Goal: Task Accomplishment & Management: Manage account settings

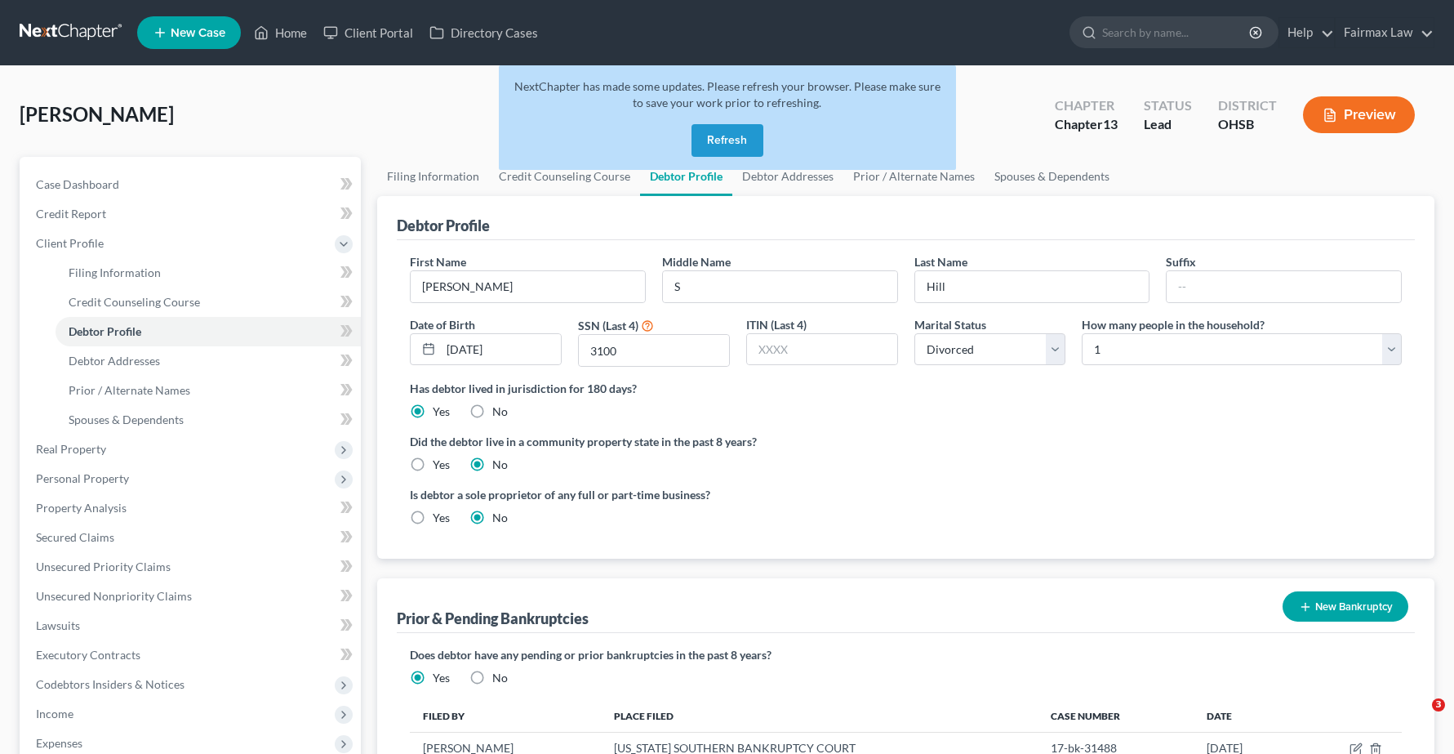
select select "3"
select select "0"
click at [272, 29] on link "Home" at bounding box center [280, 32] width 69 height 29
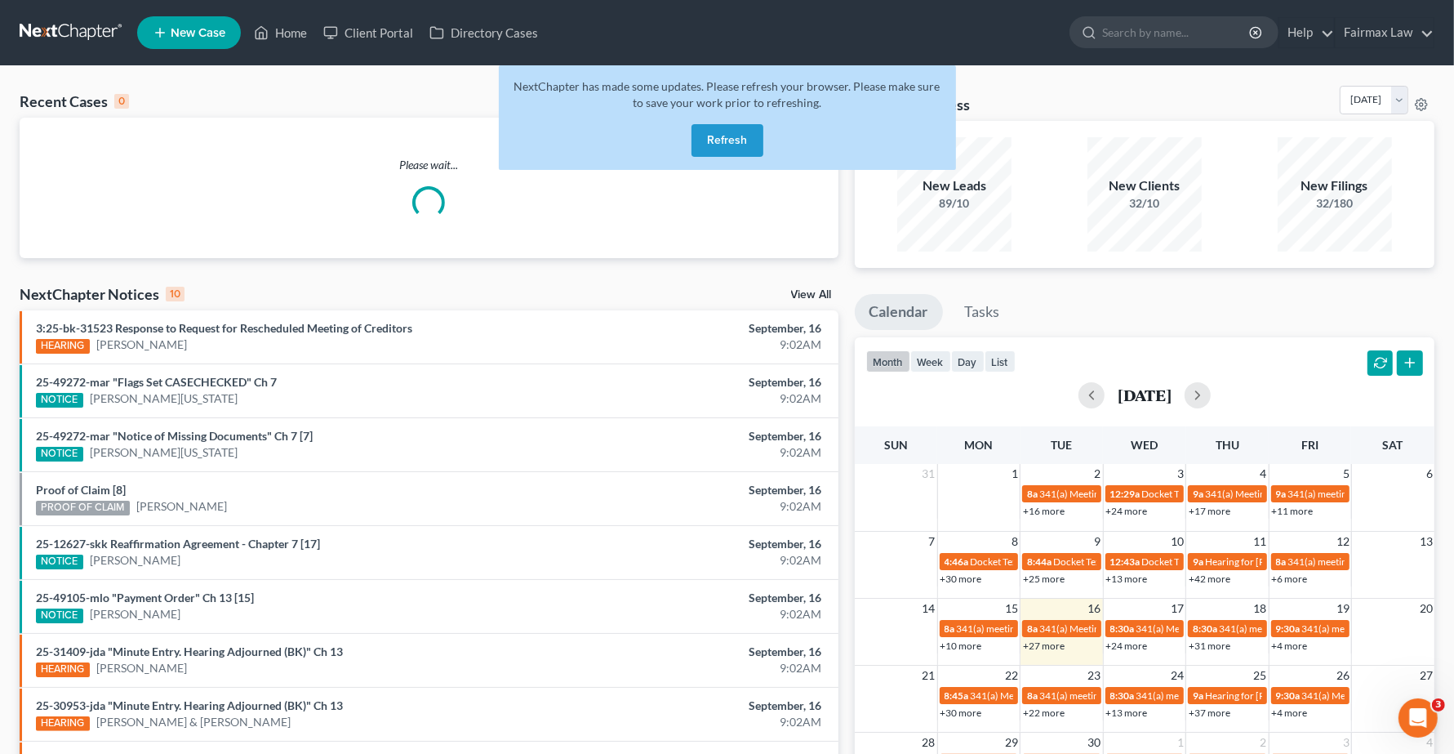
click at [723, 139] on button "Refresh" at bounding box center [727, 140] width 72 height 33
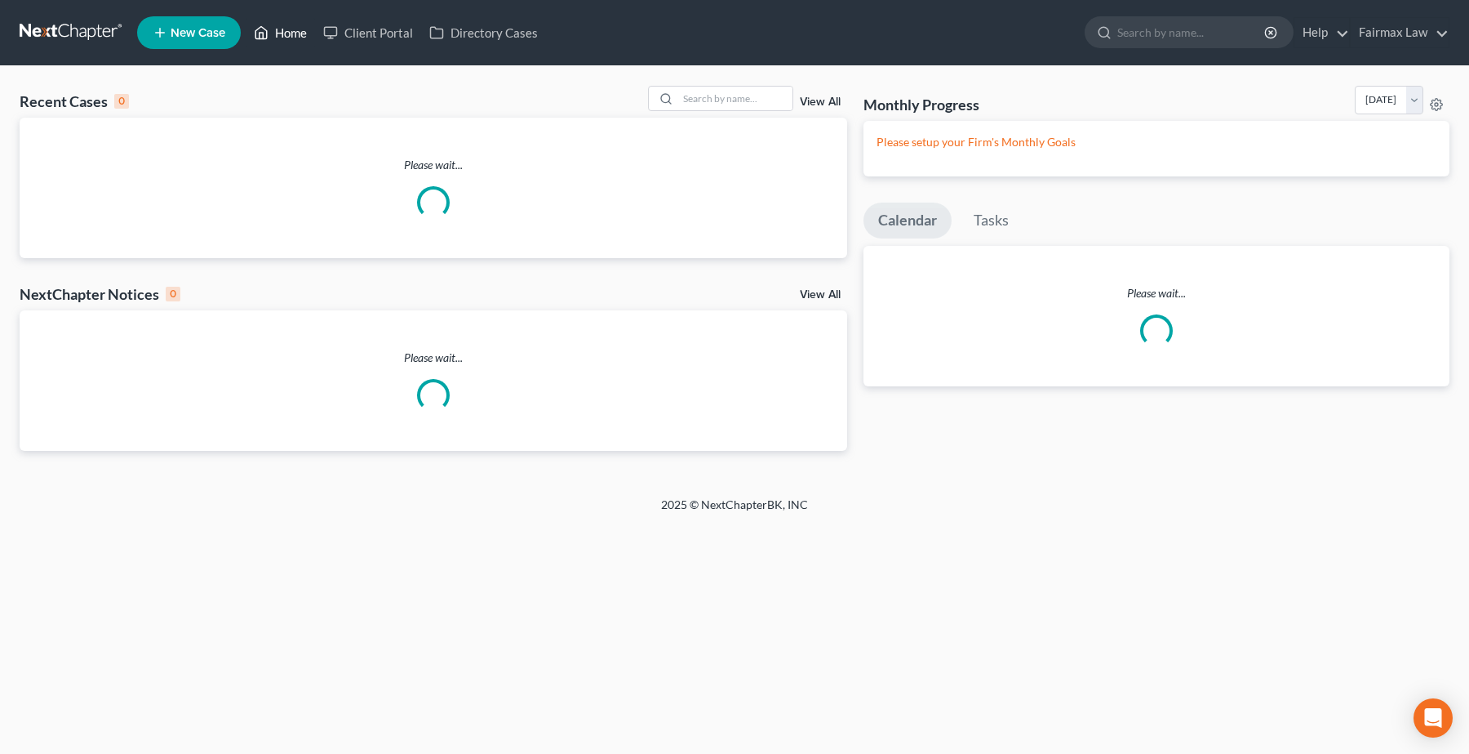
click at [270, 31] on link "Home" at bounding box center [280, 32] width 69 height 29
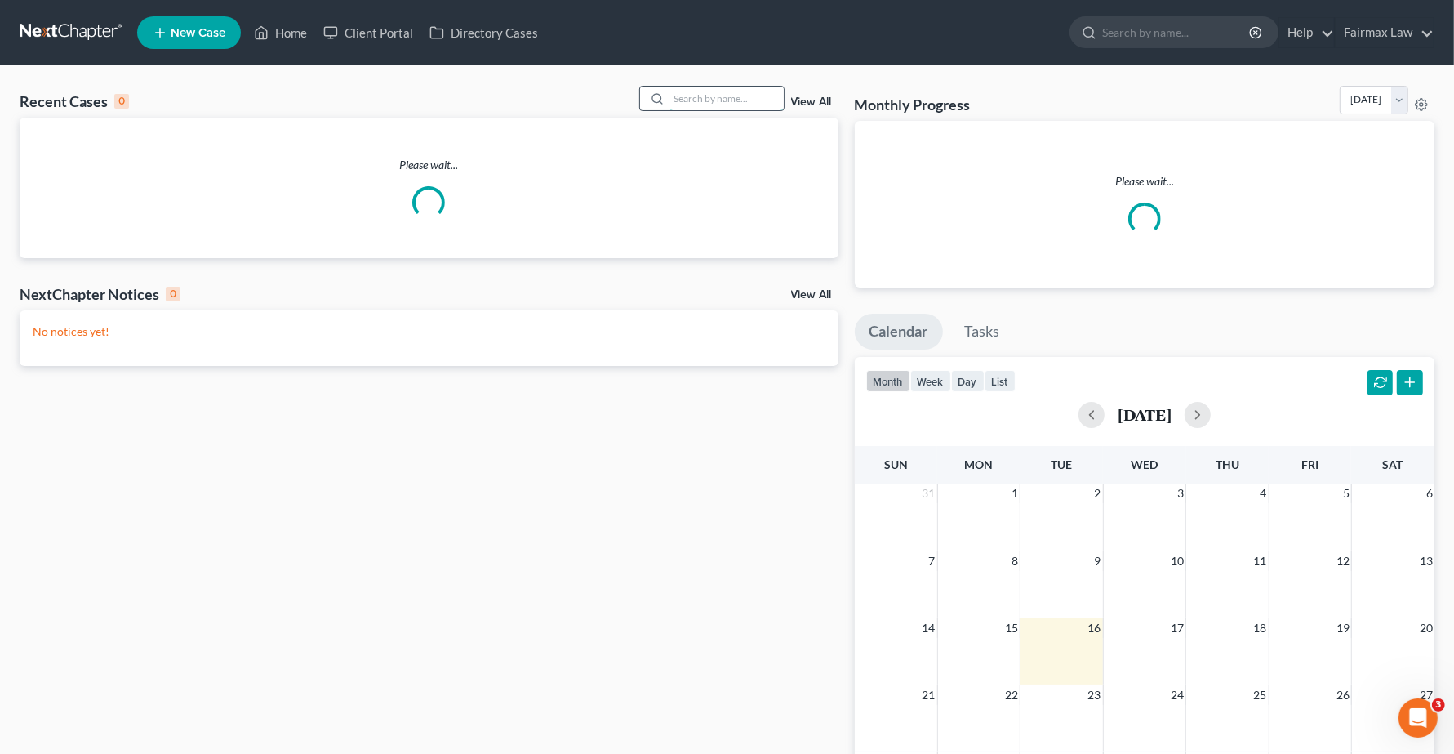
click at [717, 87] on input "search" at bounding box center [726, 99] width 114 height 24
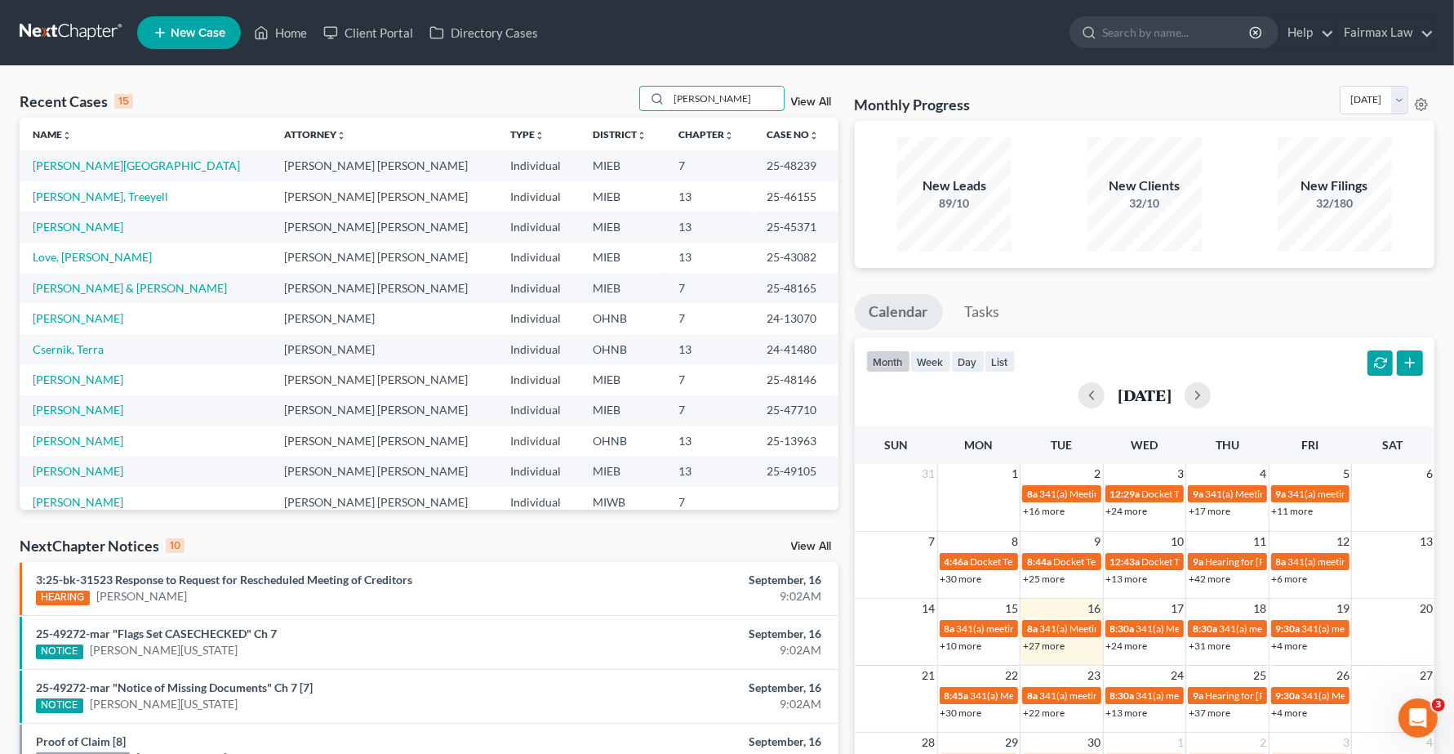
type input "[PERSON_NAME]"
click at [91, 169] on link "[PERSON_NAME][GEOGRAPHIC_DATA]" at bounding box center [136, 165] width 207 height 14
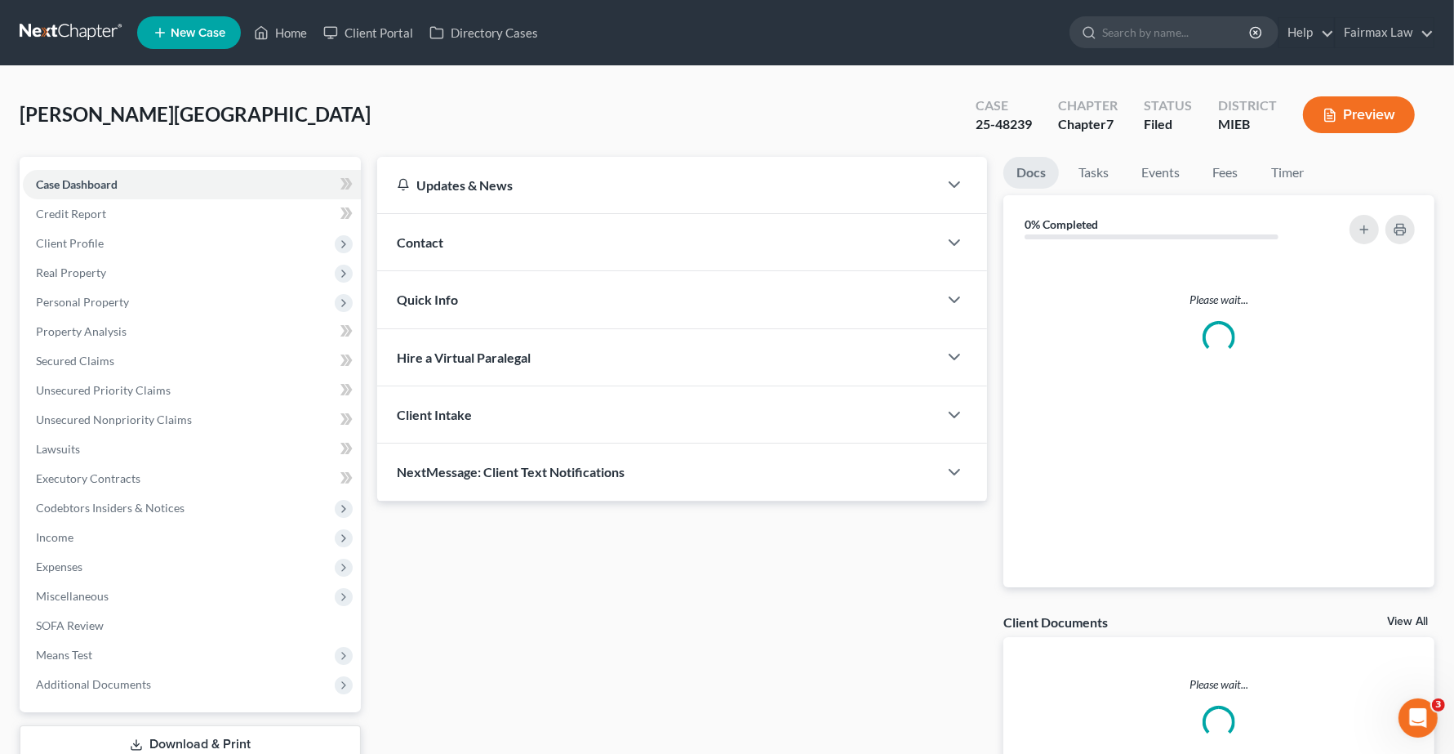
click at [777, 103] on div "[PERSON_NAME] Upgraded Case 25-48239 Chapter Chapter 7 Status Filed District MI…" at bounding box center [727, 121] width 1415 height 71
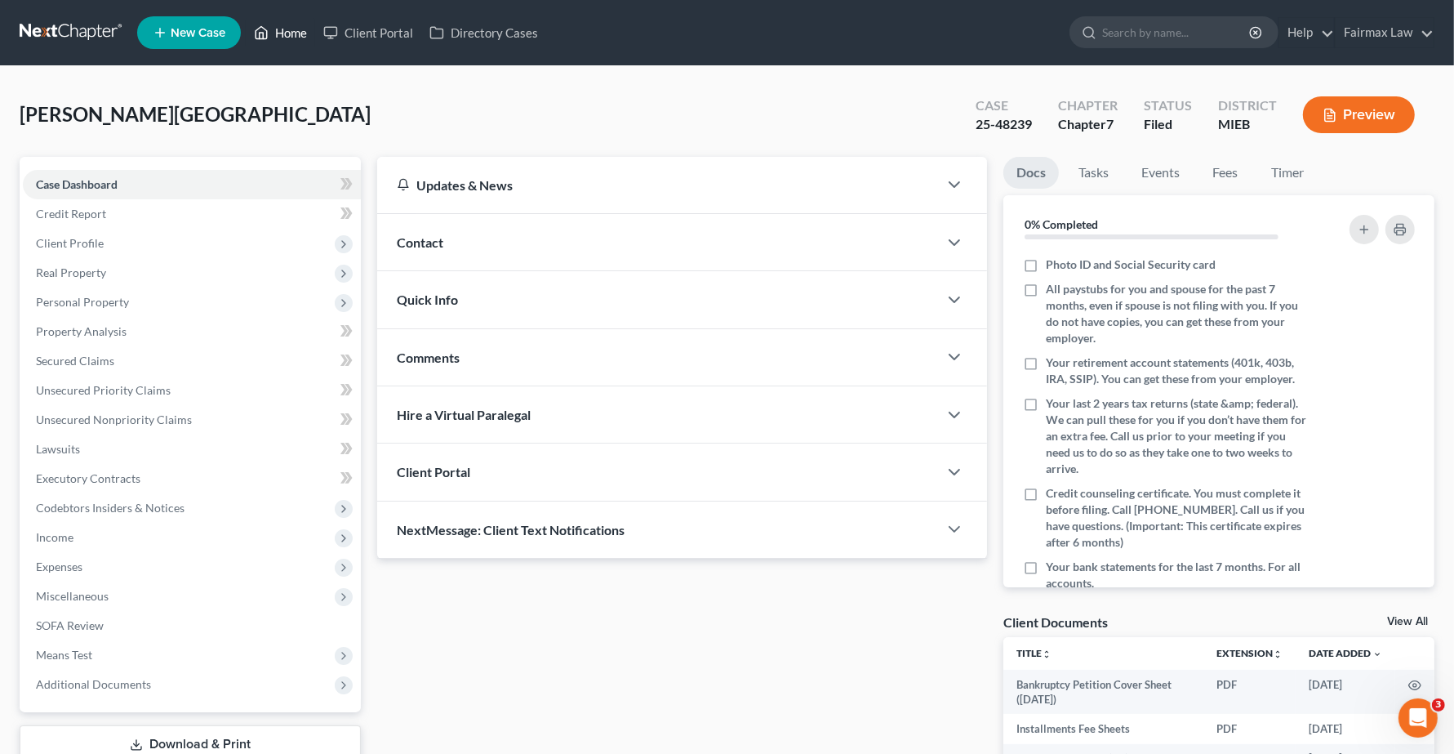
click at [296, 31] on link "Home" at bounding box center [280, 32] width 69 height 29
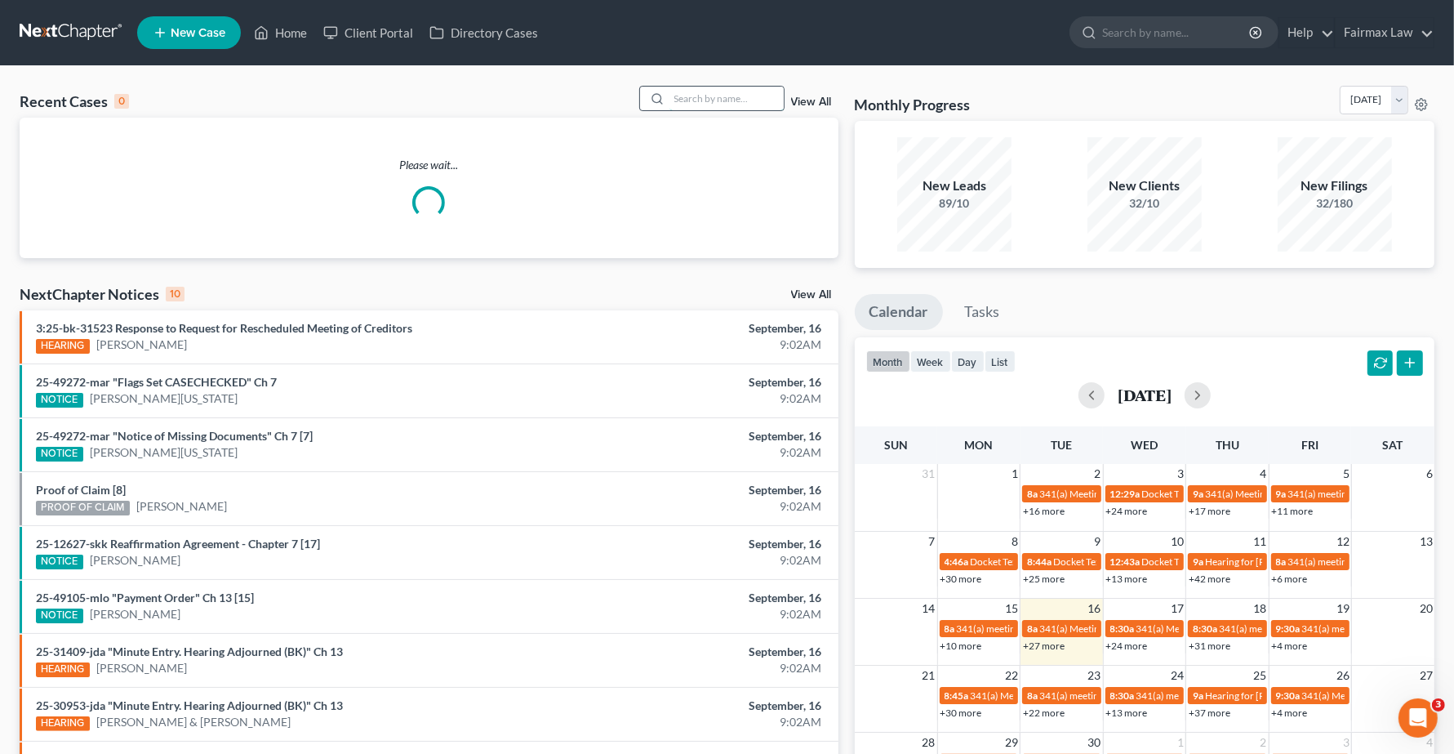
click at [715, 99] on input "search" at bounding box center [726, 99] width 114 height 24
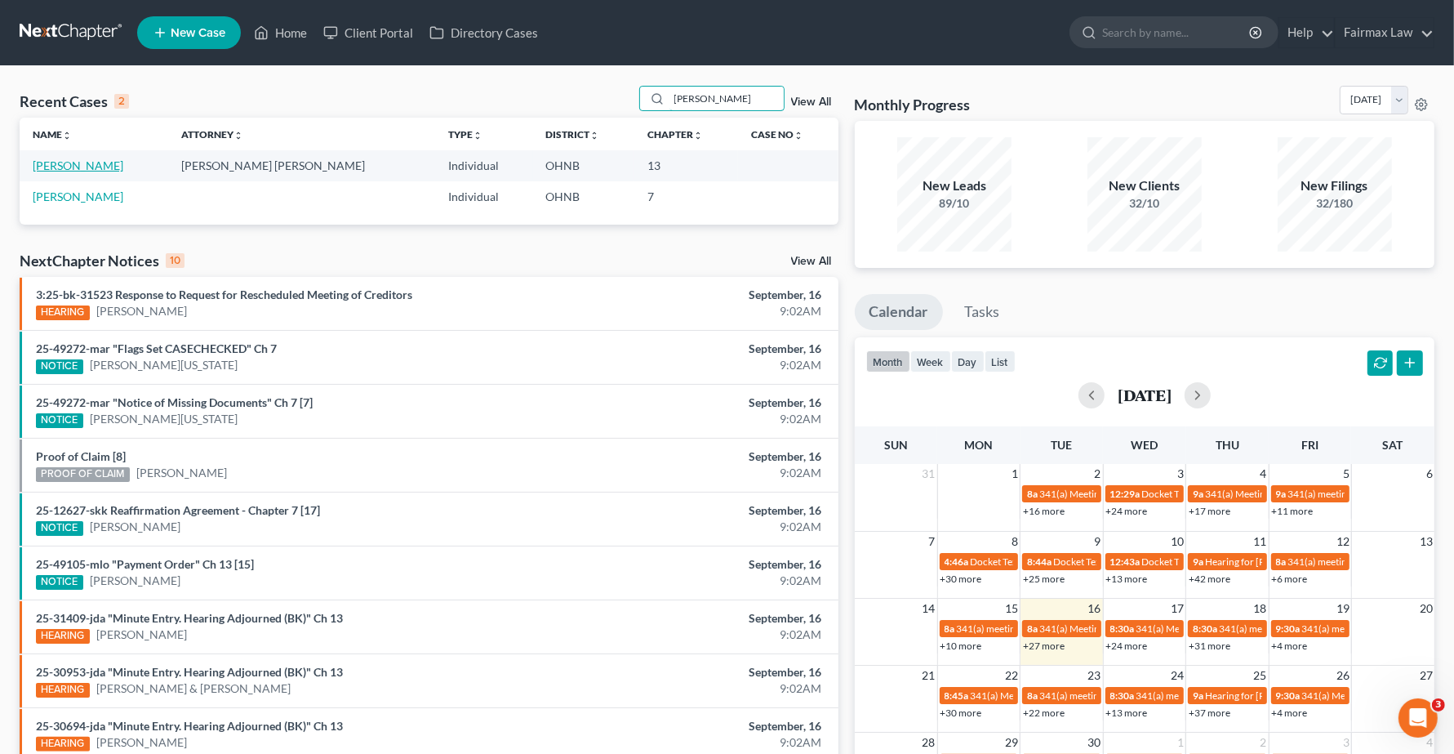
type input "[PERSON_NAME]"
click at [87, 169] on link "[PERSON_NAME]" at bounding box center [78, 165] width 91 height 14
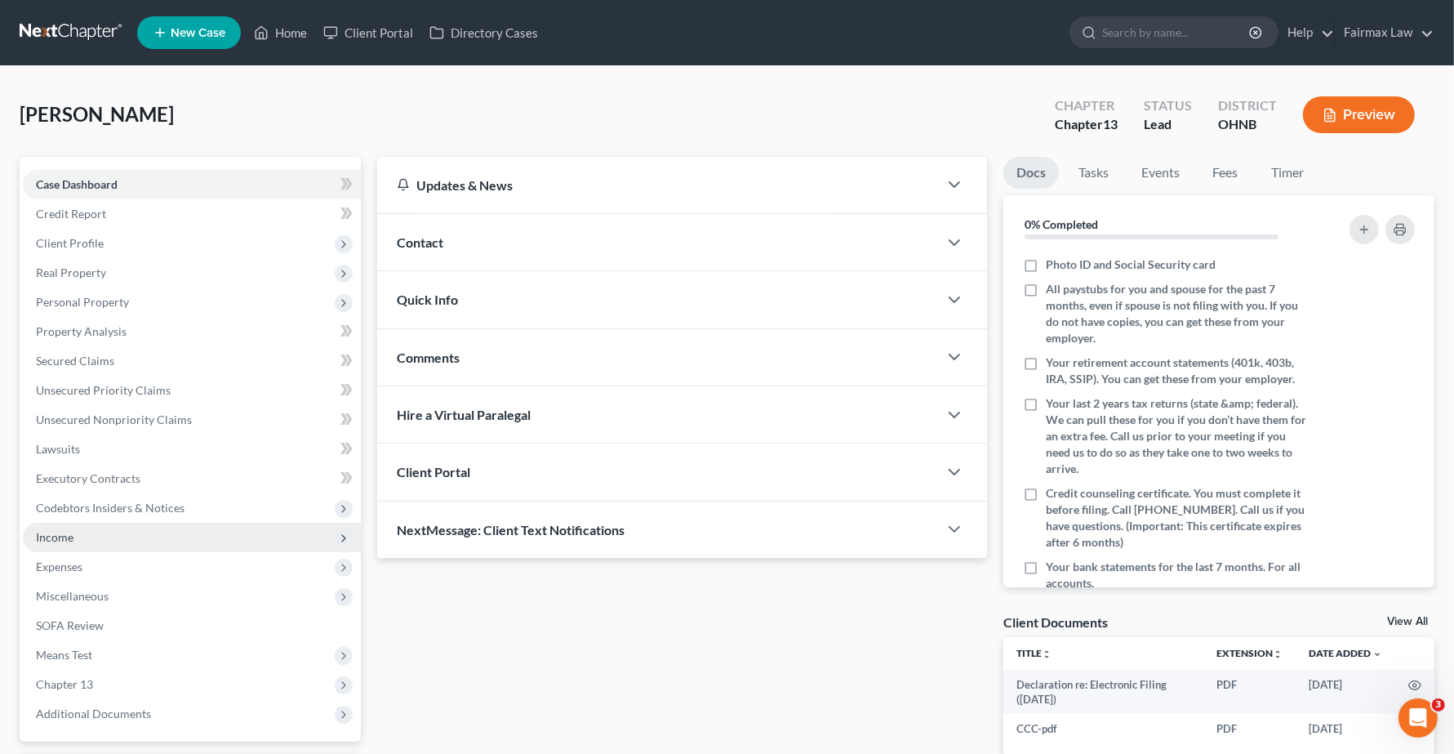
click at [58, 536] on span "Income" at bounding box center [55, 537] width 38 height 14
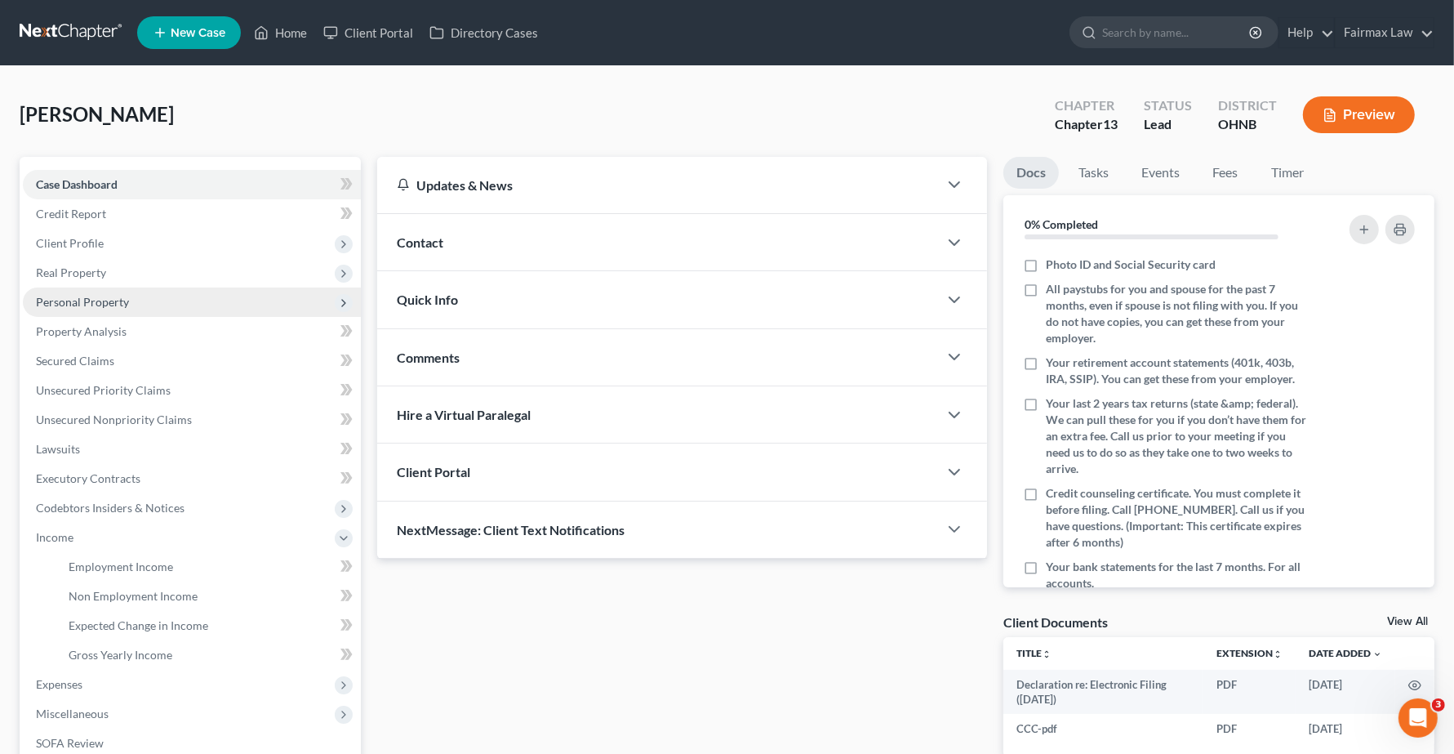
click at [87, 296] on span "Personal Property" at bounding box center [82, 302] width 93 height 14
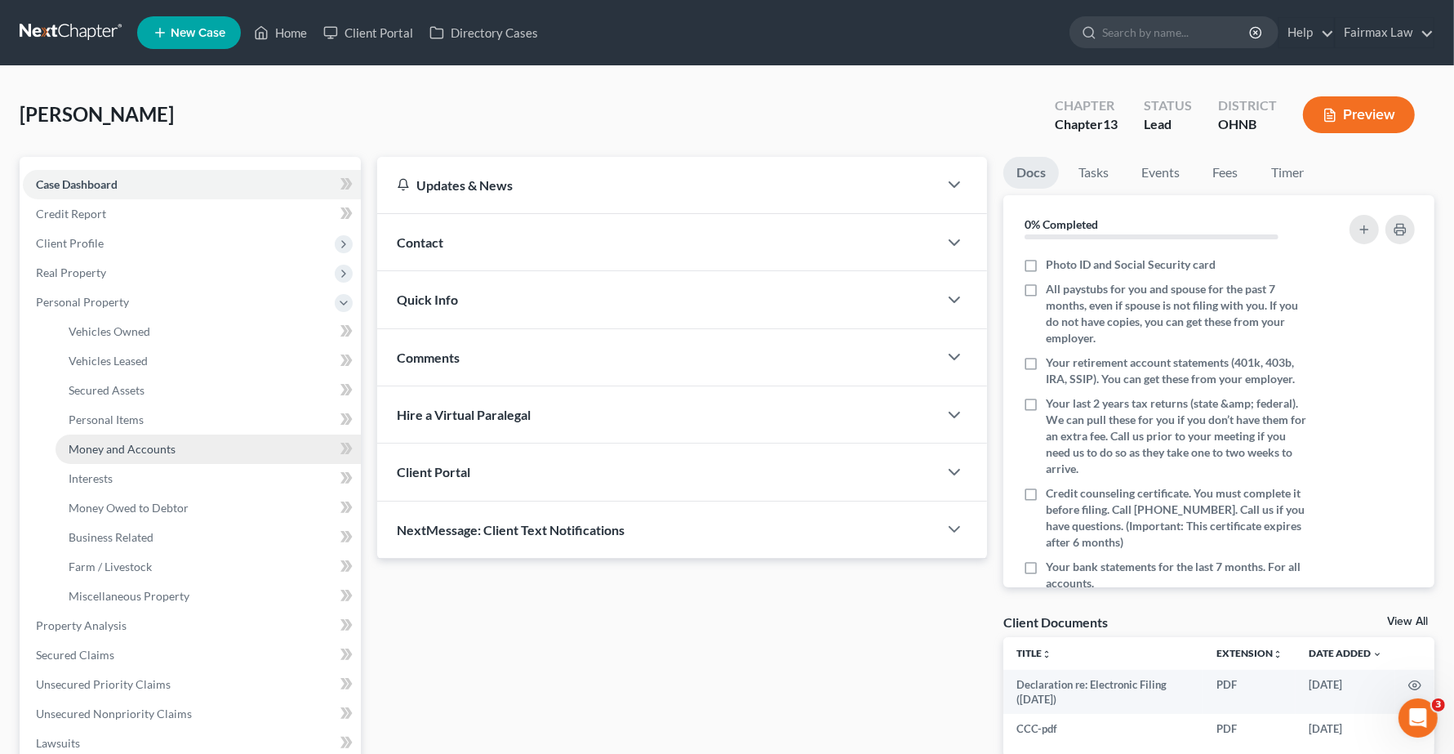
click at [106, 447] on span "Money and Accounts" at bounding box center [122, 449] width 107 height 14
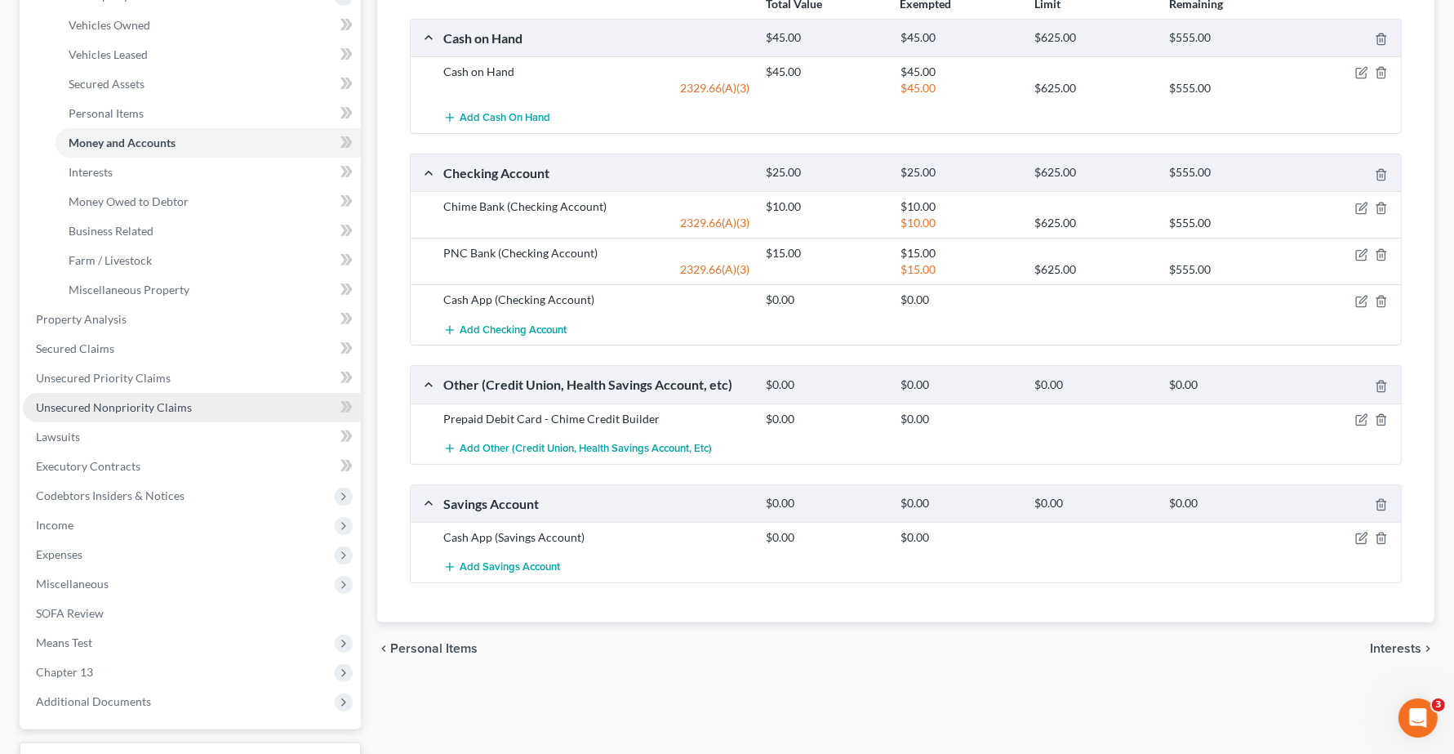
scroll to position [204, 0]
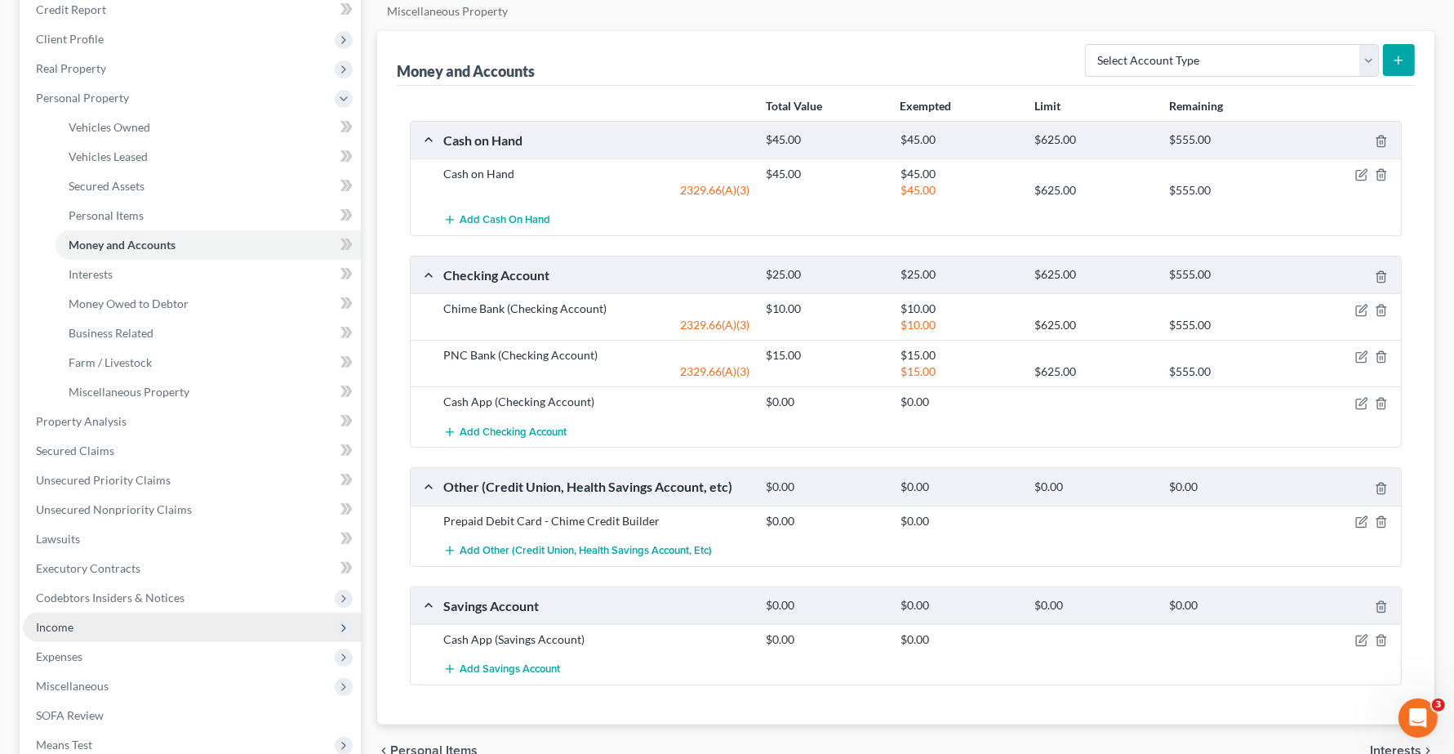
click at [51, 627] on span "Income" at bounding box center [55, 627] width 38 height 14
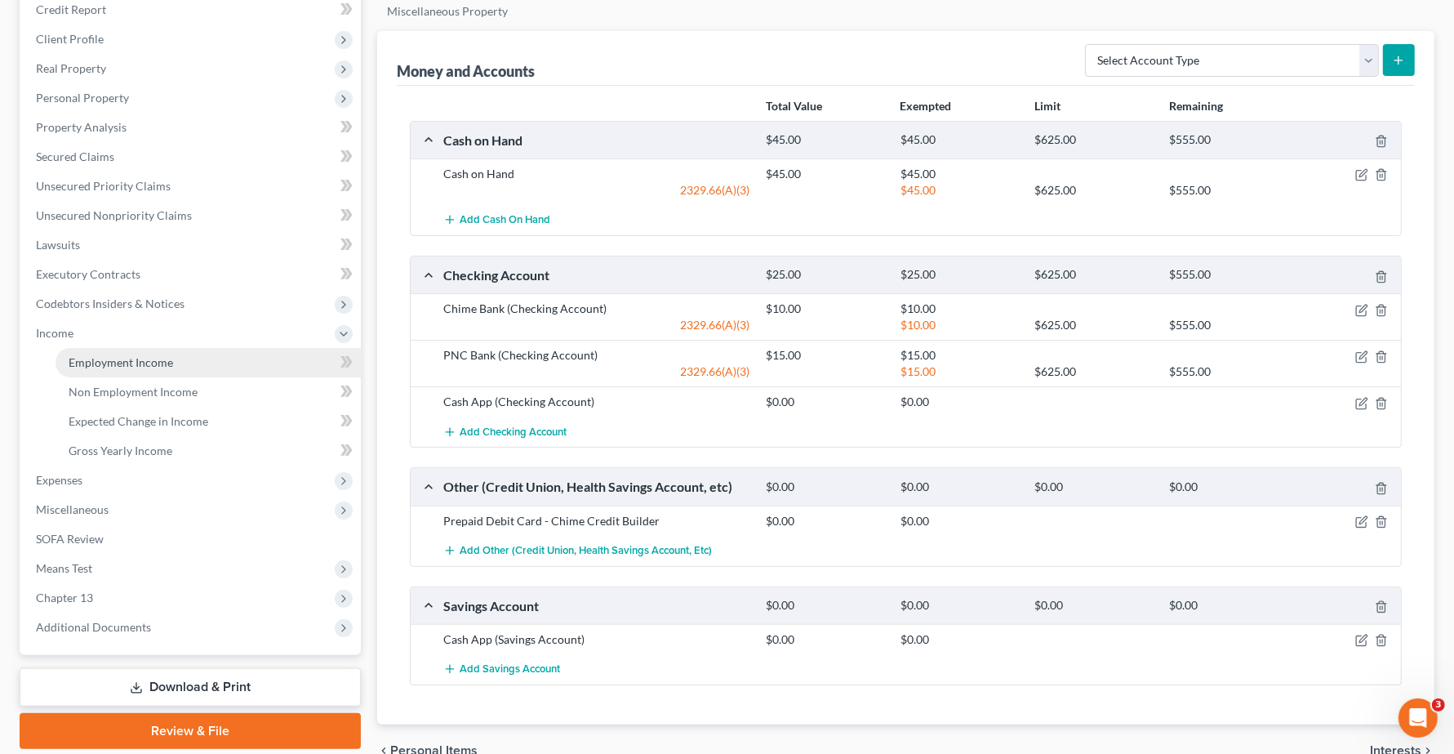
click at [119, 367] on link "Employment Income" at bounding box center [208, 362] width 305 height 29
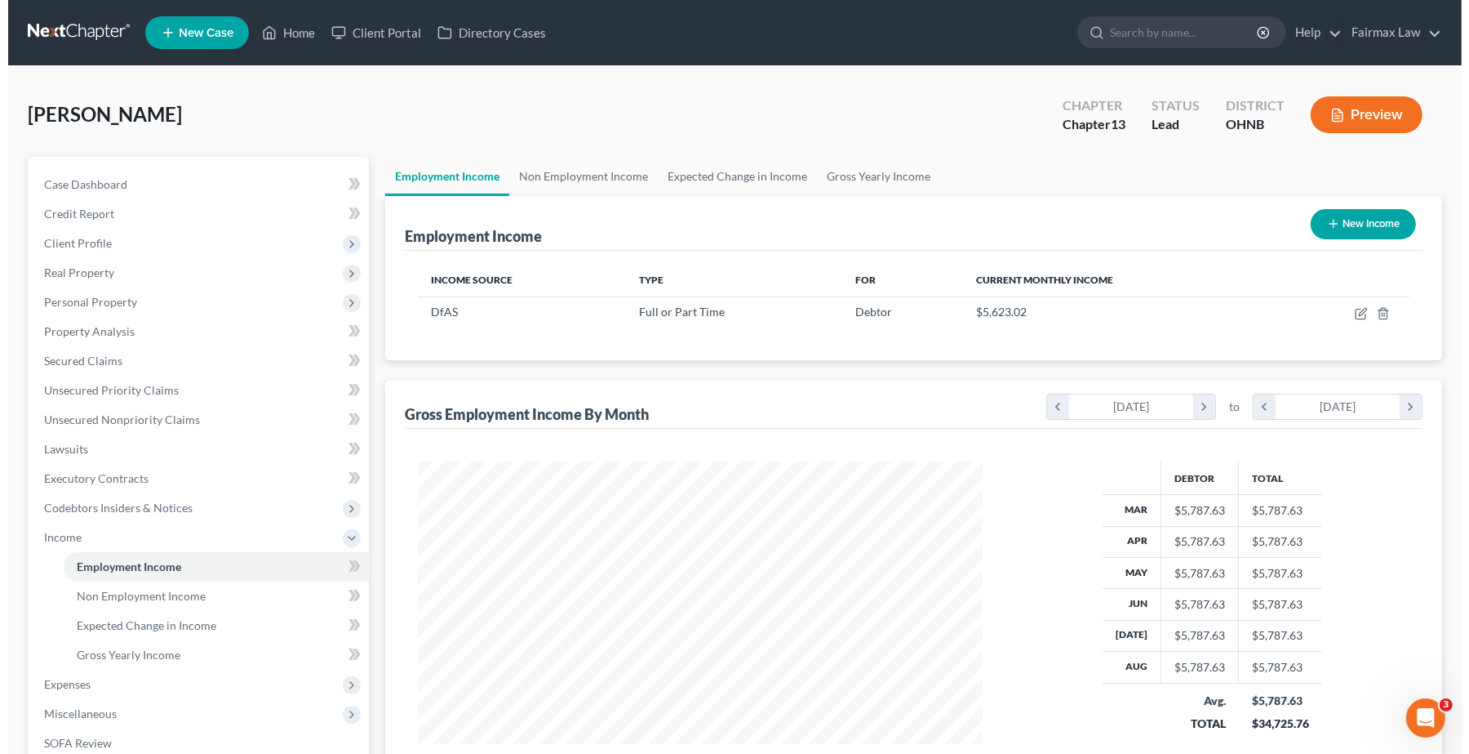
scroll to position [294, 597]
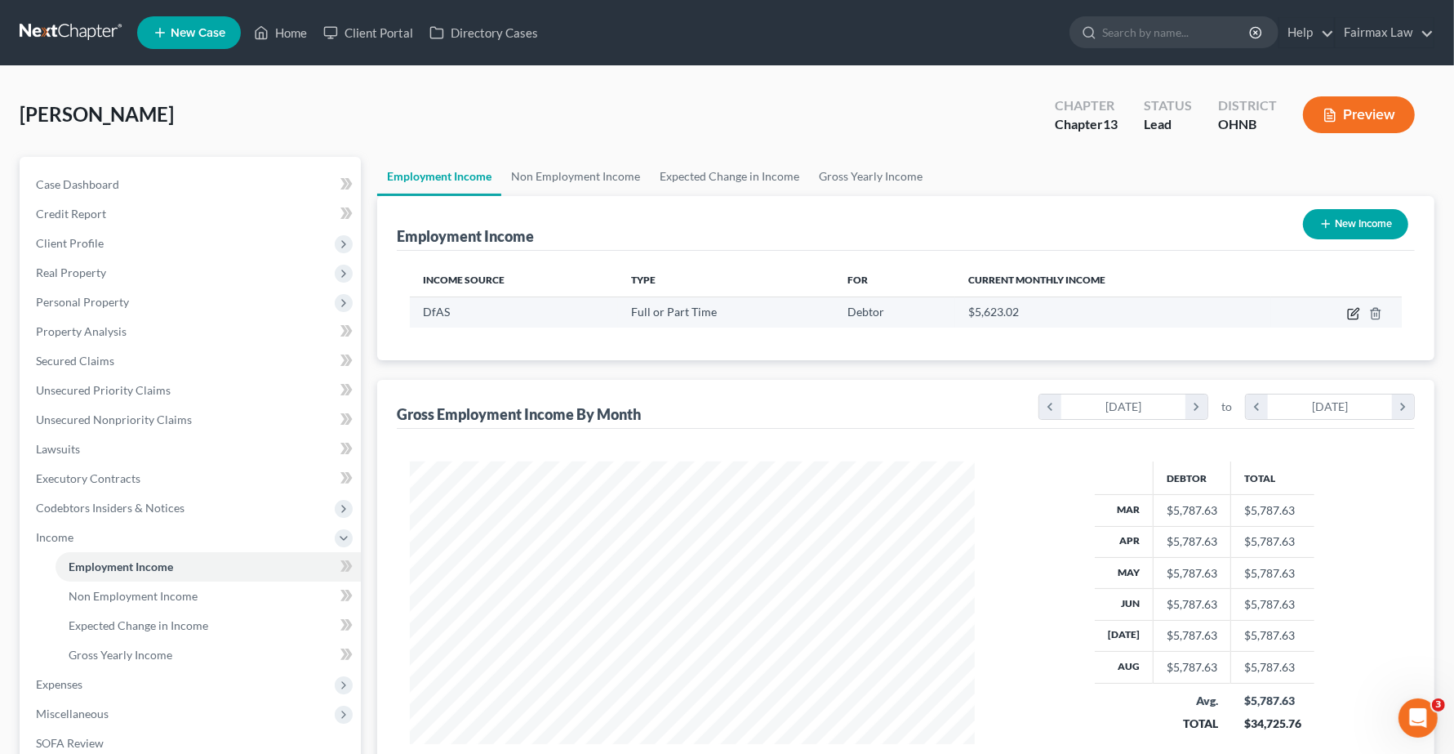
click at [1352, 315] on icon "button" at bounding box center [1354, 311] width 7 height 7
select select "0"
select select "36"
select select "2"
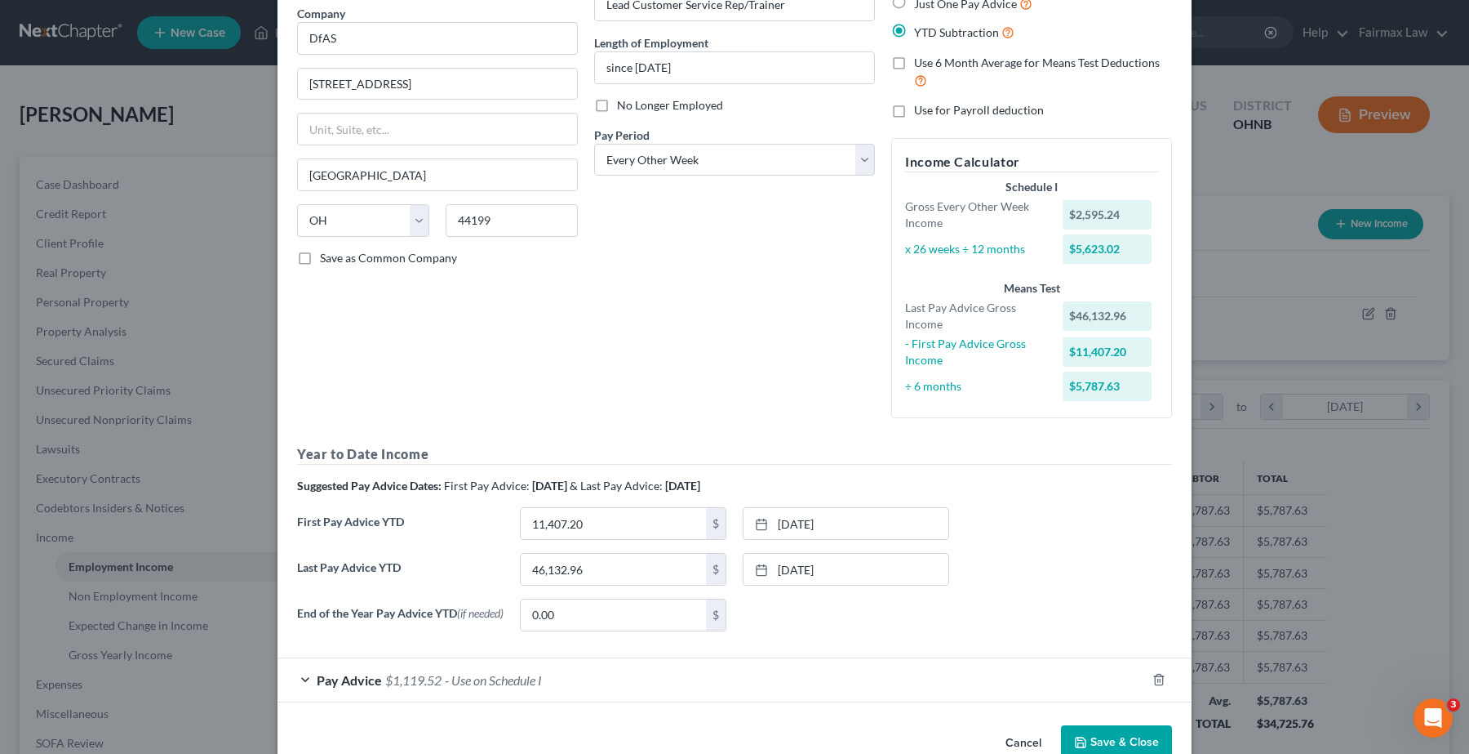
scroll to position [176, 0]
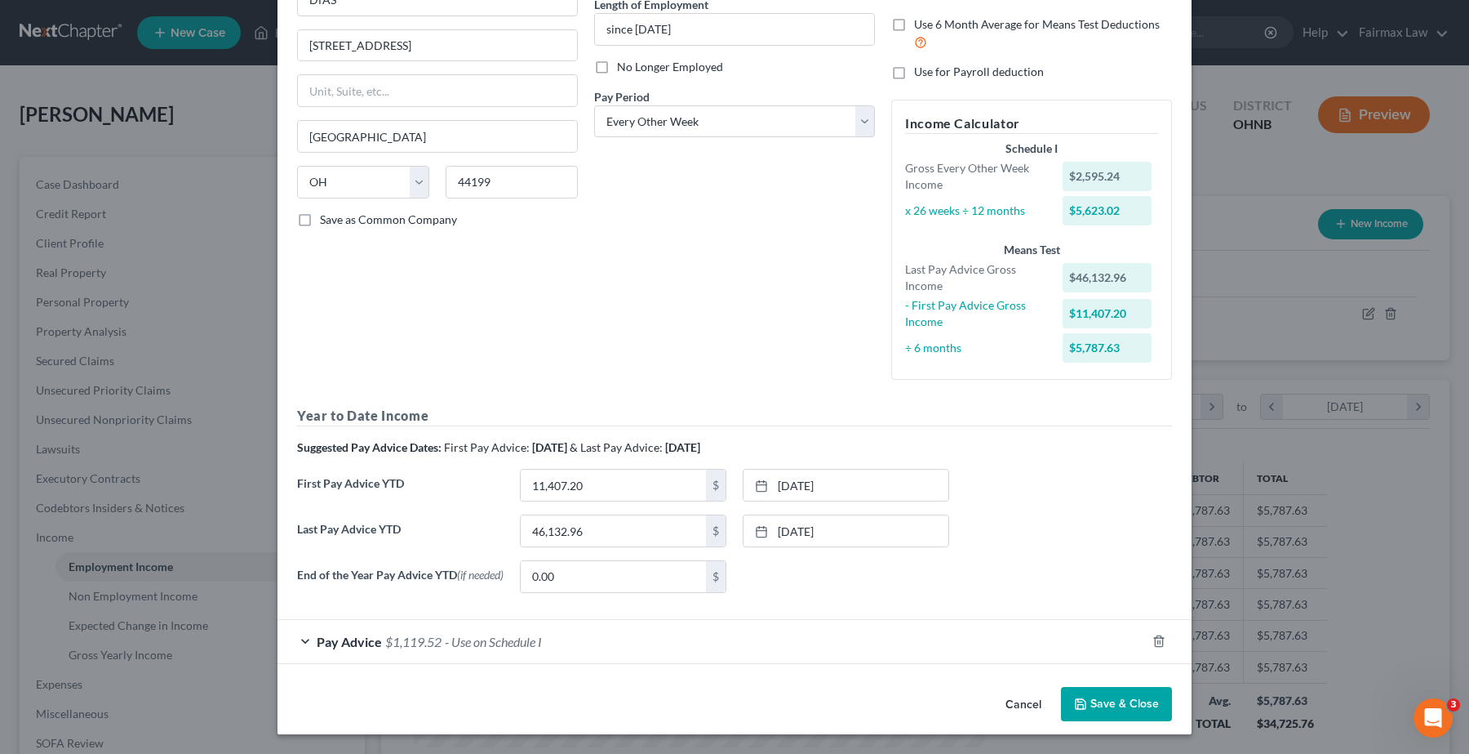
click at [385, 642] on span "$1,119.52" at bounding box center [413, 641] width 56 height 16
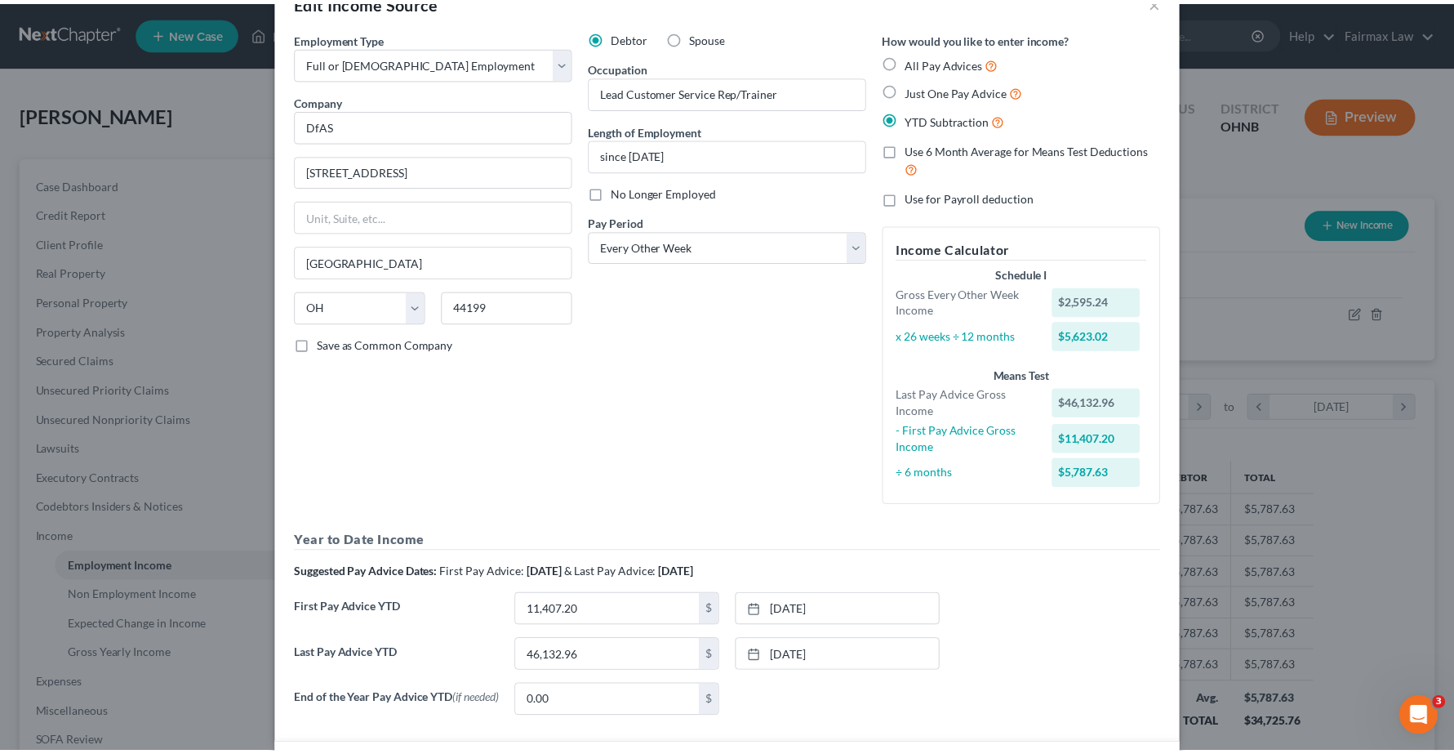
scroll to position [0, 0]
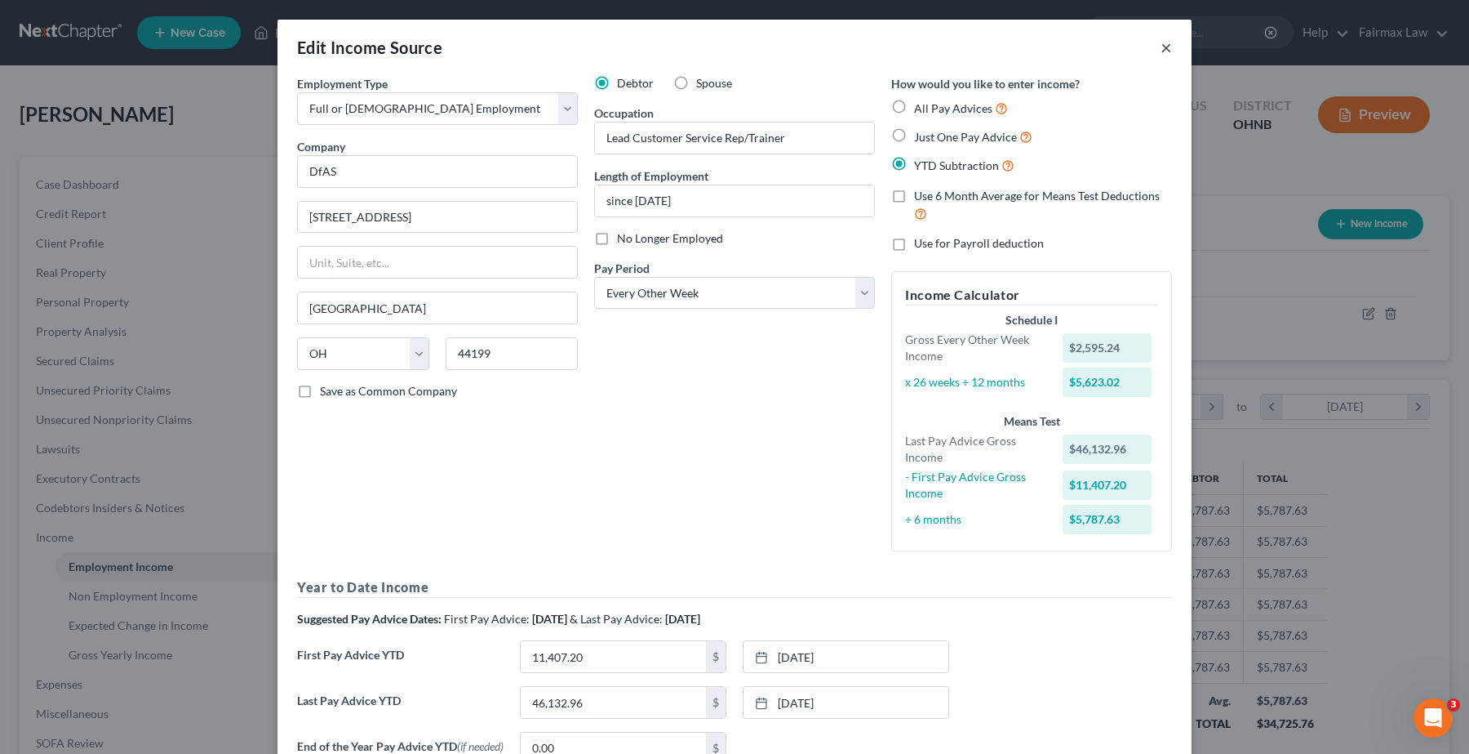
click at [1161, 51] on button "×" at bounding box center [1166, 48] width 11 height 20
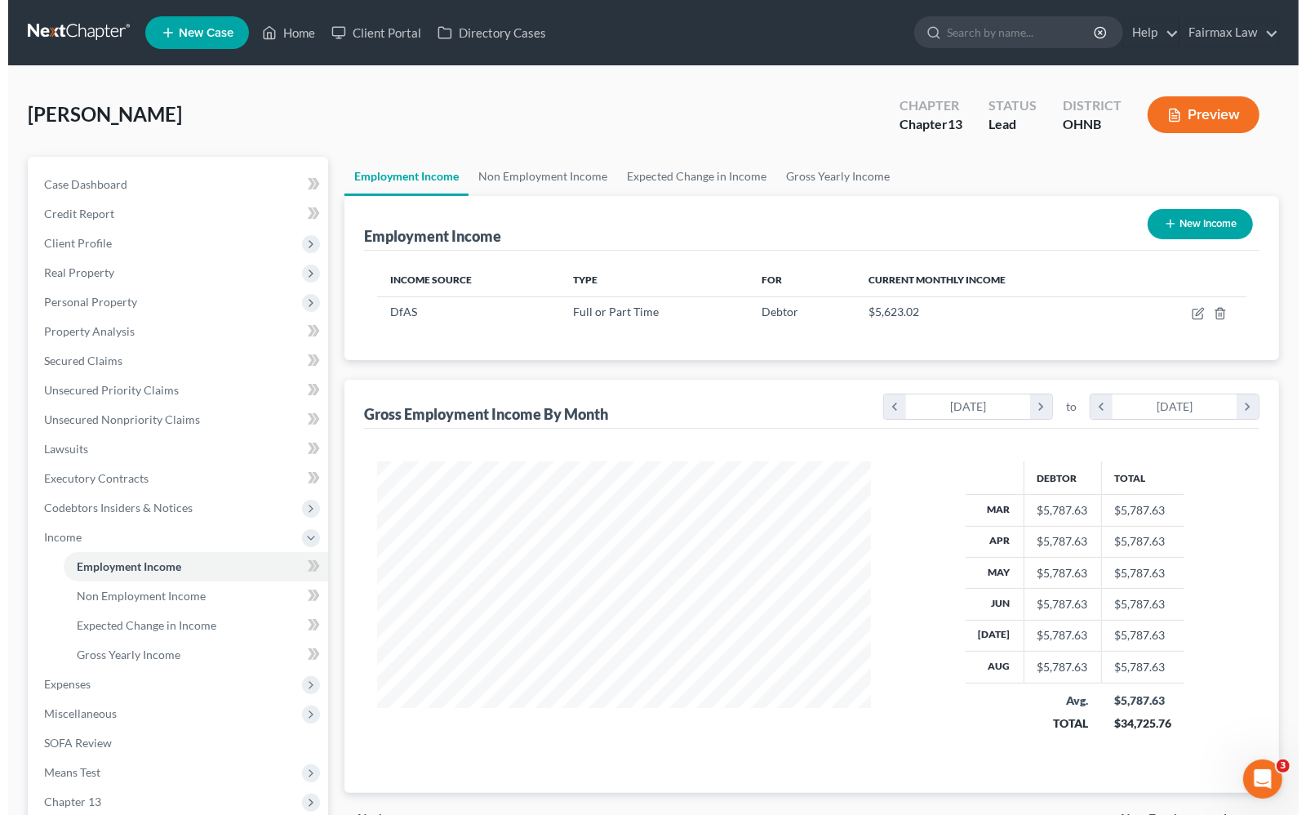
scroll to position [816067, 815834]
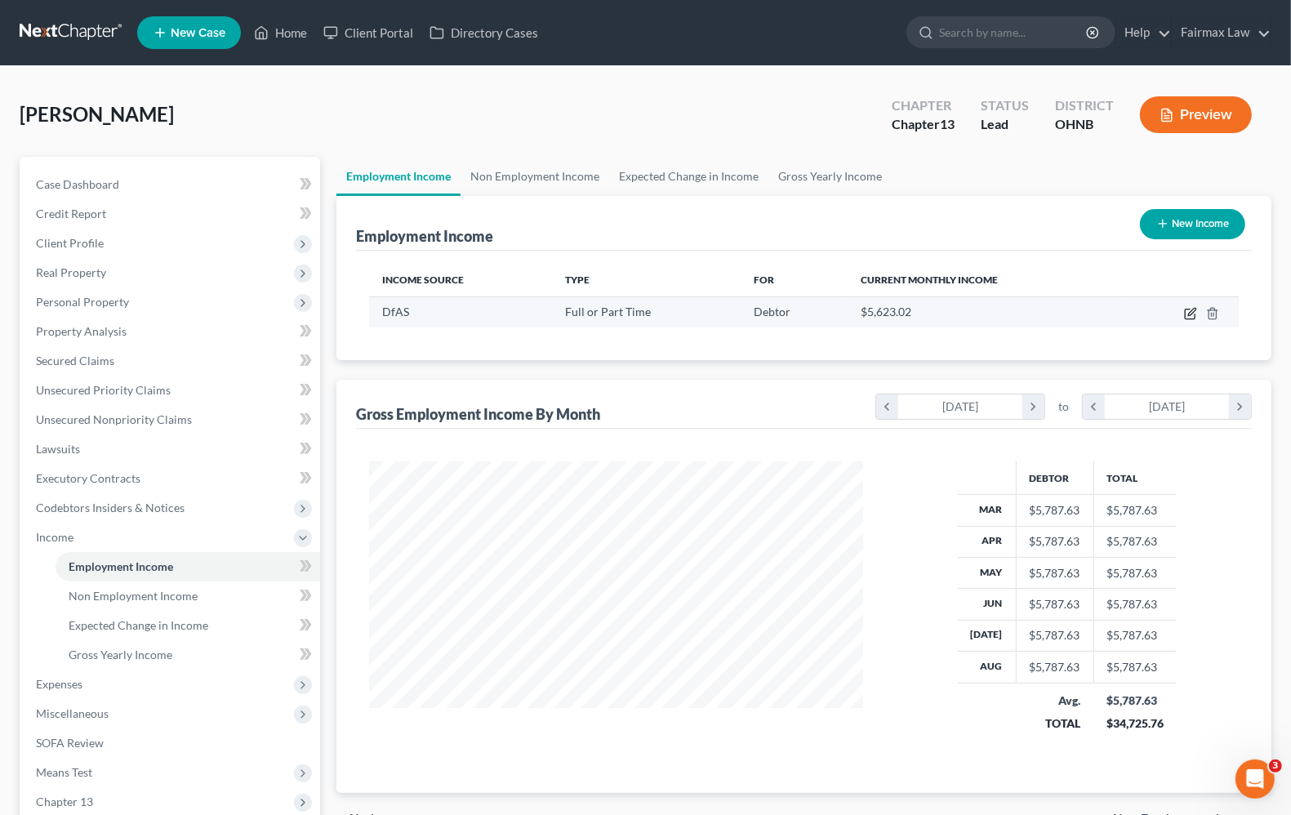
click at [1194, 315] on icon "button" at bounding box center [1190, 313] width 13 height 13
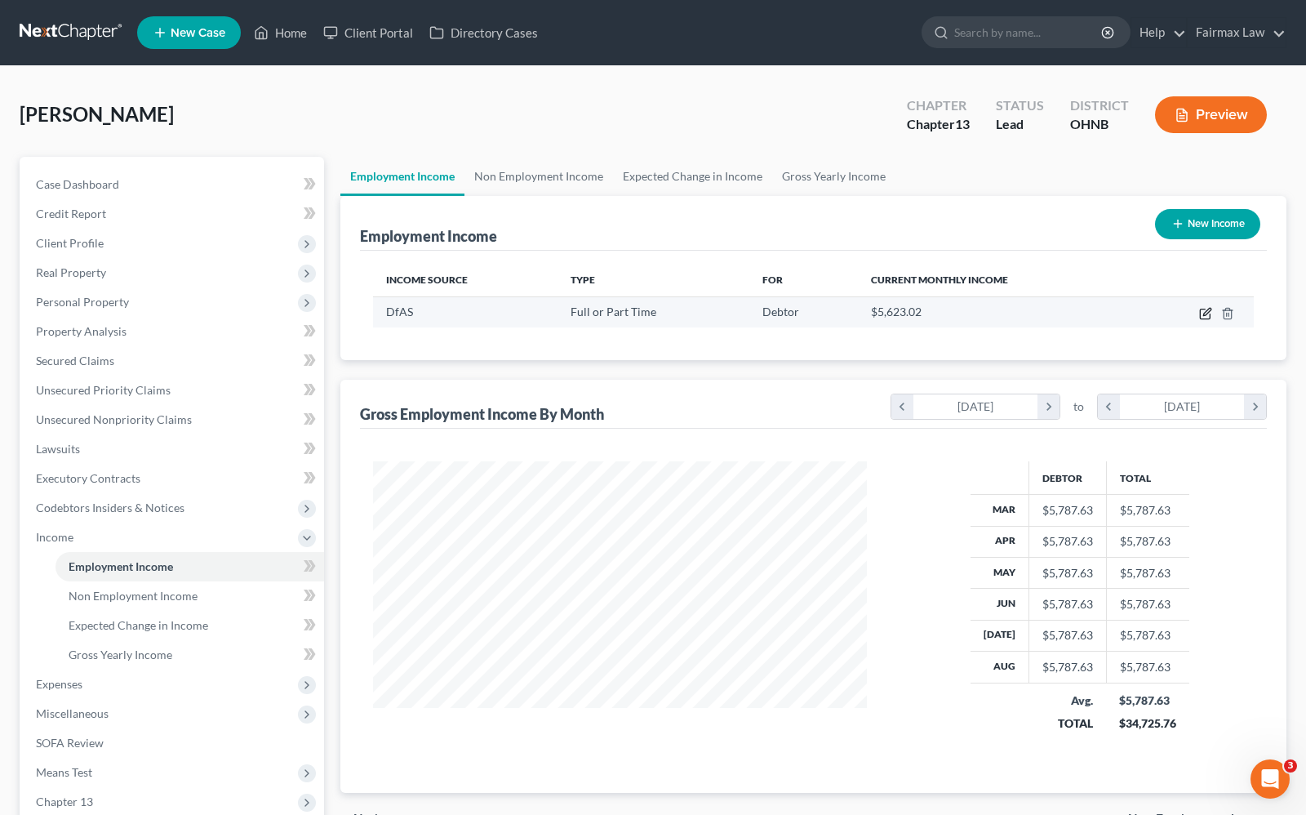
select select "0"
select select "36"
select select "2"
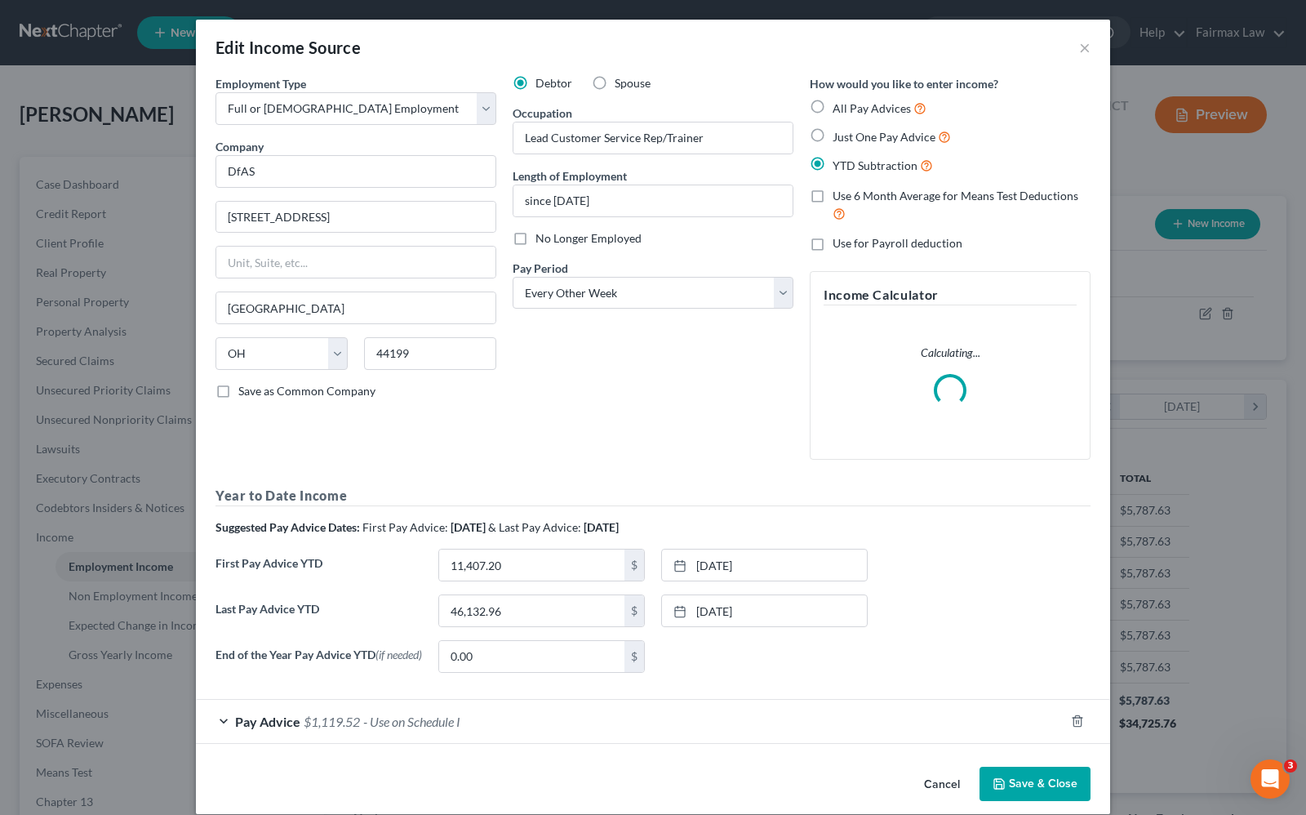
scroll to position [294, 532]
click at [344, 735] on div "Pay Advice $1,119.52 - Use on Schedule I" at bounding box center [630, 721] width 869 height 43
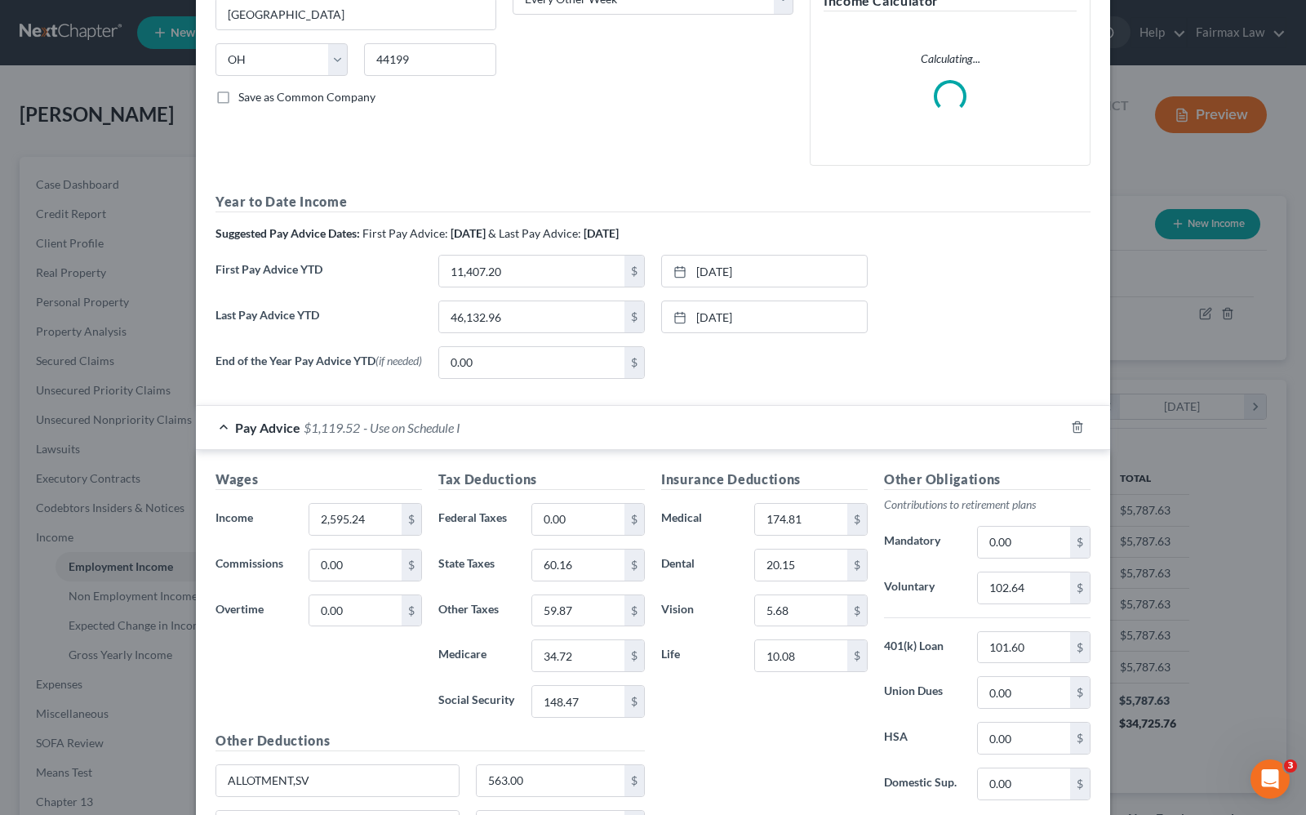
scroll to position [306, 0]
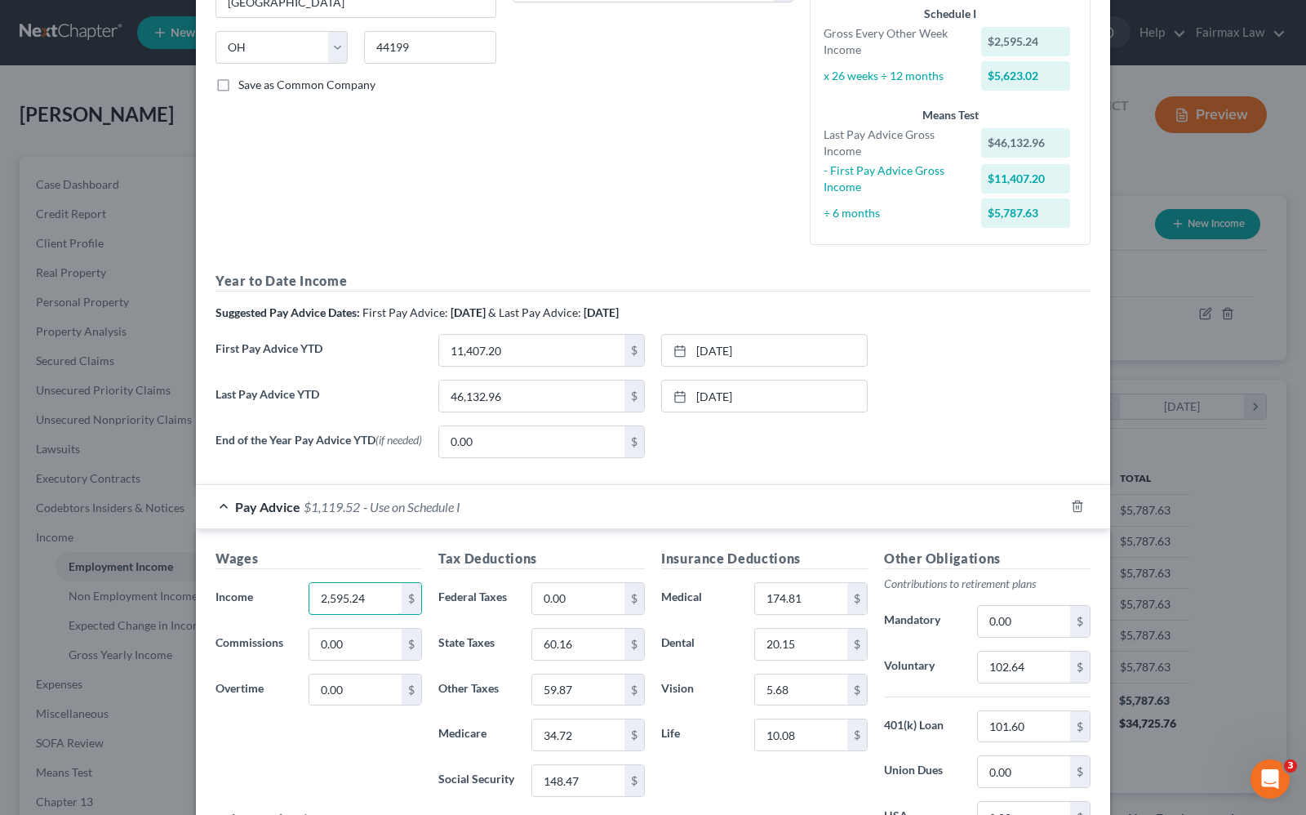
drag, startPoint x: 368, startPoint y: 515, endPoint x: 269, endPoint y: 514, distance: 98.8
click at [270, 514] on div "Pay Advice $1,119.52 - Use on Schedule I Wages Income * 2,595.24 $ Commissions …" at bounding box center [653, 752] width 914 height 536
type input "2,332,595.24"
type input "2,332.80"
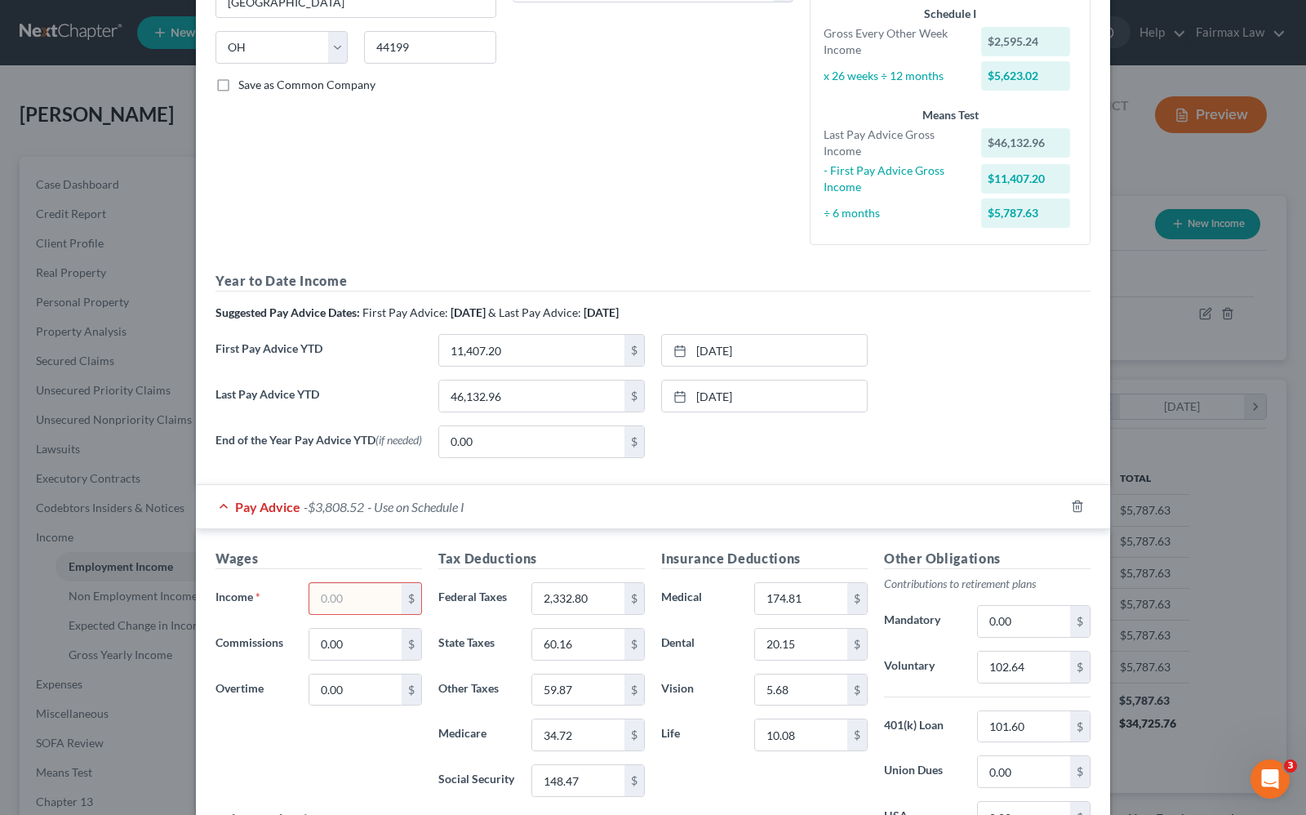
click at [344, 601] on input "text" at bounding box center [355, 598] width 92 height 31
type input "2,332.80"
type input "132.20"
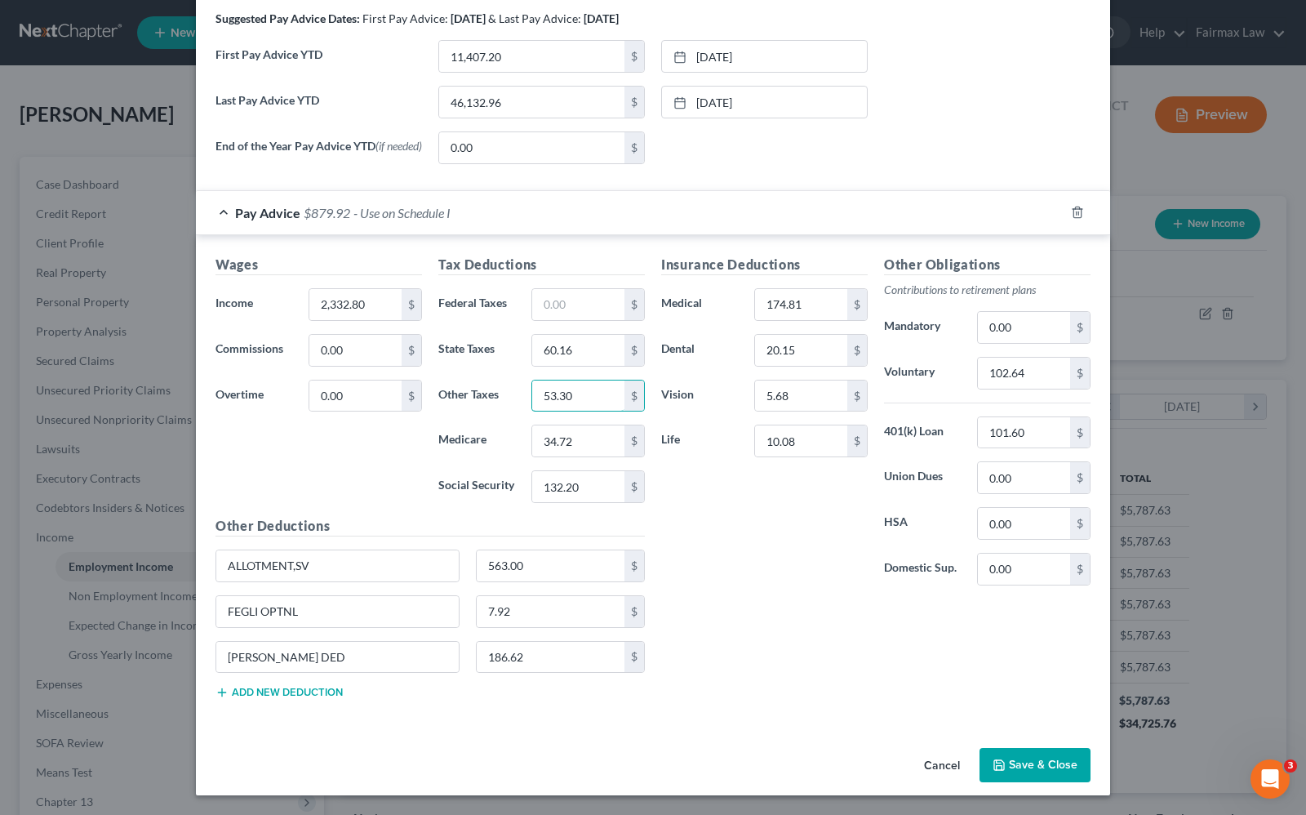
type input "53.30"
type input "110.17"
type input "3.96"
type input "30.91"
type input "22.46"
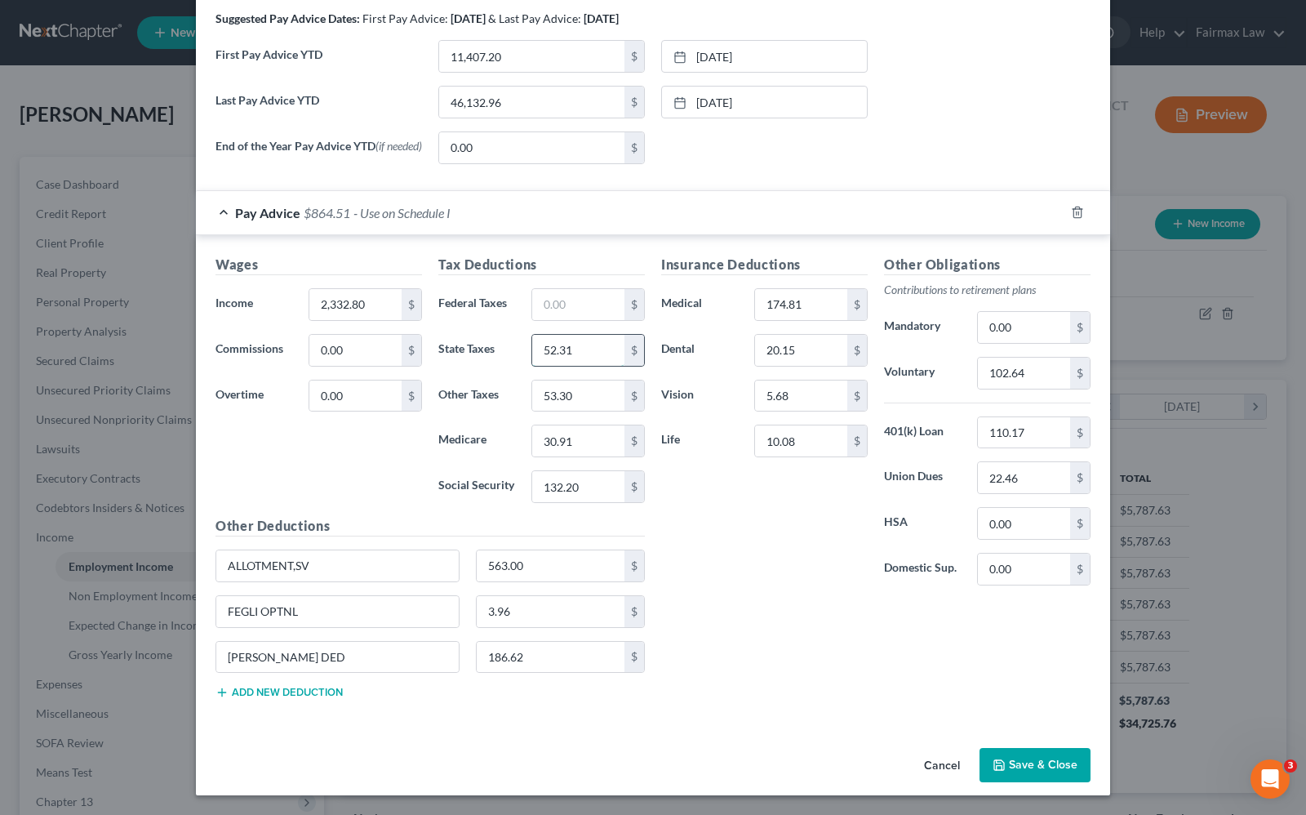
type input "52.31"
drag, startPoint x: 325, startPoint y: 568, endPoint x: -56, endPoint y: 509, distance: 385.1
click at [0, 509] on html "Home New Case Client Portal Directory Cases Fairmax Law [PERSON_NAME][EMAIL_ADD…" at bounding box center [653, 507] width 1306 height 1015
type input "TSP Loan"
type input "110.17"
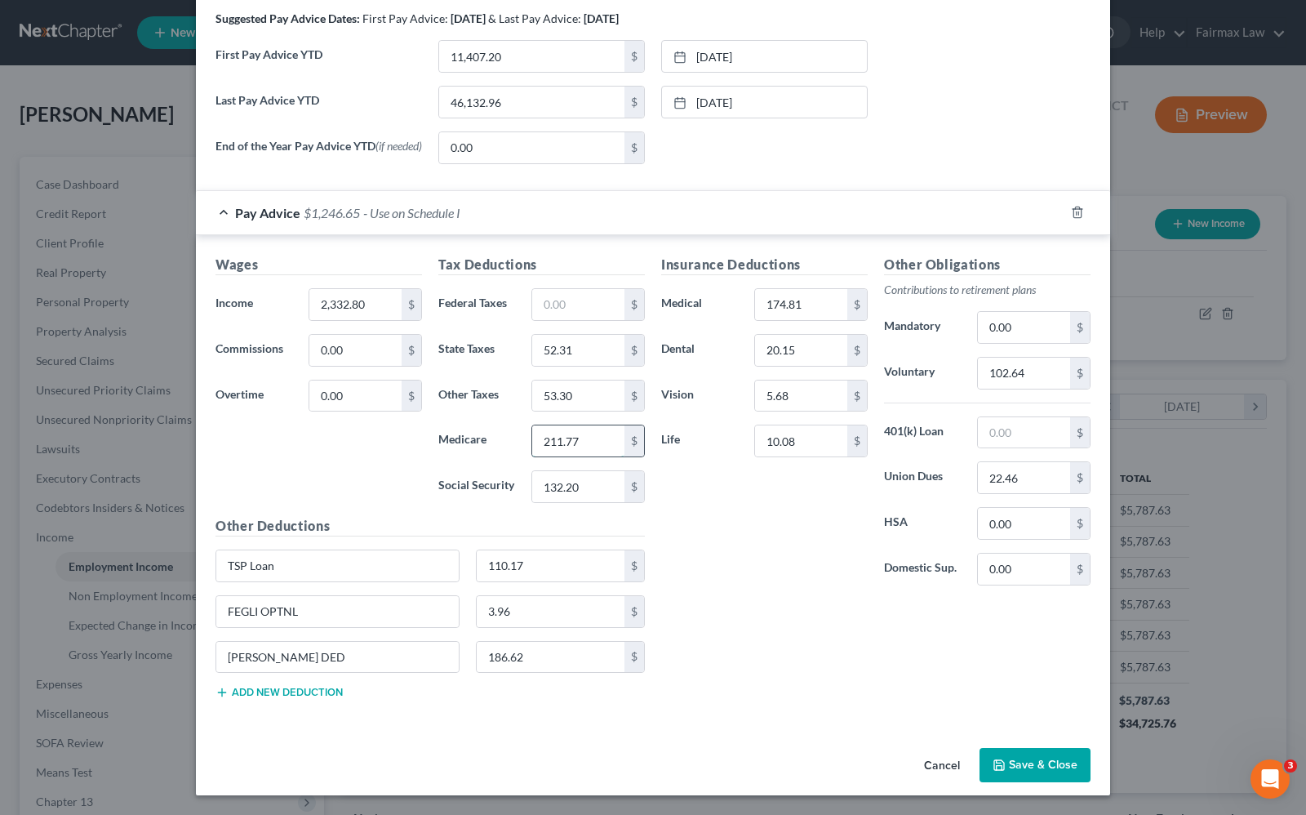
type input "211.77"
drag, startPoint x: 305, startPoint y: 576, endPoint x: -4, endPoint y: 545, distance: 310.2
click at [0, 545] on html "Home New Case Client Portal Directory Cases Fairmax Law [PERSON_NAME][EMAIL_ADD…" at bounding box center [653, 507] width 1306 height 1015
click at [778, 576] on div "Insurance Deductions Medical 174.81 $ Dental 20.15 $ Vision 5.68 $ Life 10.08 $" at bounding box center [764, 427] width 223 height 344
click at [1049, 753] on button "Save & Close" at bounding box center [1035, 765] width 111 height 34
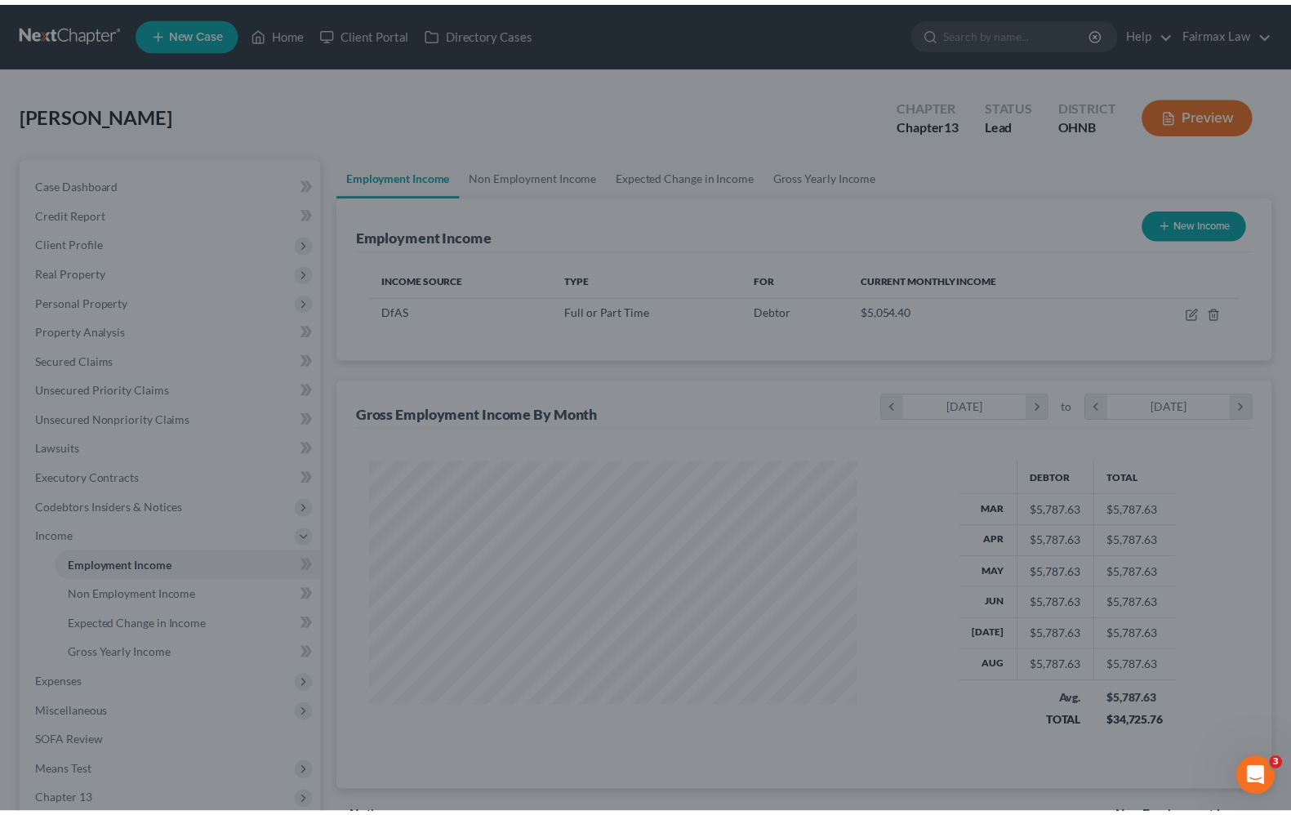
scroll to position [816067, 815834]
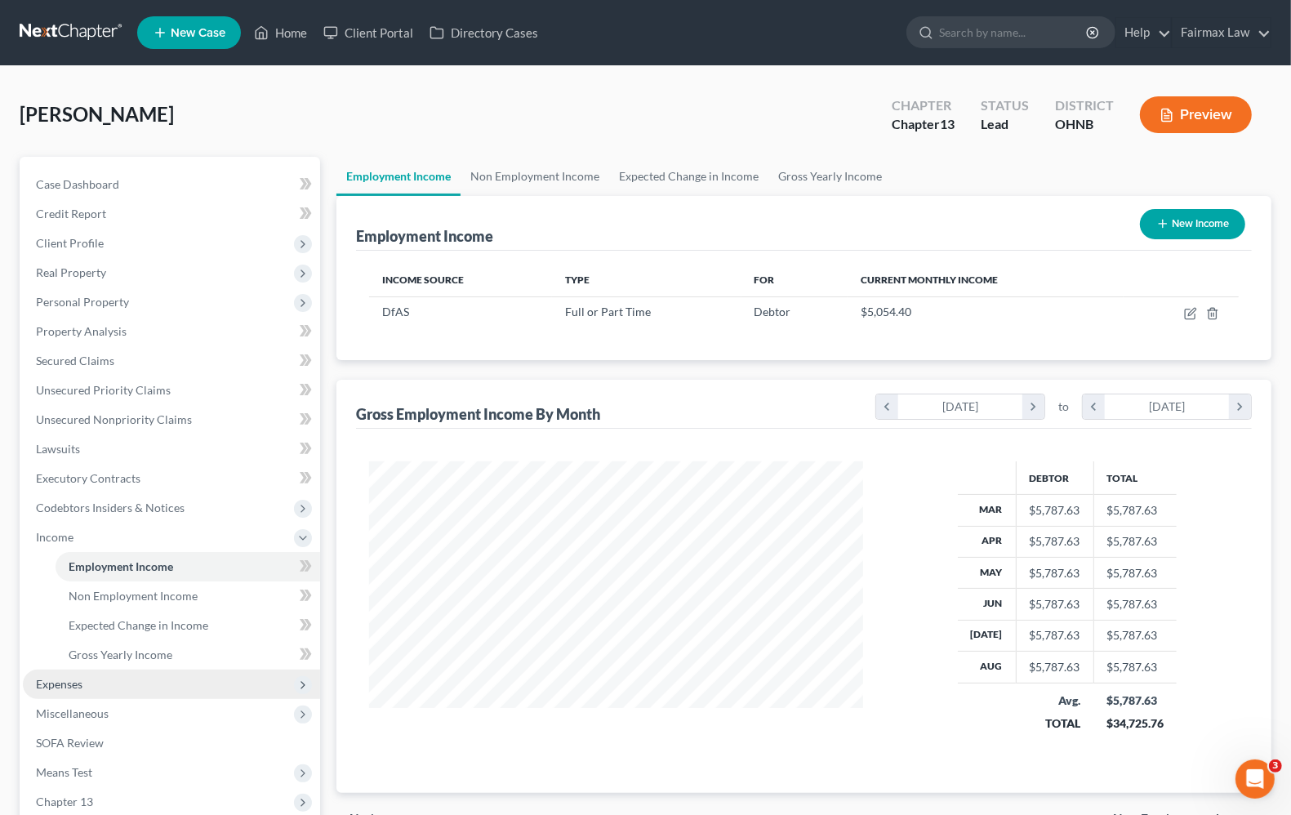
click at [79, 680] on span "Expenses" at bounding box center [59, 684] width 47 height 14
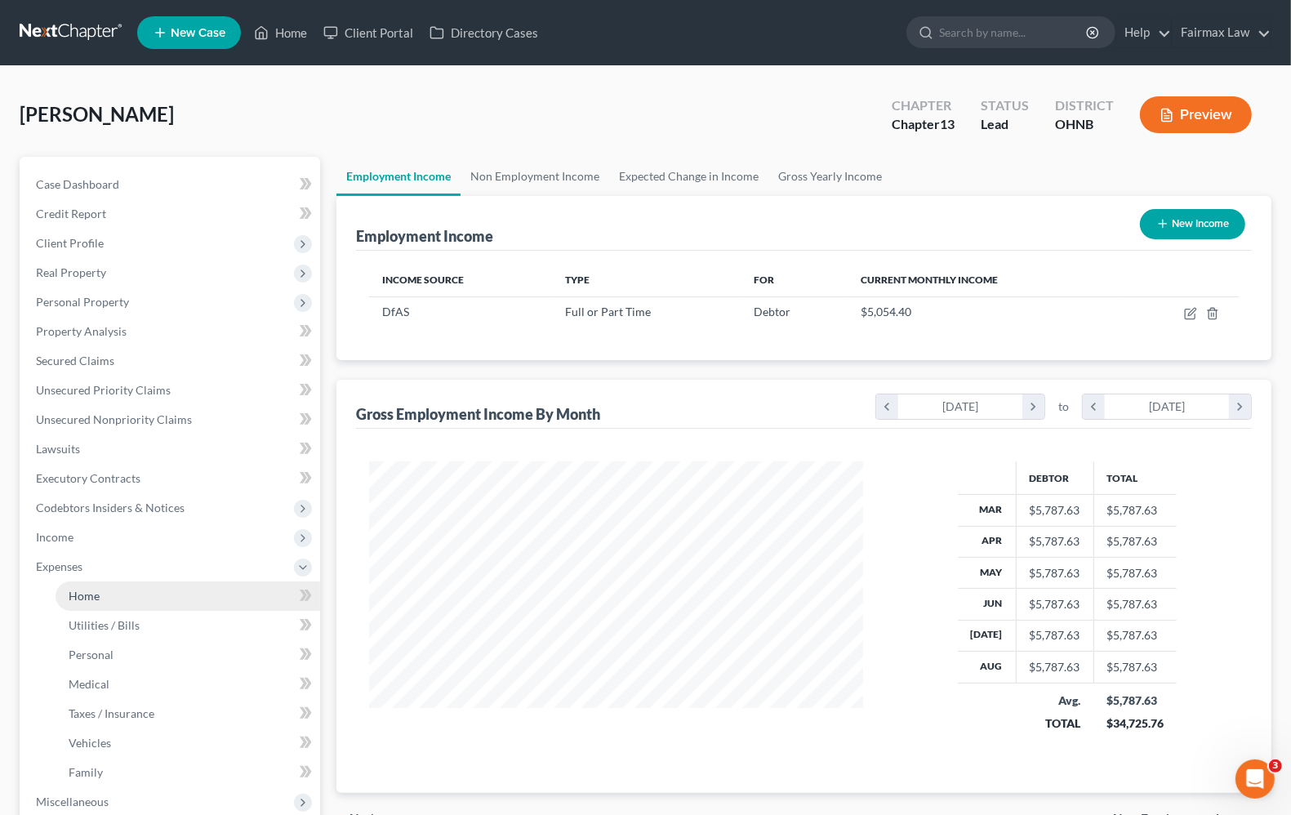
click at [86, 602] on link "Home" at bounding box center [188, 595] width 265 height 29
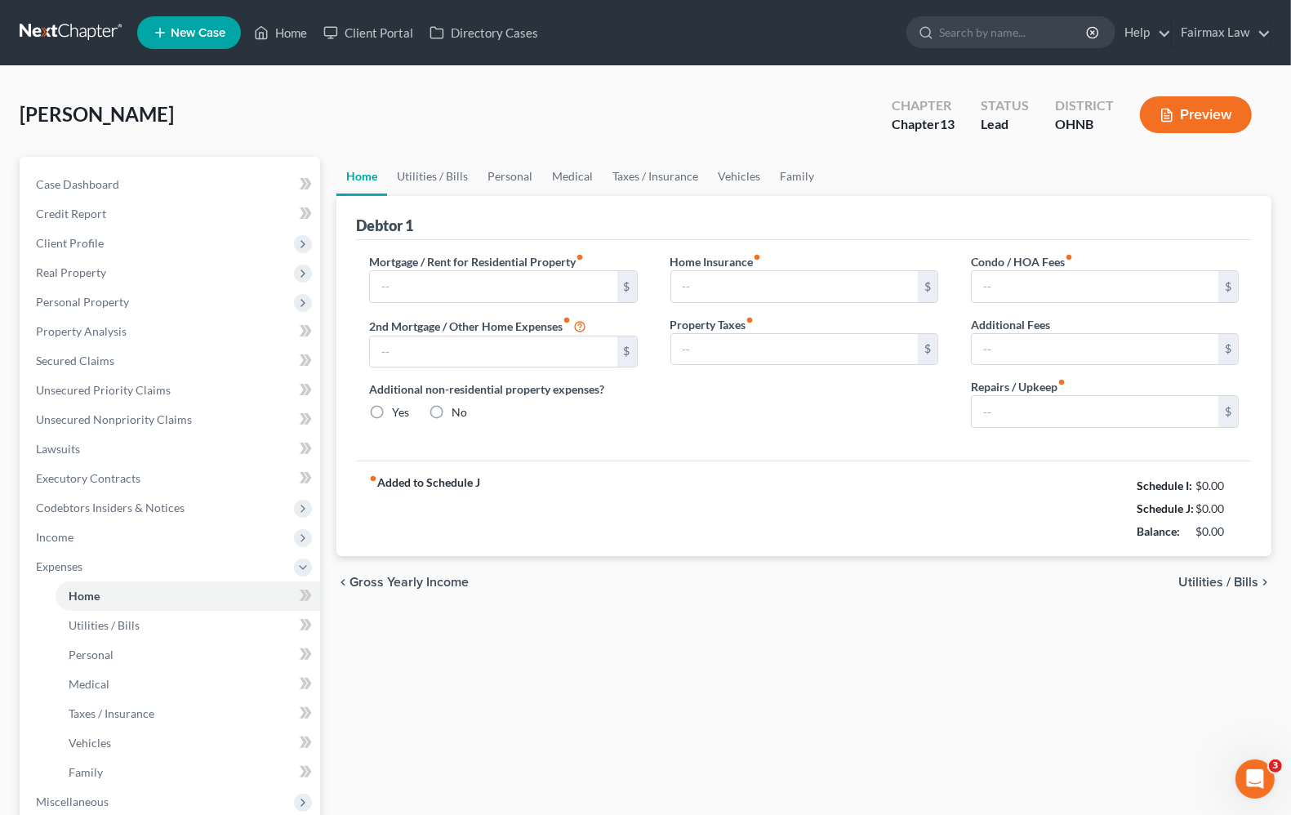
type input "700.00"
type input "0.00"
radio input "true"
type input "0.00"
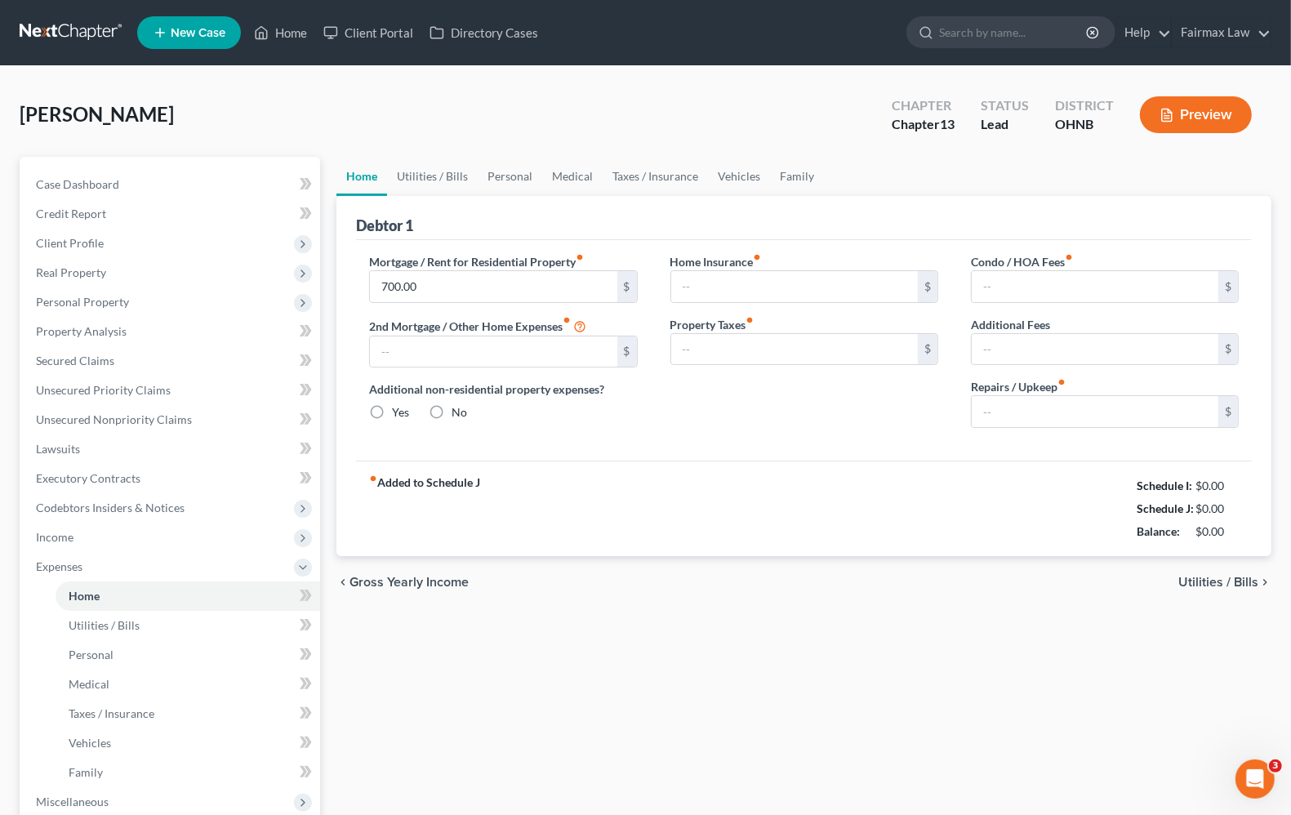
type input "0.00"
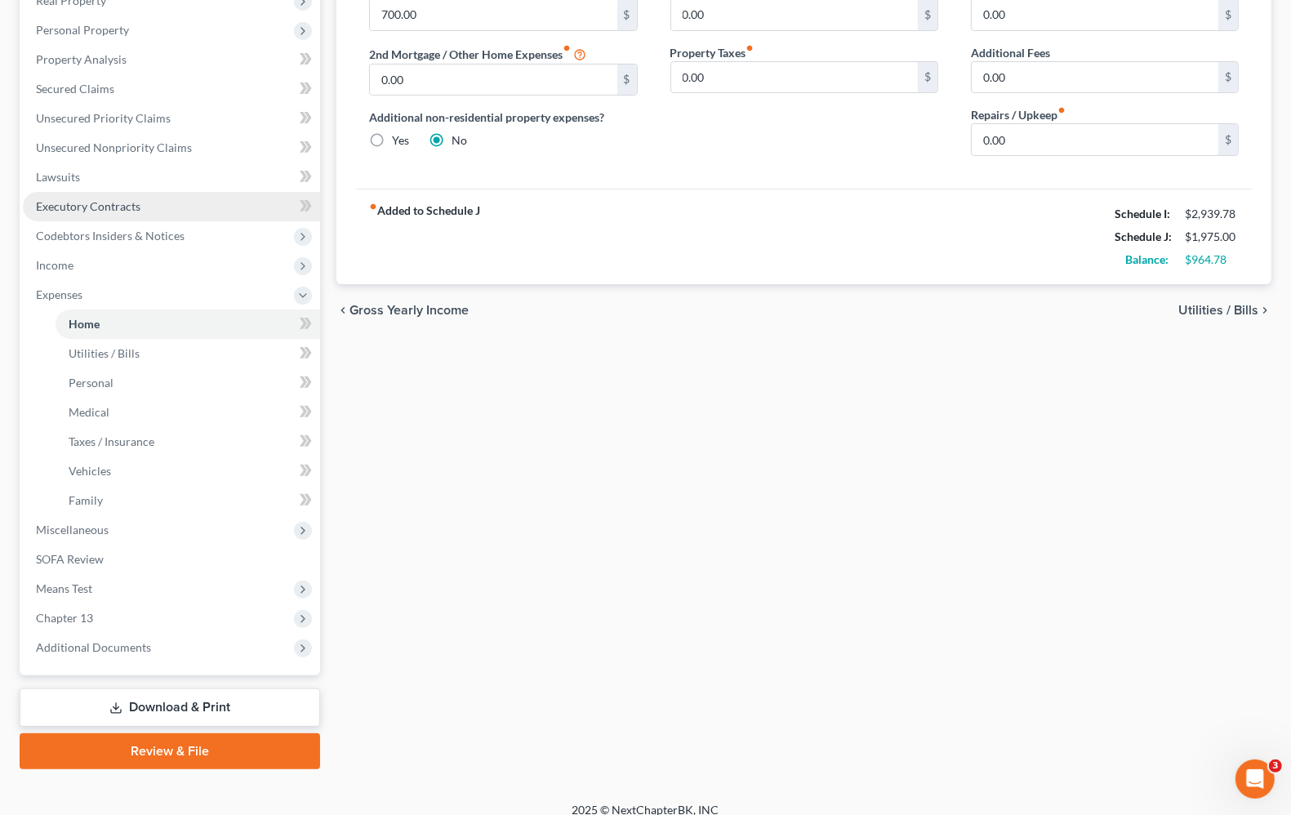
scroll to position [287, 0]
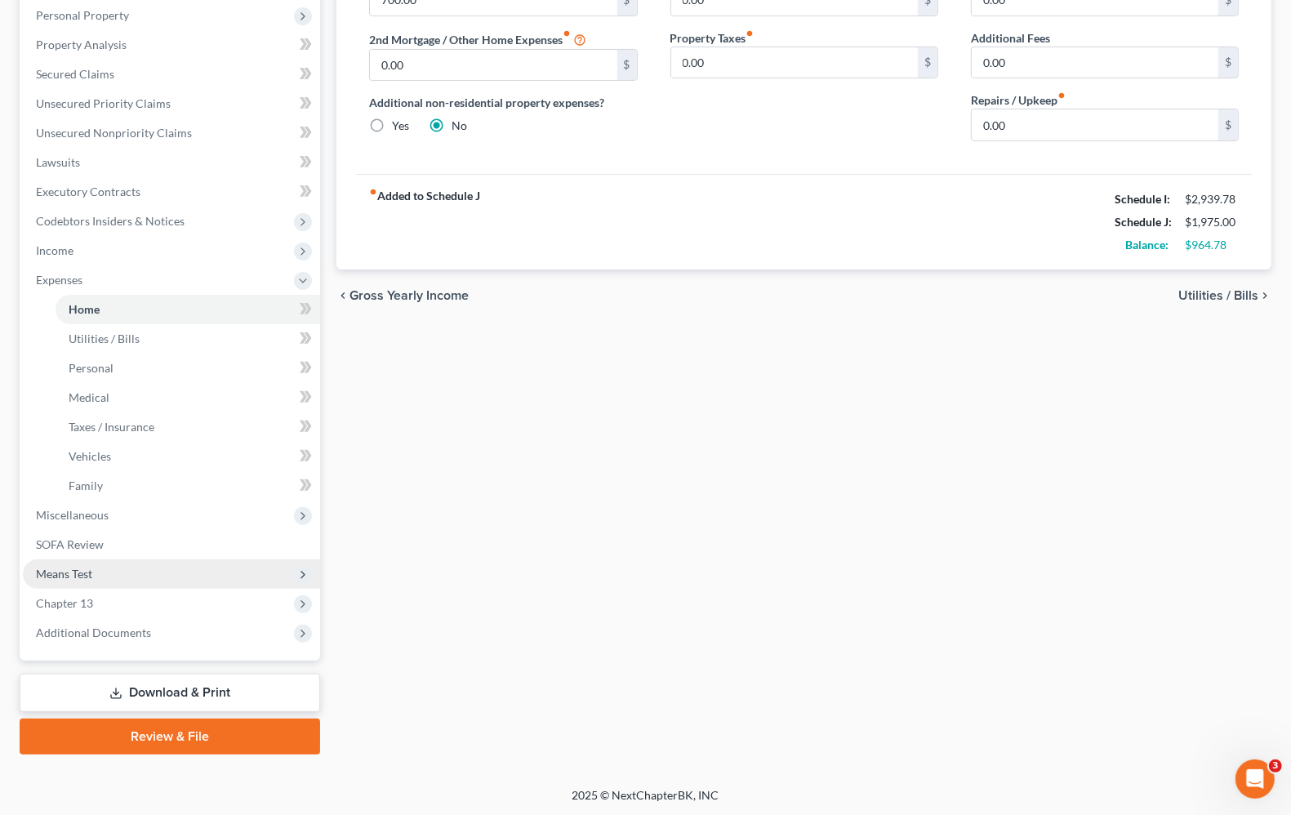
click at [100, 573] on span "Means Test" at bounding box center [171, 573] width 297 height 29
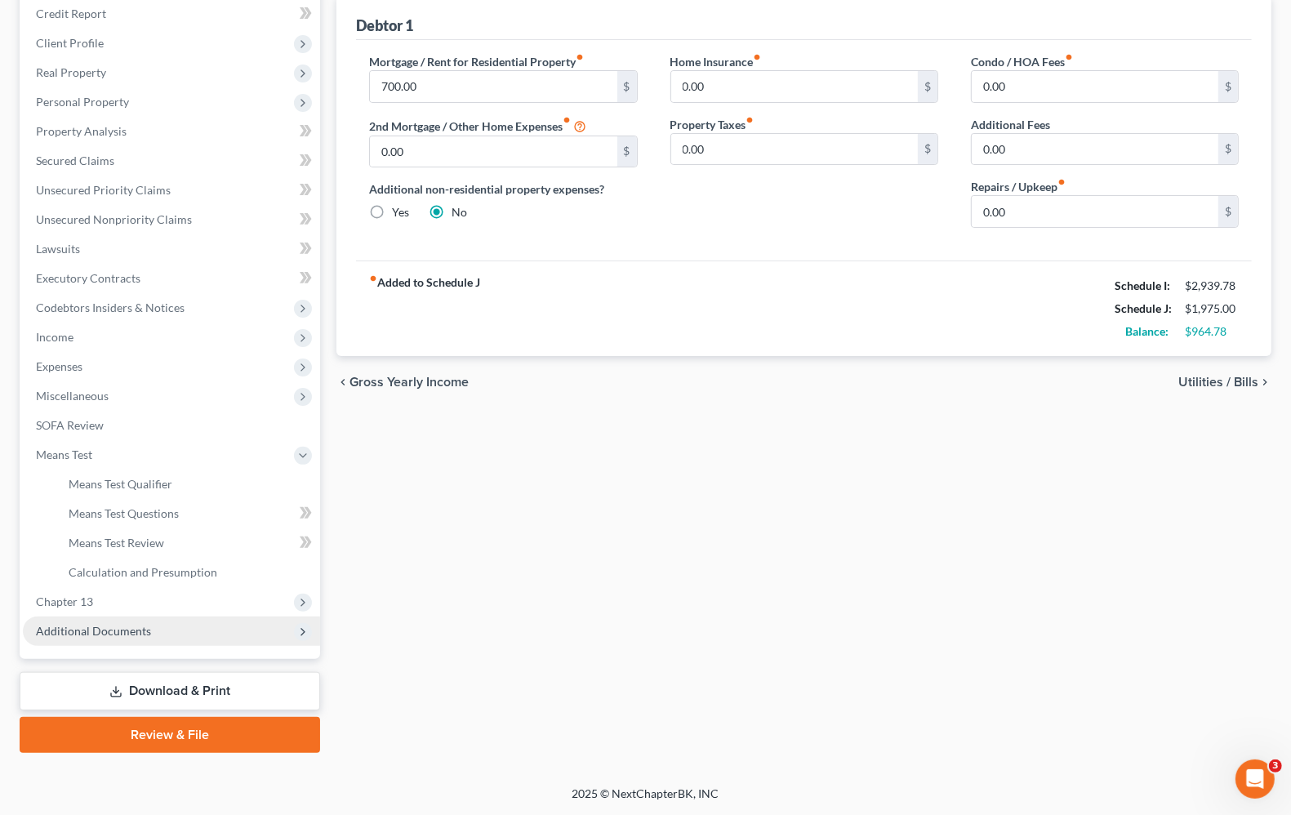
scroll to position [198, 0]
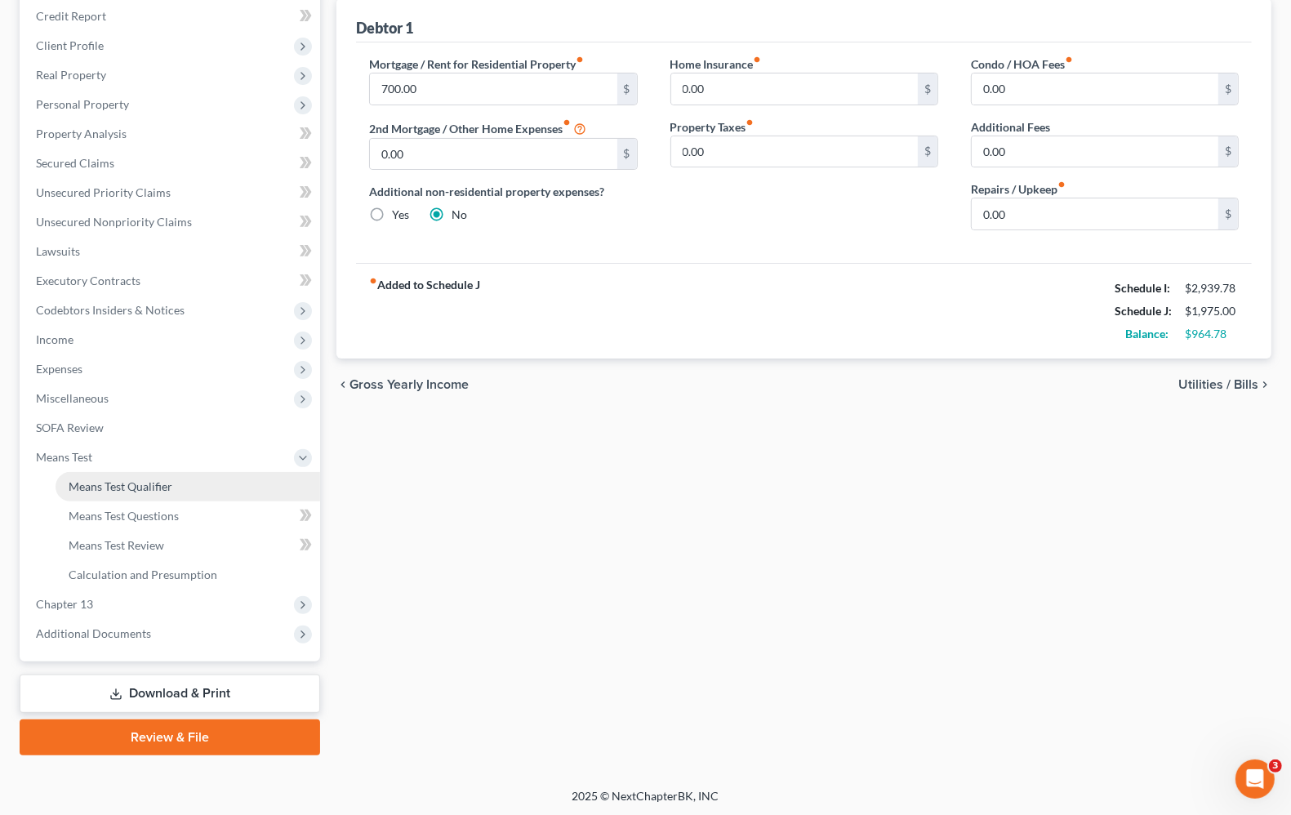
click at [111, 482] on span "Means Test Qualifier" at bounding box center [121, 486] width 104 height 14
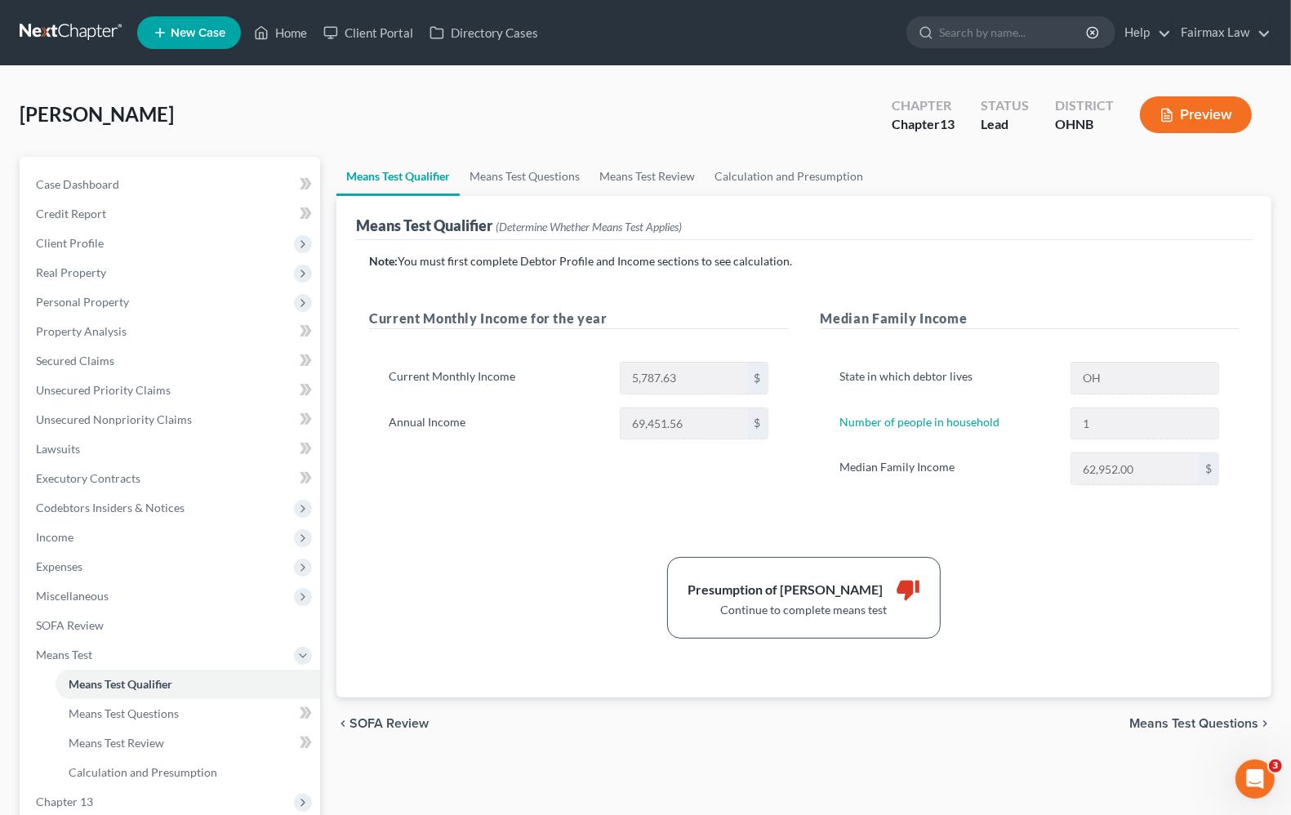
click at [1189, 718] on span "Means Test Questions" at bounding box center [1193, 723] width 129 height 13
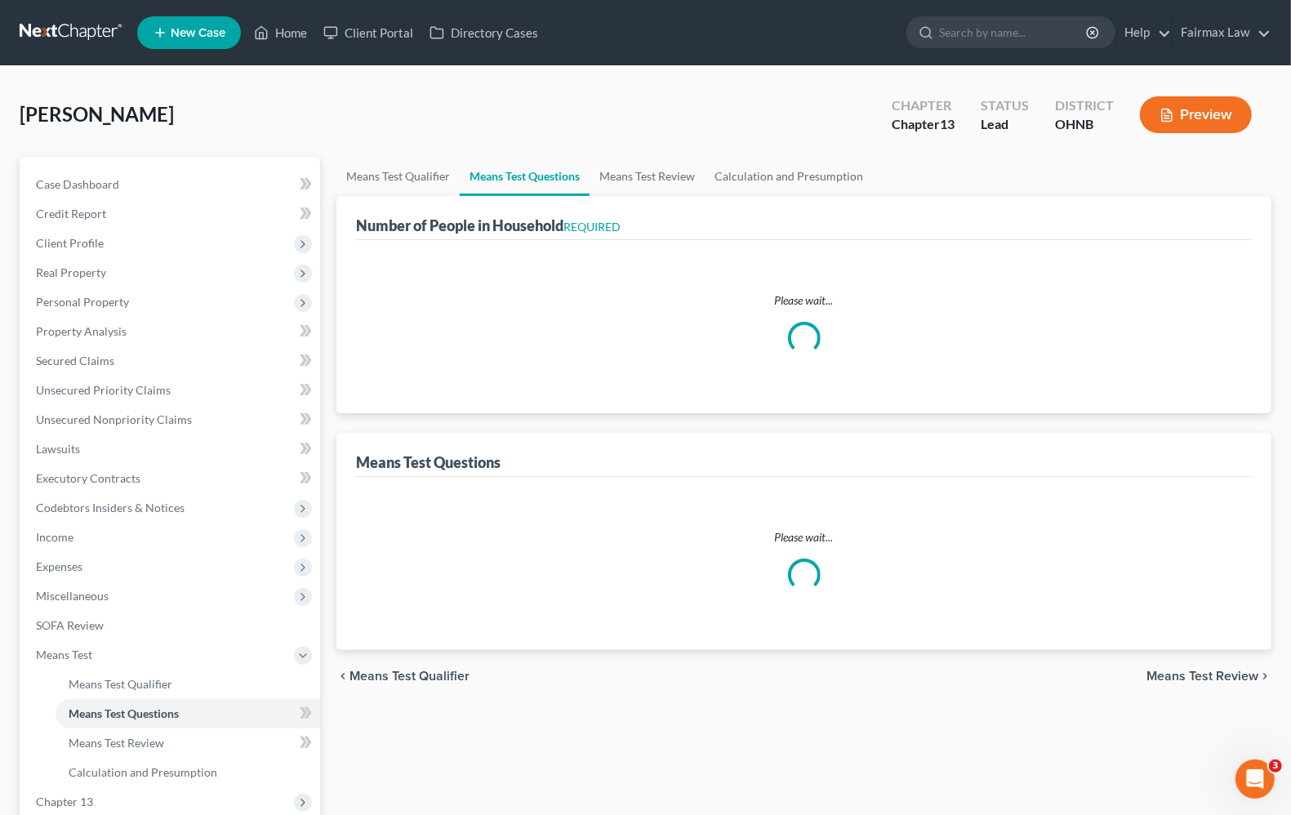
select select "1"
select select "60"
select select "1"
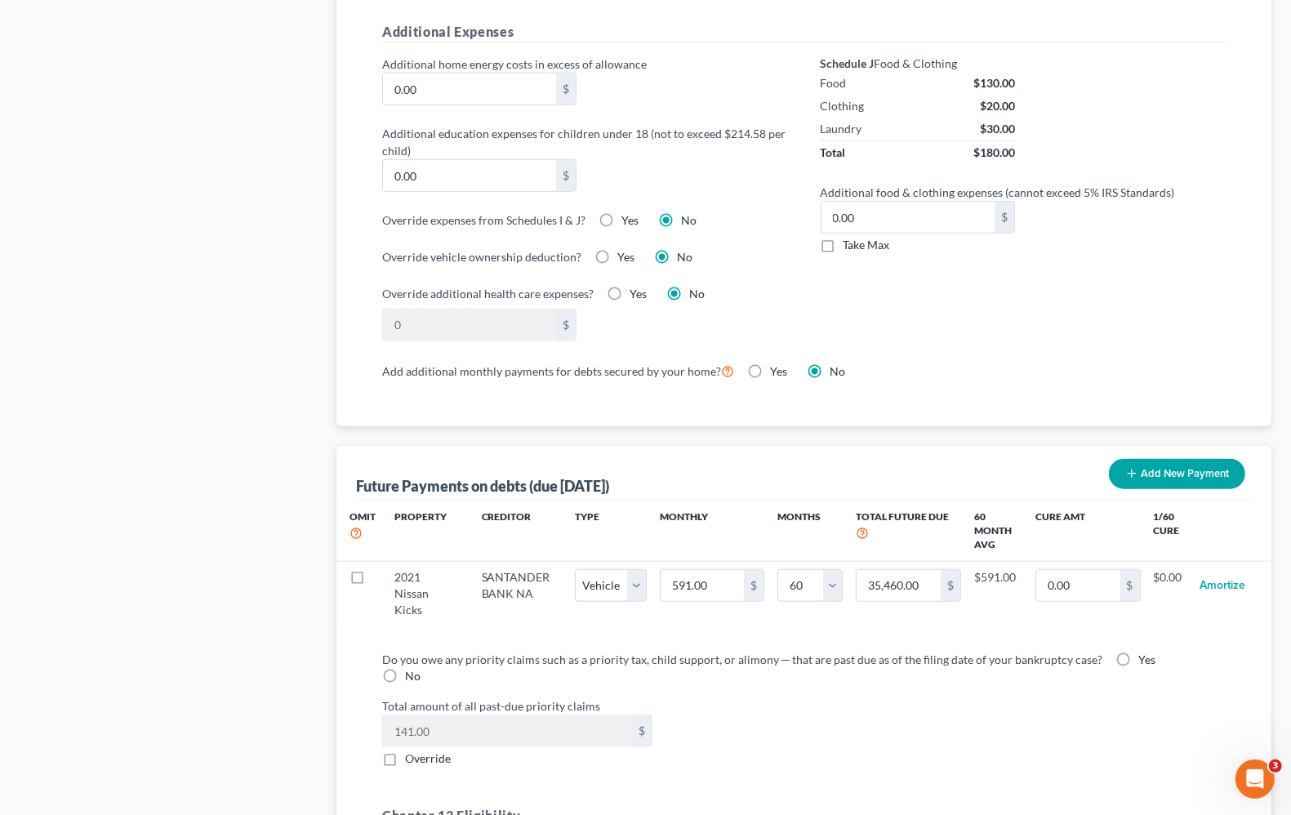
scroll to position [1225, 0]
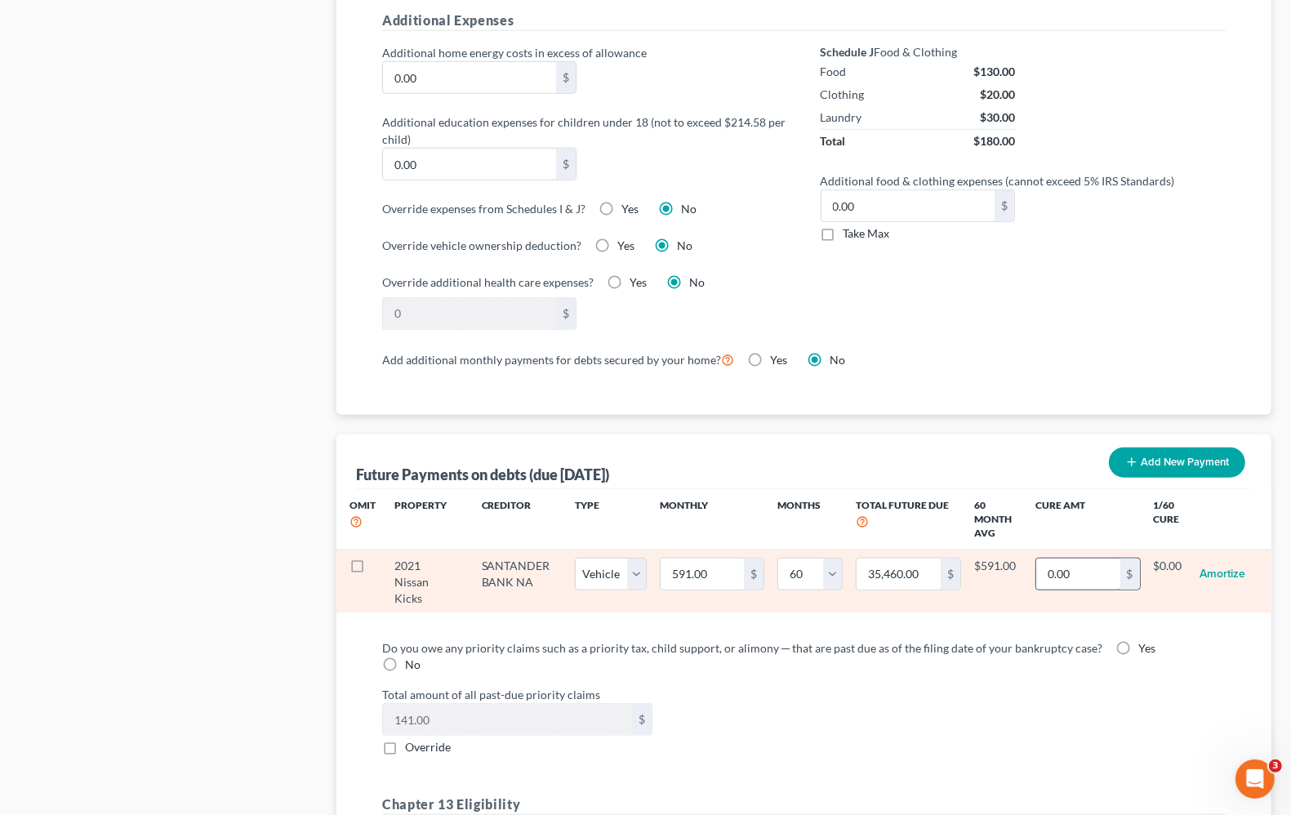
click at [1049, 582] on input "0.00" at bounding box center [1077, 573] width 83 height 31
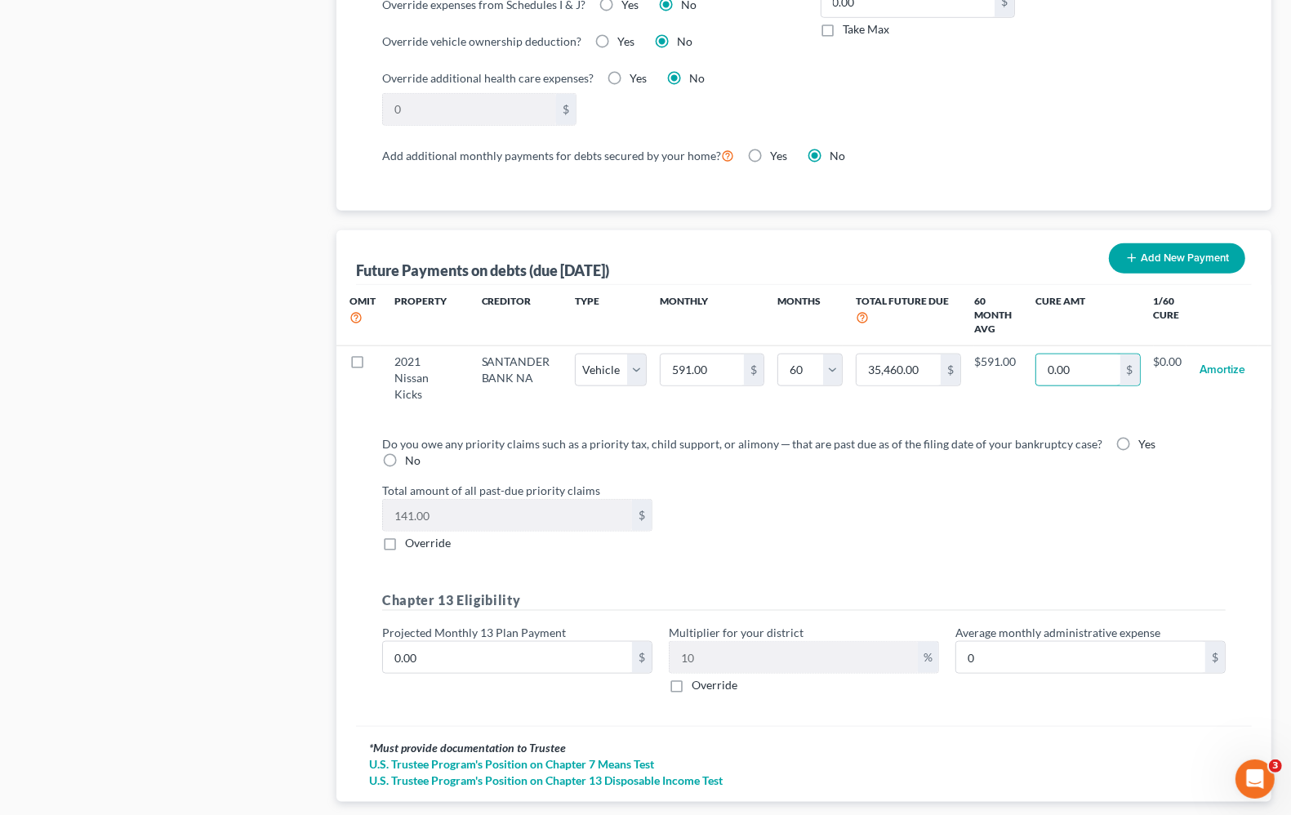
scroll to position [1519, 0]
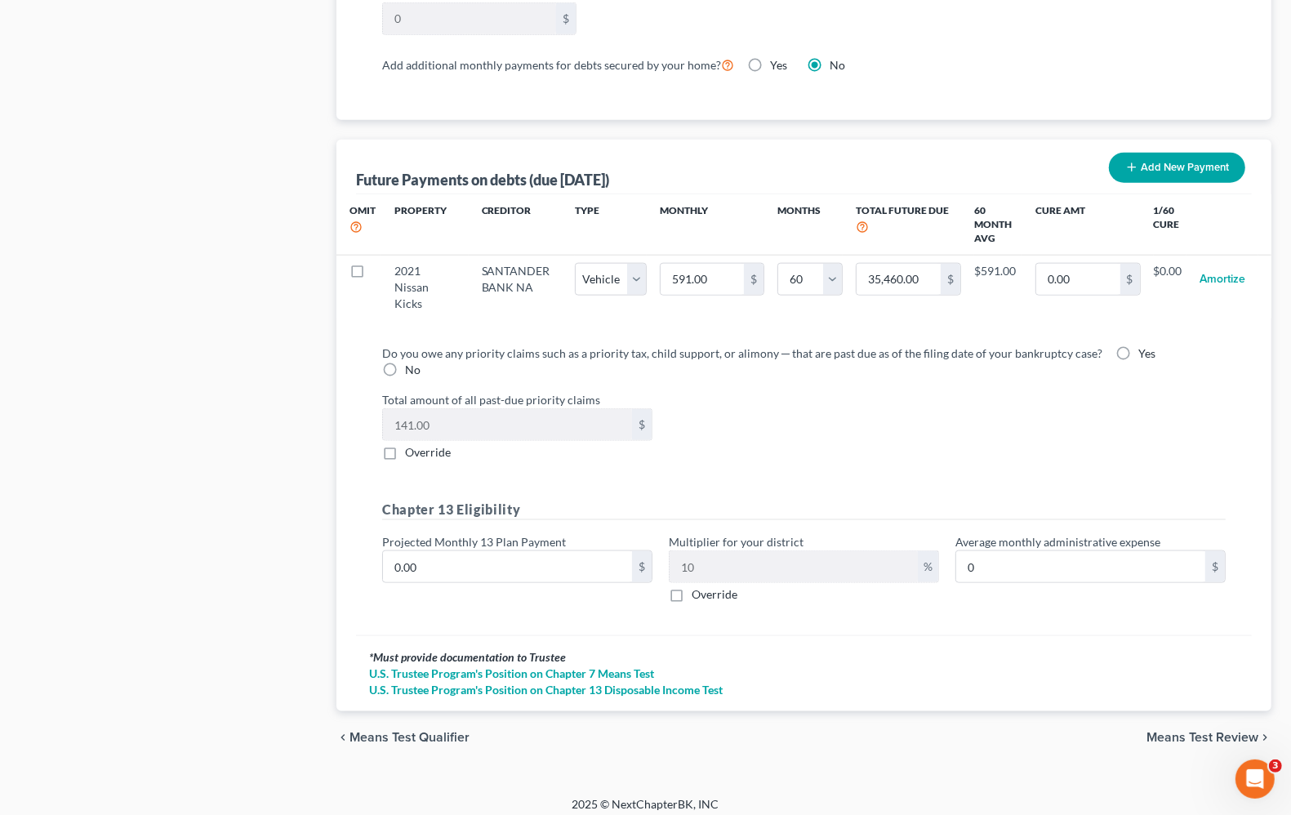
click at [1163, 731] on span "Means Test Review" at bounding box center [1202, 737] width 112 height 13
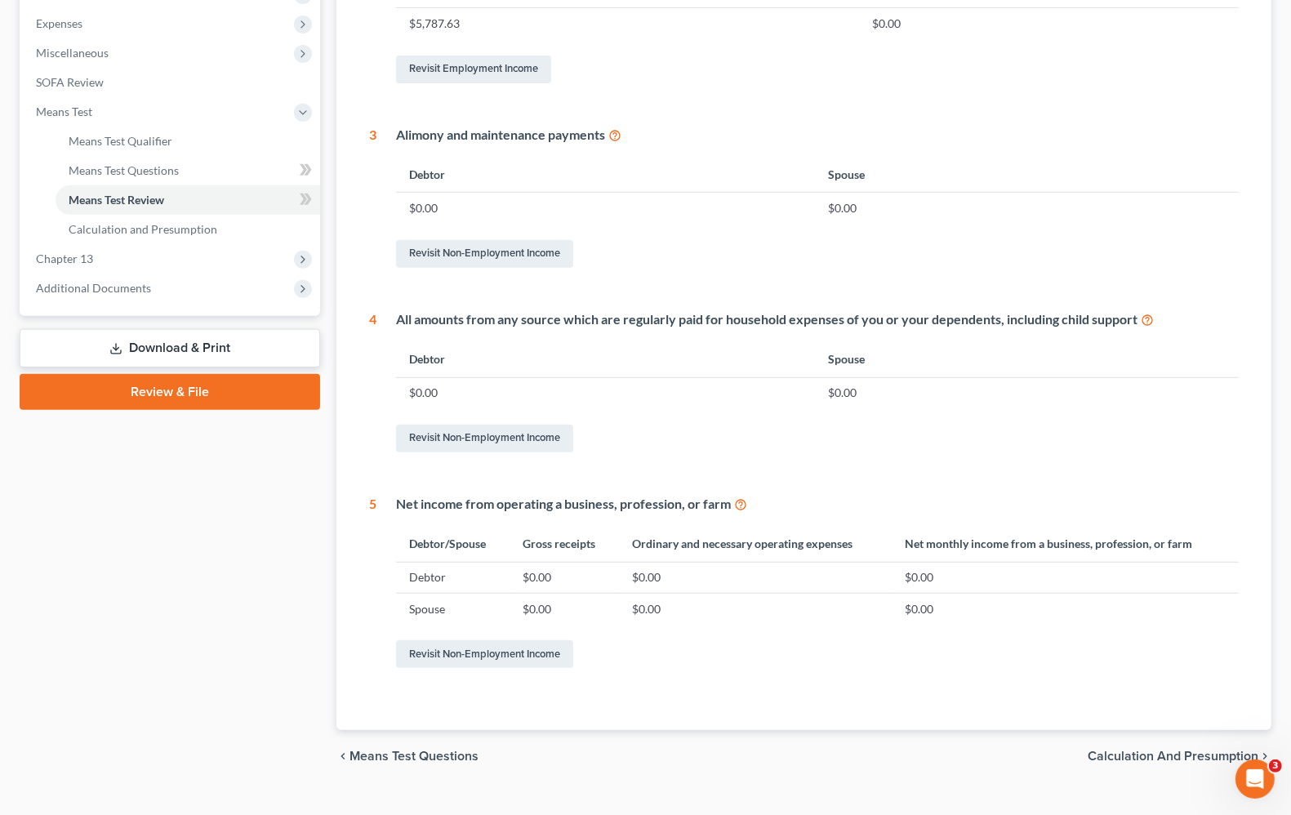
scroll to position [571, 0]
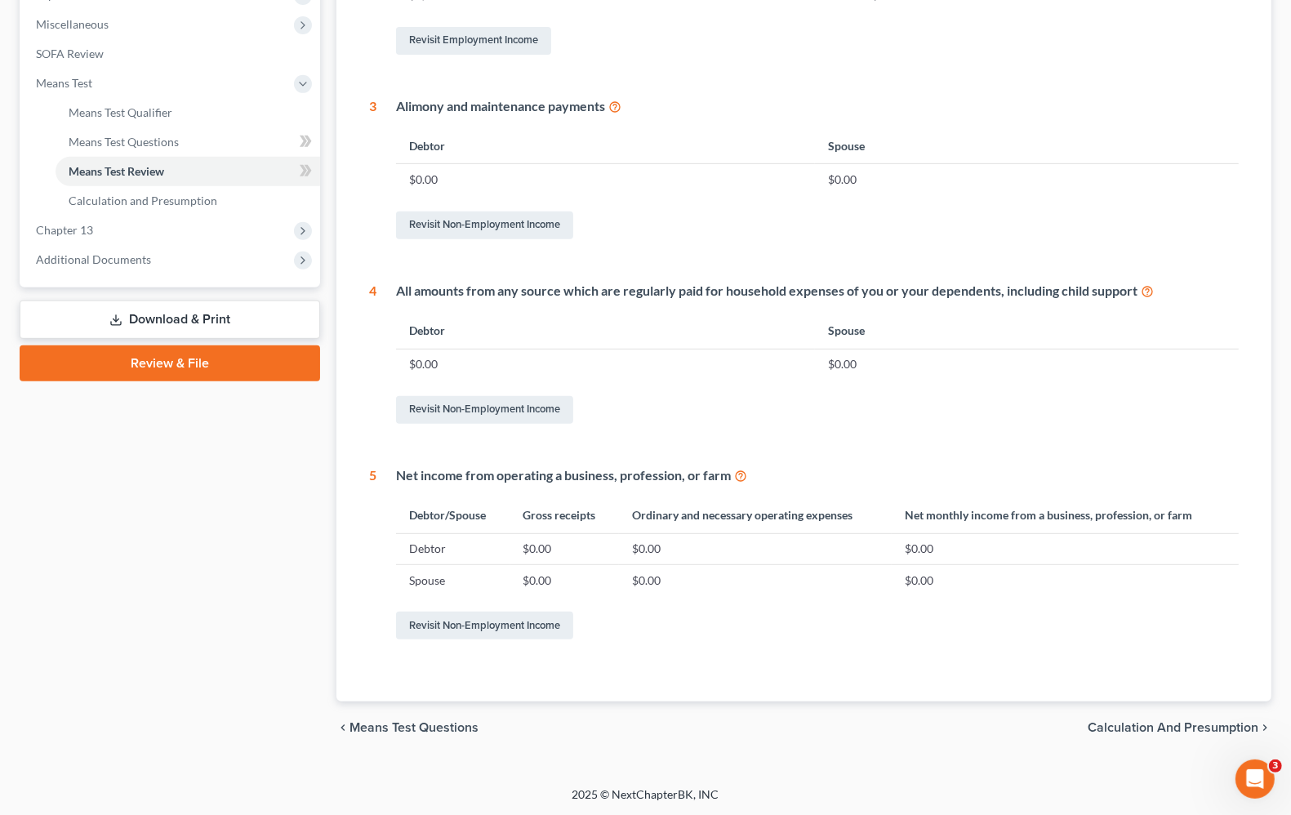
click at [1141, 725] on span "Calculation and Presumption" at bounding box center [1172, 727] width 171 height 13
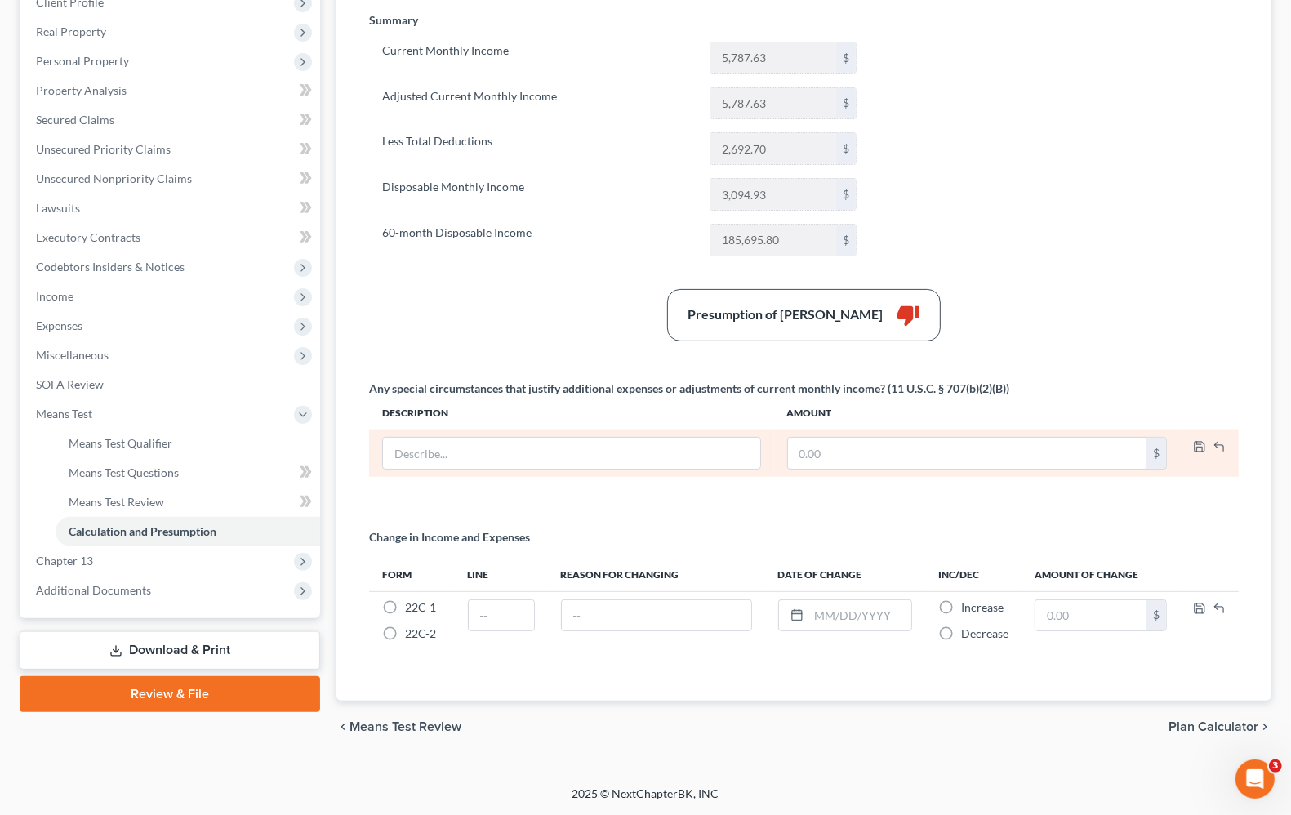
scroll to position [242, 0]
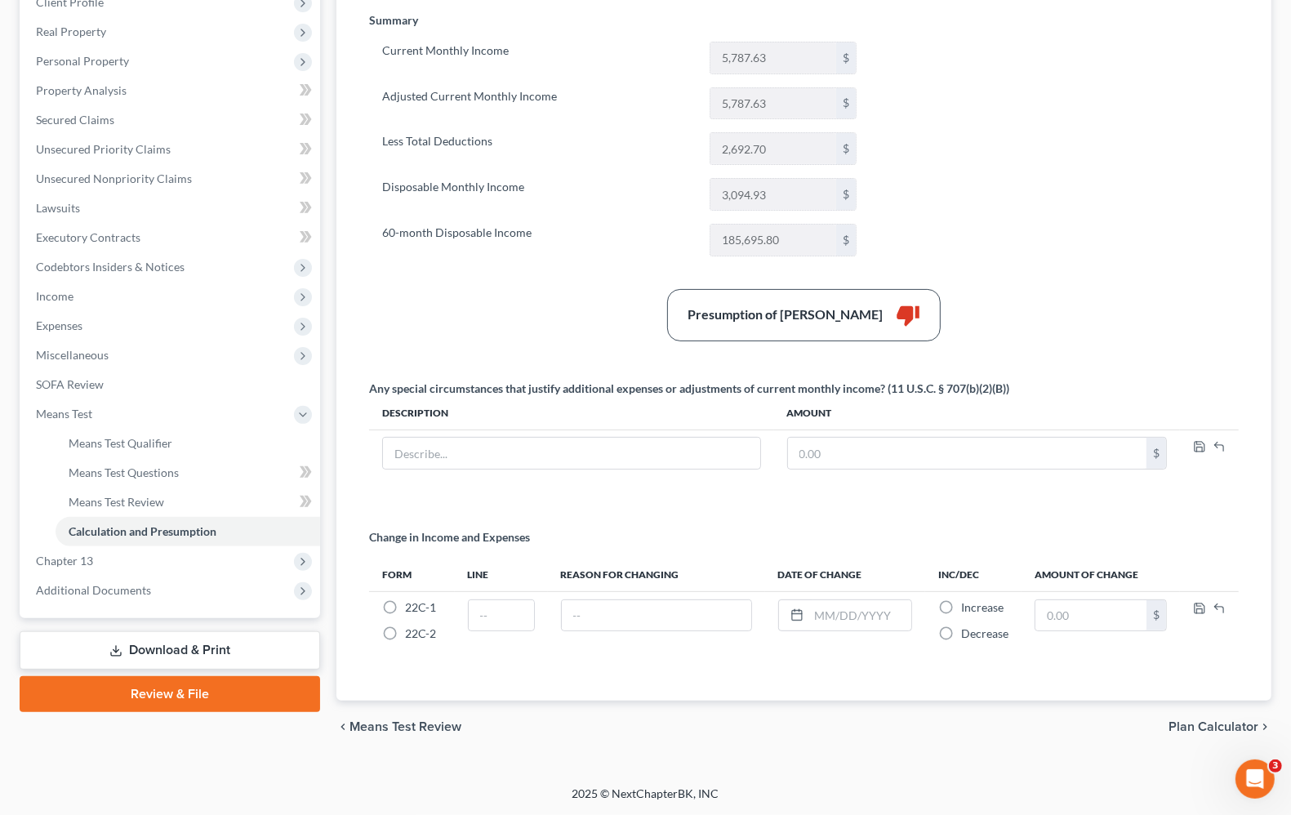
click at [415, 731] on span "Means Test Review" at bounding box center [405, 726] width 112 height 13
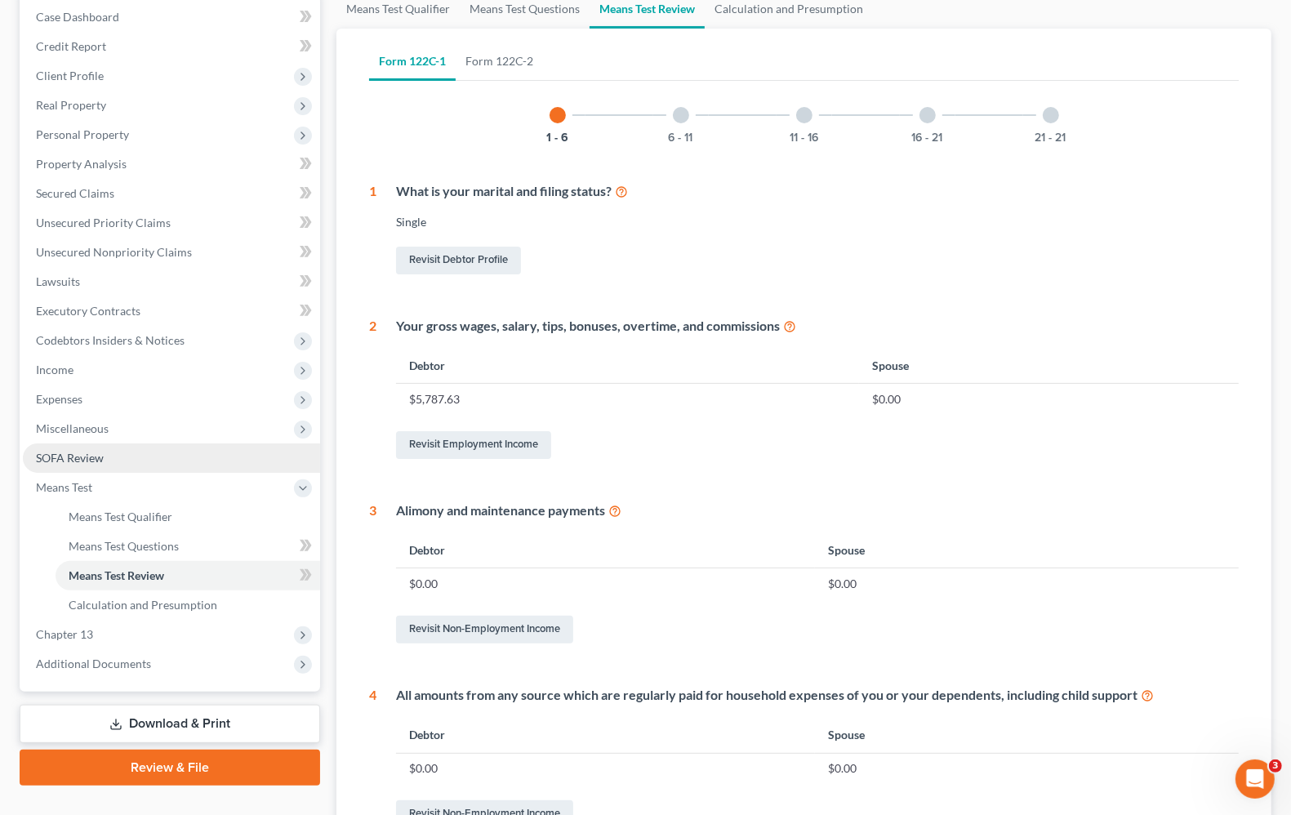
scroll to position [102, 0]
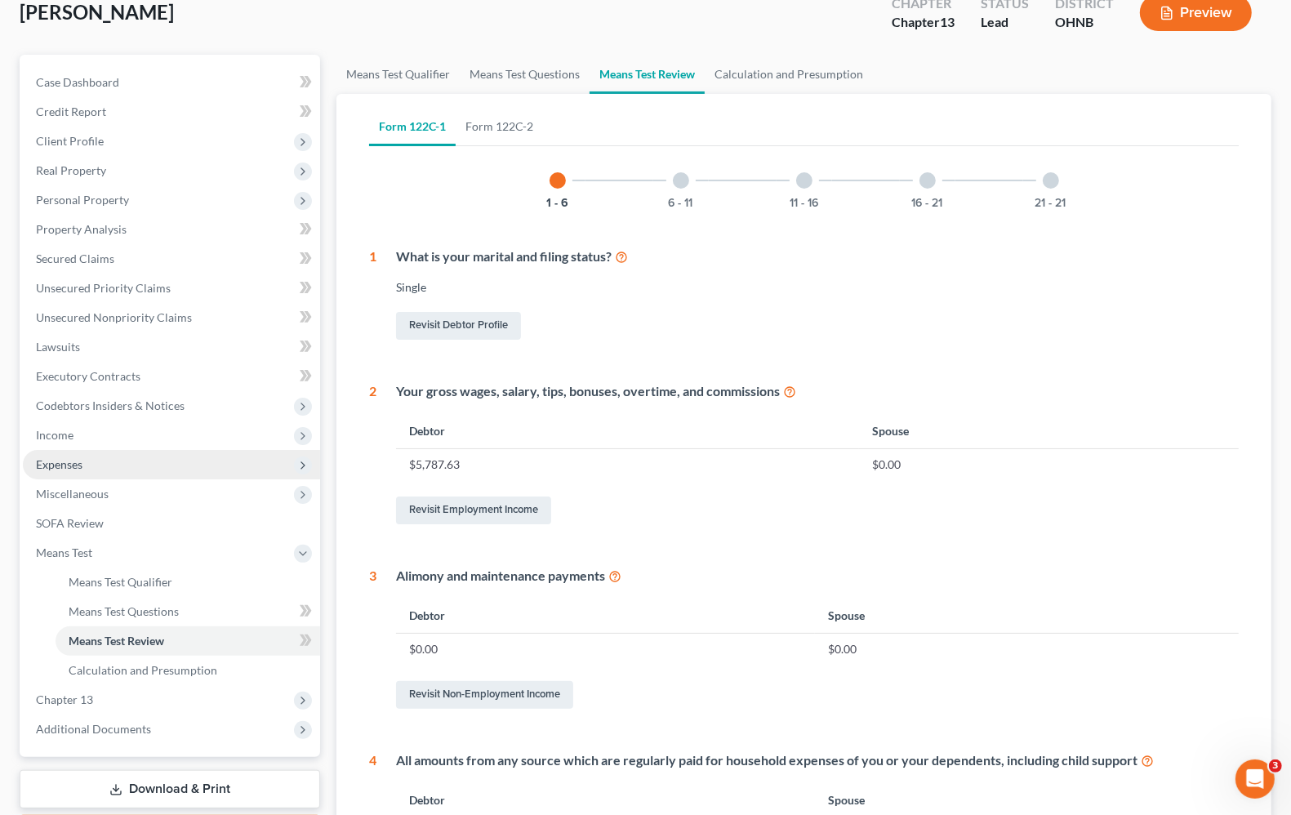
click at [70, 467] on span "Expenses" at bounding box center [59, 464] width 47 height 14
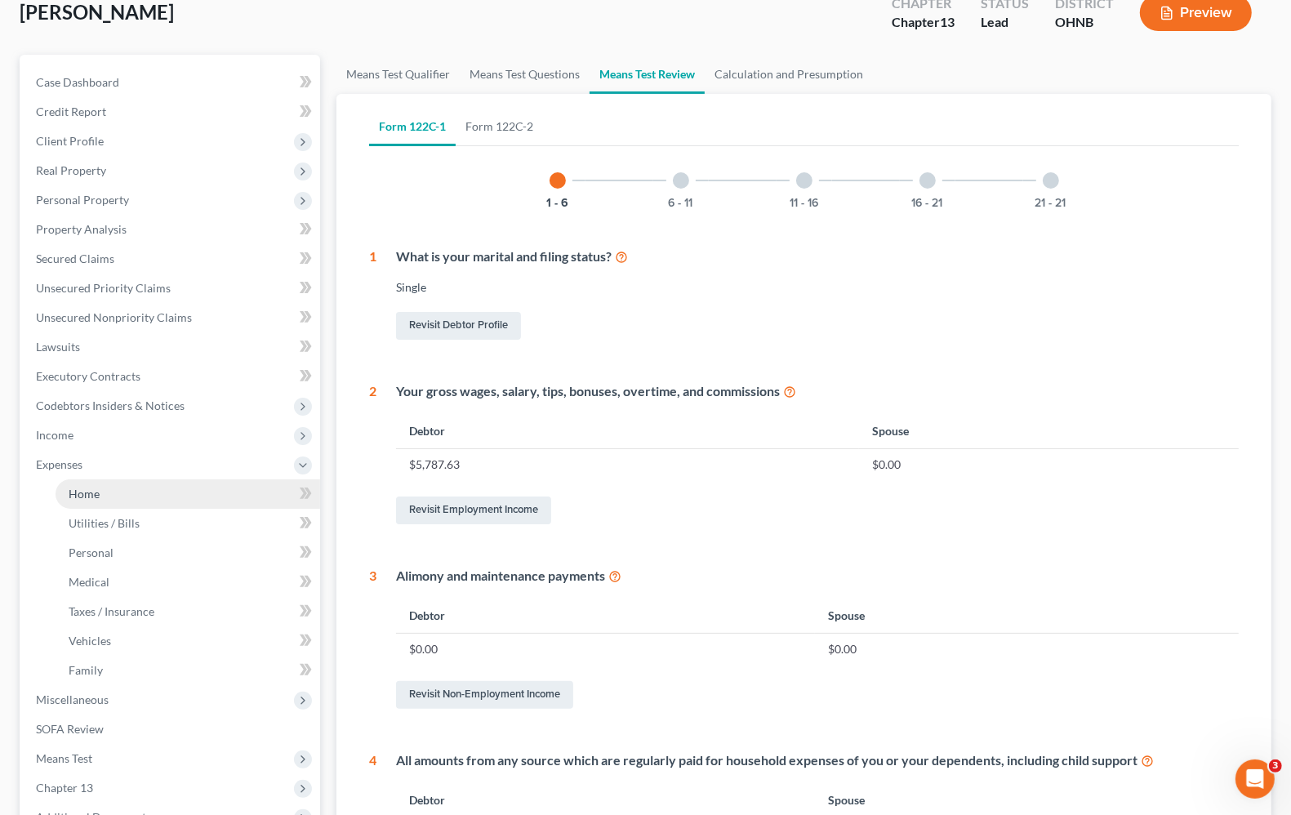
click at [82, 502] on link "Home" at bounding box center [188, 493] width 265 height 29
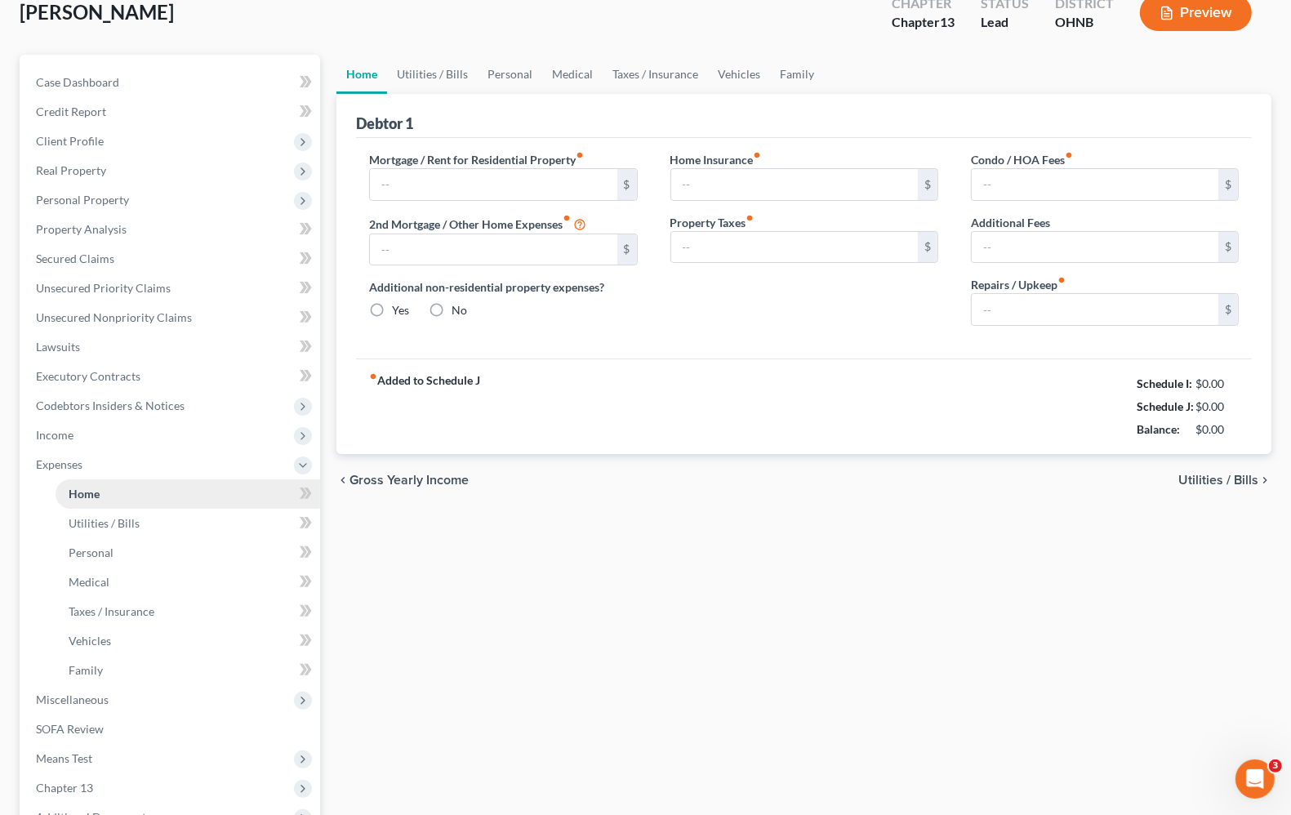
scroll to position [4, 0]
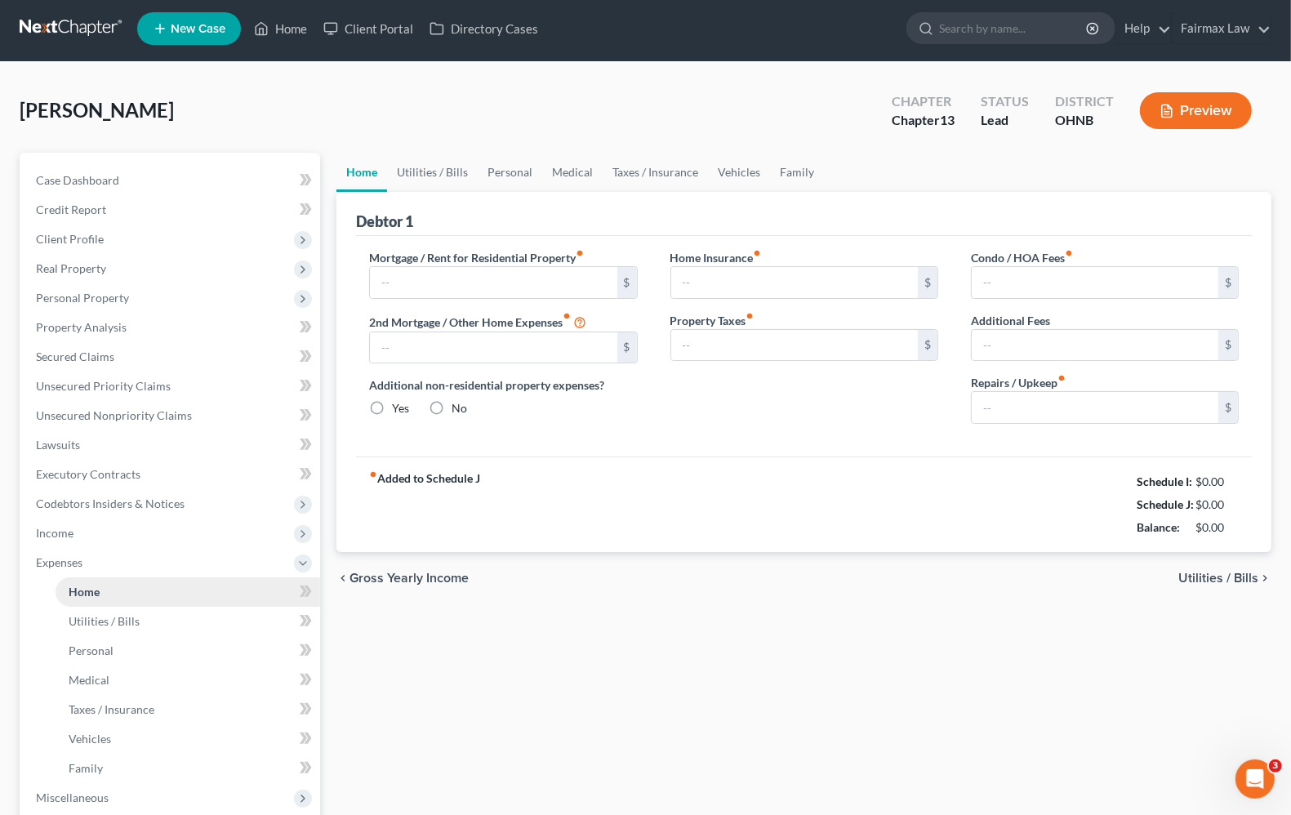
type input "700.00"
type input "0.00"
radio input "true"
type input "0.00"
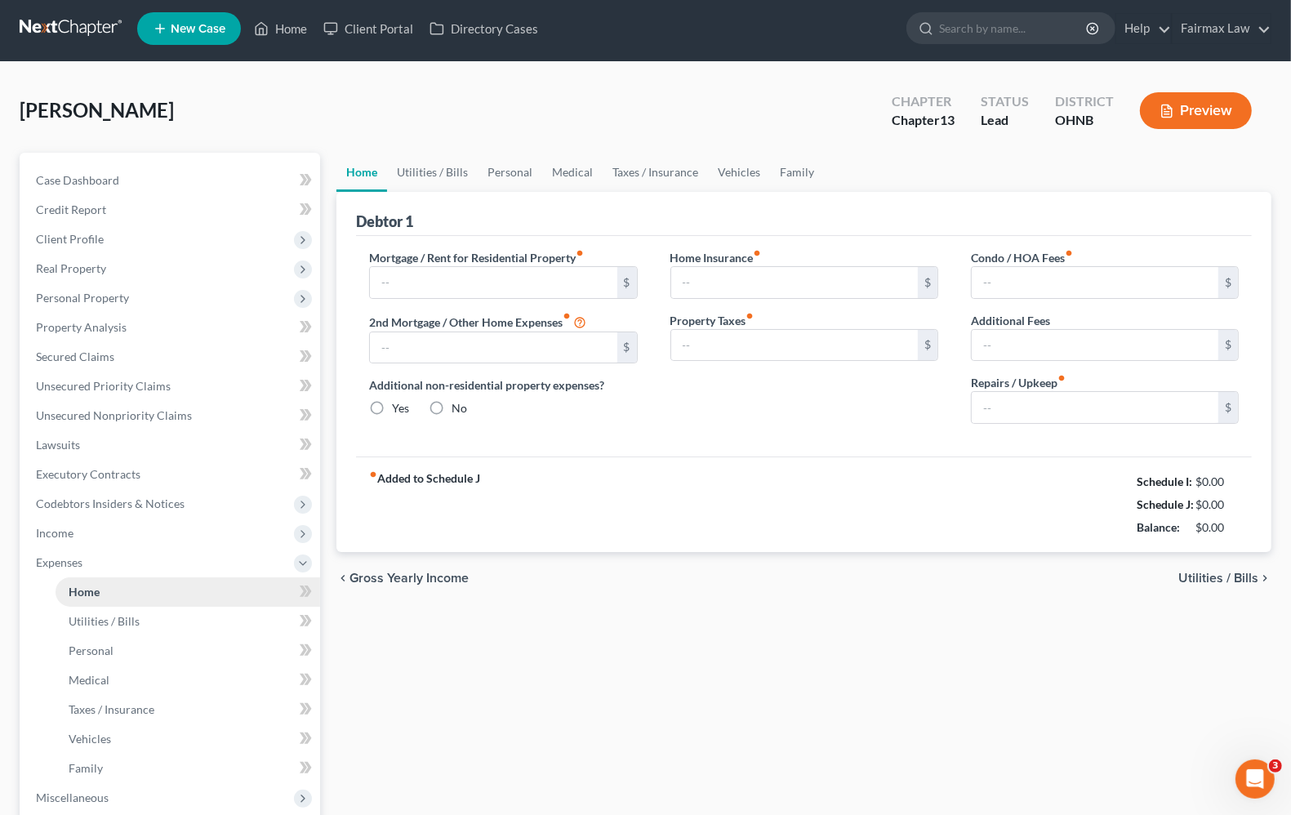
type input "0.00"
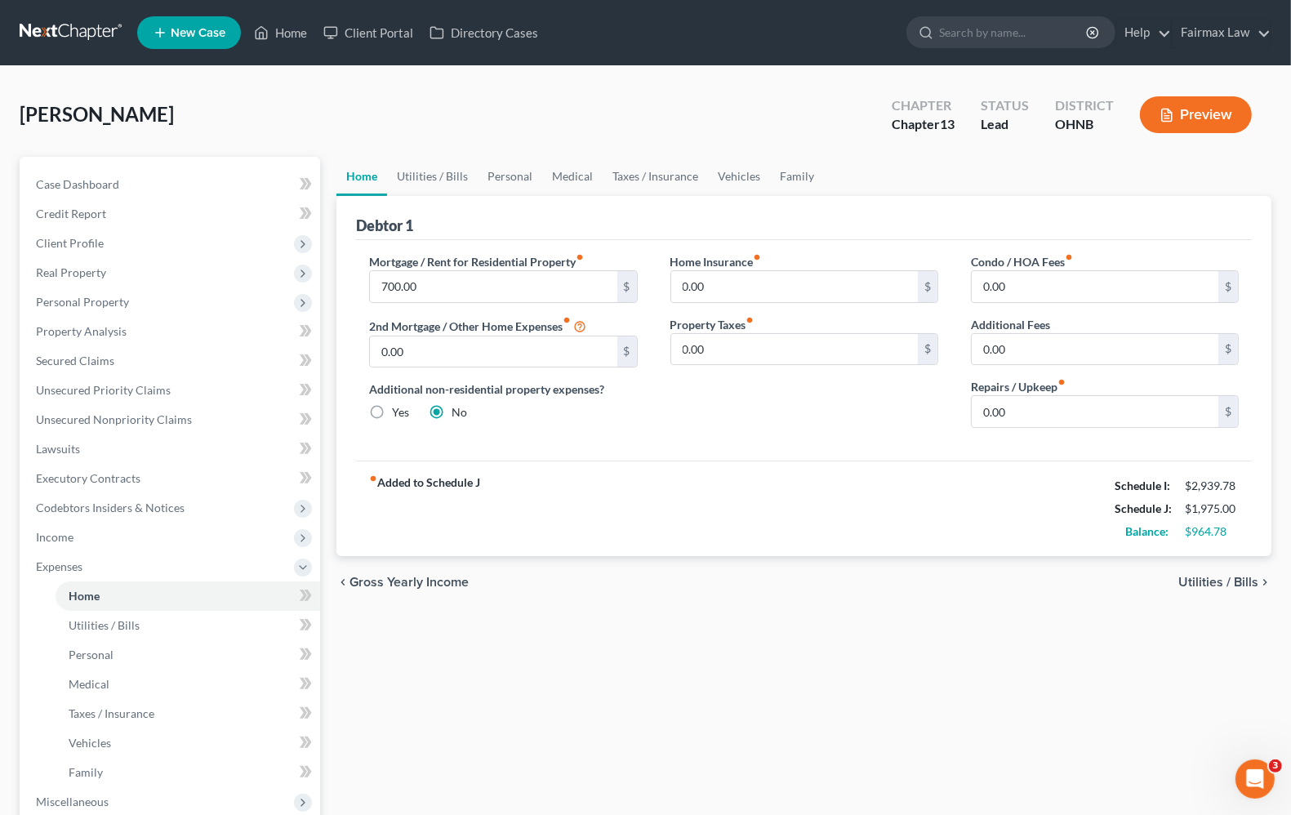
click at [1217, 578] on span "Utilities / Bills" at bounding box center [1218, 582] width 80 height 13
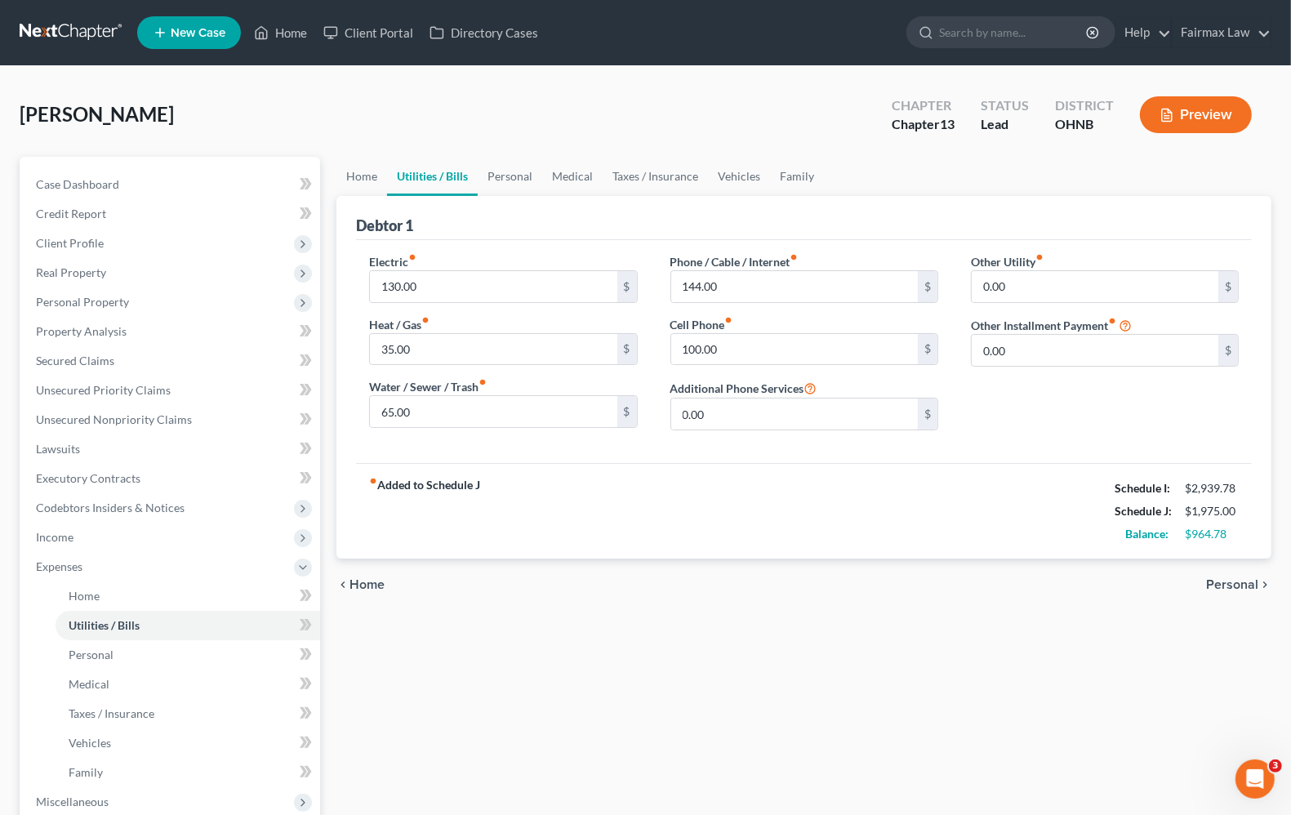
click at [1250, 584] on span "Personal" at bounding box center [1232, 584] width 52 height 13
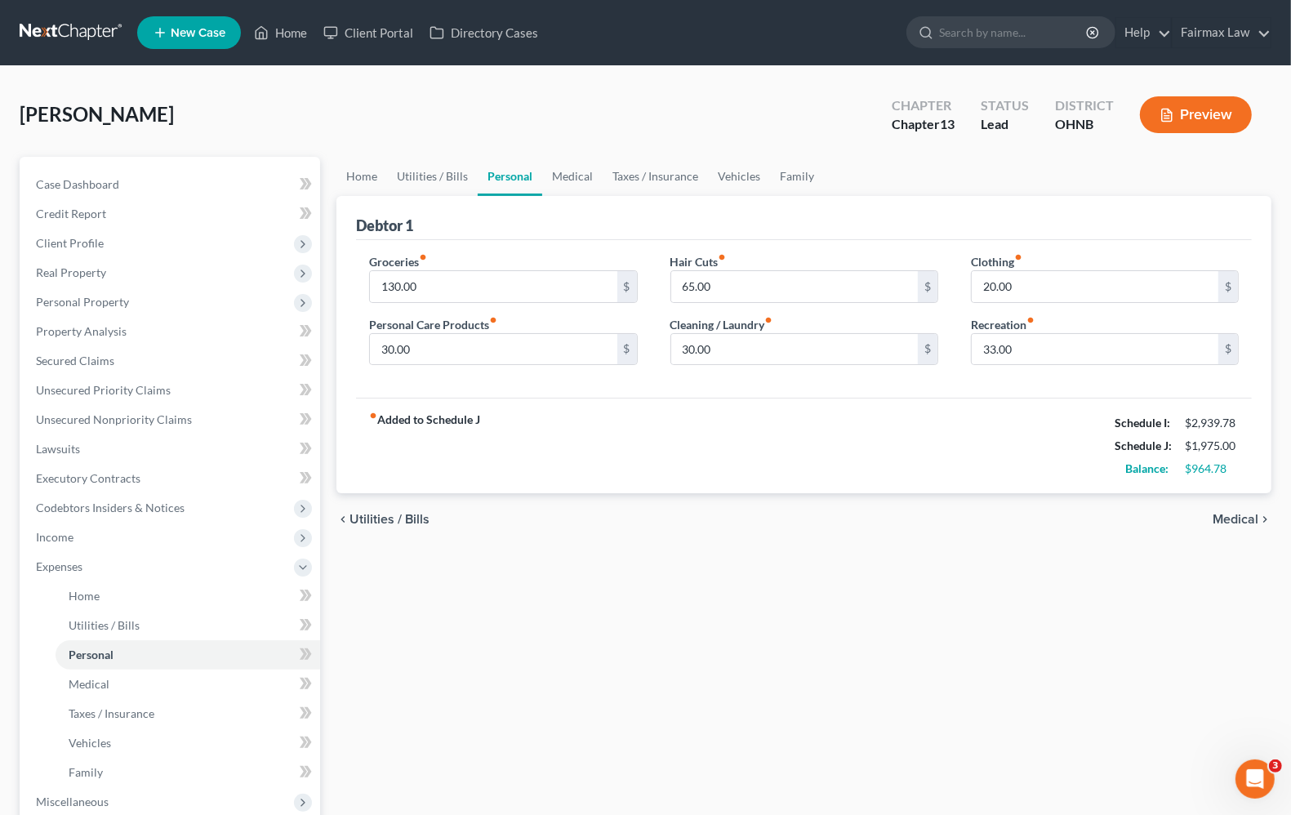
click at [1238, 517] on span "Medical" at bounding box center [1235, 519] width 46 height 13
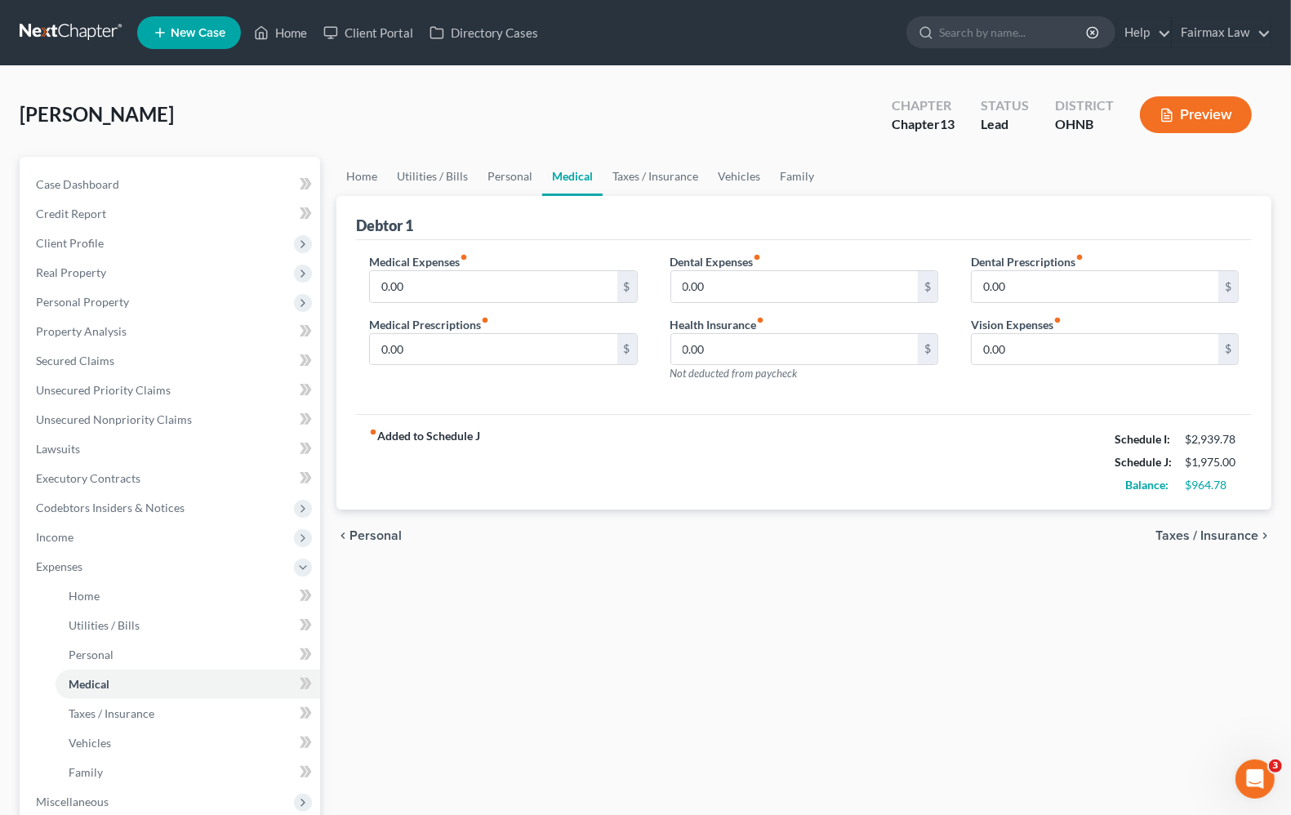
click at [1226, 536] on span "Taxes / Insurance" at bounding box center [1206, 535] width 103 height 13
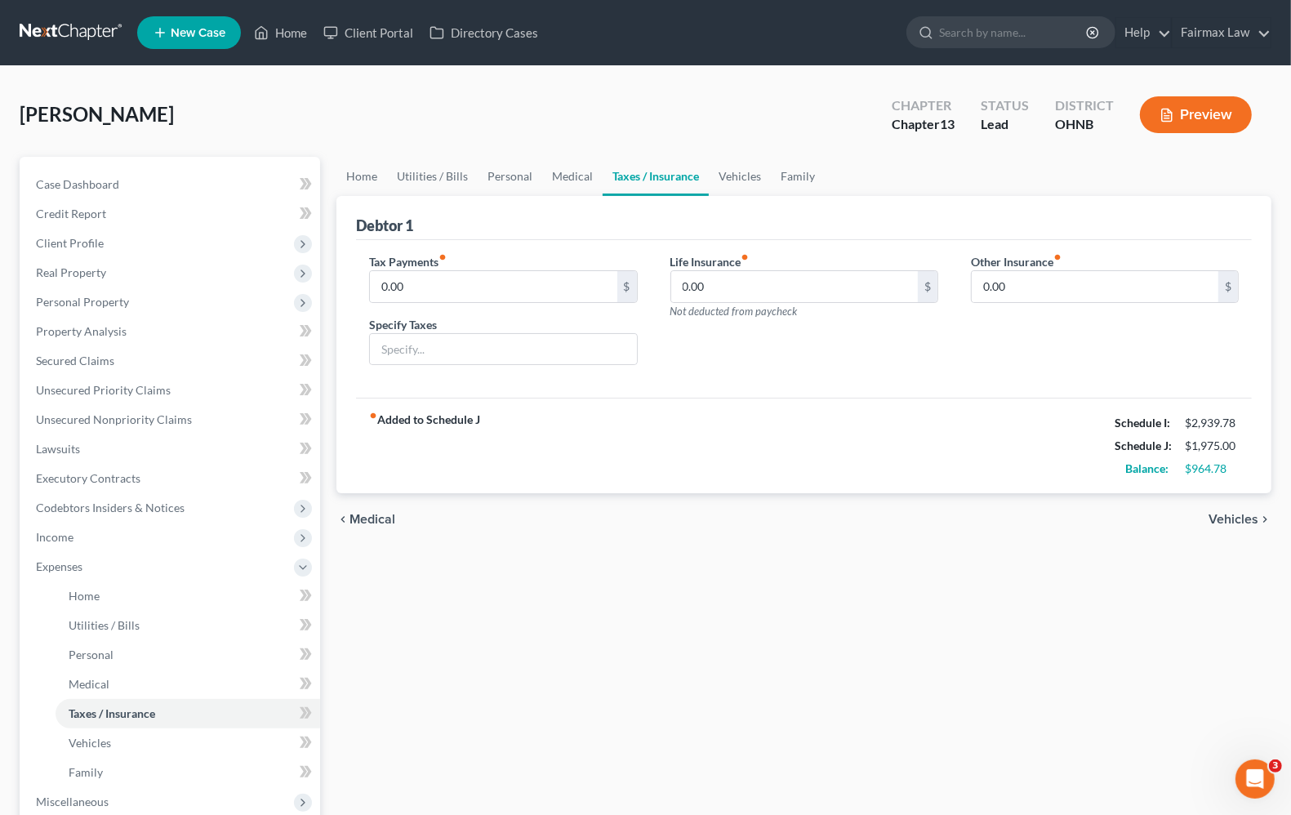
click at [1218, 520] on span "Vehicles" at bounding box center [1233, 519] width 50 height 13
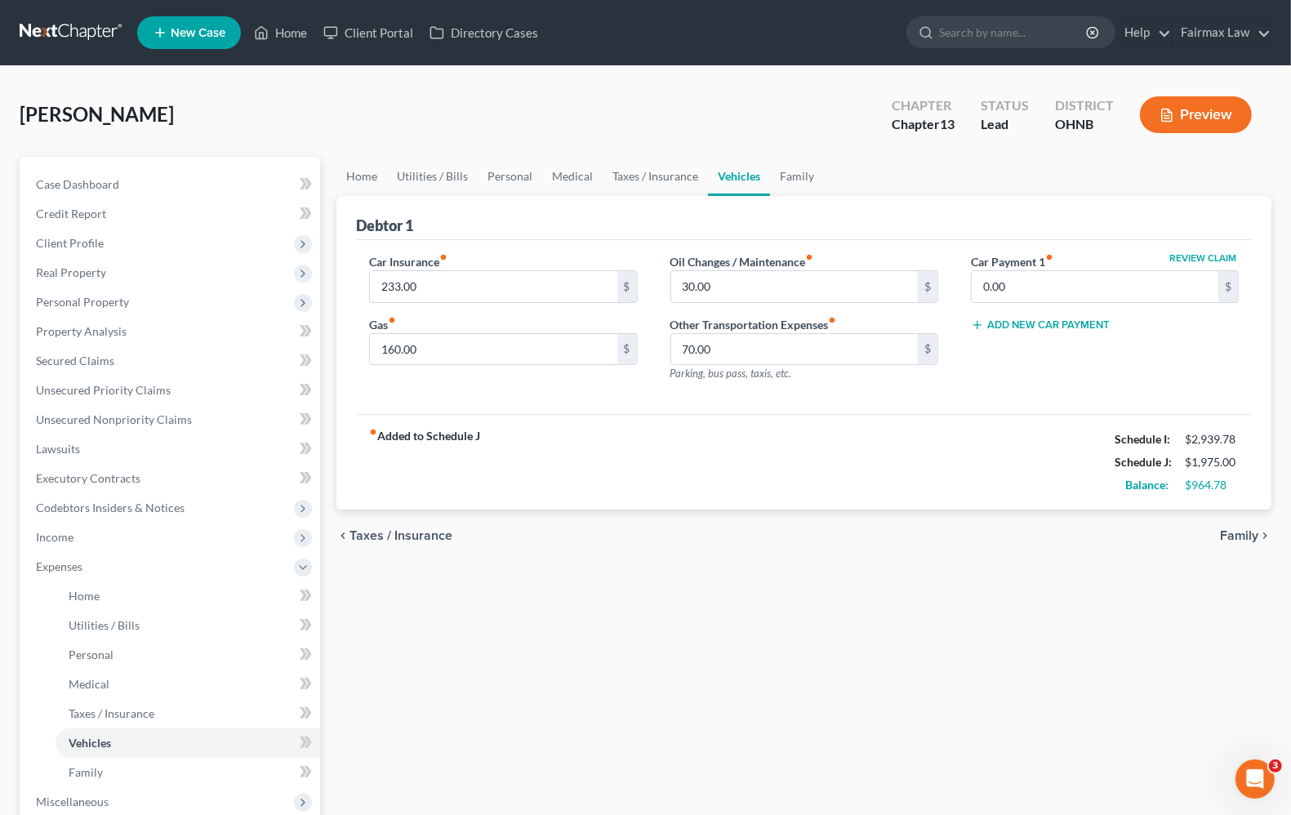
click at [1225, 535] on span "Family" at bounding box center [1239, 535] width 38 height 13
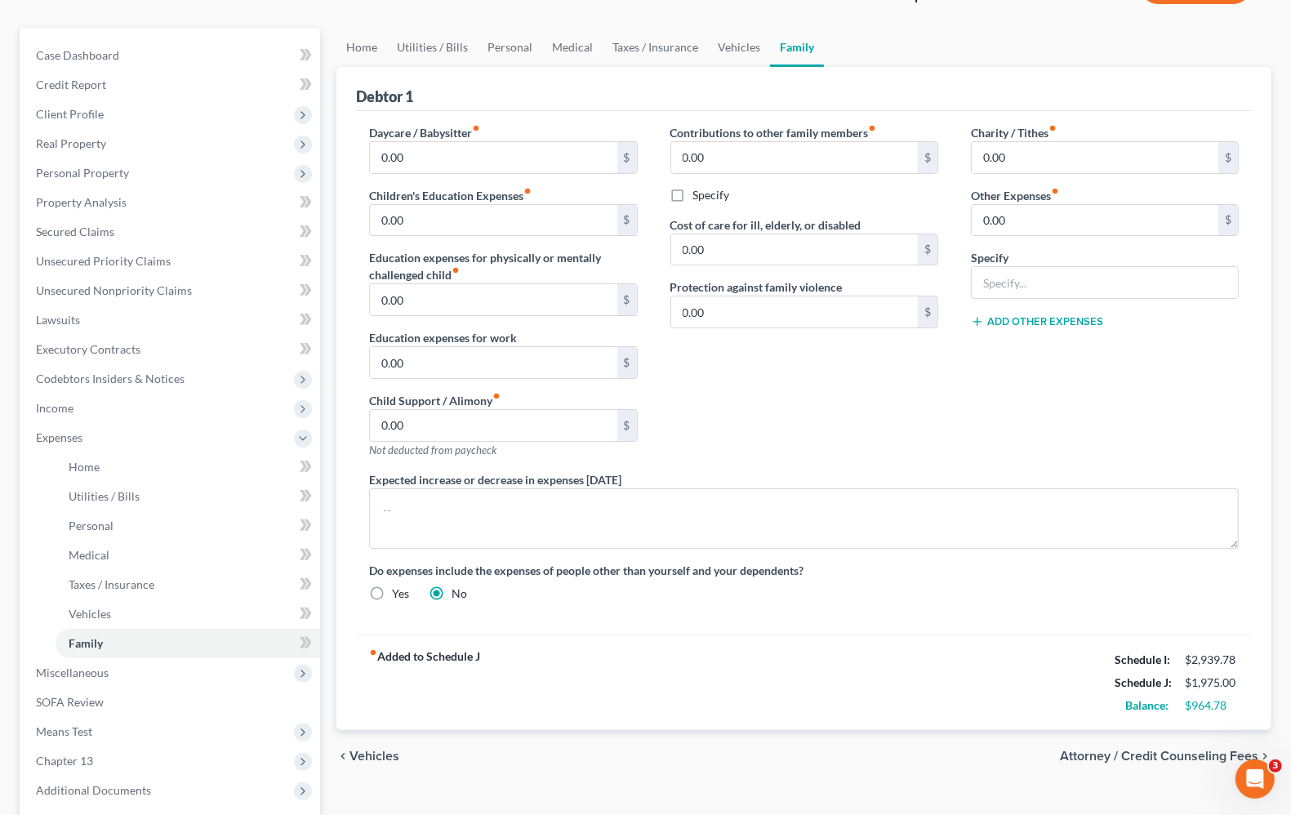
scroll to position [287, 0]
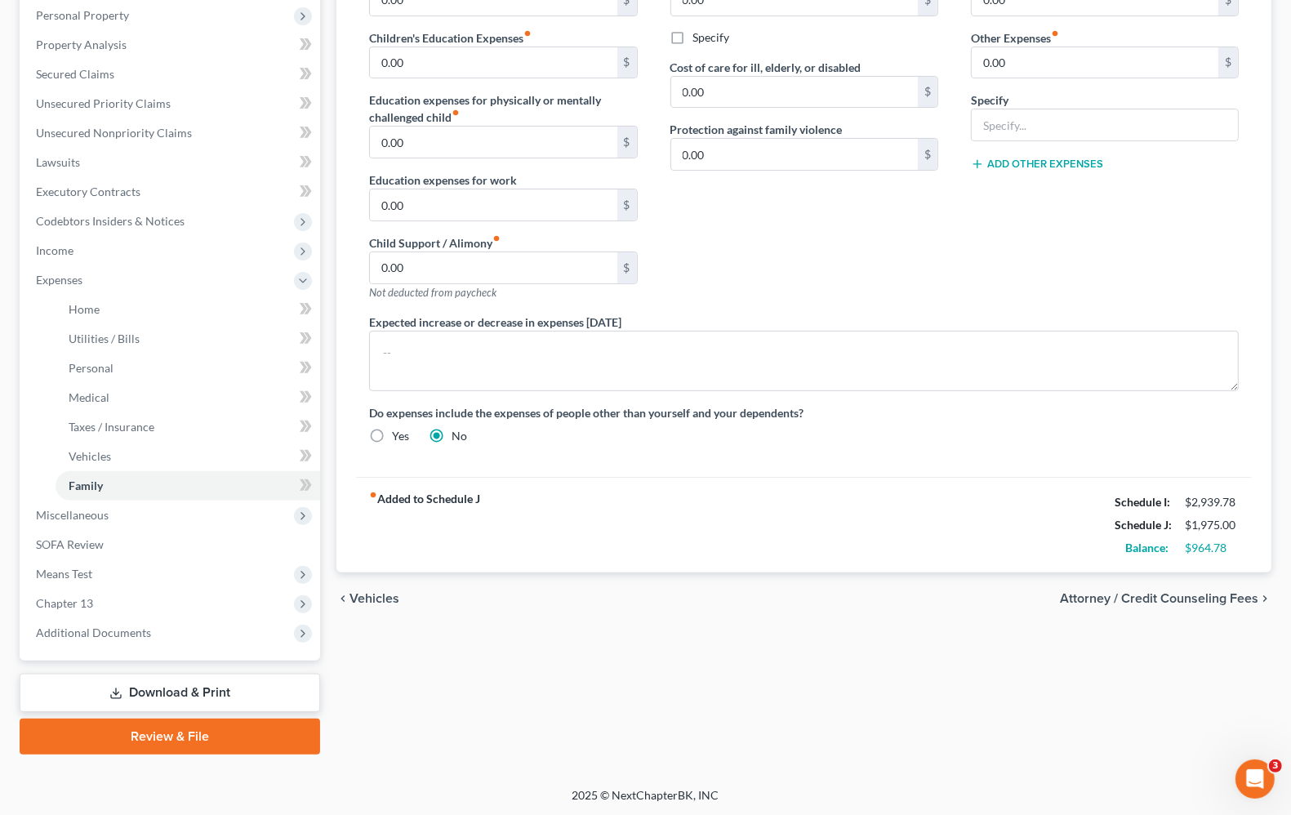
click at [1147, 598] on span "Attorney / Credit Counseling Fees" at bounding box center [1159, 598] width 198 height 13
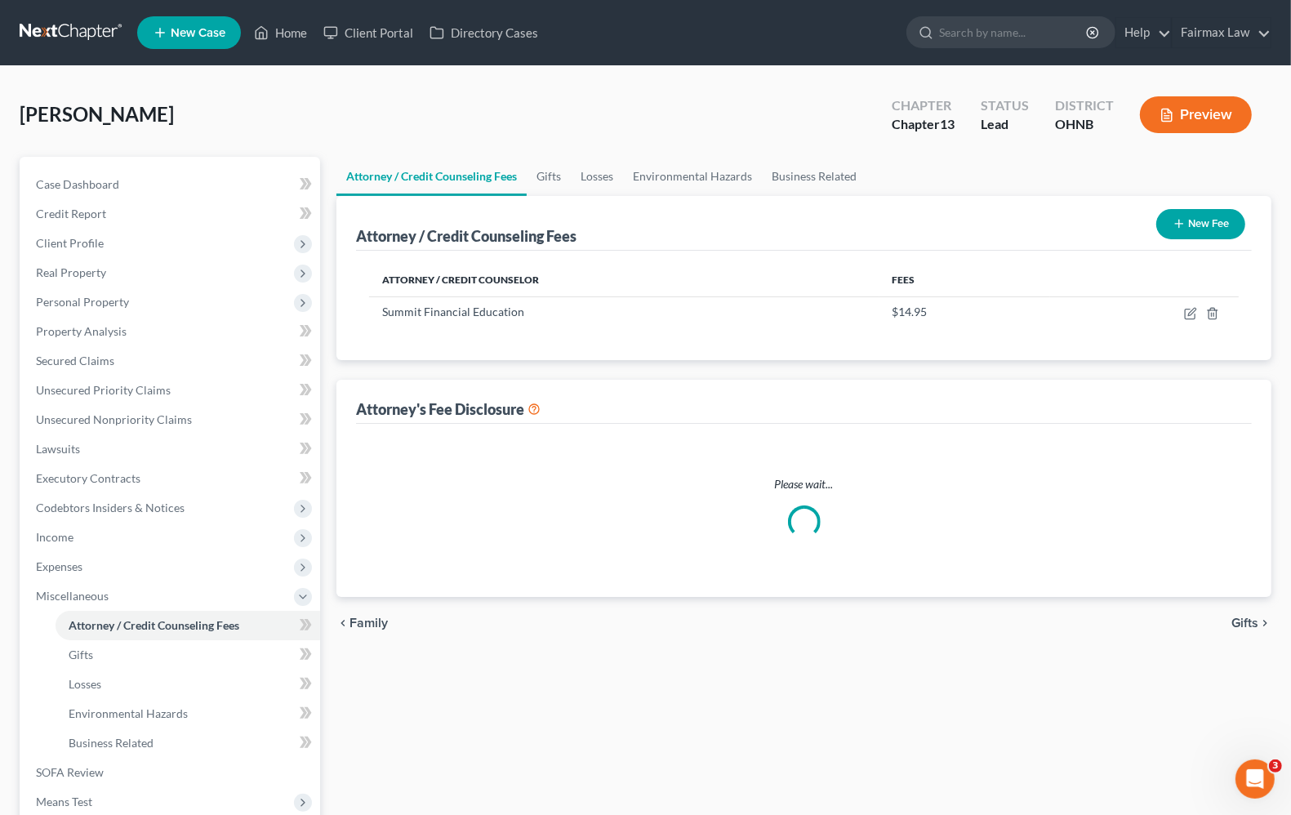
select select "4"
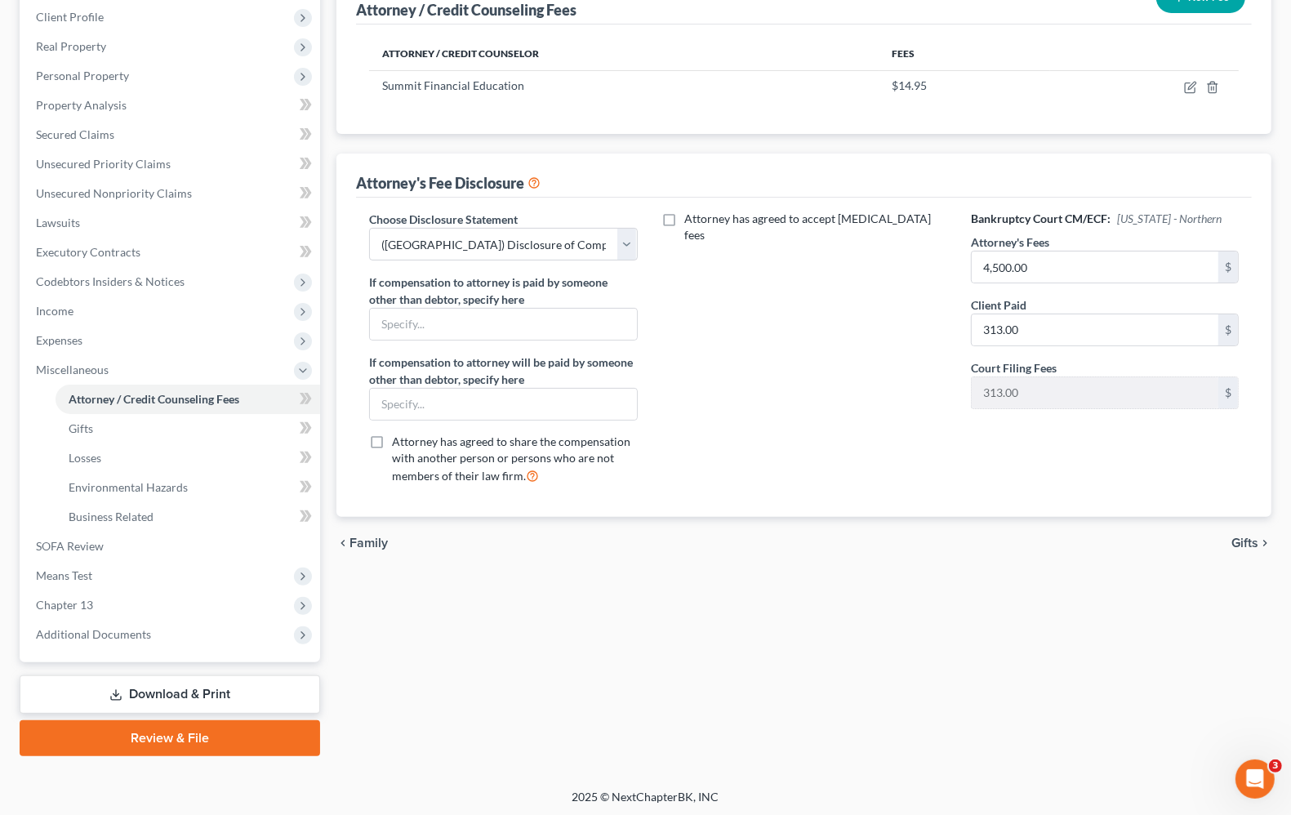
scroll to position [227, 0]
click at [1239, 541] on span "Gifts" at bounding box center [1244, 542] width 27 height 13
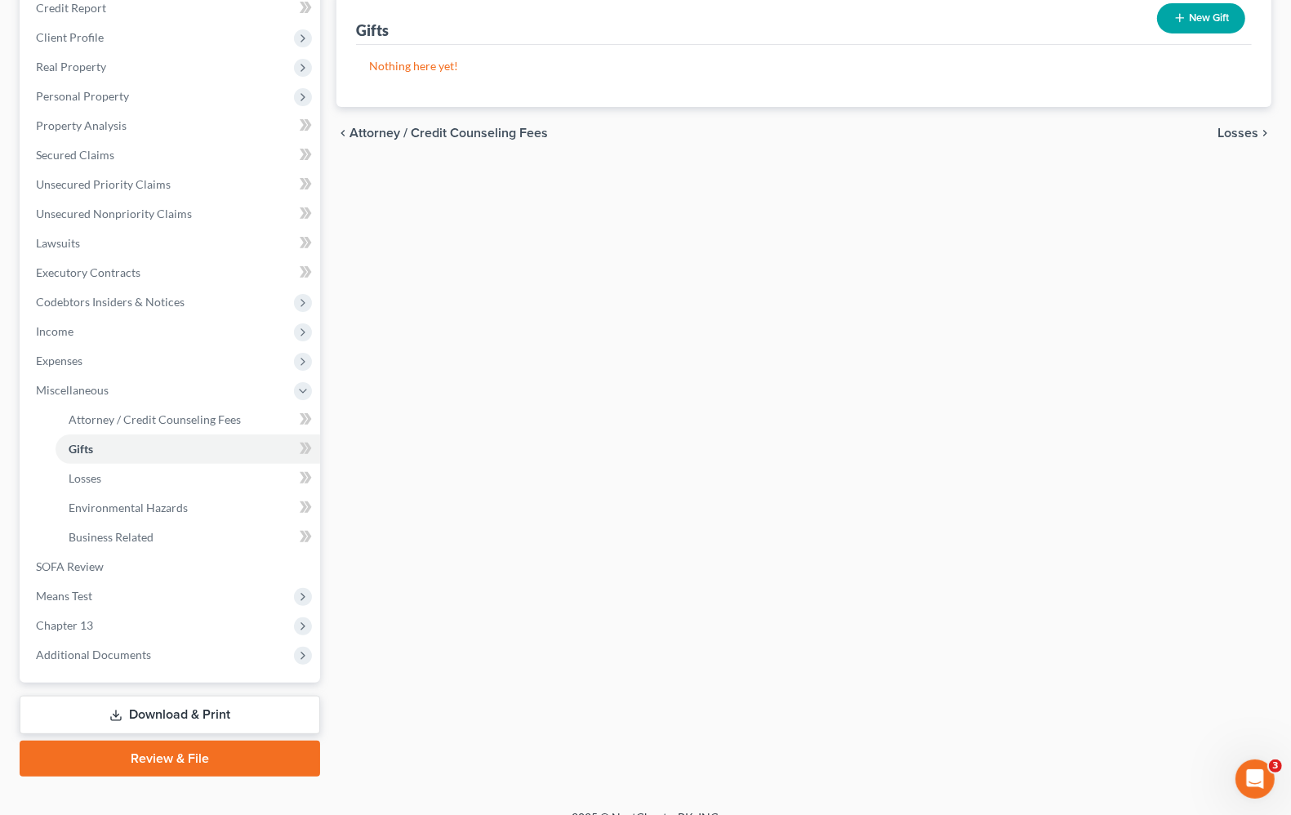
scroll to position [227, 0]
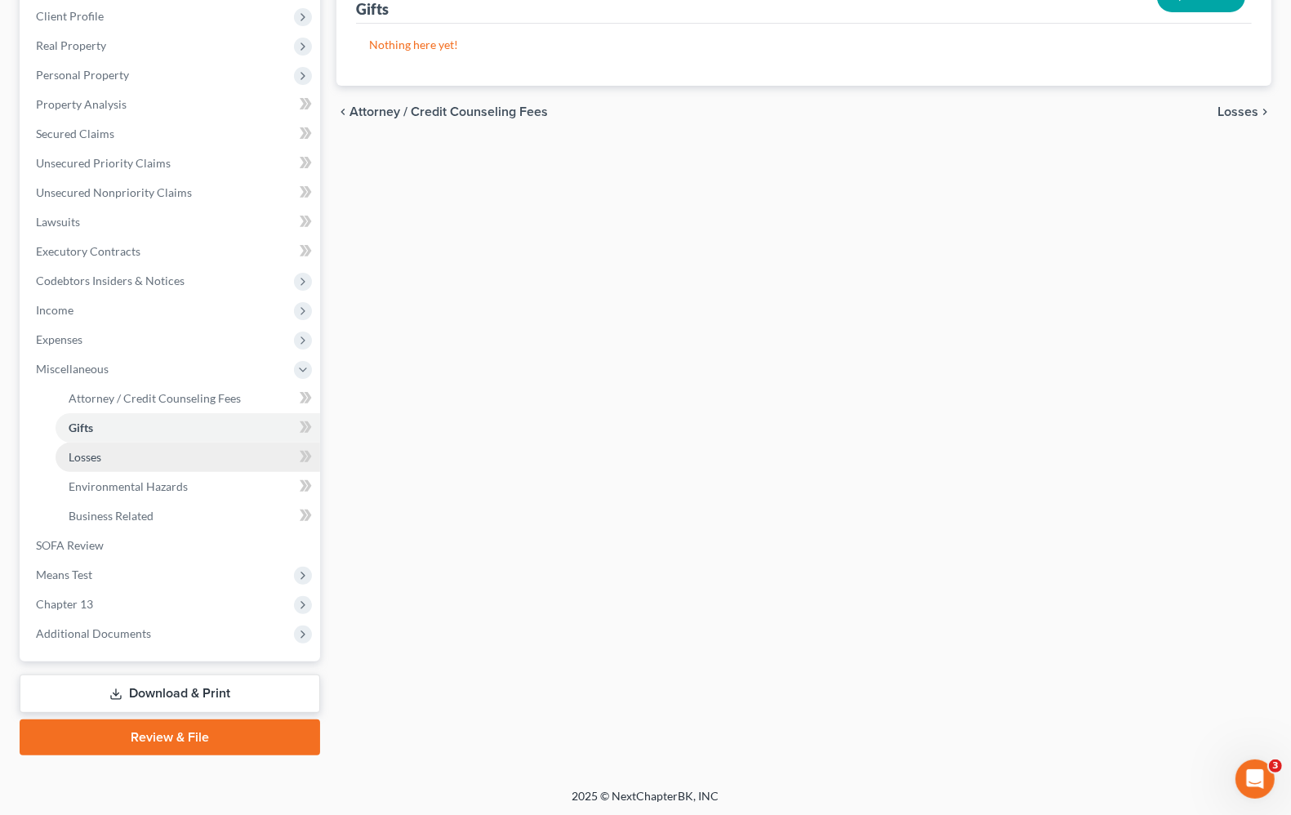
click at [82, 459] on span "Losses" at bounding box center [85, 457] width 33 height 14
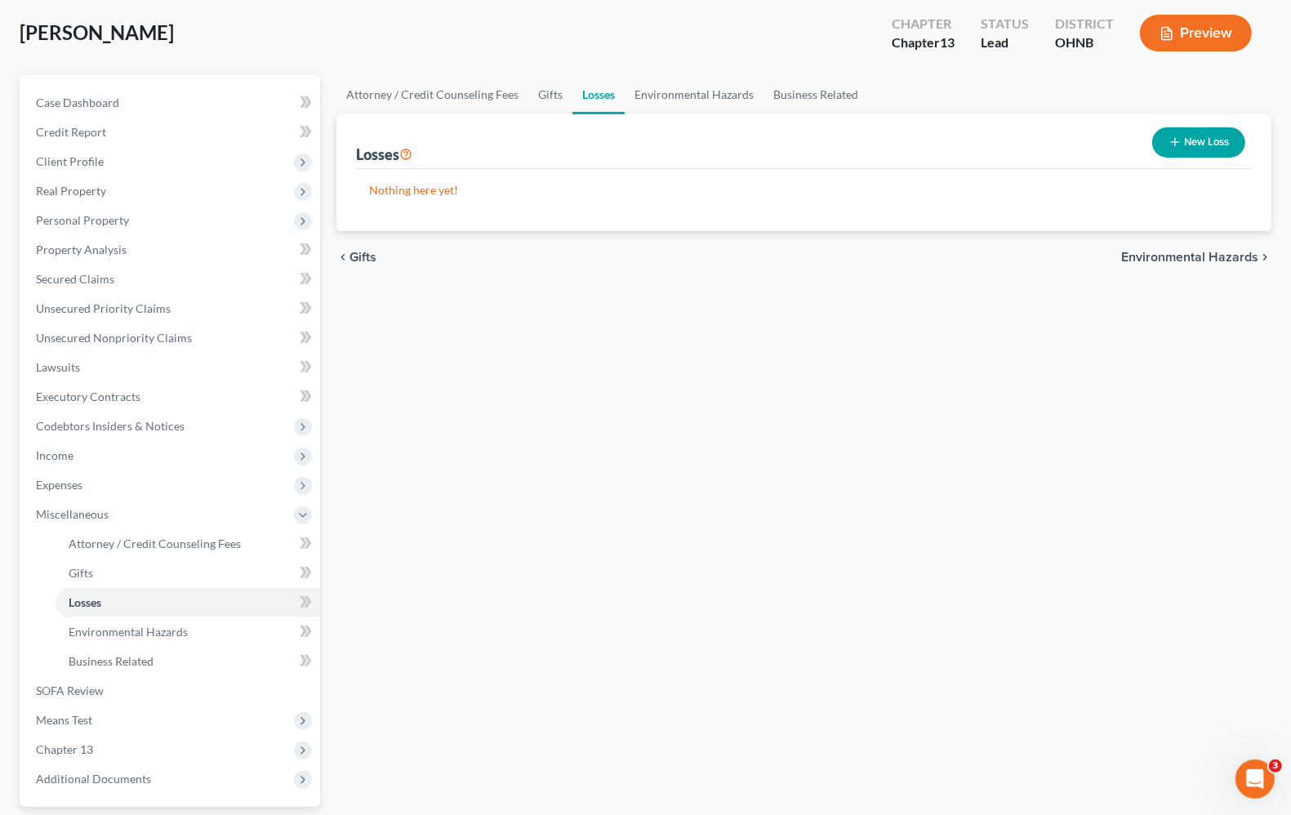
scroll to position [227, 0]
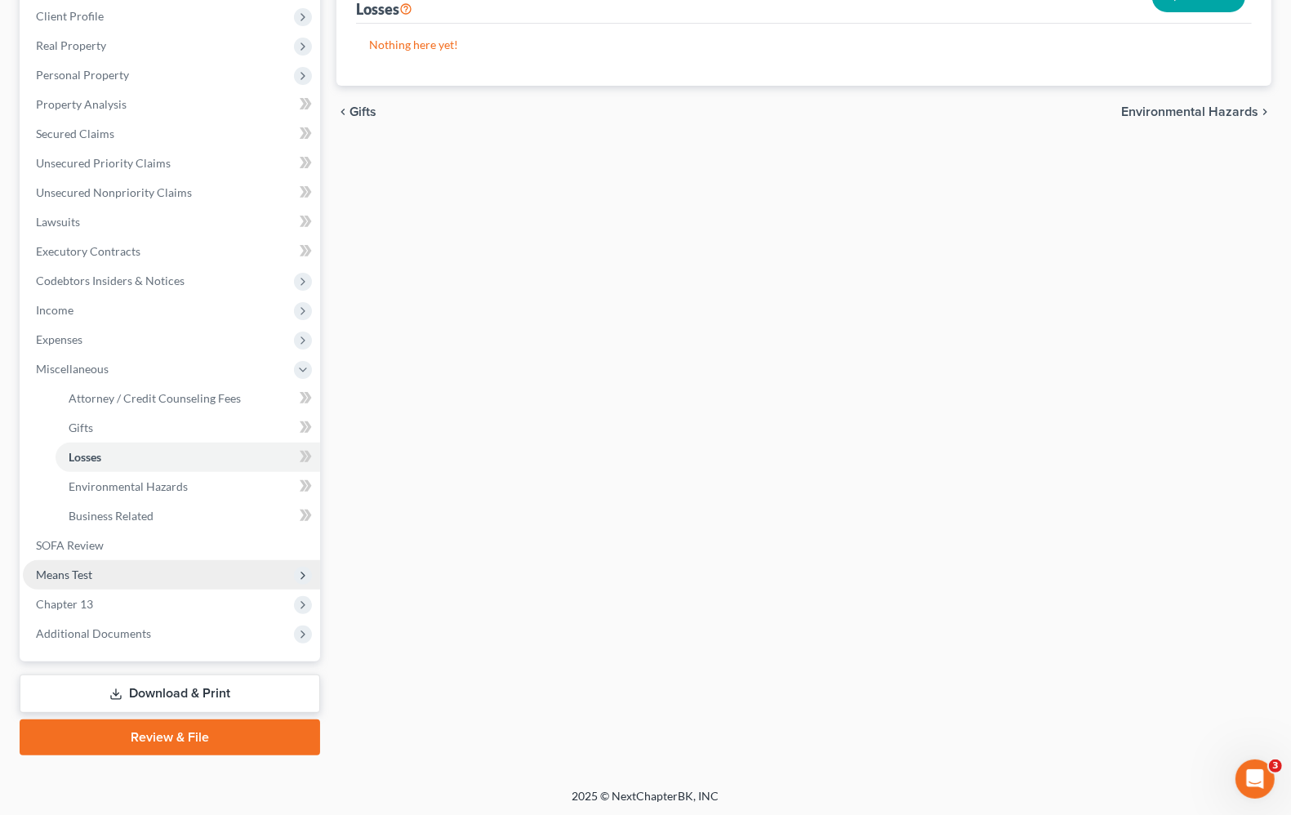
click at [36, 574] on span "Means Test" at bounding box center [64, 574] width 56 height 14
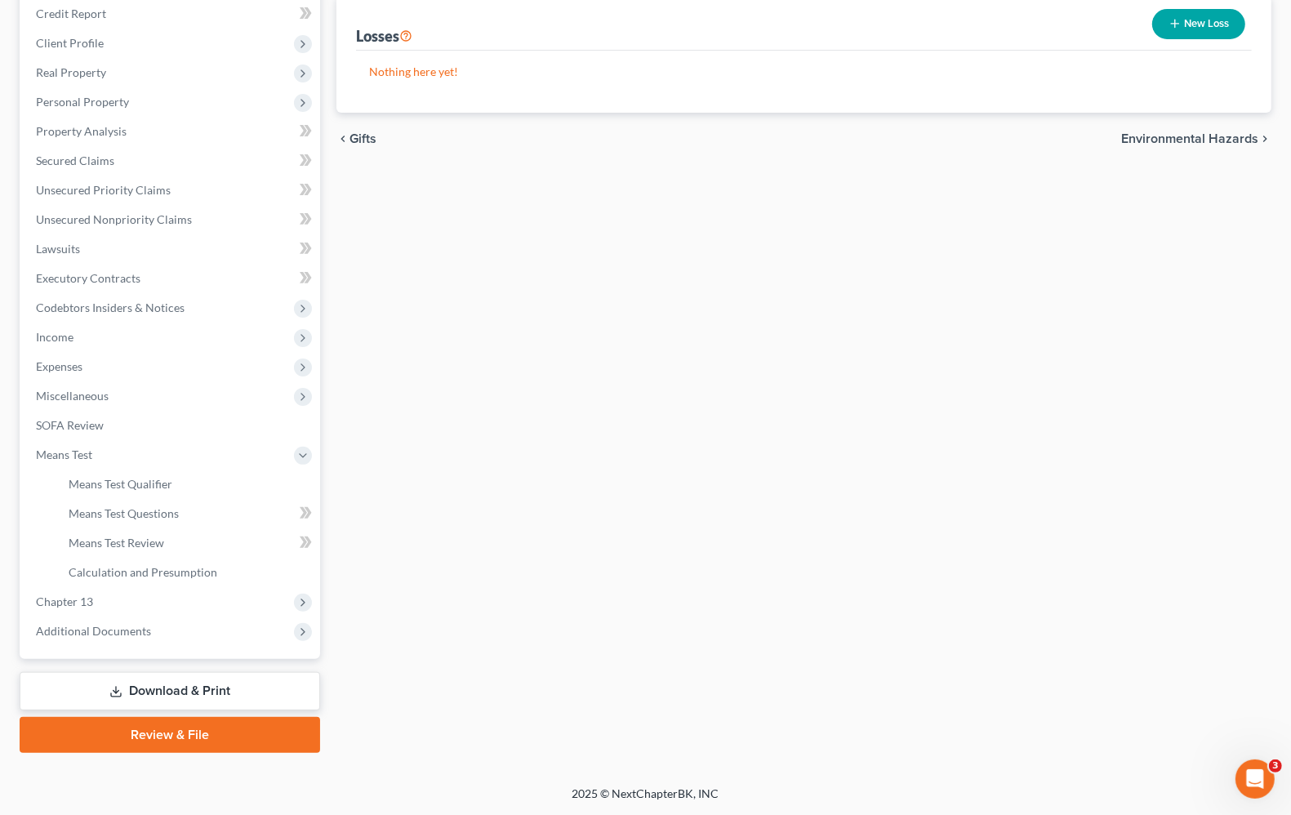
scroll to position [198, 0]
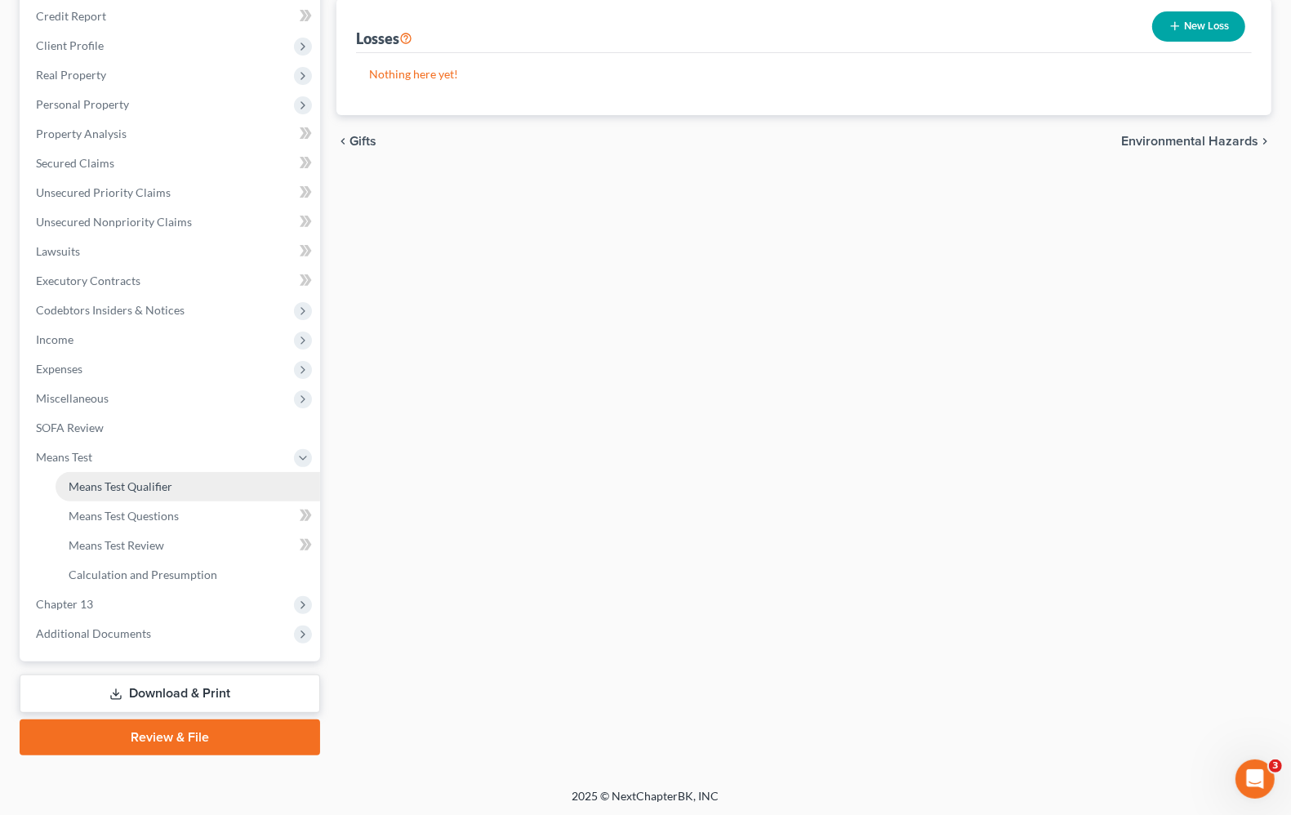
click at [108, 488] on span "Means Test Qualifier" at bounding box center [121, 486] width 104 height 14
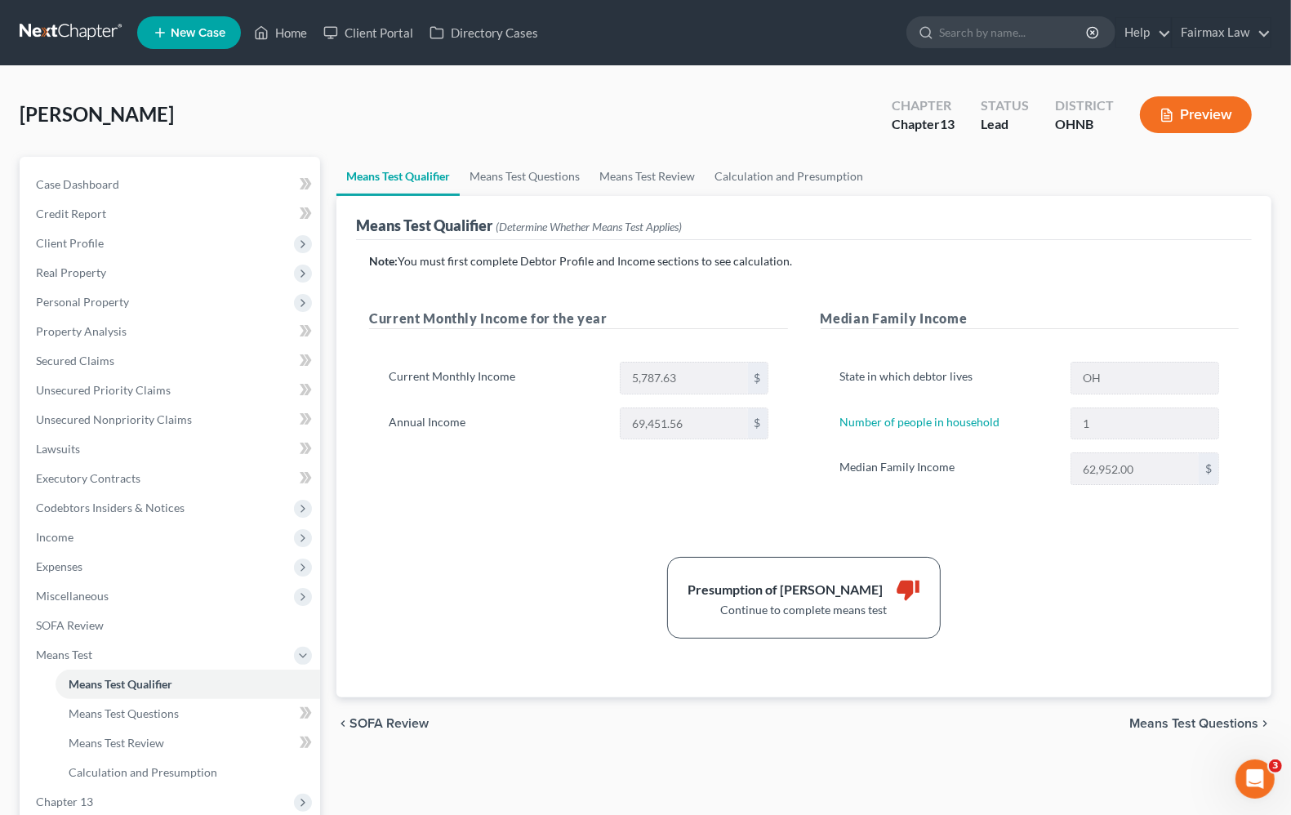
click at [491, 100] on div "[PERSON_NAME] Upgraded Chapter Chapter 13 Status Lead District OHNB Preview" at bounding box center [645, 121] width 1251 height 71
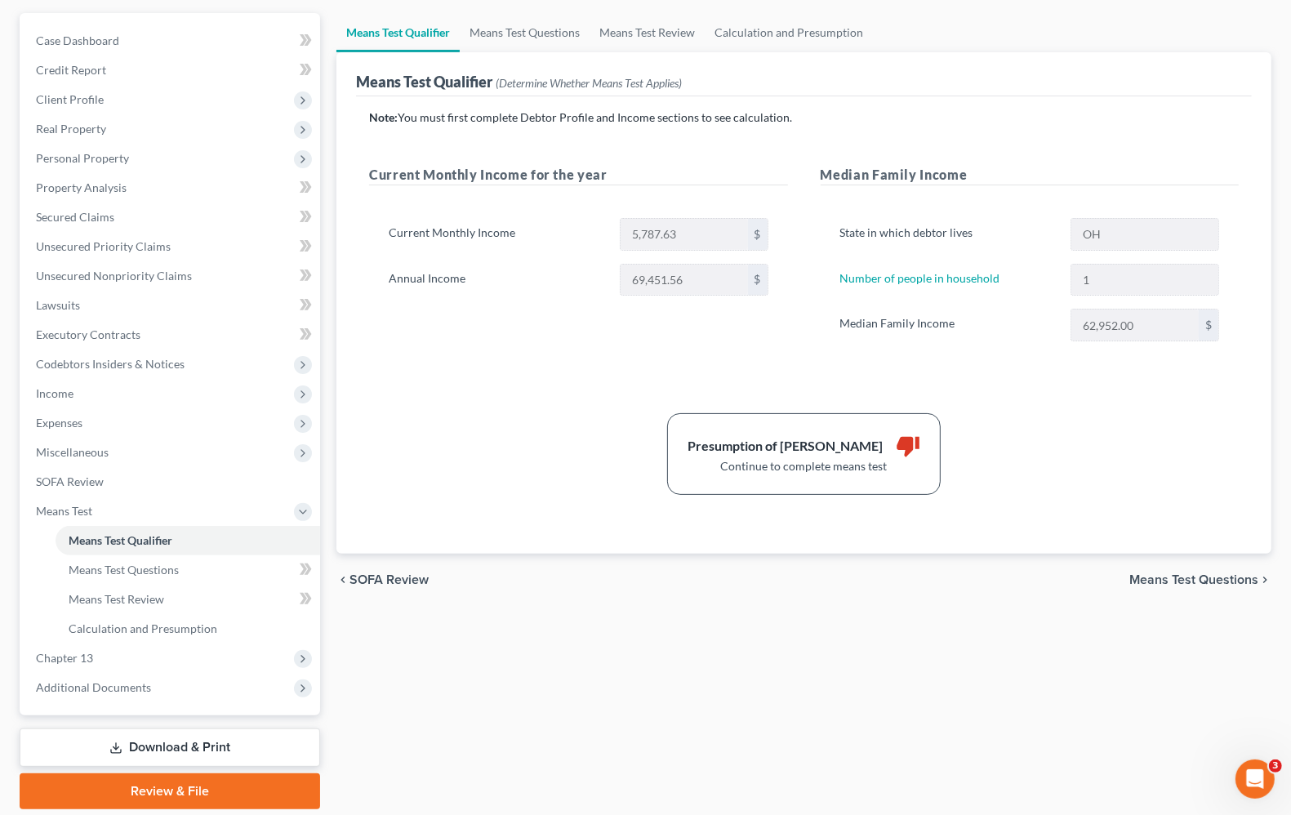
scroll to position [96, 0]
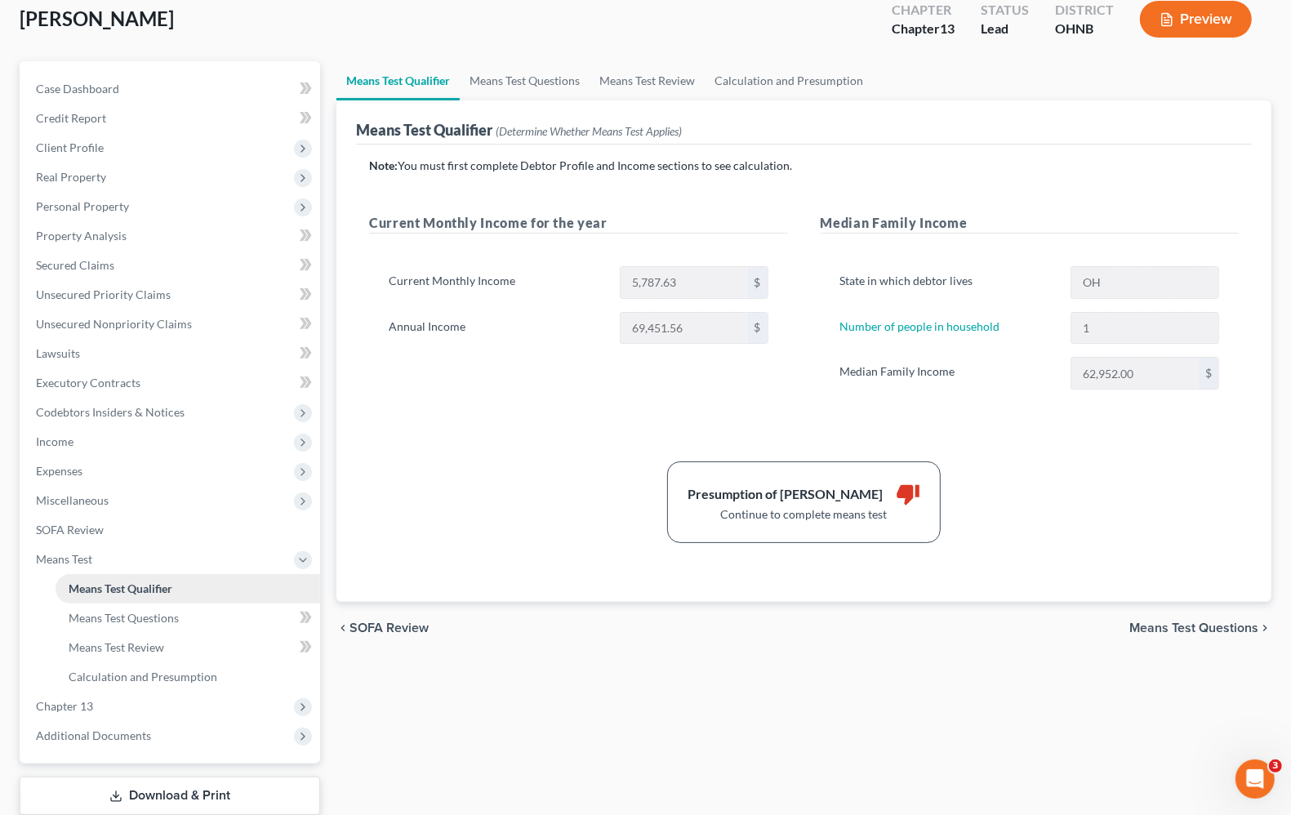
click at [165, 589] on span "Means Test Qualifier" at bounding box center [121, 588] width 104 height 14
click at [151, 626] on link "Means Test Questions" at bounding box center [188, 617] width 265 height 29
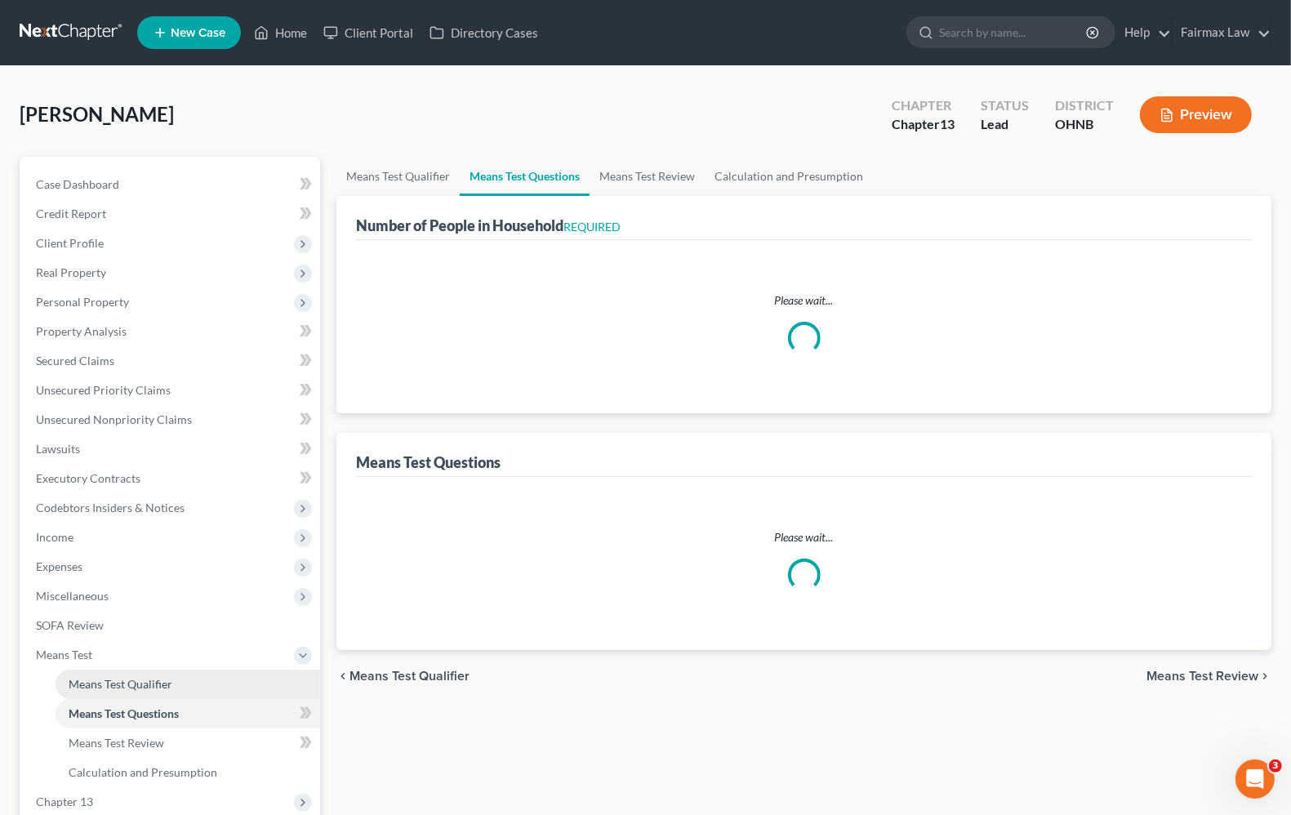
select select "1"
select select "60"
select select "1"
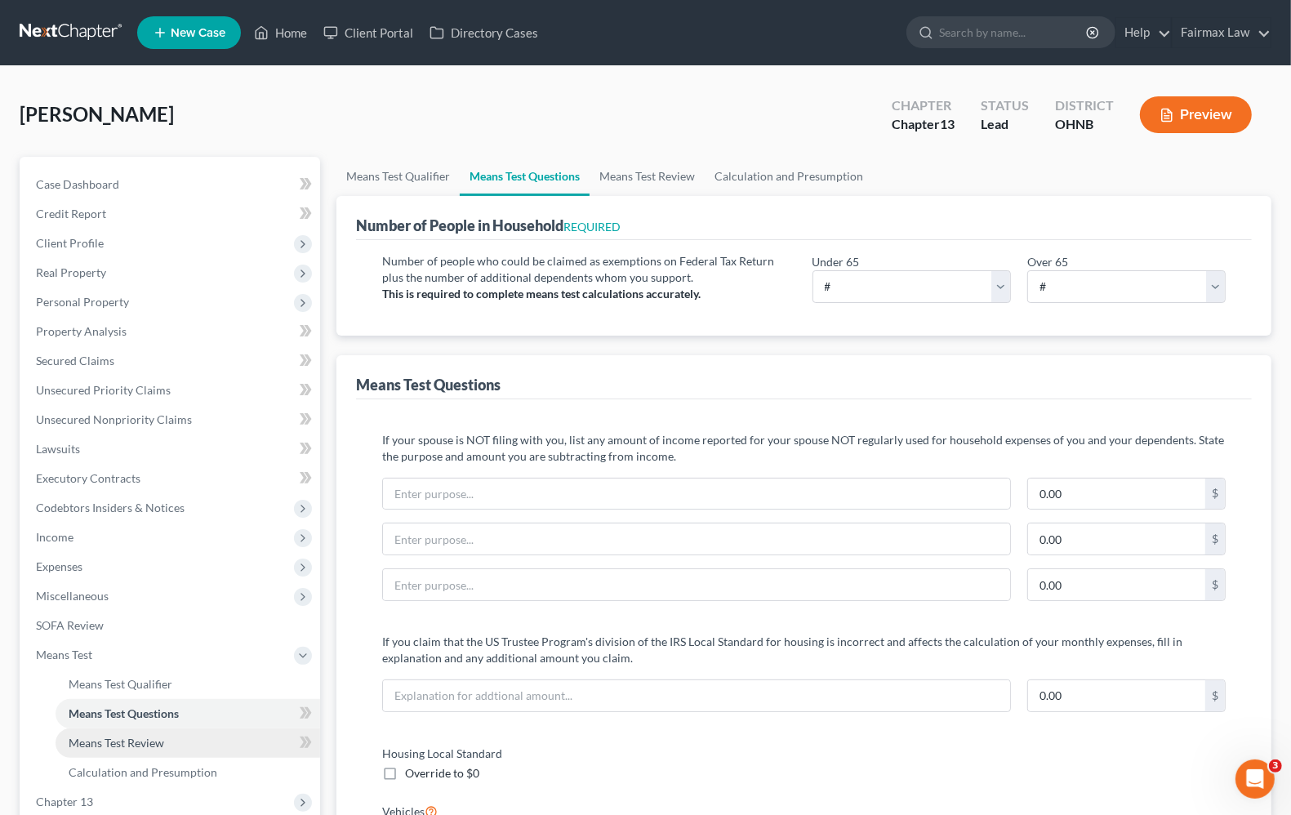
click at [140, 741] on span "Means Test Review" at bounding box center [117, 743] width 96 height 14
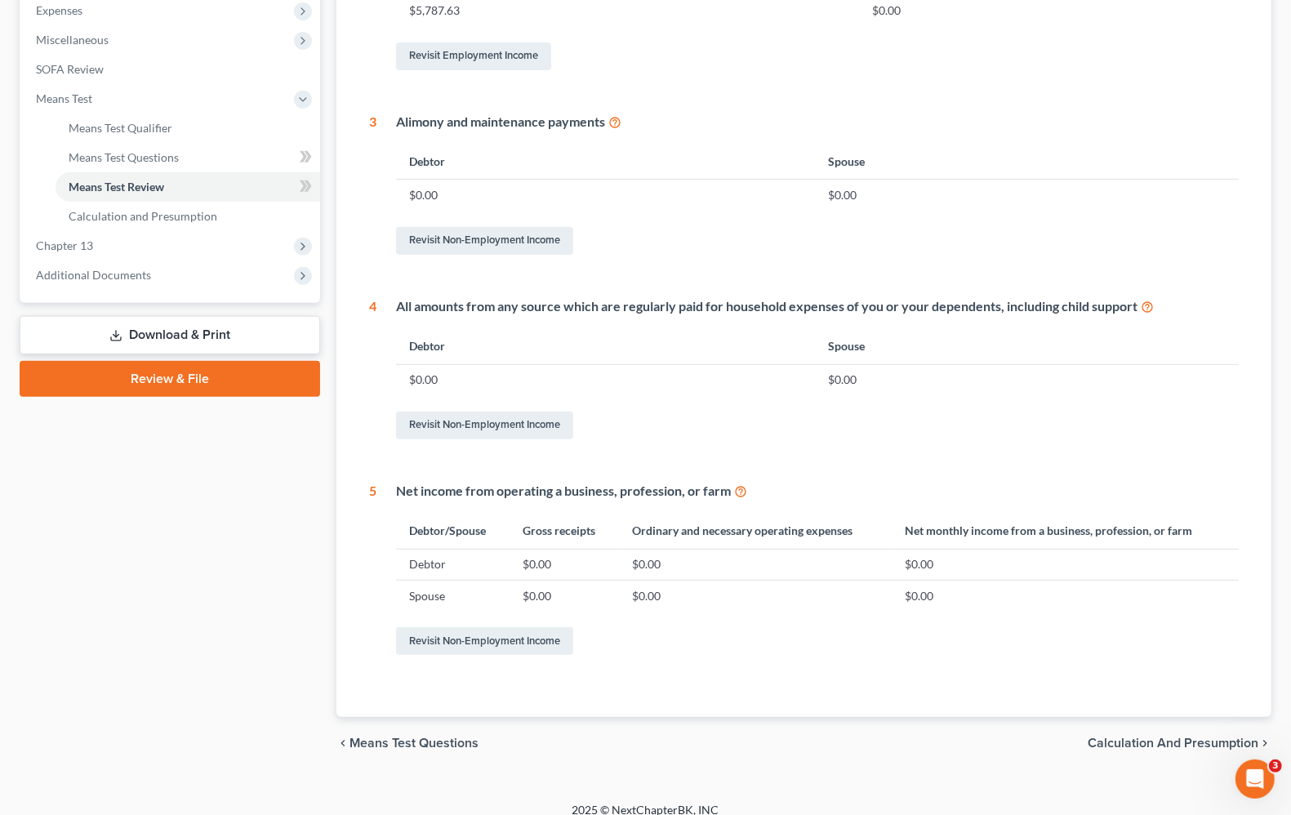
scroll to position [571, 0]
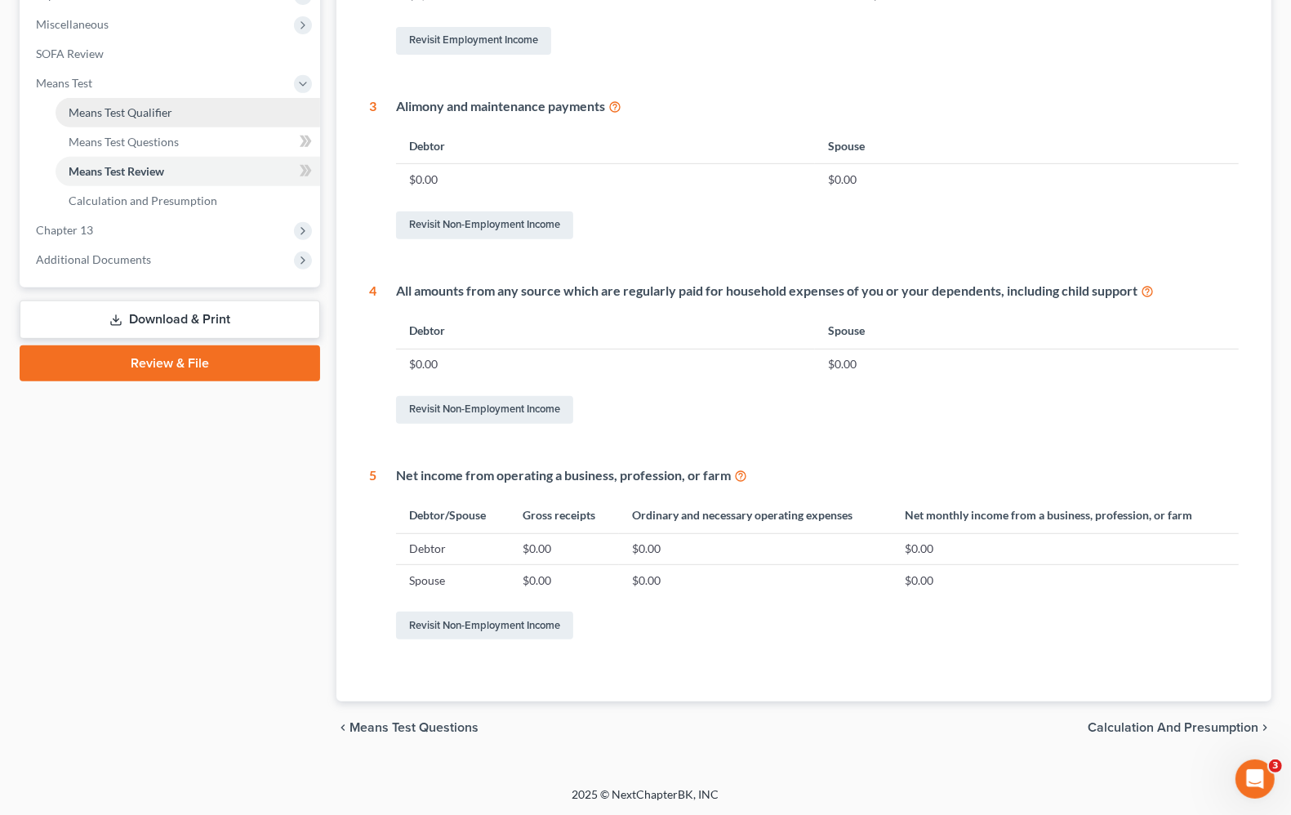
click at [108, 103] on link "Means Test Qualifier" at bounding box center [188, 112] width 265 height 29
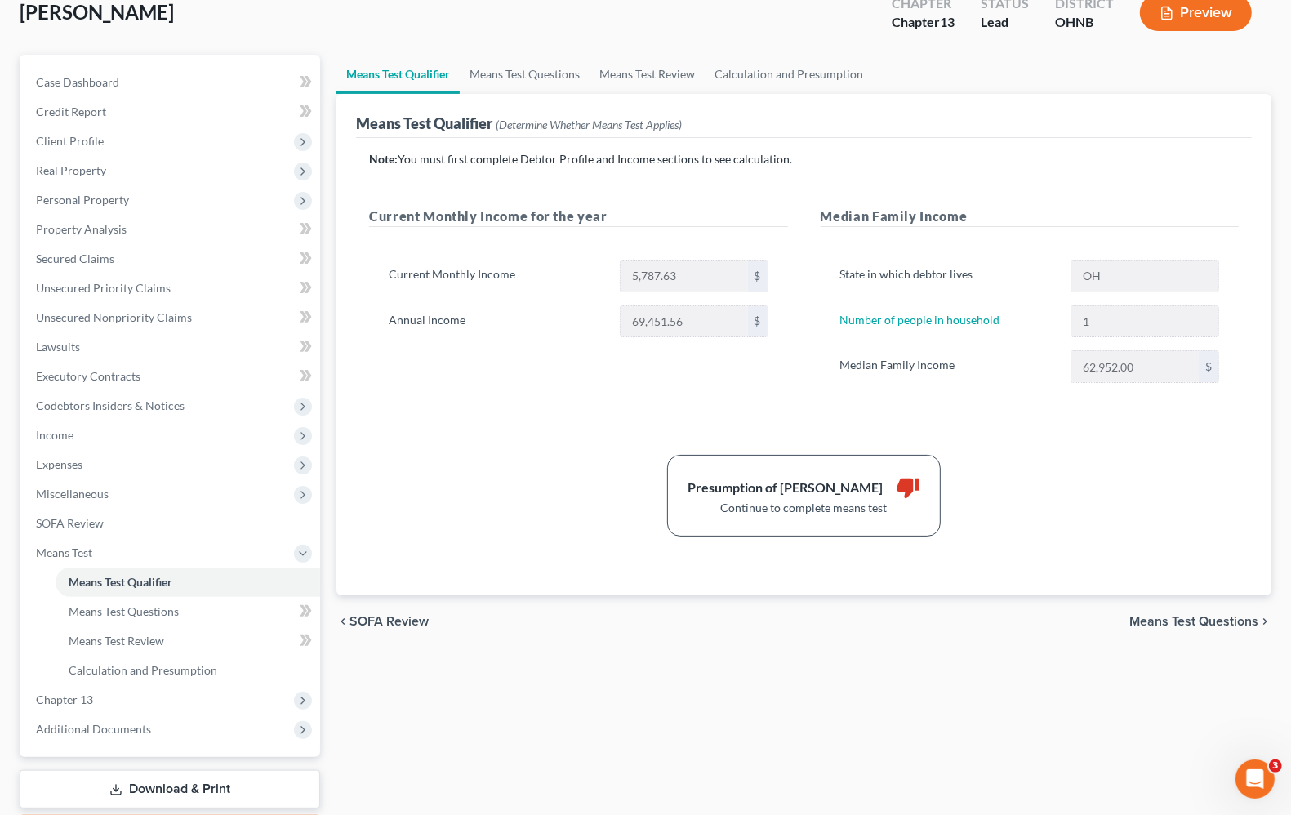
scroll to position [198, 0]
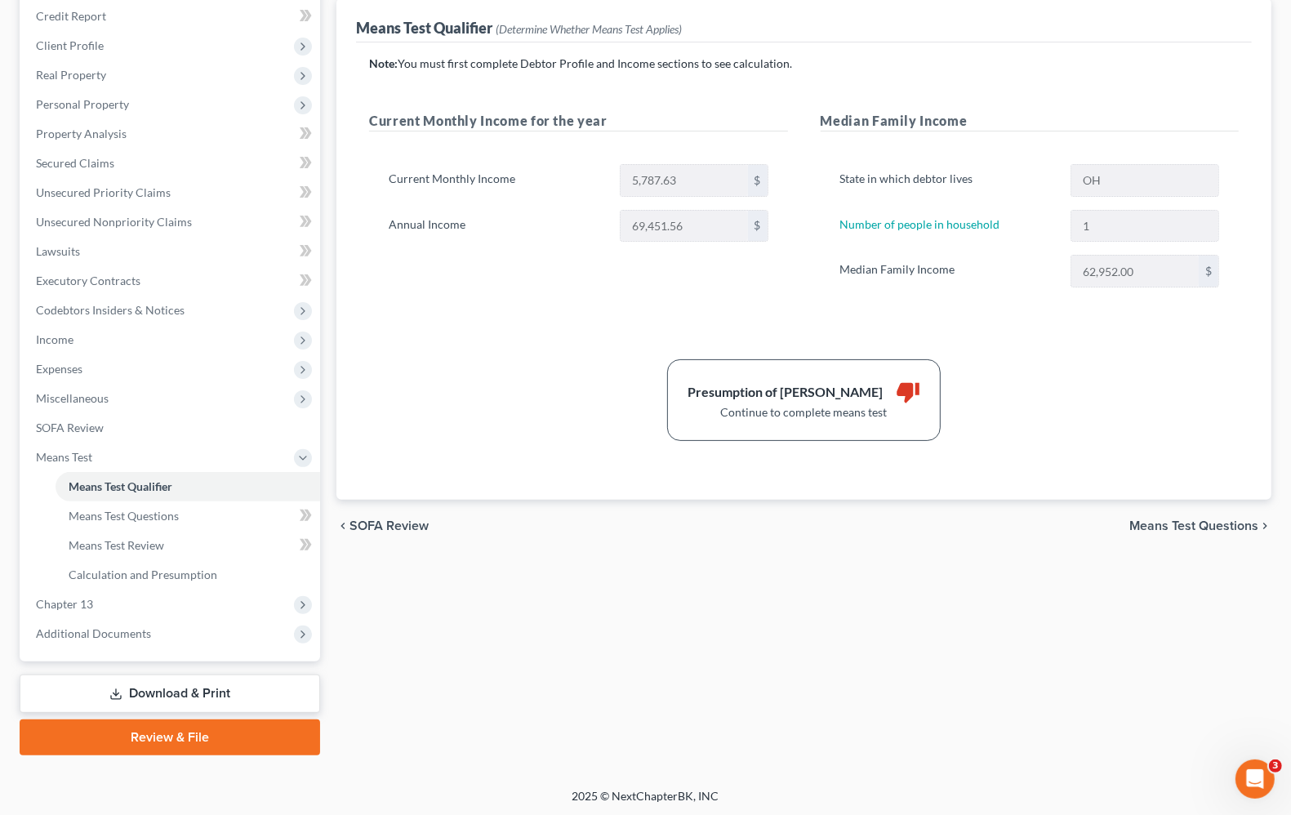
click at [1207, 520] on span "Means Test Questions" at bounding box center [1193, 525] width 129 height 13
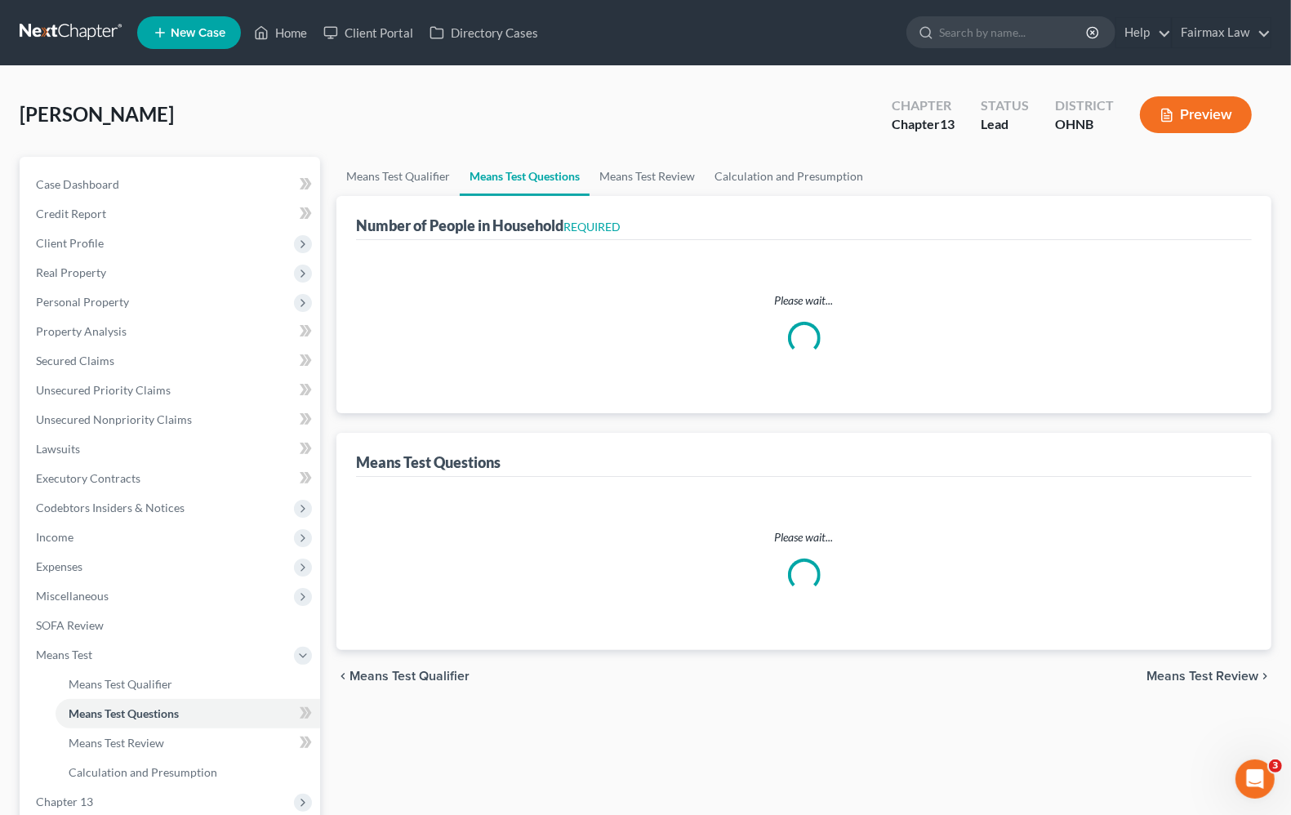
select select "1"
select select "60"
select select "1"
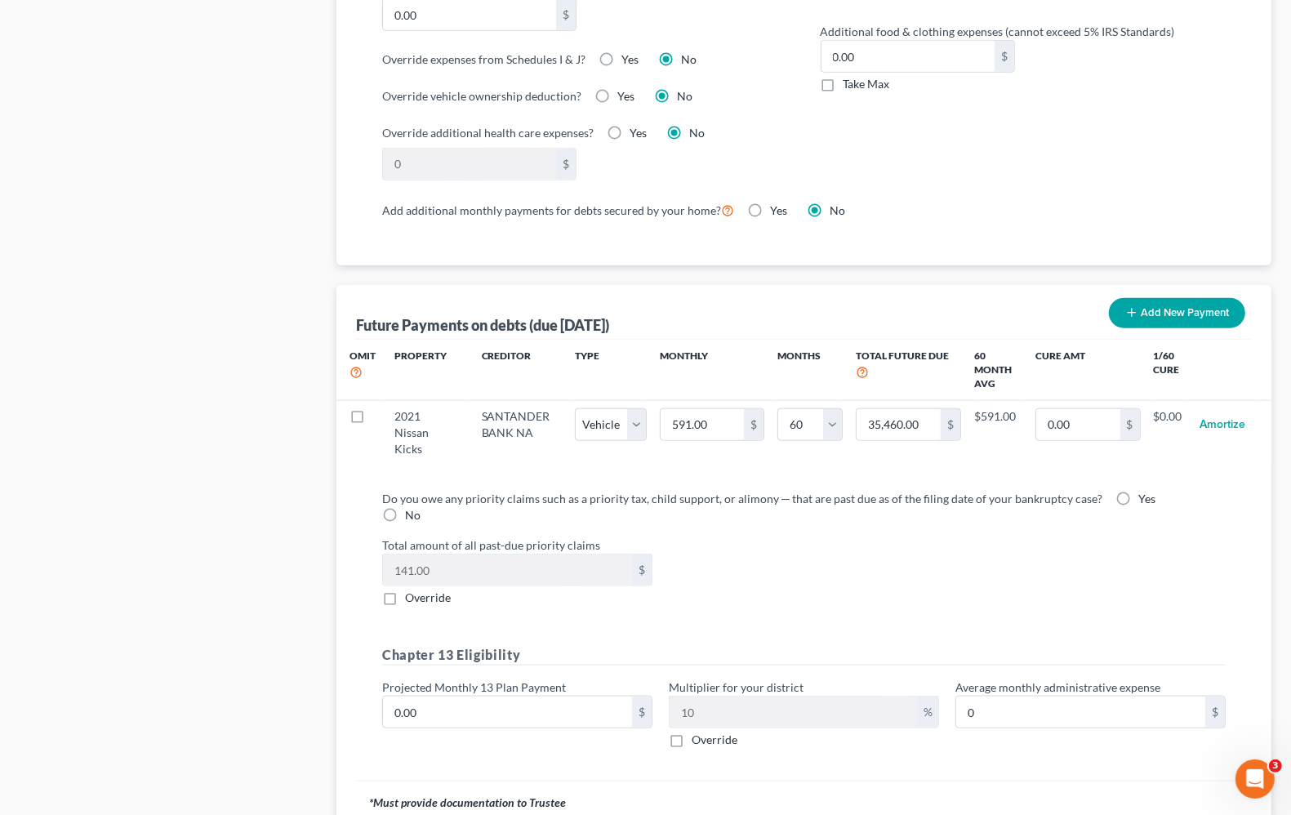
scroll to position [1519, 0]
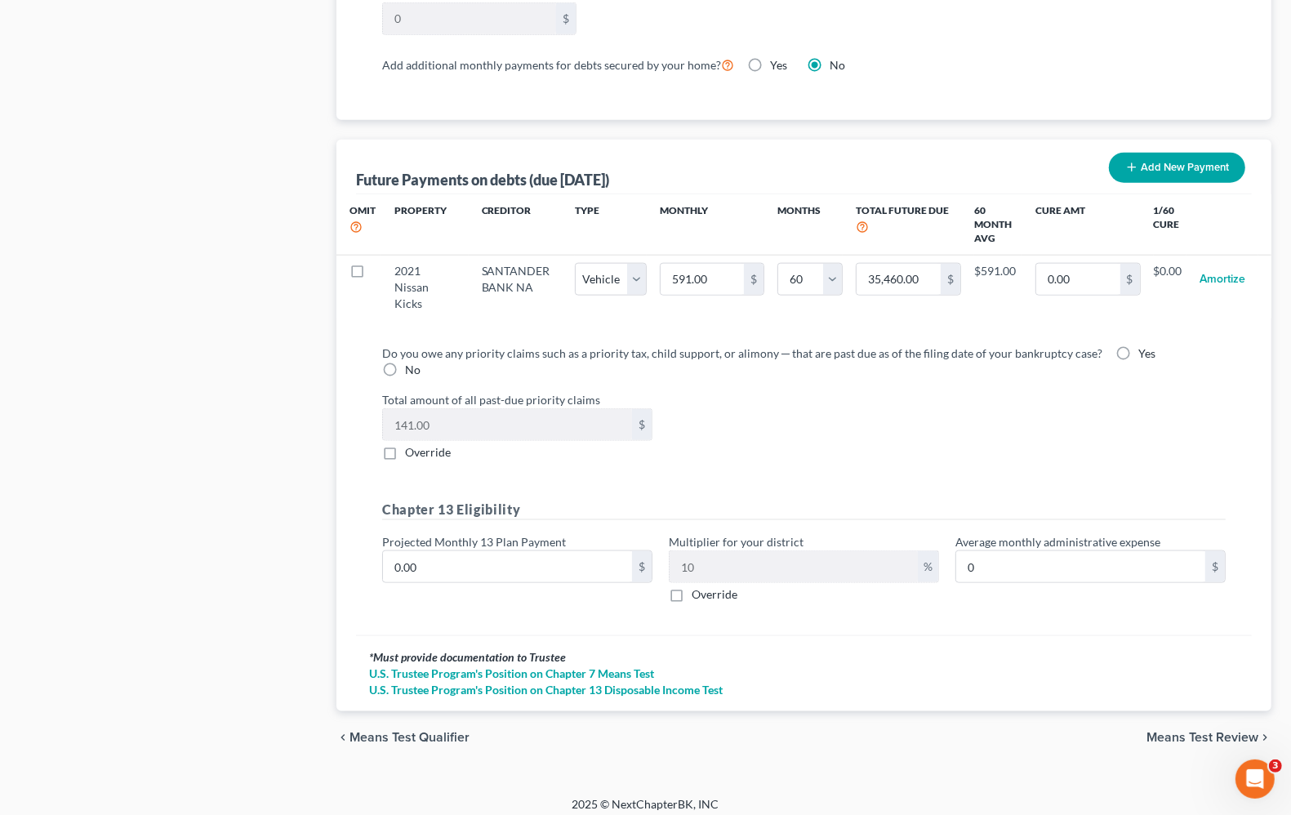
drag, startPoint x: 1202, startPoint y: 705, endPoint x: 1194, endPoint y: 716, distance: 14.0
click at [1200, 711] on div "chevron_left Means Test Qualifier Means Test Review chevron_right" at bounding box center [803, 737] width 935 height 52
click at [1194, 717] on div "chevron_left Means Test Qualifier Means Test Review chevron_right" at bounding box center [803, 737] width 935 height 52
click at [1194, 731] on span "Means Test Review" at bounding box center [1202, 737] width 112 height 13
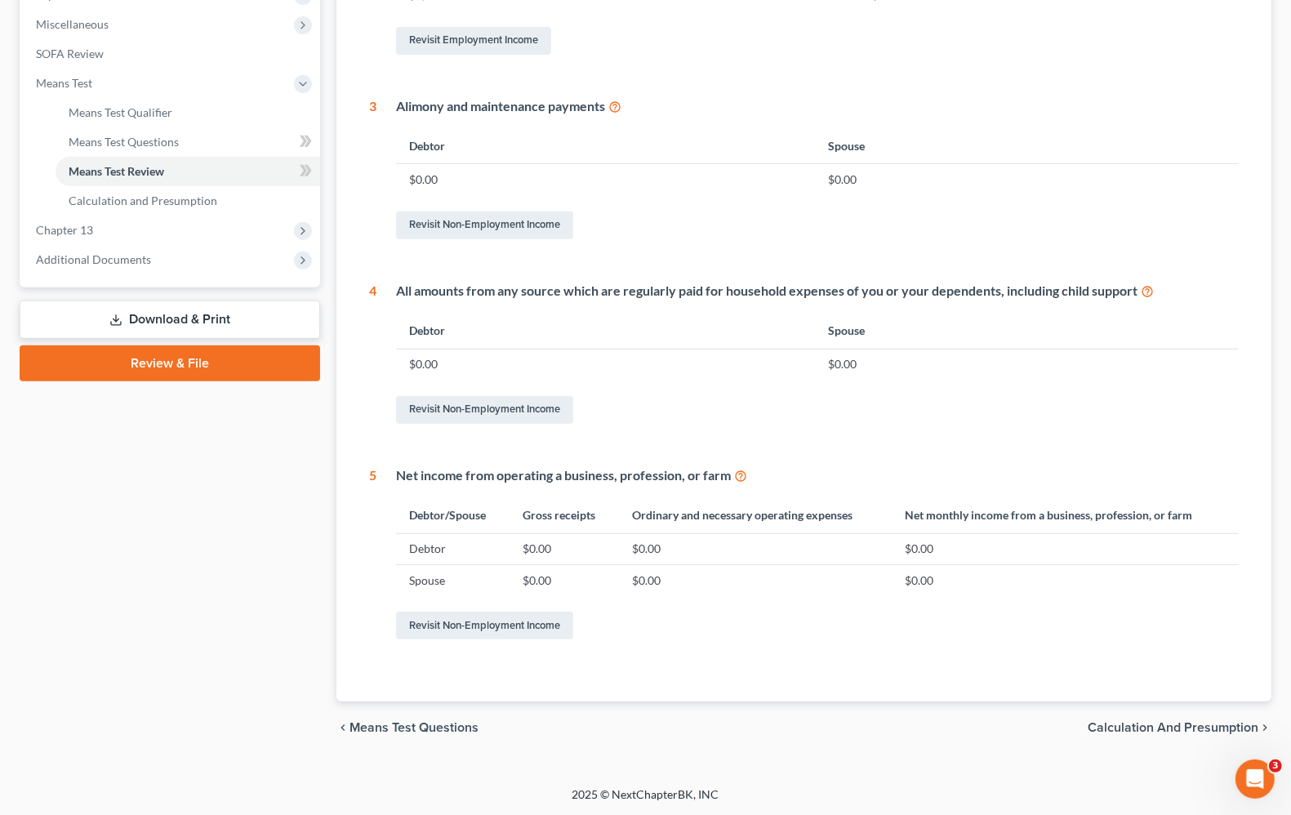
click at [1116, 729] on span "Calculation and Presumption" at bounding box center [1172, 727] width 171 height 13
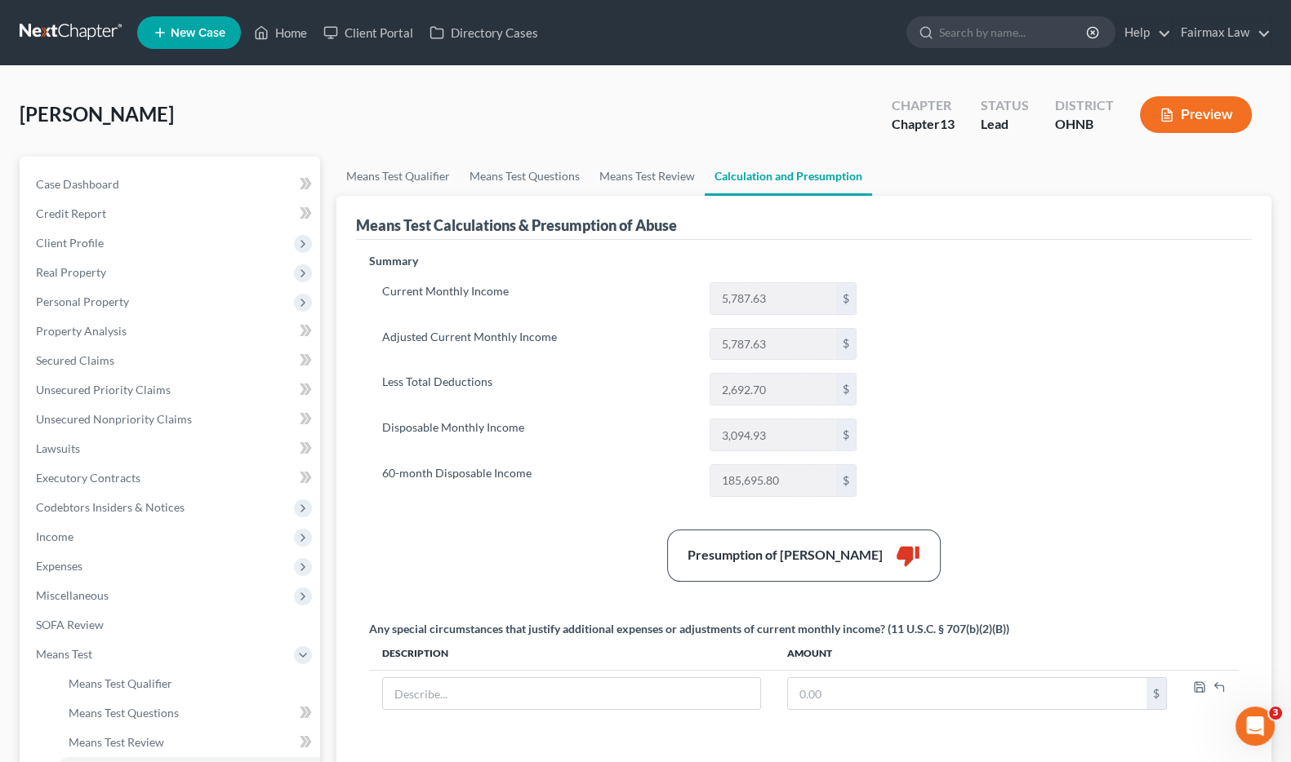
scroll to position [290, 0]
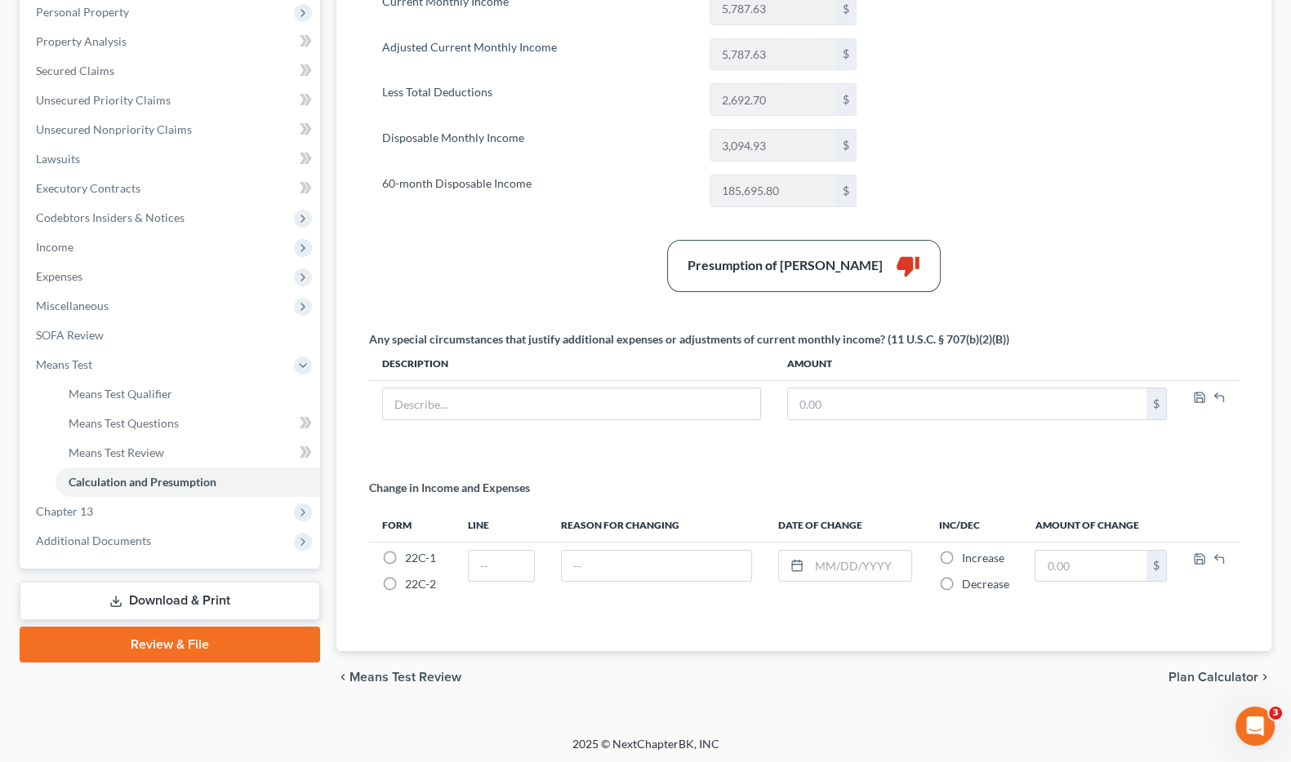
click at [447, 674] on span "Means Test Review" at bounding box center [405, 677] width 112 height 13
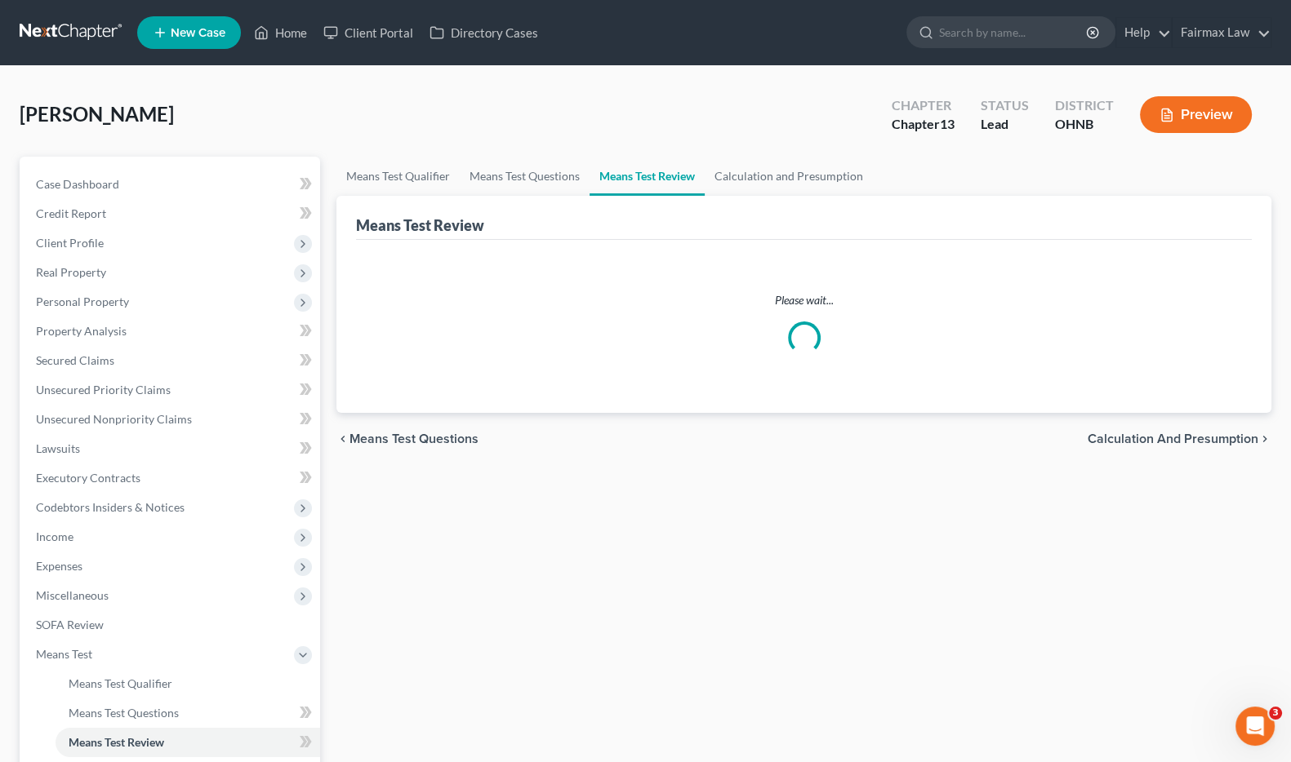
click at [407, 433] on span "Means Test Questions" at bounding box center [413, 439] width 129 height 13
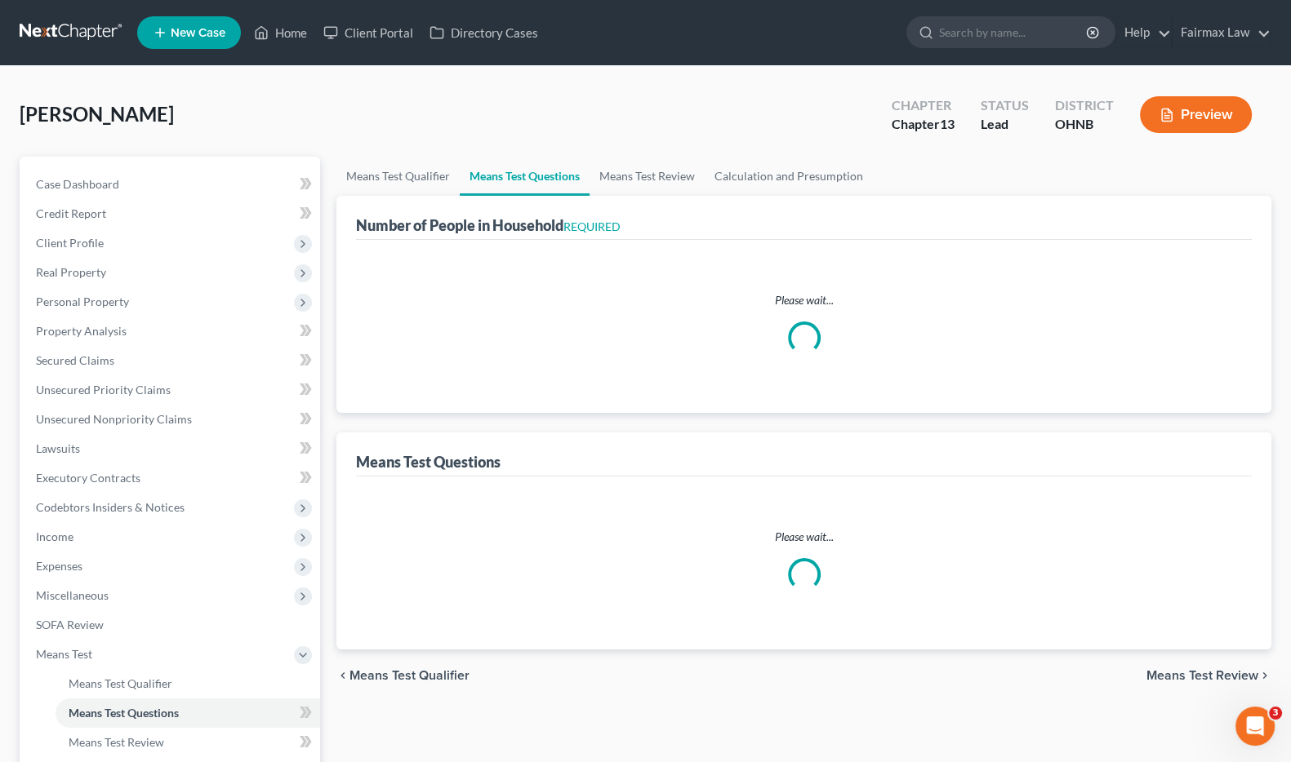
select select "1"
select select "60"
select select "1"
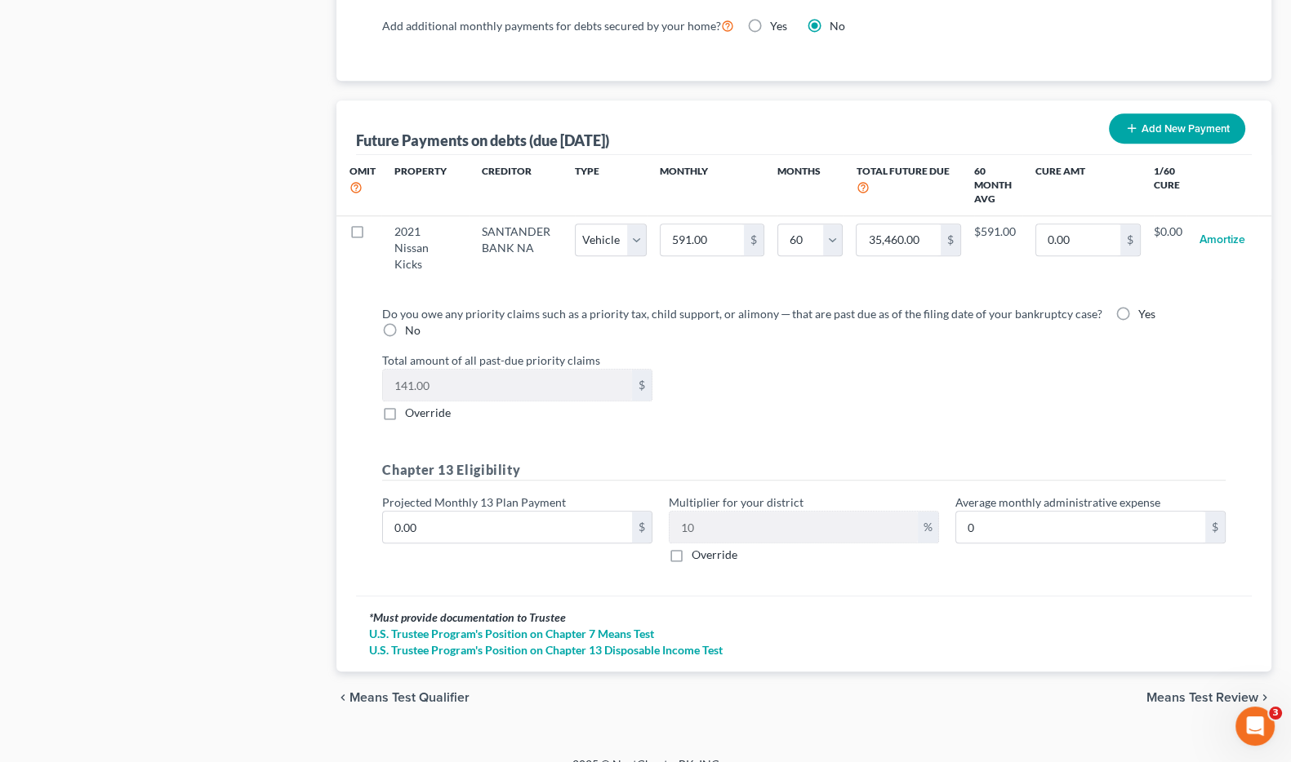
click at [443, 691] on span "Means Test Qualifier" at bounding box center [409, 697] width 120 height 13
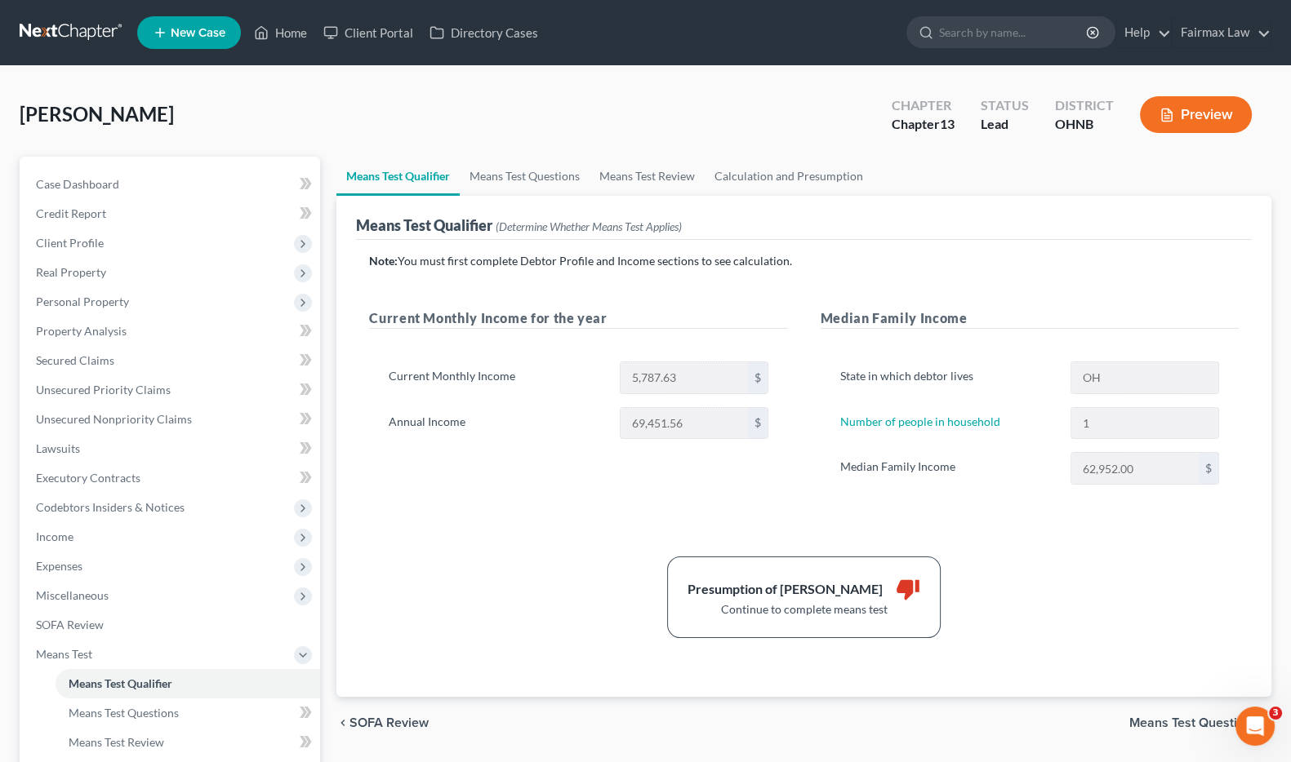
scroll to position [101, 0]
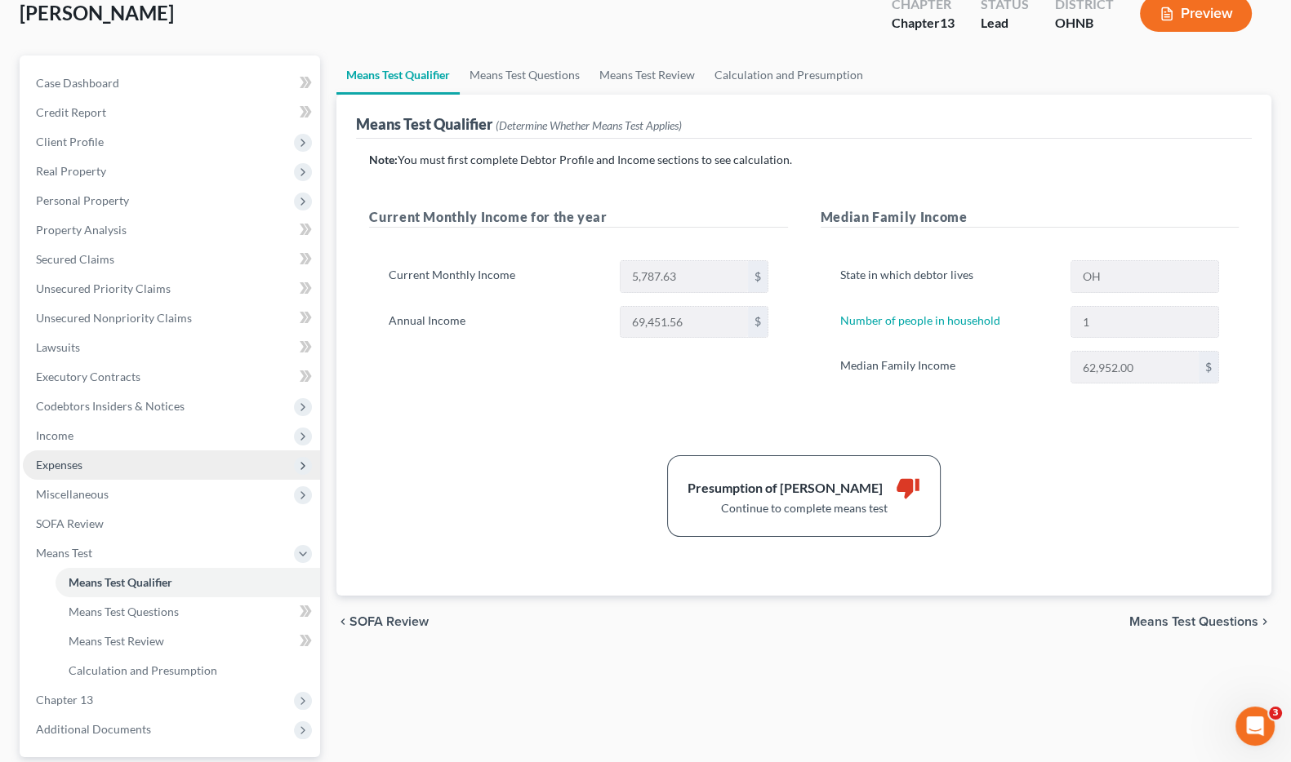
click at [69, 463] on span "Expenses" at bounding box center [59, 465] width 47 height 14
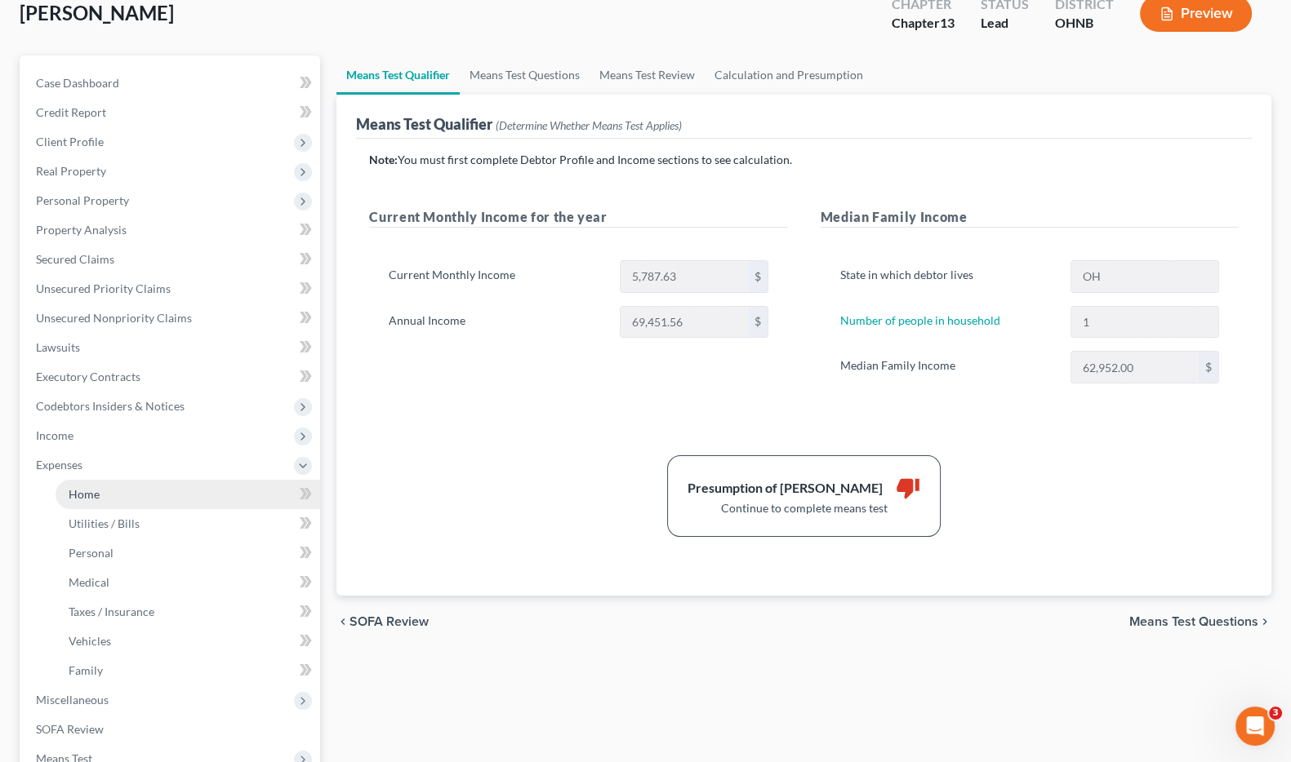
click at [91, 492] on span "Home" at bounding box center [84, 494] width 31 height 14
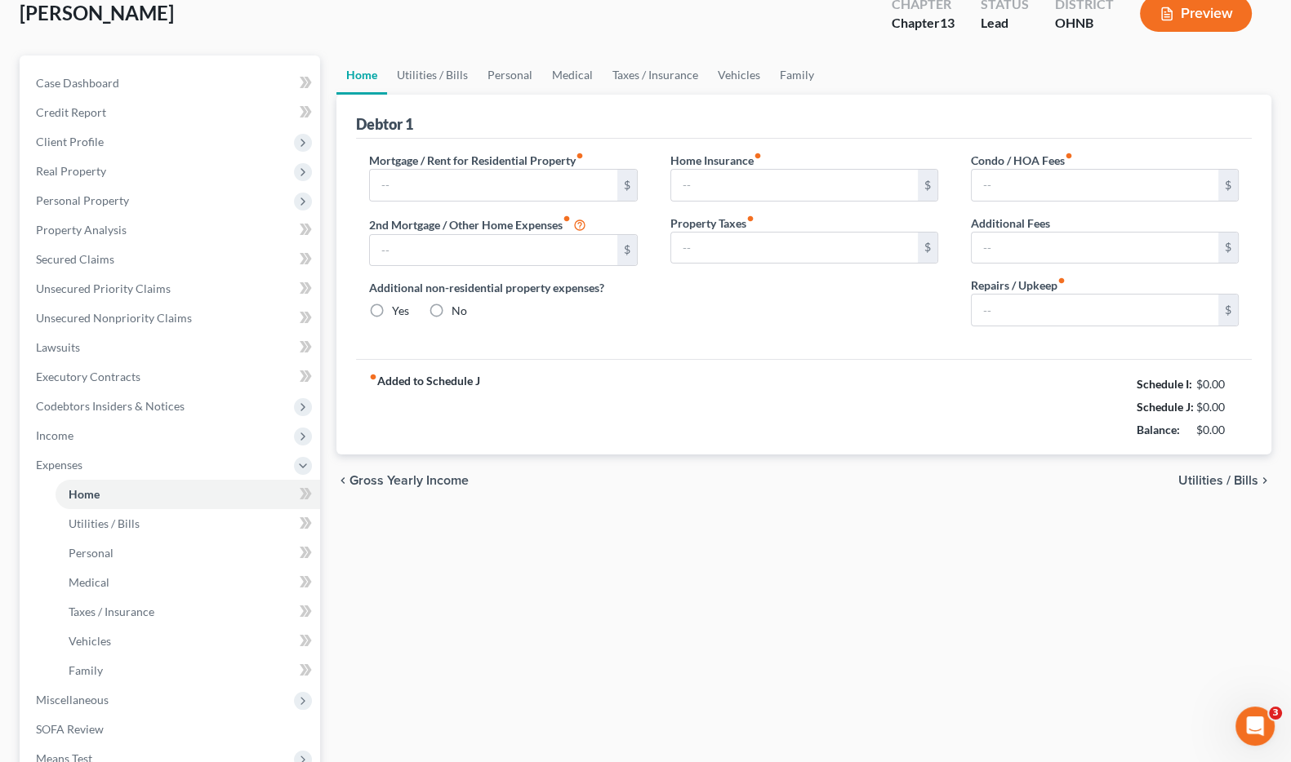
scroll to position [9, 0]
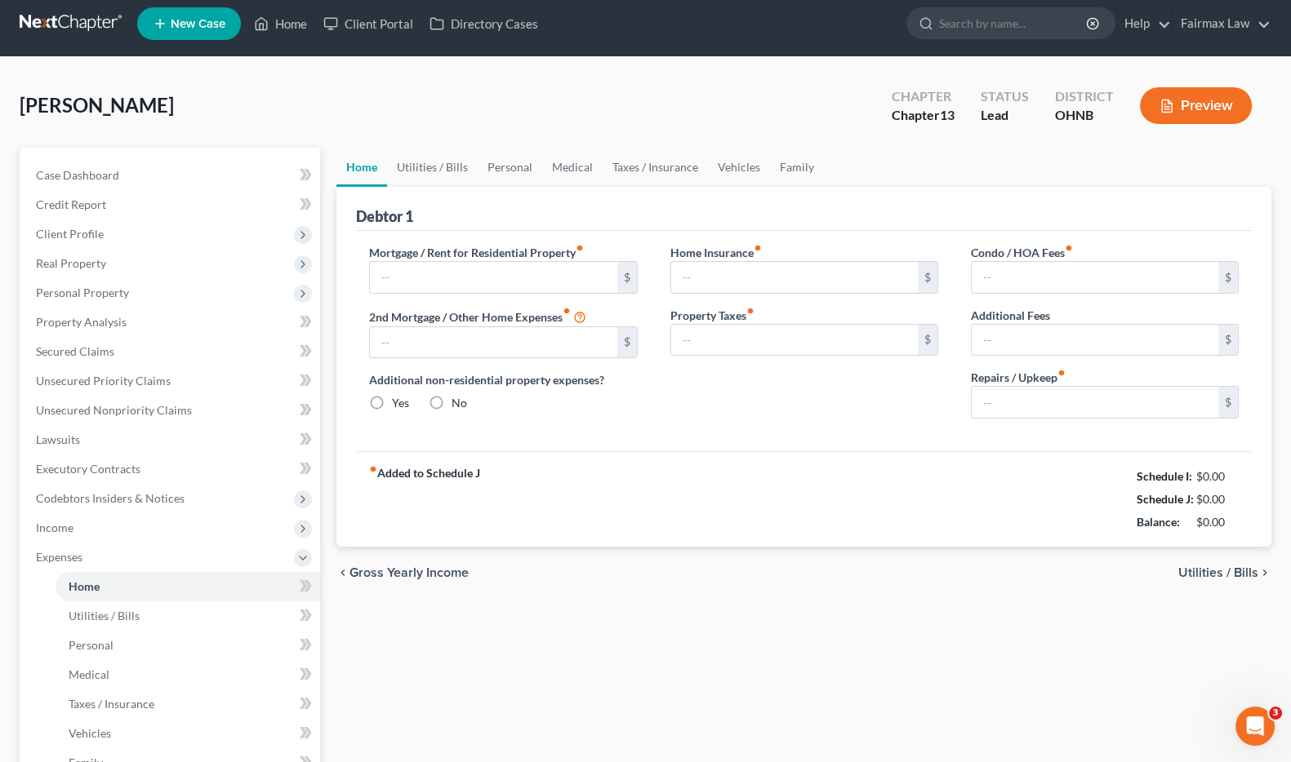
type input "700.00"
type input "0.00"
radio input "true"
type input "0.00"
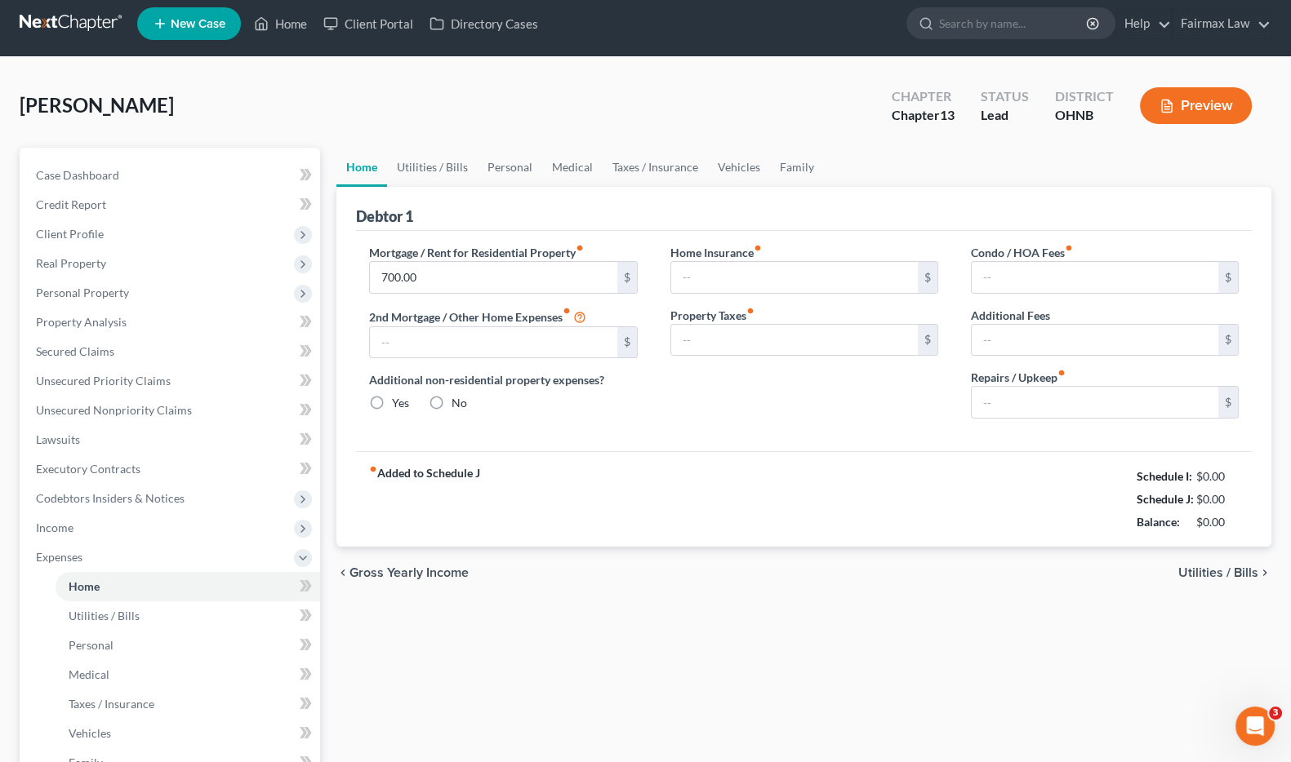
type input "0.00"
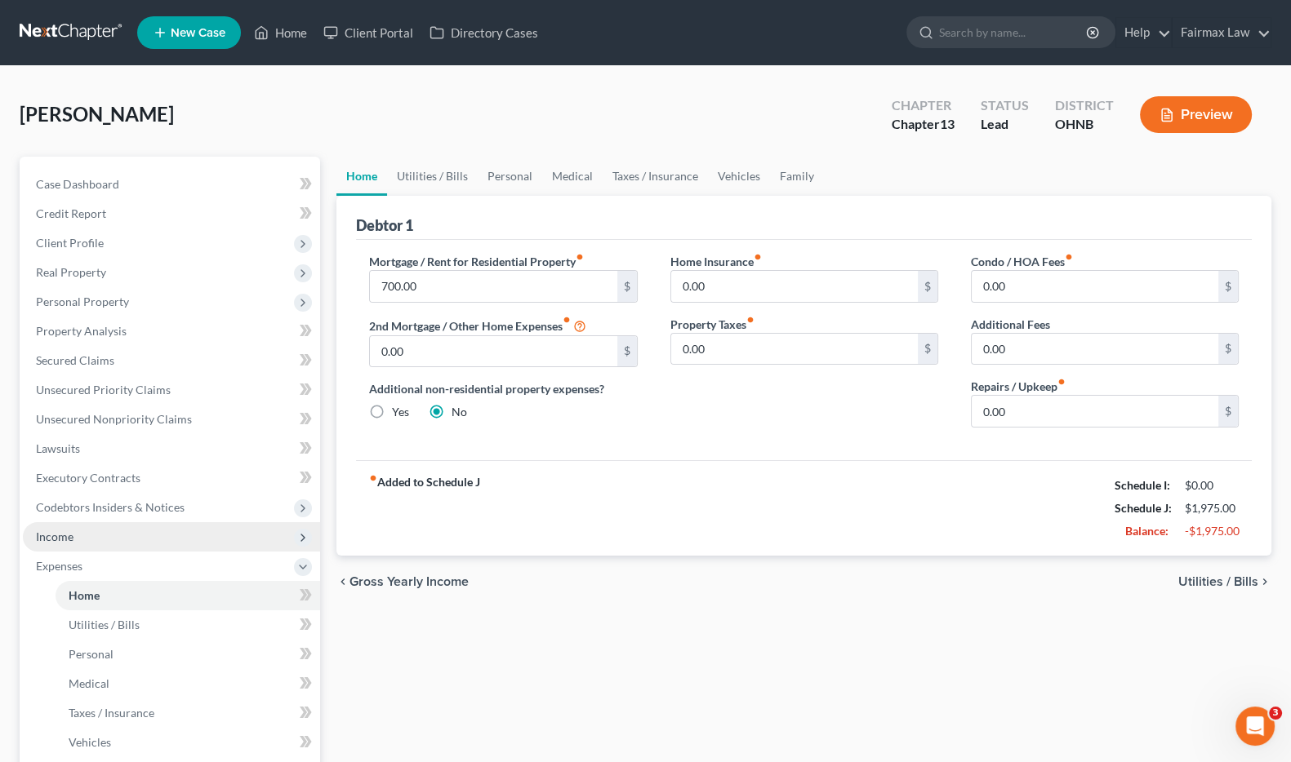
click at [69, 539] on span "Income" at bounding box center [55, 537] width 38 height 14
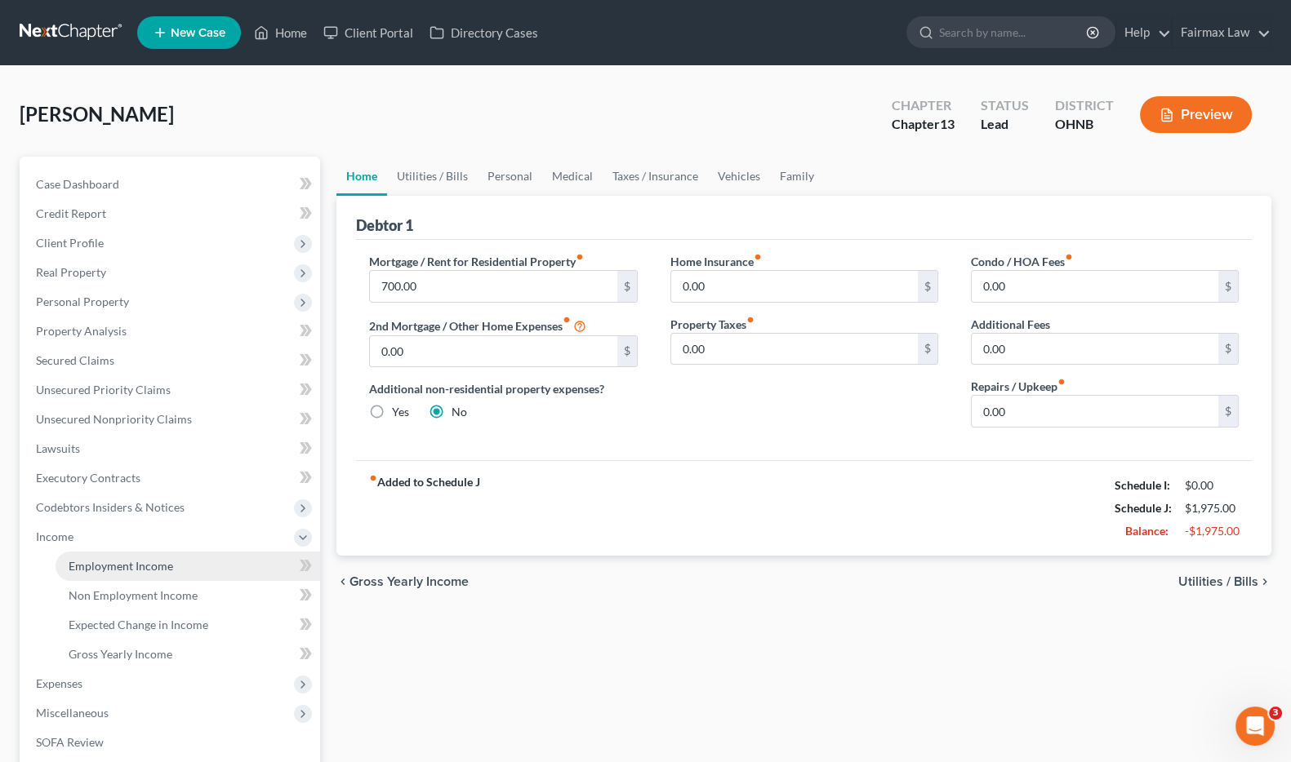
click at [84, 565] on span "Employment Income" at bounding box center [121, 566] width 104 height 14
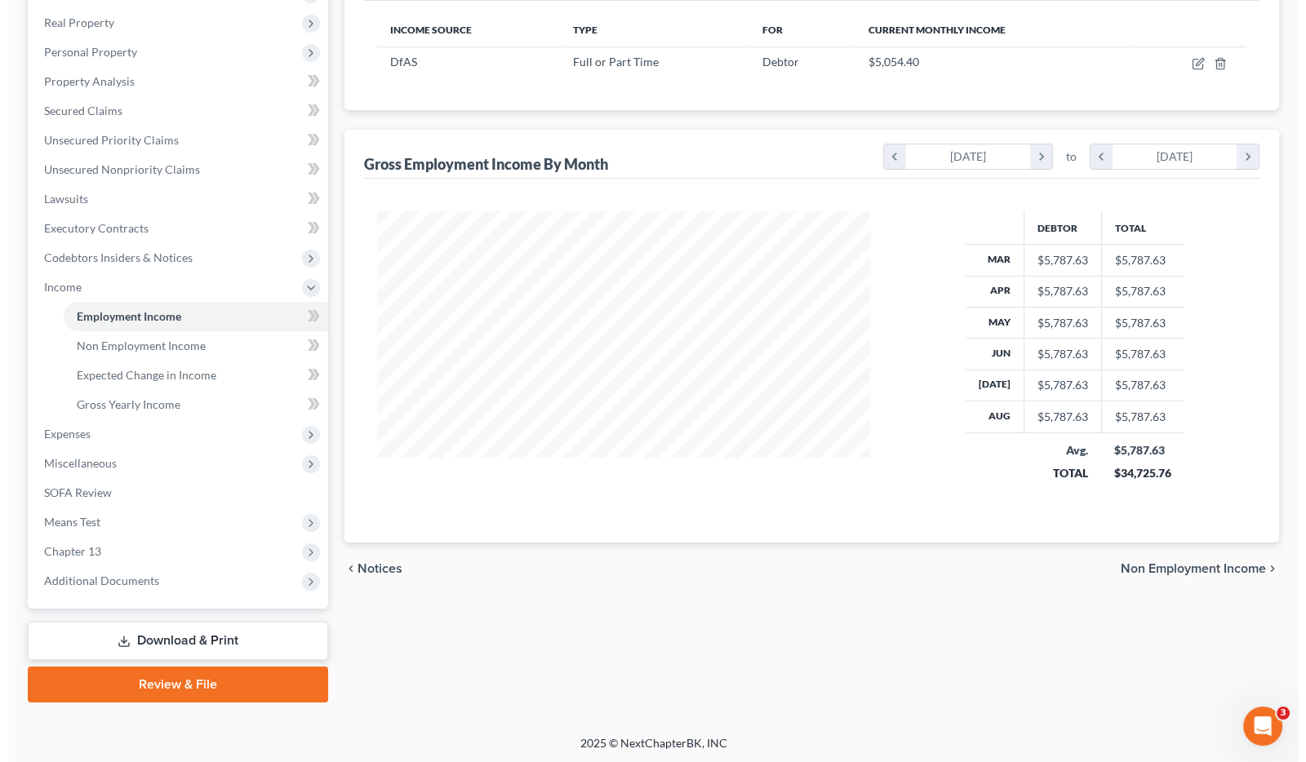
scroll to position [46, 0]
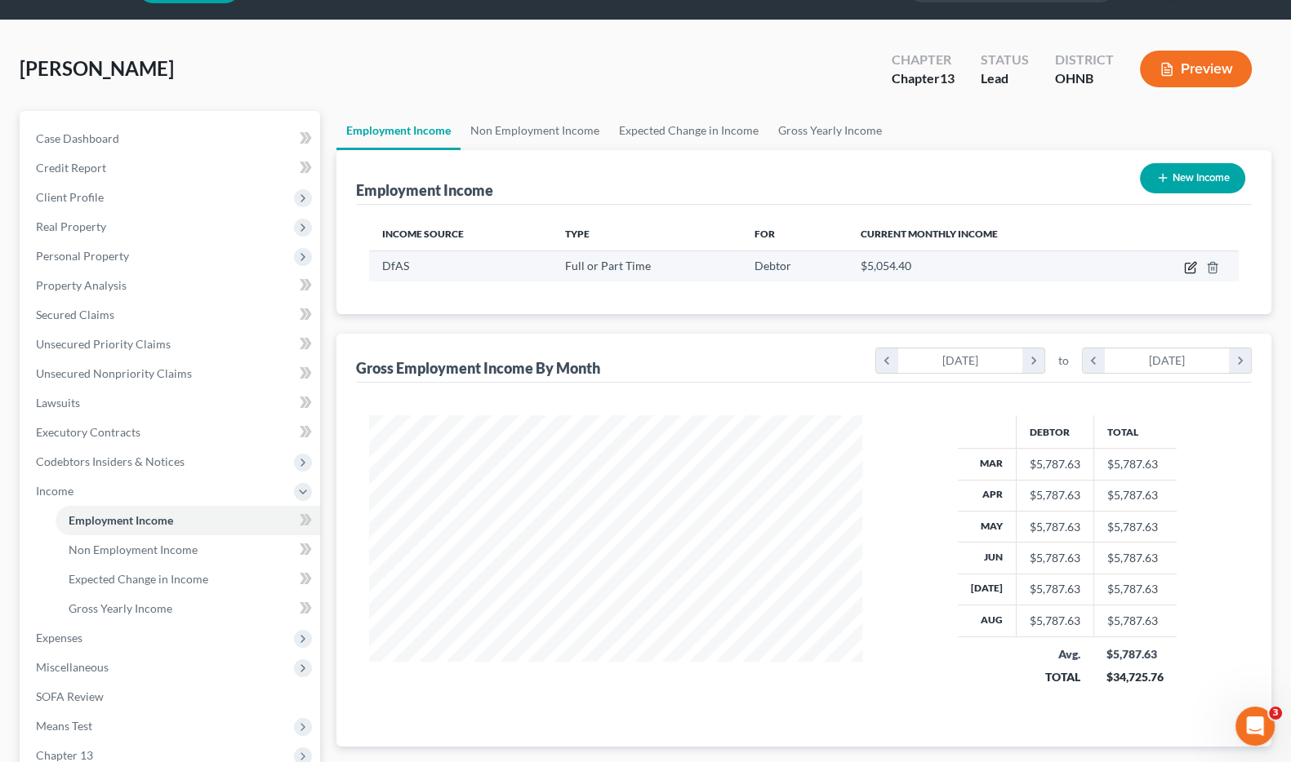
click at [1188, 263] on icon "button" at bounding box center [1190, 267] width 13 height 13
select select "0"
select select "36"
select select "2"
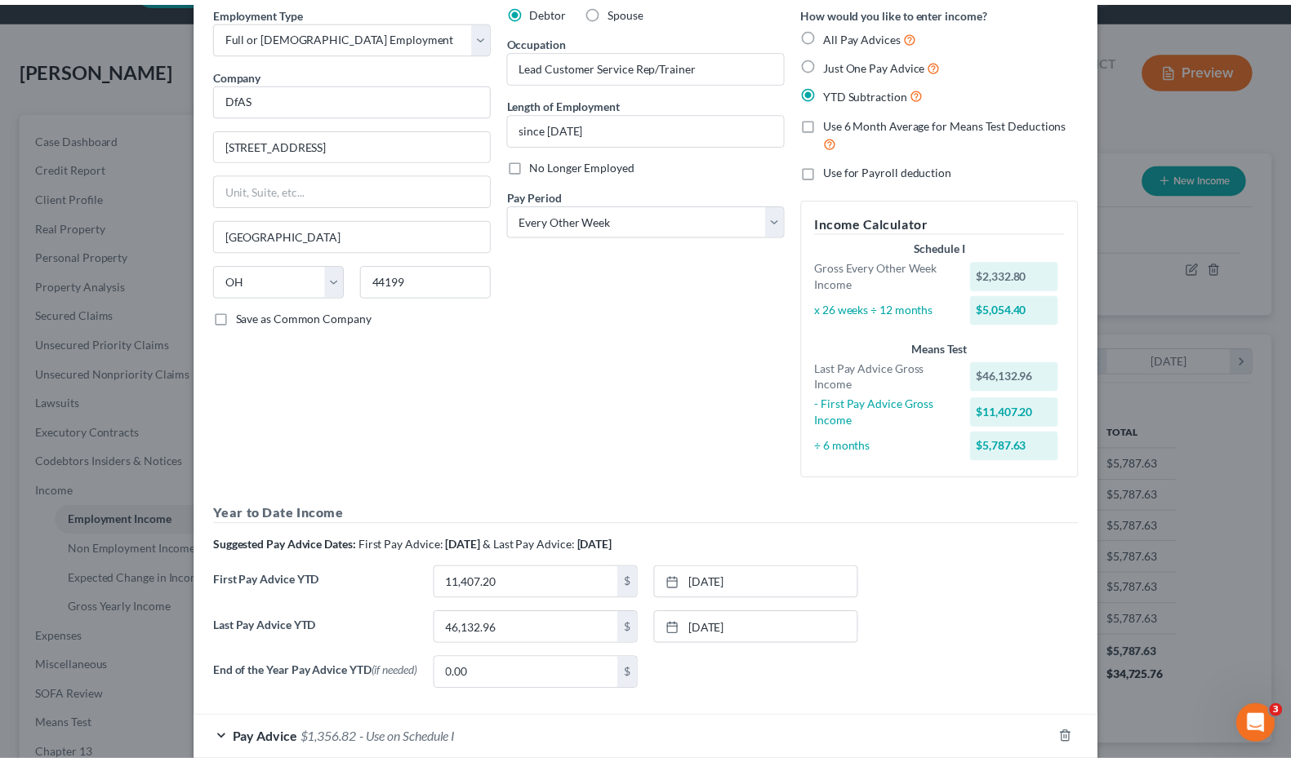
scroll to position [163, 0]
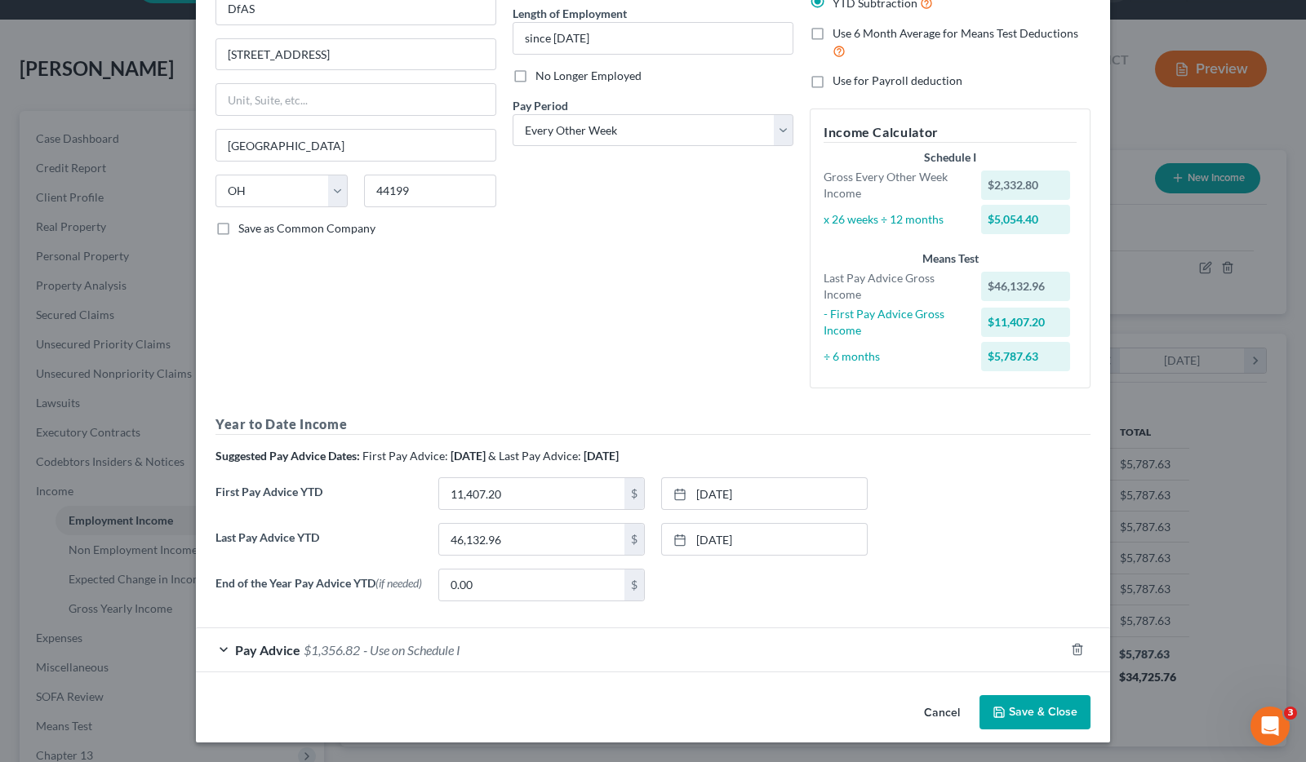
click at [1018, 715] on button "Save & Close" at bounding box center [1035, 713] width 111 height 34
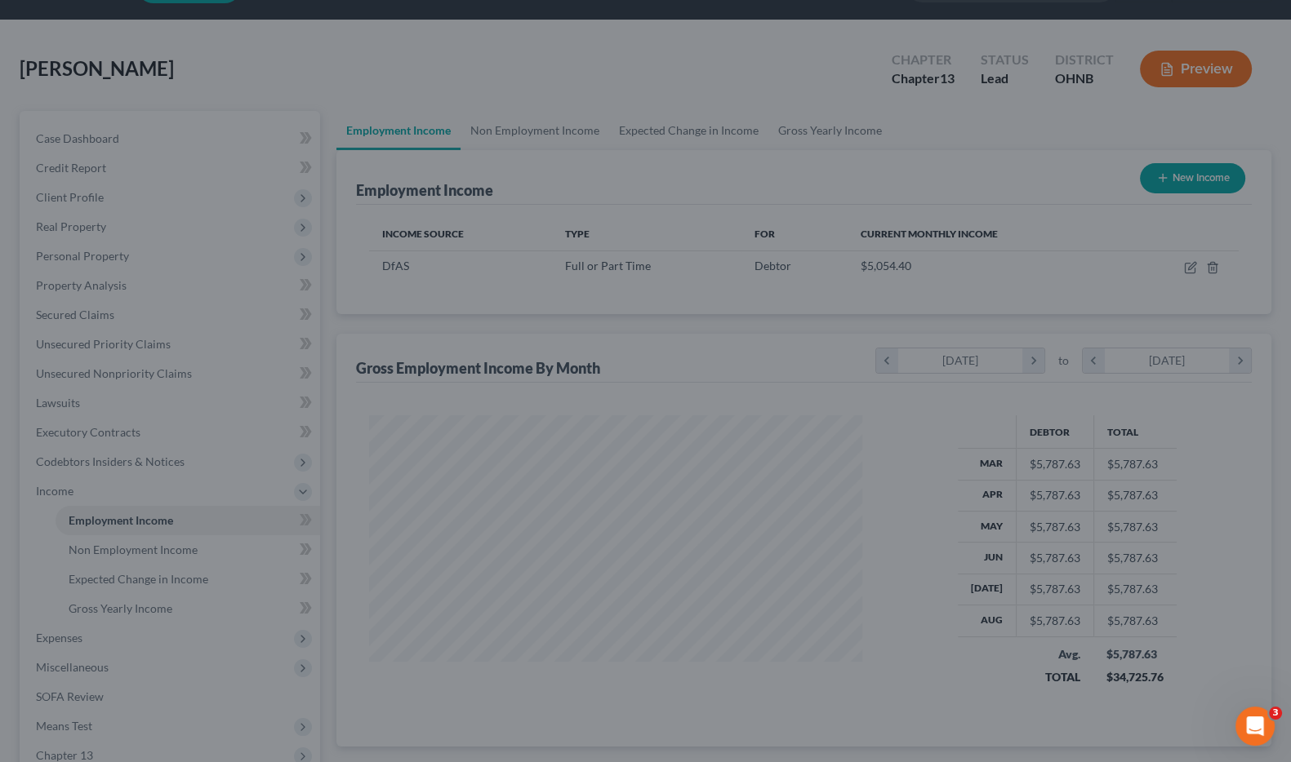
scroll to position [816069, 815834]
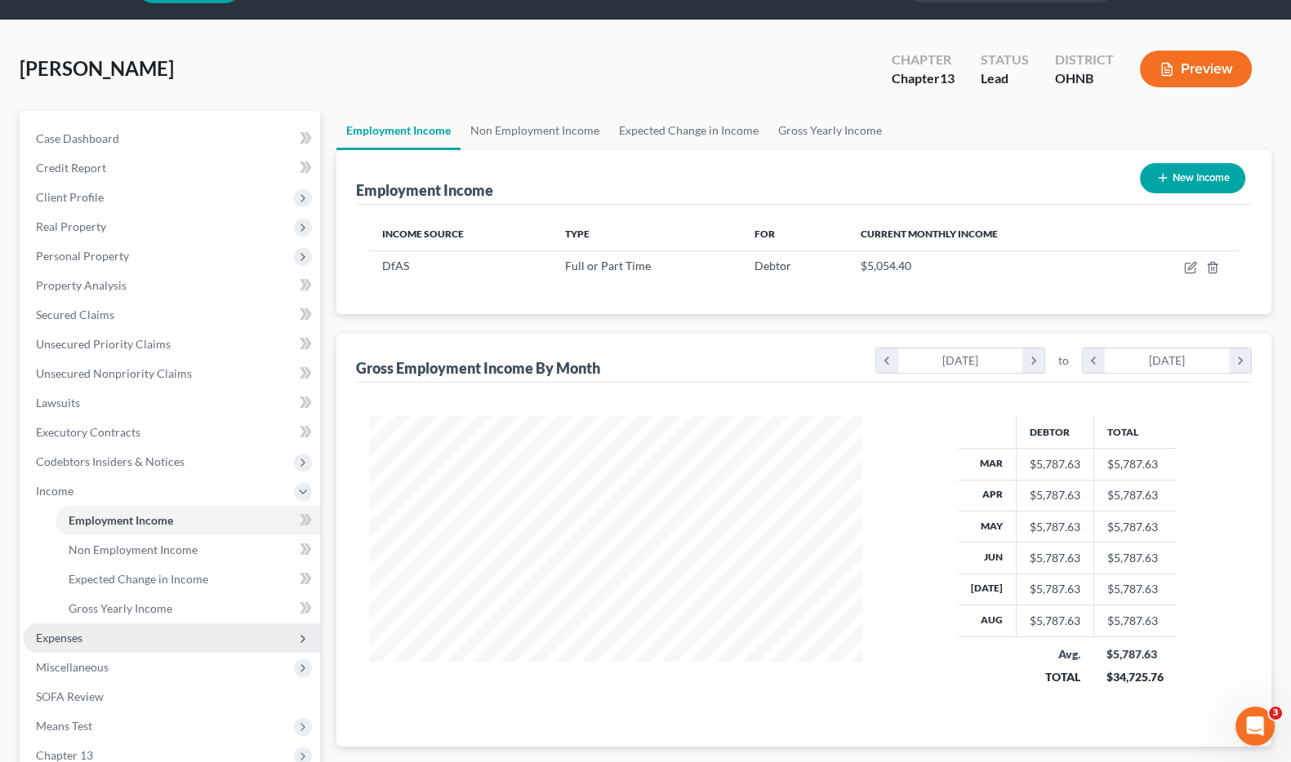
click at [57, 638] on span "Expenses" at bounding box center [59, 638] width 47 height 14
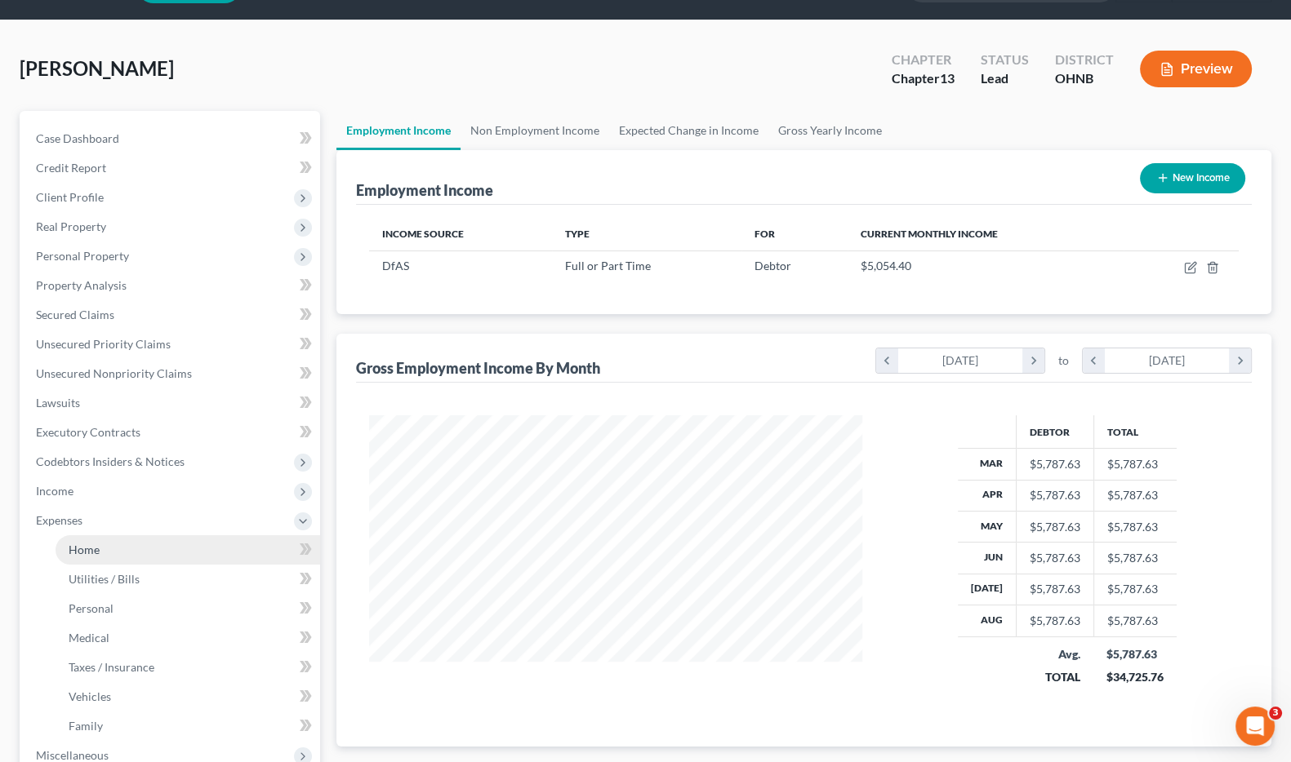
click at [94, 543] on span "Home" at bounding box center [84, 550] width 31 height 14
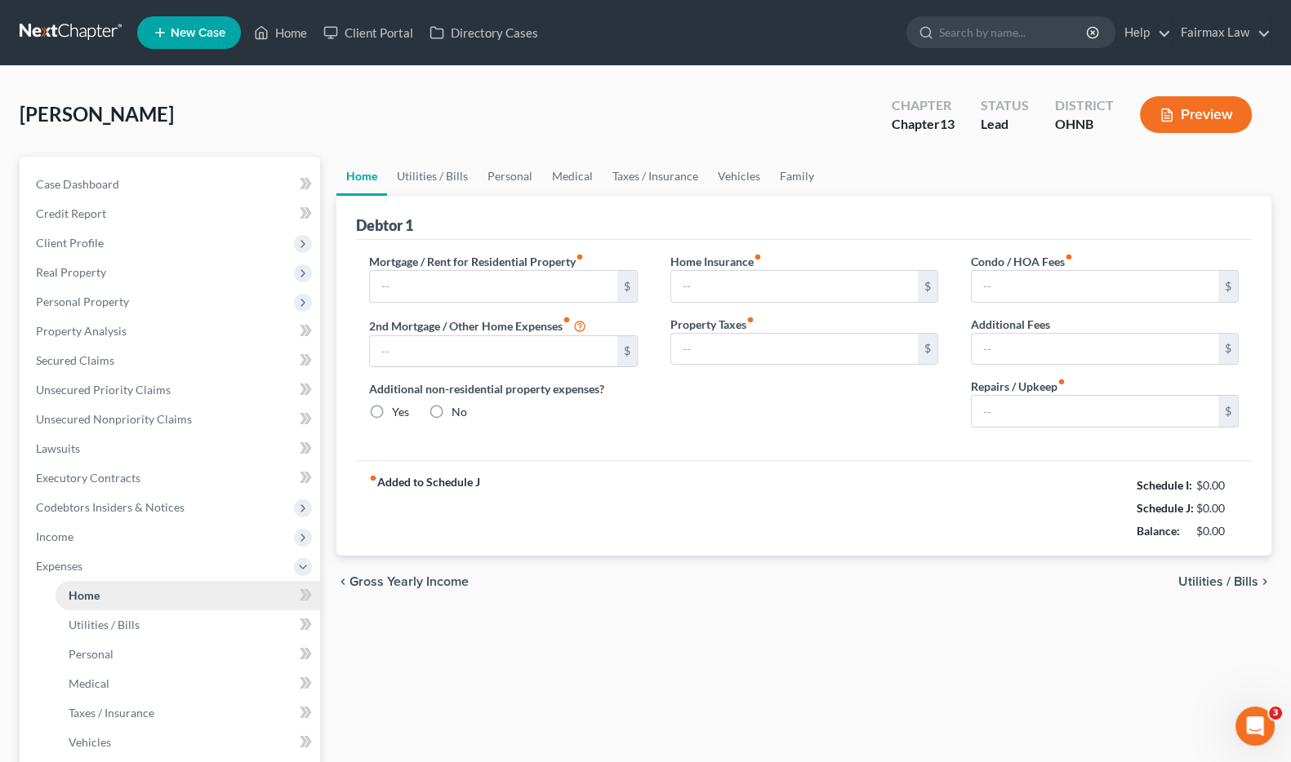
type input "700.00"
type input "0.00"
radio input "true"
type input "0.00"
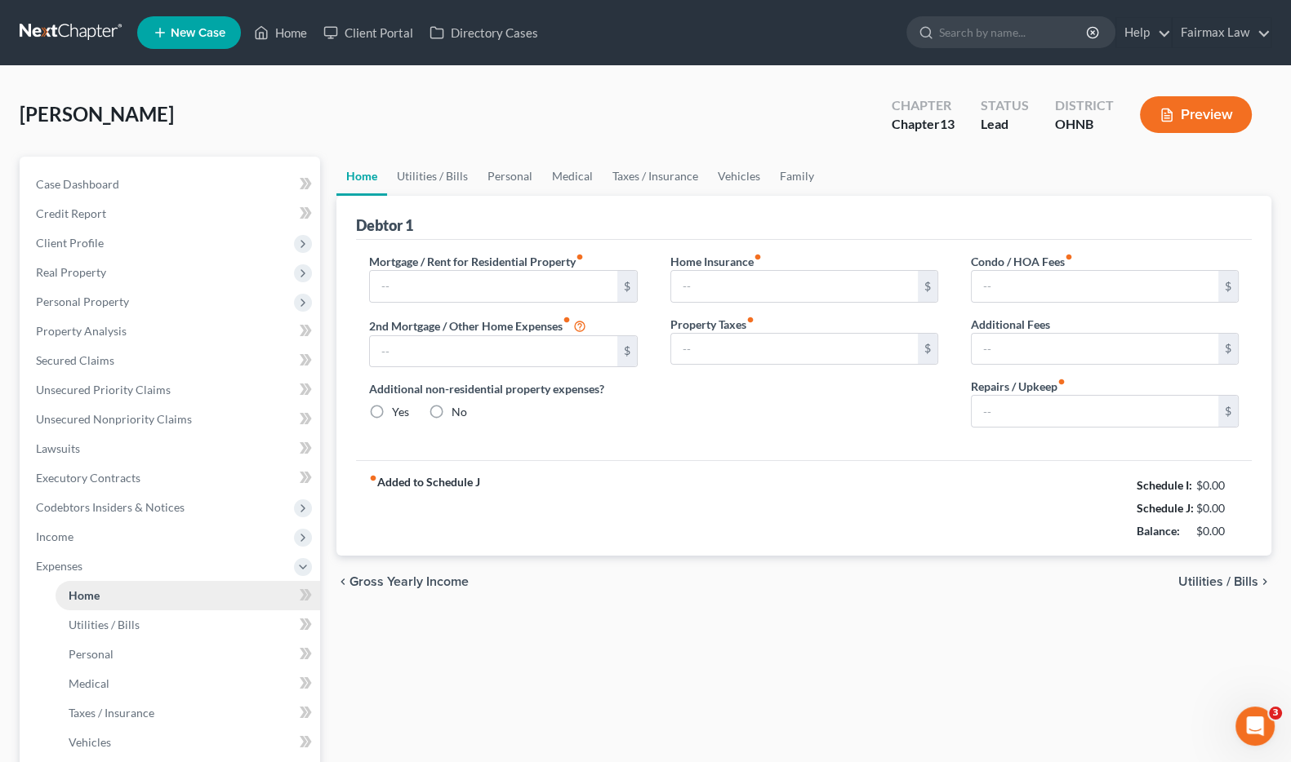
type input "0.00"
click at [87, 594] on span "Home" at bounding box center [84, 596] width 31 height 14
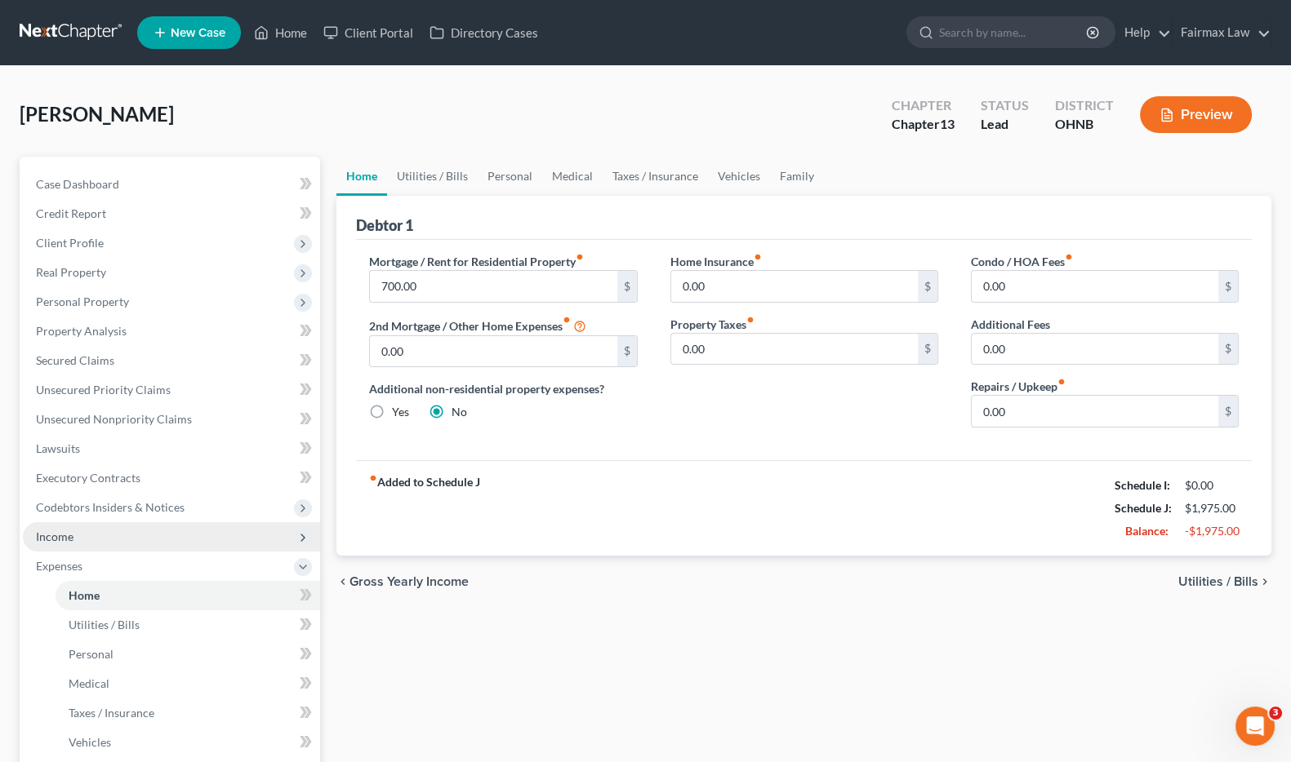
click at [75, 539] on span "Income" at bounding box center [171, 536] width 297 height 29
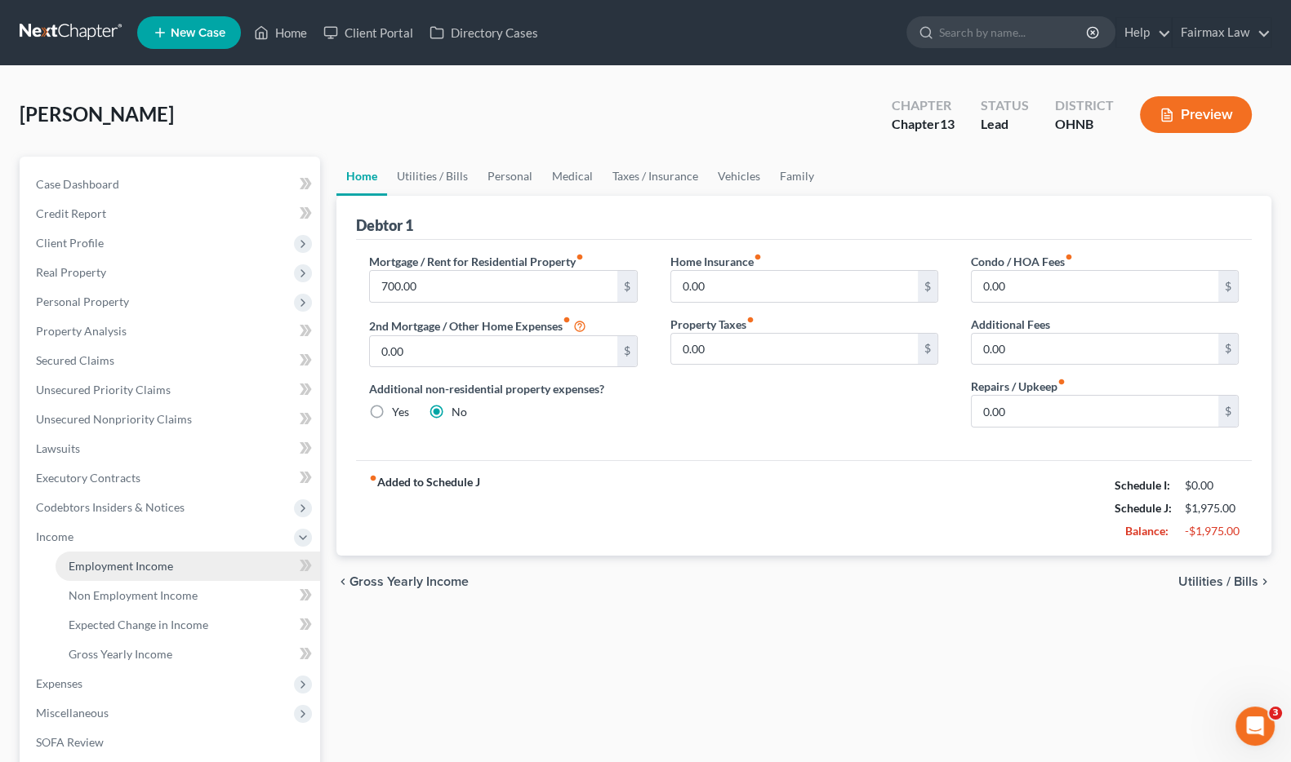
click at [116, 567] on span "Employment Income" at bounding box center [121, 566] width 104 height 14
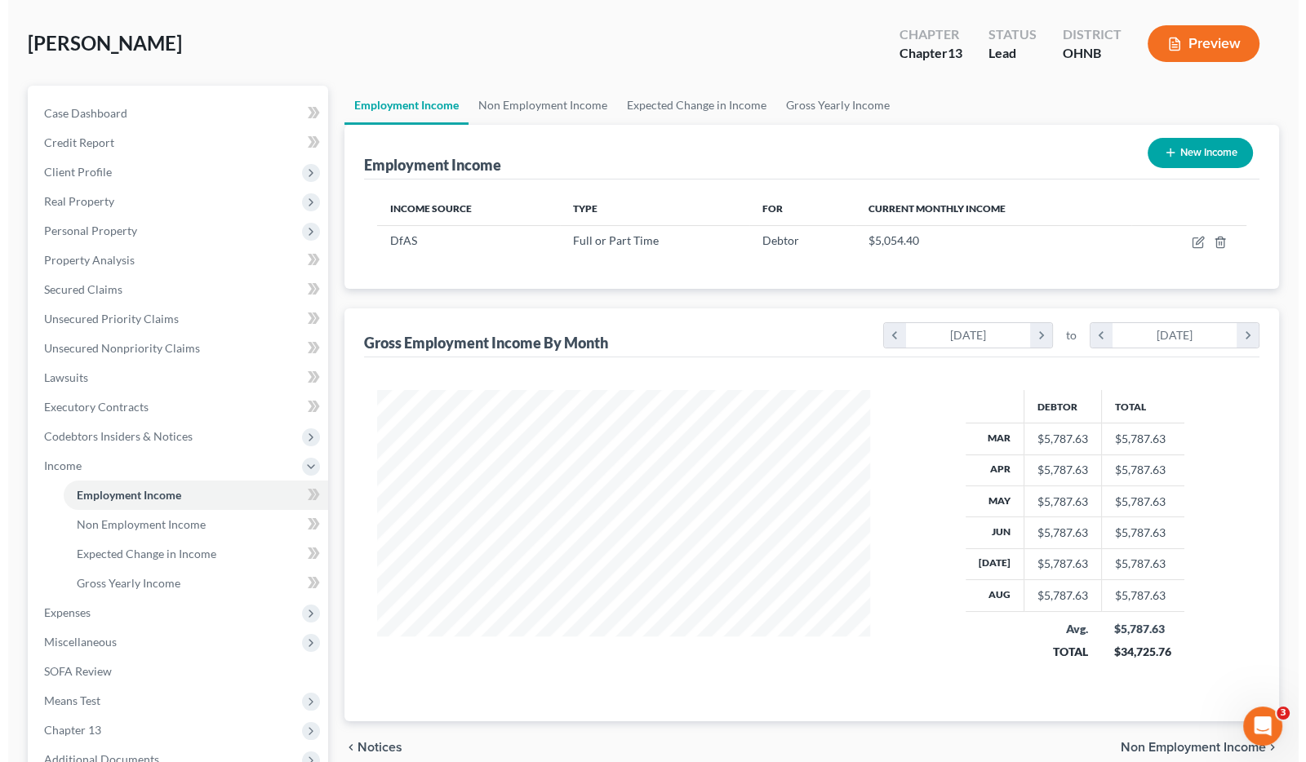
scroll to position [101, 0]
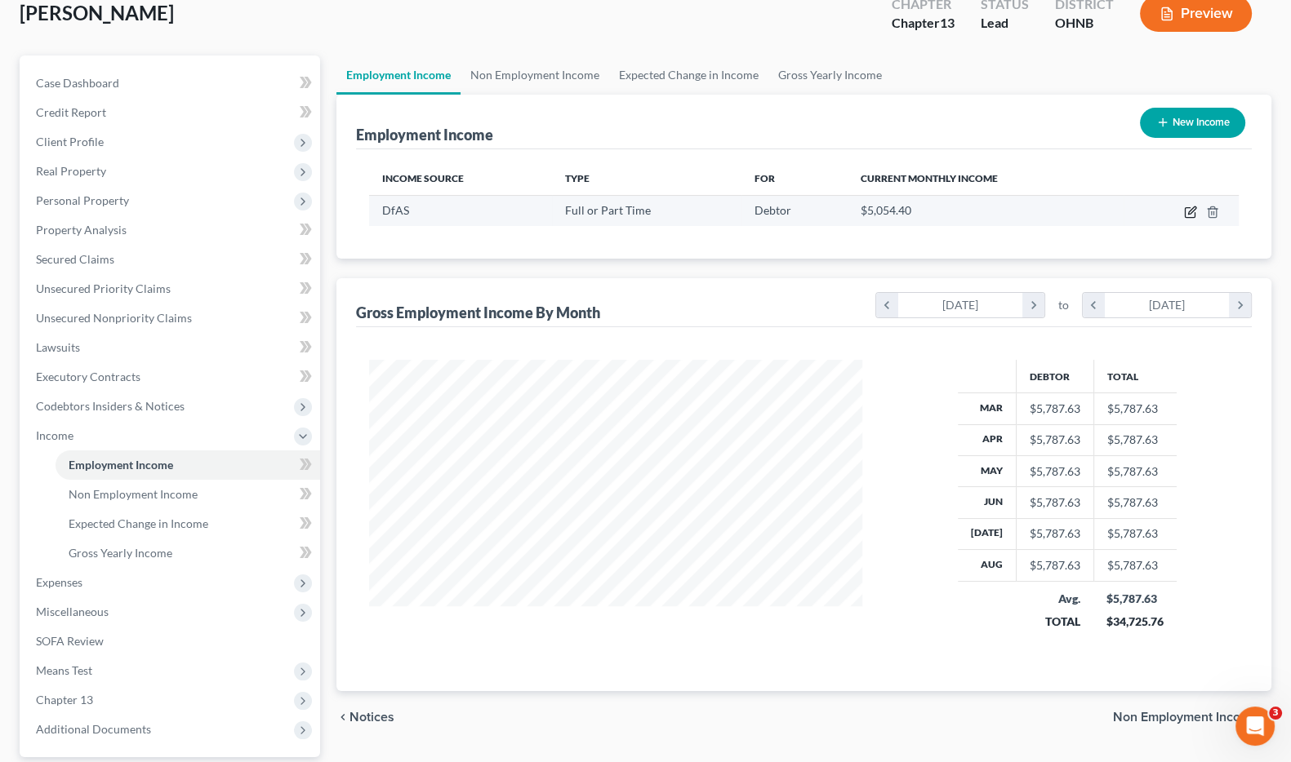
click at [1194, 214] on icon "button" at bounding box center [1190, 213] width 10 height 10
select select "0"
select select "36"
select select "2"
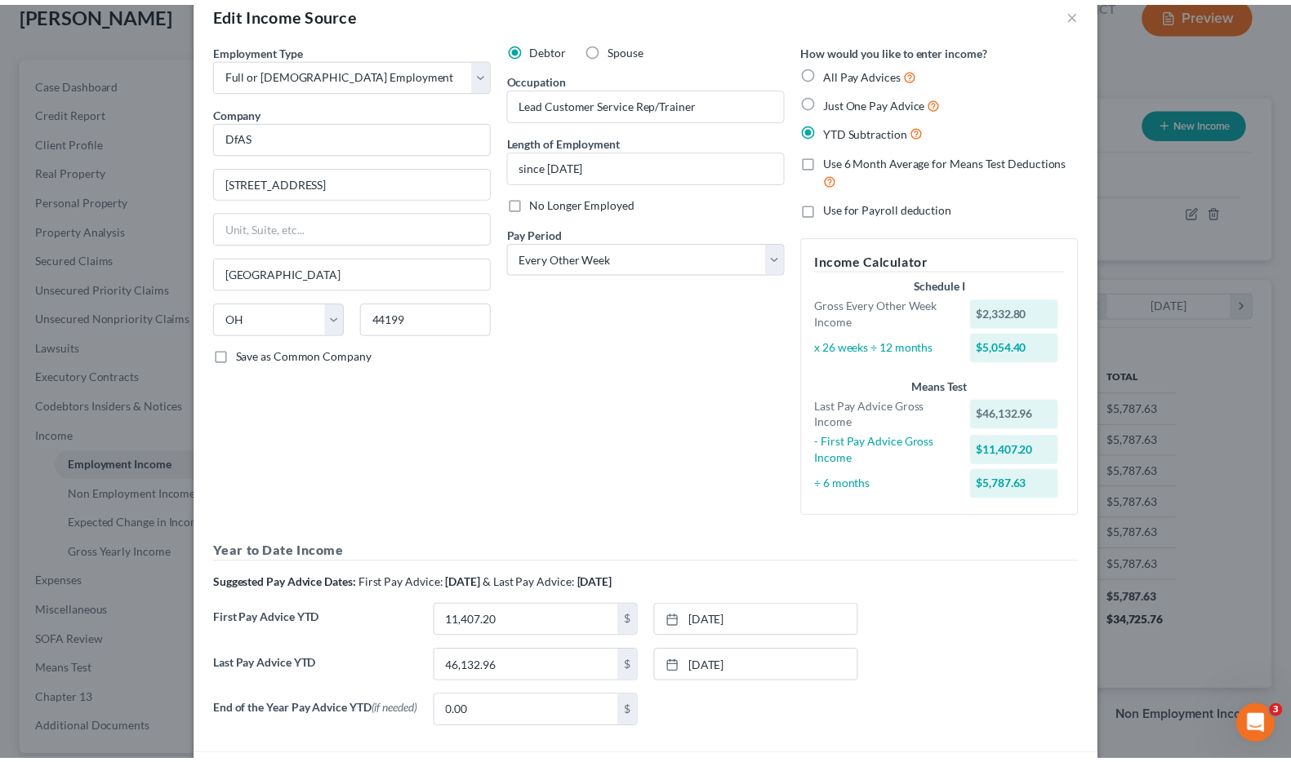
scroll to position [0, 0]
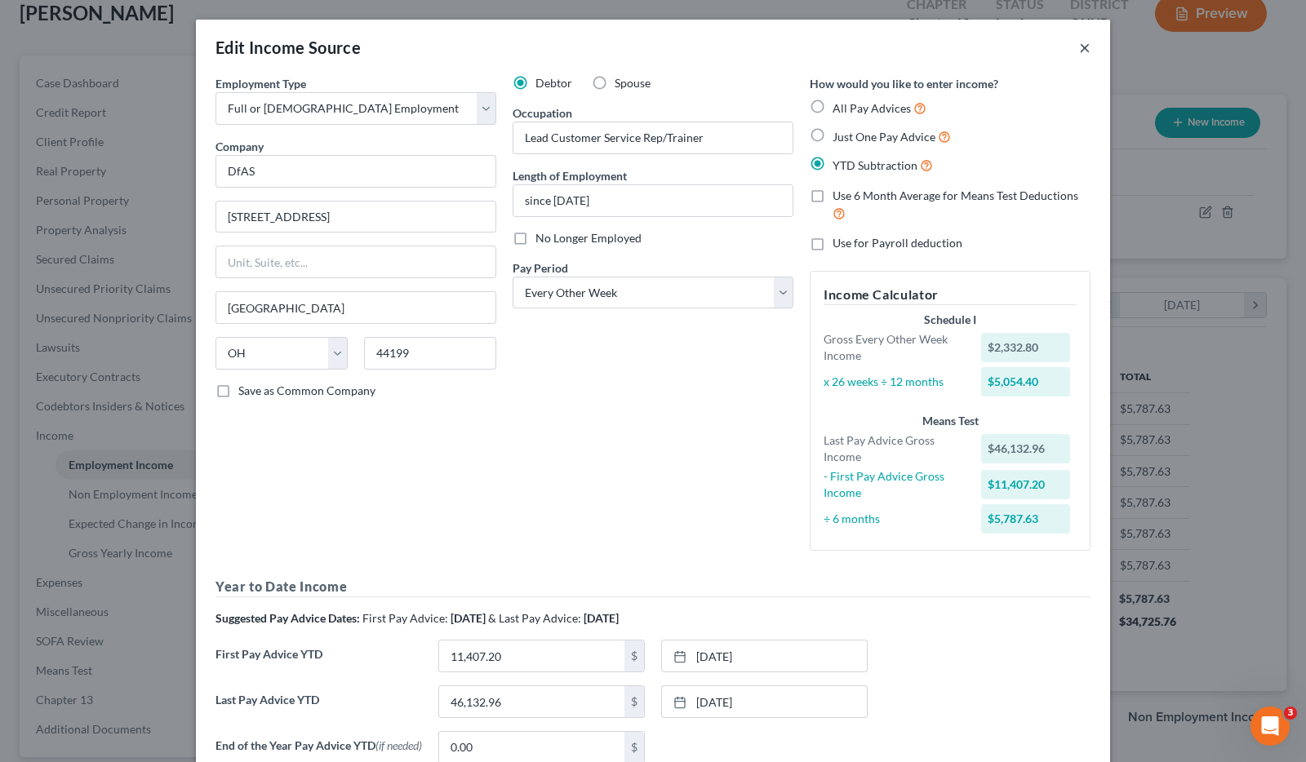
click at [1080, 43] on button "×" at bounding box center [1084, 48] width 11 height 20
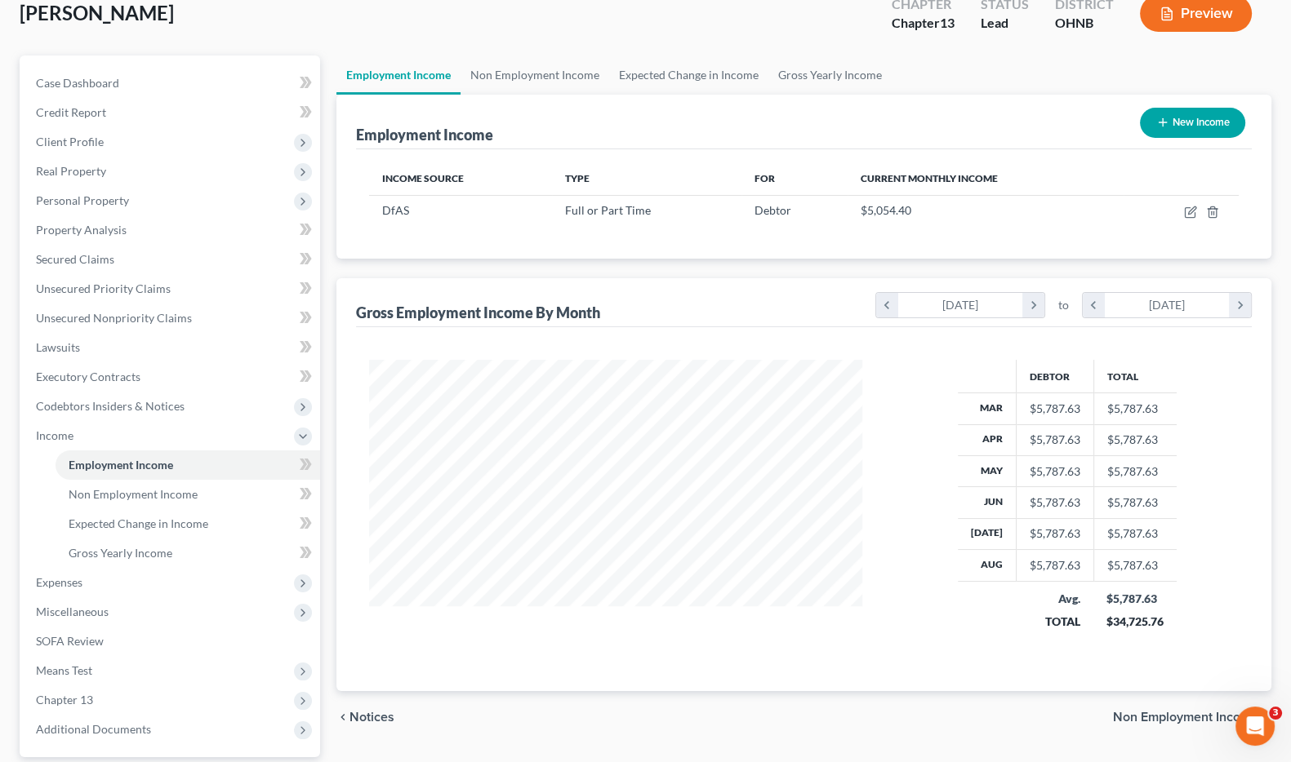
scroll to position [816069, 815834]
click at [80, 694] on span "Chapter 13" at bounding box center [64, 700] width 57 height 14
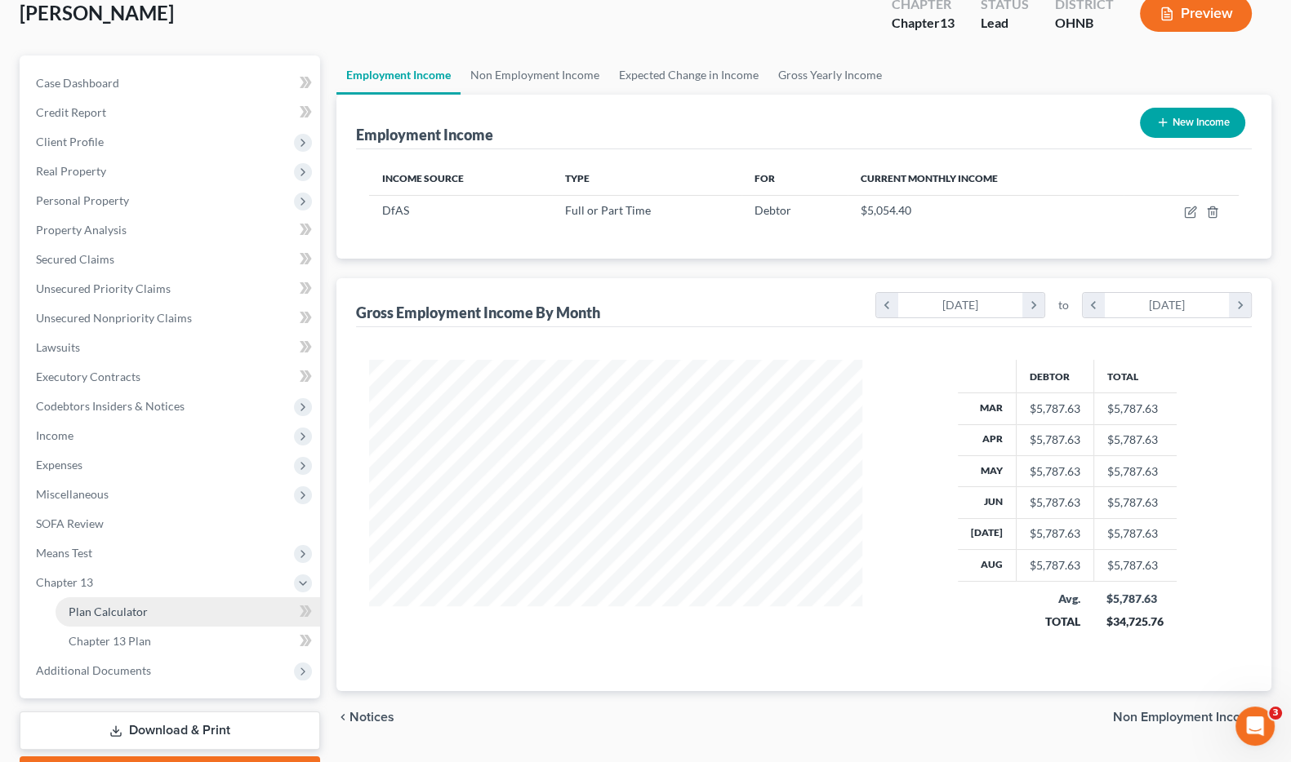
click at [112, 614] on span "Plan Calculator" at bounding box center [108, 612] width 79 height 14
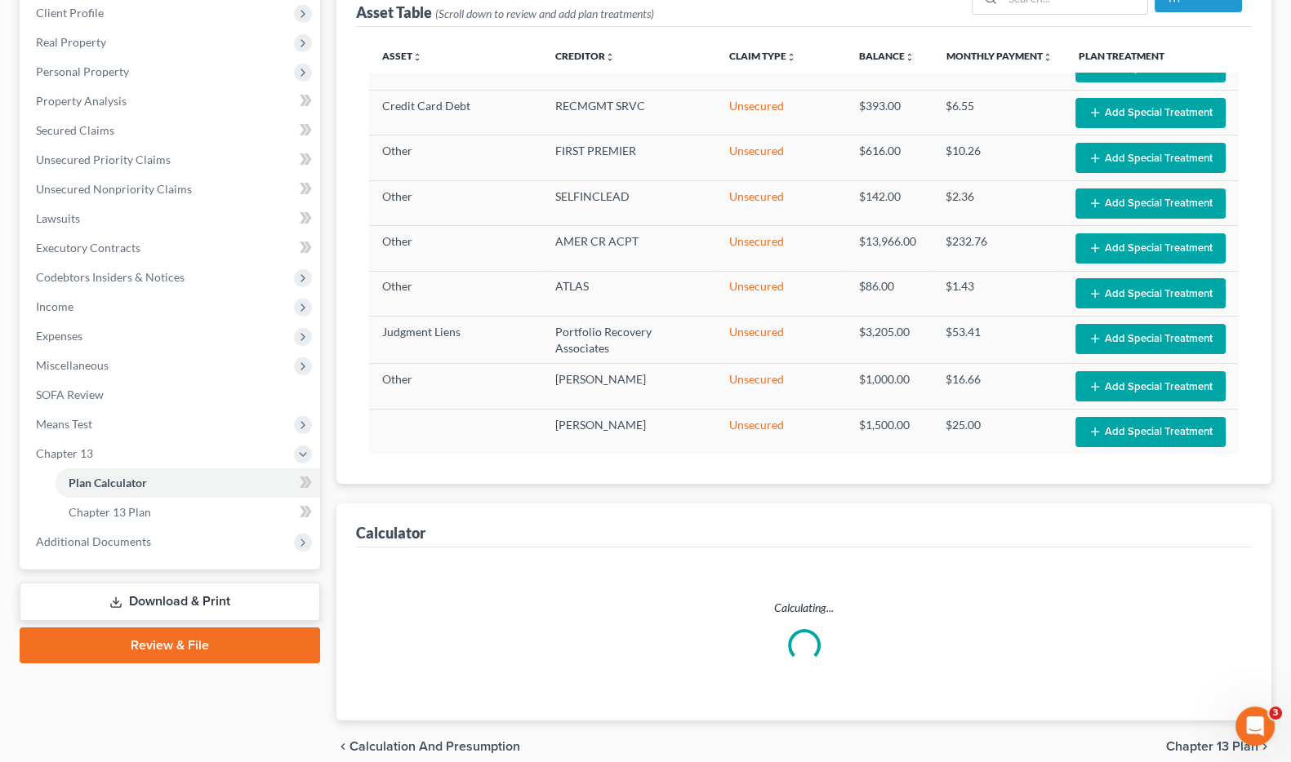
scroll to position [301, 0]
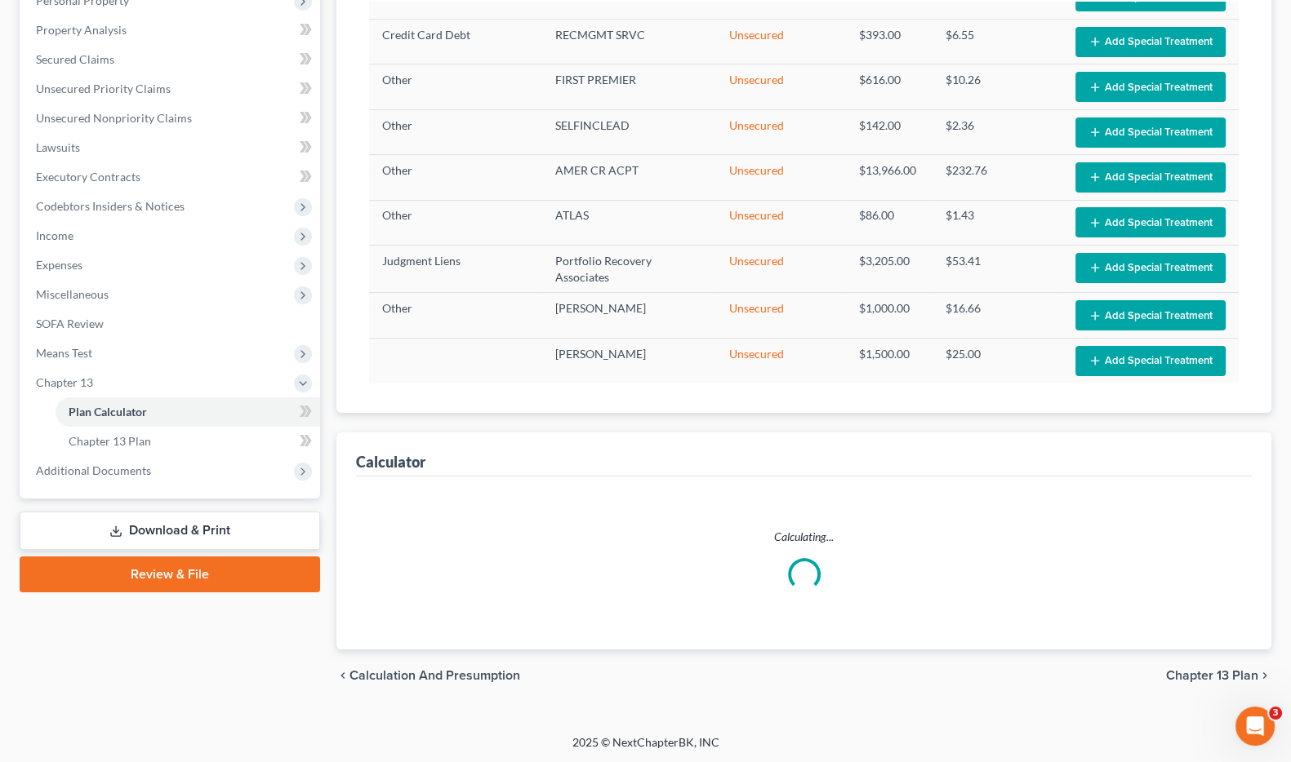
select select "59"
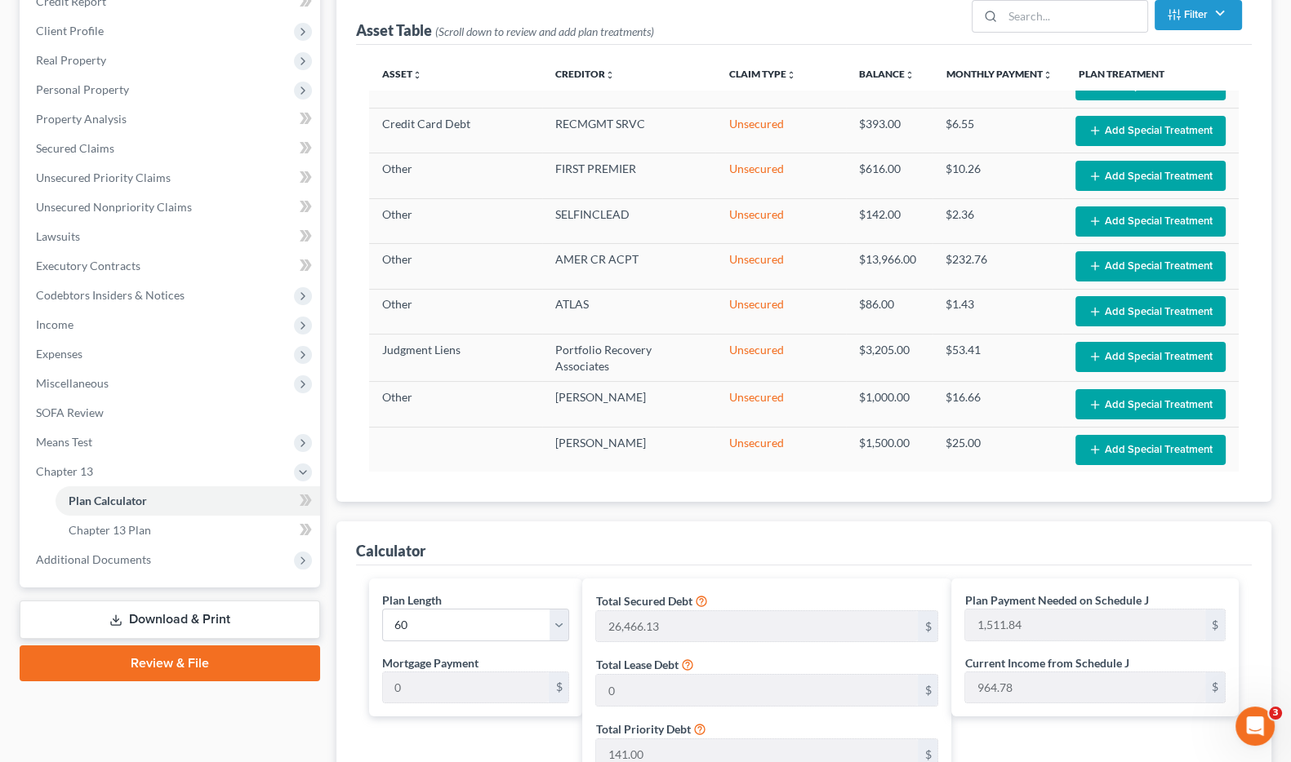
scroll to position [208, 0]
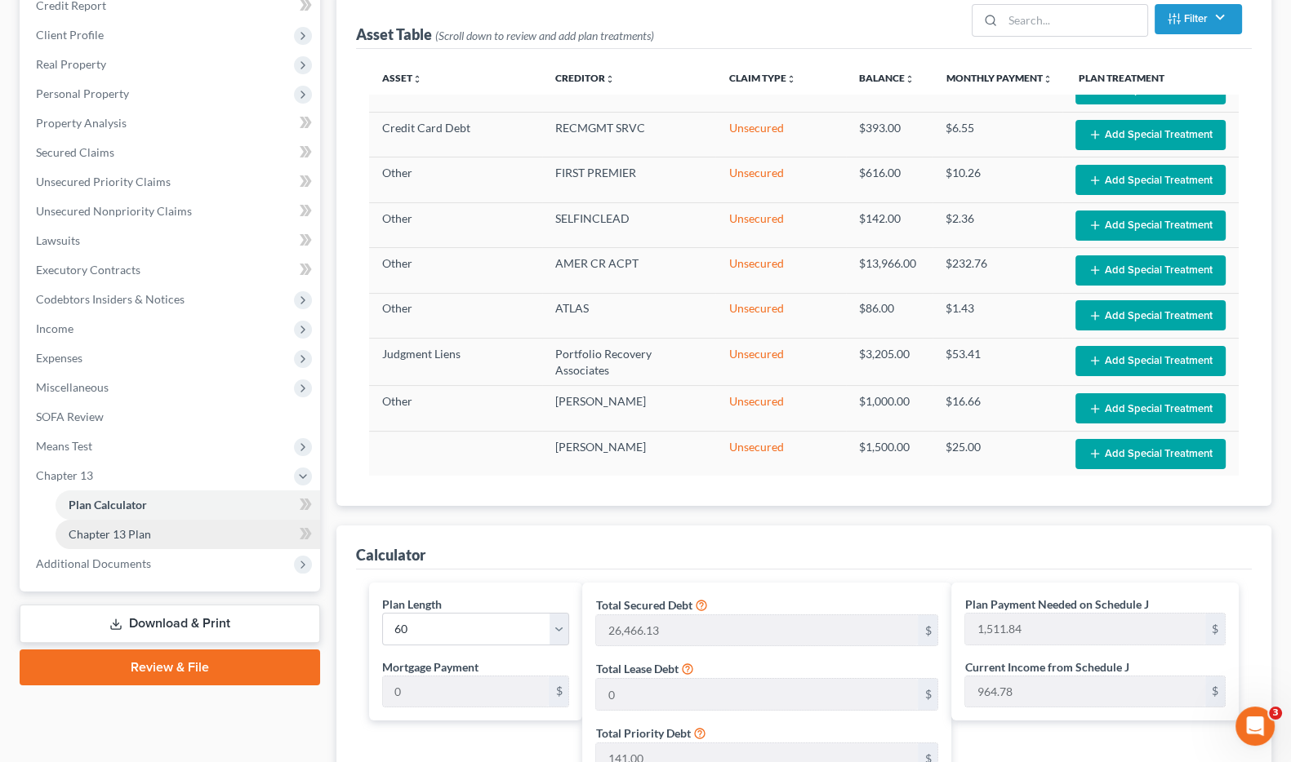
click at [172, 524] on link "Chapter 13 Plan" at bounding box center [188, 534] width 265 height 29
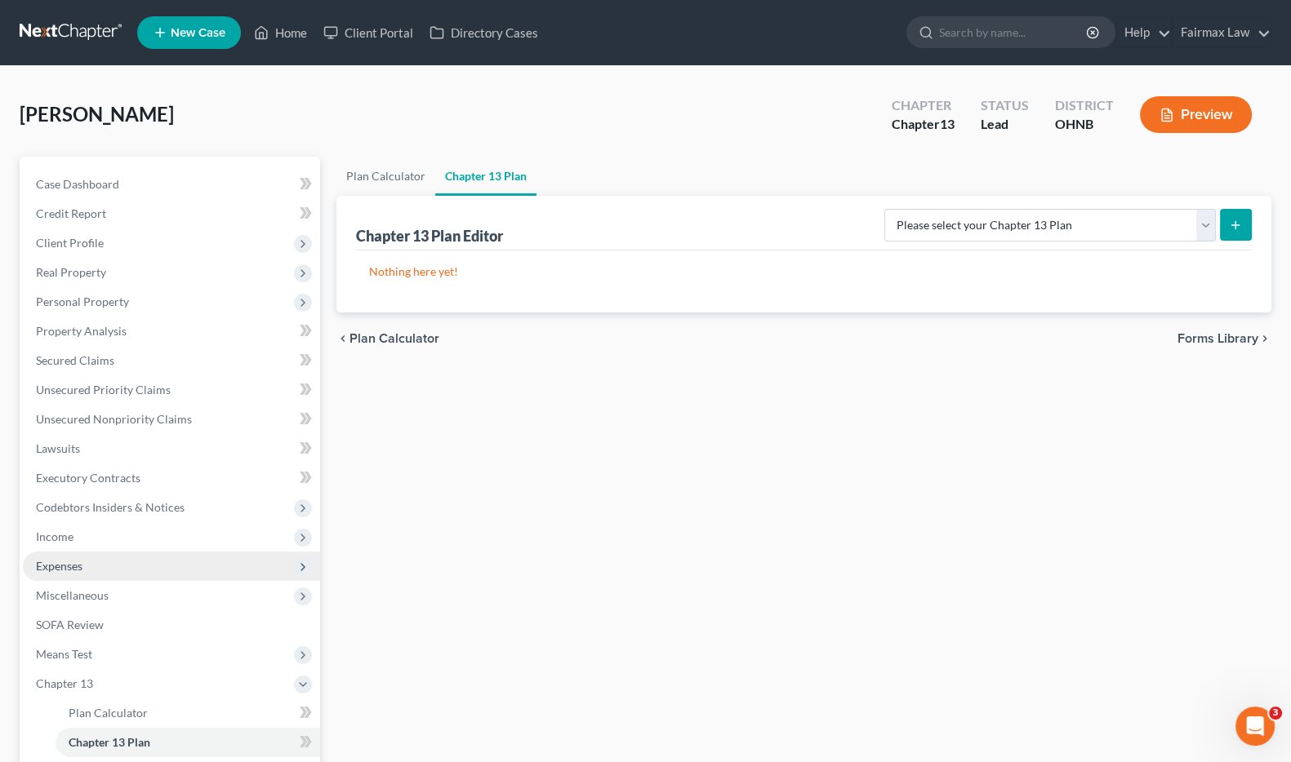
click at [92, 562] on span "Expenses" at bounding box center [171, 566] width 297 height 29
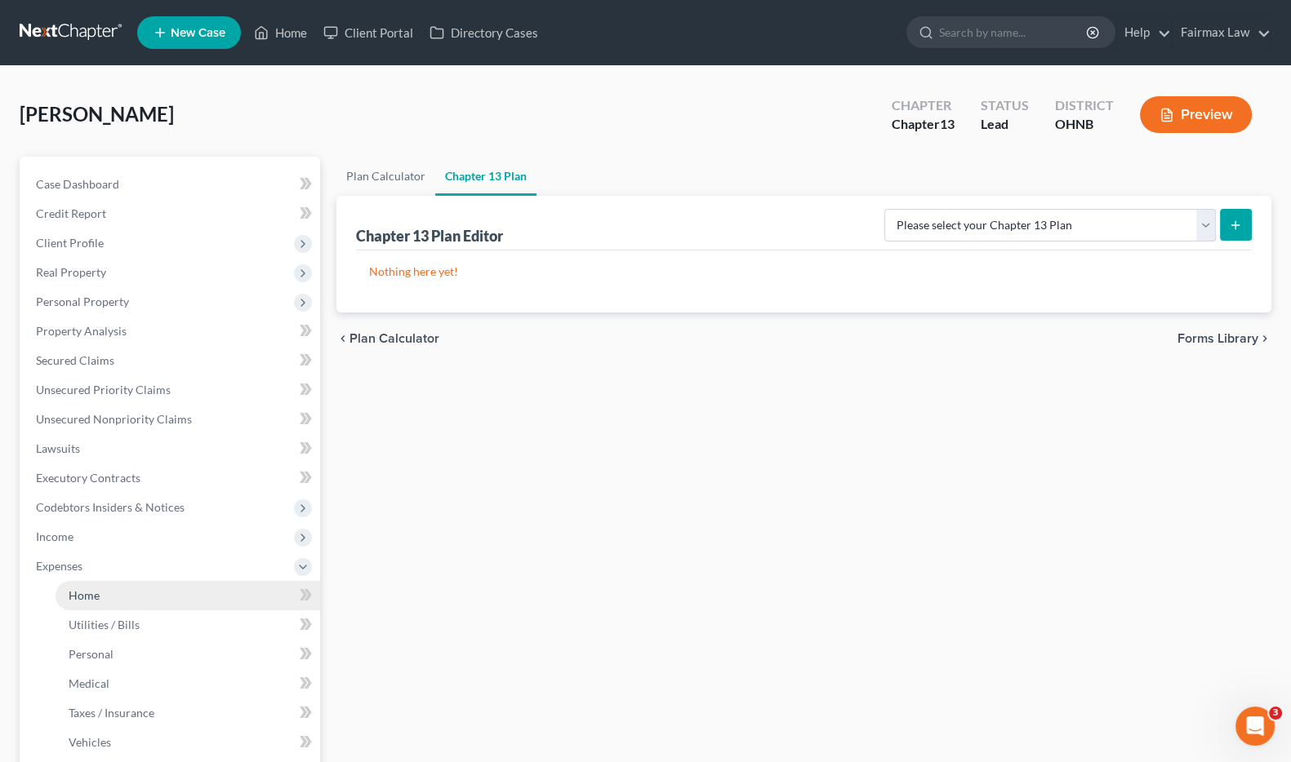
click at [100, 604] on link "Home" at bounding box center [188, 595] width 265 height 29
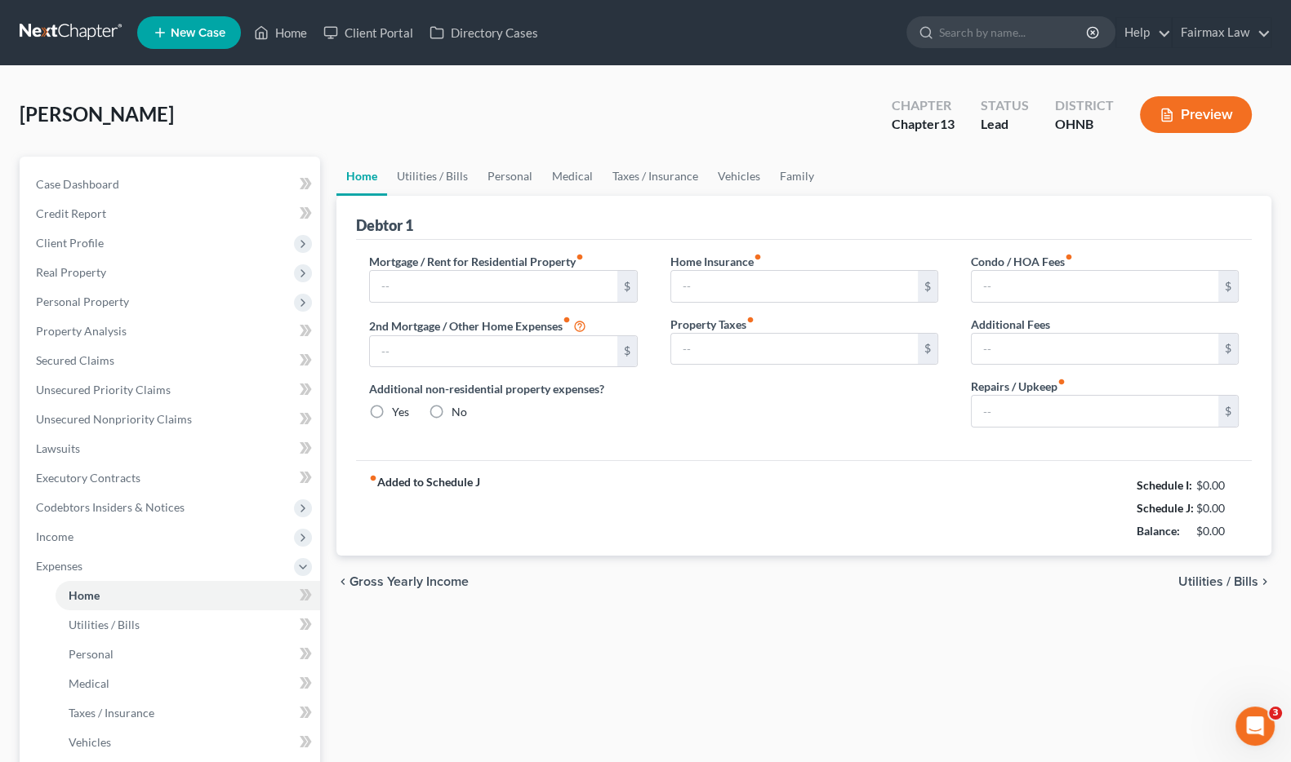
type input "700.00"
type input "0.00"
radio input "true"
type input "0.00"
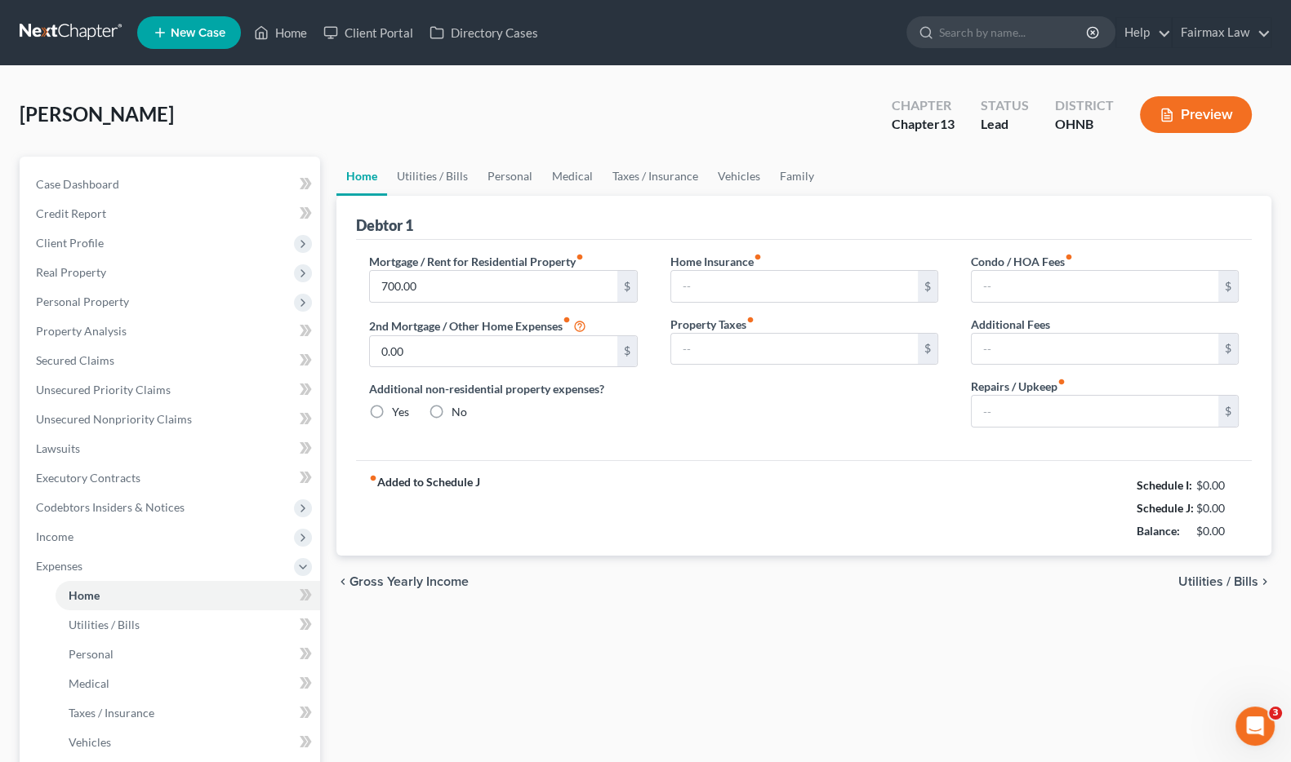
type input "0.00"
click at [1214, 580] on span "Utilities / Bills" at bounding box center [1218, 582] width 80 height 13
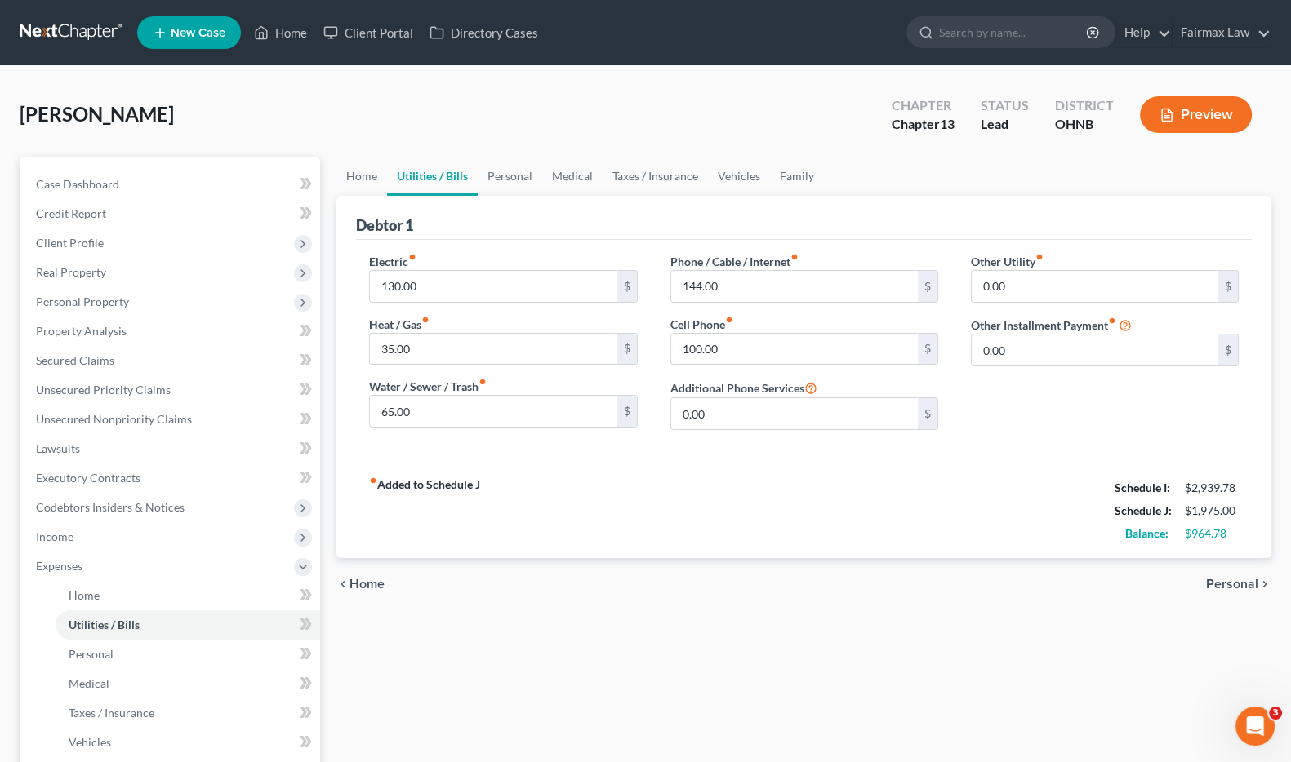
click at [1214, 580] on span "Personal" at bounding box center [1232, 584] width 52 height 13
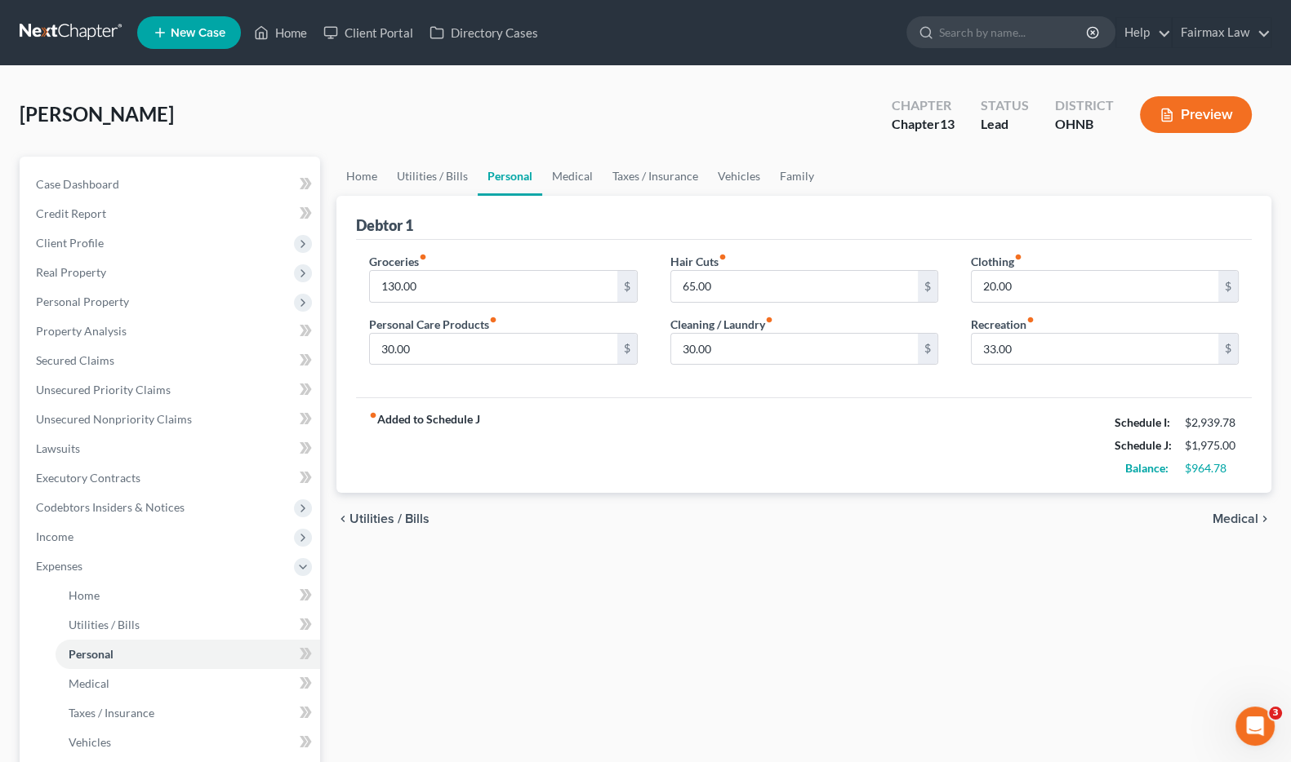
click at [1220, 517] on span "Medical" at bounding box center [1235, 519] width 46 height 13
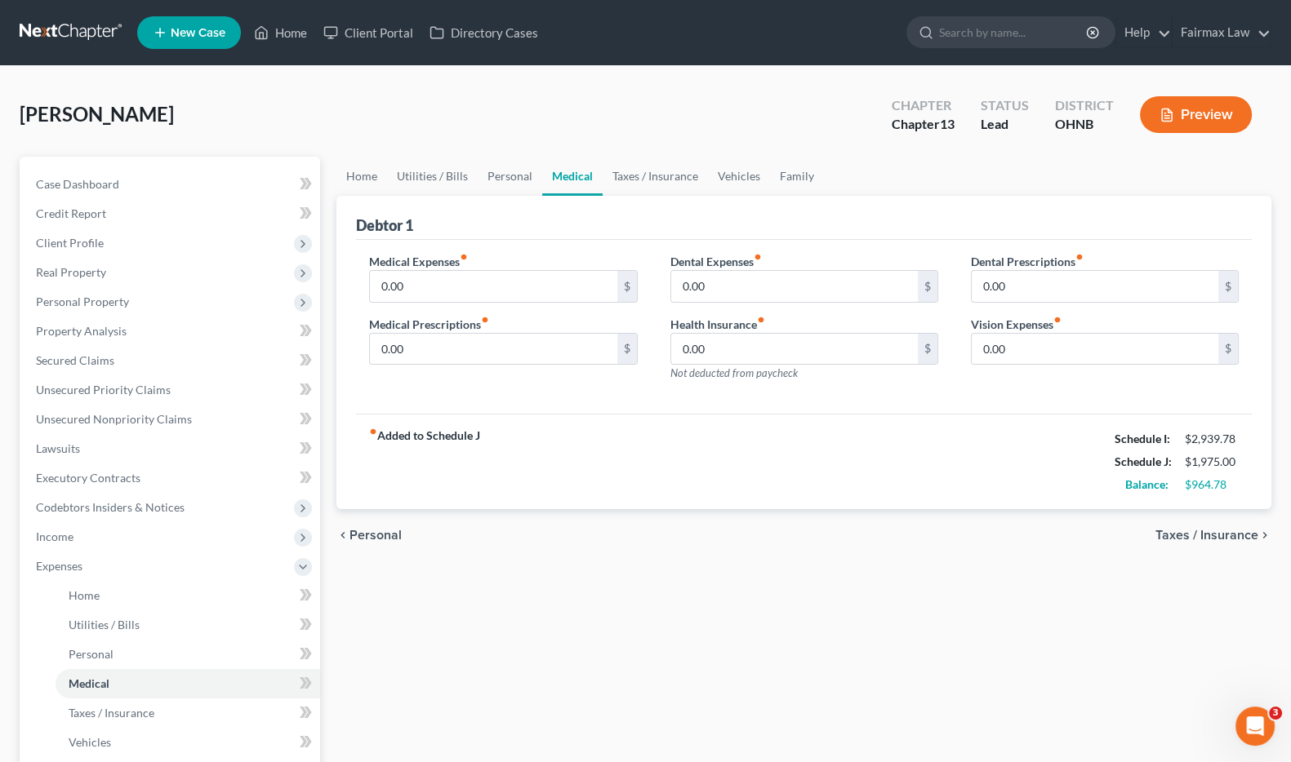
click at [1217, 535] on span "Taxes / Insurance" at bounding box center [1206, 535] width 103 height 13
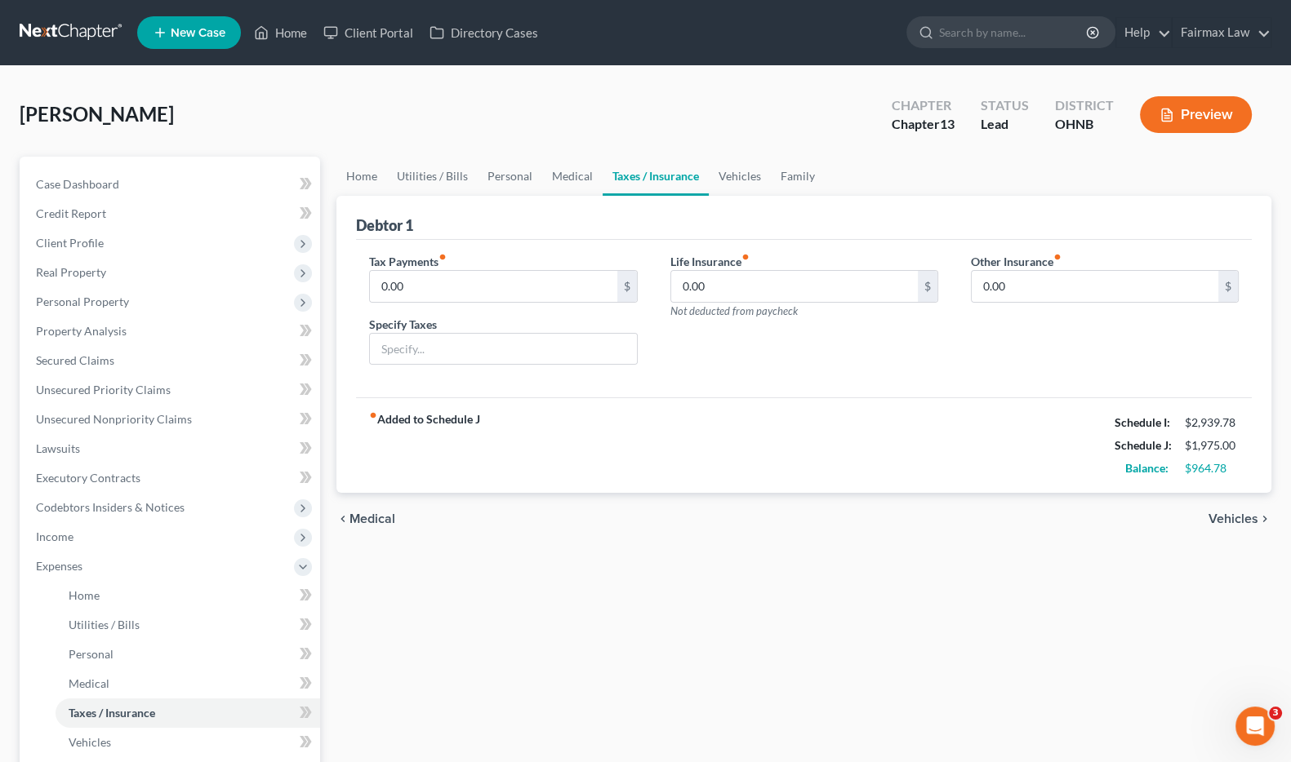
click at [1222, 520] on span "Vehicles" at bounding box center [1233, 519] width 50 height 13
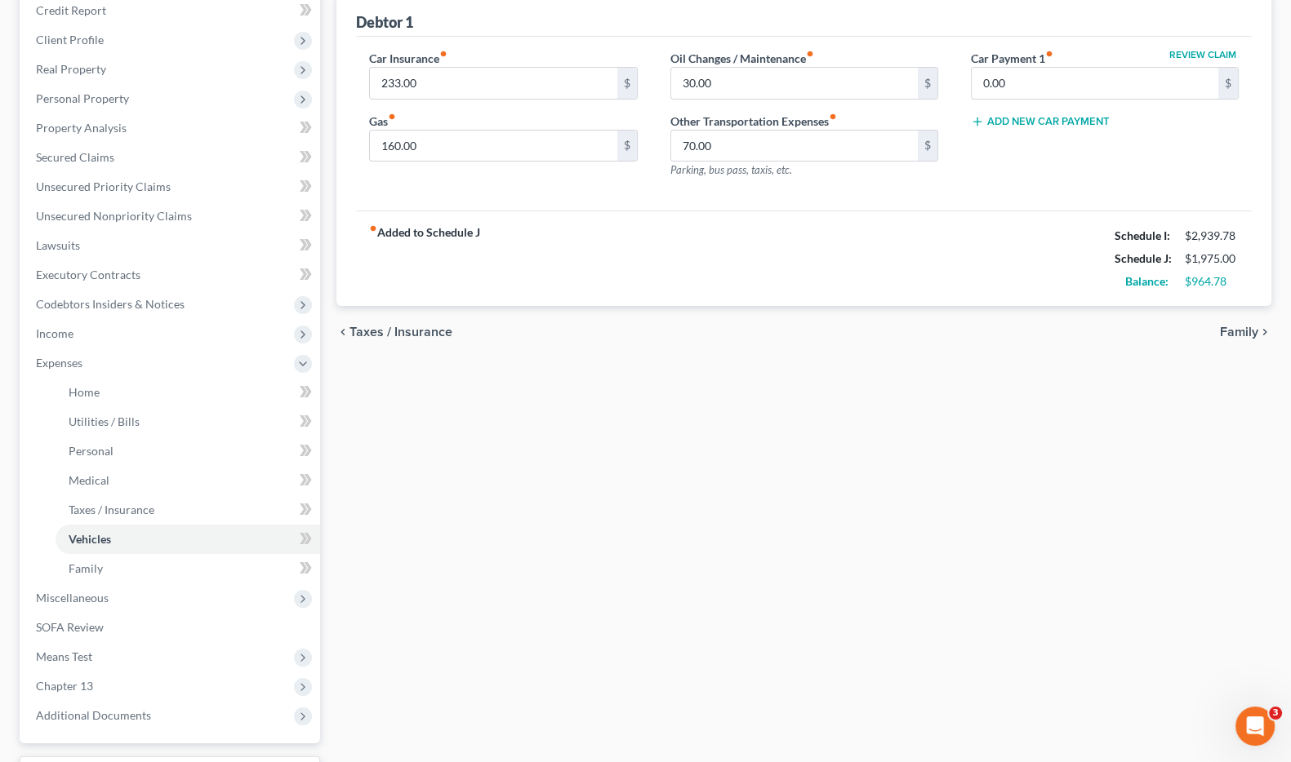
scroll to position [338, 0]
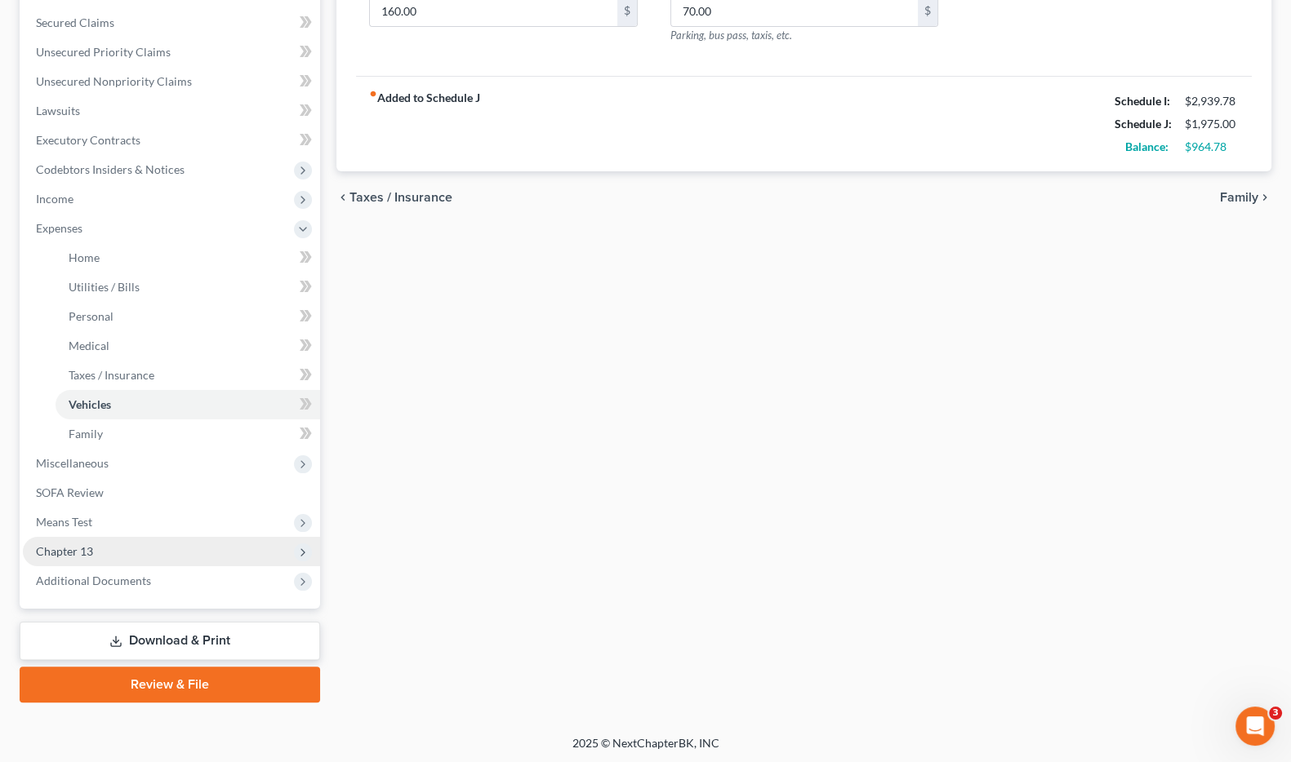
click at [145, 540] on span "Chapter 13" at bounding box center [171, 551] width 297 height 29
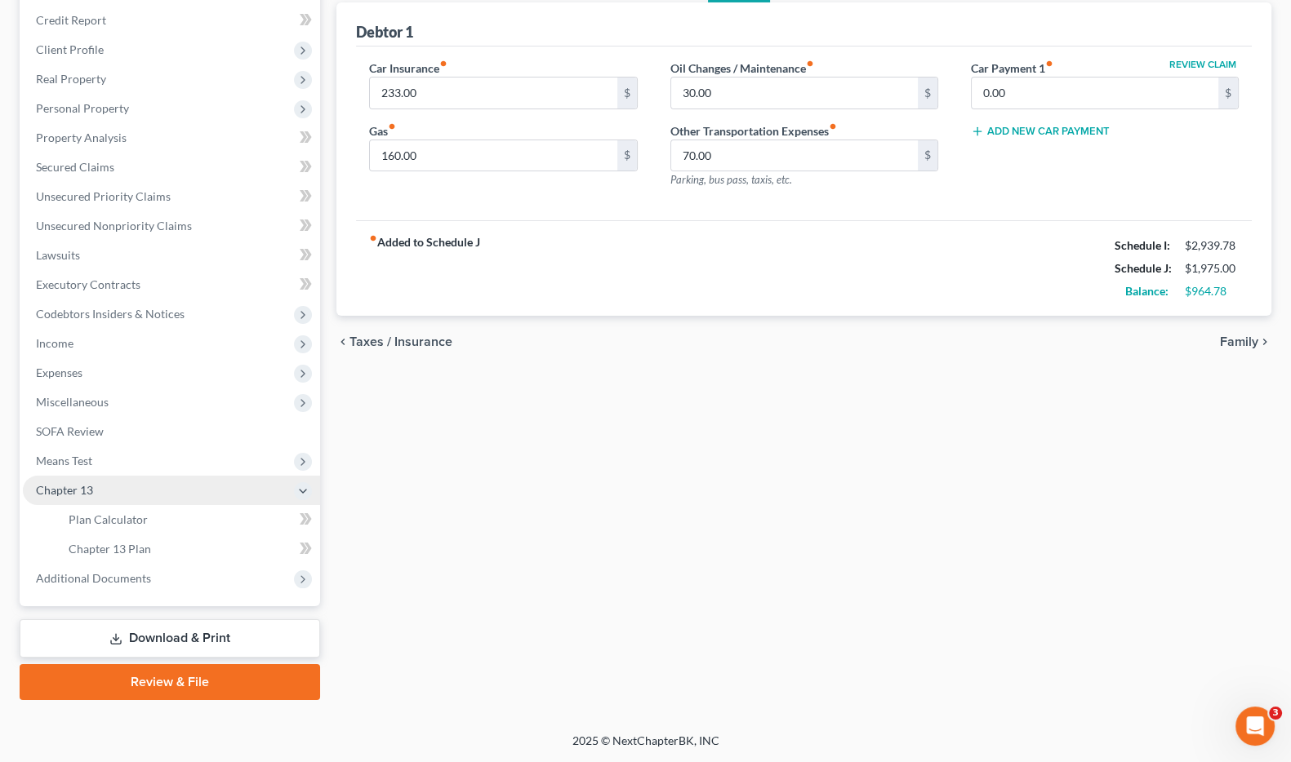
scroll to position [191, 0]
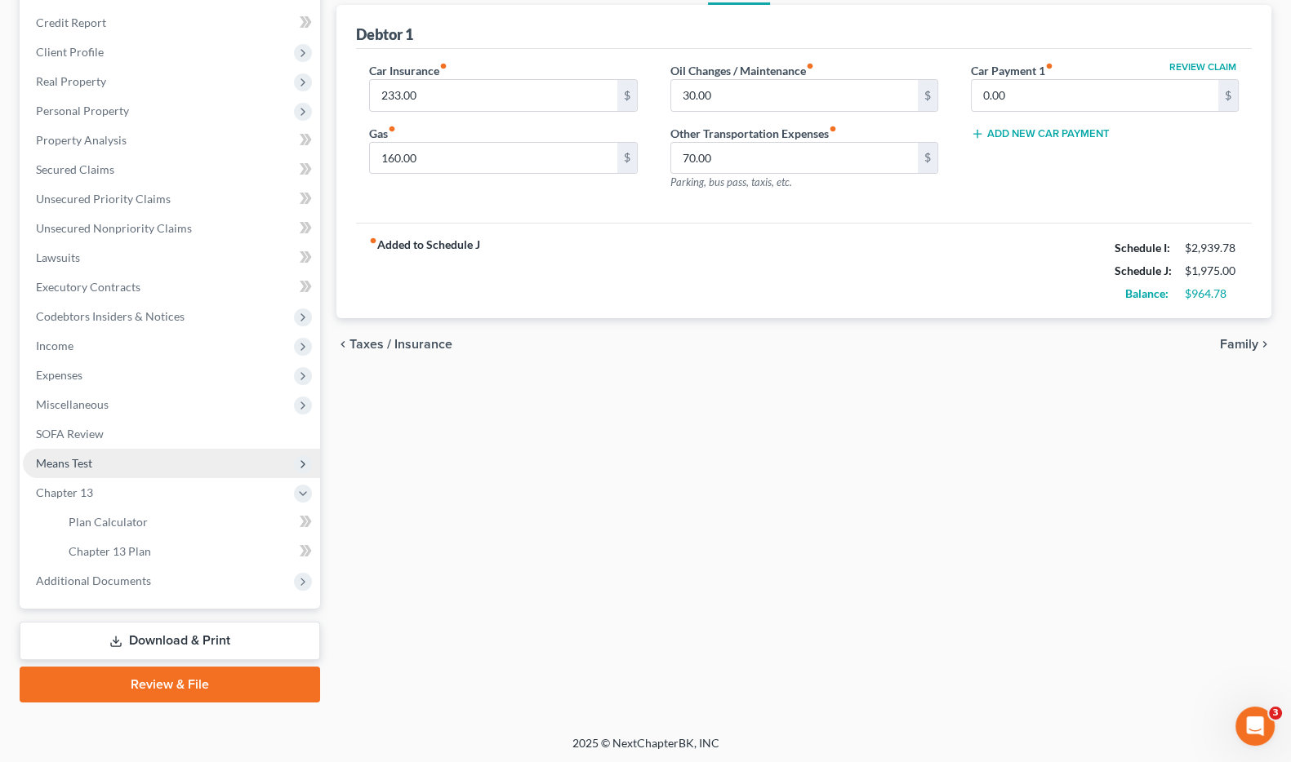
click at [79, 466] on span "Means Test" at bounding box center [64, 463] width 56 height 14
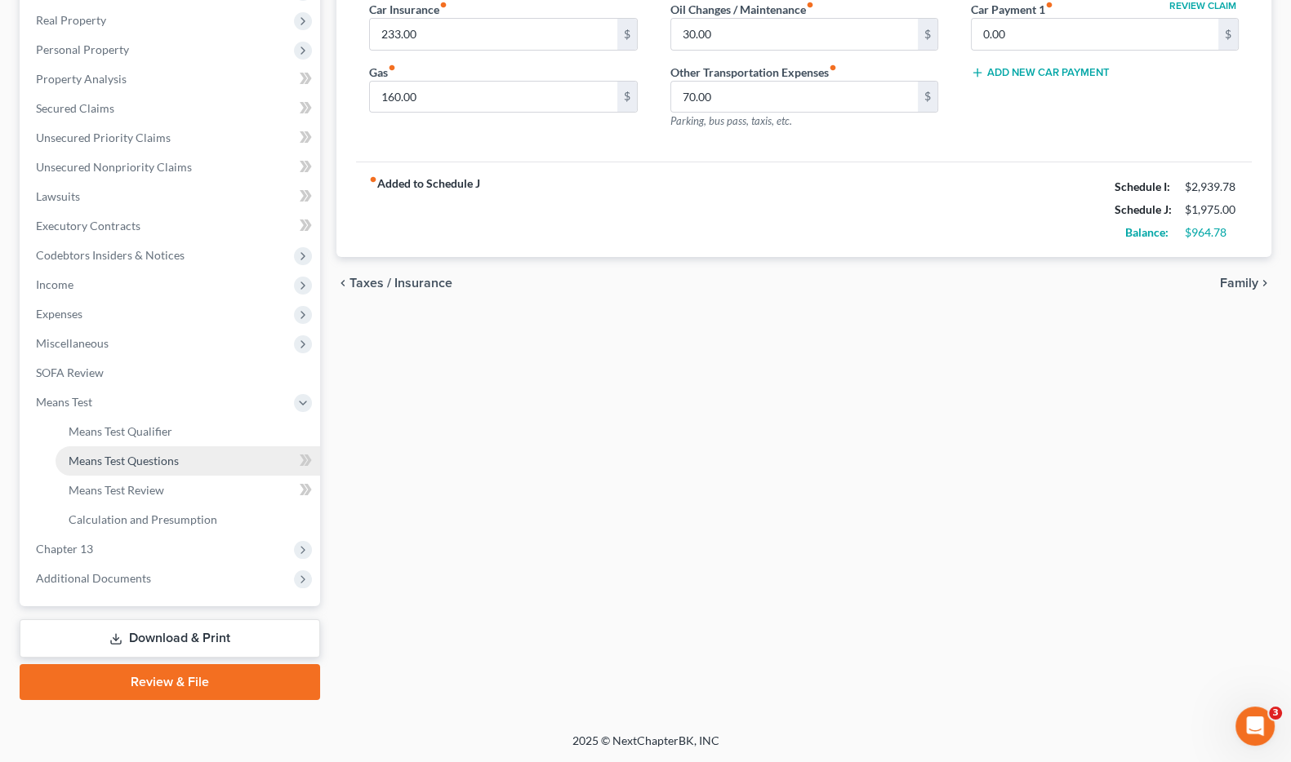
scroll to position [250, 0]
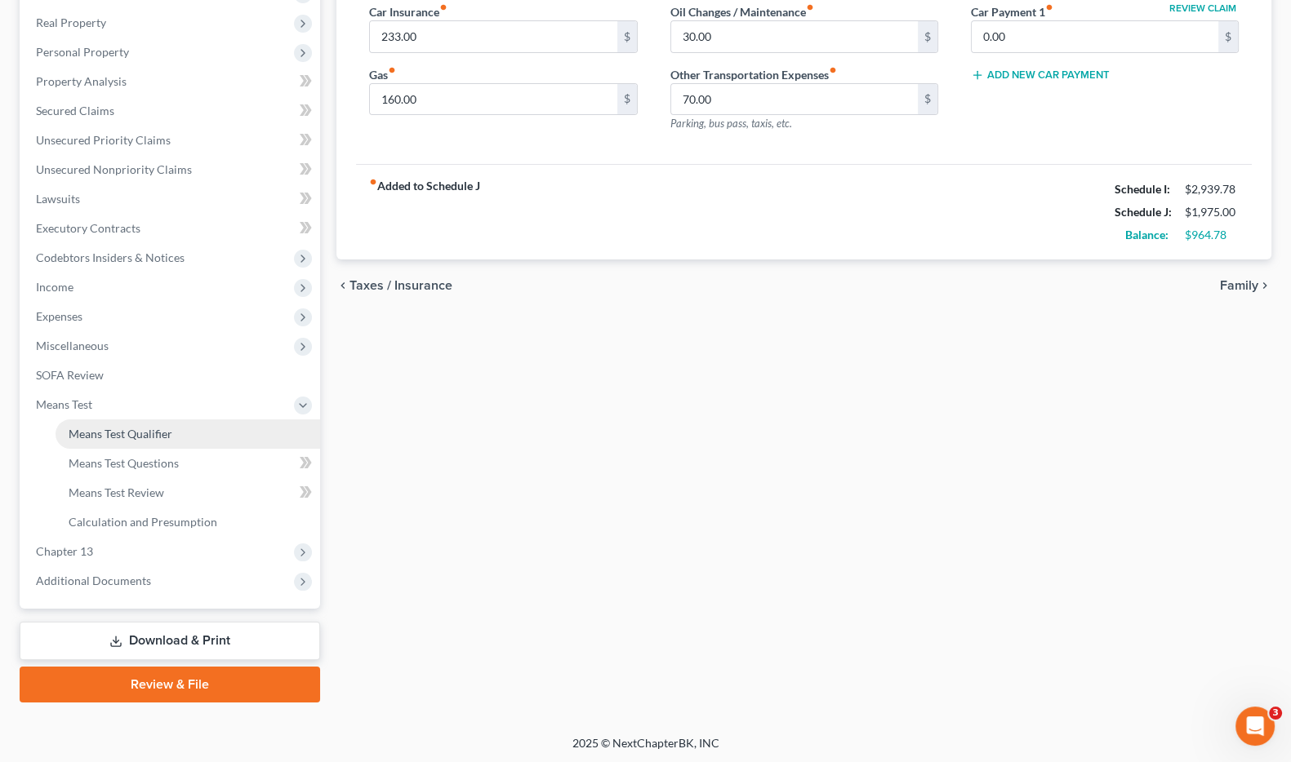
click at [131, 442] on link "Means Test Qualifier" at bounding box center [188, 434] width 265 height 29
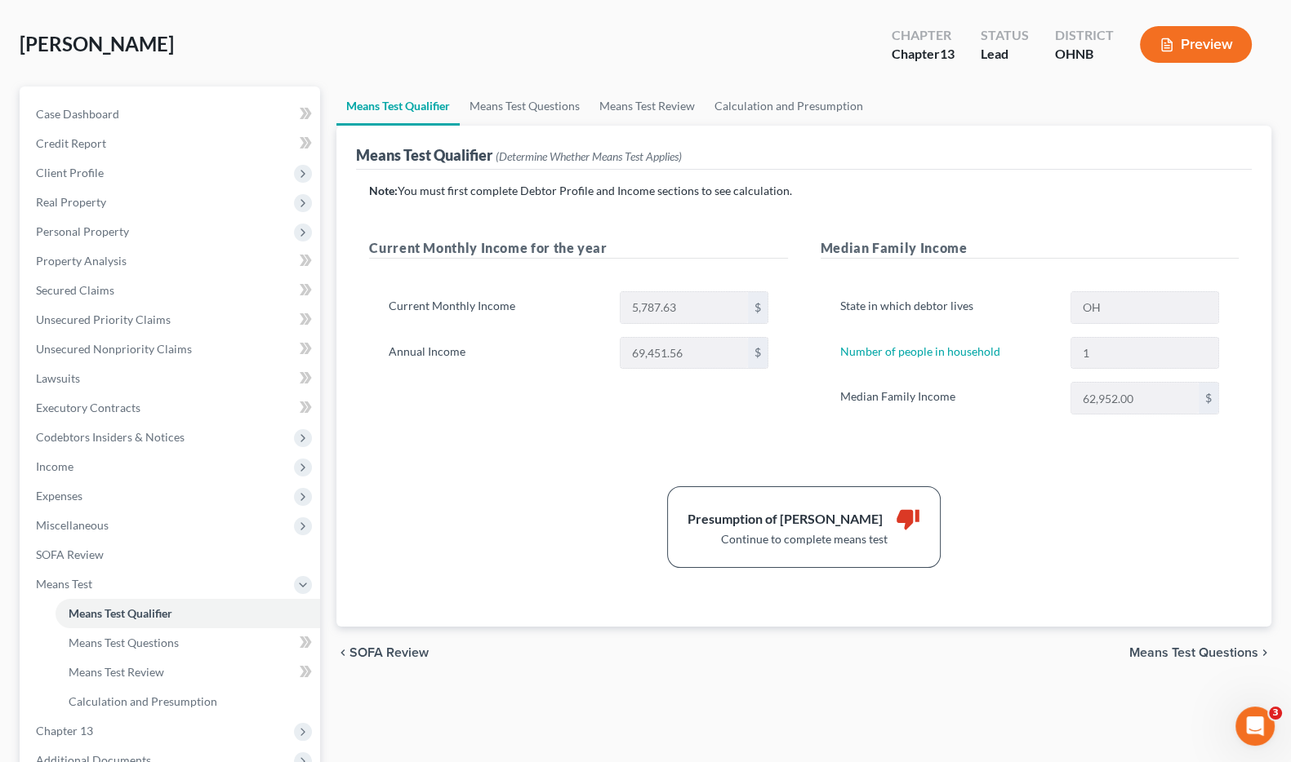
scroll to position [101, 0]
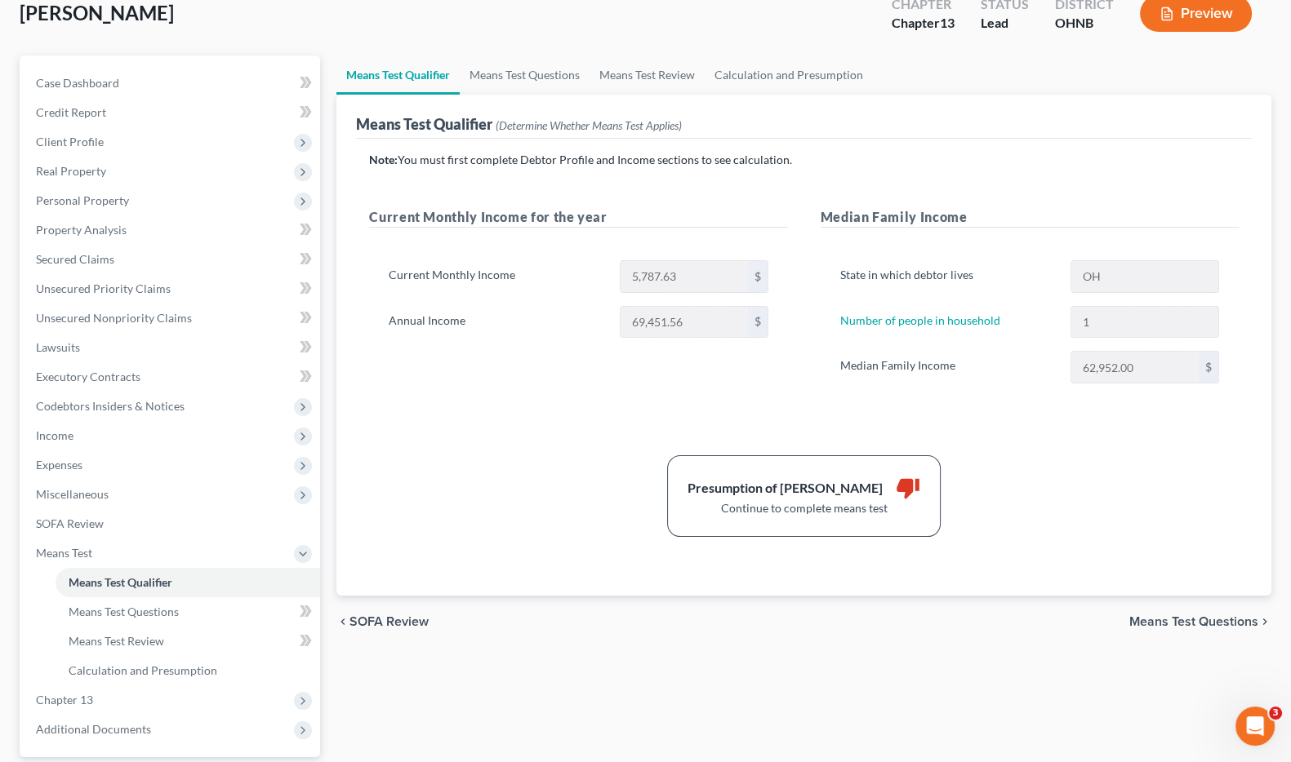
click at [1204, 622] on span "Means Test Questions" at bounding box center [1193, 622] width 129 height 13
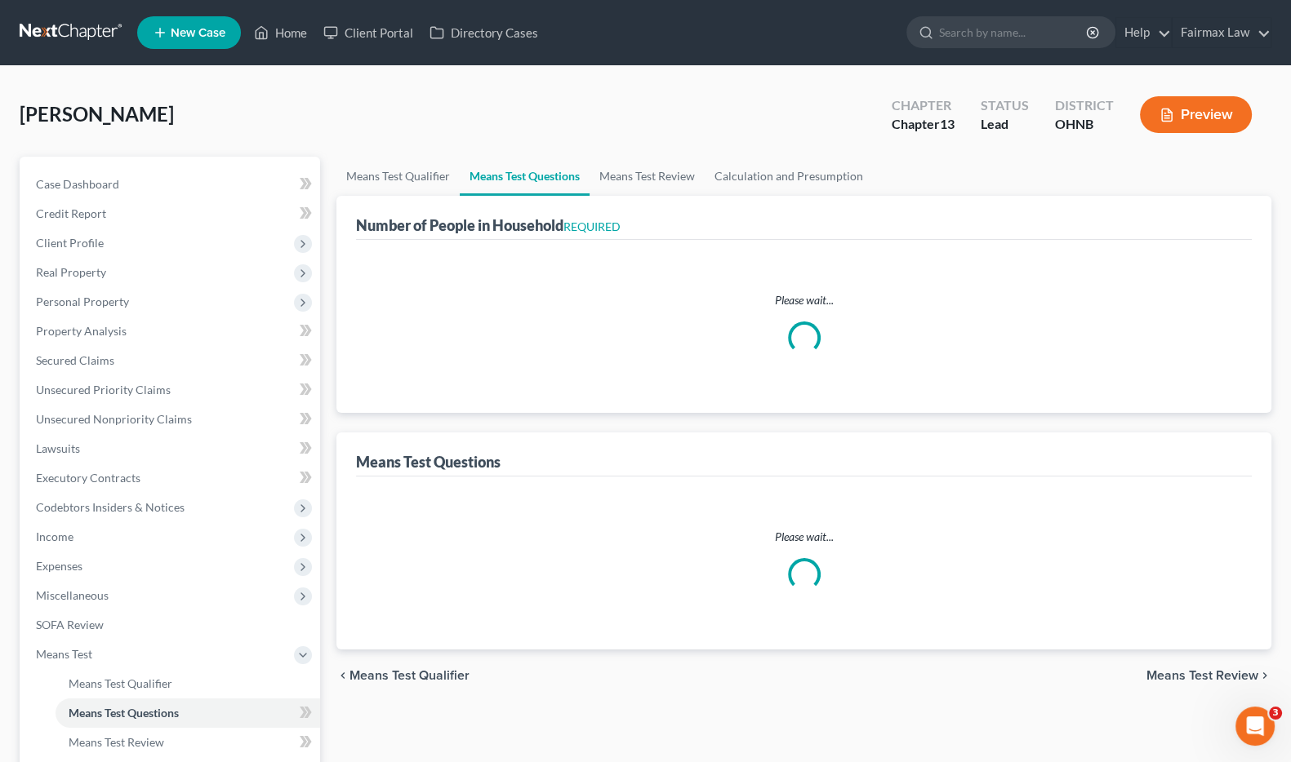
select select "1"
select select "60"
select select "1"
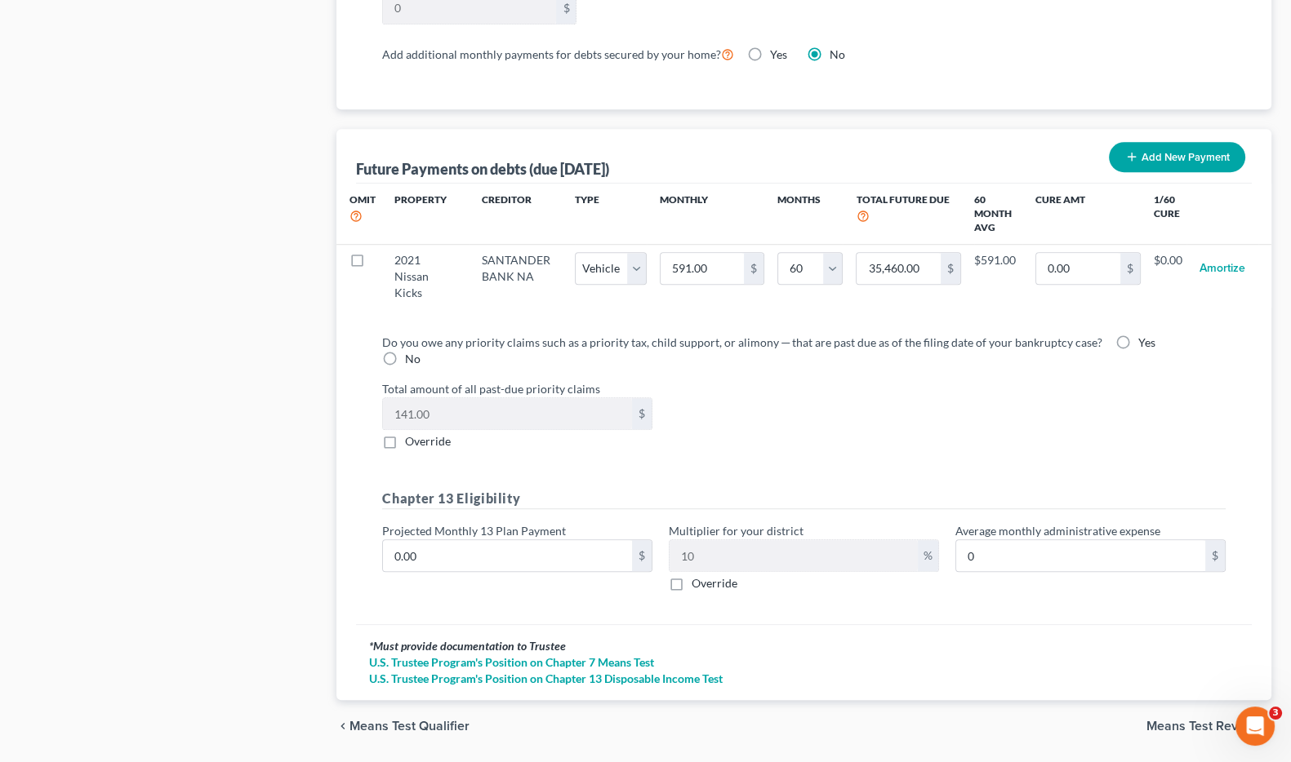
scroll to position [1558, 0]
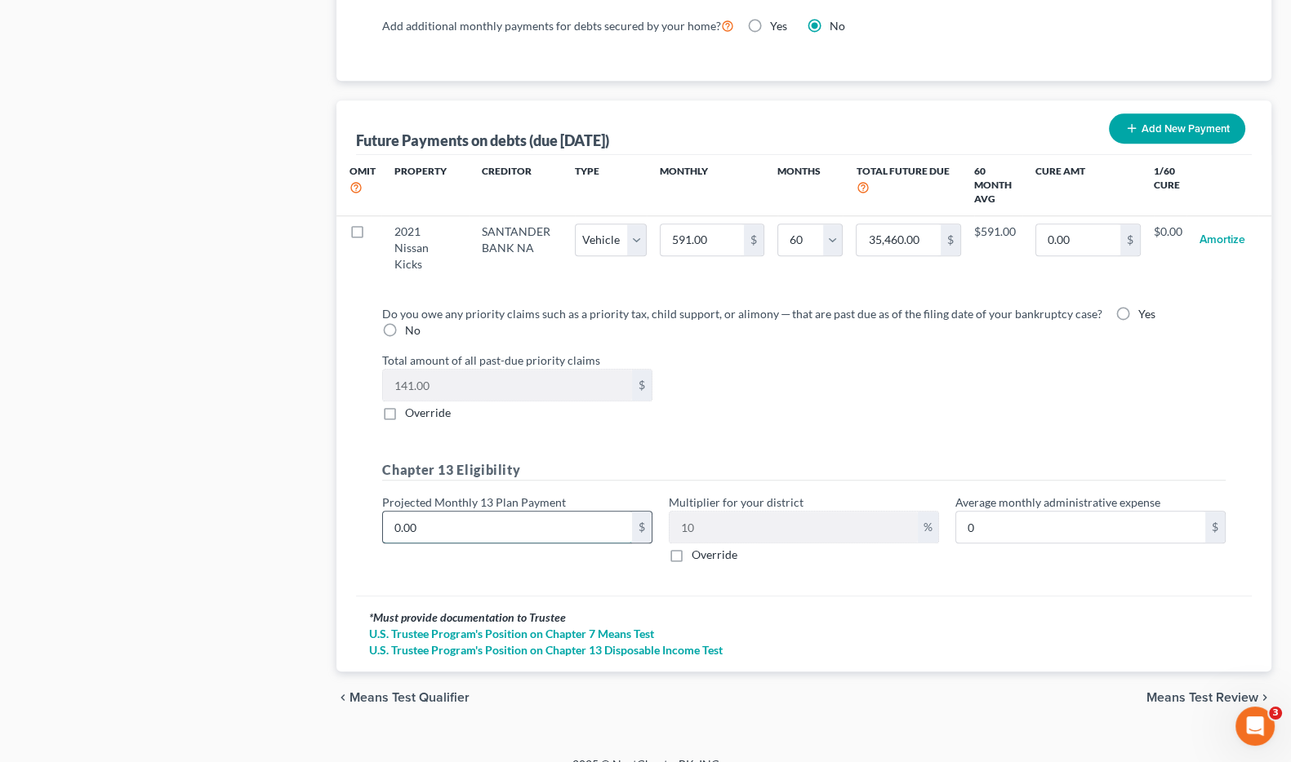
click at [392, 519] on input "0.00" at bounding box center [507, 527] width 249 height 31
click at [454, 512] on input "0.00" at bounding box center [507, 527] width 249 height 31
click at [430, 494] on label "Projected Monthly 13 Plan Payment" at bounding box center [474, 502] width 184 height 17
click at [1185, 691] on span "Means Test Review" at bounding box center [1202, 697] width 112 height 13
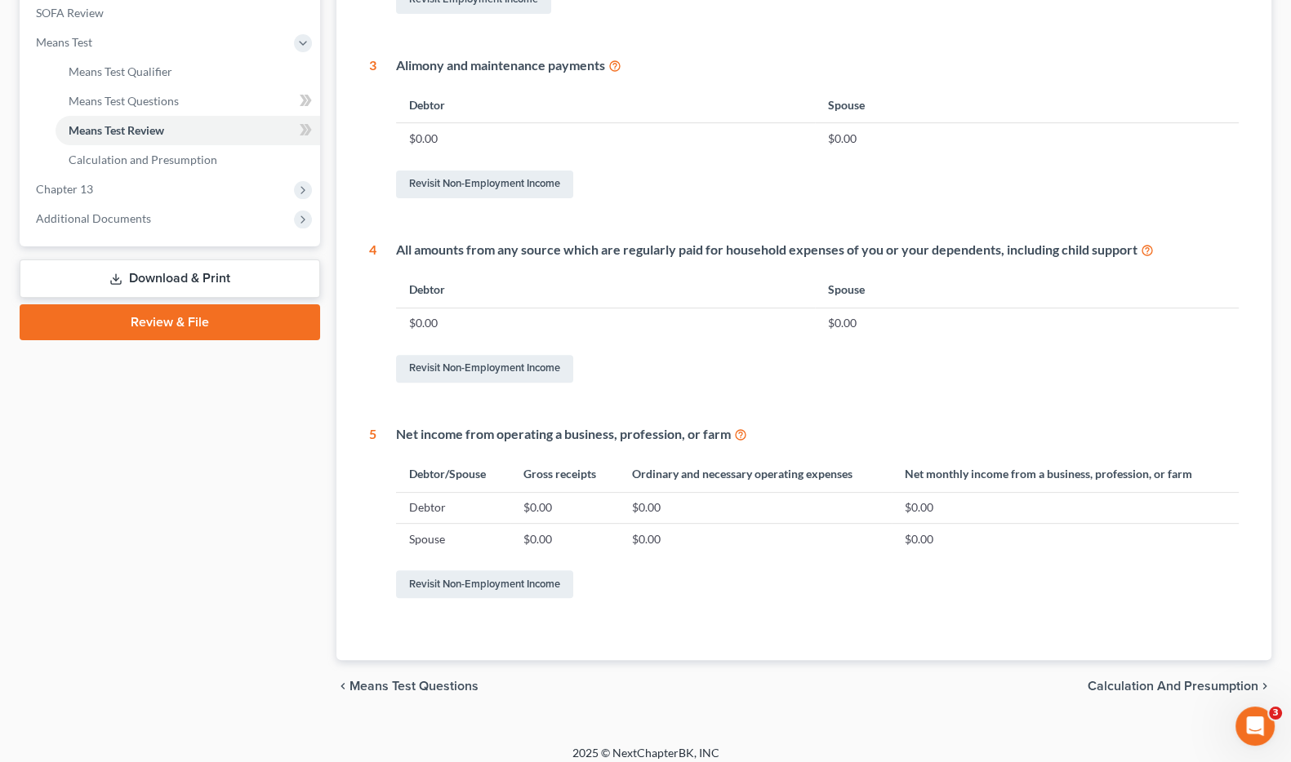
scroll to position [623, 0]
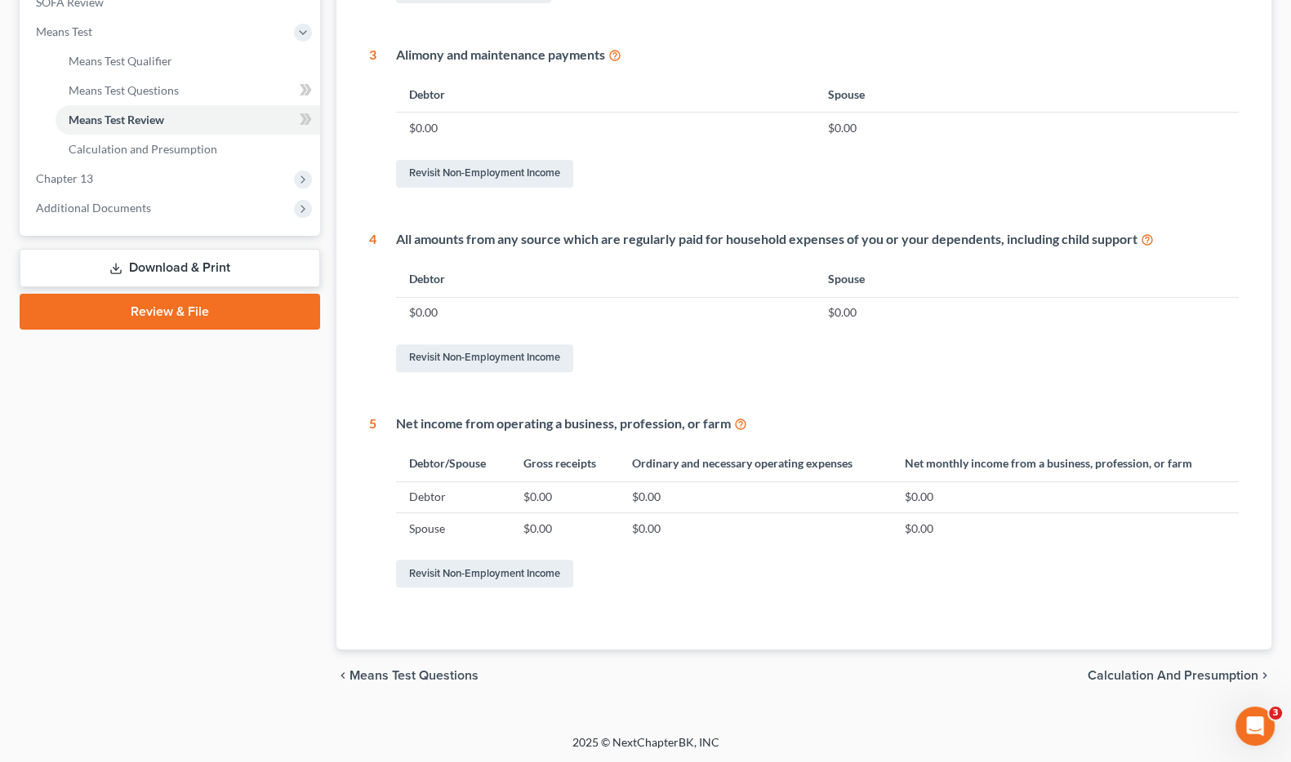
click at [1167, 679] on span "Calculation and Presumption" at bounding box center [1172, 675] width 171 height 13
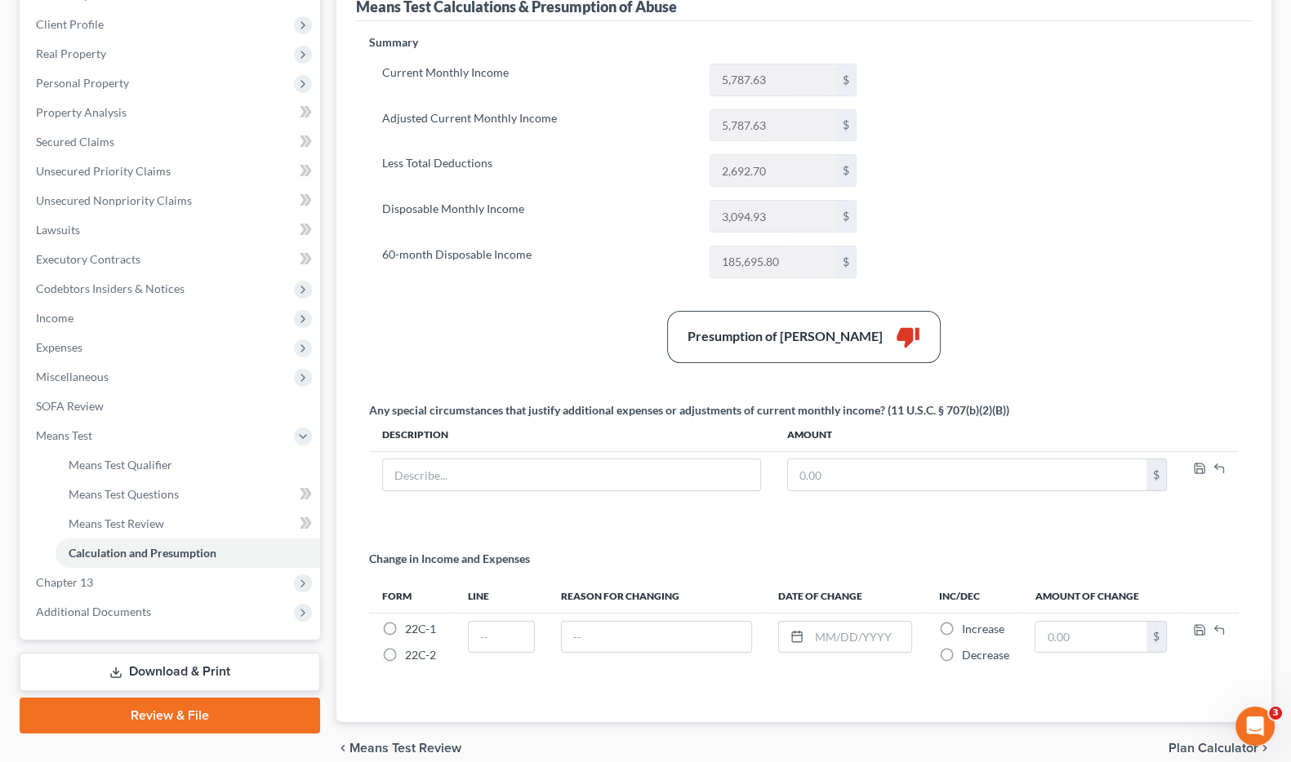
scroll to position [187, 0]
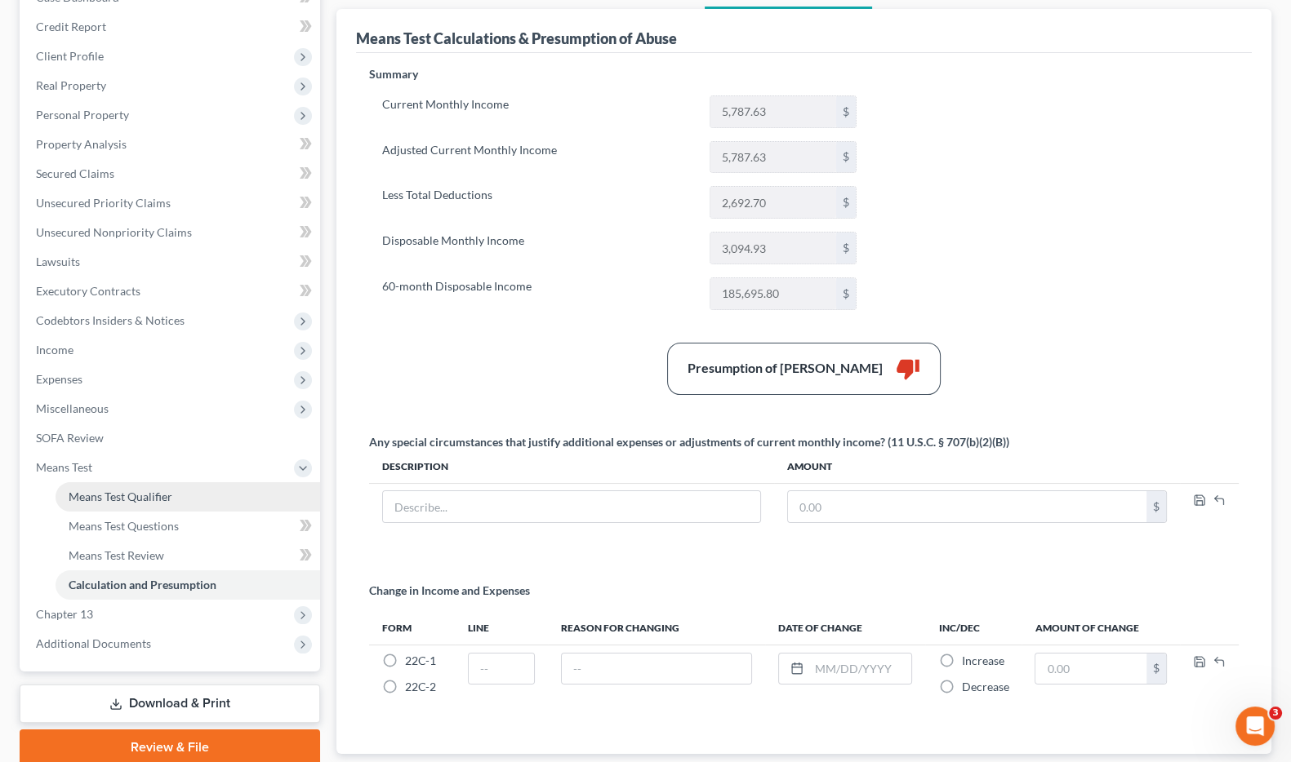
click at [107, 499] on span "Means Test Qualifier" at bounding box center [121, 497] width 104 height 14
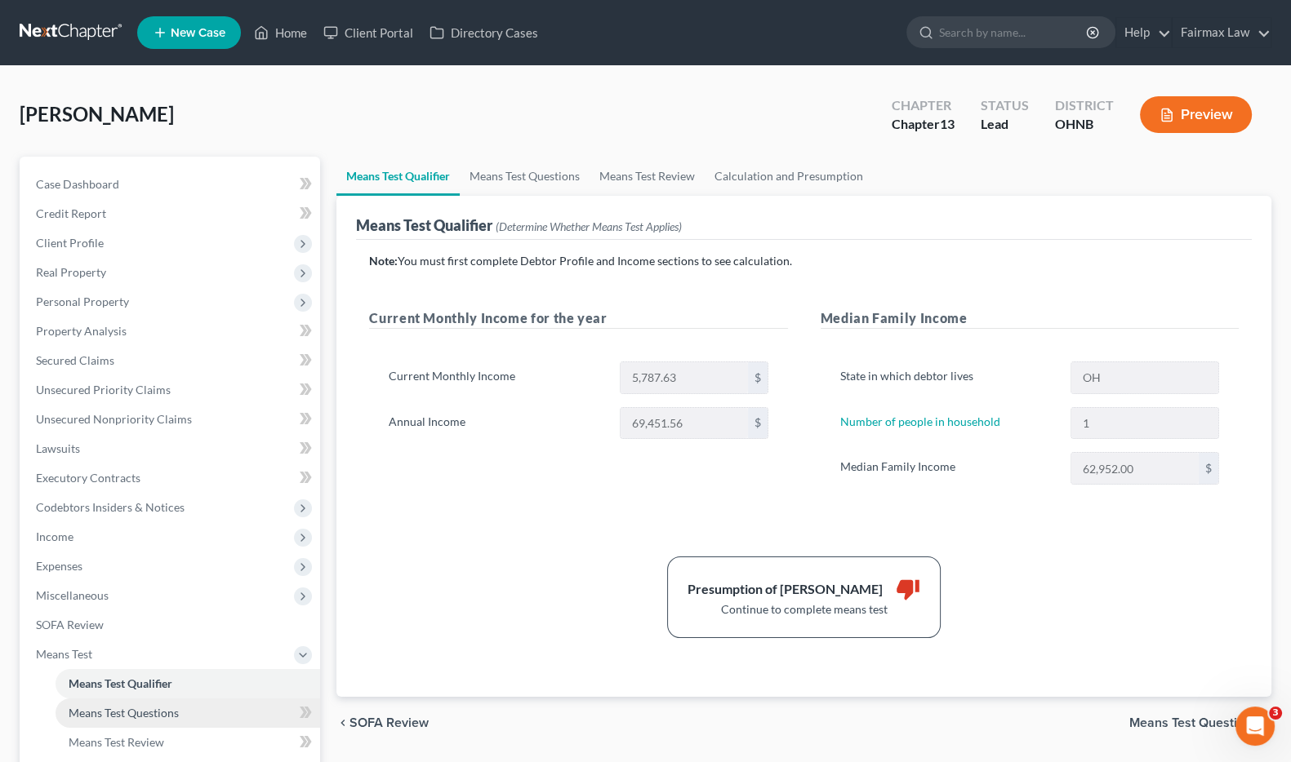
click at [144, 709] on span "Means Test Questions" at bounding box center [124, 713] width 110 height 14
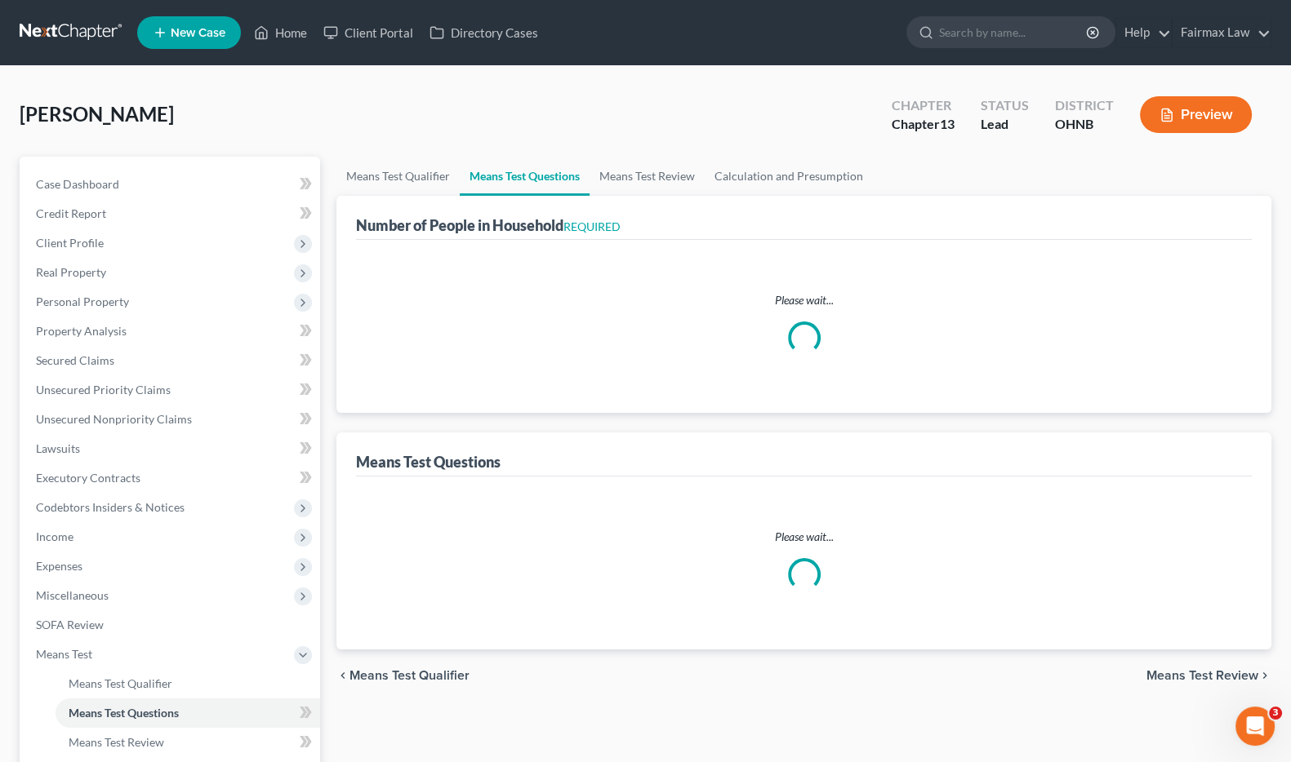
select select "1"
select select "60"
select select "1"
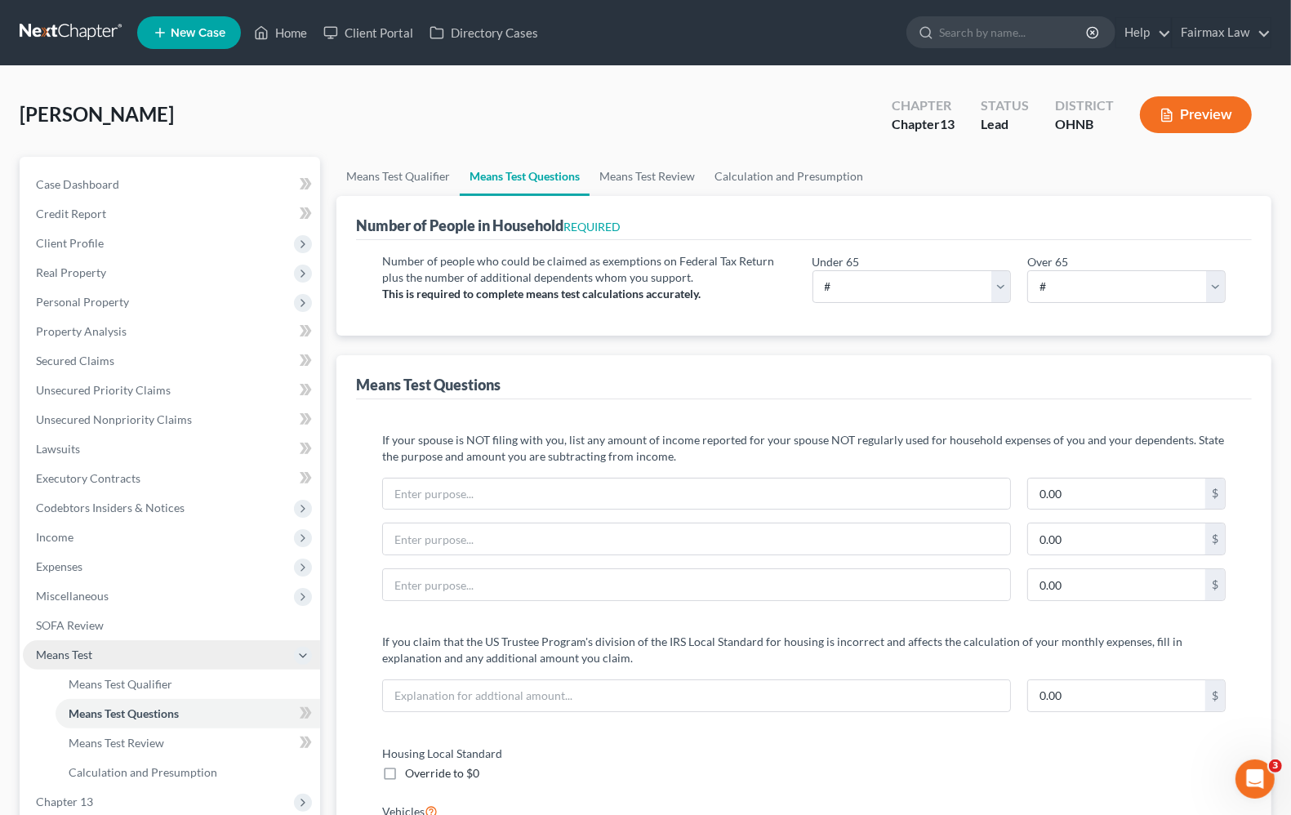
click at [116, 651] on span "Means Test" at bounding box center [171, 654] width 297 height 29
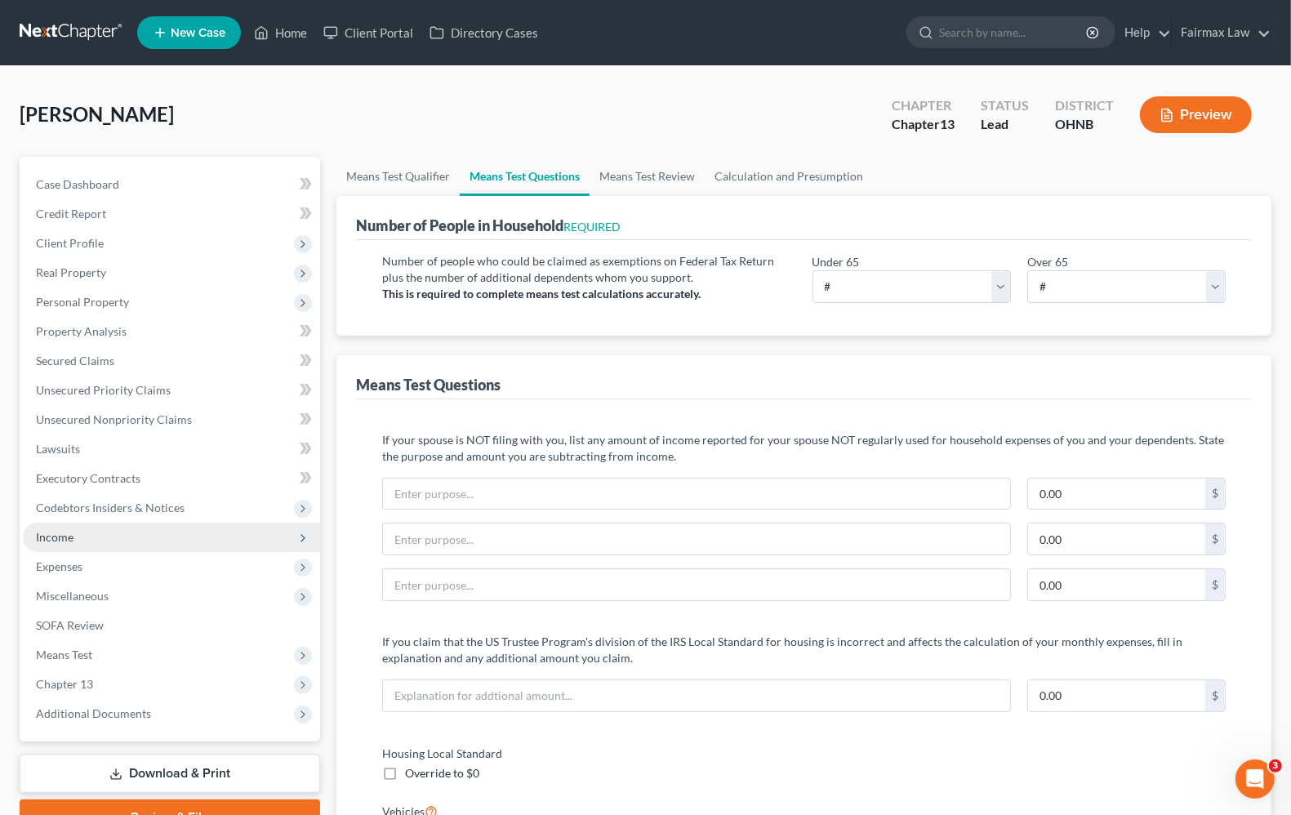
click at [72, 537] on span "Income" at bounding box center [55, 537] width 38 height 14
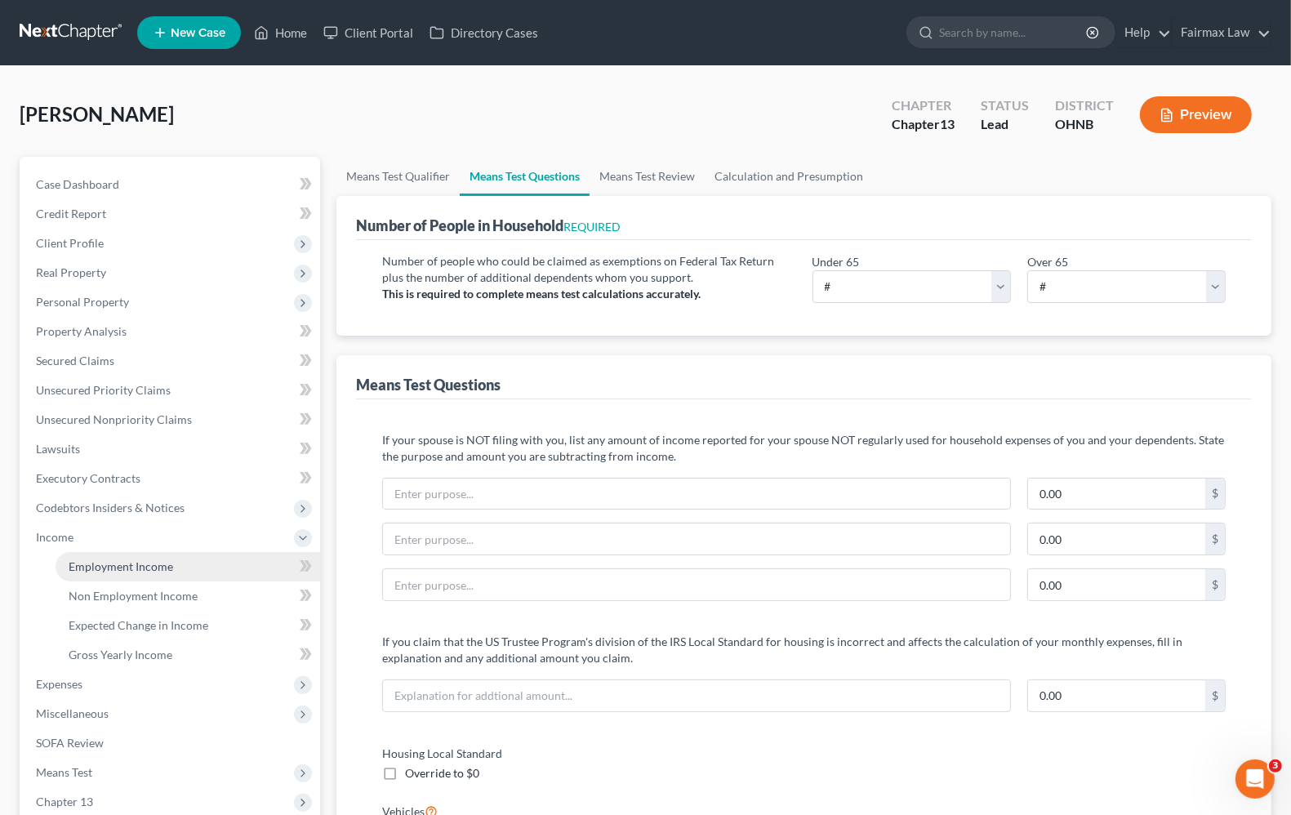
click at [95, 561] on span "Employment Income" at bounding box center [121, 566] width 104 height 14
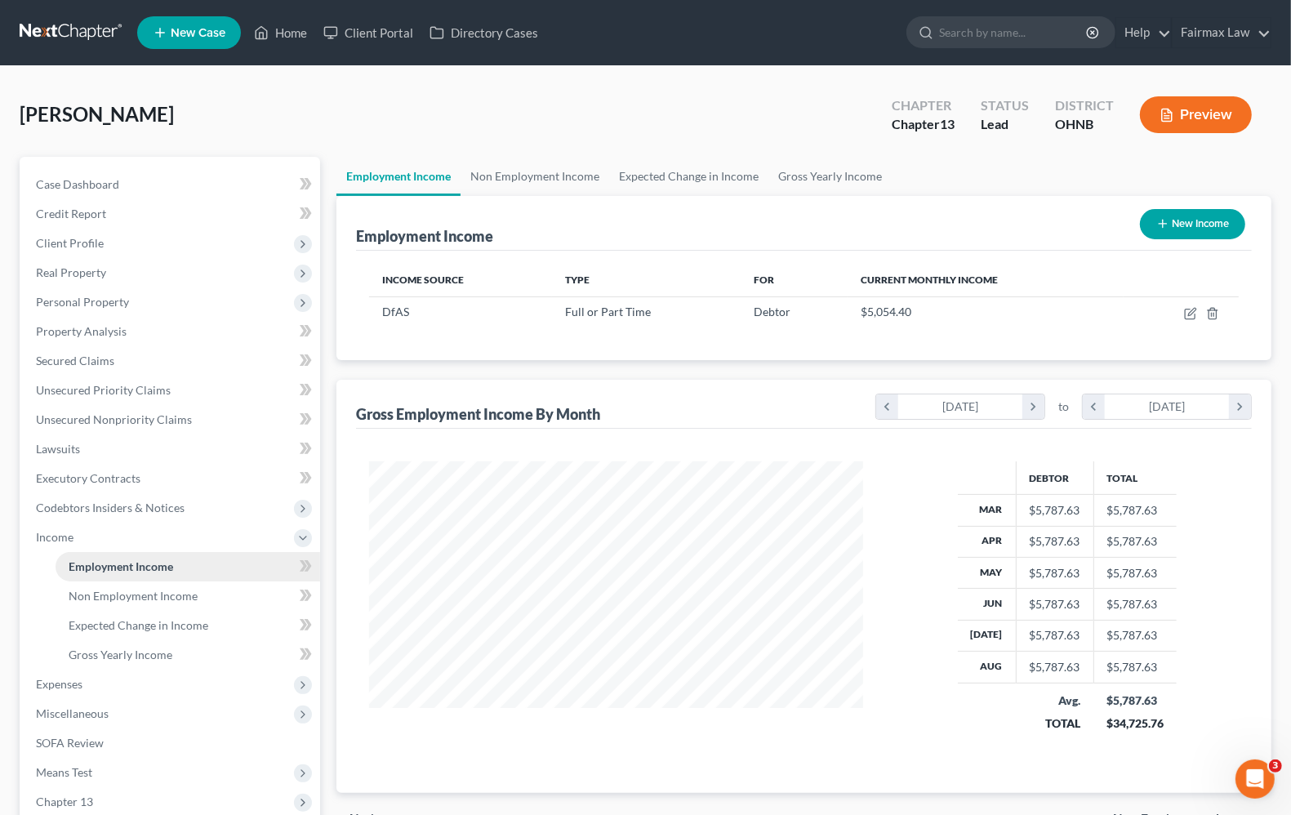
scroll to position [294, 525]
click at [75, 472] on span "Executory Contracts" at bounding box center [88, 478] width 104 height 14
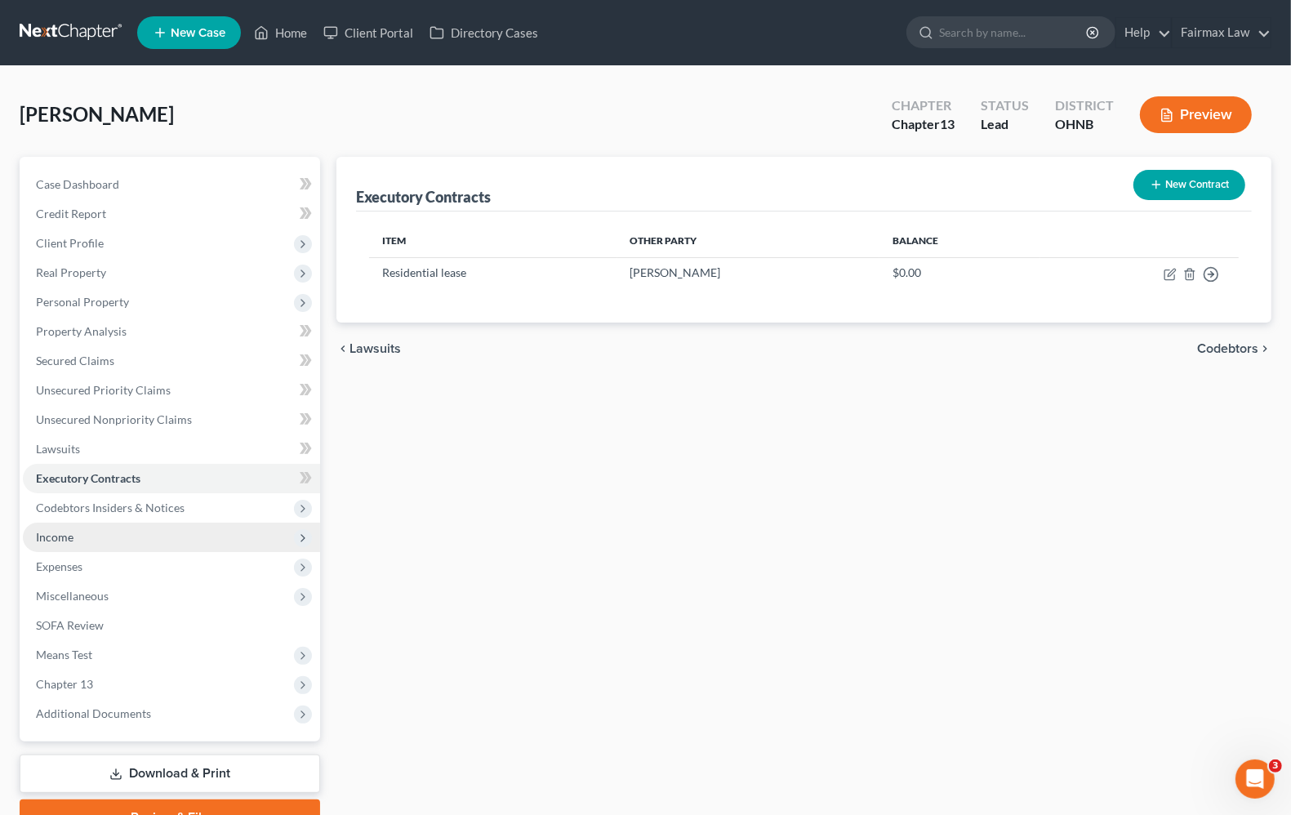
click at [69, 531] on span "Income" at bounding box center [55, 537] width 38 height 14
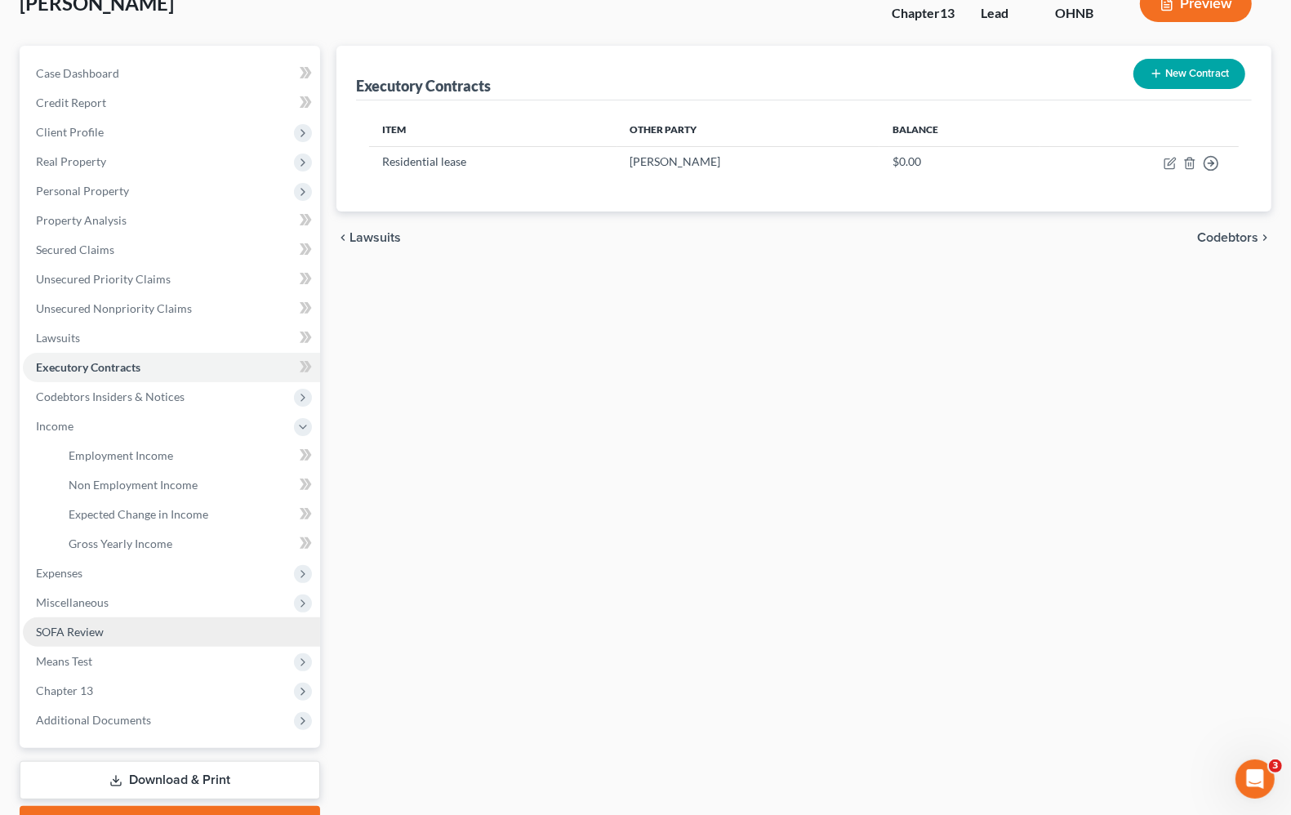
scroll to position [198, 0]
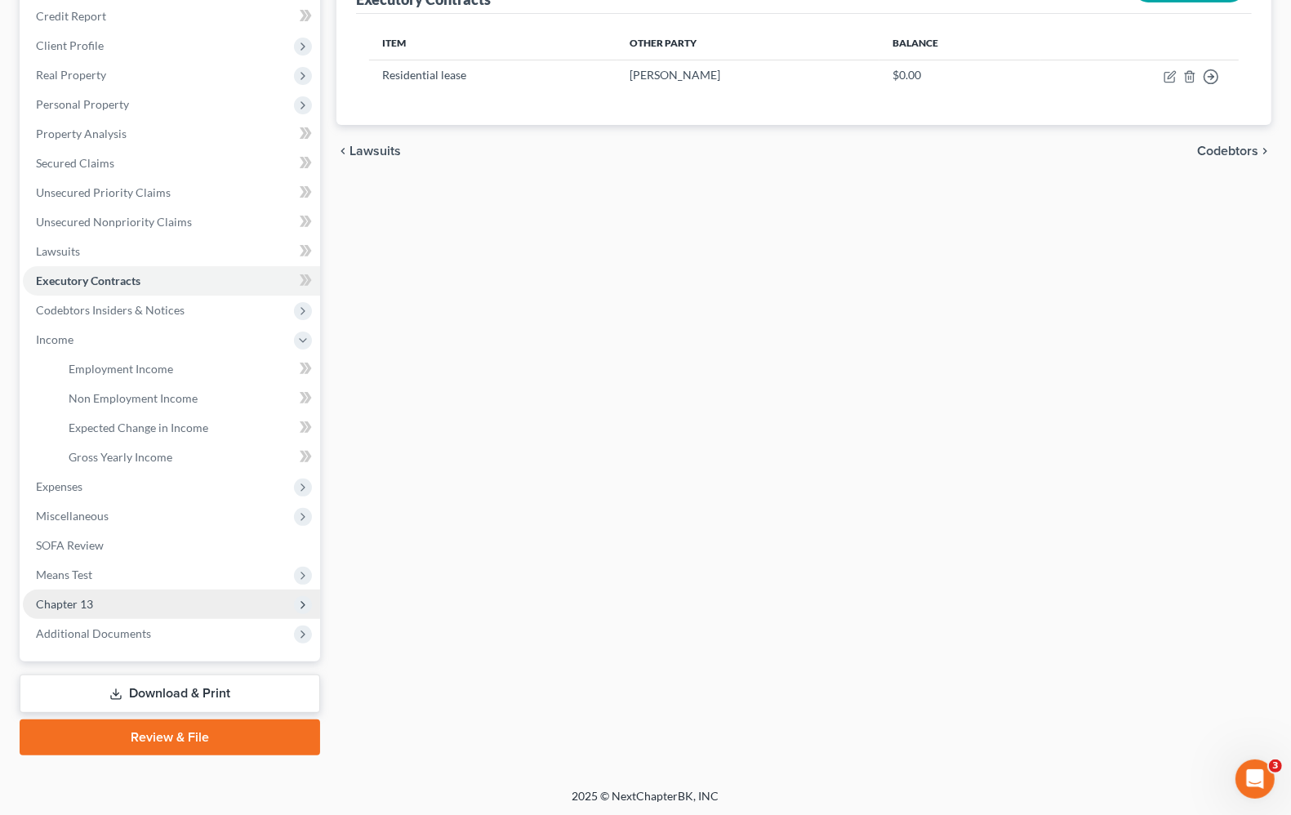
click at [96, 610] on span "Chapter 13" at bounding box center [171, 603] width 297 height 29
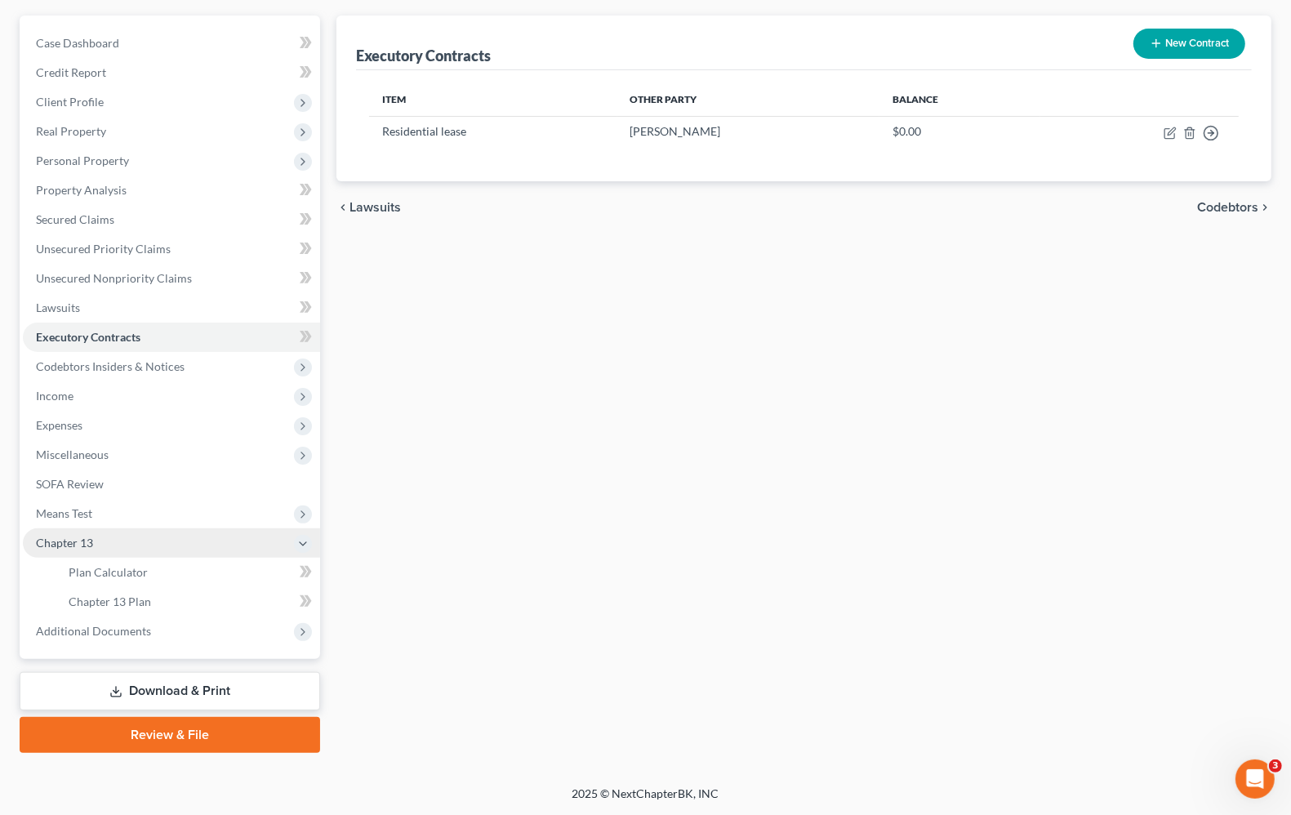
scroll to position [140, 0]
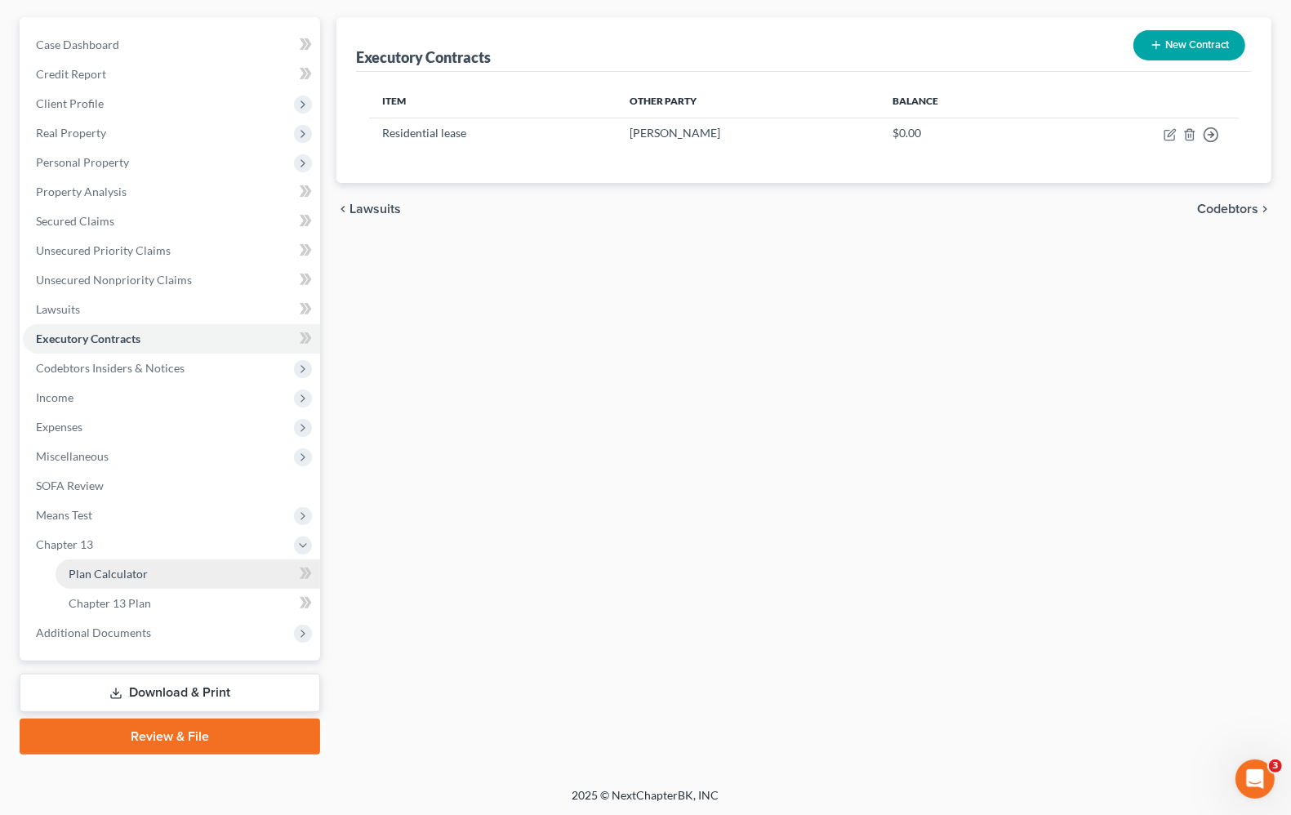
click at [104, 576] on span "Plan Calculator" at bounding box center [108, 574] width 79 height 14
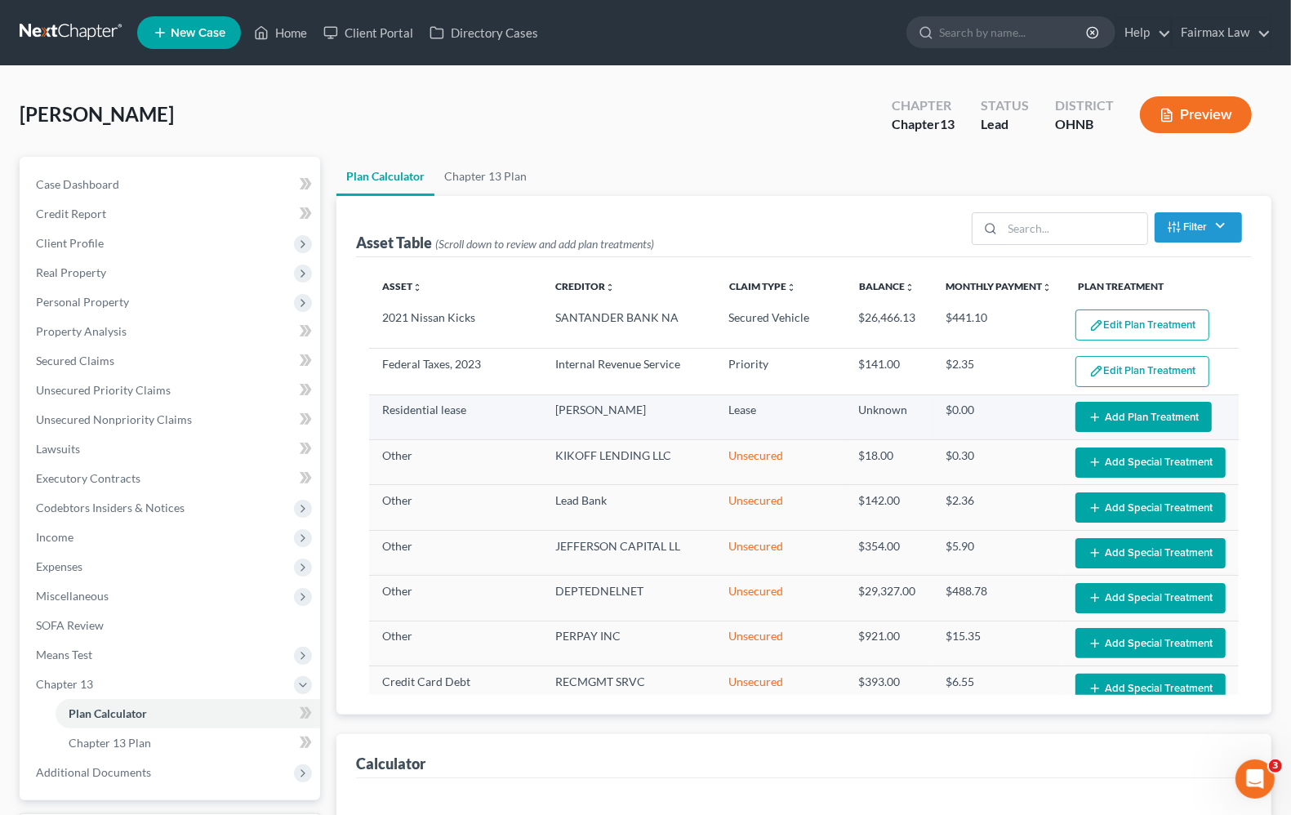
select select "59"
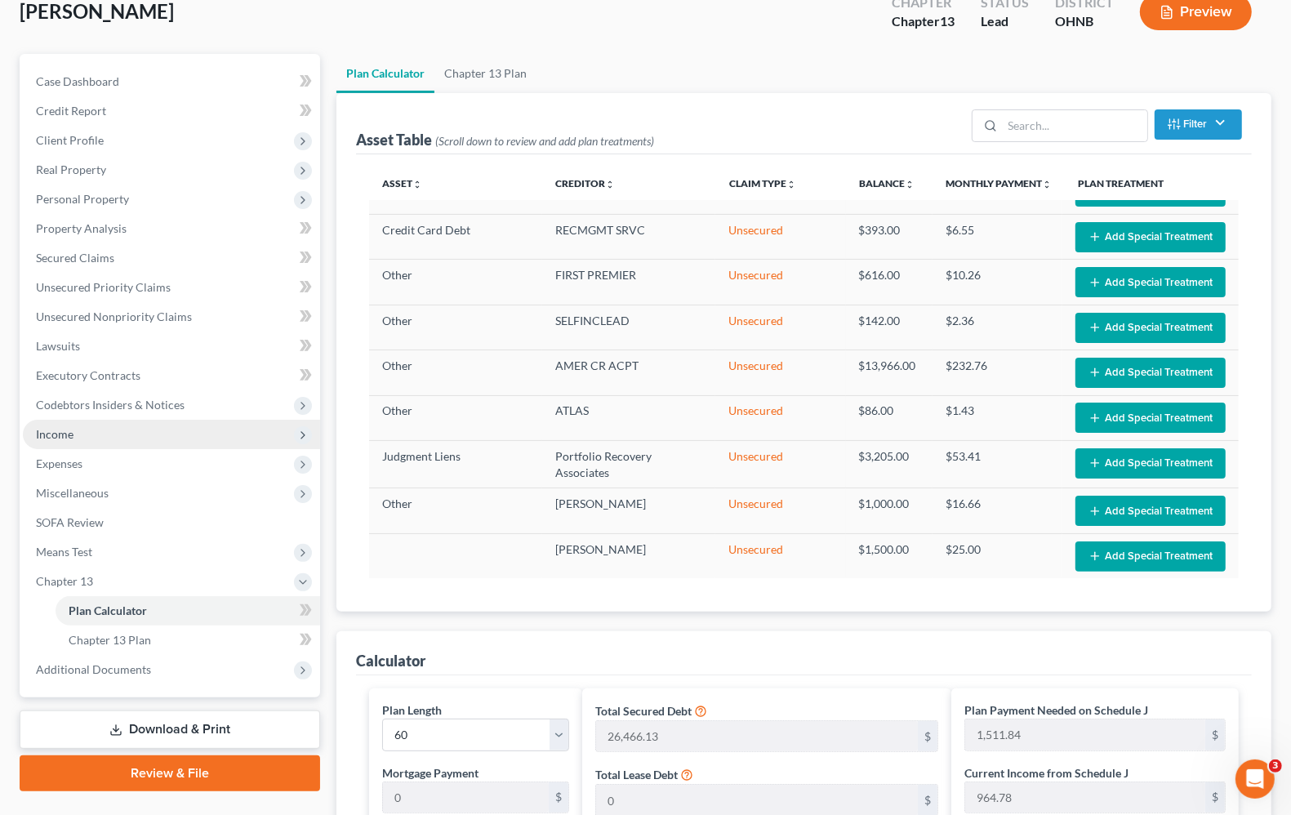
scroll to position [102, 0]
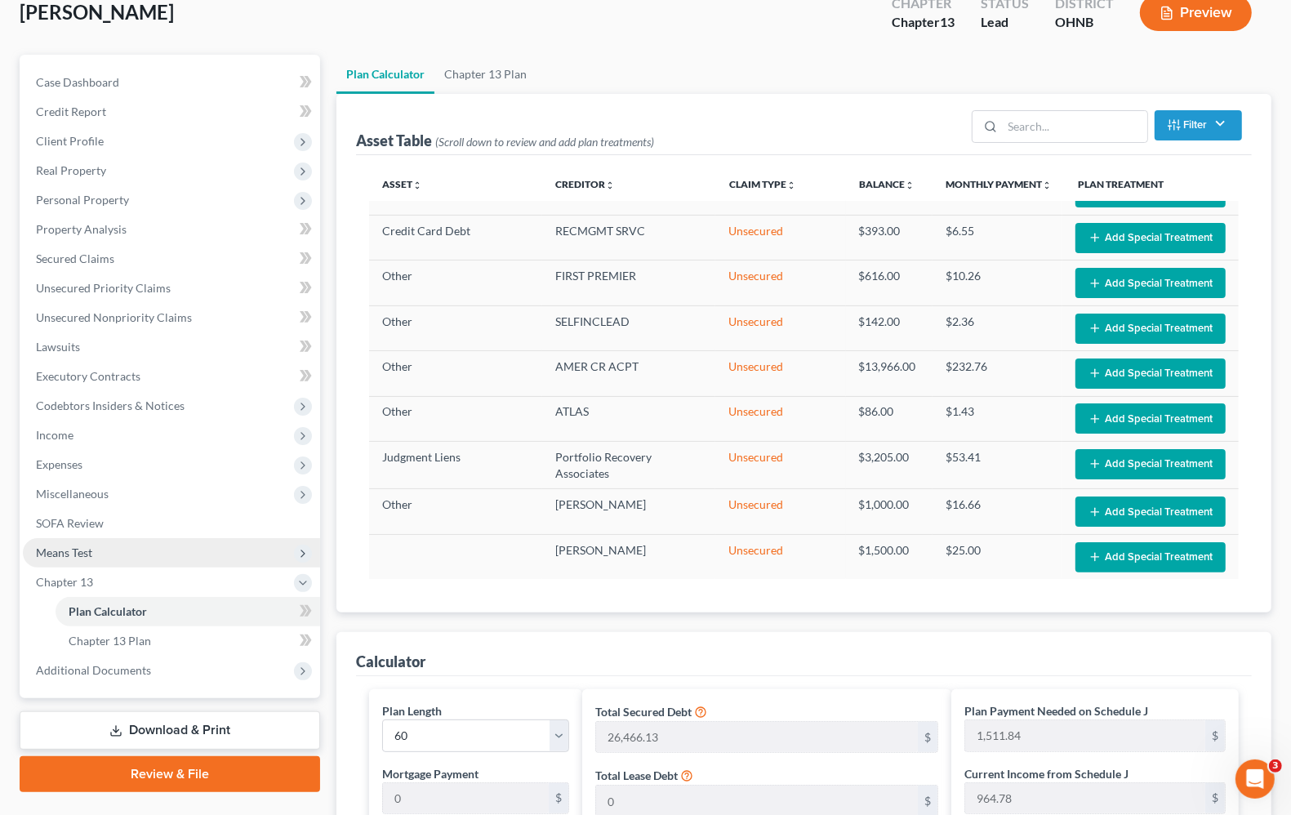
click at [76, 553] on span "Means Test" at bounding box center [64, 552] width 56 height 14
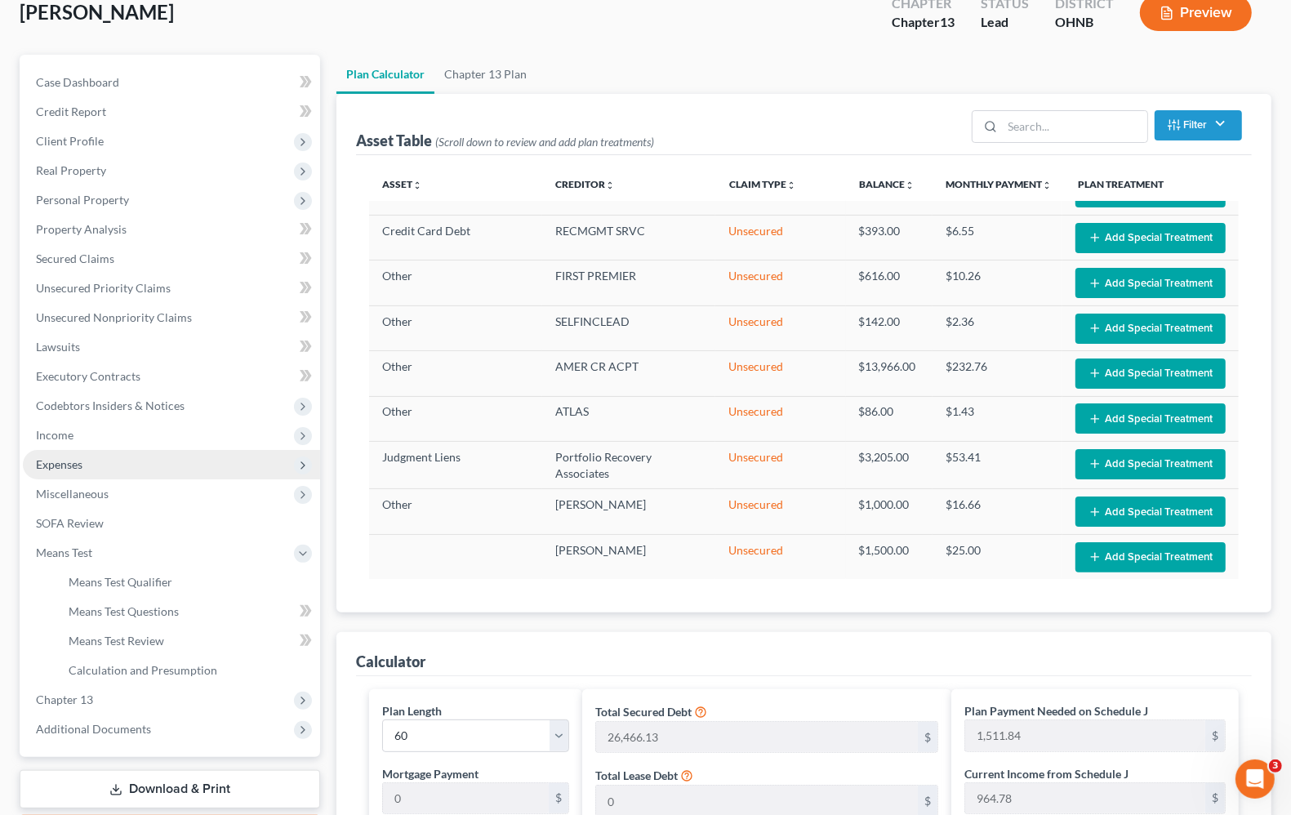
click at [60, 468] on span "Expenses" at bounding box center [59, 464] width 47 height 14
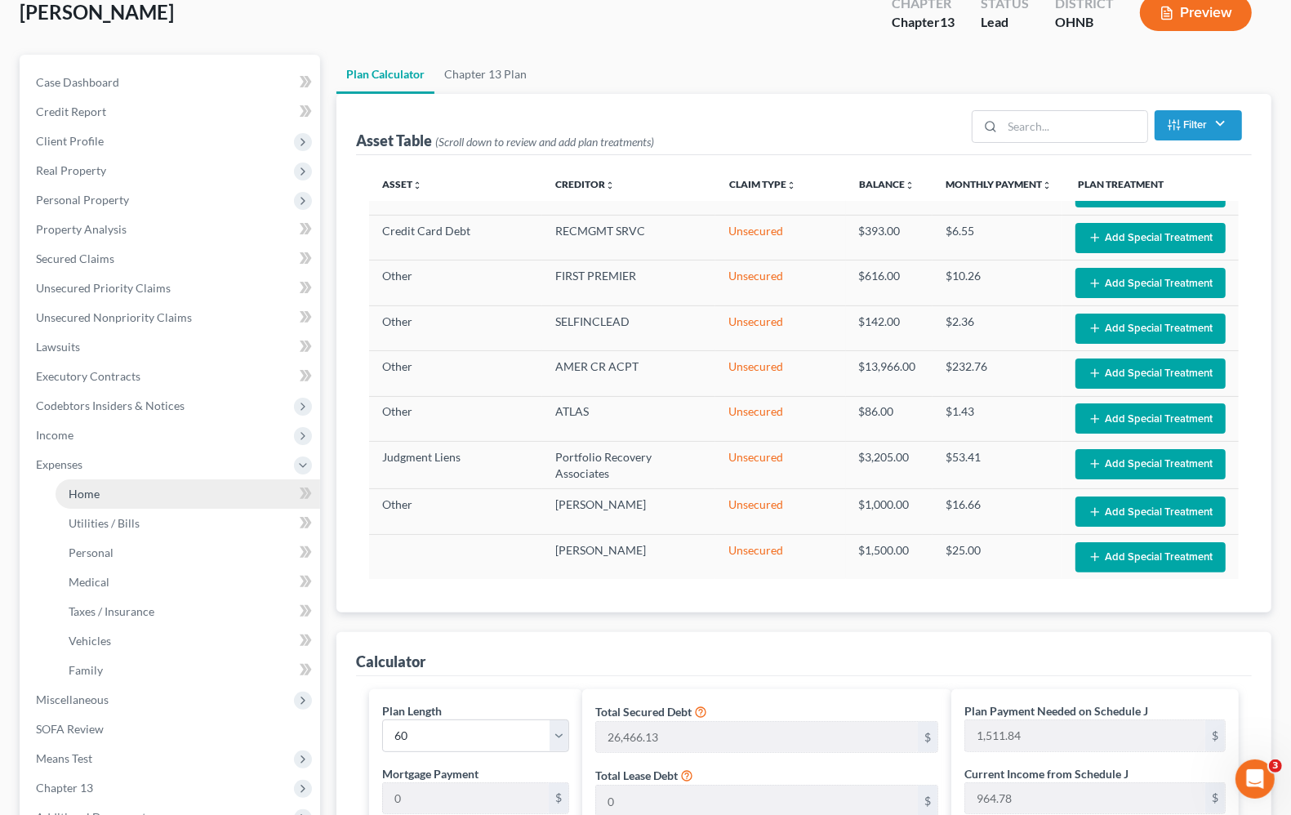
click at [91, 491] on span "Home" at bounding box center [84, 494] width 31 height 14
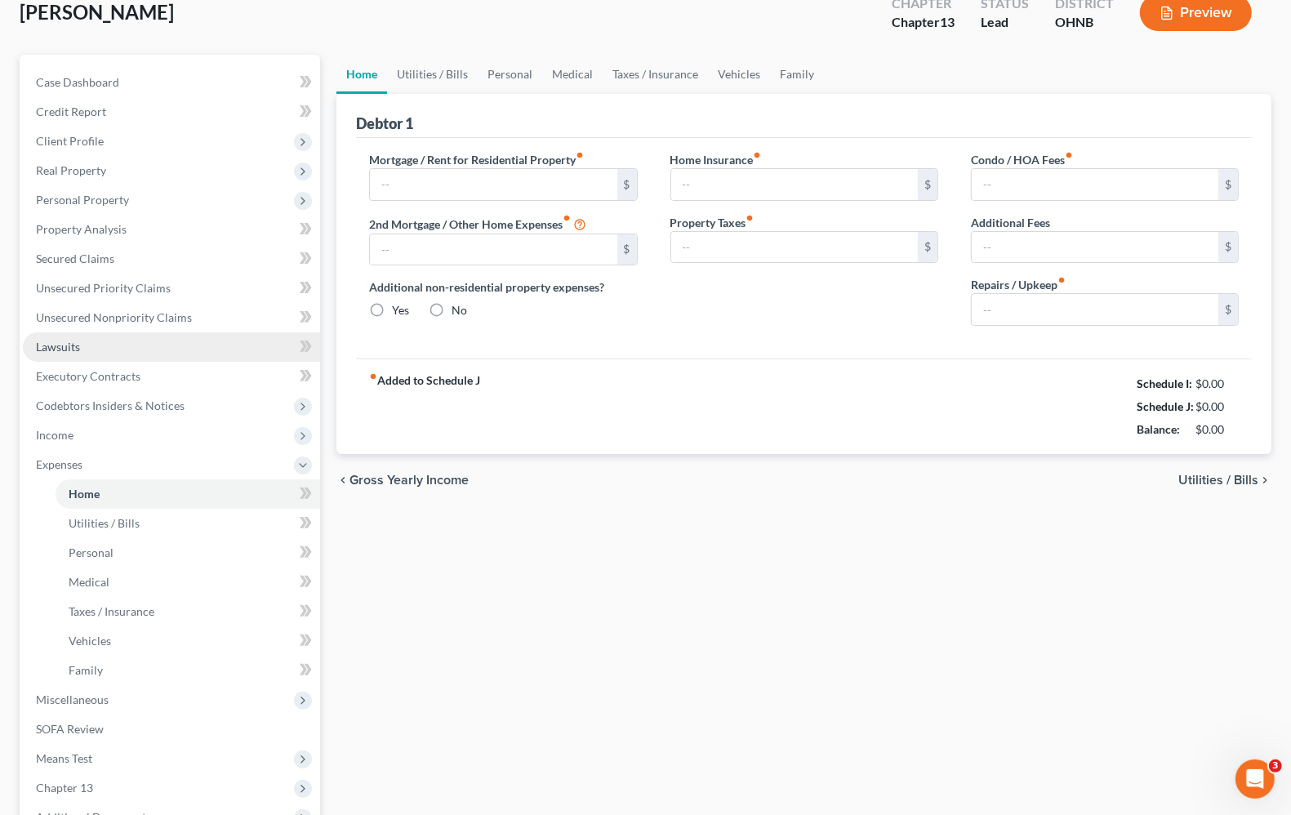
scroll to position [4, 0]
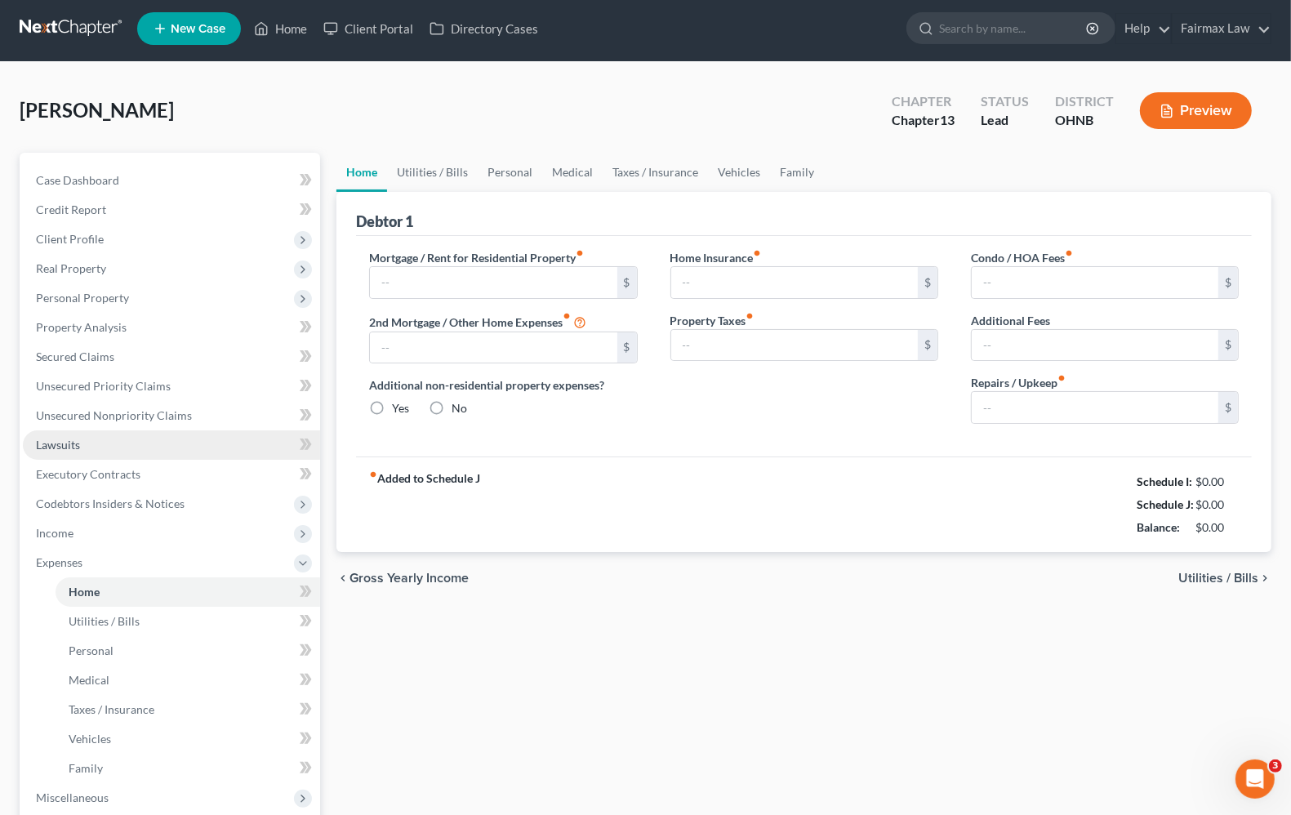
type input "700.00"
type input "0.00"
radio input "true"
type input "0.00"
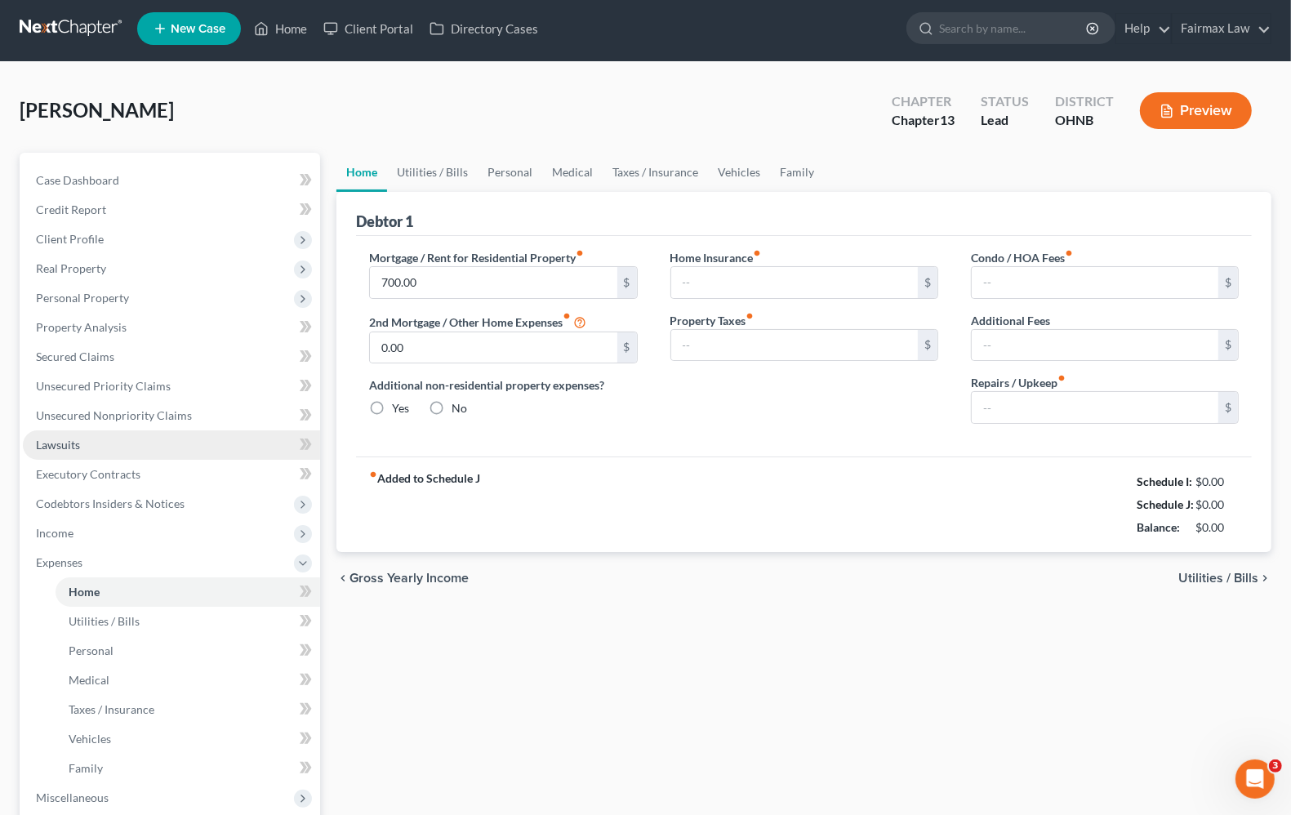
type input "0.00"
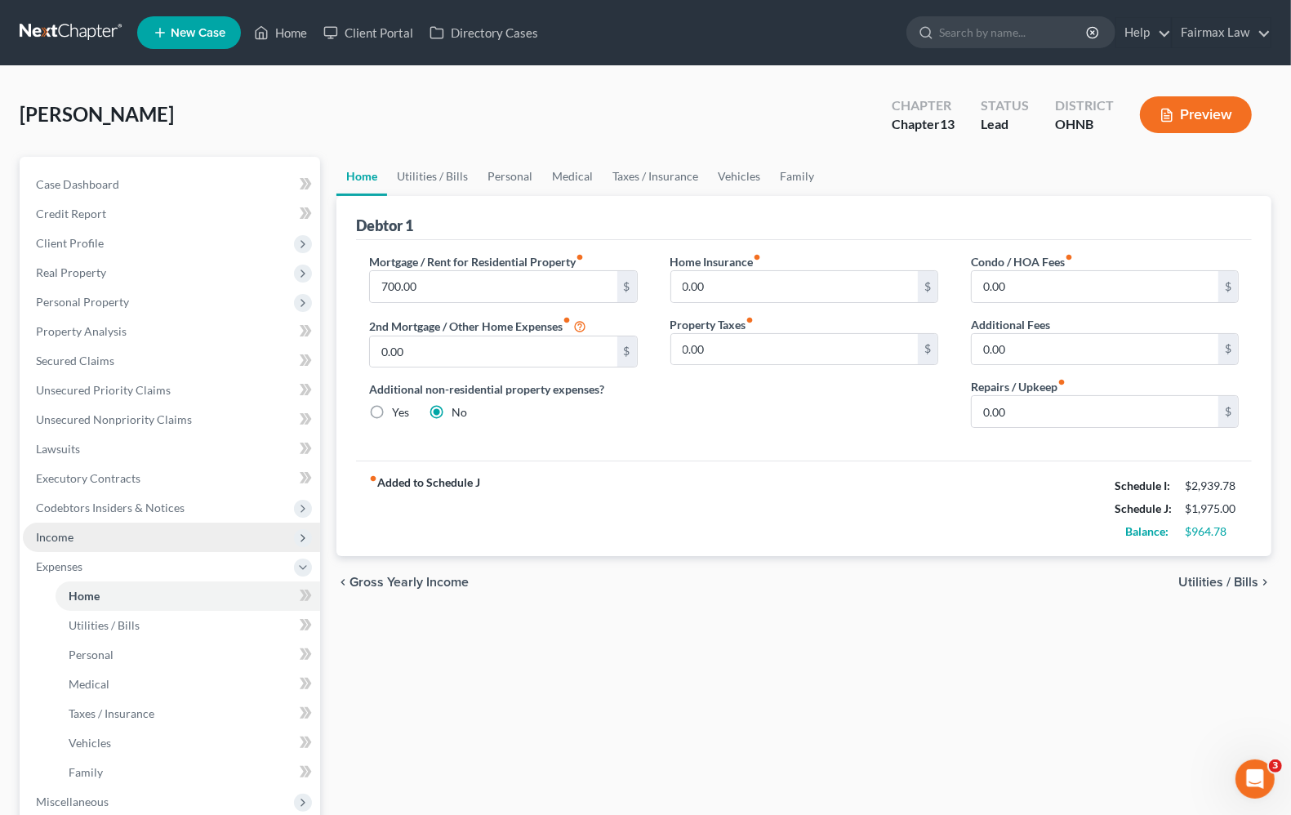
click at [56, 540] on span "Income" at bounding box center [55, 537] width 38 height 14
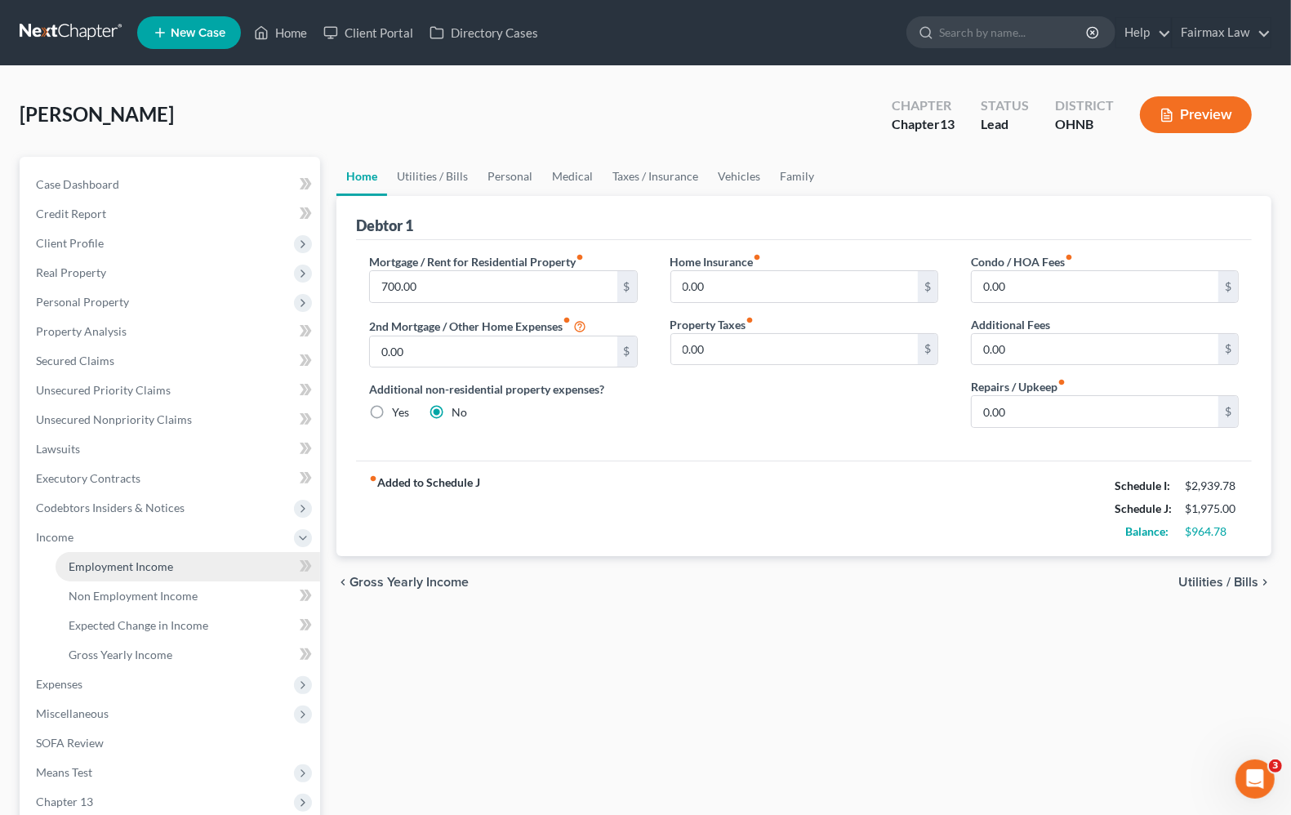
click at [107, 563] on span "Employment Income" at bounding box center [121, 566] width 104 height 14
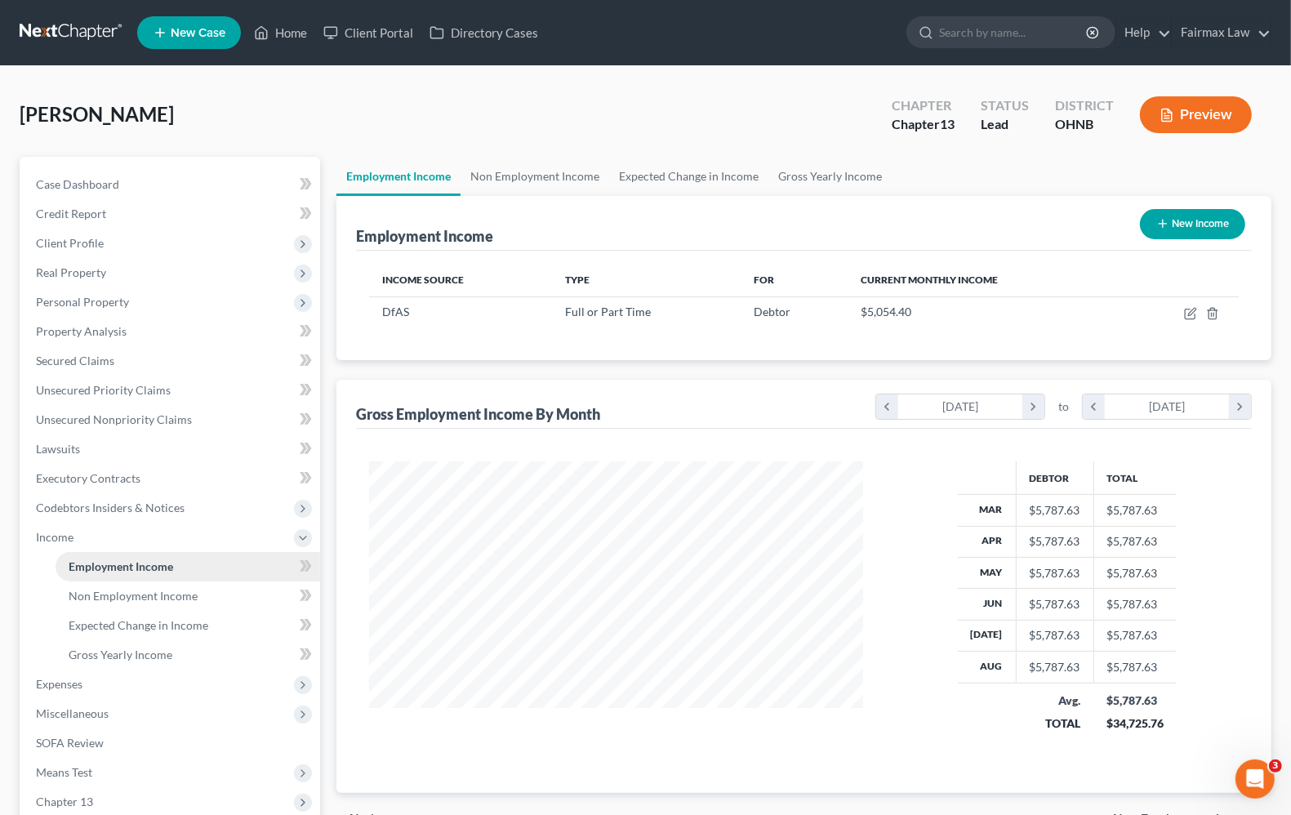
scroll to position [294, 525]
click at [41, 453] on span "Lawsuits" at bounding box center [58, 449] width 44 height 14
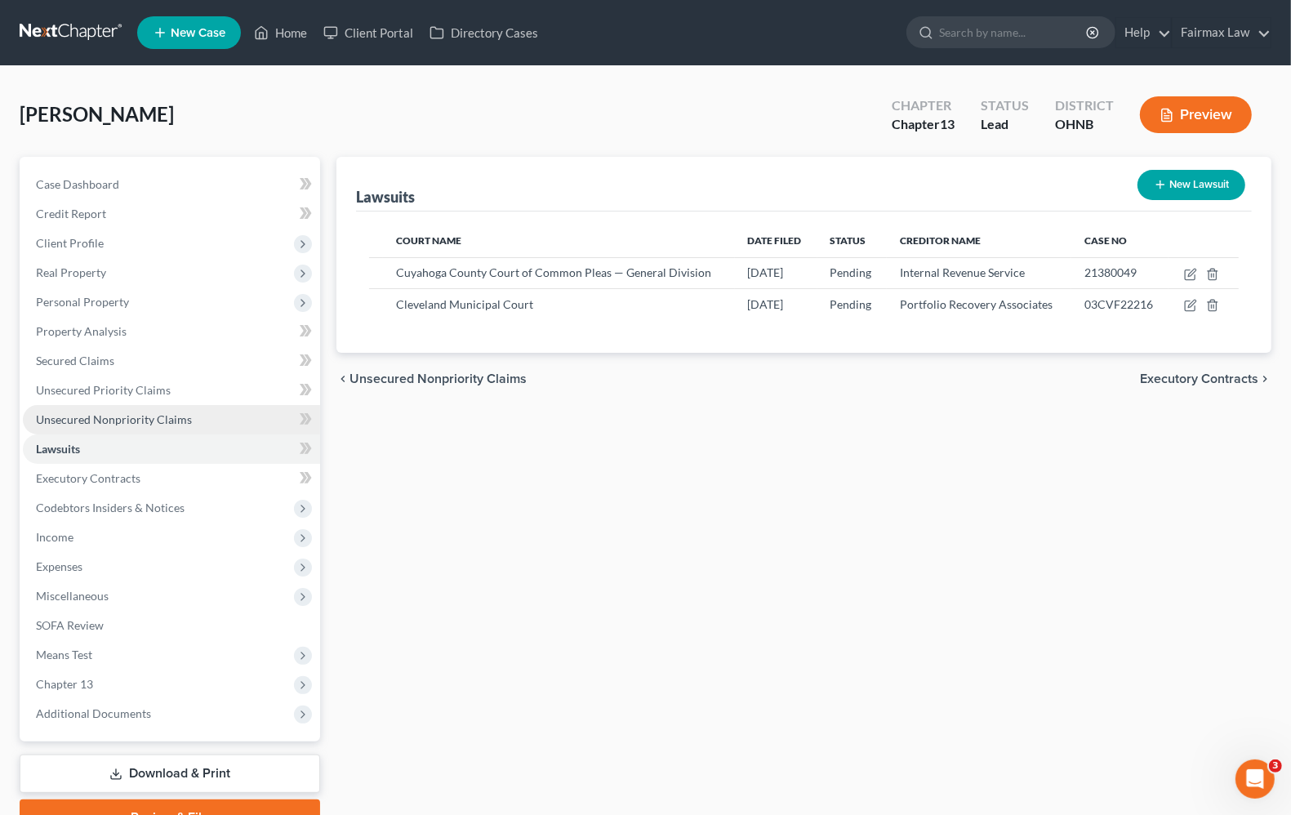
click at [47, 426] on link "Unsecured Nonpriority Claims" at bounding box center [171, 419] width 297 height 29
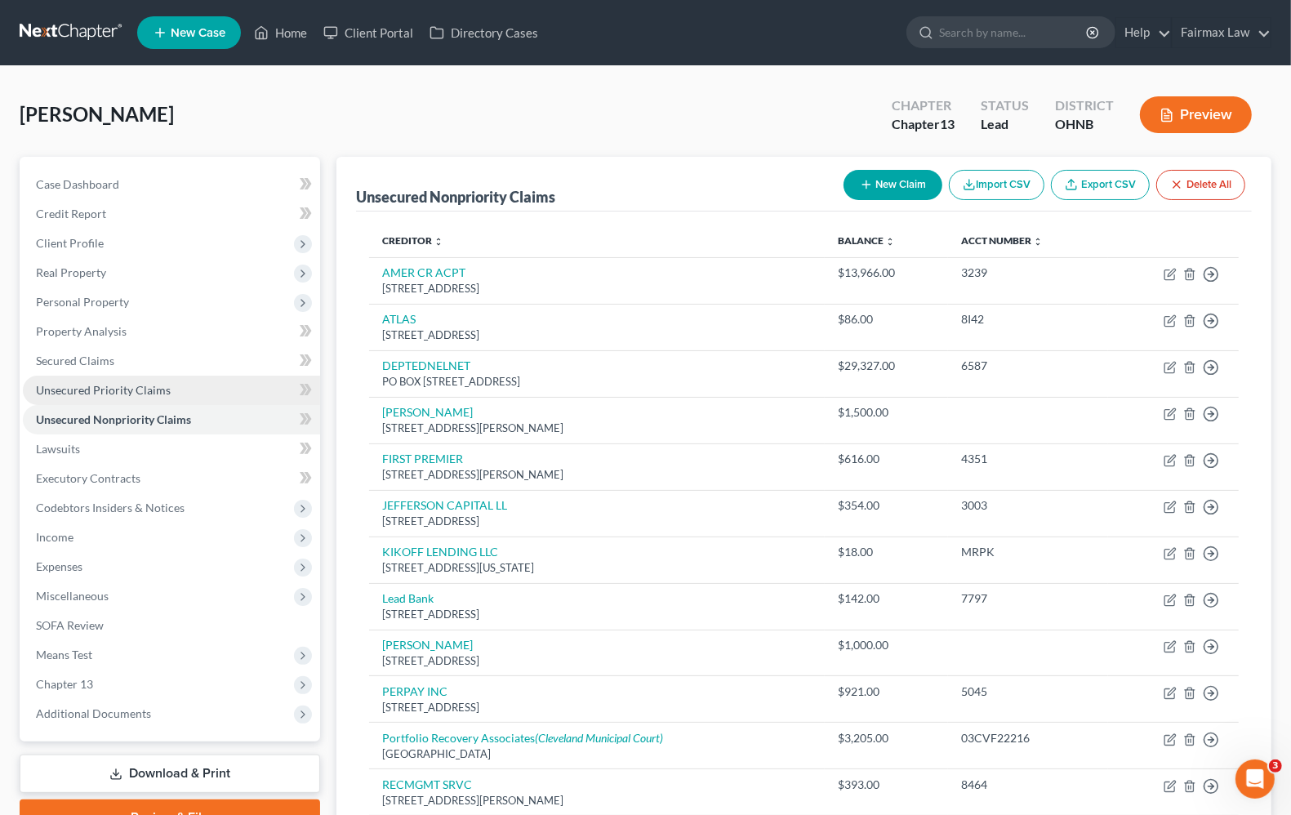
click at [64, 389] on span "Unsecured Priority Claims" at bounding box center [103, 390] width 135 height 14
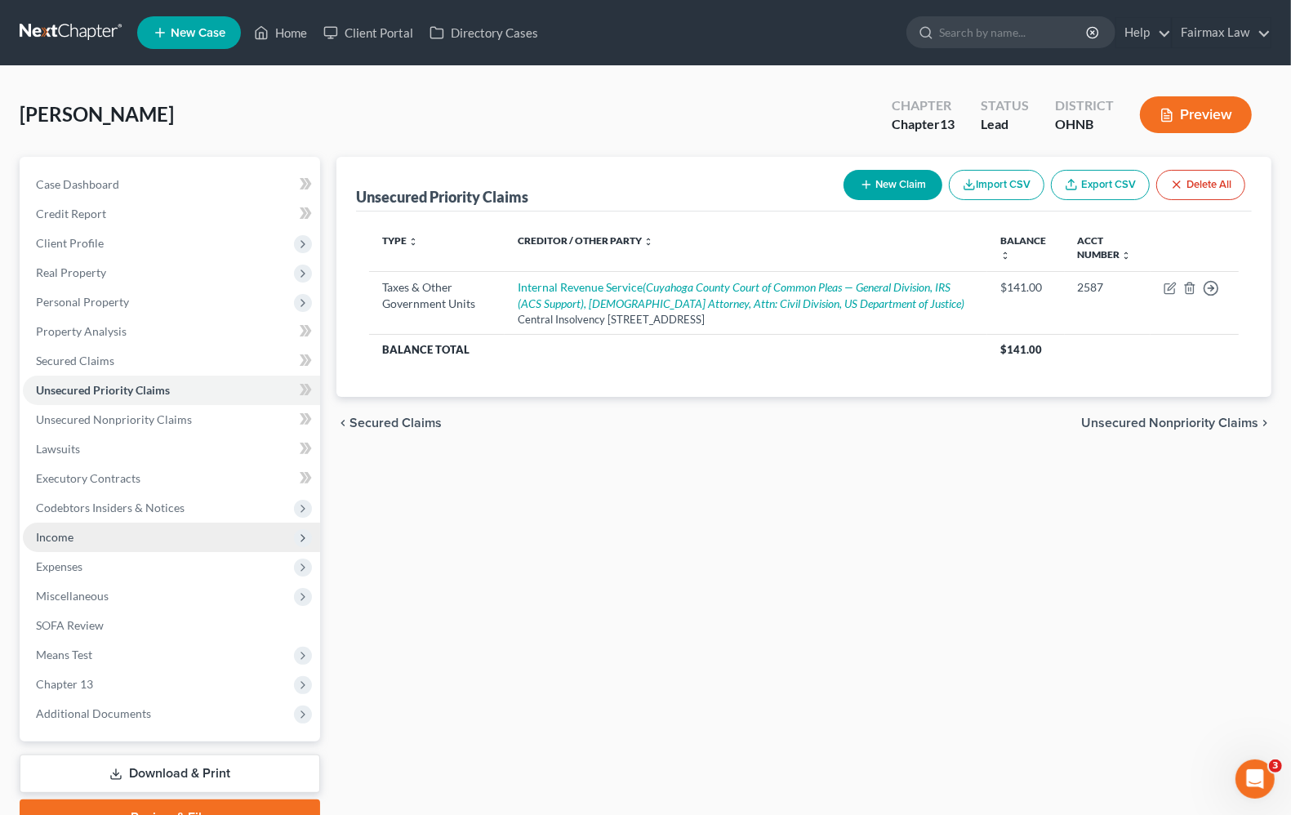
click at [43, 539] on span "Income" at bounding box center [55, 537] width 38 height 14
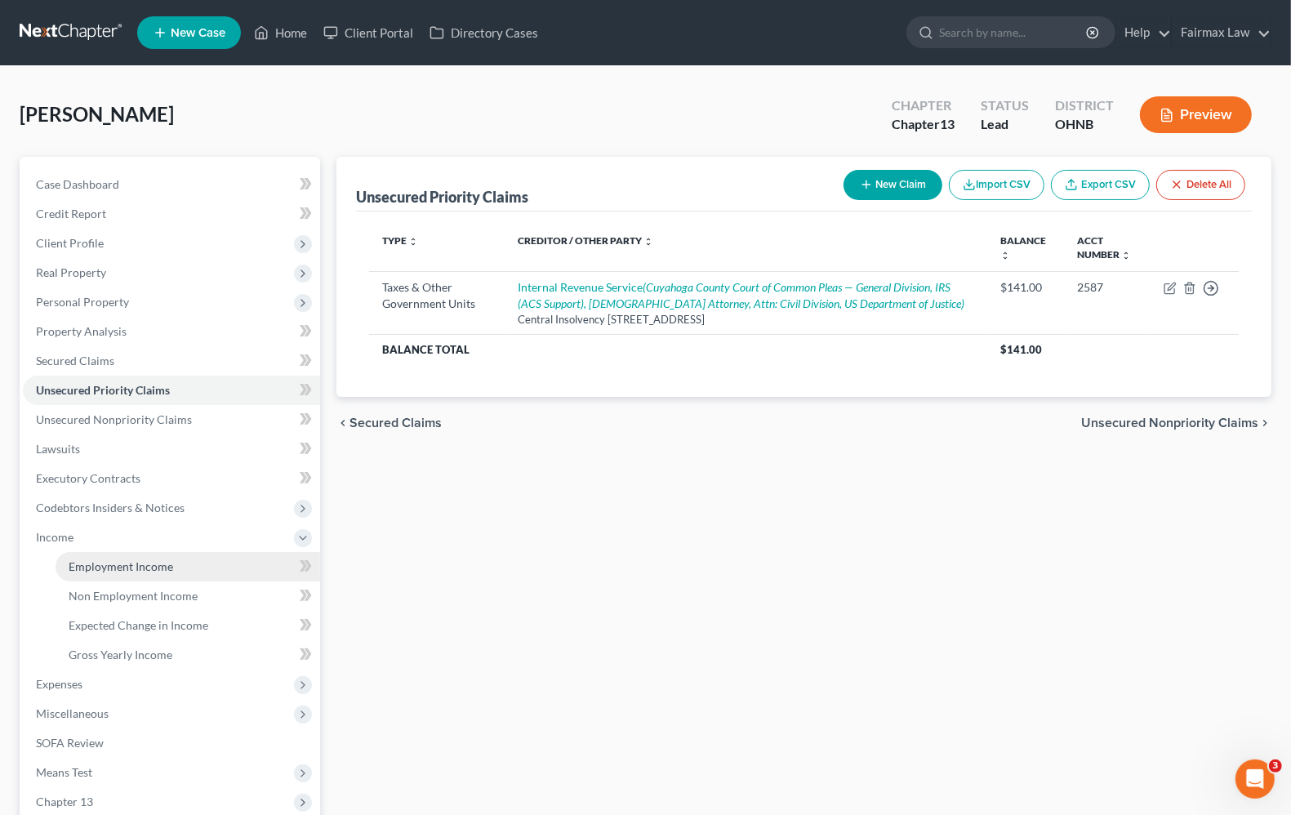
click at [99, 568] on span "Employment Income" at bounding box center [121, 566] width 104 height 14
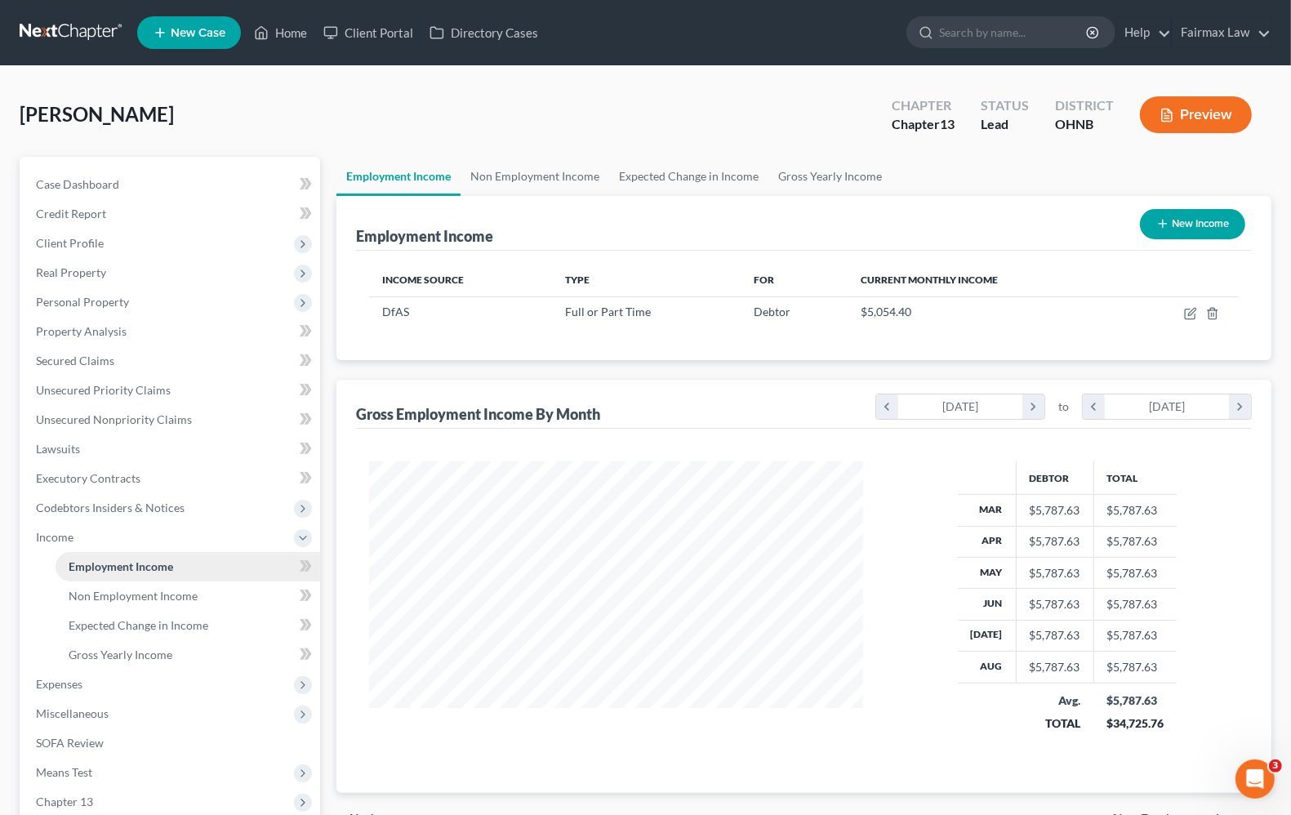
scroll to position [294, 525]
click at [111, 651] on span "Gross Yearly Income" at bounding box center [121, 654] width 104 height 14
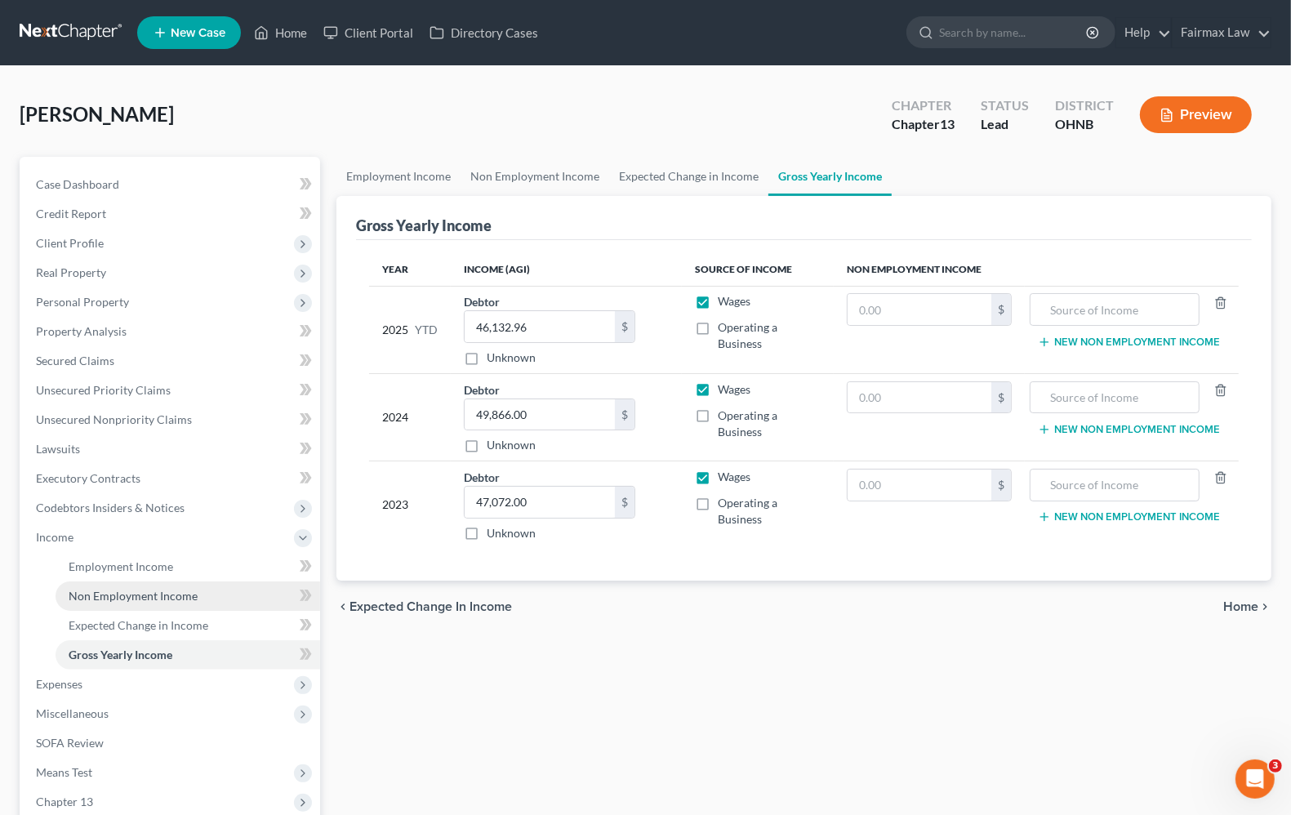
click at [124, 602] on link "Non Employment Income" at bounding box center [188, 595] width 265 height 29
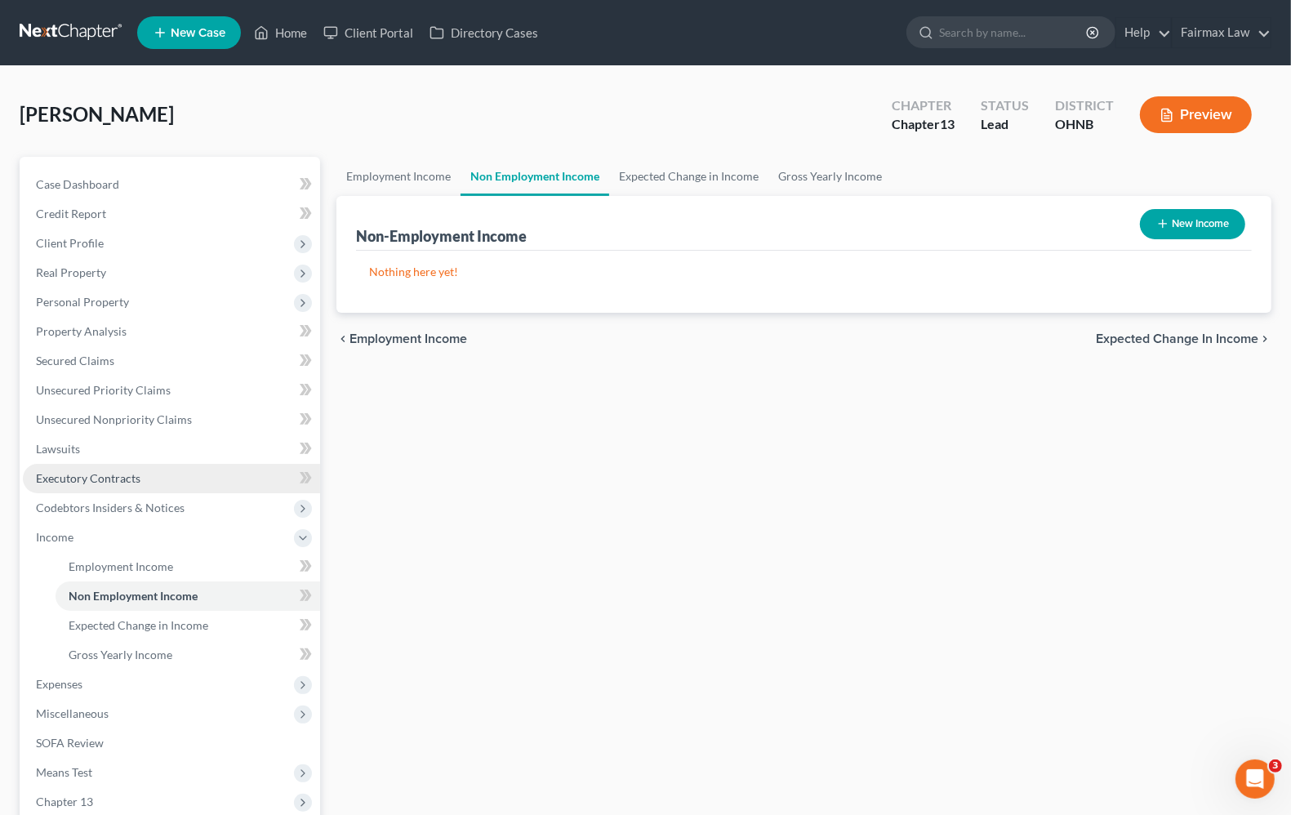
click at [100, 480] on span "Executory Contracts" at bounding box center [88, 478] width 104 height 14
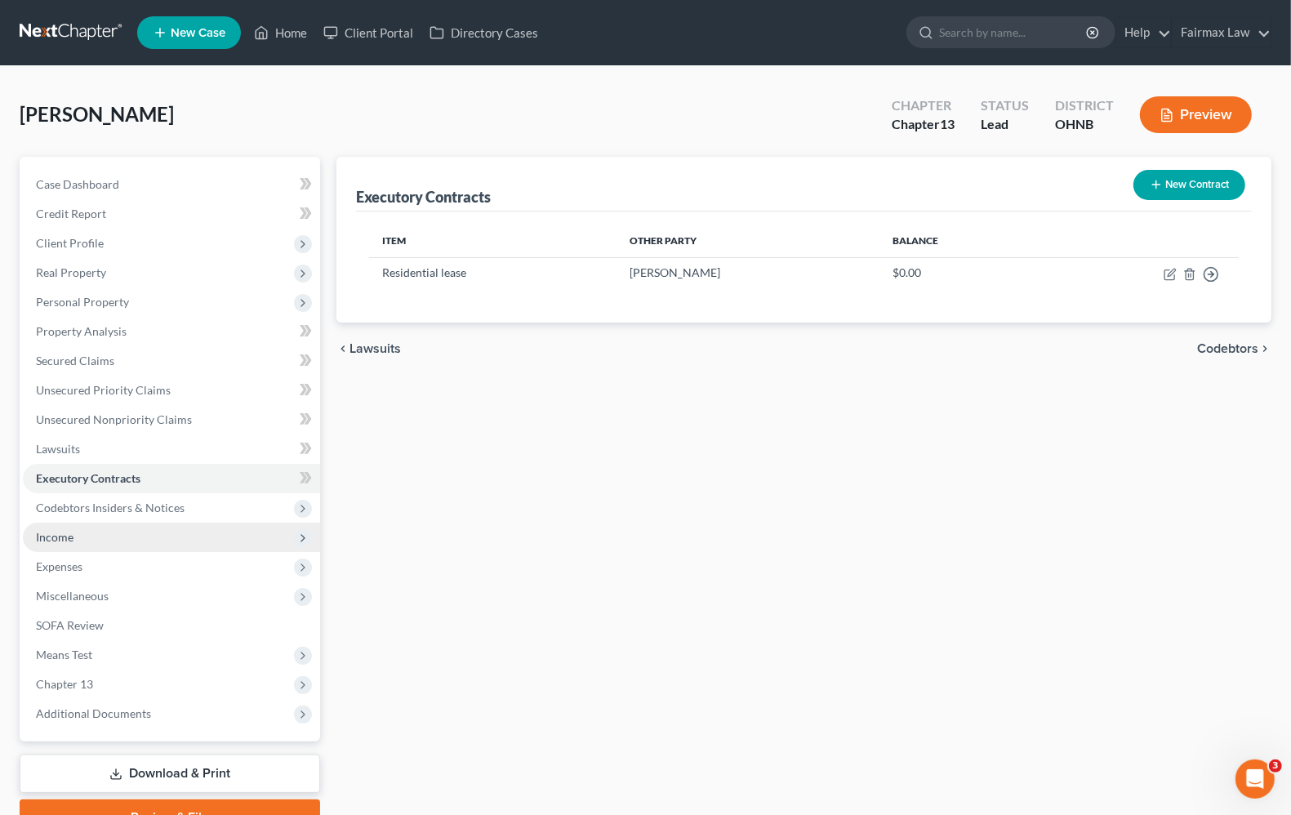
click at [61, 537] on span "Income" at bounding box center [55, 537] width 38 height 14
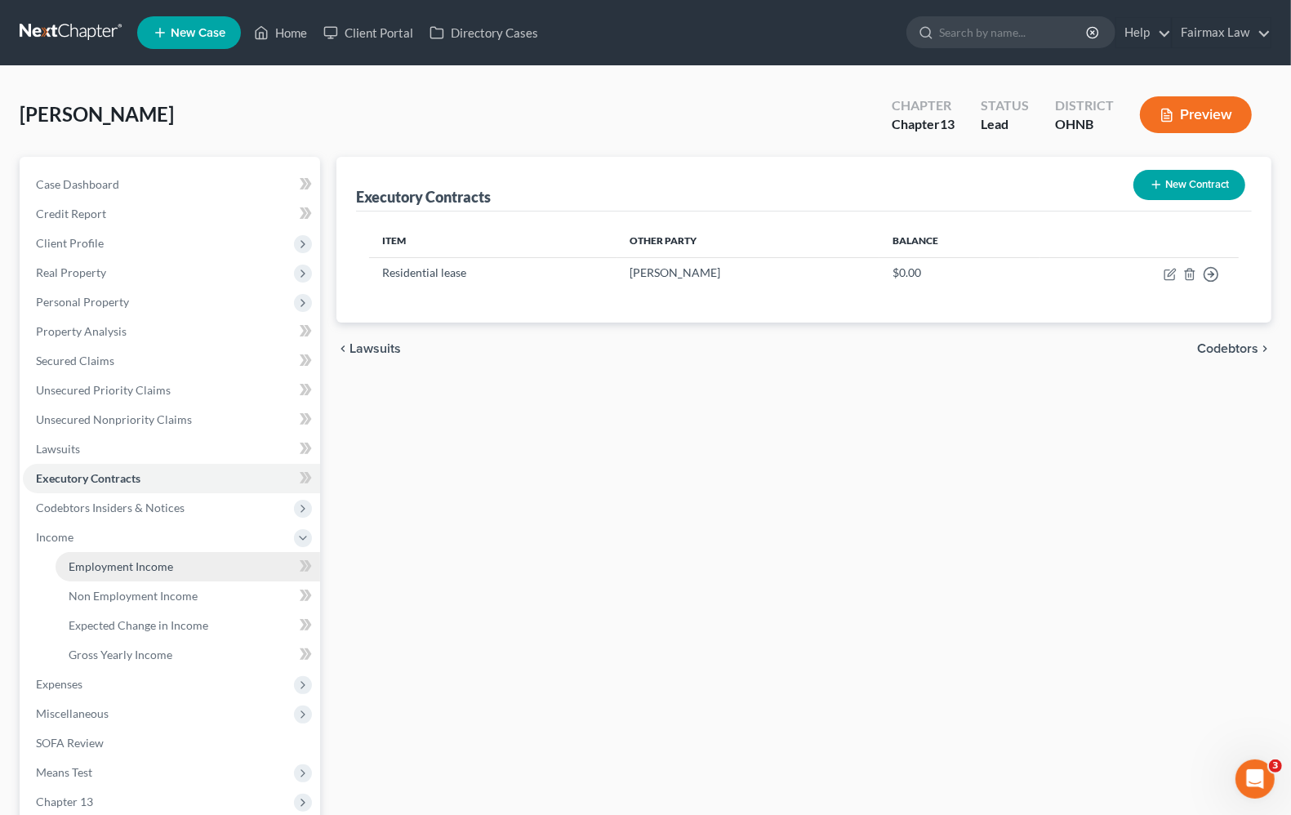
click at [103, 568] on span "Employment Income" at bounding box center [121, 566] width 104 height 14
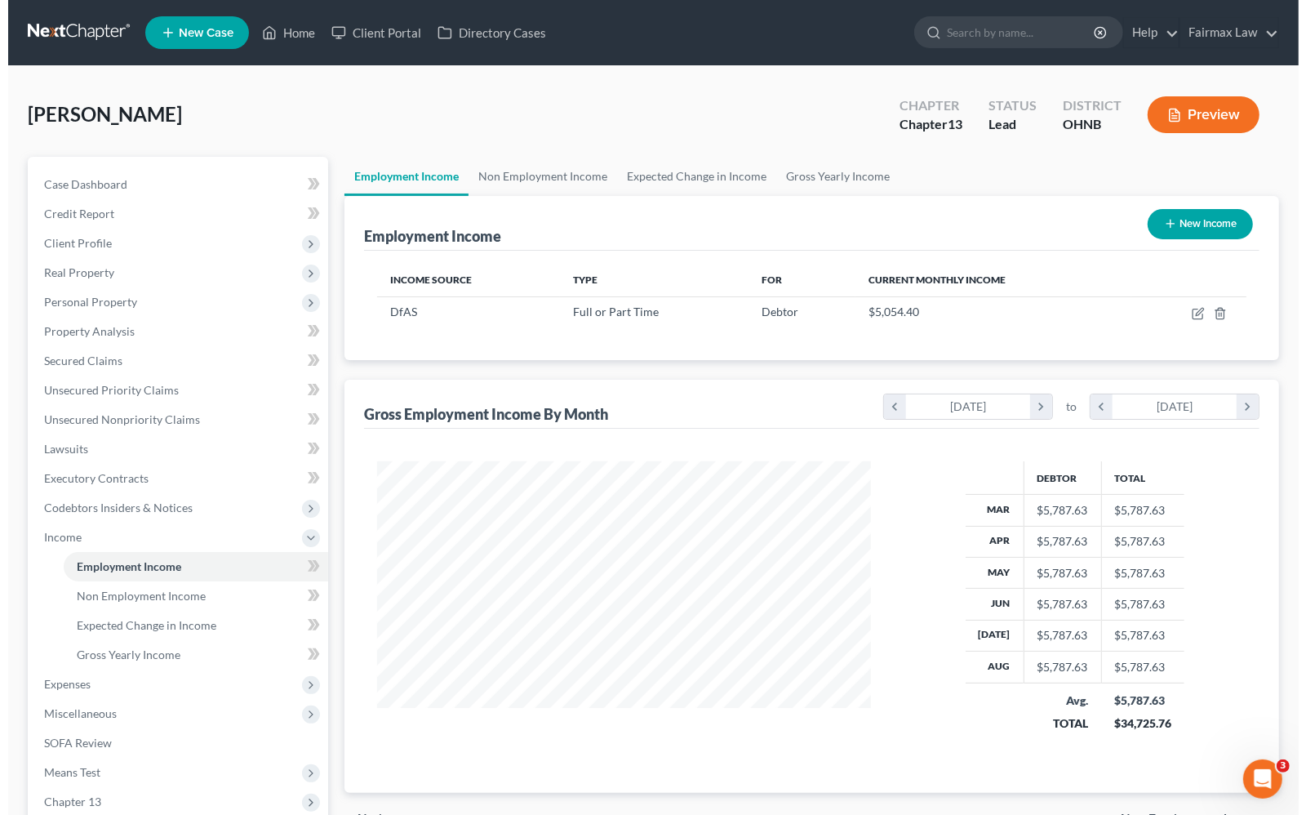
scroll to position [294, 525]
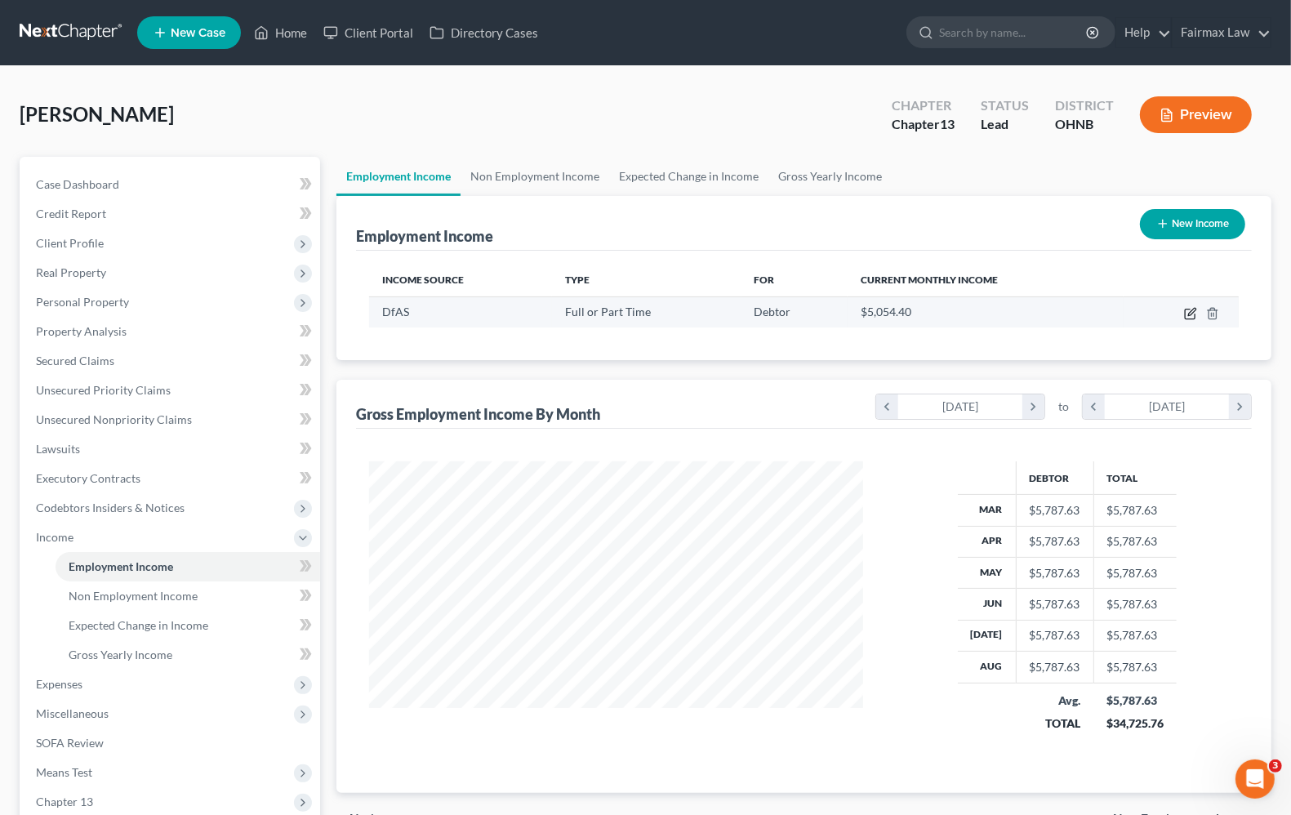
click at [1192, 312] on icon "button" at bounding box center [1190, 313] width 13 height 13
select select "0"
select select "36"
select select "2"
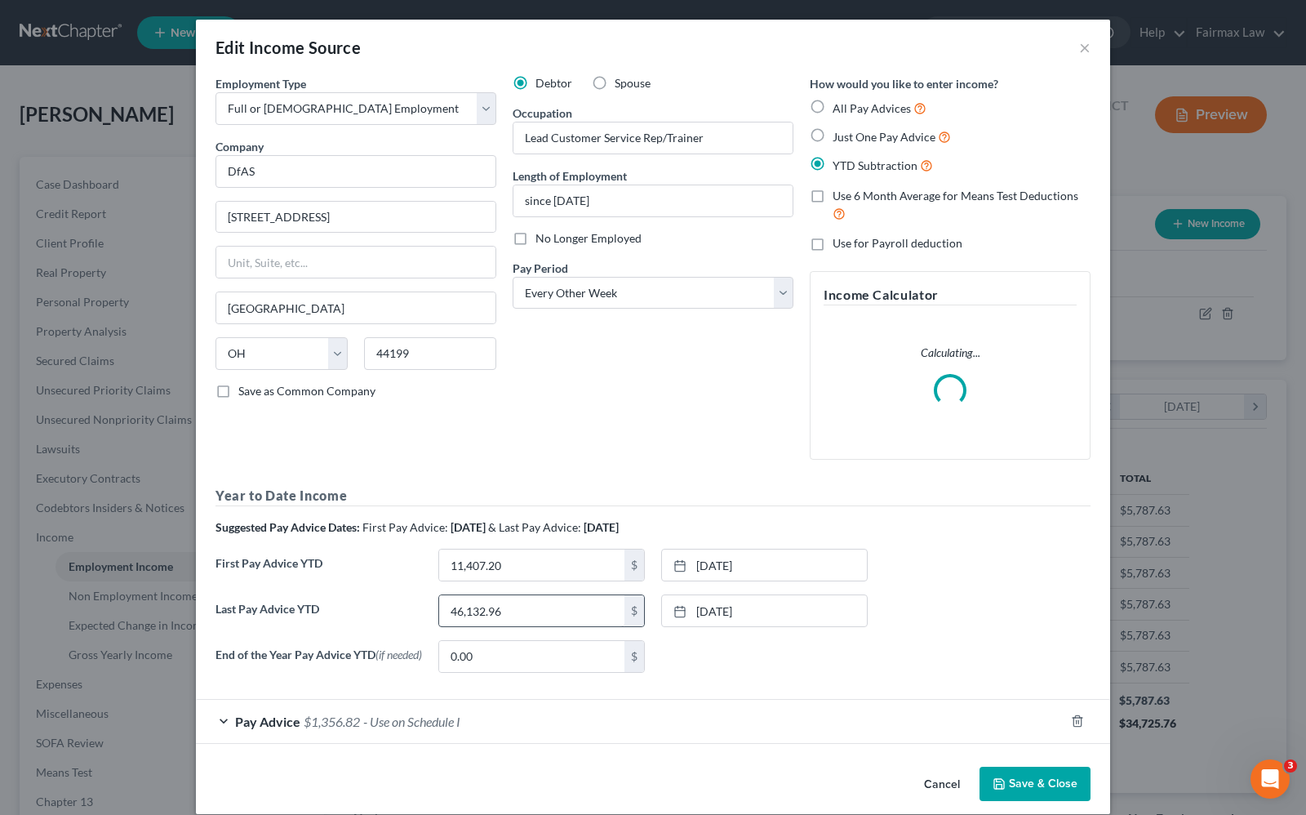
scroll to position [23, 0]
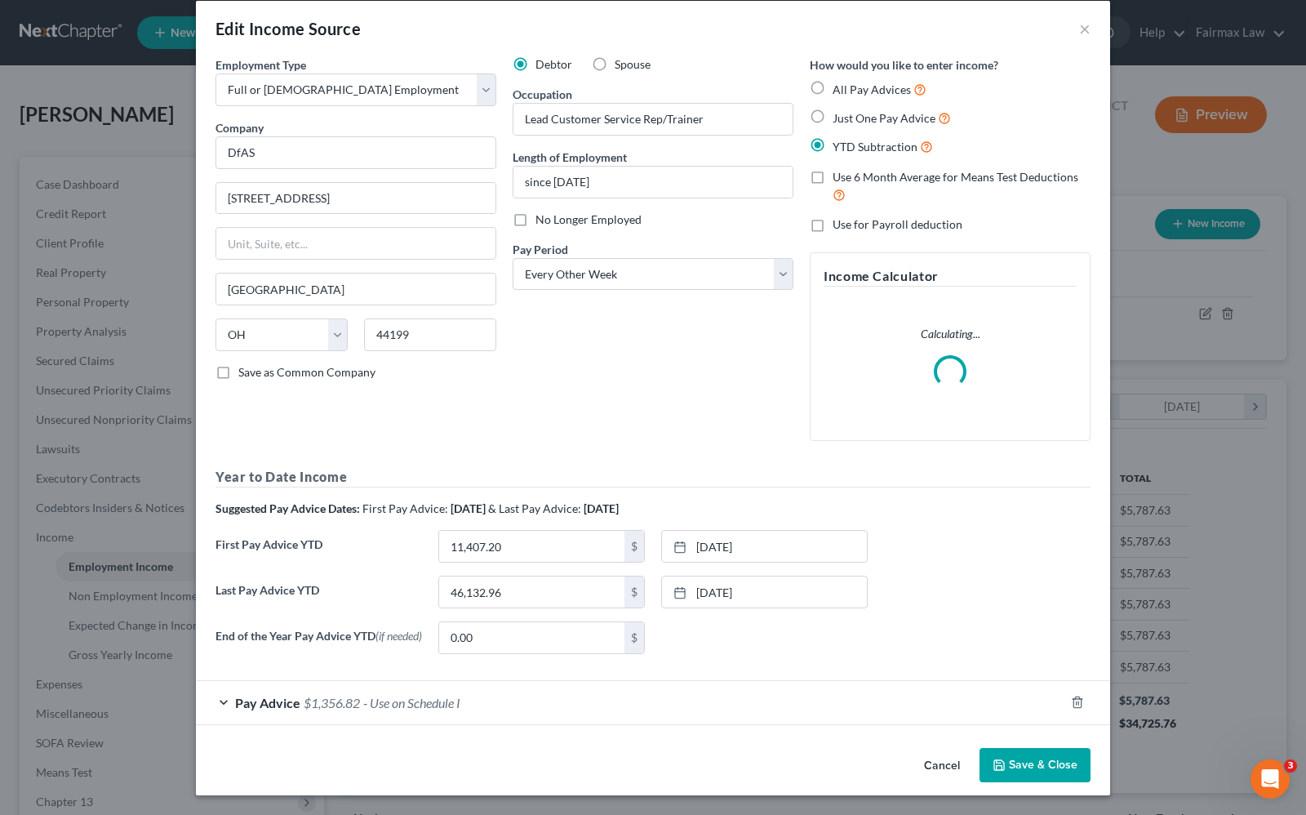
click at [323, 713] on div "Pay Advice $1,356.82 - Use on Schedule I" at bounding box center [630, 702] width 869 height 43
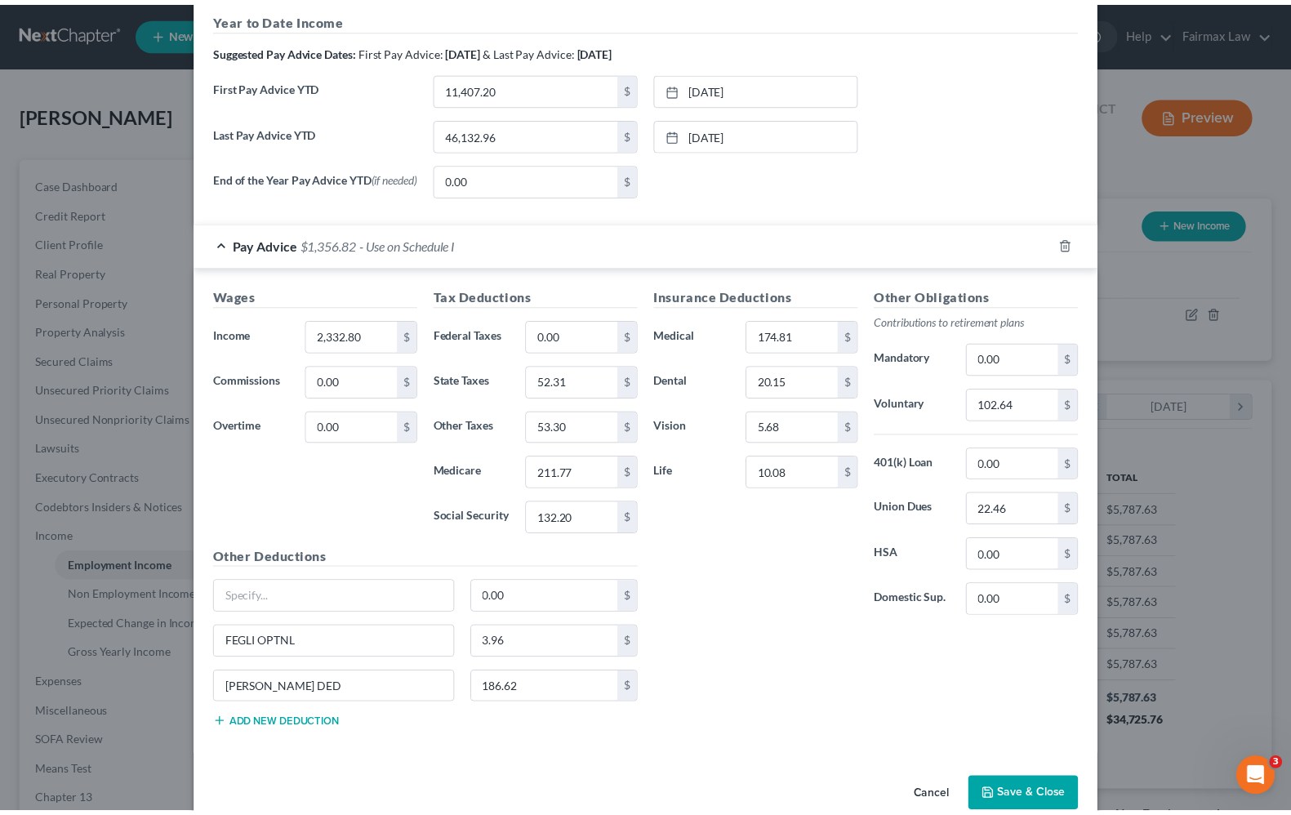
scroll to position [608, 0]
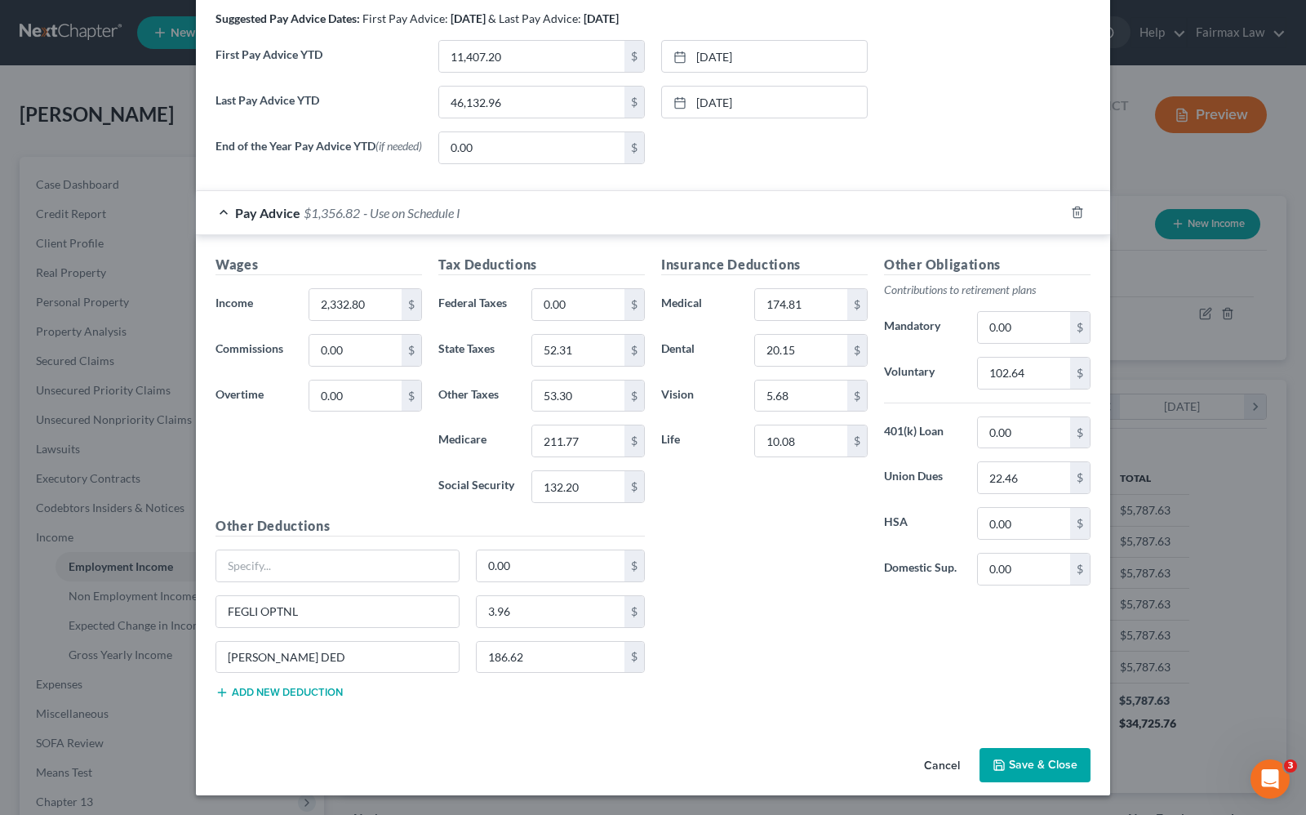
click at [1053, 753] on button "Save & Close" at bounding box center [1035, 765] width 111 height 34
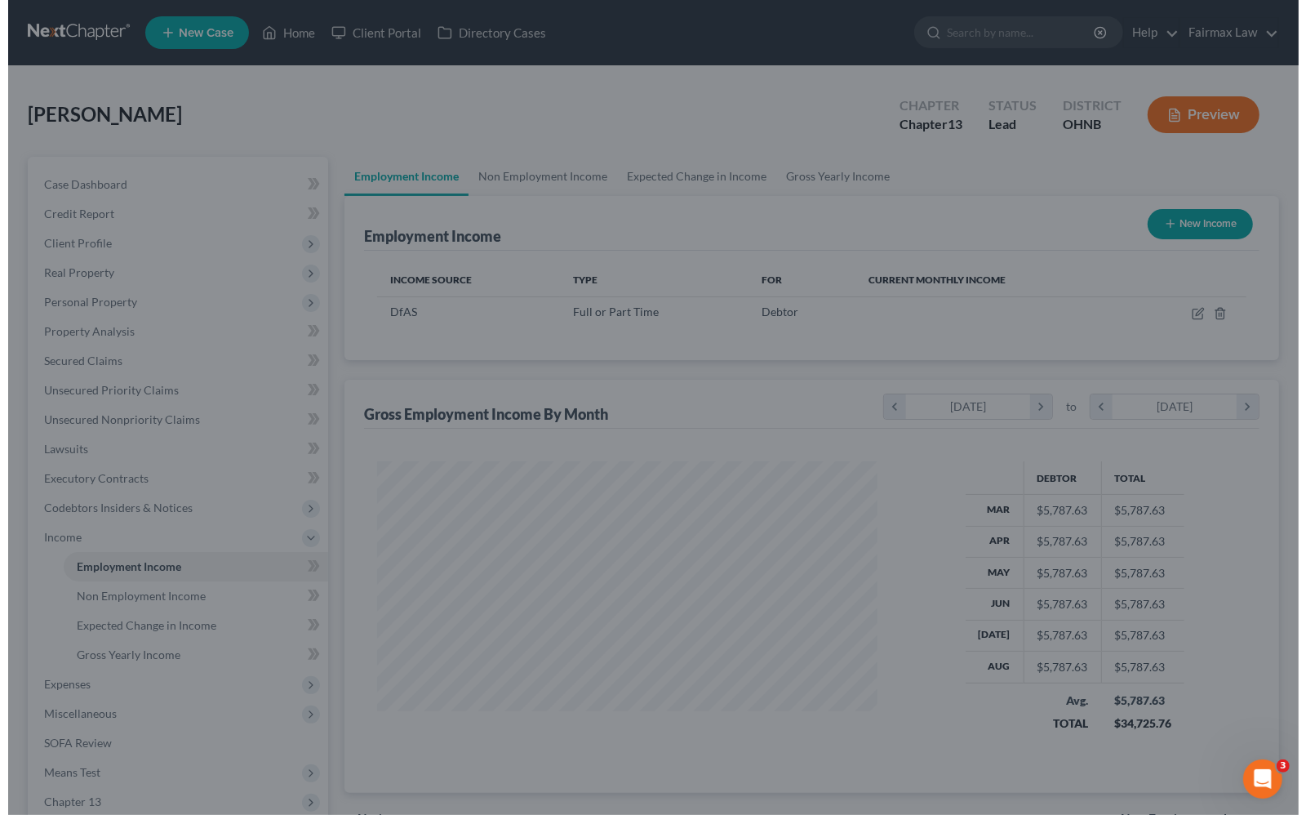
scroll to position [816067, 815834]
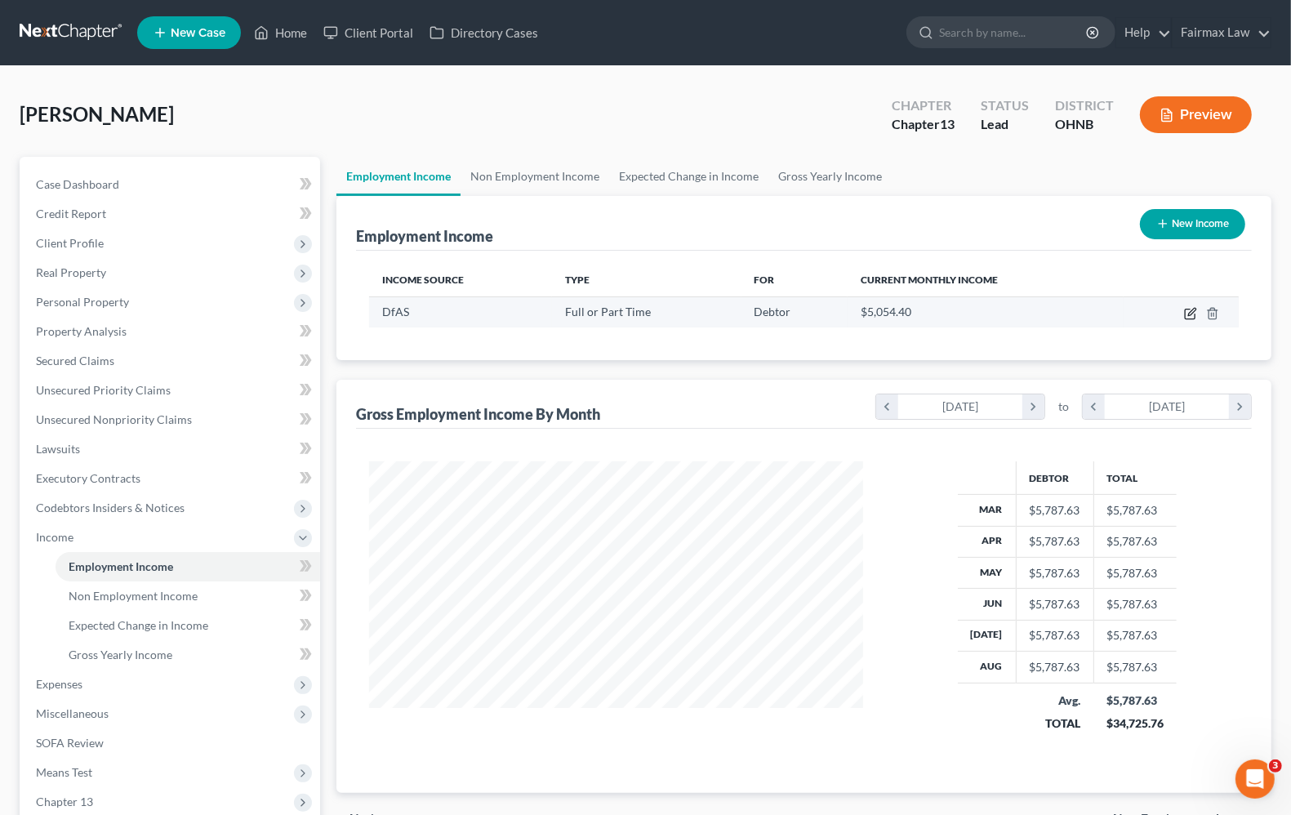
click at [1188, 316] on icon "button" at bounding box center [1190, 313] width 13 height 13
select select "0"
select select "36"
select select "2"
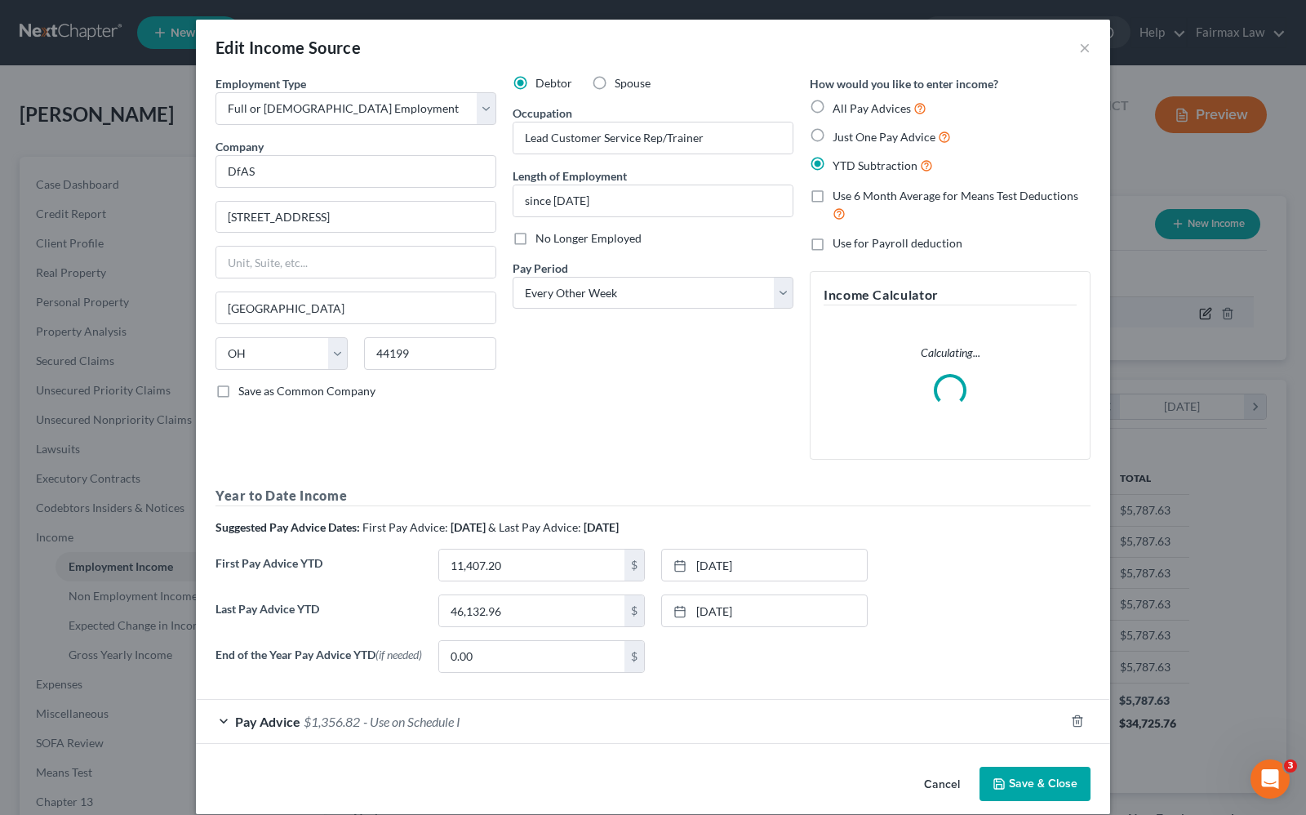
scroll to position [294, 532]
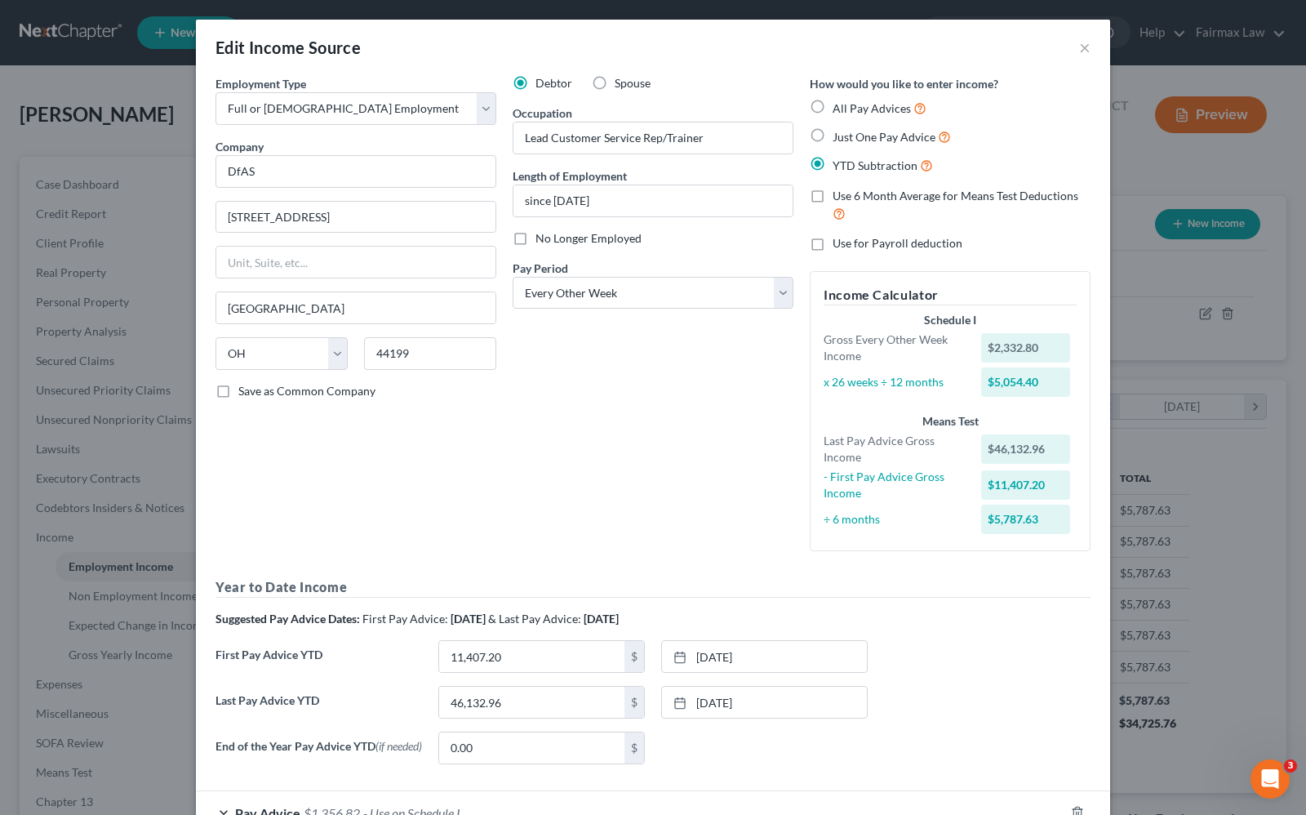
click at [833, 133] on label "Just One Pay Advice" at bounding box center [892, 136] width 118 height 19
click at [839, 133] on input "Just One Pay Advice" at bounding box center [844, 132] width 11 height 11
radio input "true"
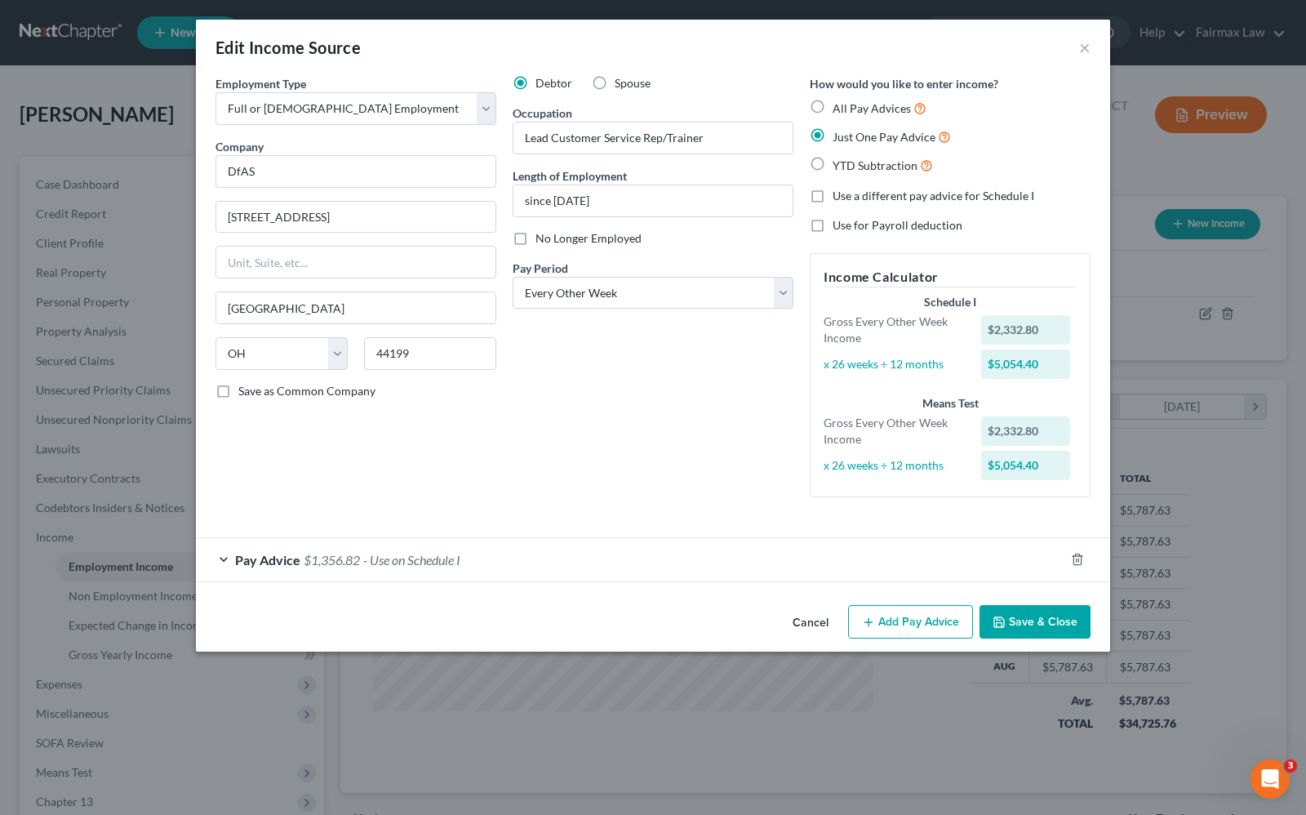
click at [833, 161] on label "YTD Subtraction" at bounding box center [883, 165] width 100 height 19
click at [839, 161] on input "YTD Subtraction" at bounding box center [844, 161] width 11 height 11
radio input "true"
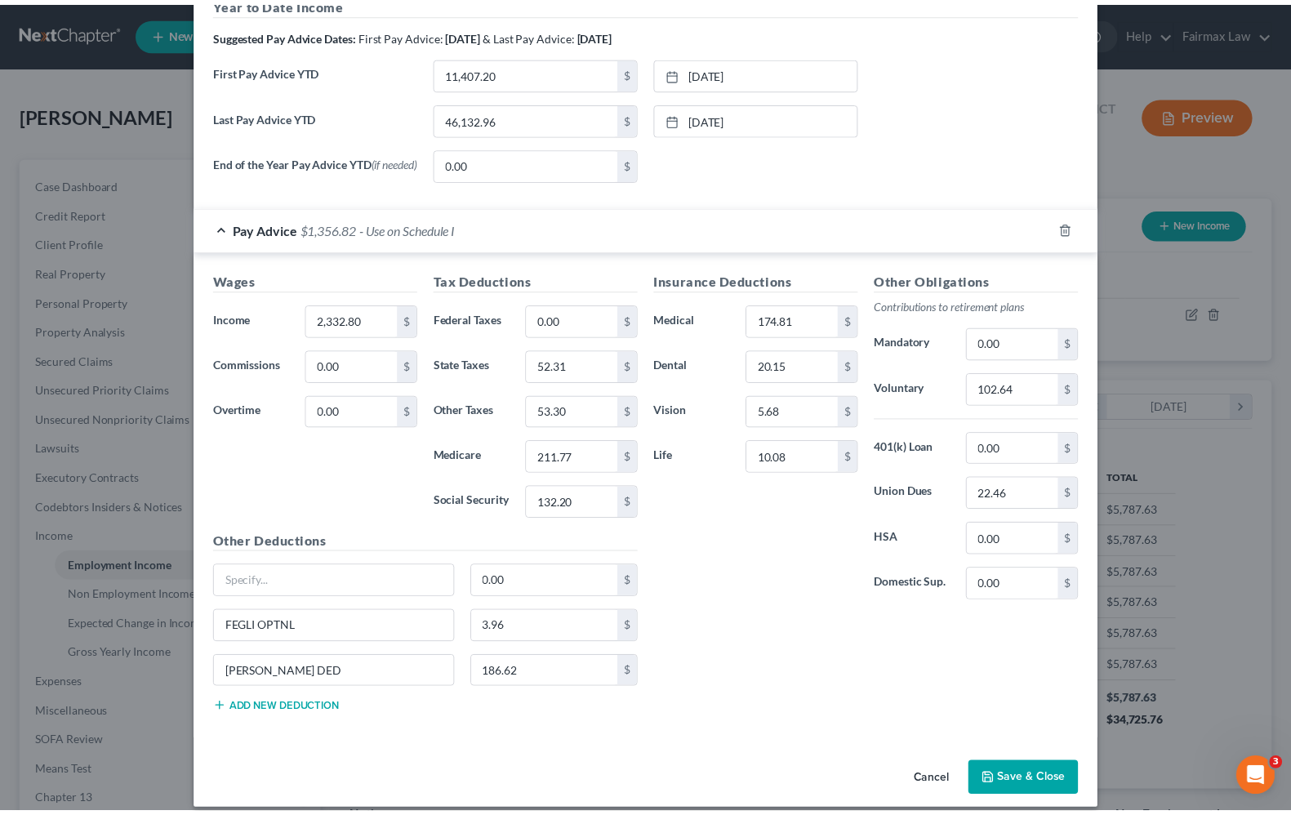
scroll to position [608, 0]
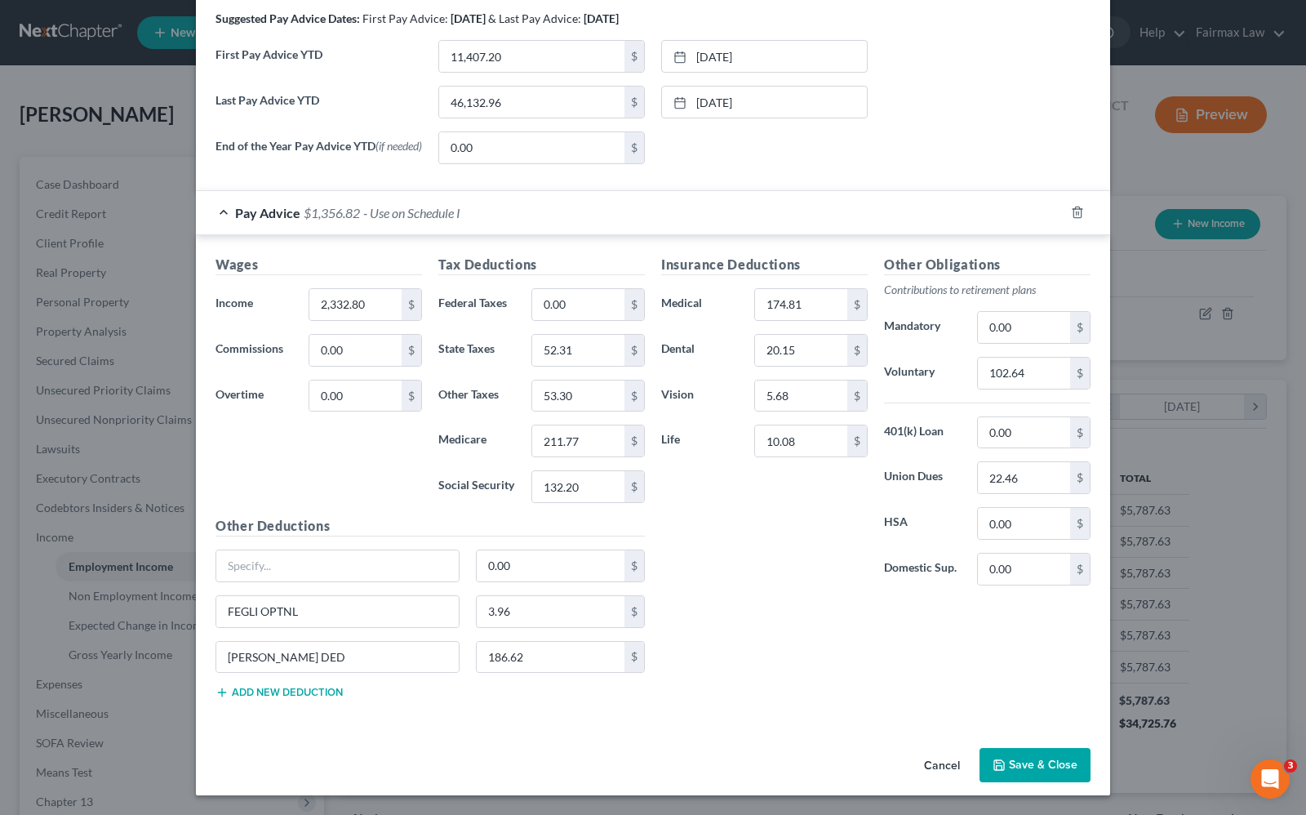
click at [1050, 753] on button "Save & Close" at bounding box center [1035, 765] width 111 height 34
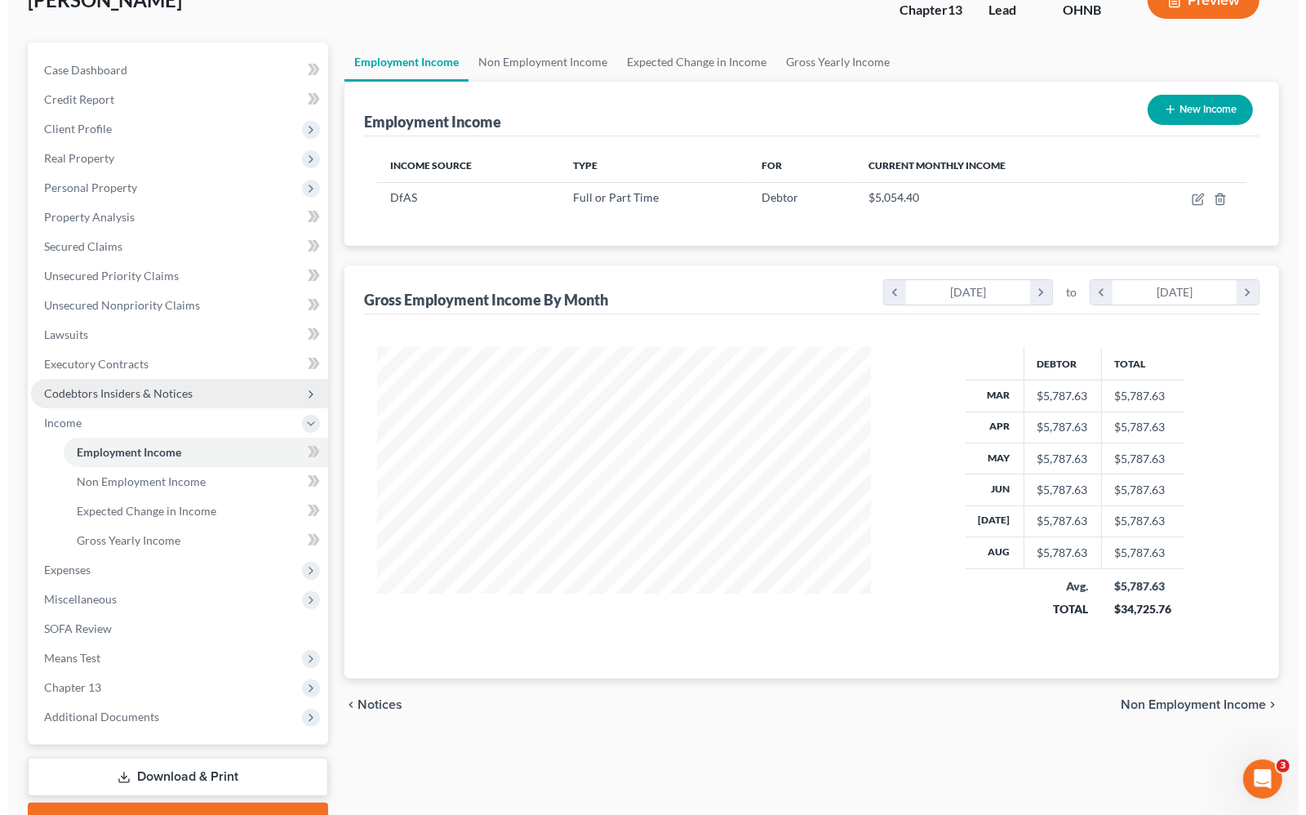
scroll to position [0, 0]
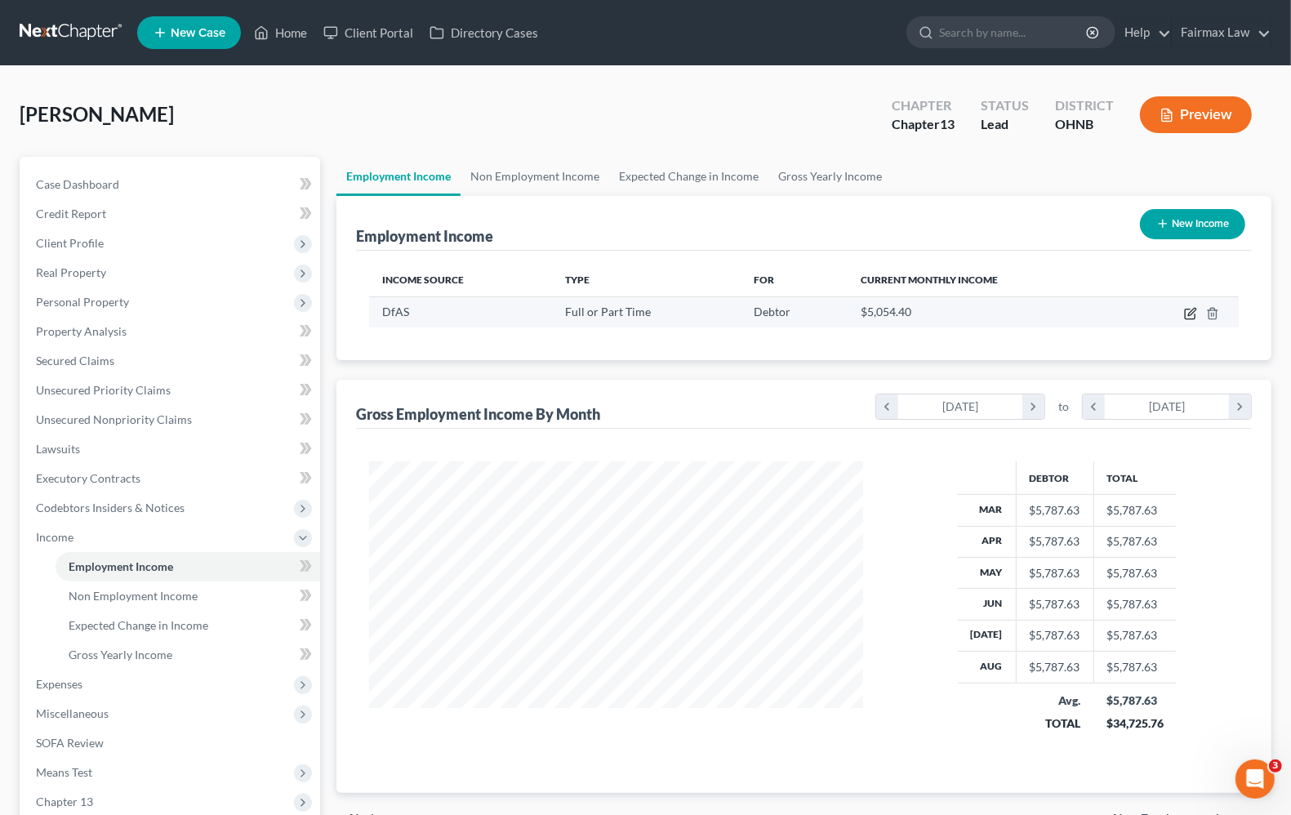
click at [1192, 318] on icon "button" at bounding box center [1190, 314] width 10 height 10
select select "0"
select select "36"
select select "2"
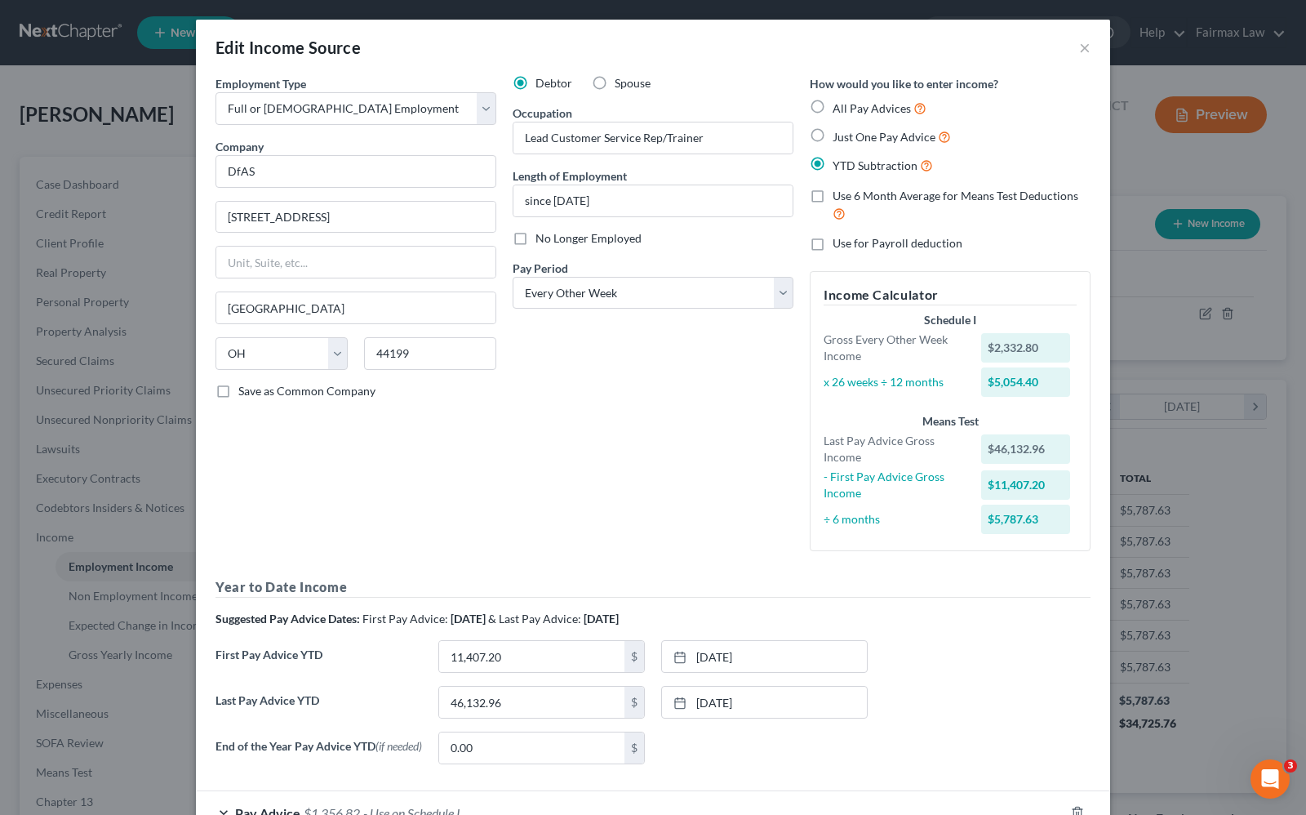
click at [341, 490] on div "Employment Type * Select Full or [DEMOGRAPHIC_DATA] Employment Self Employment …" at bounding box center [355, 319] width 297 height 489
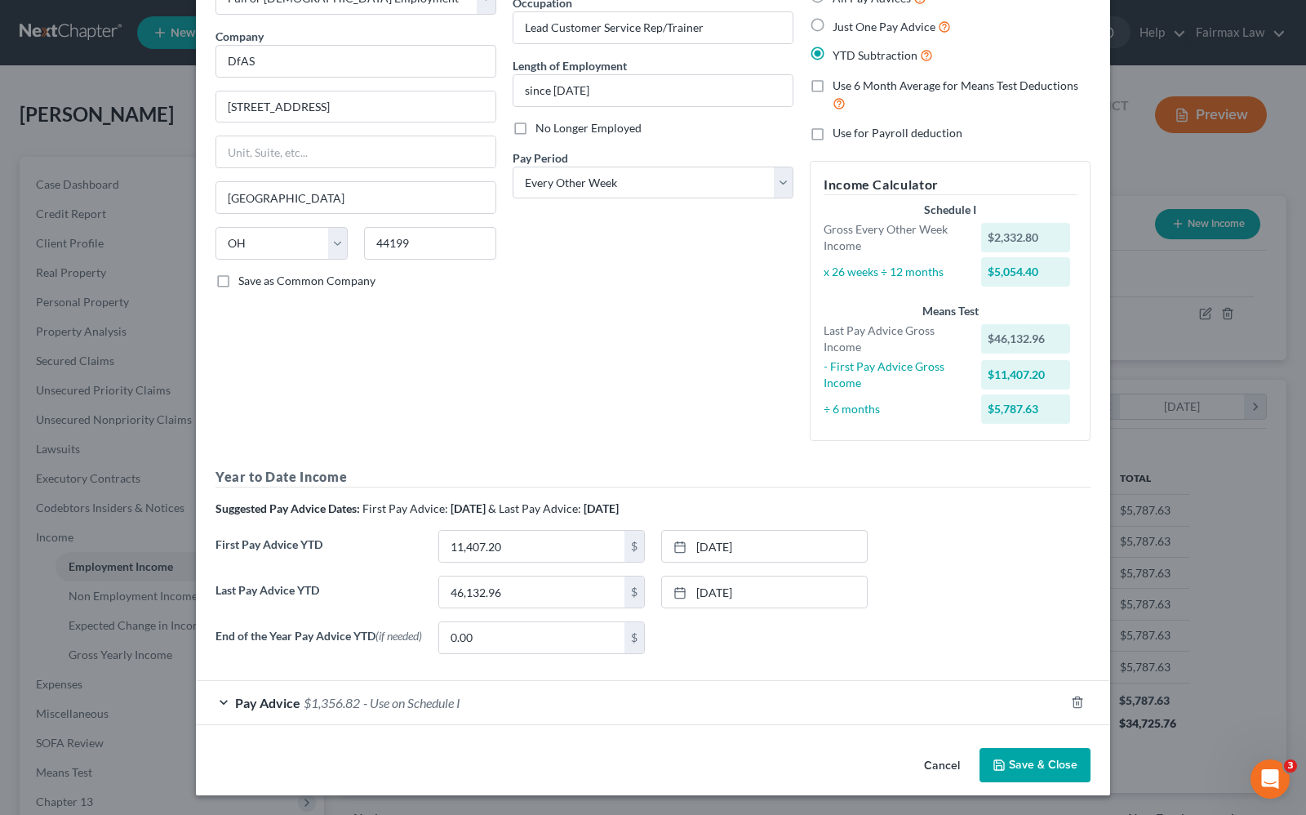
scroll to position [114, 0]
click at [284, 702] on span "Pay Advice" at bounding box center [267, 703] width 65 height 16
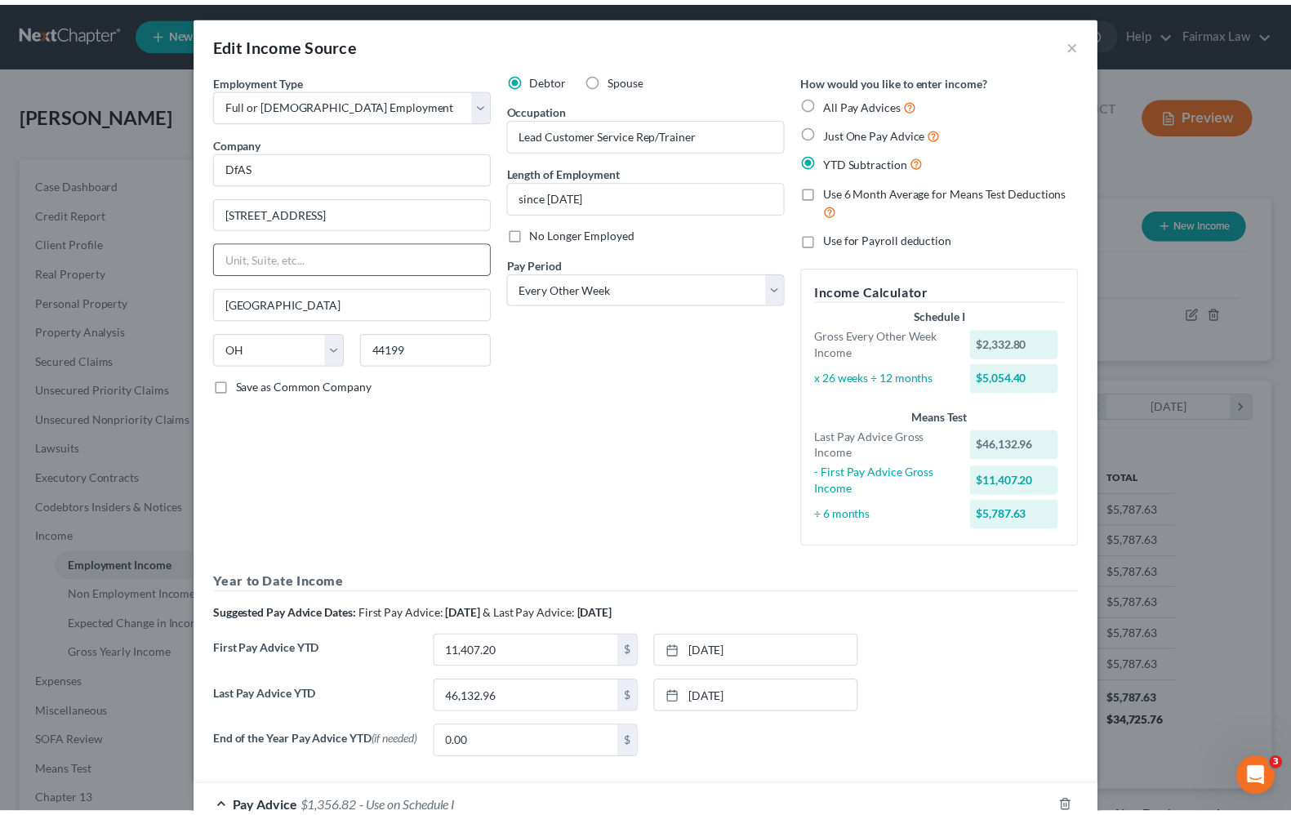
scroll to position [0, 0]
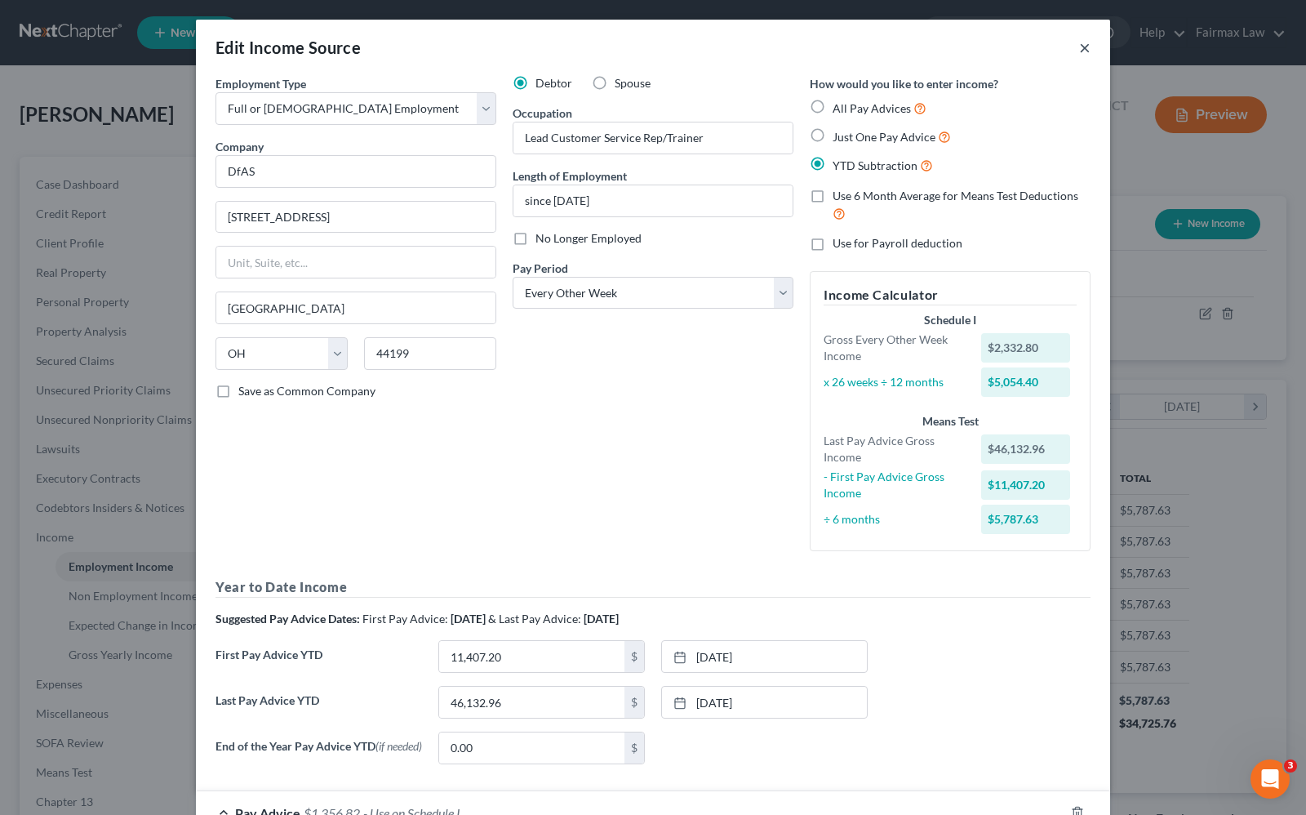
click at [1079, 47] on button "×" at bounding box center [1084, 48] width 11 height 20
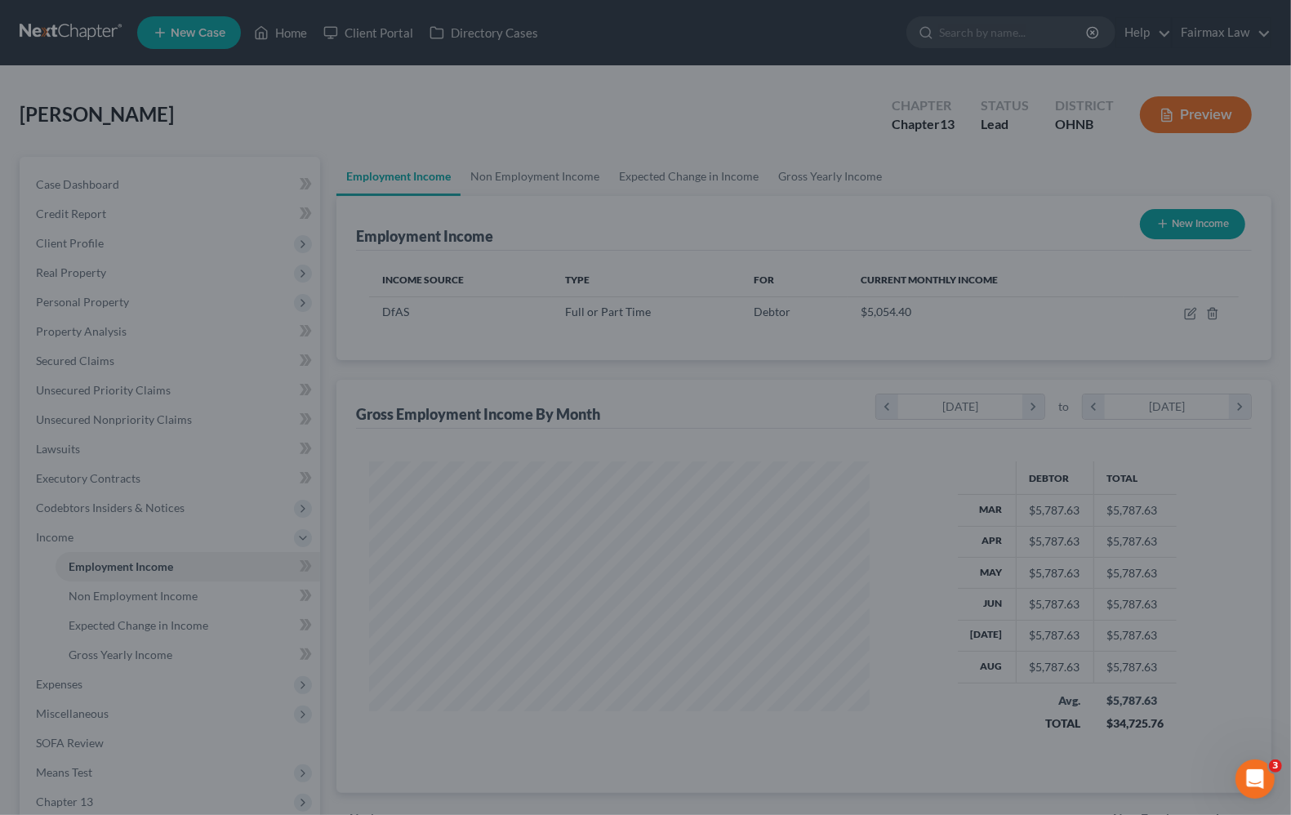
scroll to position [816067, 815834]
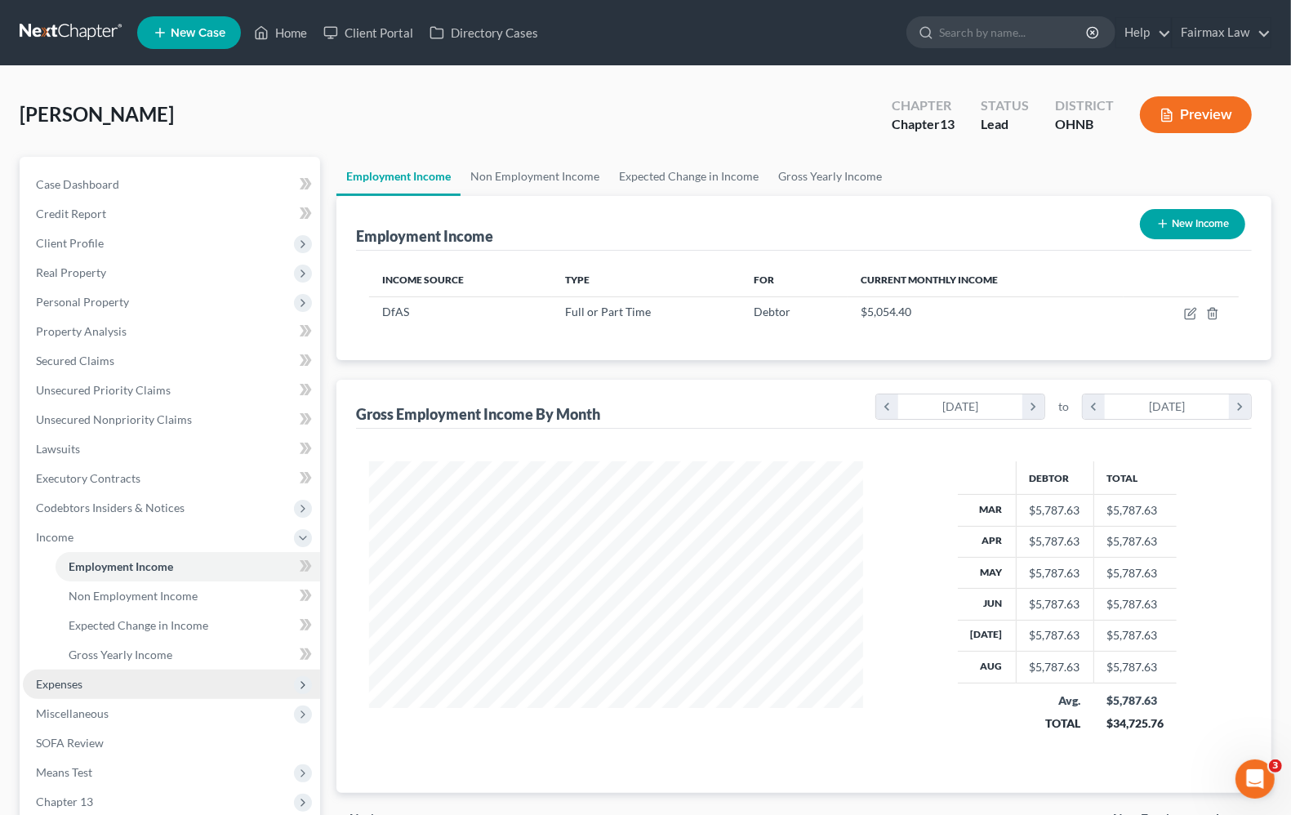
click at [65, 682] on span "Expenses" at bounding box center [59, 684] width 47 height 14
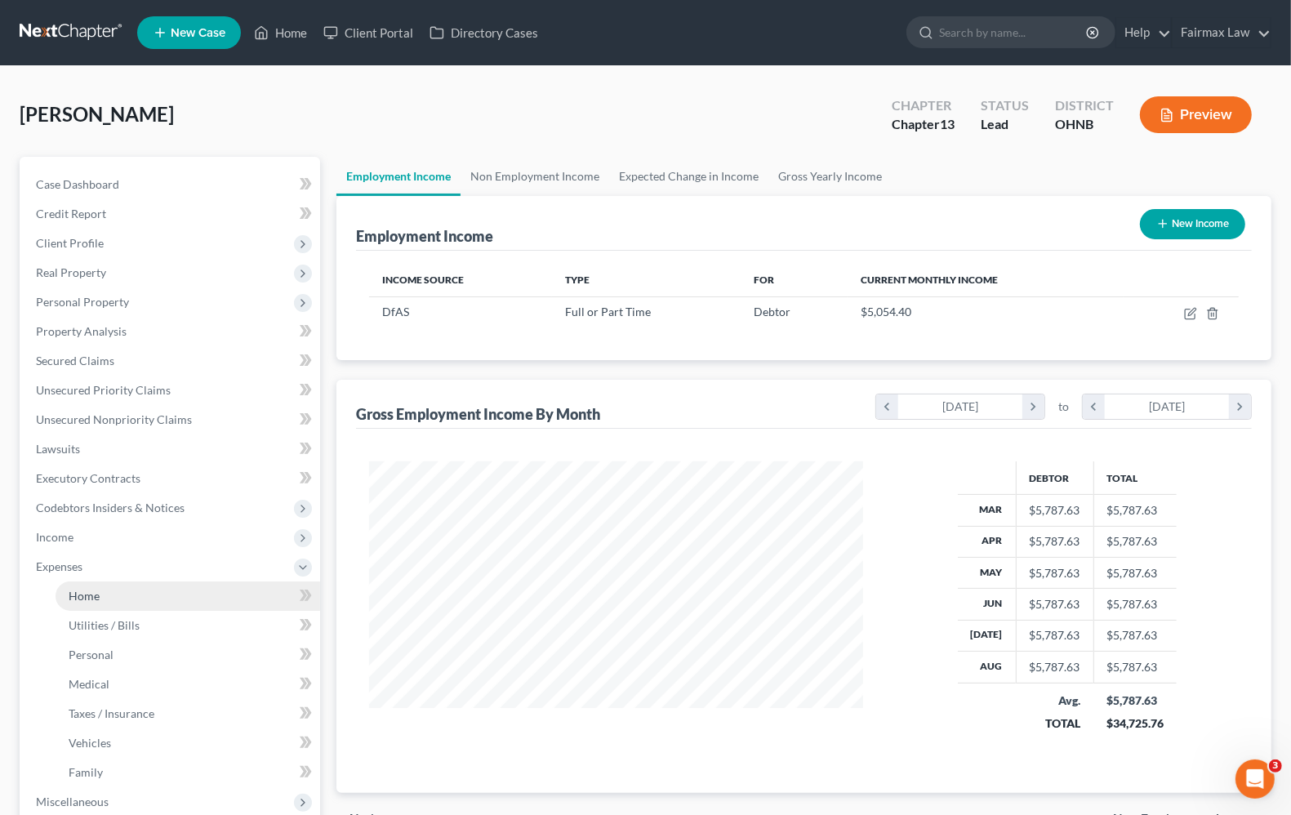
click at [86, 593] on span "Home" at bounding box center [84, 596] width 31 height 14
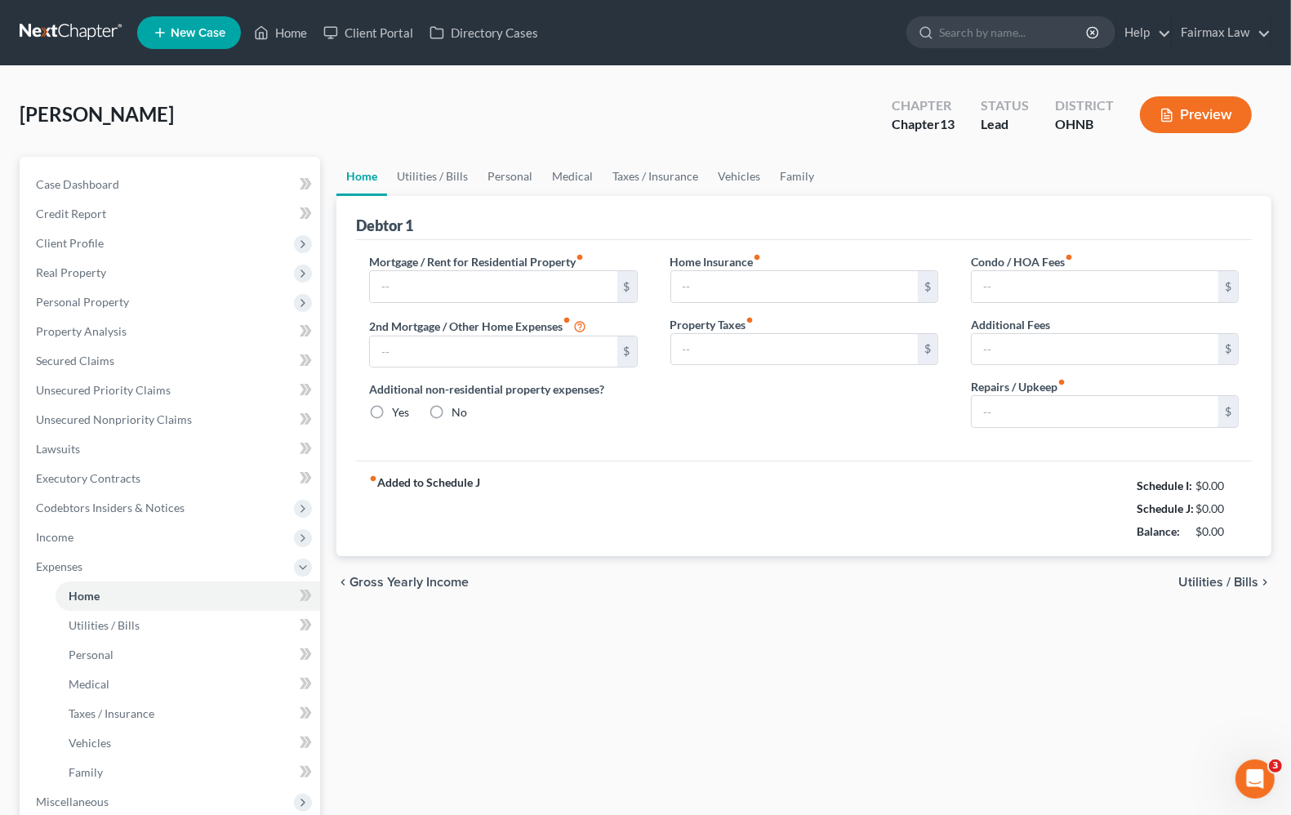
type input "700.00"
type input "0.00"
radio input "true"
type input "0.00"
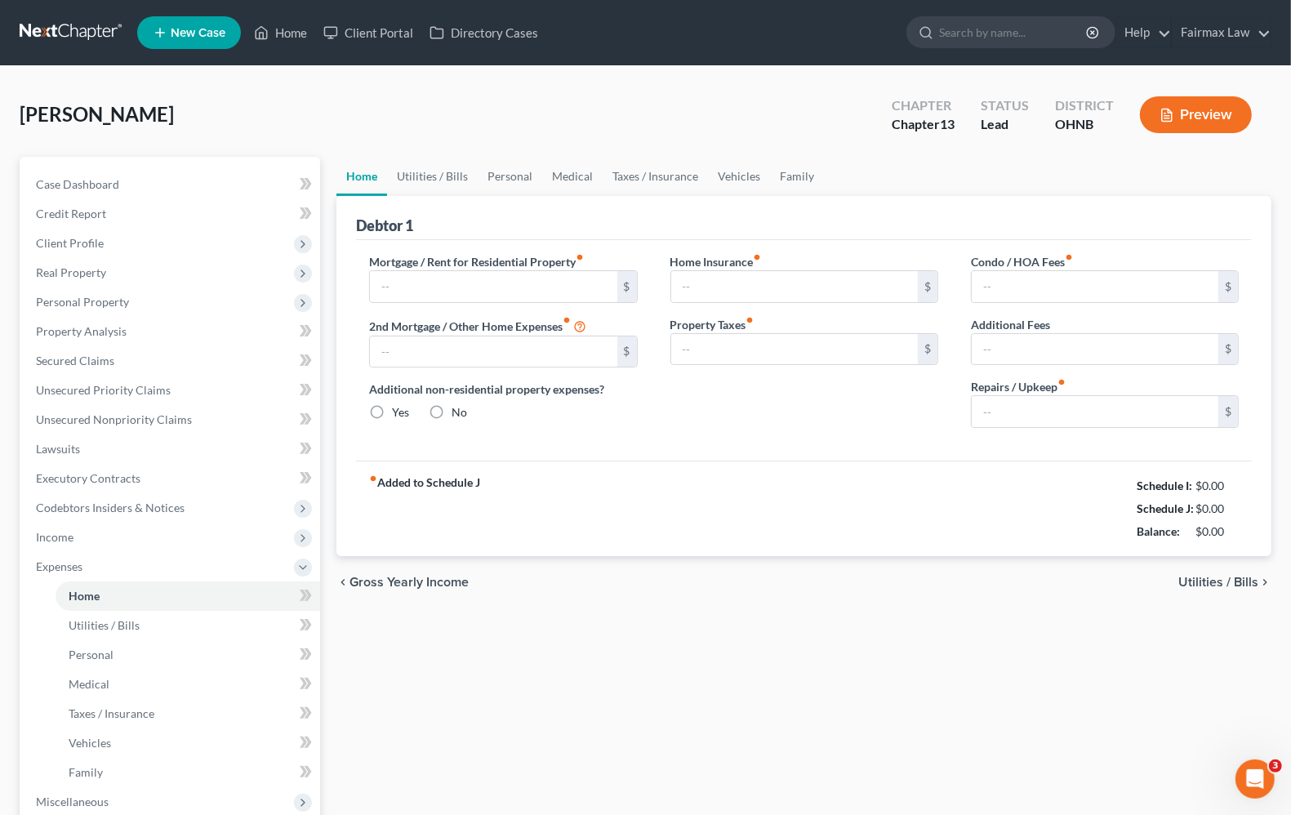
type input "0.00"
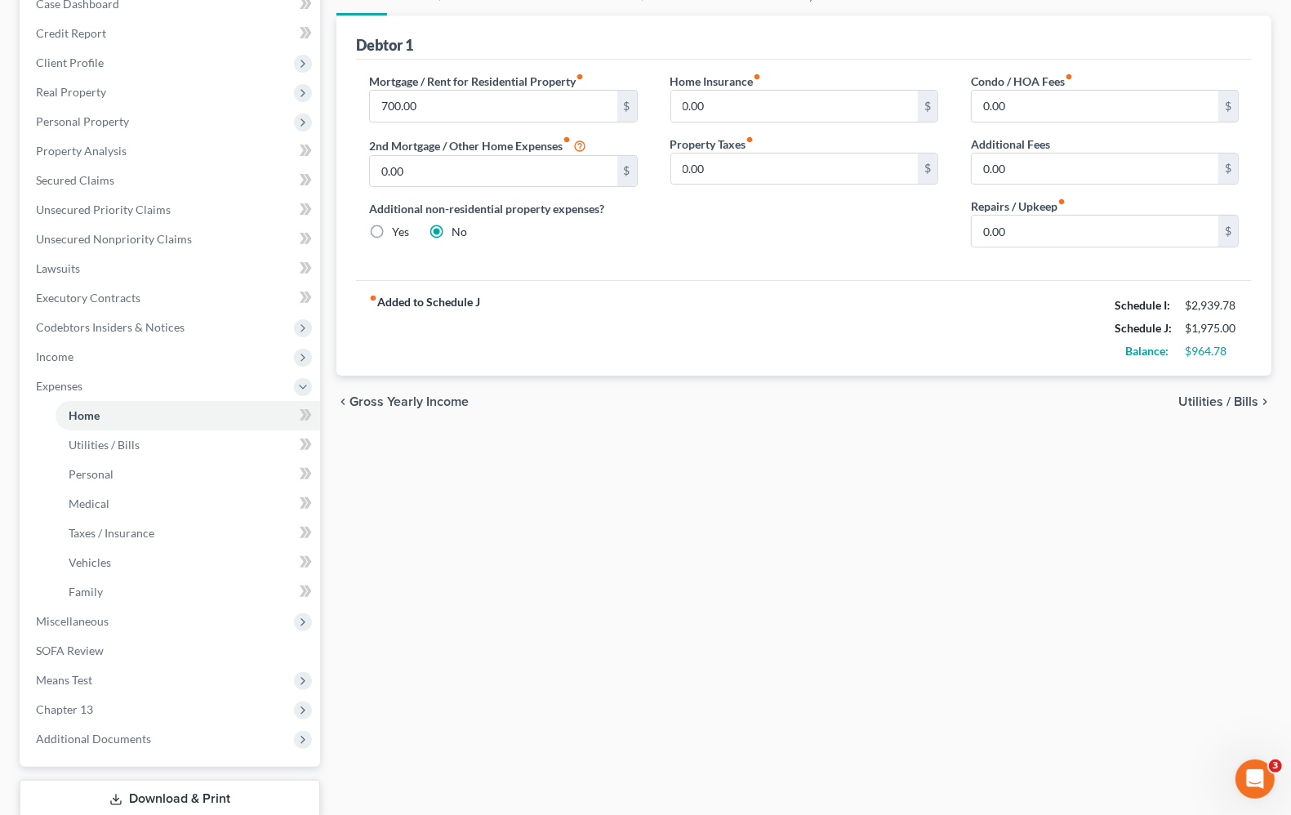
scroll to position [287, 0]
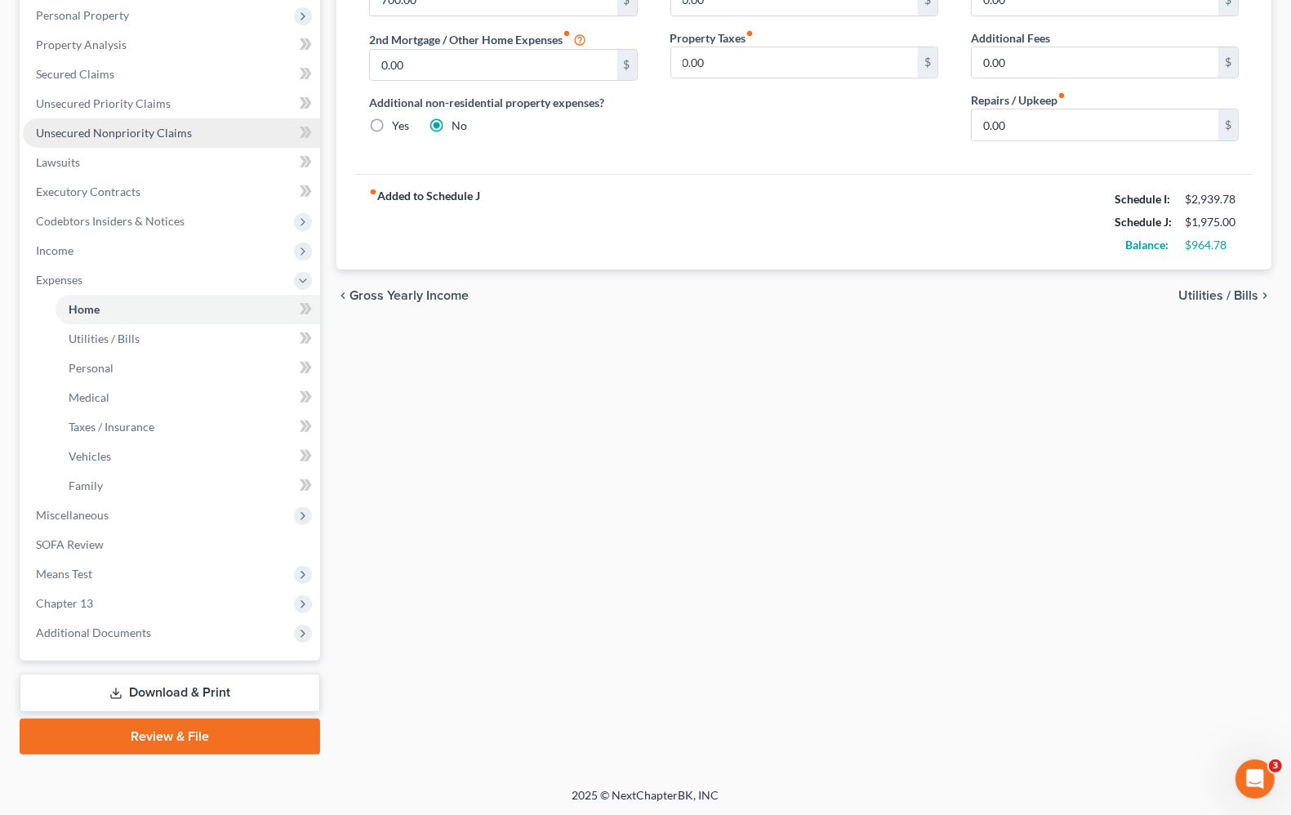
click at [143, 133] on span "Unsecured Nonpriority Claims" at bounding box center [114, 133] width 156 height 14
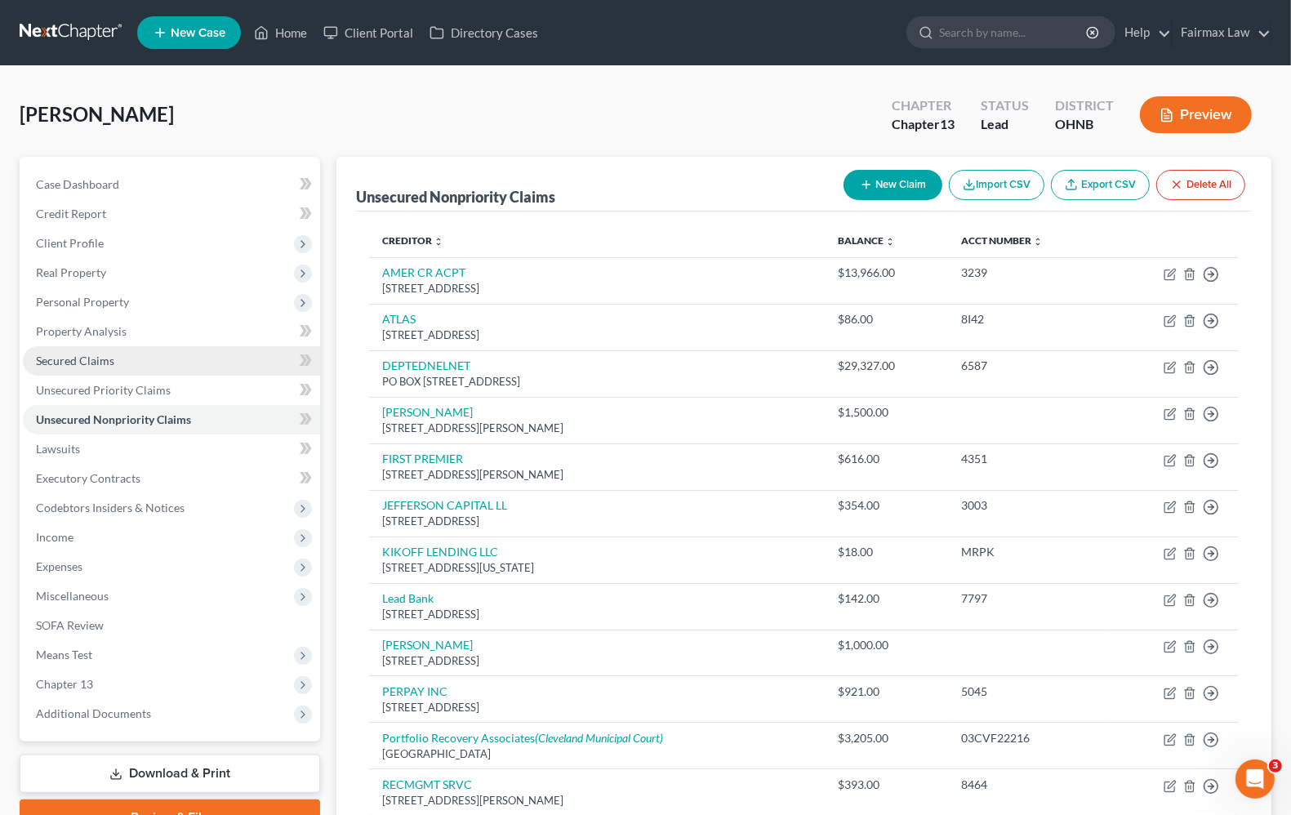
click at [96, 349] on link "Secured Claims" at bounding box center [171, 360] width 297 height 29
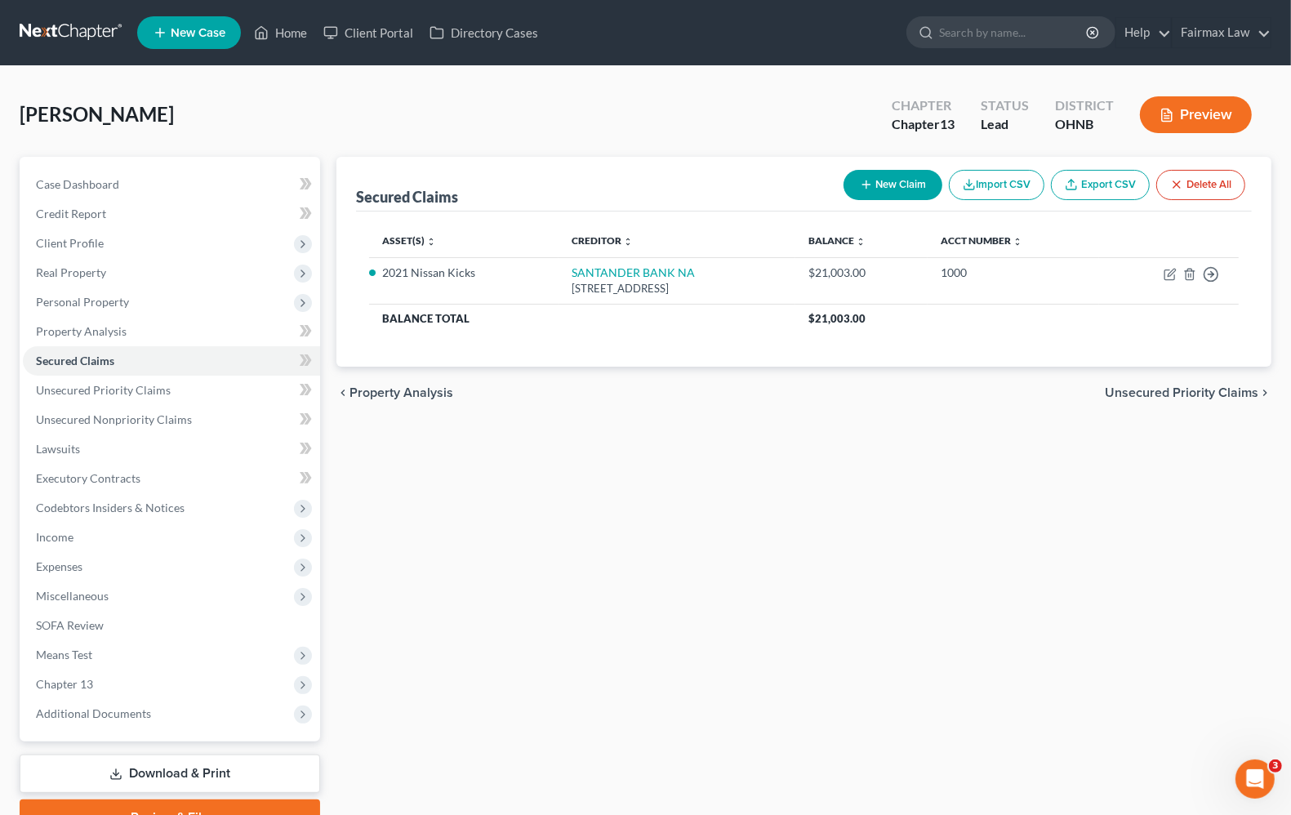
click at [666, 453] on div "Secured Claims New Claim Import CSV Export CSV Delete All Asset(s) expand_more …" at bounding box center [803, 496] width 951 height 678
click at [84, 564] on span "Expenses" at bounding box center [171, 566] width 297 height 29
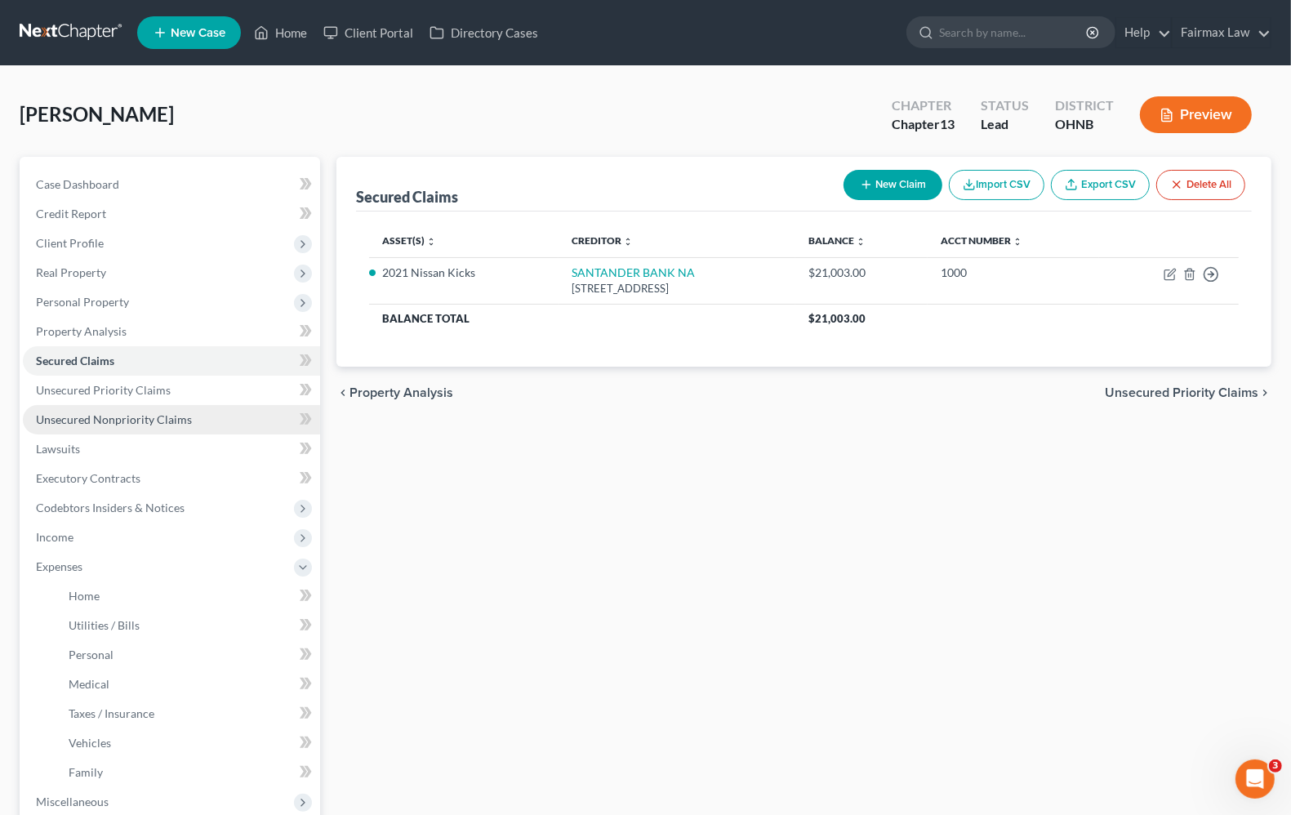
click at [73, 425] on link "Unsecured Nonpriority Claims" at bounding box center [171, 419] width 297 height 29
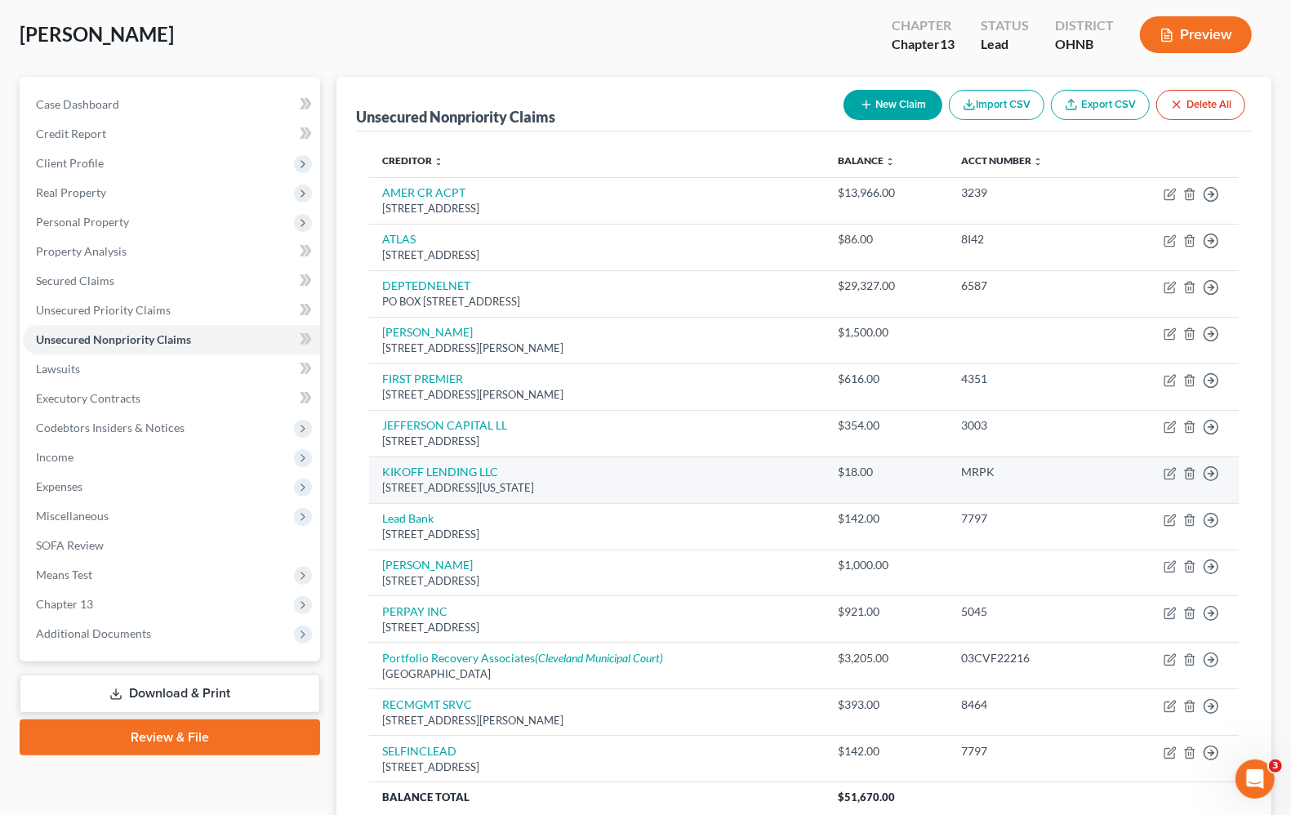
scroll to position [226, 0]
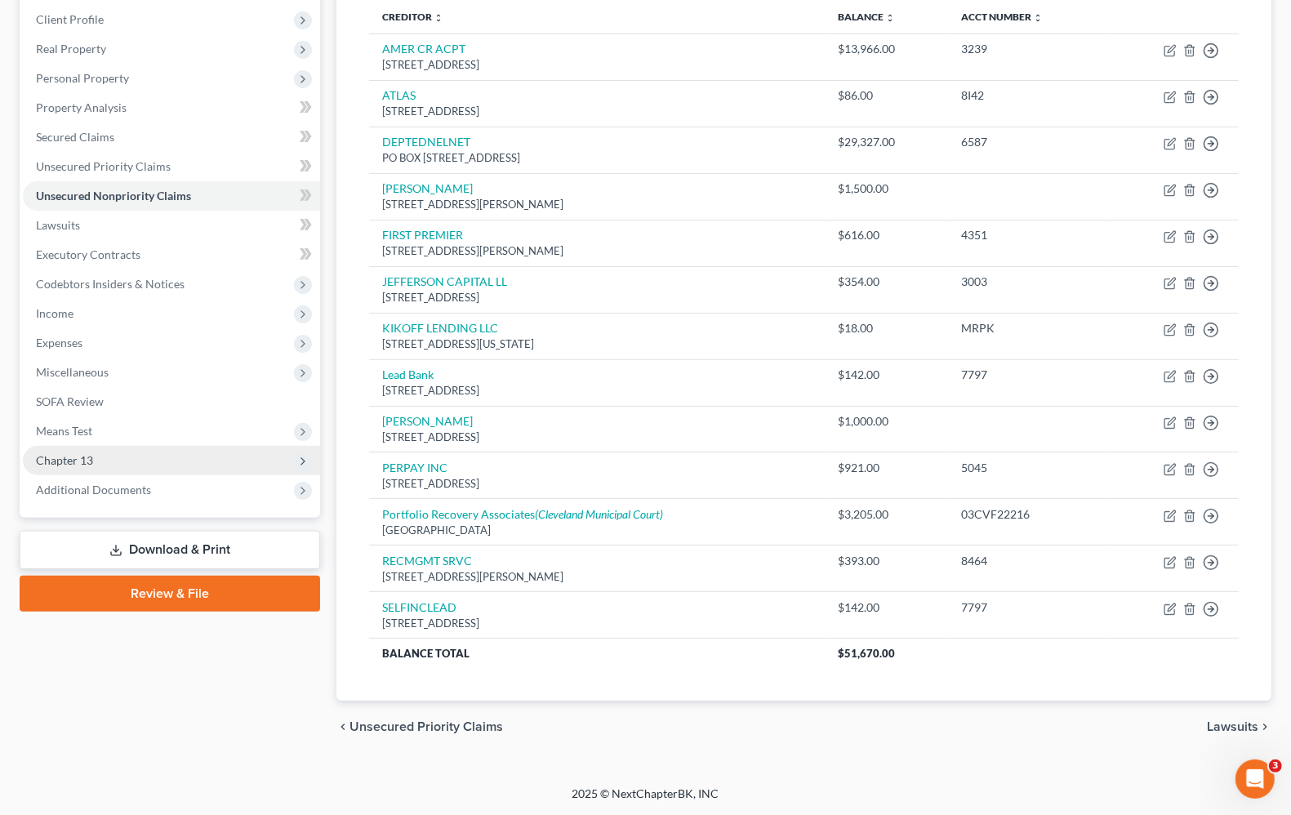
click at [131, 463] on span "Chapter 13" at bounding box center [171, 460] width 297 height 29
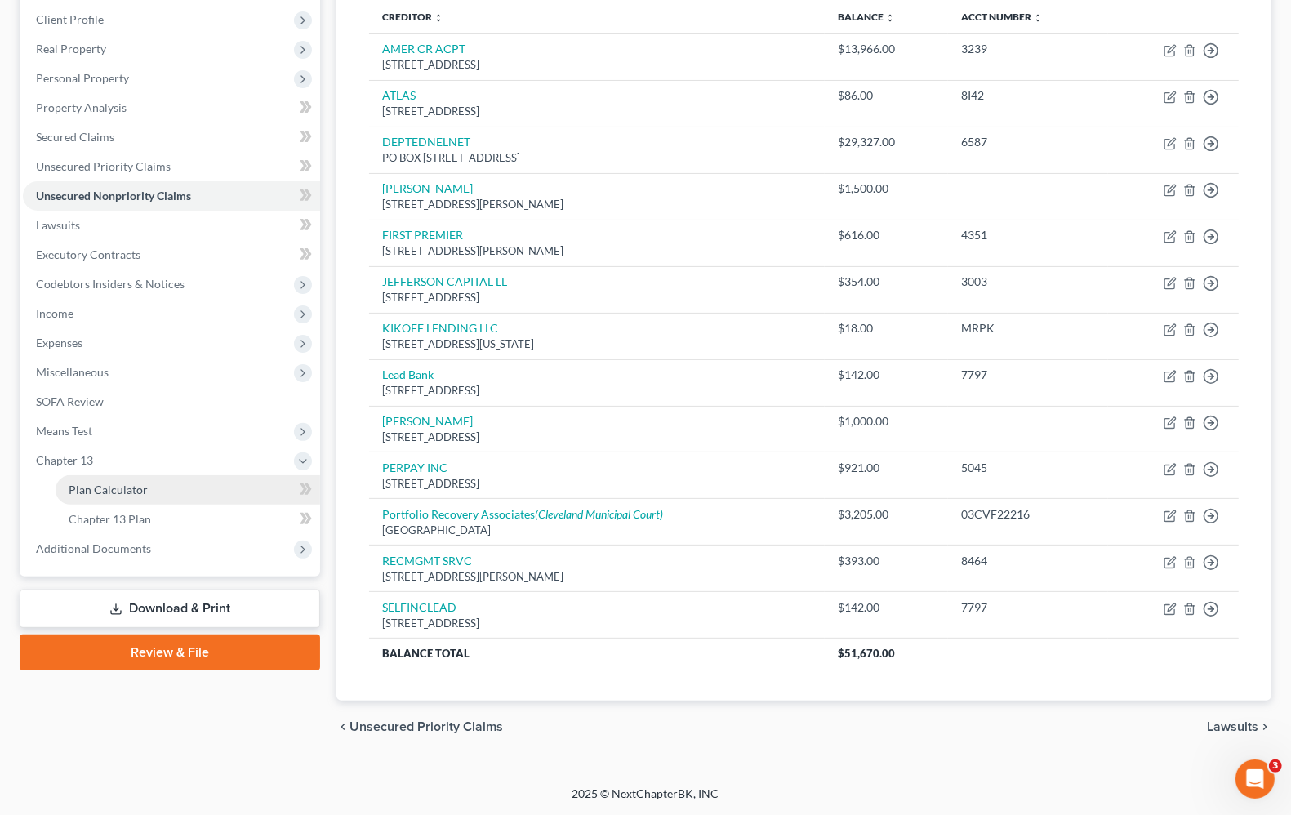
click at [131, 487] on span "Plan Calculator" at bounding box center [108, 489] width 79 height 14
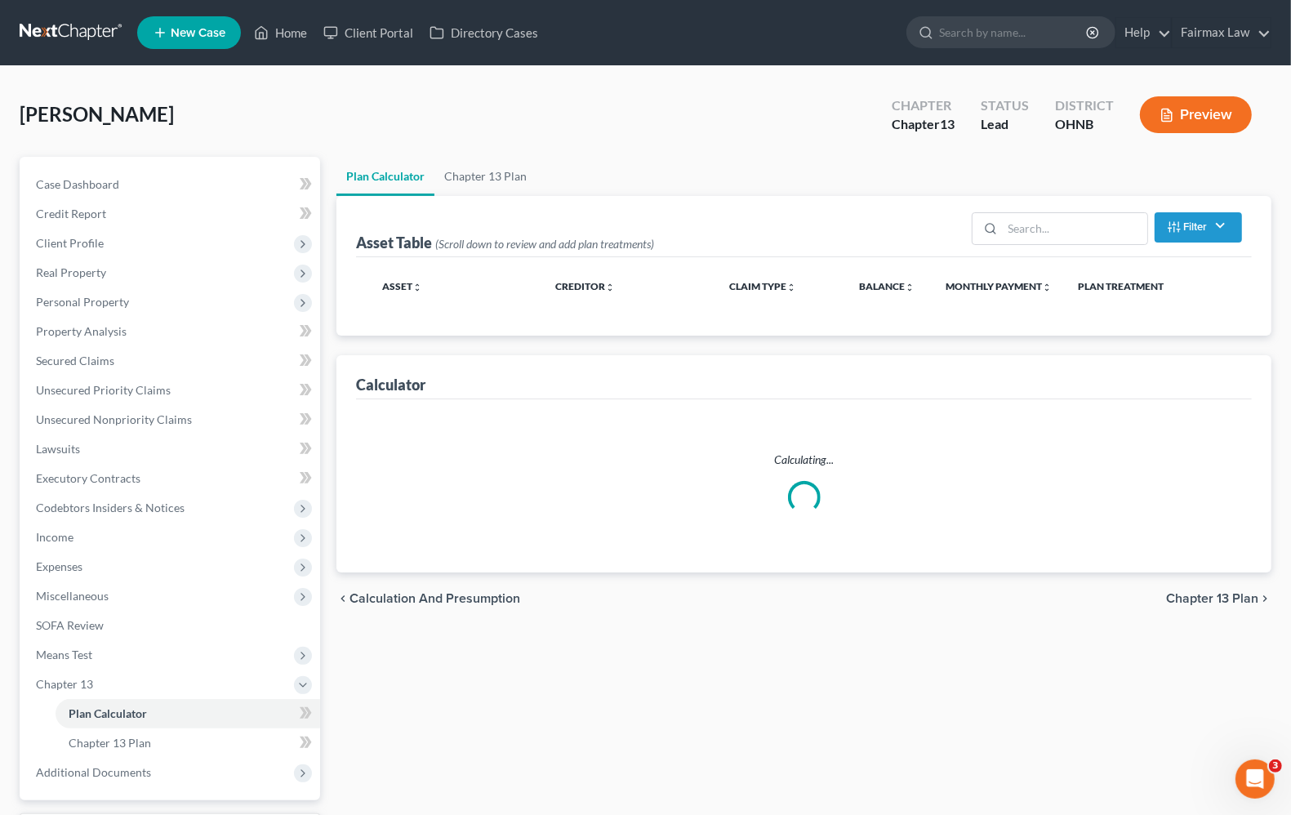
select select "59"
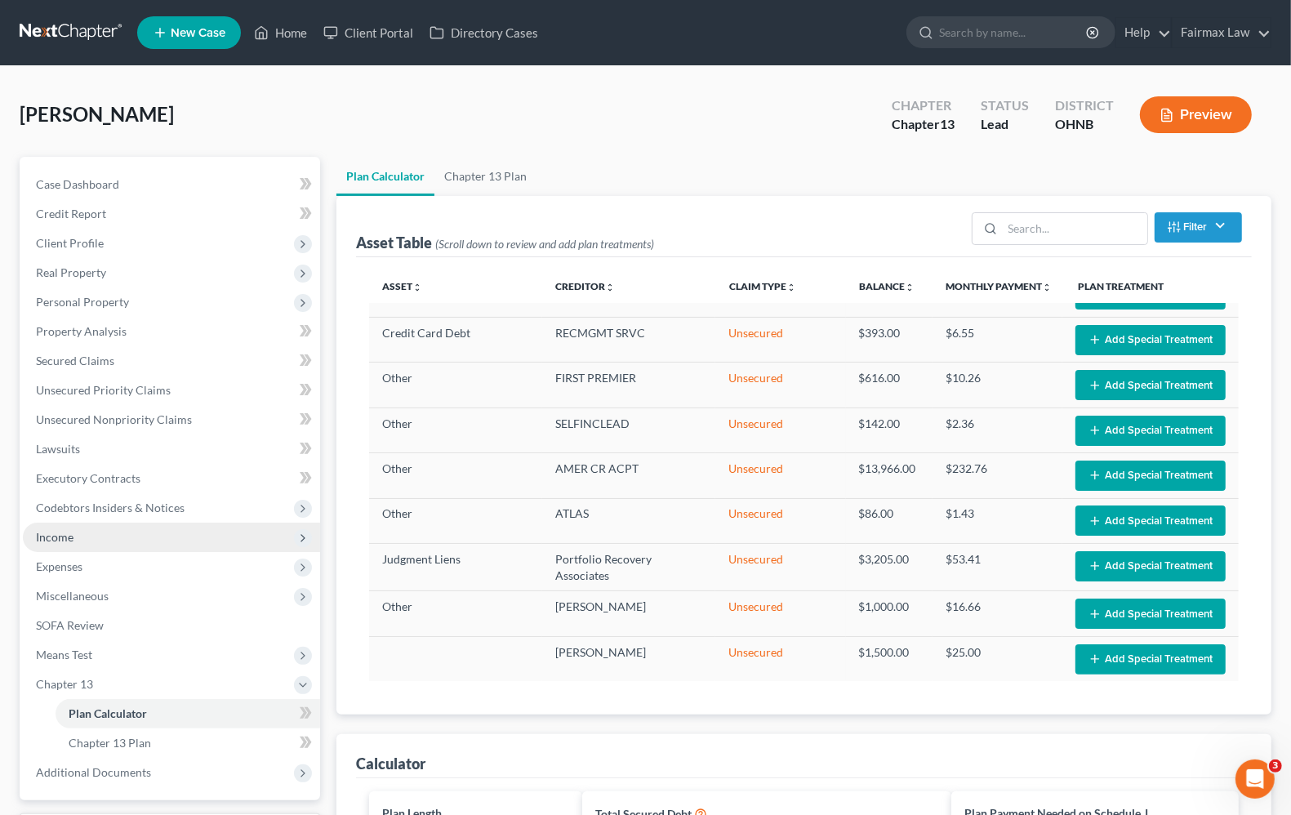
click at [100, 537] on span "Income" at bounding box center [171, 536] width 297 height 29
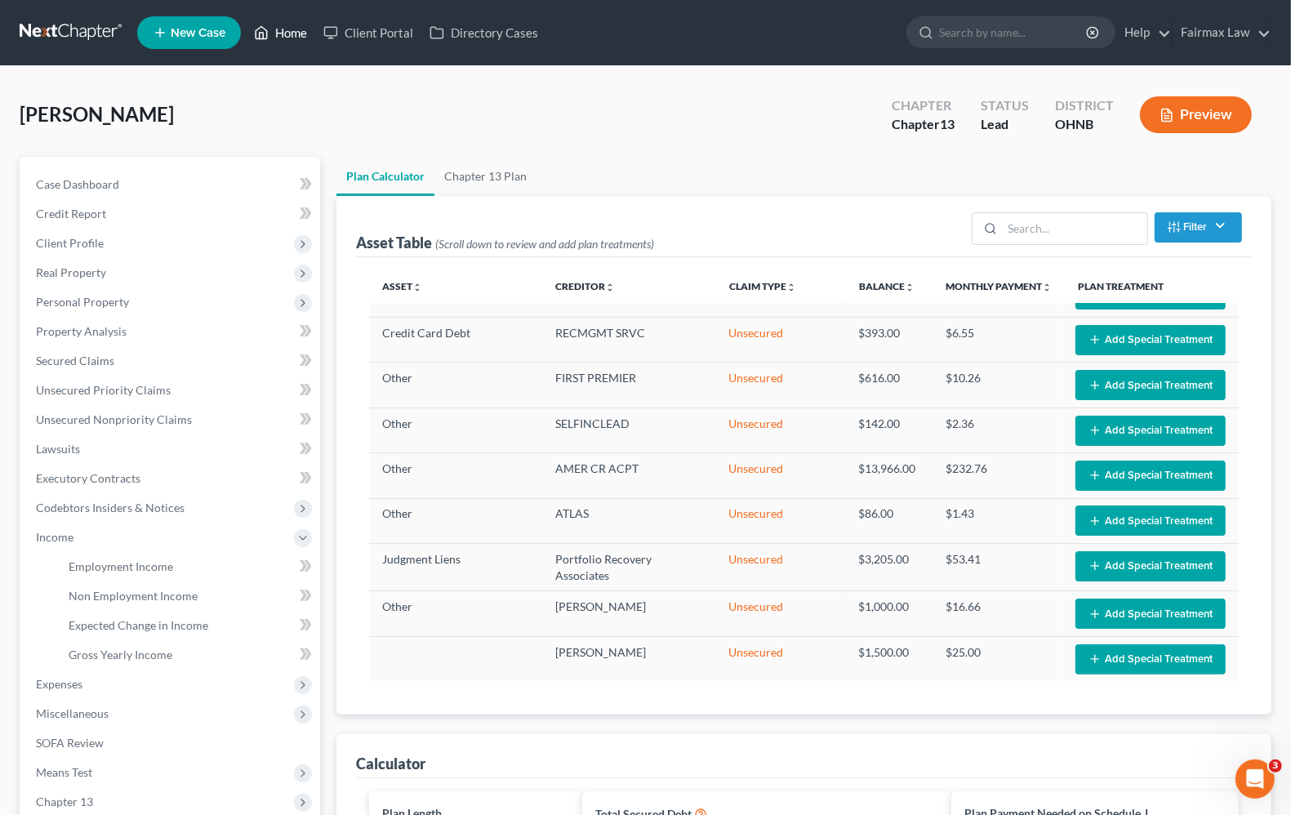
click at [295, 29] on link "Home" at bounding box center [280, 32] width 69 height 29
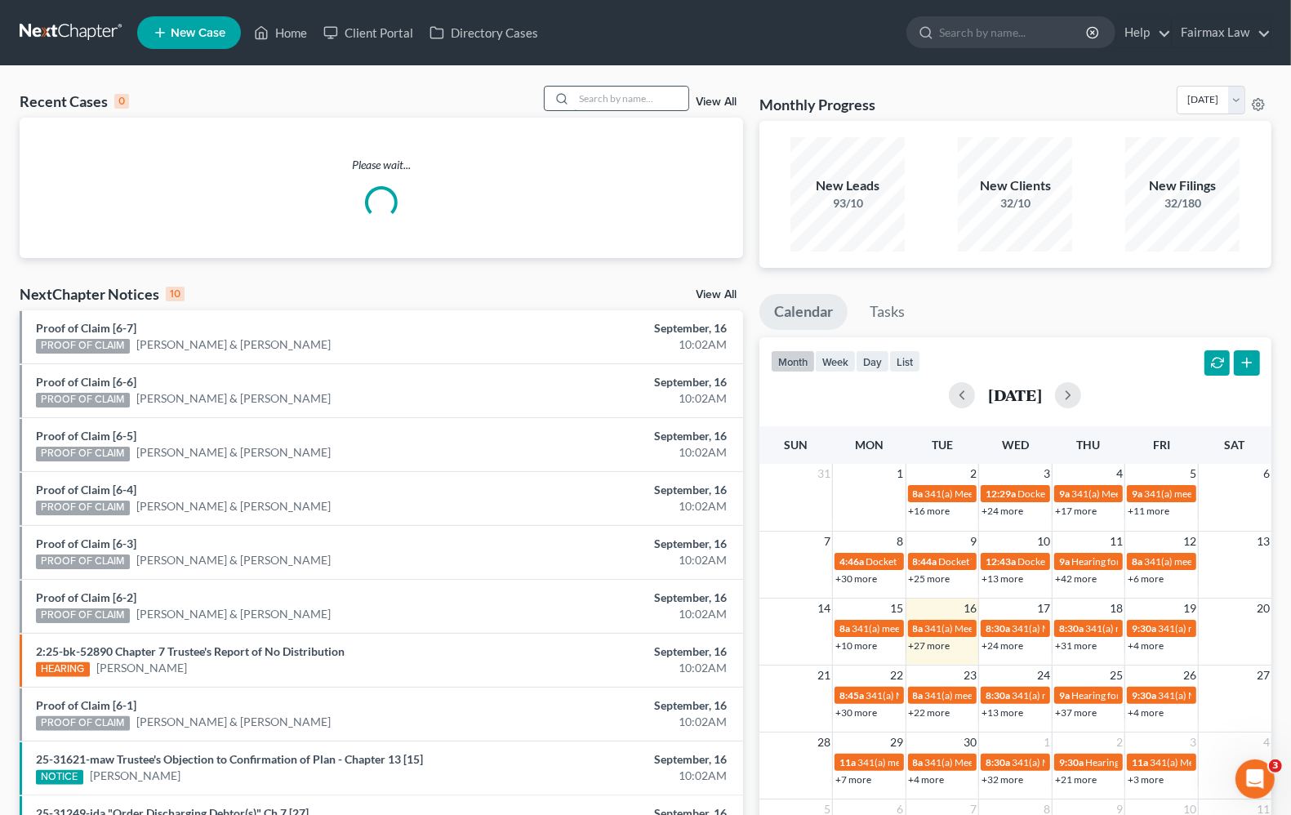
click at [601, 104] on input "search" at bounding box center [631, 99] width 114 height 24
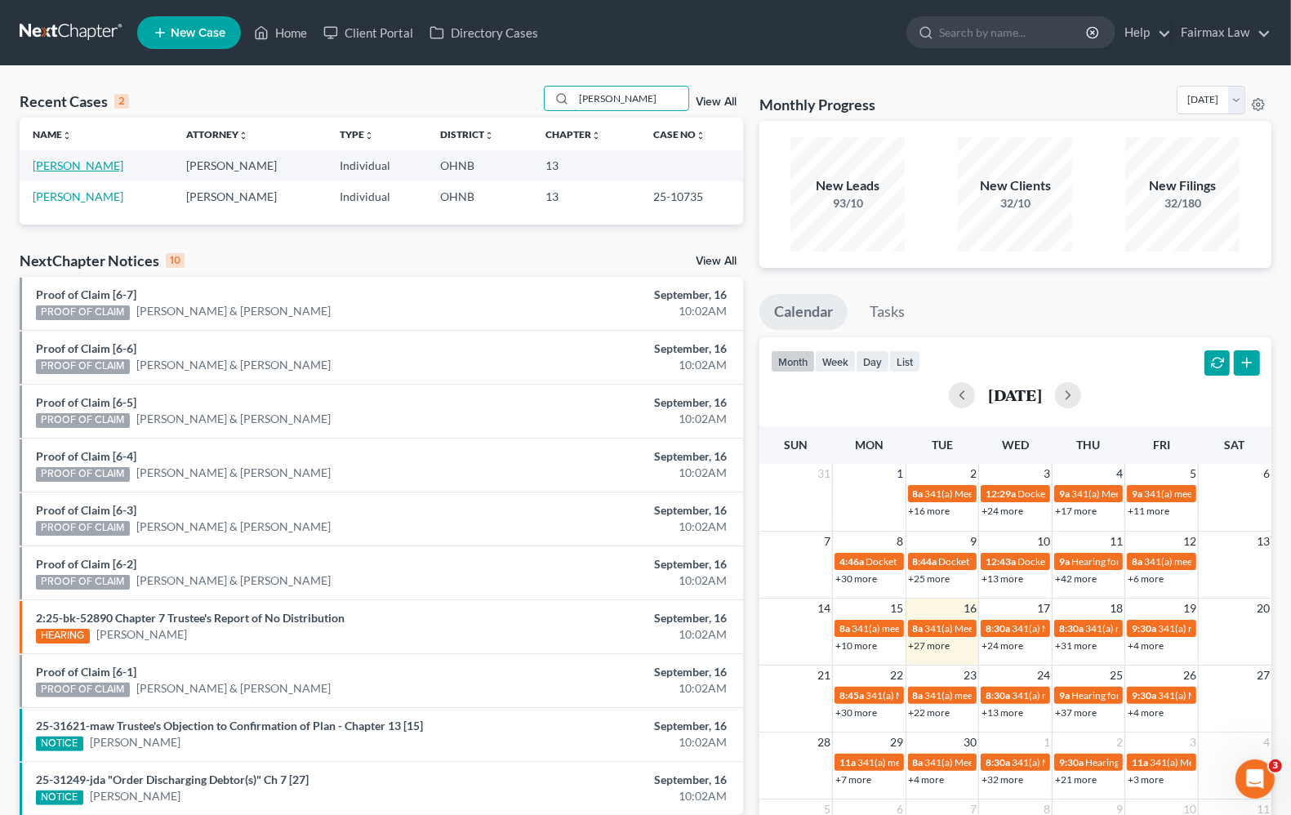
type input "[PERSON_NAME]"
click at [90, 166] on link "[PERSON_NAME]" at bounding box center [78, 165] width 91 height 14
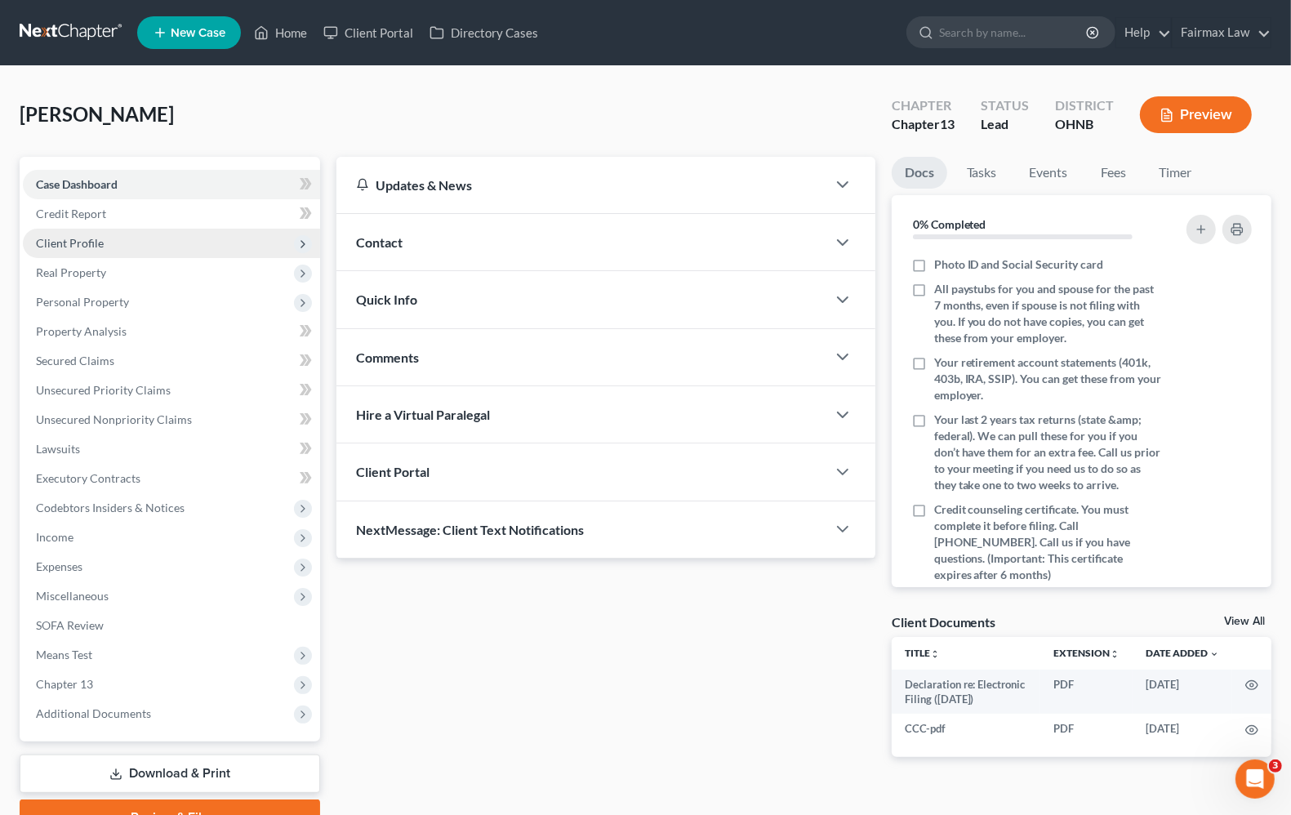
click at [63, 237] on span "Client Profile" at bounding box center [70, 243] width 68 height 14
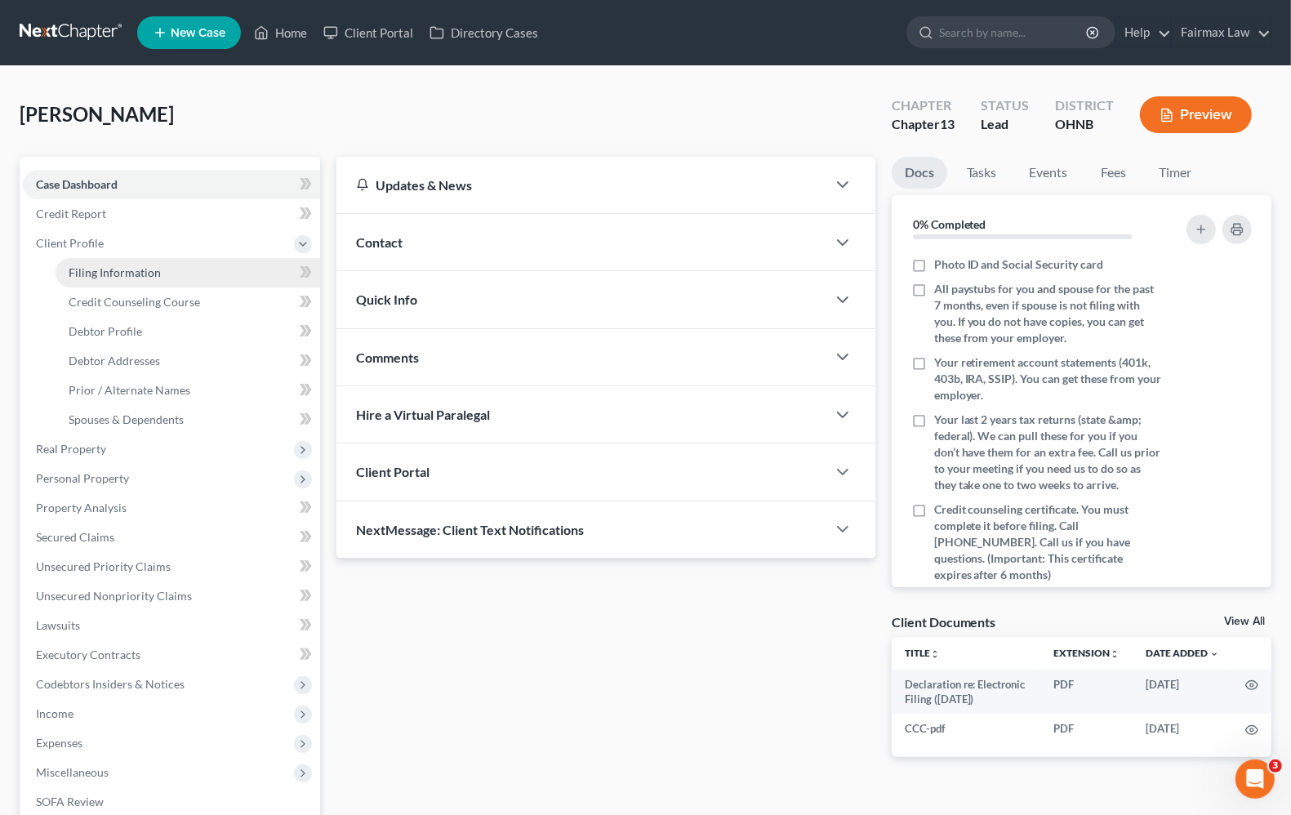
click at [116, 274] on span "Filing Information" at bounding box center [115, 272] width 92 height 14
select select "1"
select select "0"
select select "3"
select select "0"
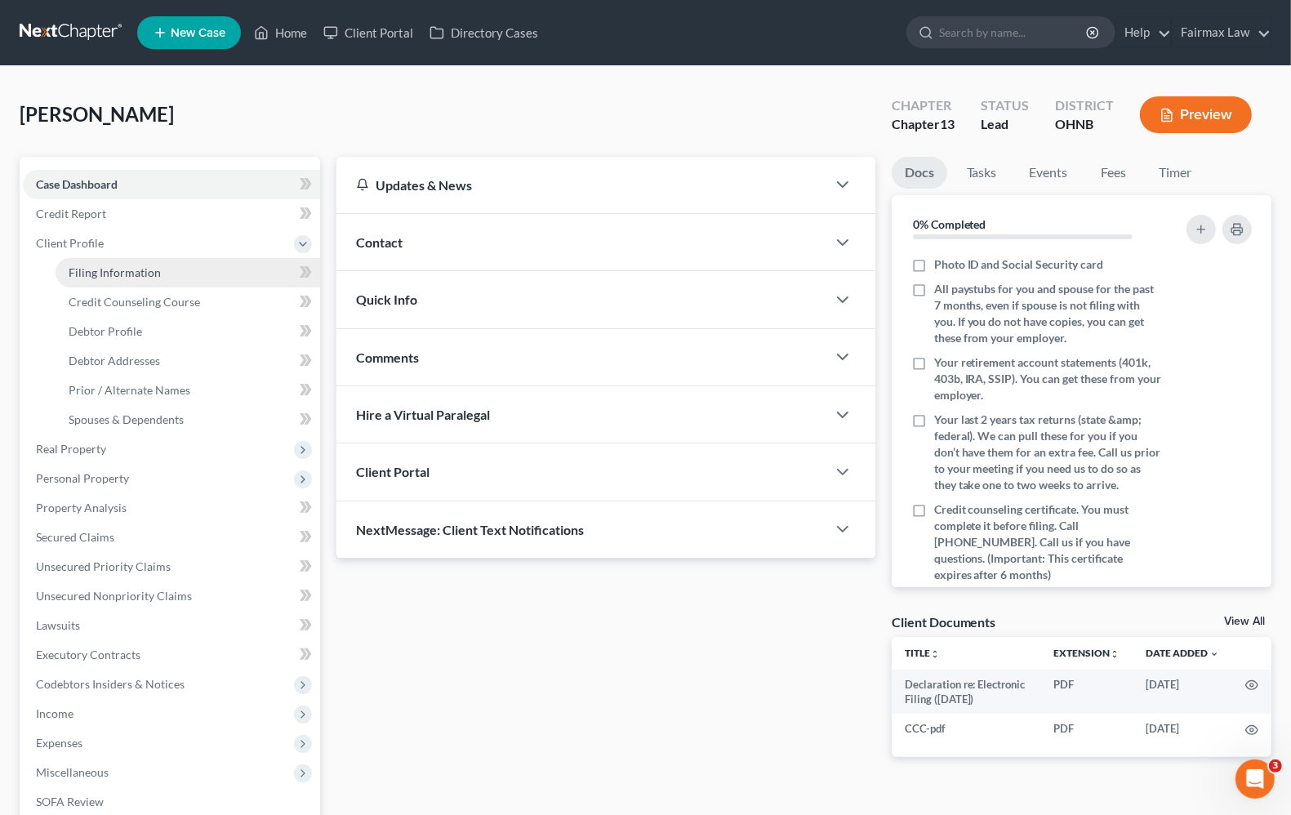
select select "36"
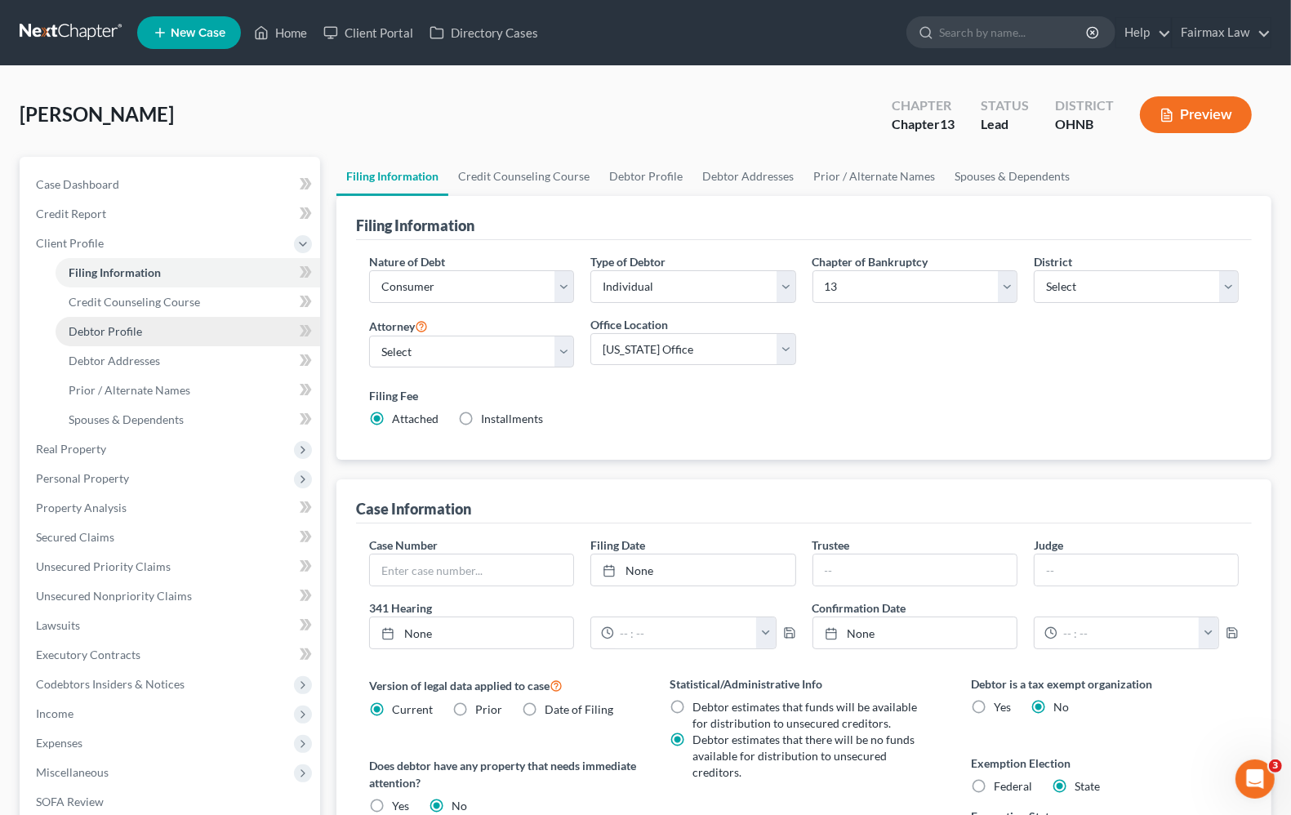
click at [125, 332] on span "Debtor Profile" at bounding box center [105, 331] width 73 height 14
select select "1"
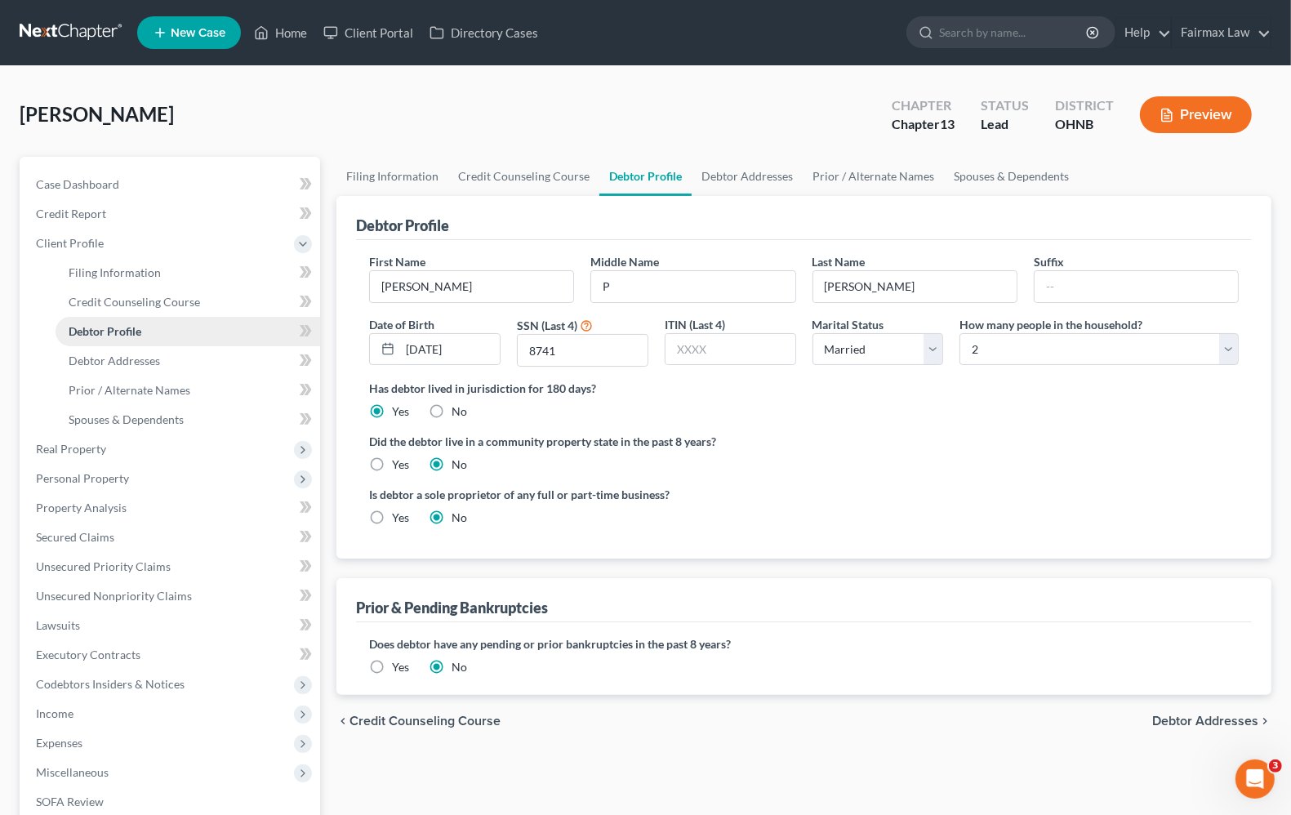
radio input "true"
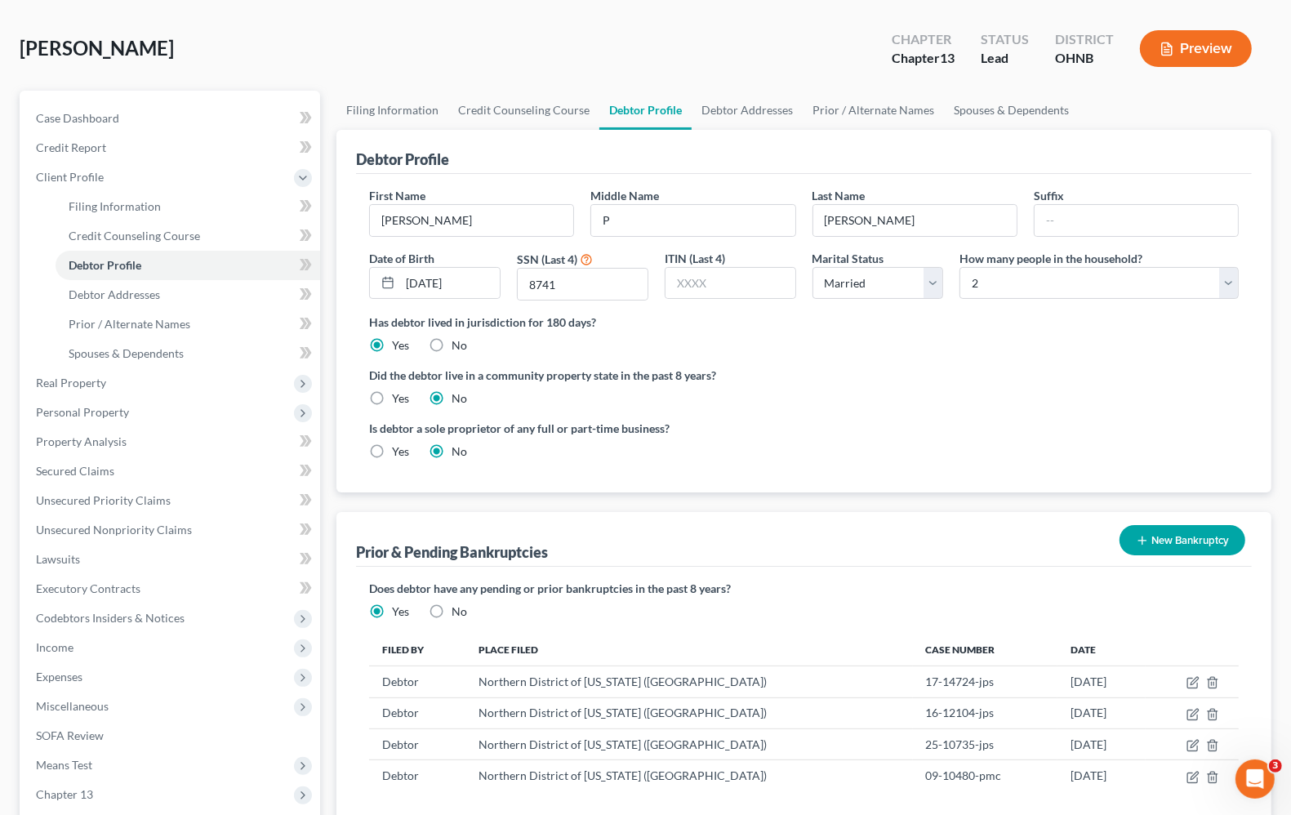
scroll to position [102, 0]
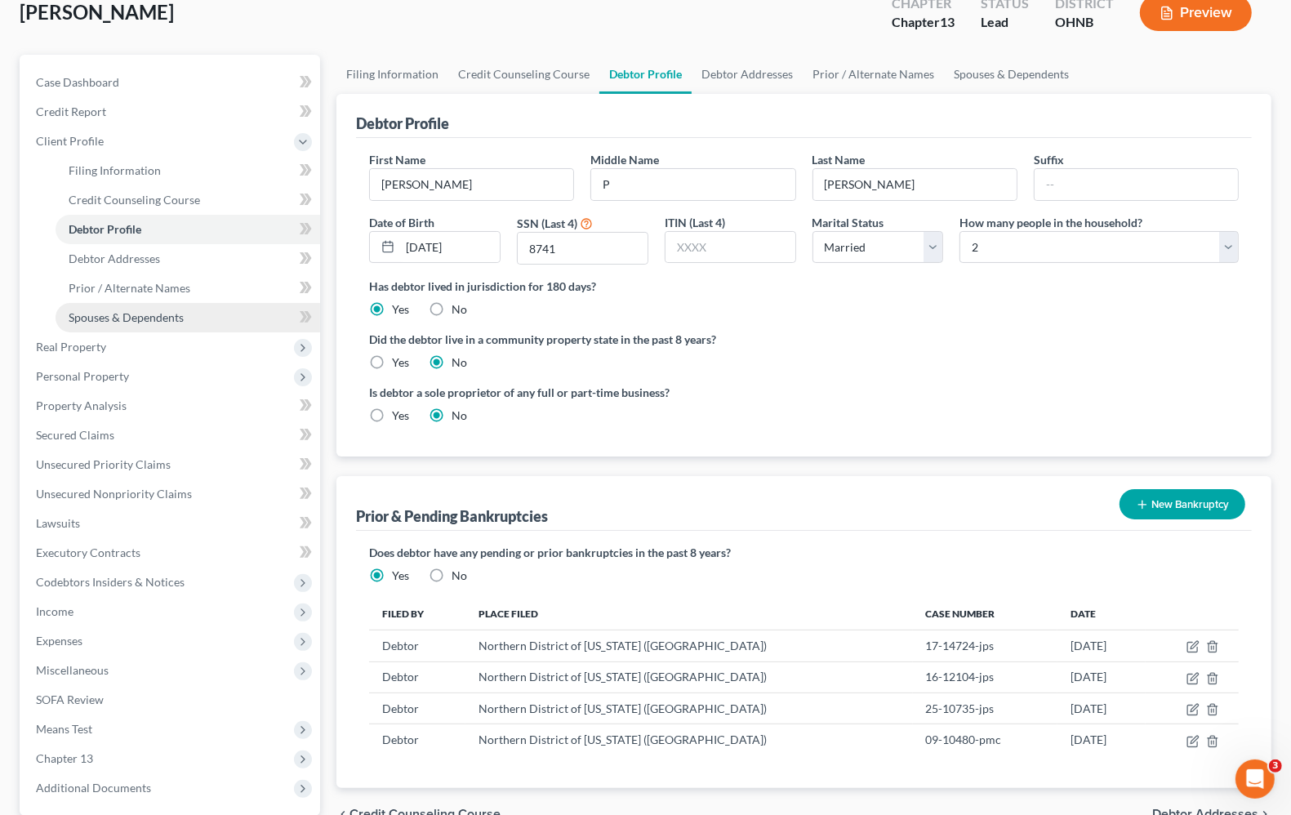
click at [116, 314] on span "Spouses & Dependents" at bounding box center [126, 317] width 115 height 14
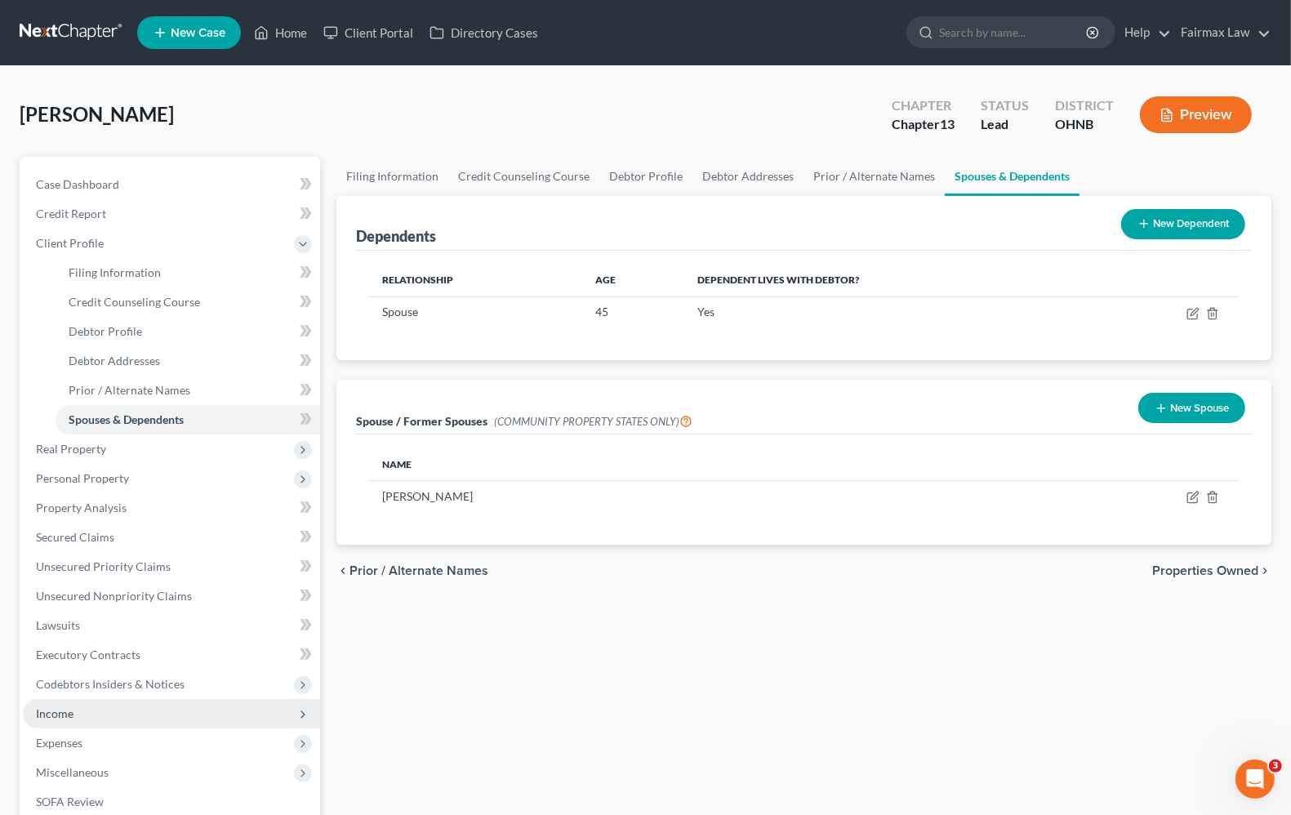
click at [58, 722] on span "Income" at bounding box center [171, 713] width 297 height 29
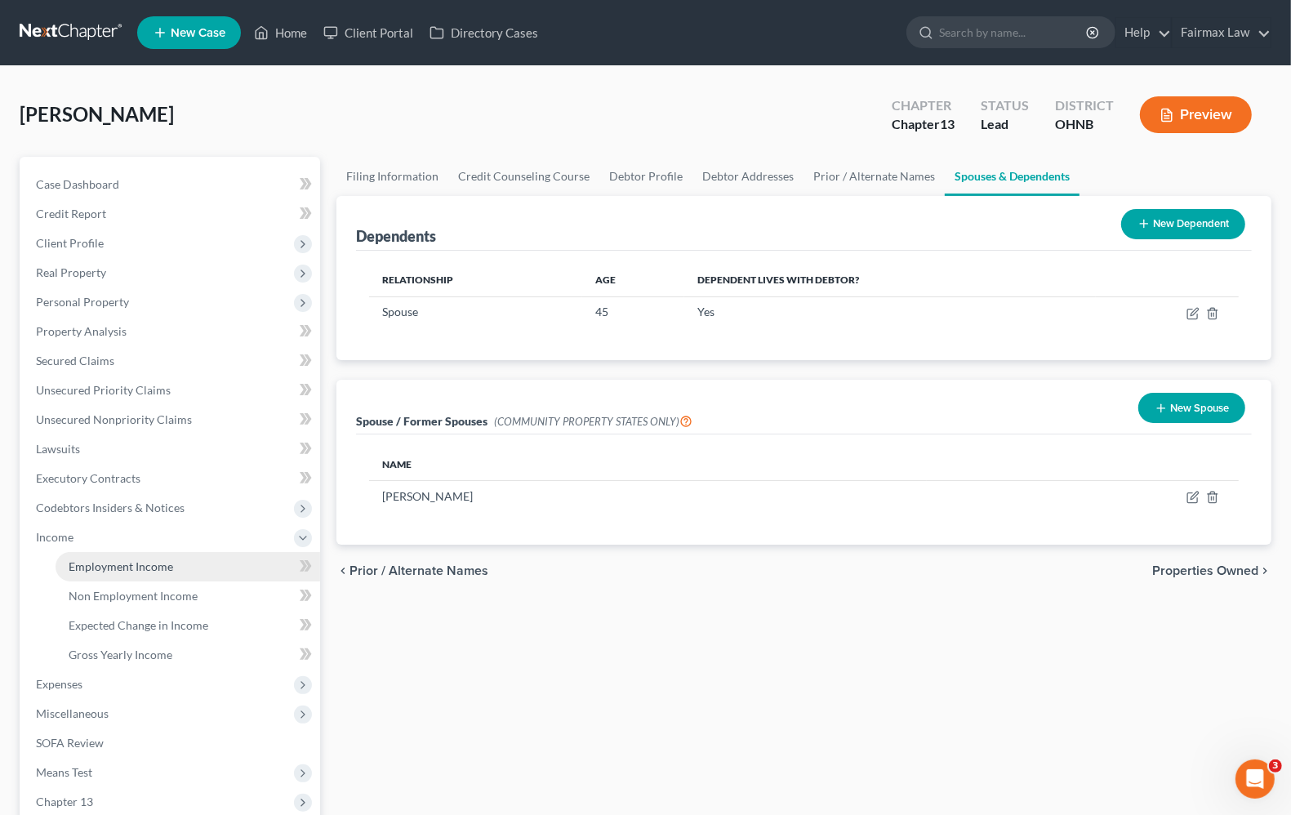
click at [96, 564] on span "Employment Income" at bounding box center [121, 566] width 104 height 14
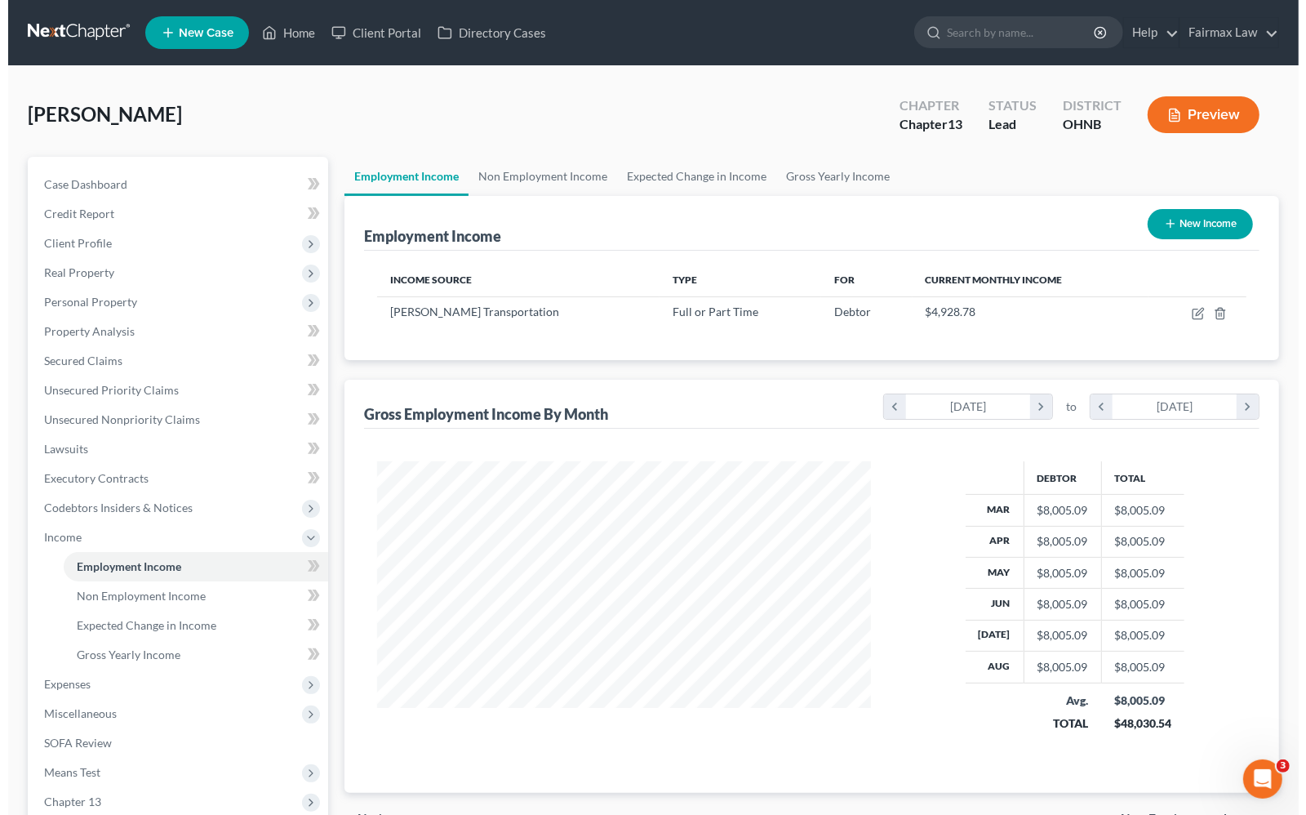
scroll to position [294, 525]
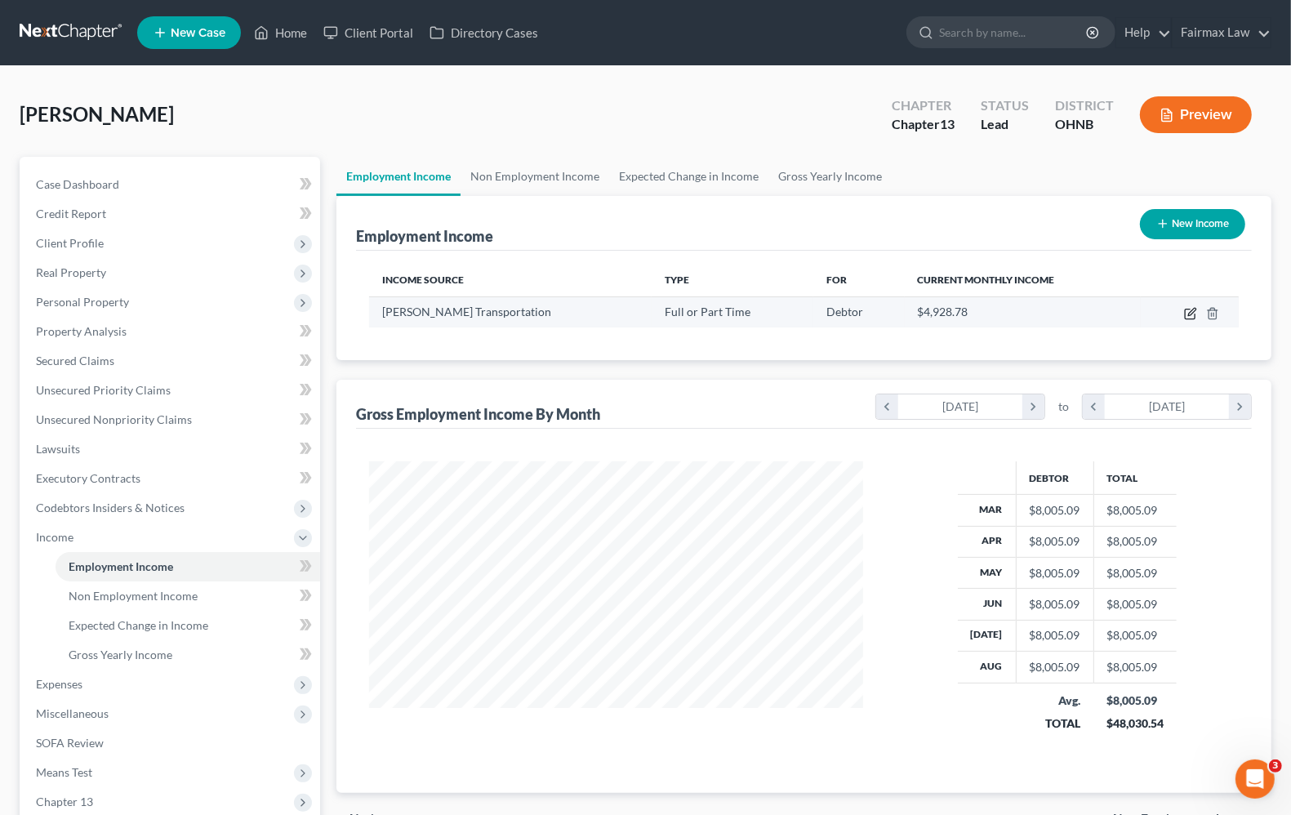
click at [1189, 312] on icon "button" at bounding box center [1191, 311] width 7 height 7
select select "0"
select select "36"
select select "3"
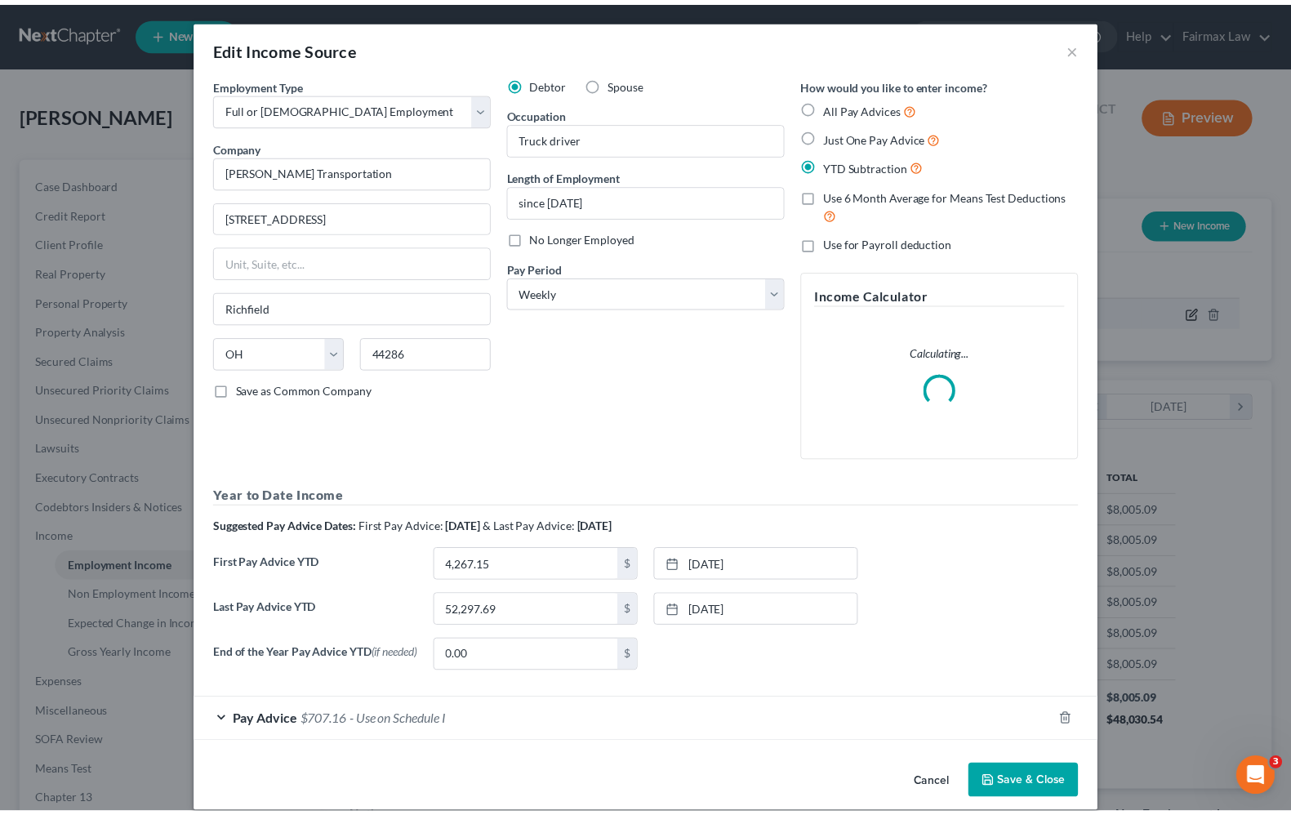
scroll to position [294, 532]
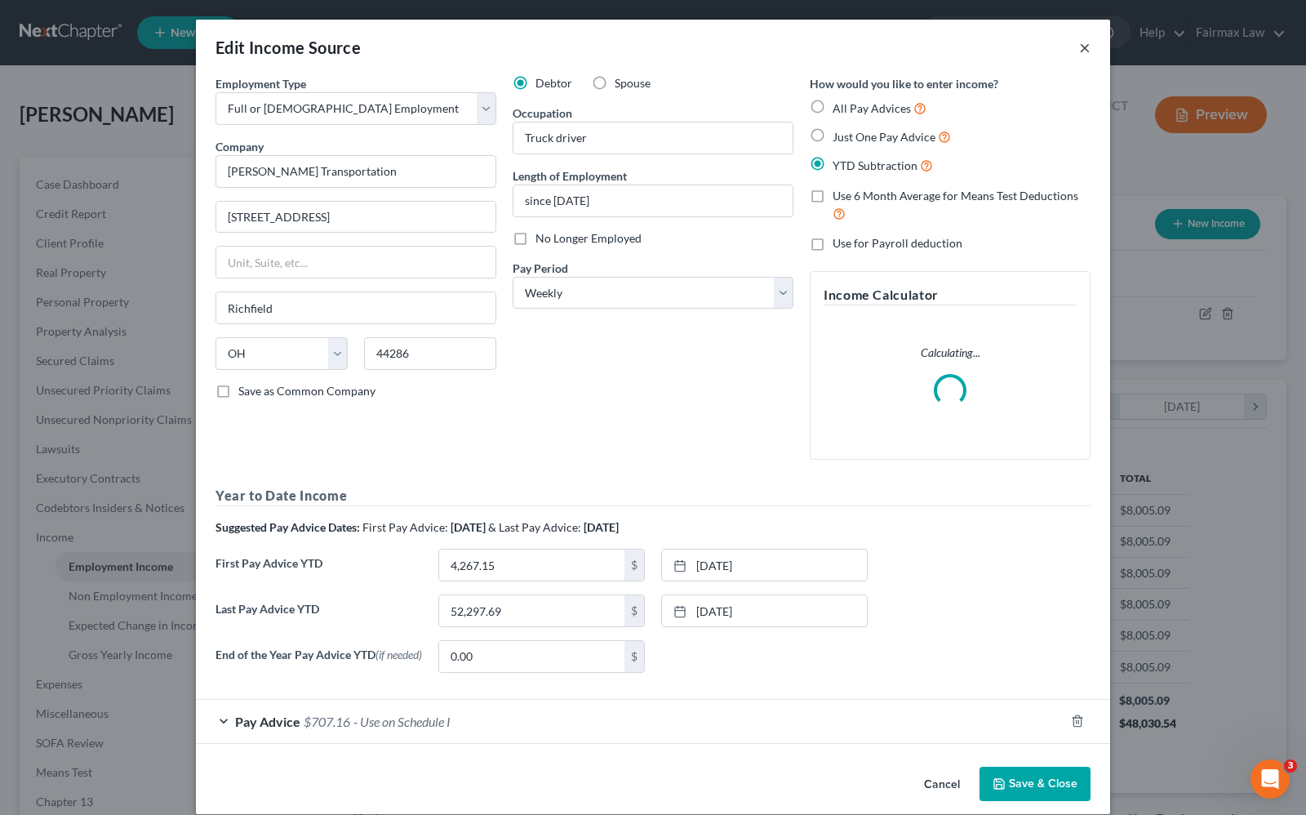
click at [1079, 38] on button "×" at bounding box center [1084, 48] width 11 height 20
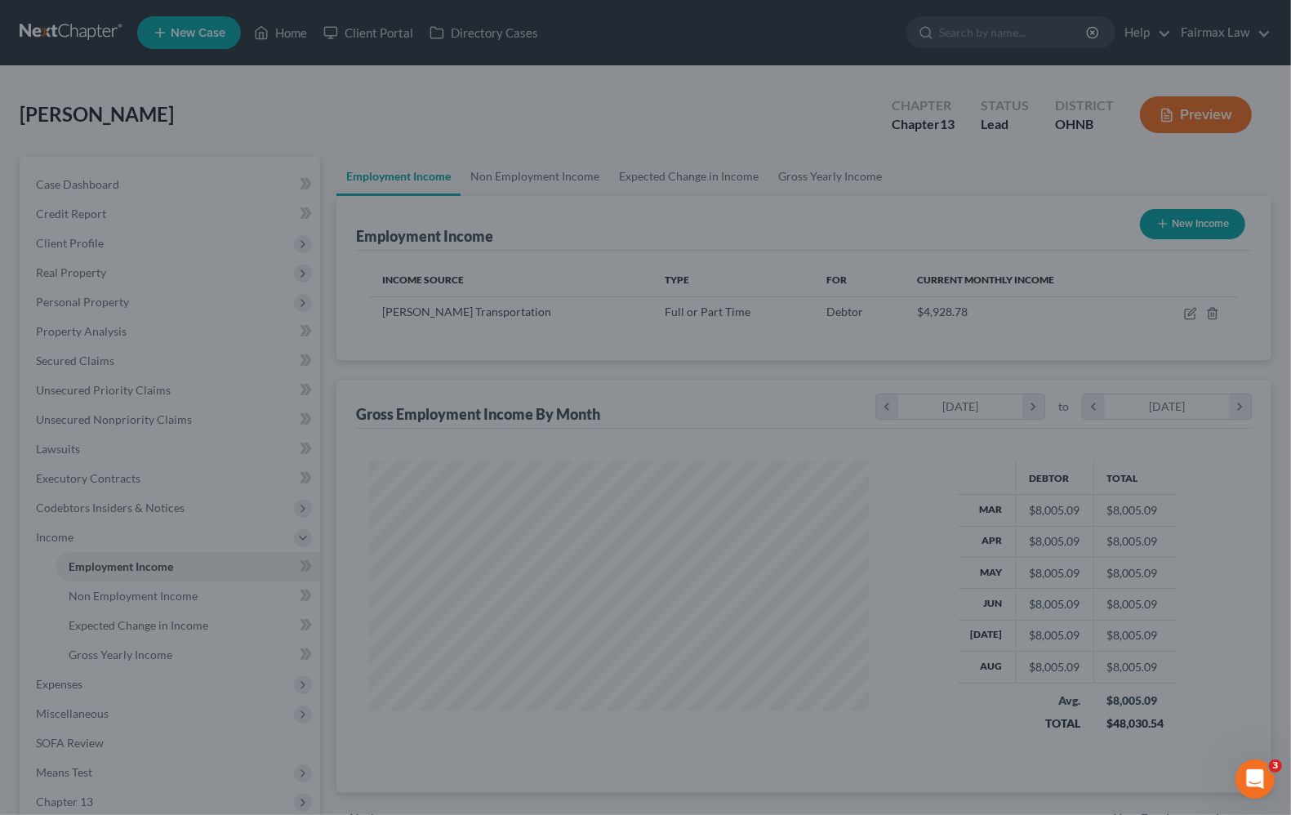
scroll to position [816067, 815834]
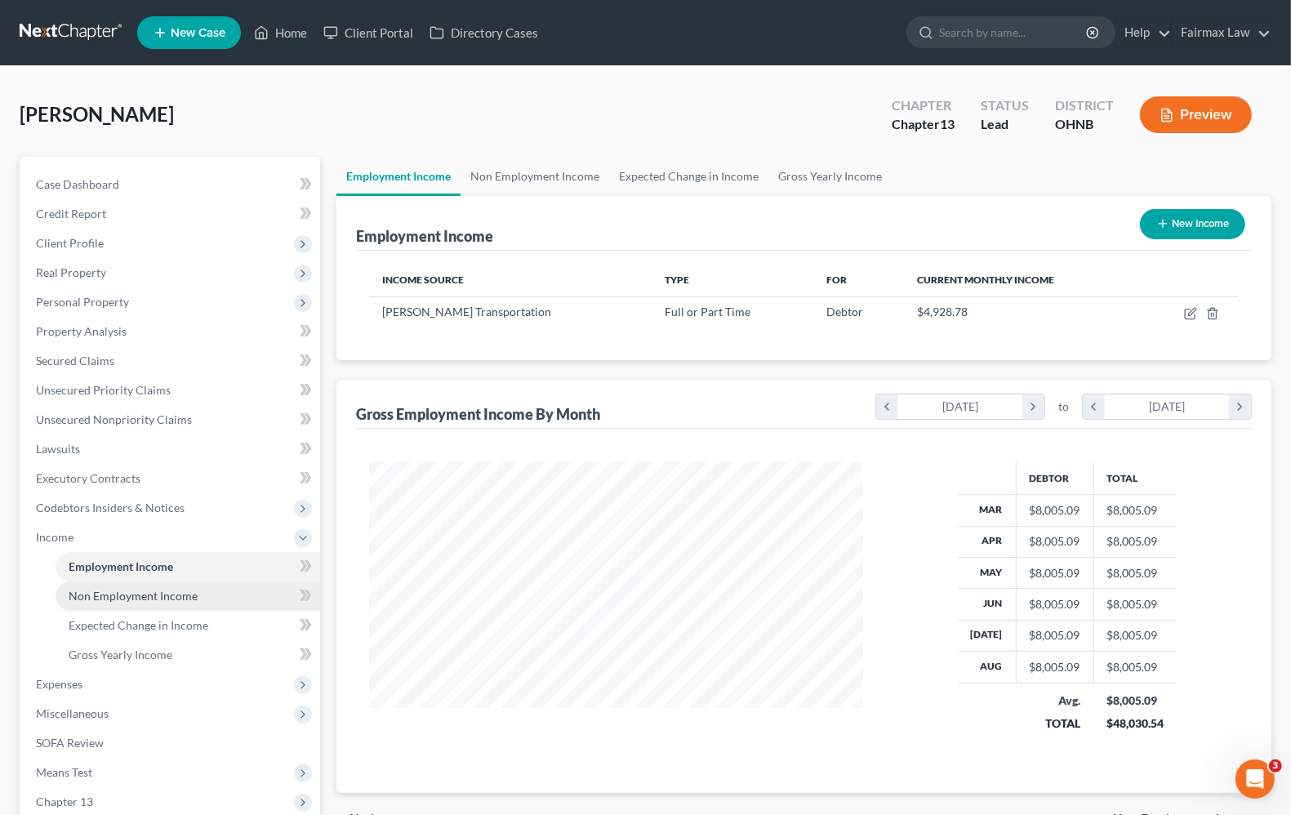
click at [116, 596] on span "Non Employment Income" at bounding box center [133, 596] width 129 height 14
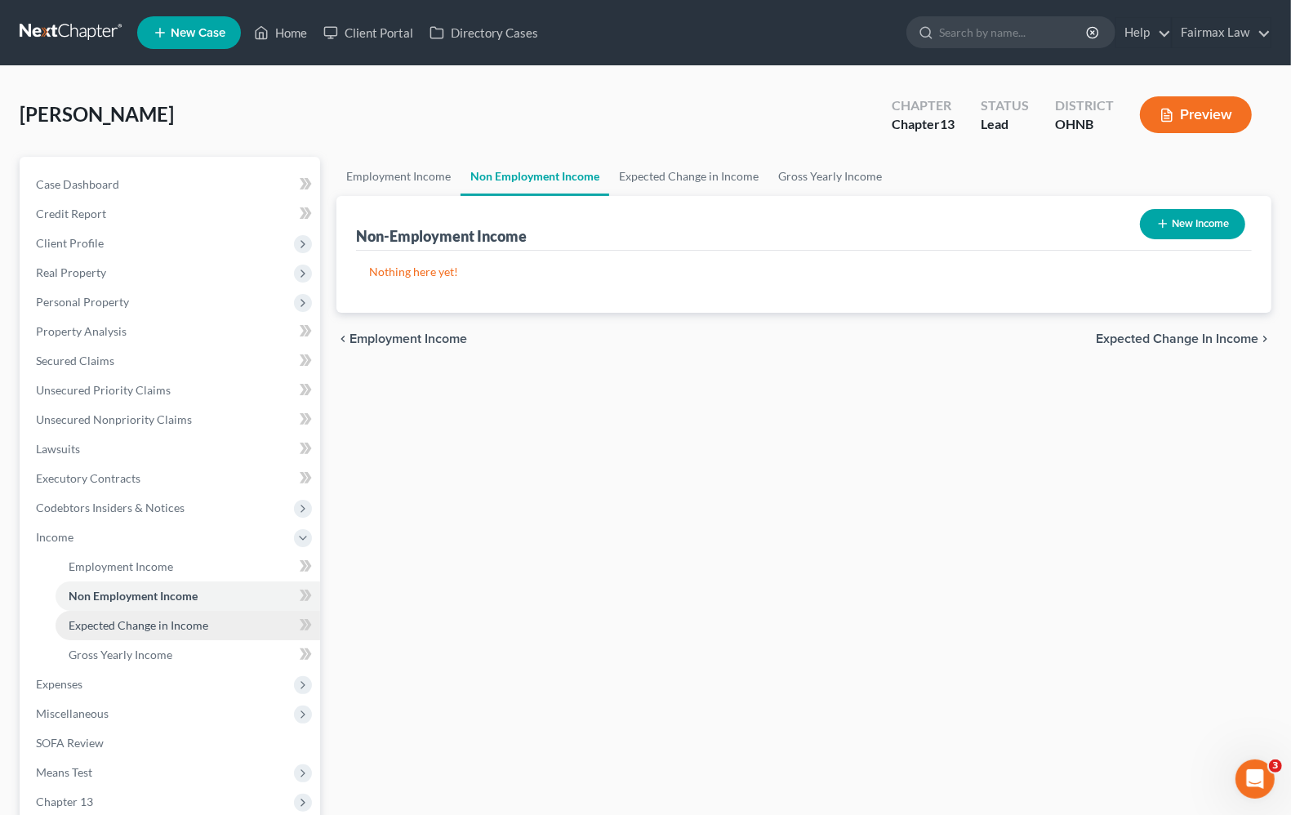
click at [119, 629] on span "Expected Change in Income" at bounding box center [139, 625] width 140 height 14
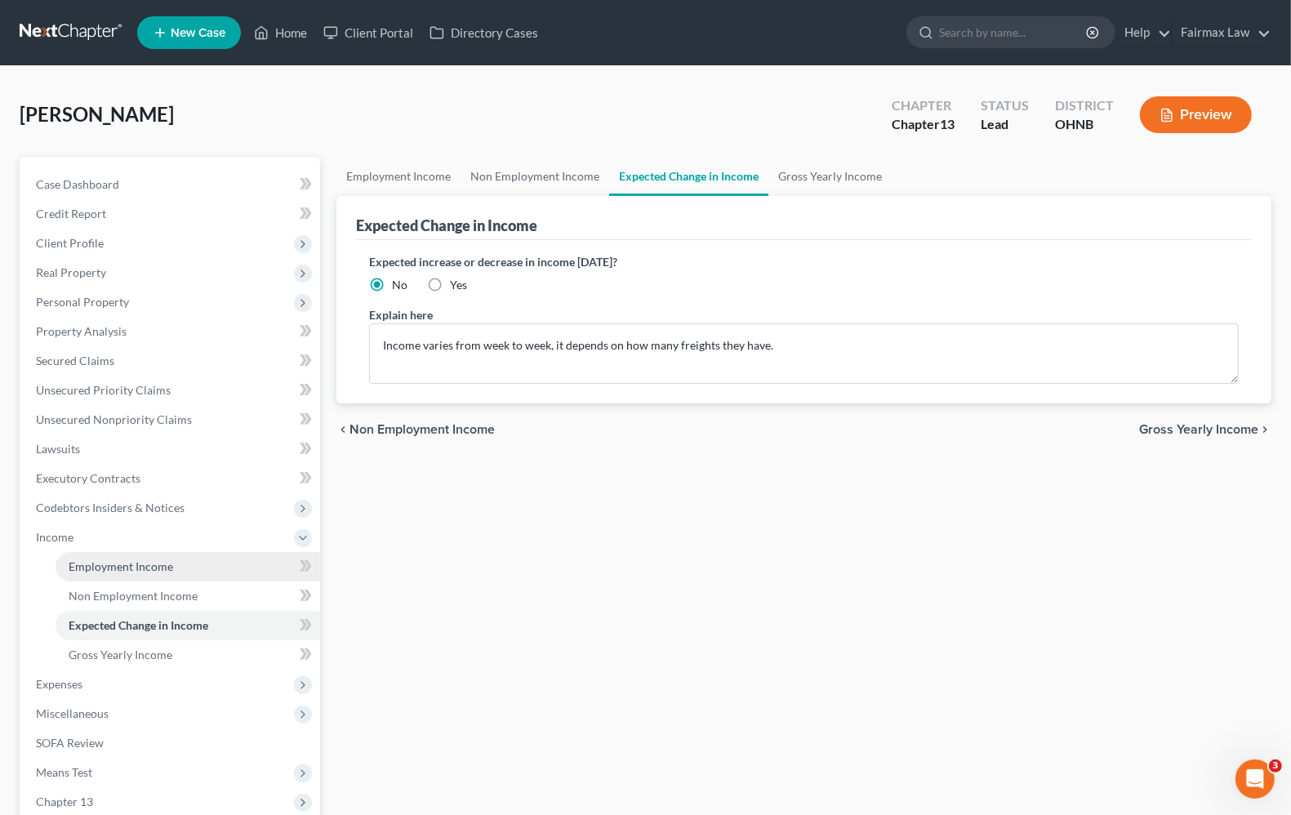
click at [115, 568] on span "Employment Income" at bounding box center [121, 566] width 104 height 14
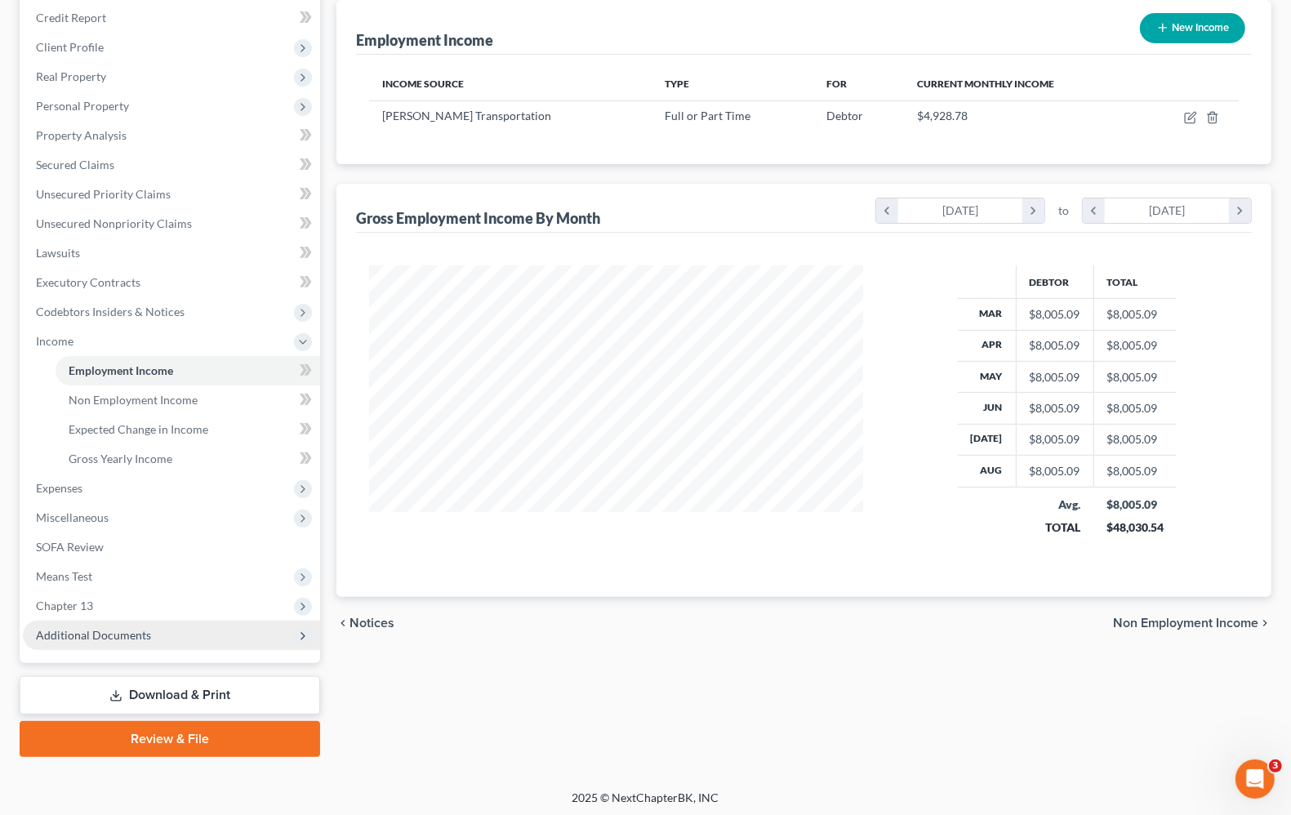
scroll to position [198, 0]
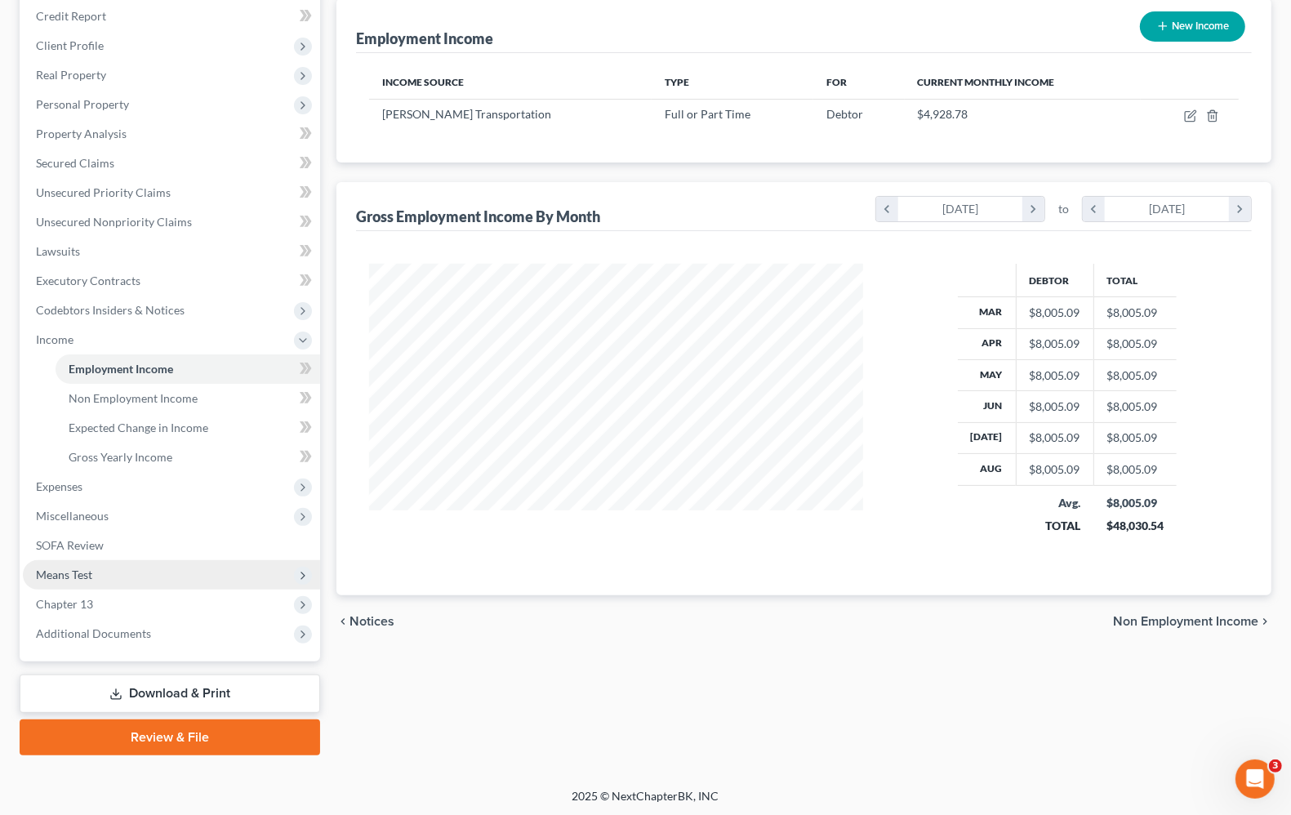
click at [62, 580] on span "Means Test" at bounding box center [171, 574] width 297 height 29
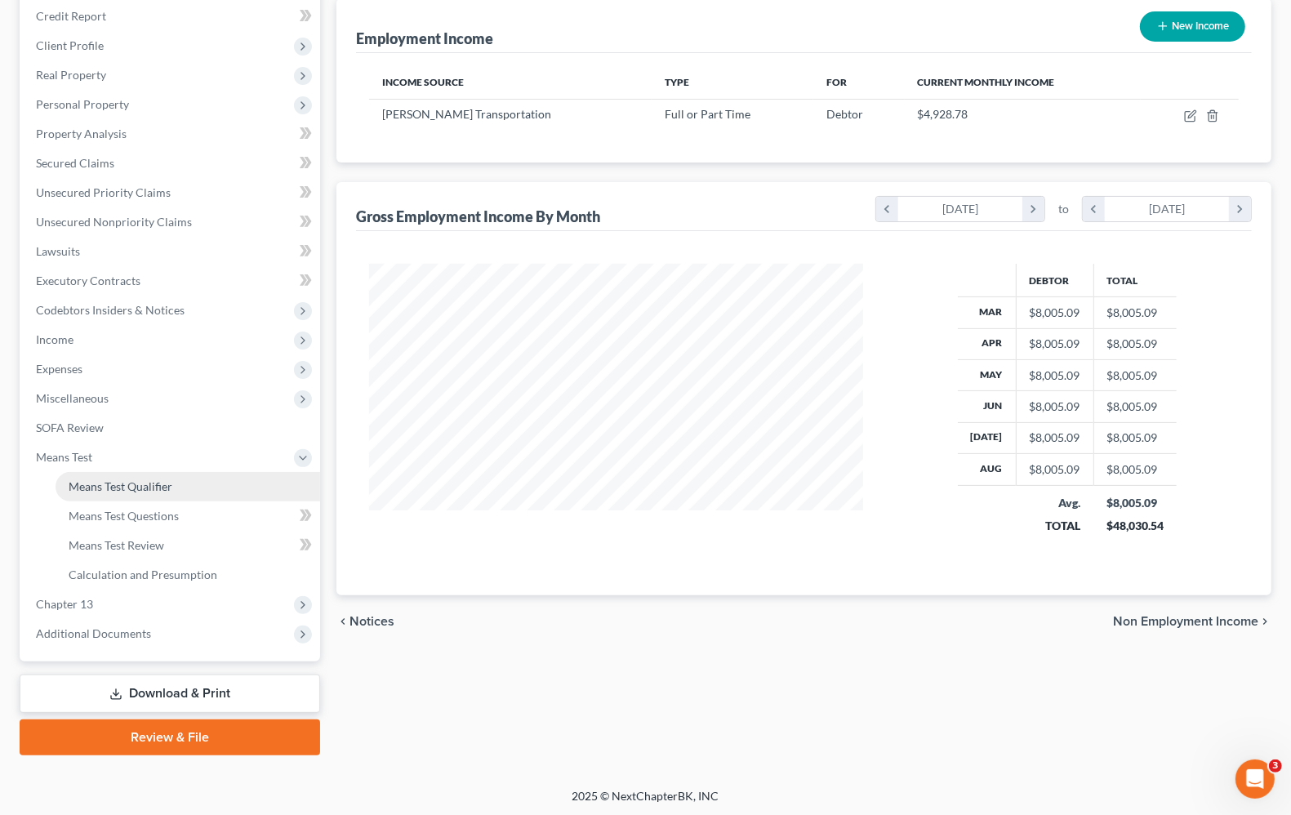
click at [96, 495] on link "Means Test Qualifier" at bounding box center [188, 486] width 265 height 29
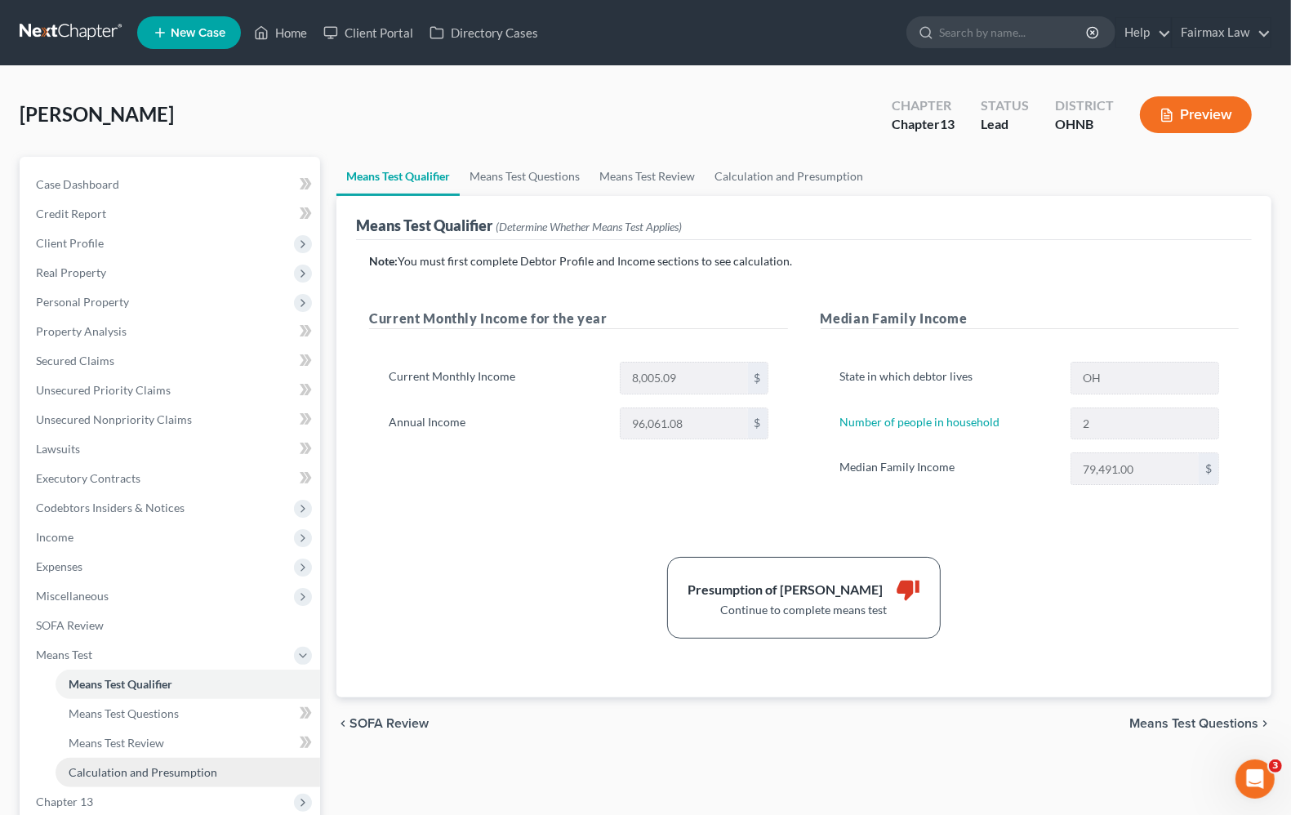
click at [110, 753] on span "Calculation and Presumption" at bounding box center [143, 772] width 149 height 14
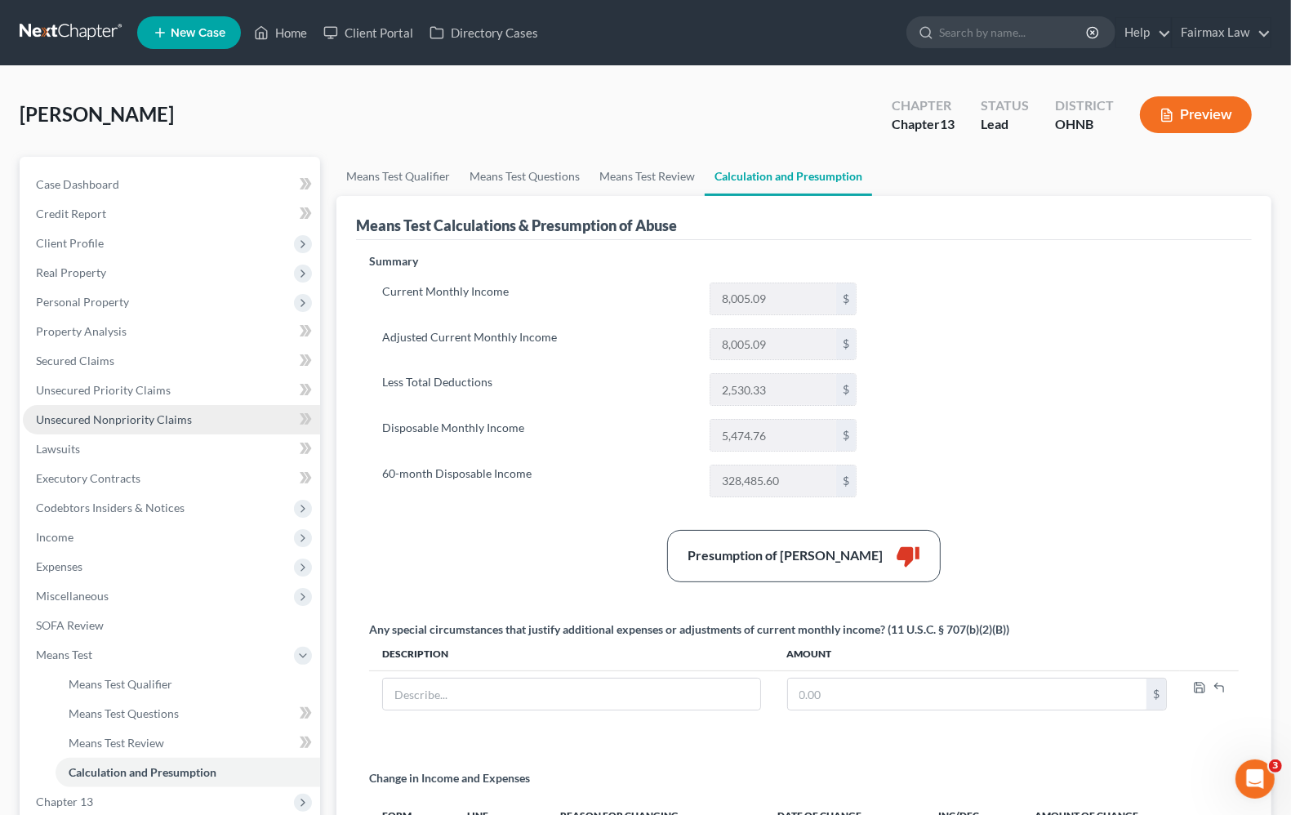
click at [80, 418] on span "Unsecured Nonpriority Claims" at bounding box center [114, 419] width 156 height 14
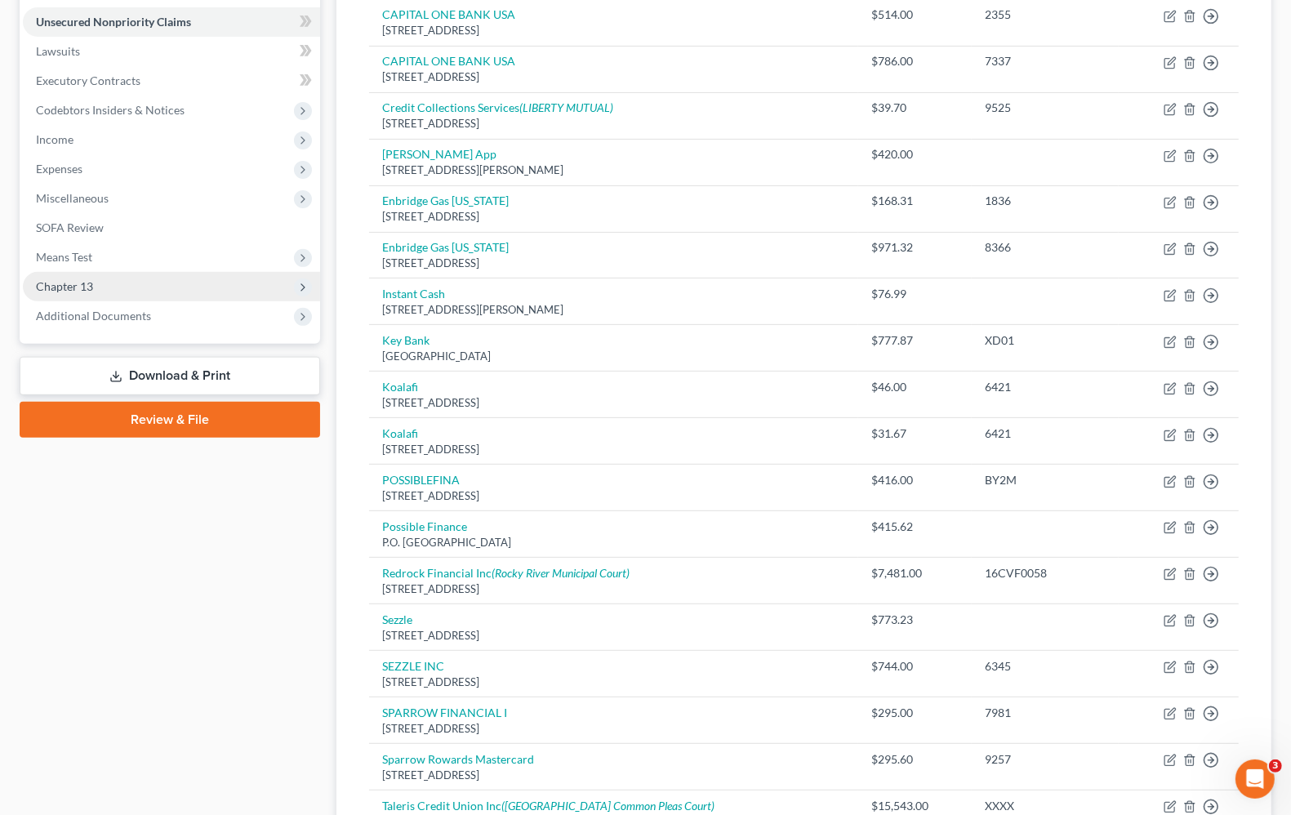
scroll to position [362, 0]
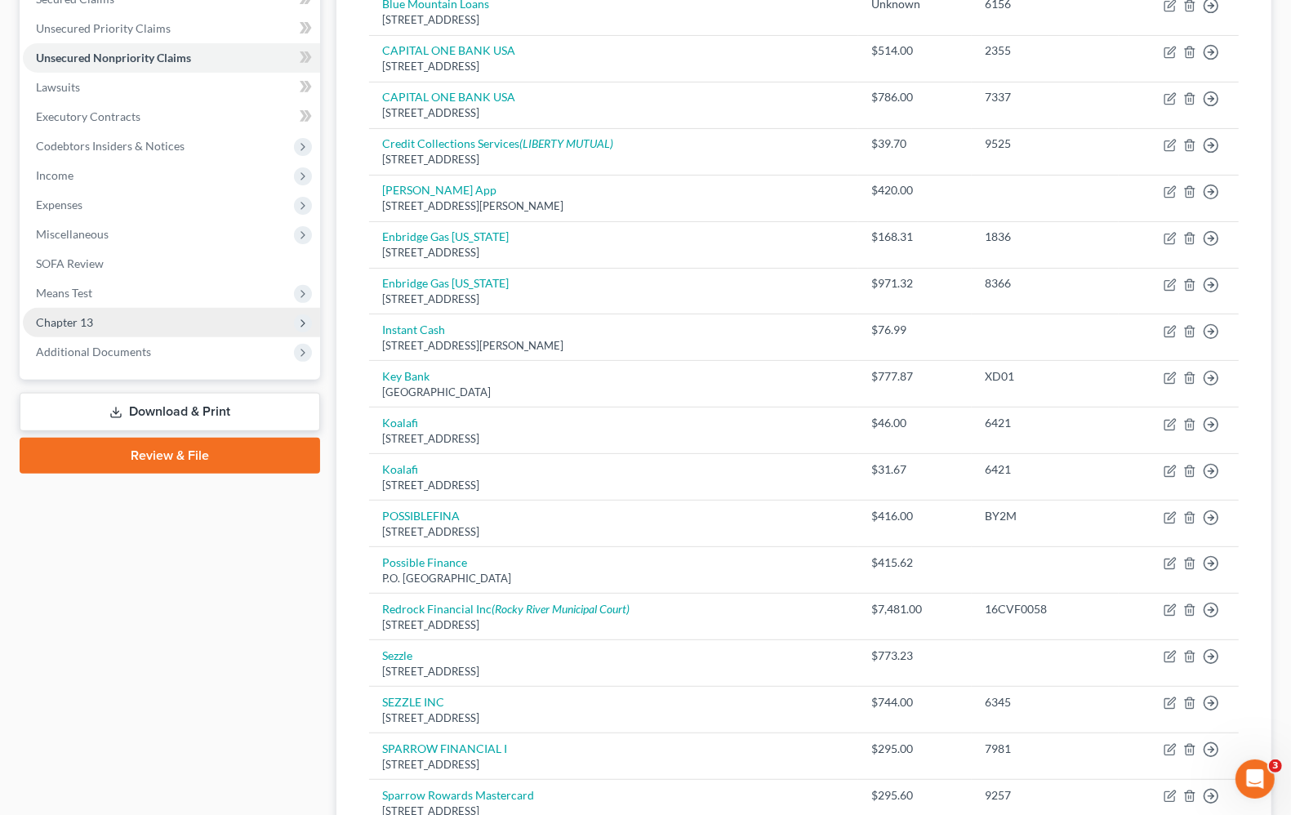
click at [74, 316] on span "Chapter 13" at bounding box center [64, 322] width 57 height 14
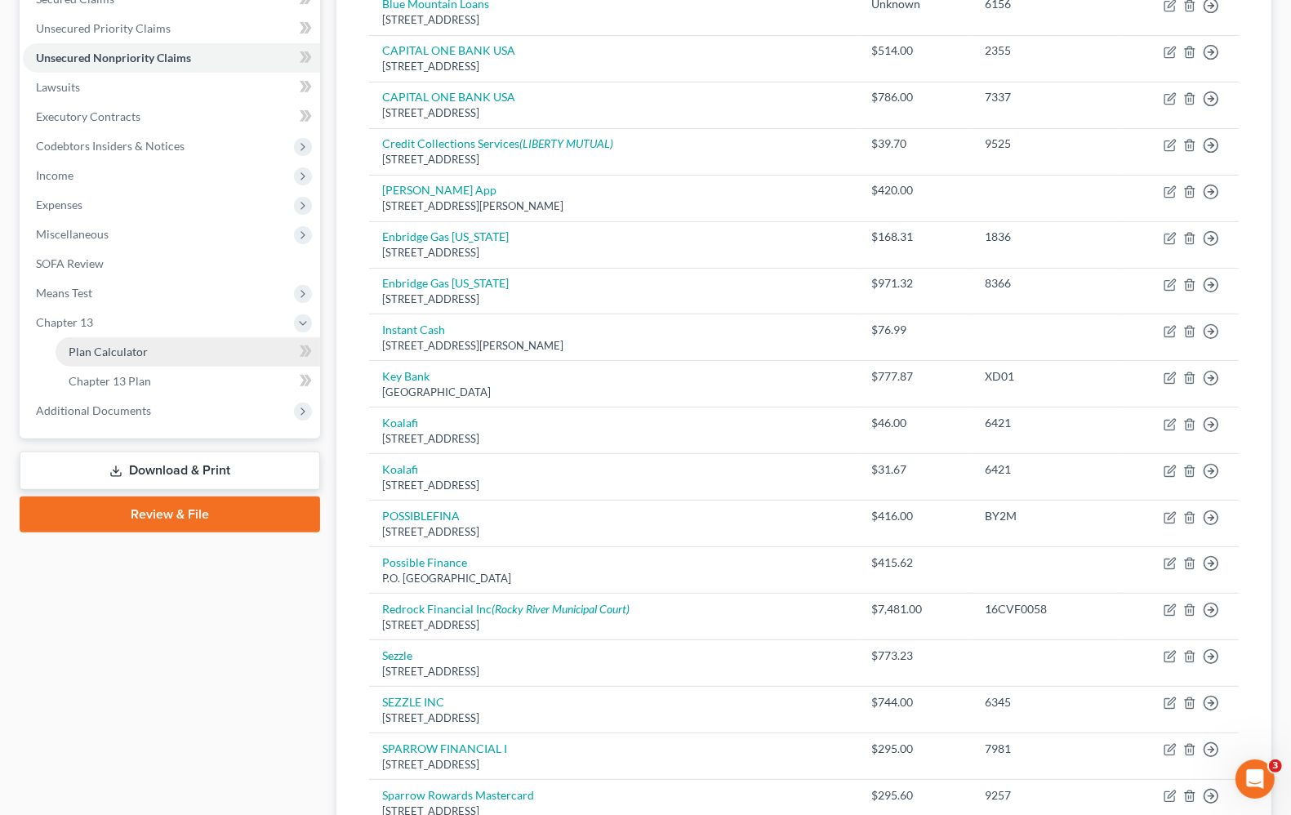
click at [90, 353] on span "Plan Calculator" at bounding box center [108, 352] width 79 height 14
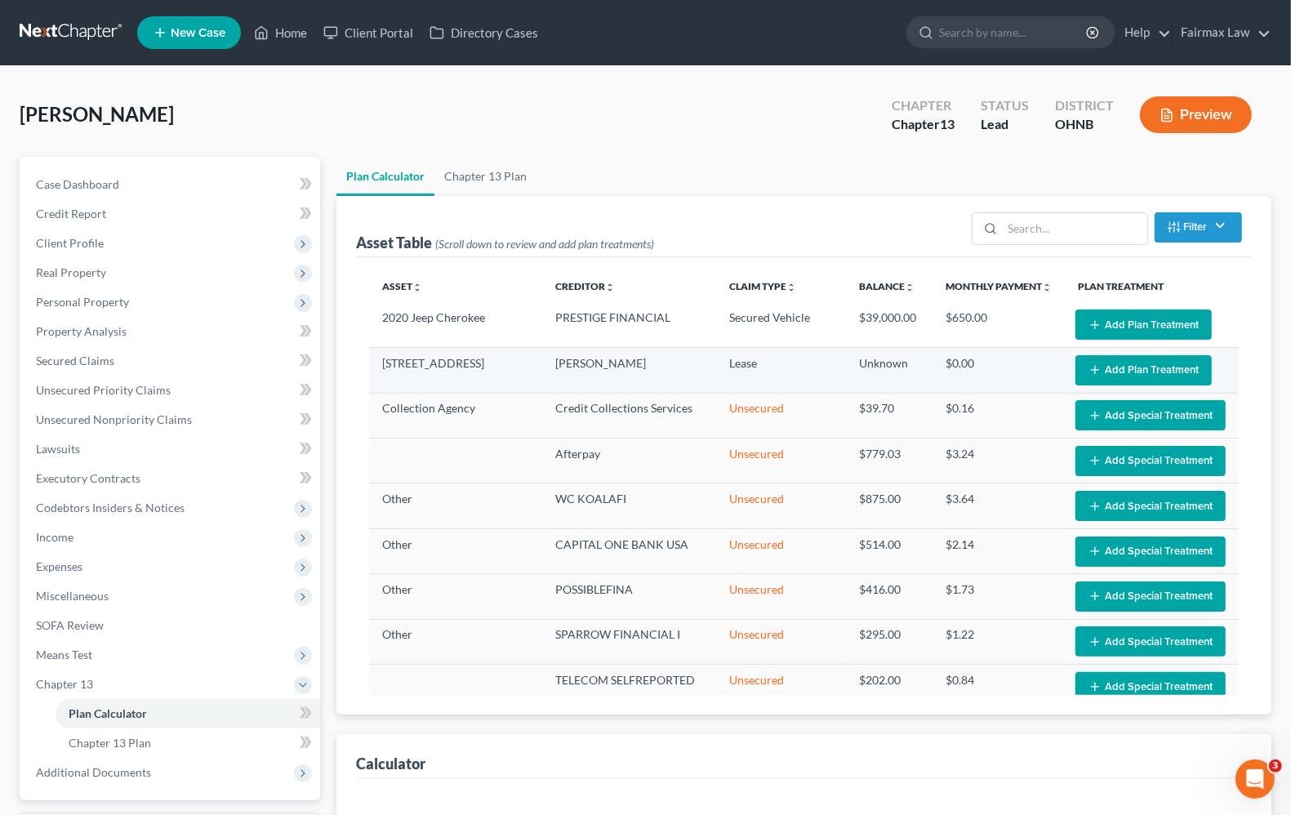
select select "59"
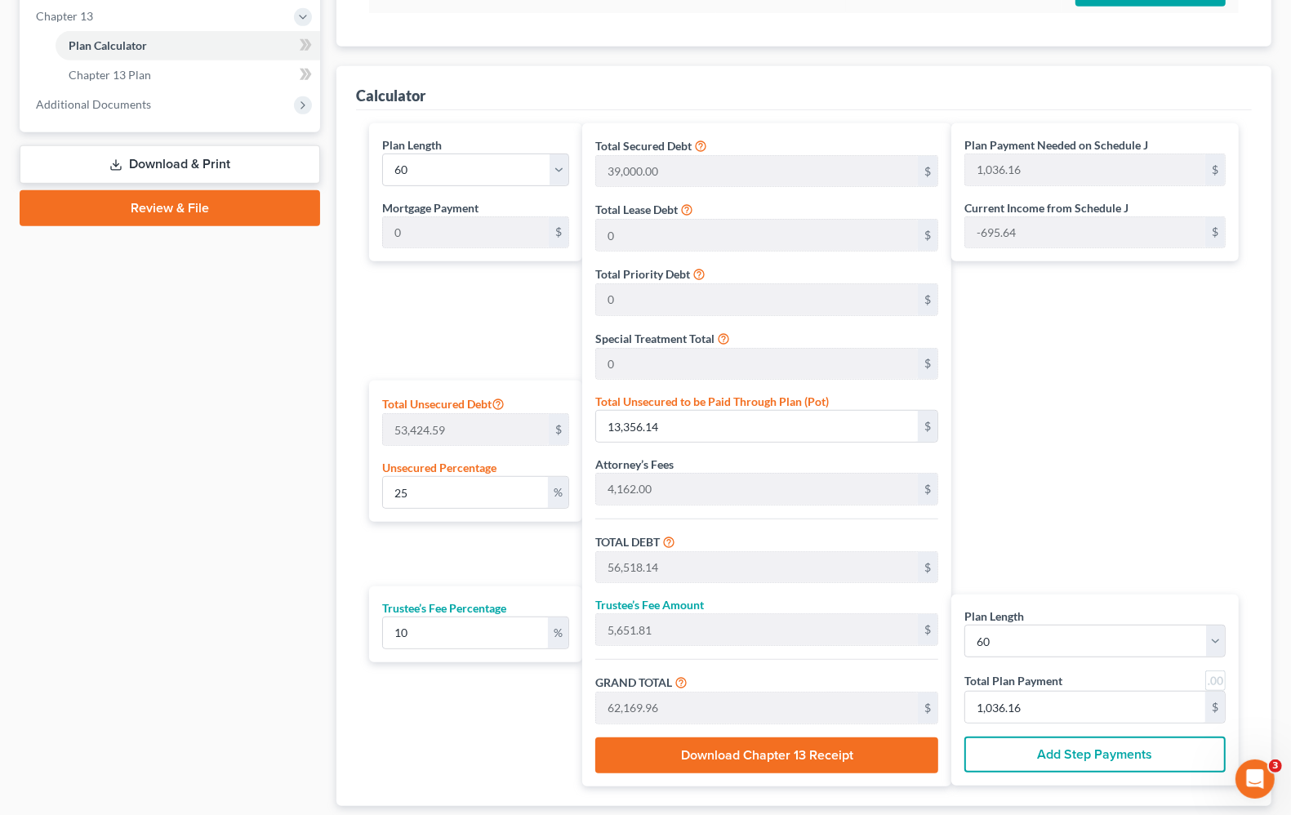
scroll to position [714, 0]
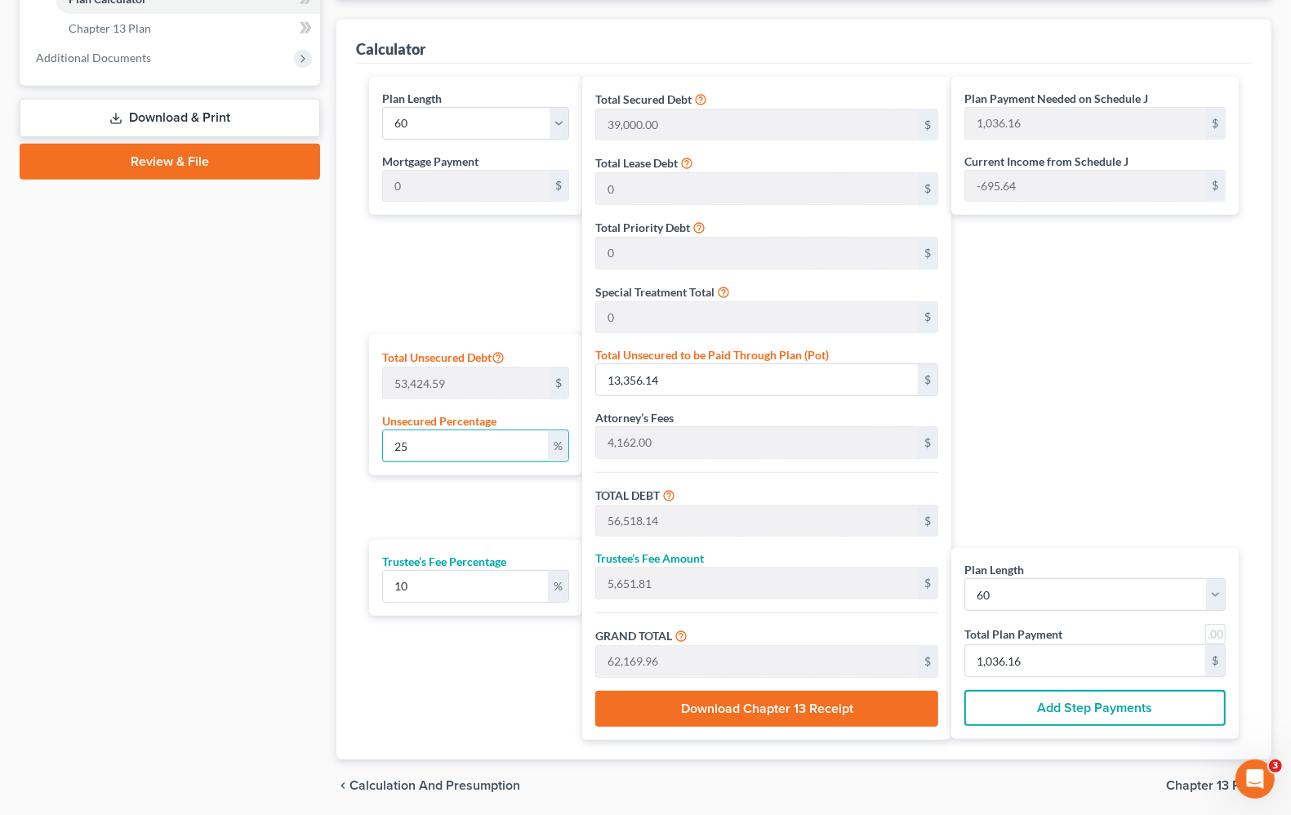
drag, startPoint x: 459, startPoint y: 453, endPoint x: 131, endPoint y: 447, distance: 328.2
click at [131, 447] on div "Petition Navigation Case Dashboard Payments Invoices Payments Payments Credit R…" at bounding box center [645, 126] width 1268 height 1369
type input "1"
type input "534.24"
type input "43,696.24"
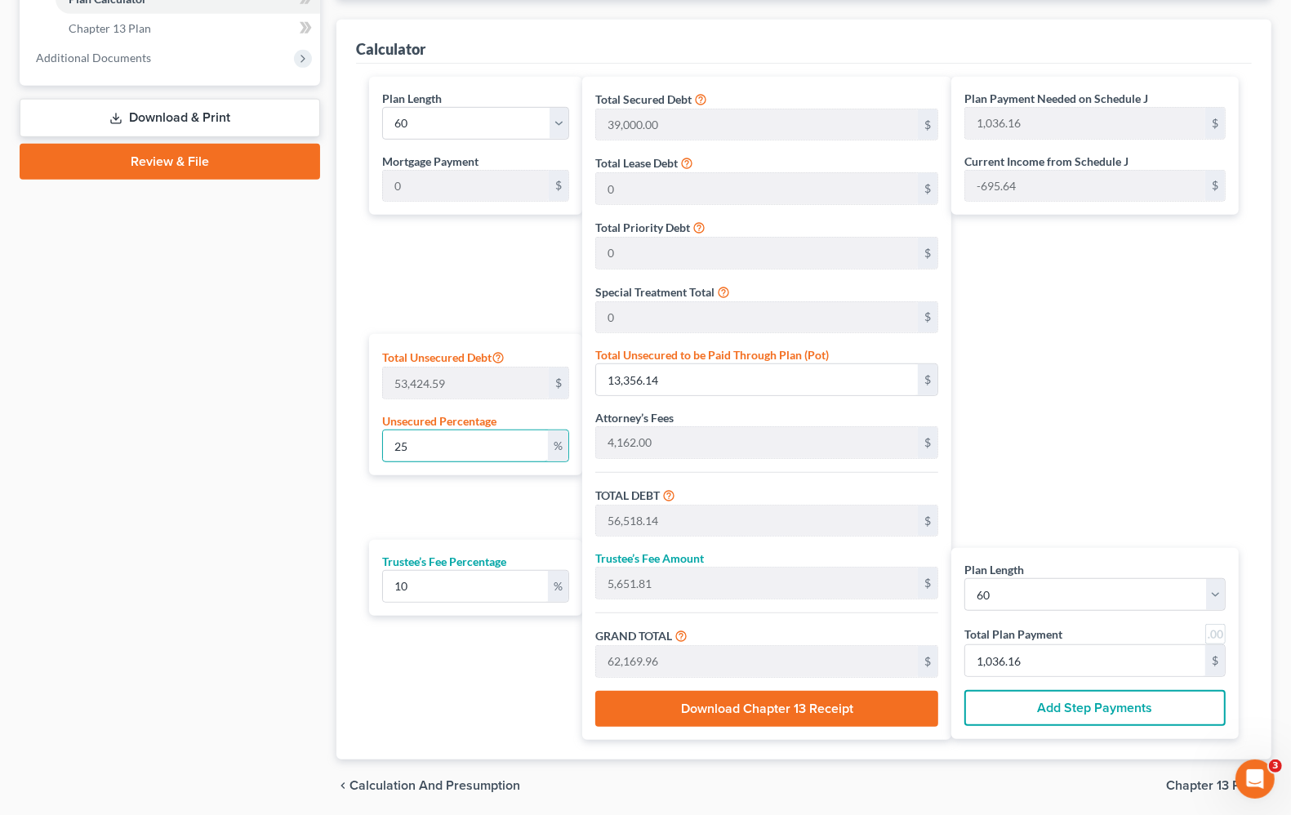
type input "4,369.62"
type input "48,065.87"
type input "801.09"
type input "10"
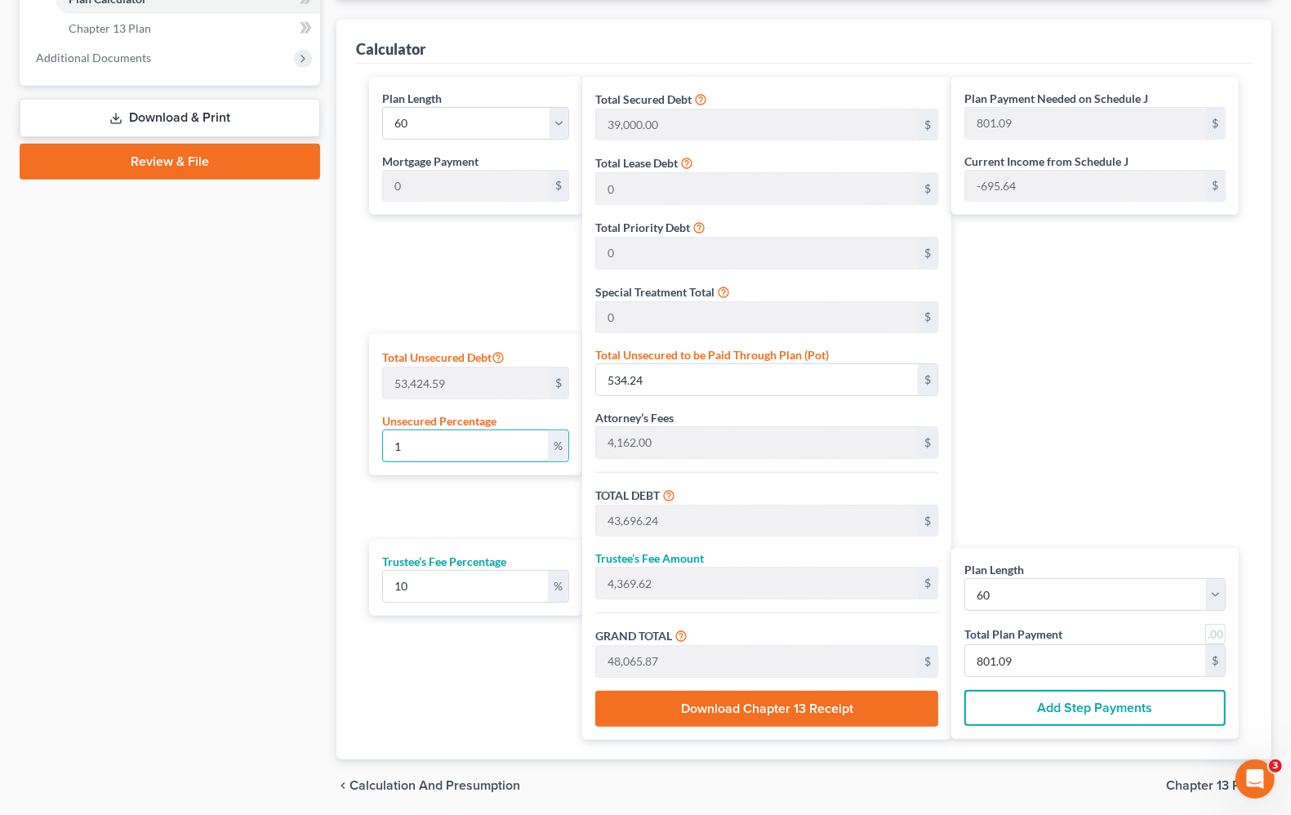
type input "5,342.45"
type input "48,504.45"
type input "4,850.44"
type input "53,354.90"
type input "889.24"
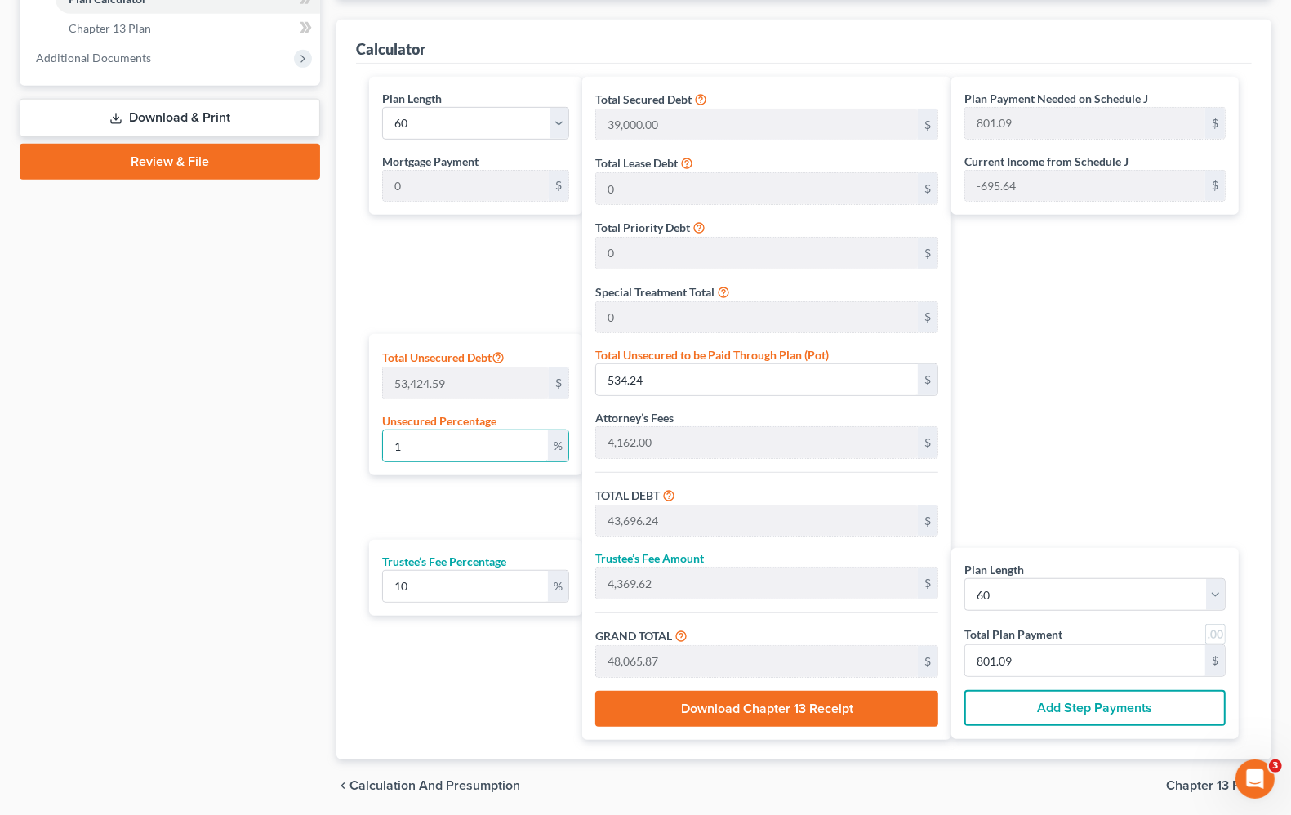
type input "889.24"
type input "100"
type input "53,424.59"
type input "96,586.59"
type input "9,658.65"
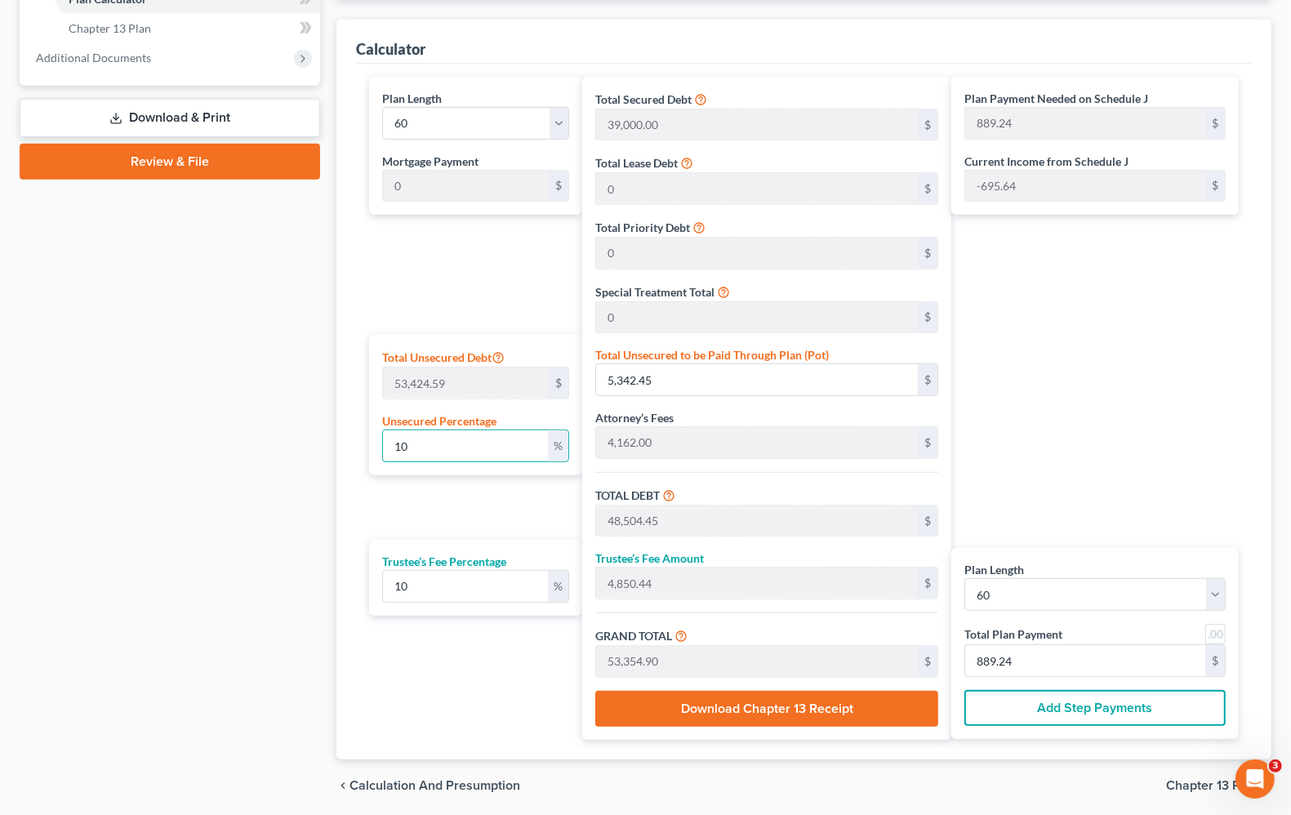
type input "106,245.24"
type input "1,770.75"
type input "100"
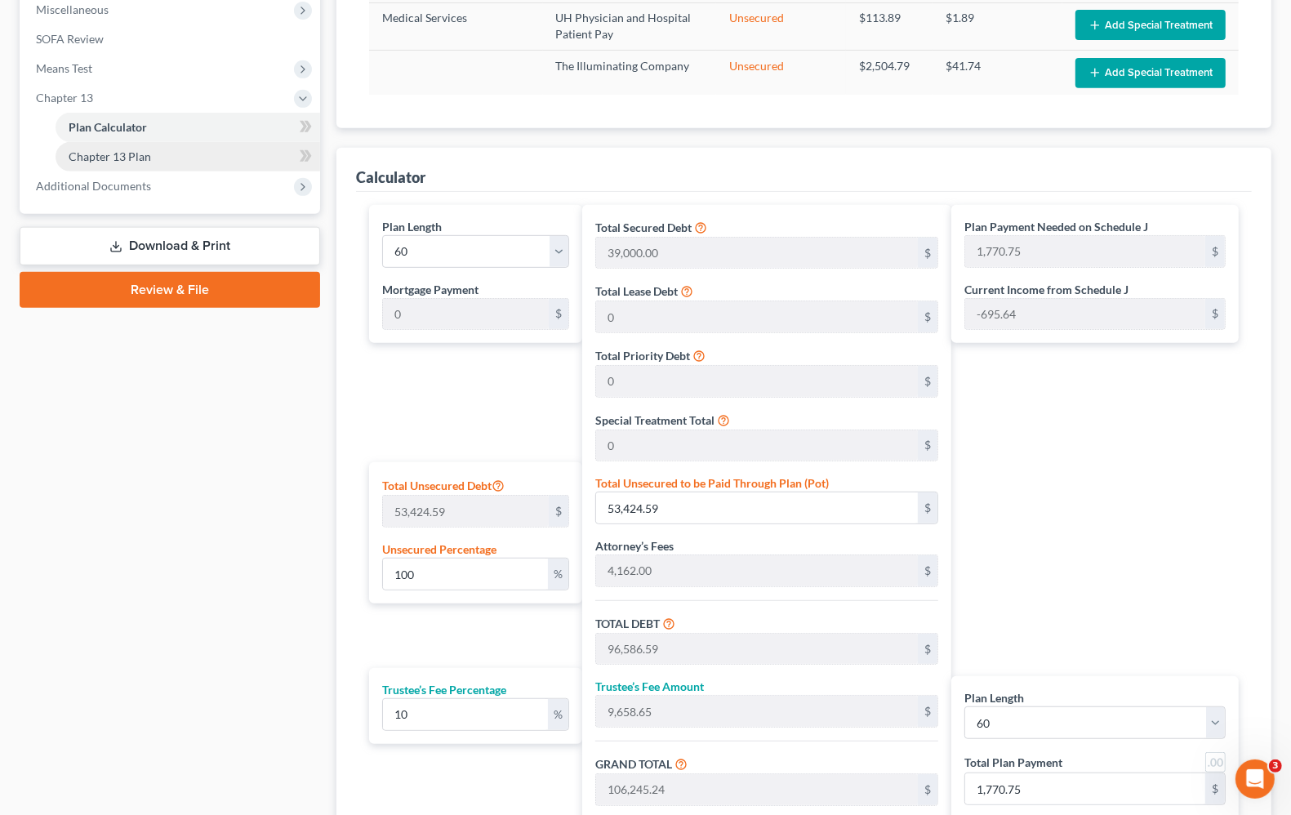
scroll to position [408, 0]
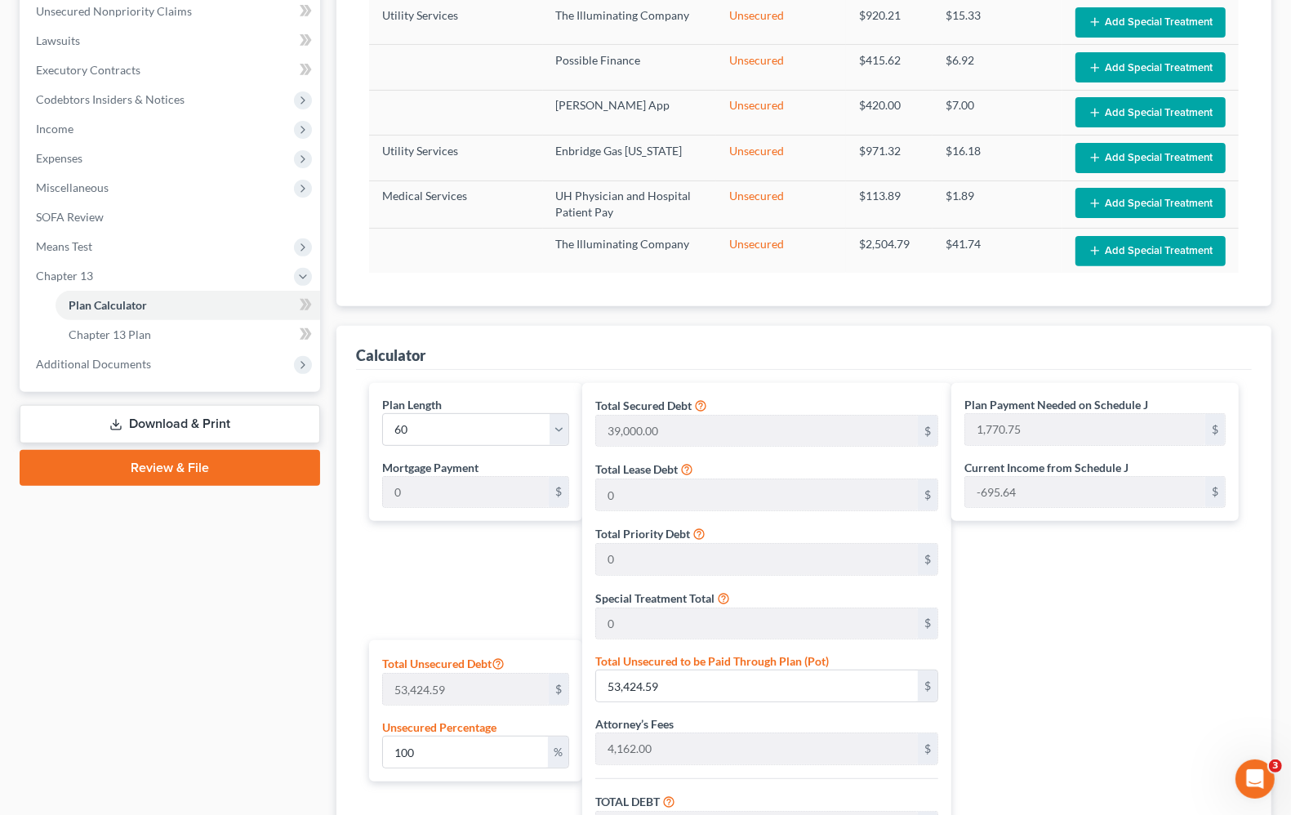
click at [137, 694] on div "Case Dashboard Payments Invoices Payments Payments Credit Report Client Profile" at bounding box center [169, 433] width 317 height 1369
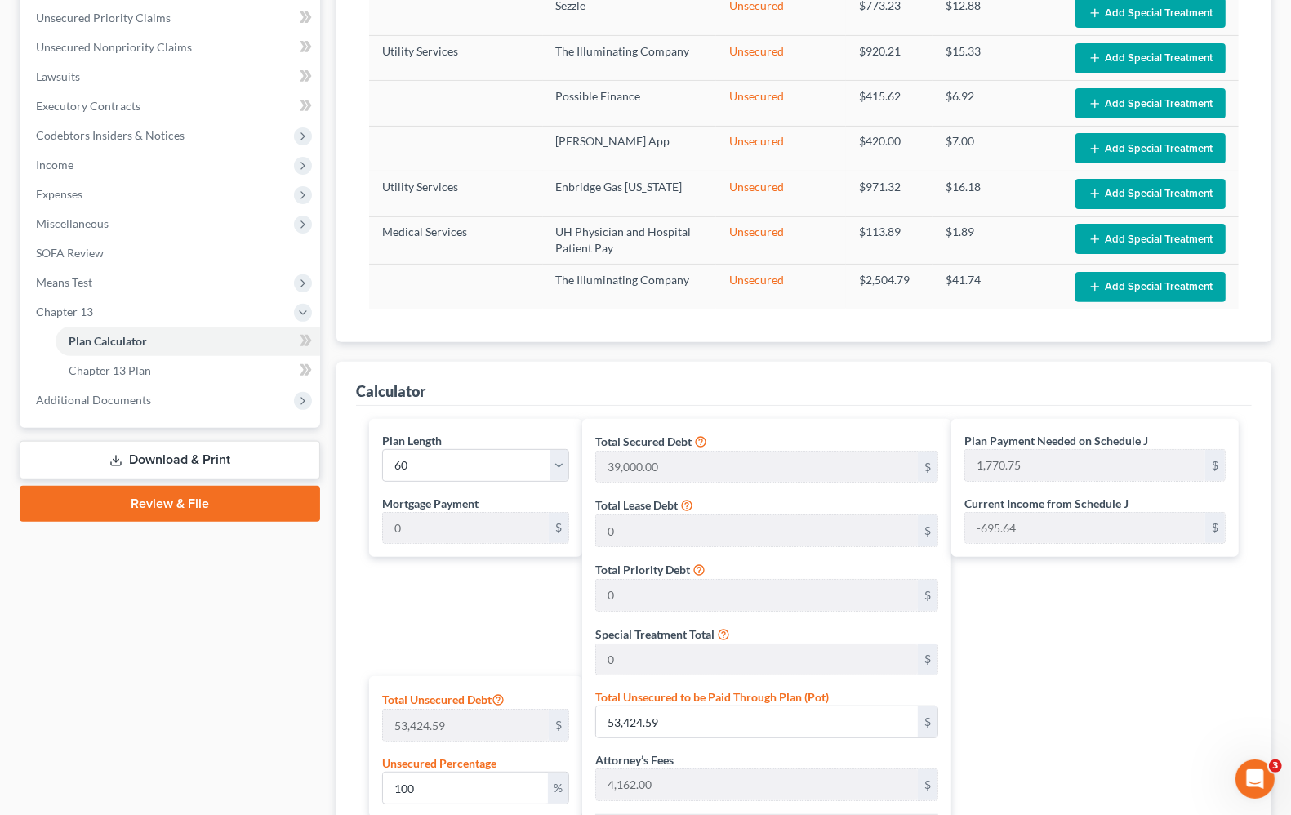
scroll to position [370, 0]
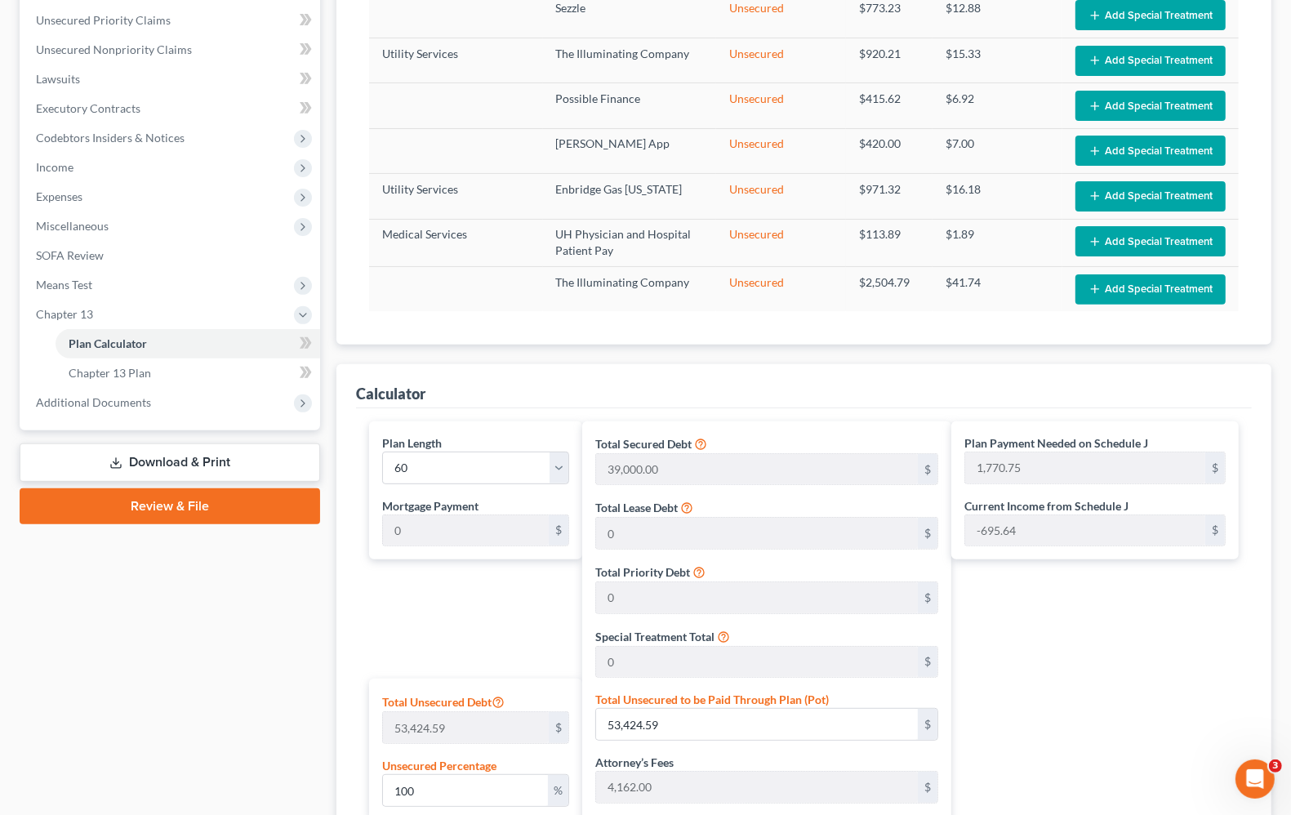
click at [1096, 678] on div "Plan Payment Needed on Schedule J 1,770.75 $ Current Income from Schedule J -69…" at bounding box center [1099, 752] width 296 height 663
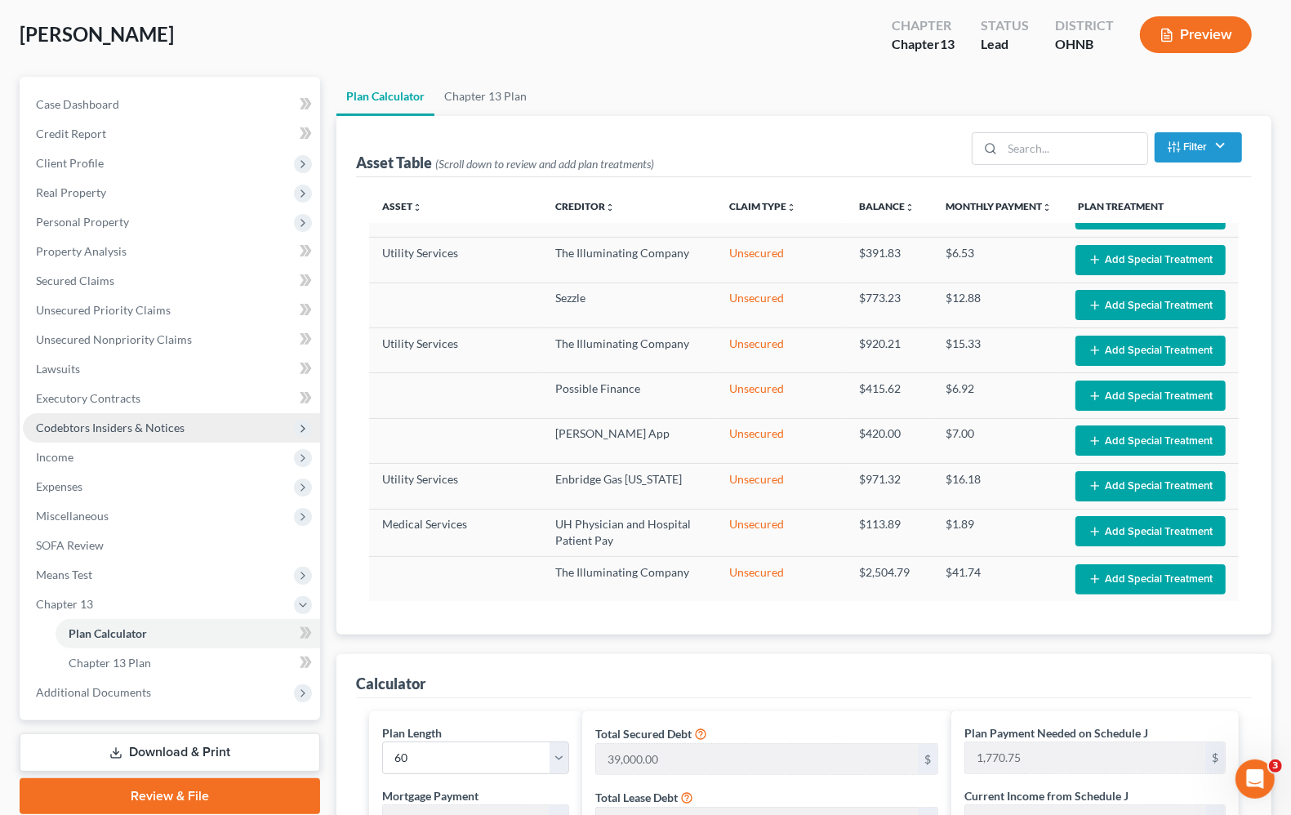
scroll to position [64, 0]
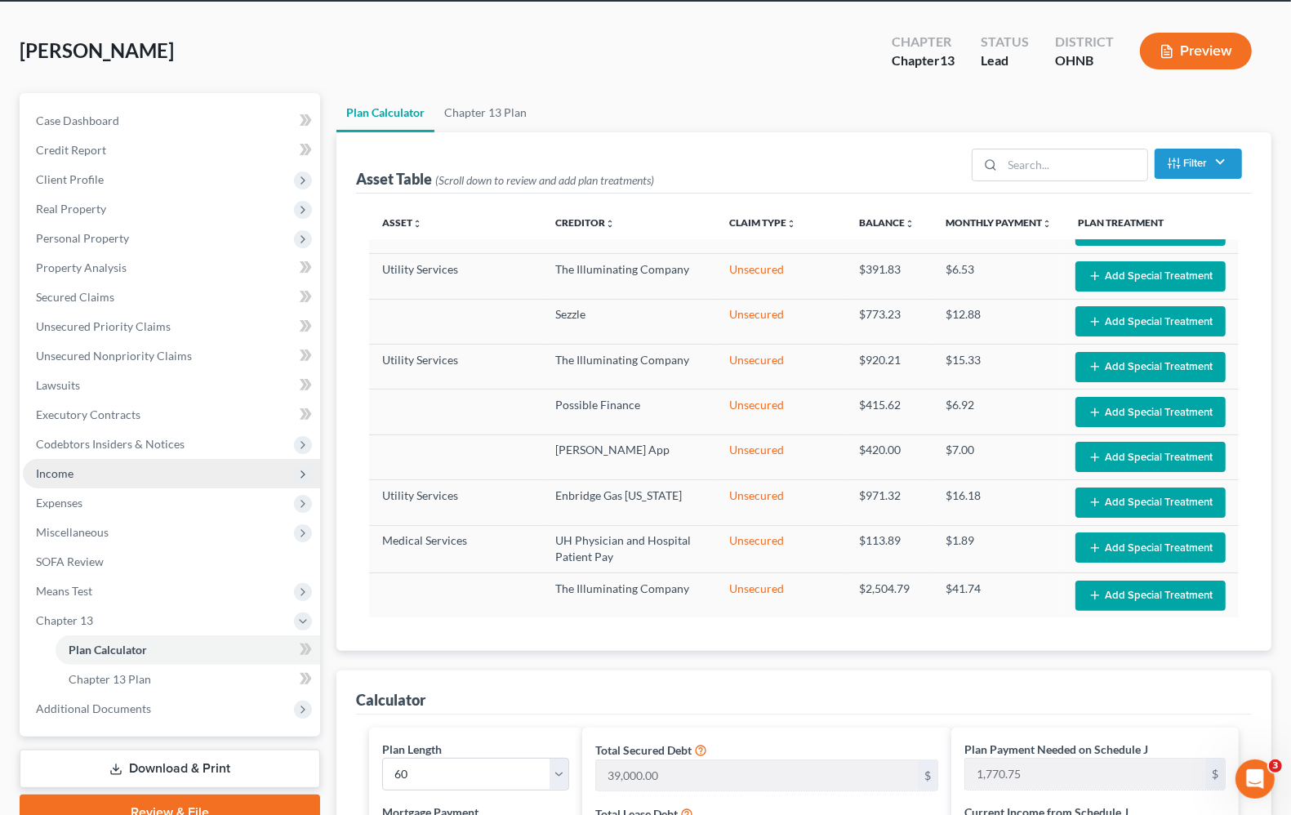
click at [68, 466] on span "Income" at bounding box center [55, 473] width 38 height 14
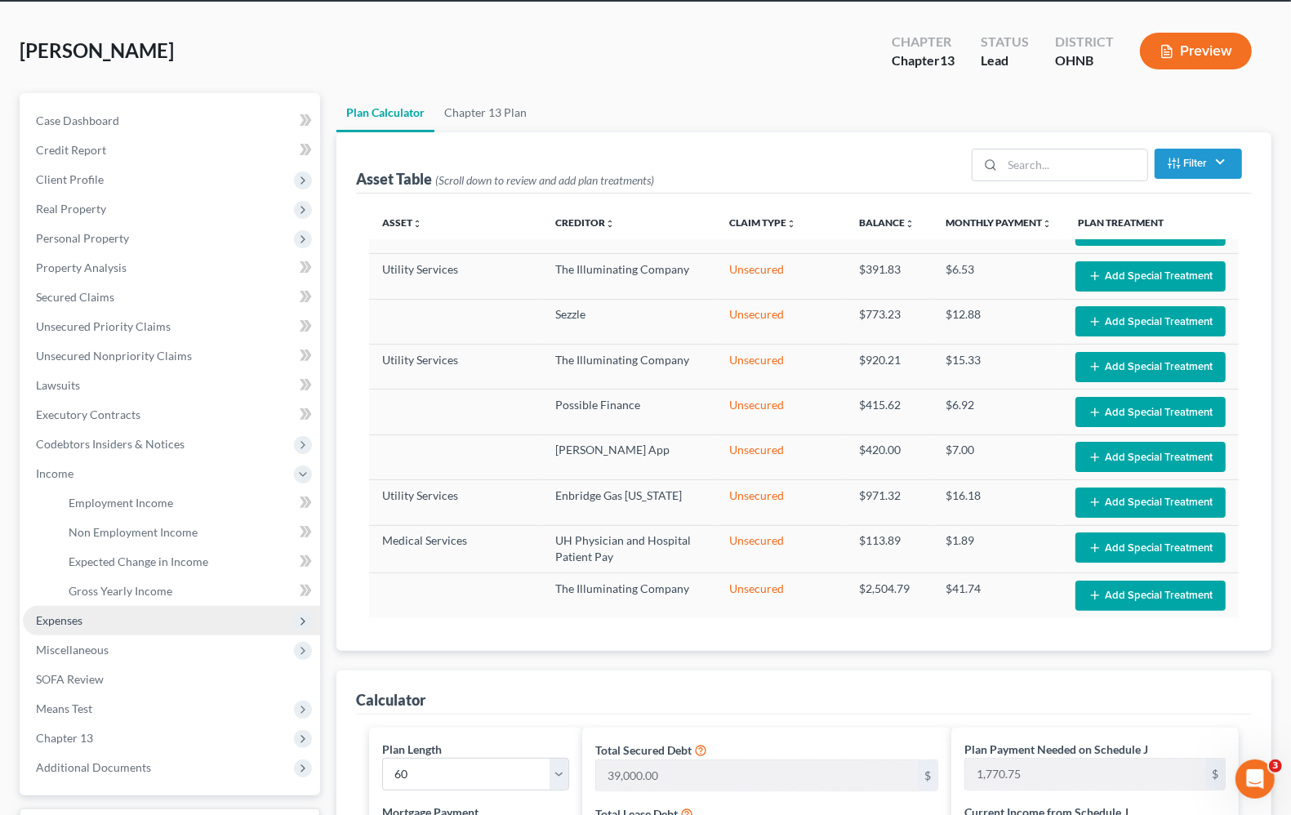
click at [80, 618] on span "Expenses" at bounding box center [59, 620] width 47 height 14
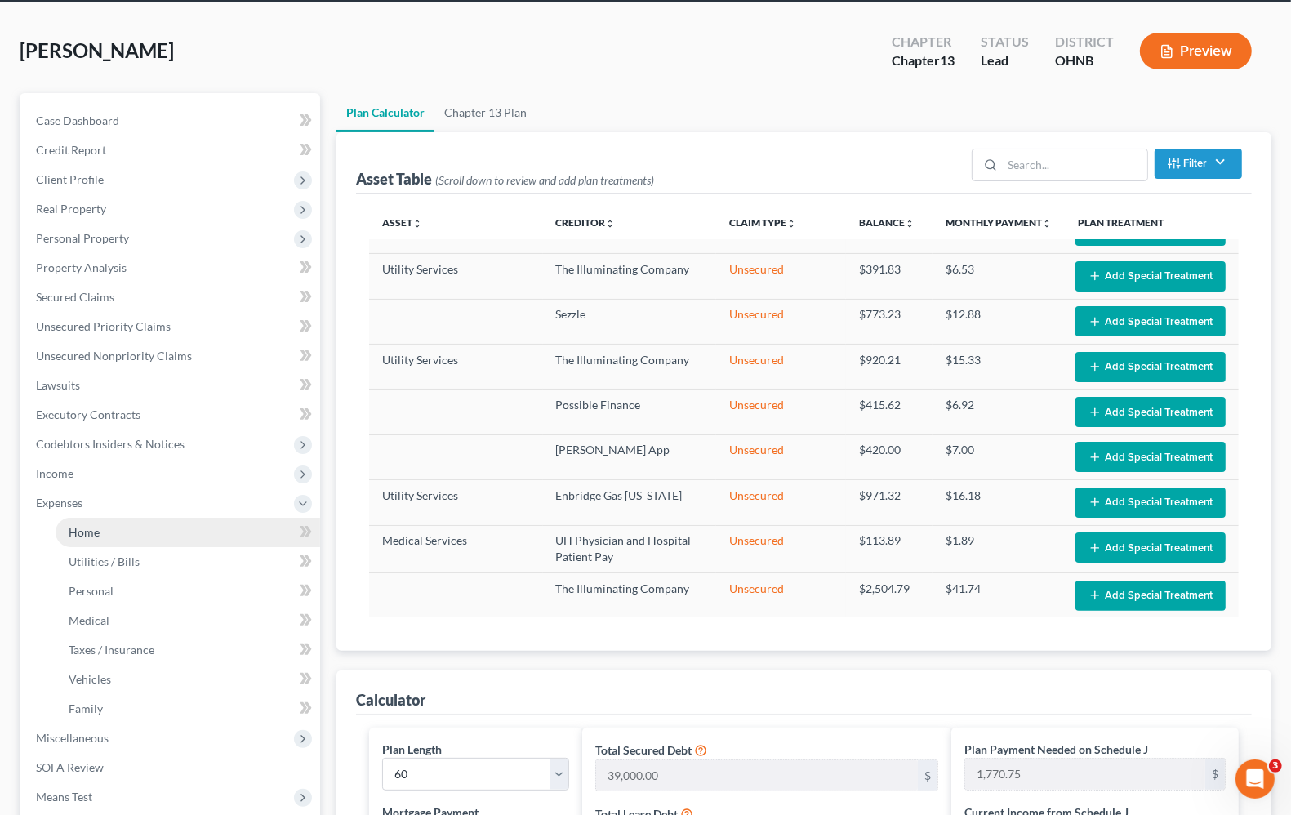
click at [73, 531] on span "Home" at bounding box center [84, 532] width 31 height 14
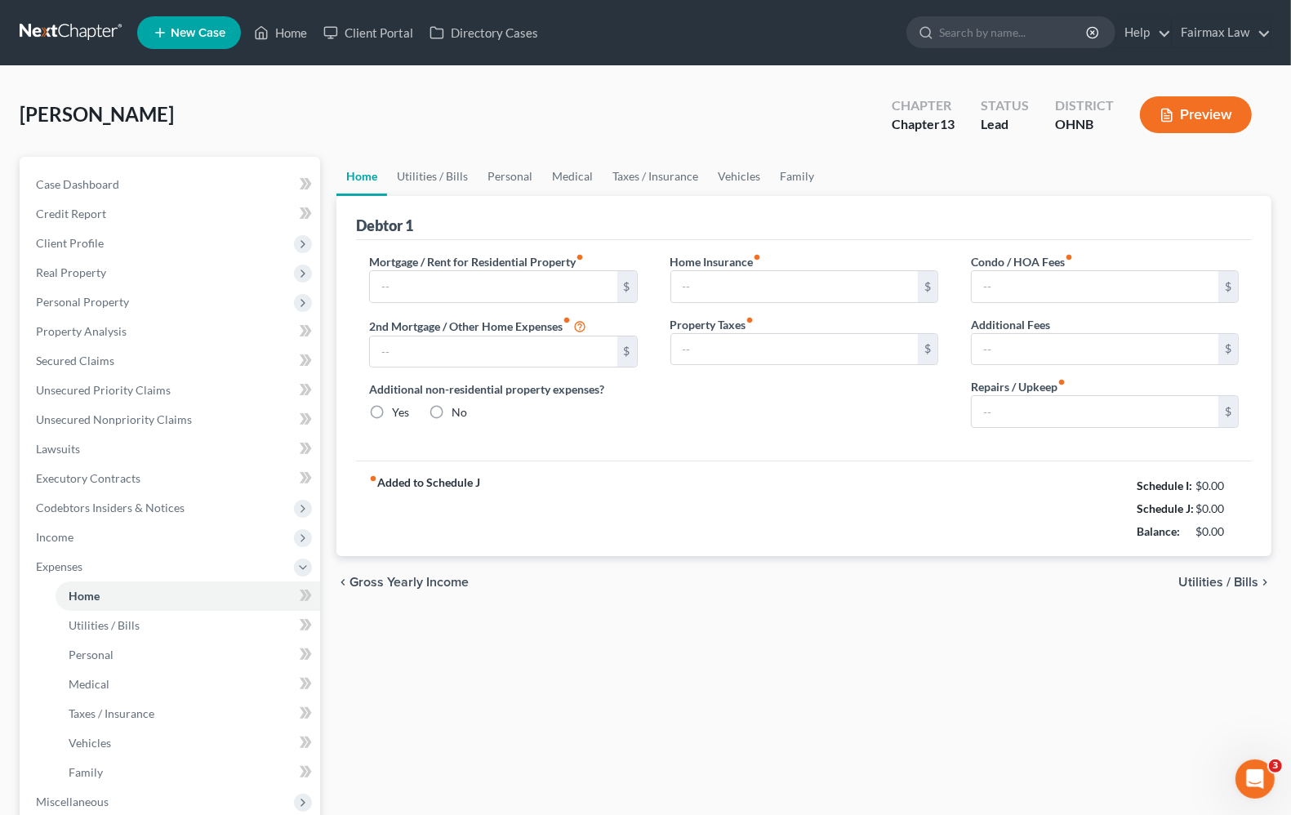
type input "1,600.00"
type input "0.00"
radio input "true"
type input "0.00"
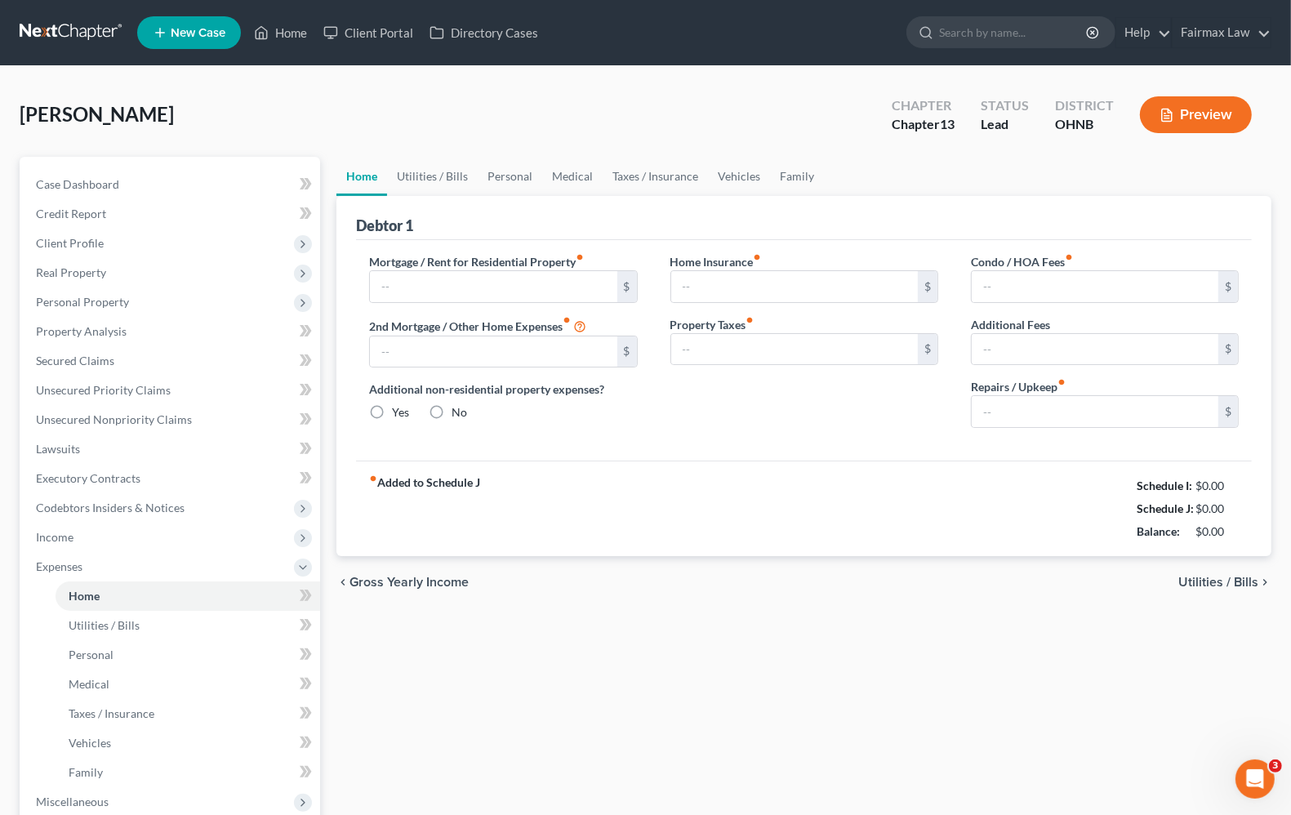
type input "0.00"
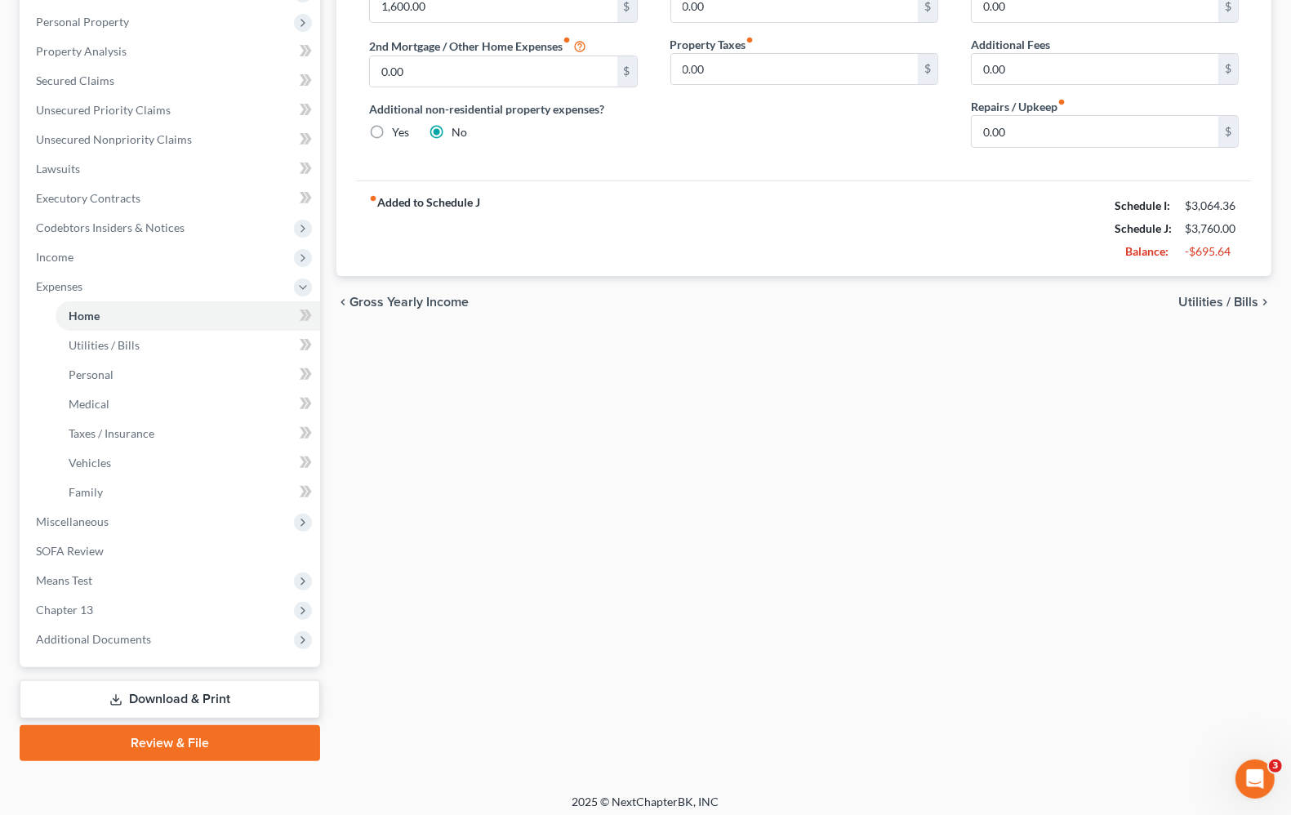
scroll to position [287, 0]
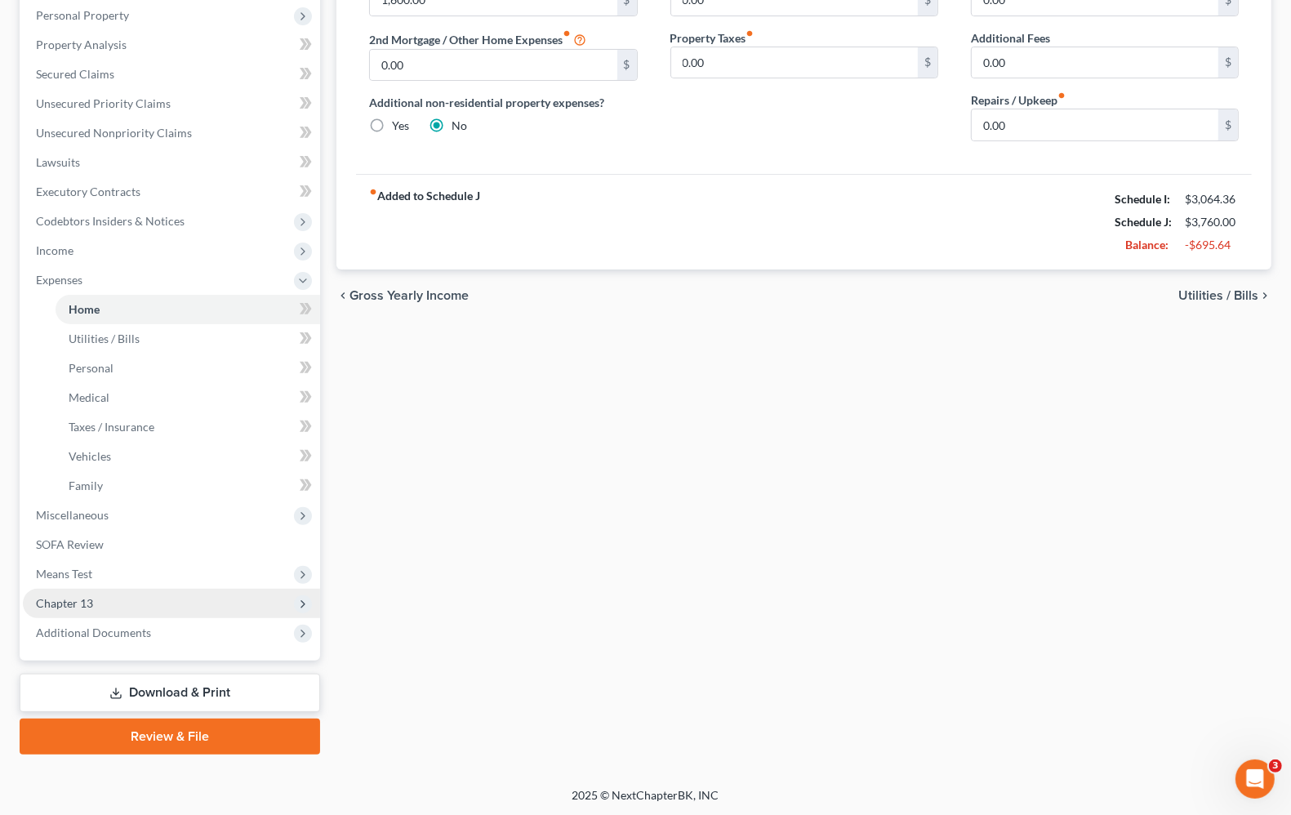
click at [75, 605] on span "Chapter 13" at bounding box center [64, 603] width 57 height 14
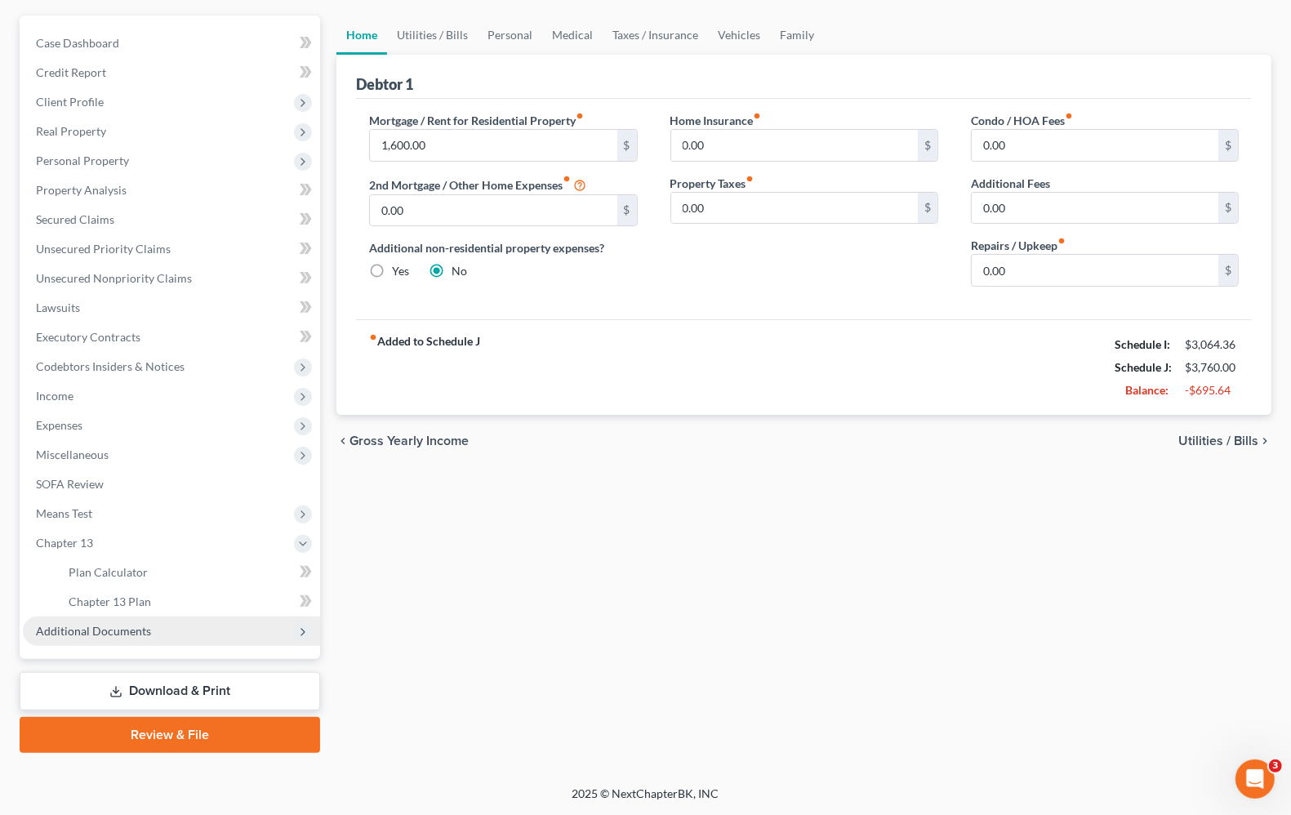
scroll to position [140, 0]
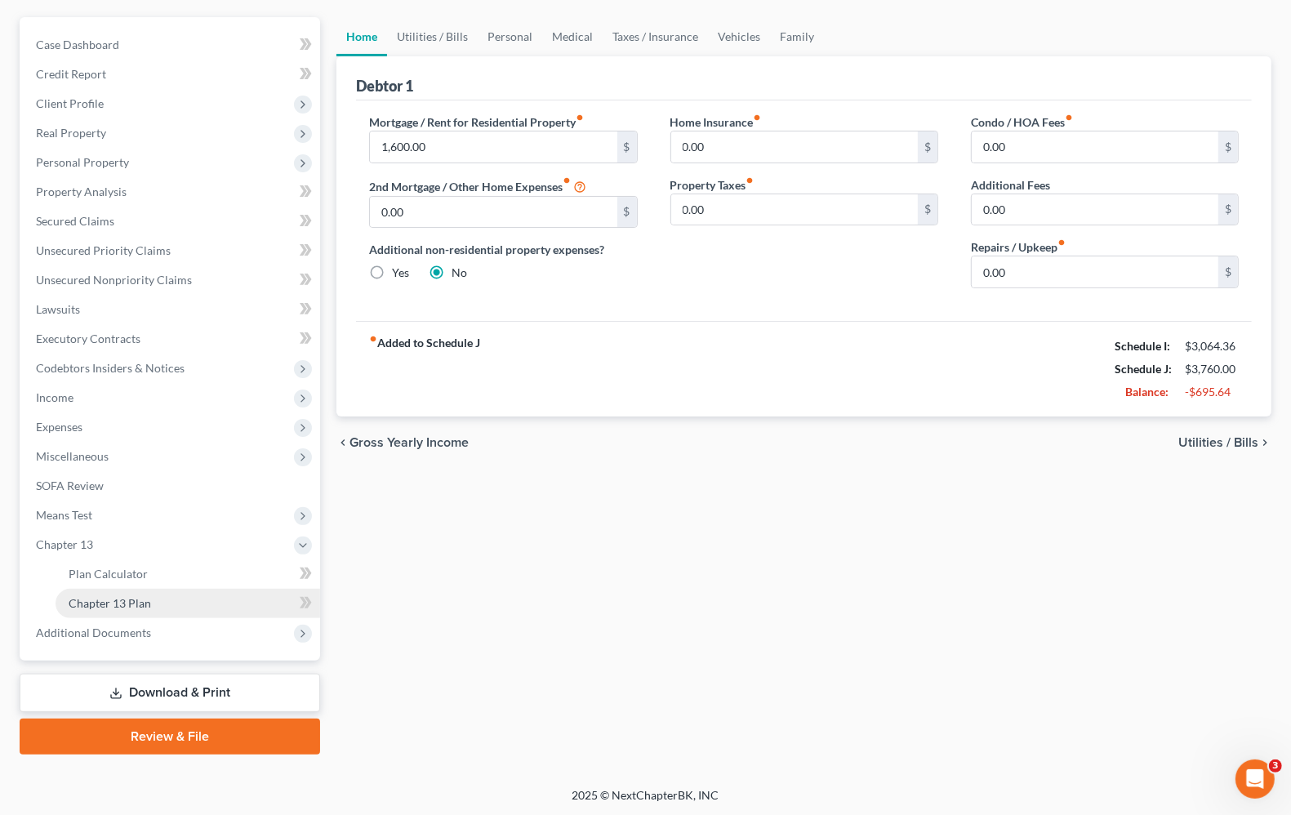
click at [120, 604] on span "Chapter 13 Plan" at bounding box center [110, 603] width 82 height 14
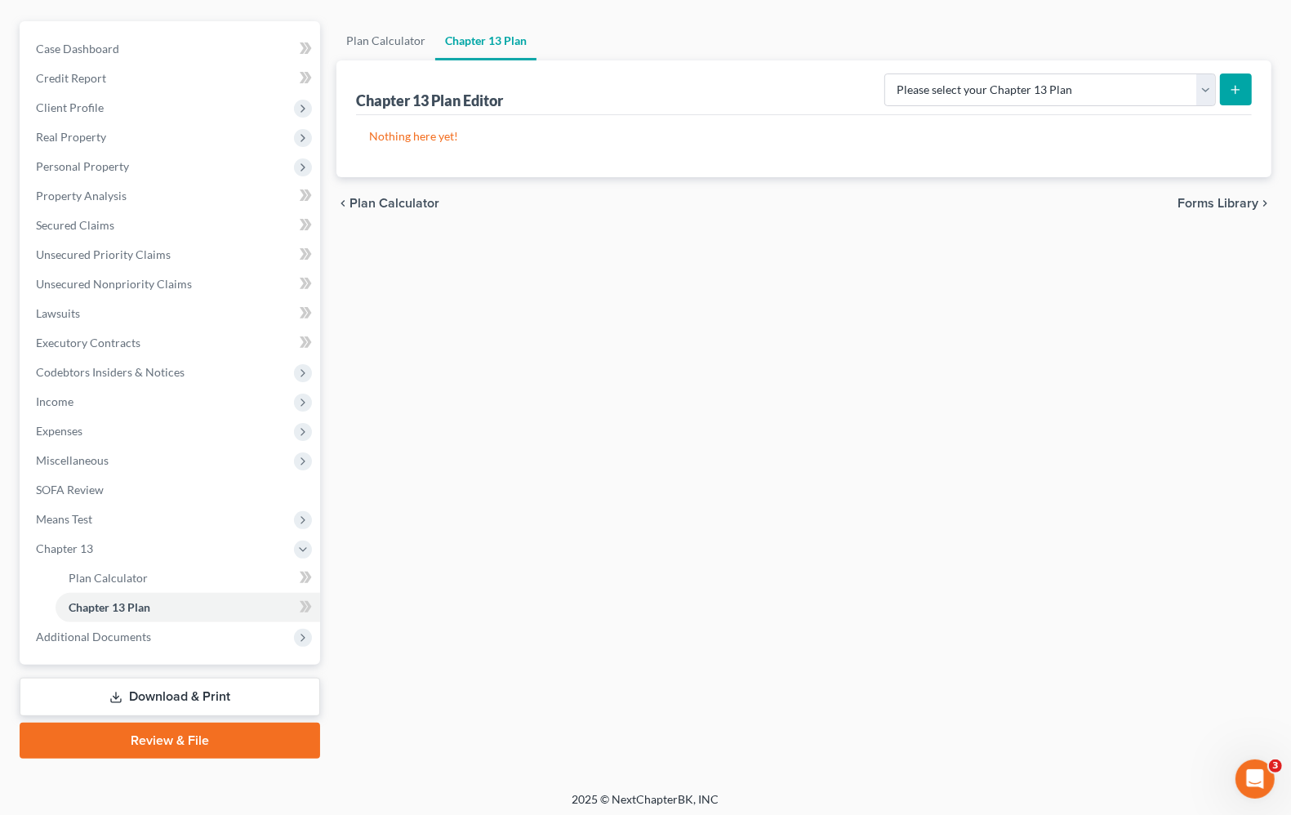
scroll to position [140, 0]
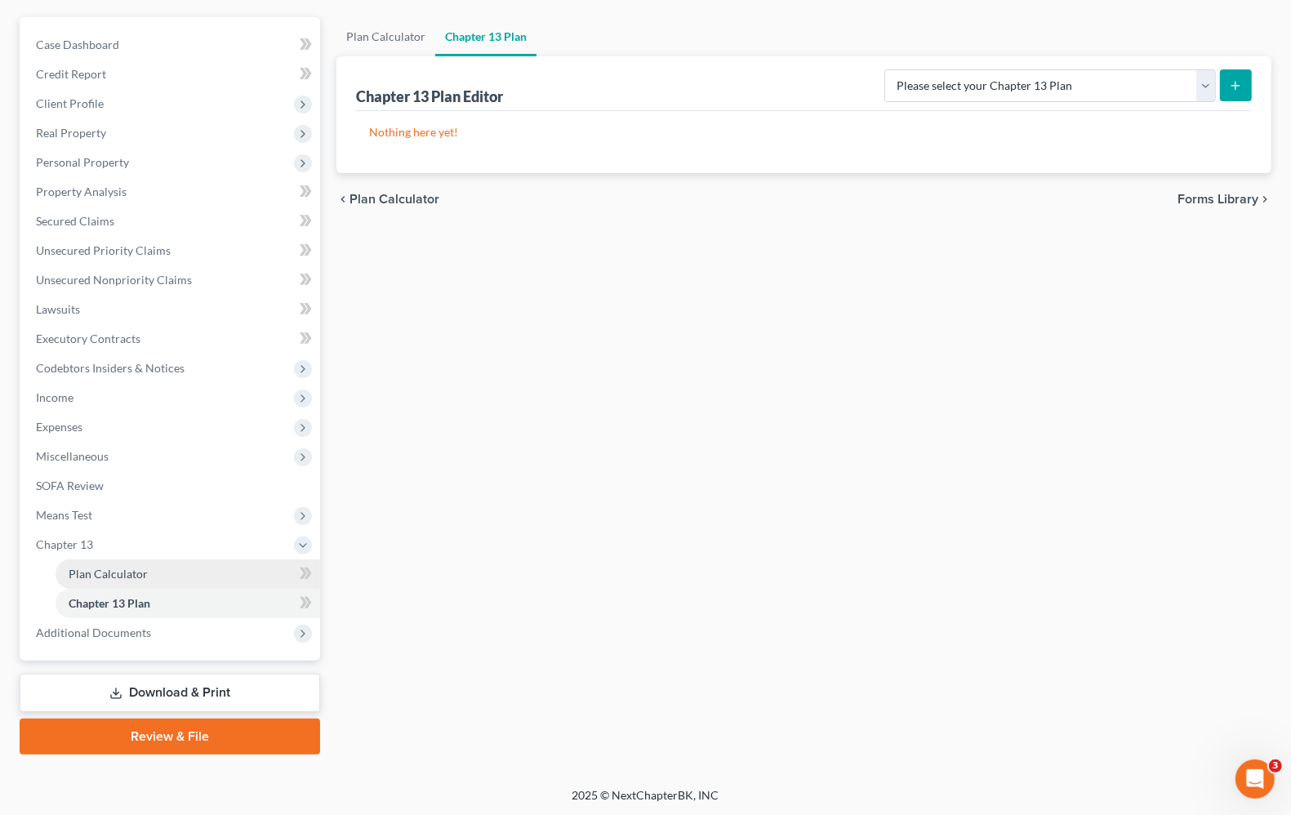
click at [90, 582] on link "Plan Calculator" at bounding box center [188, 573] width 265 height 29
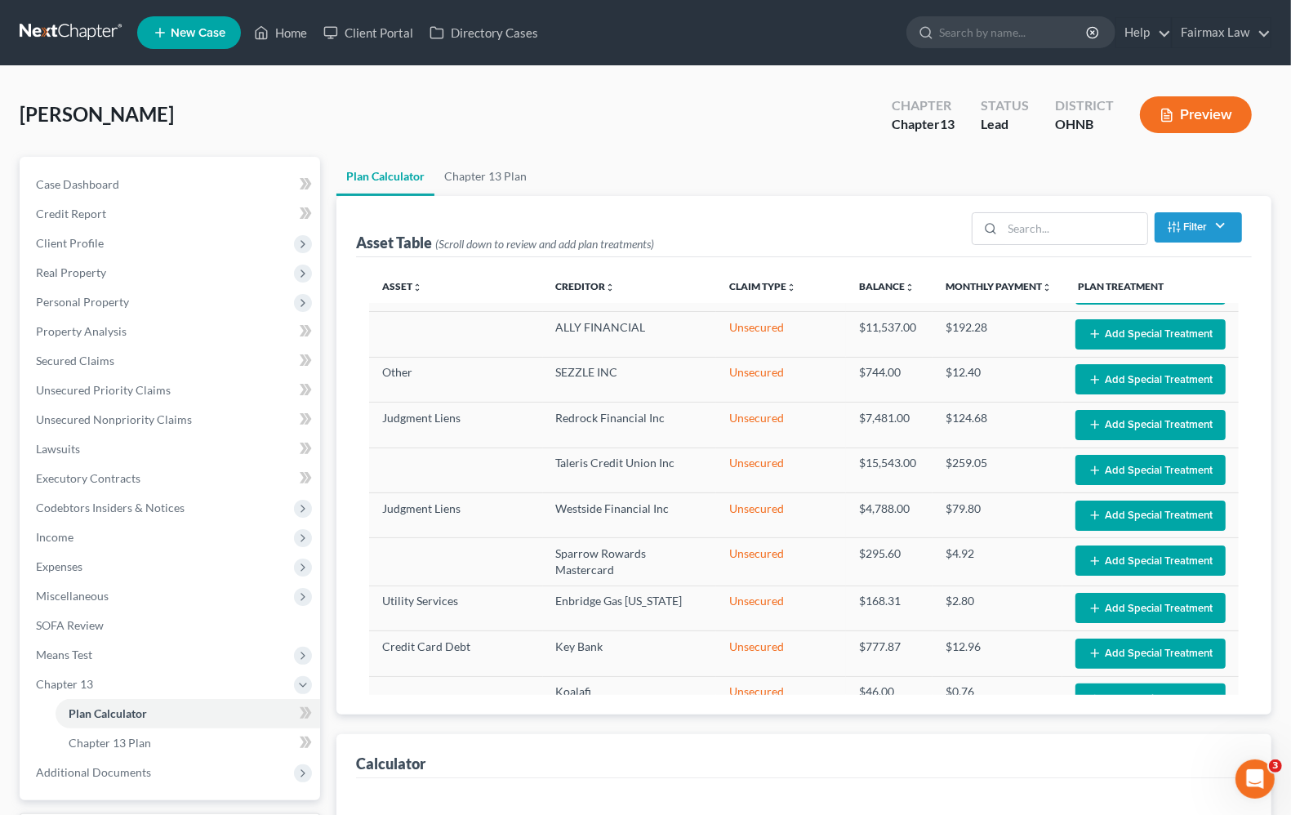
scroll to position [1279, 0]
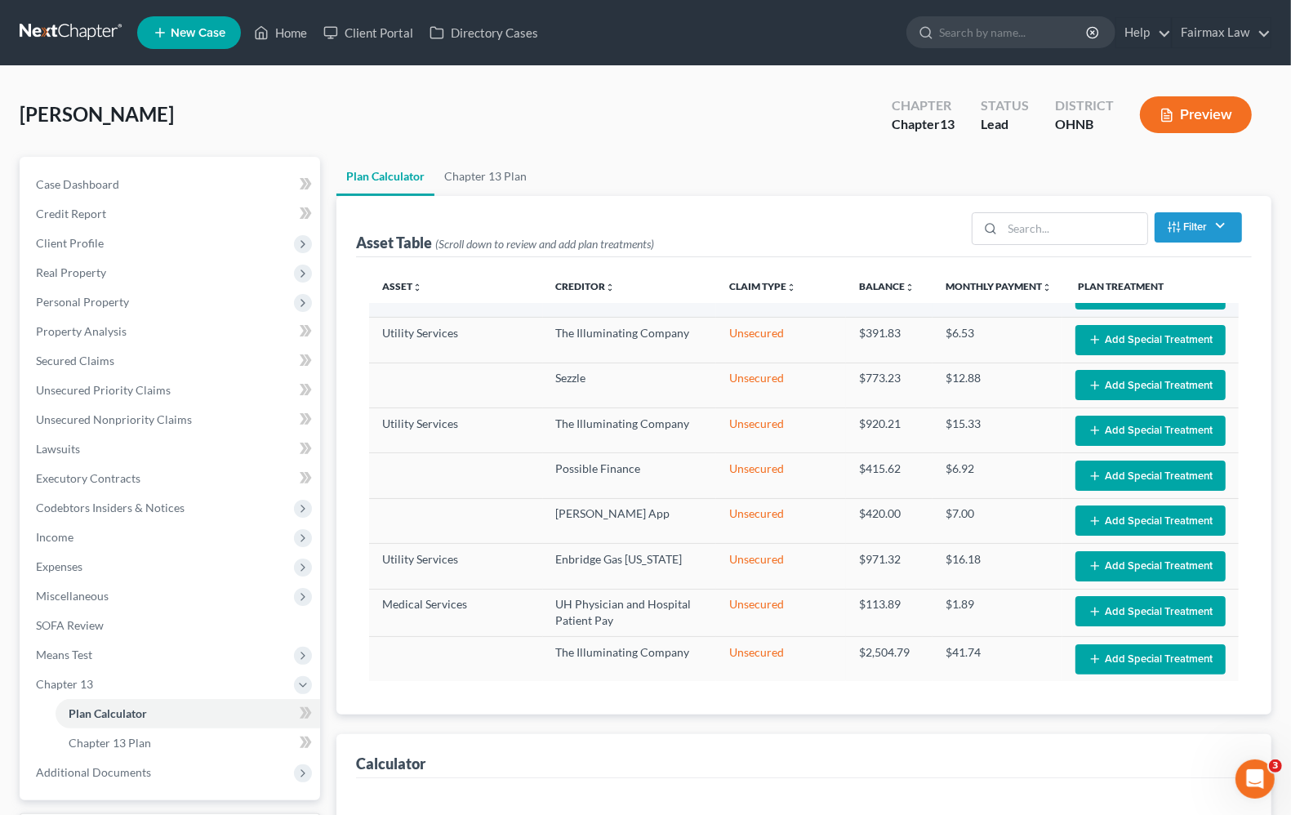
select select "59"
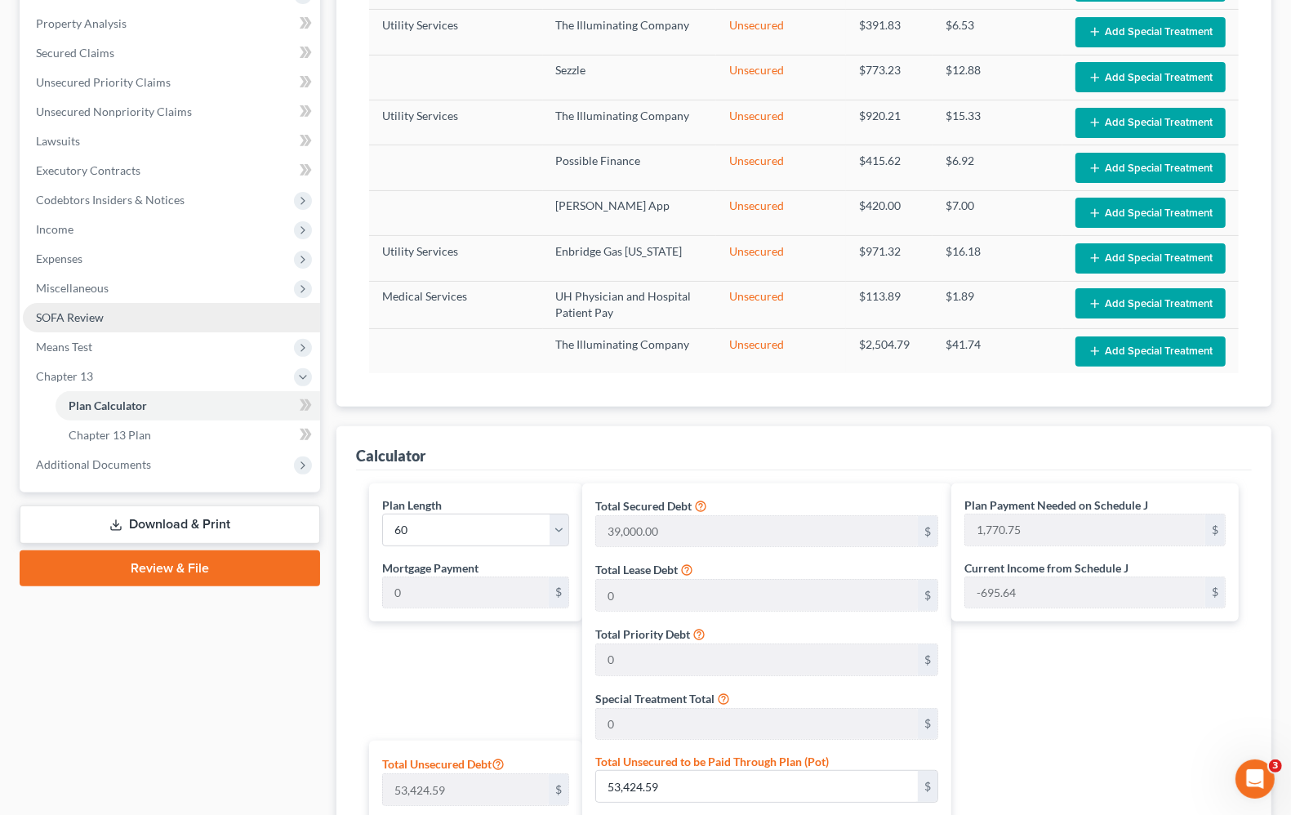
scroll to position [306, 0]
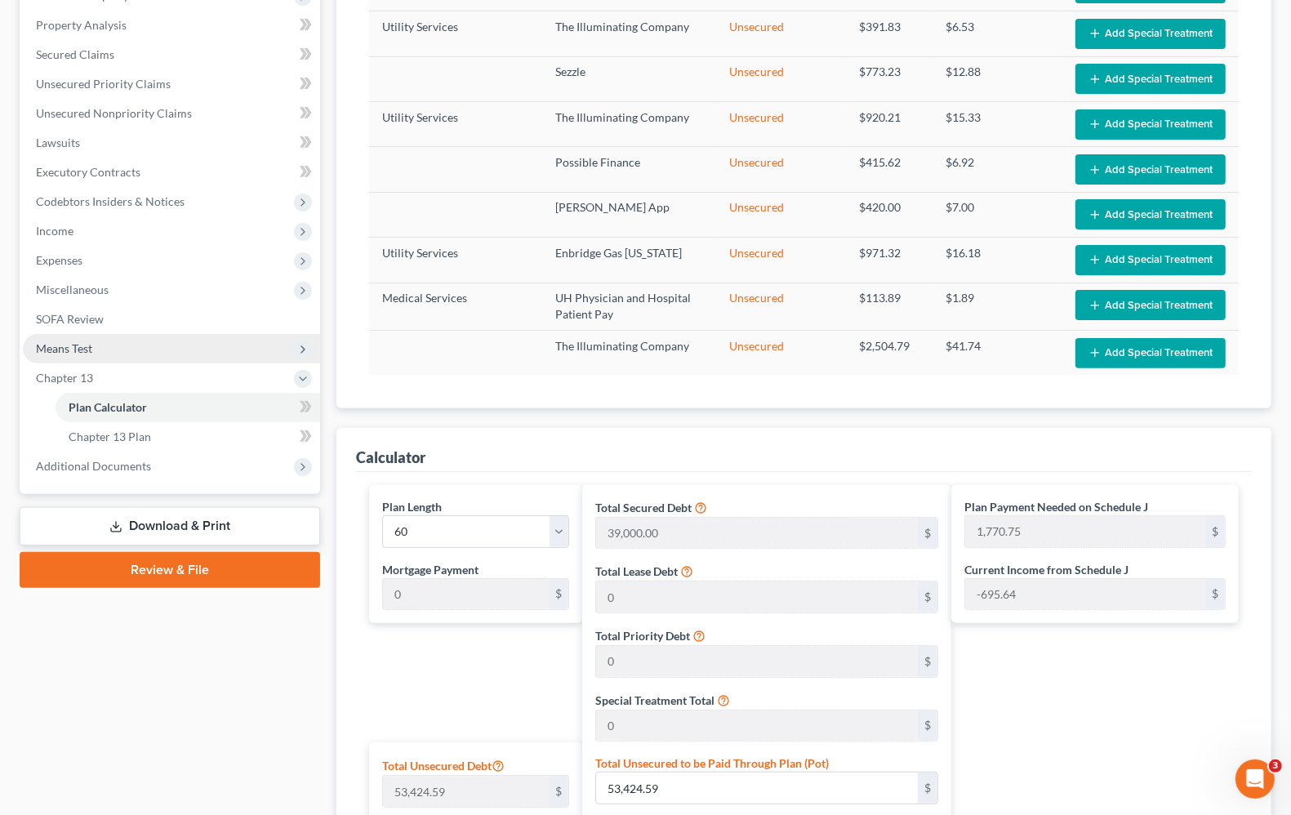
click at [42, 349] on span "Means Test" at bounding box center [64, 348] width 56 height 14
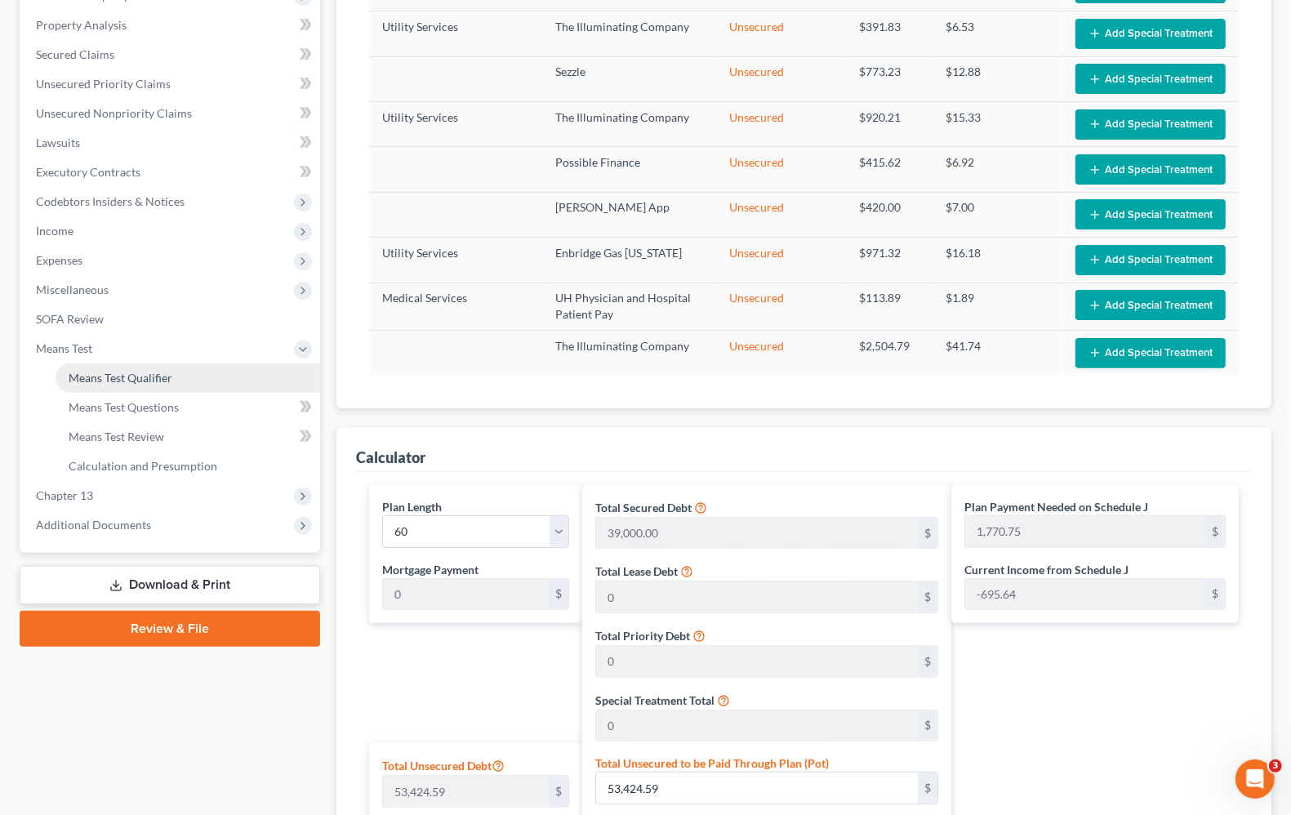
click at [98, 384] on link "Means Test Qualifier" at bounding box center [188, 377] width 265 height 29
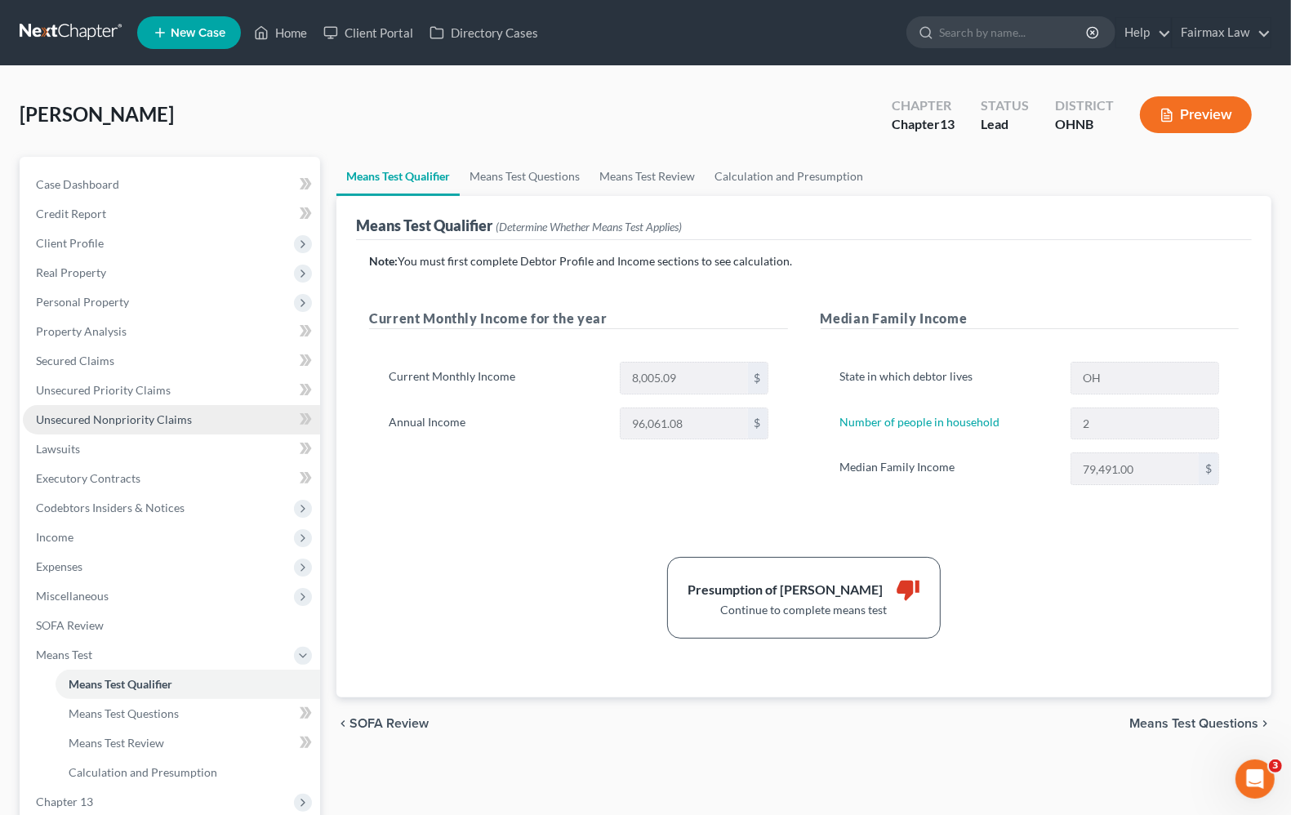
click at [87, 425] on span "Unsecured Nonpriority Claims" at bounding box center [114, 419] width 156 height 14
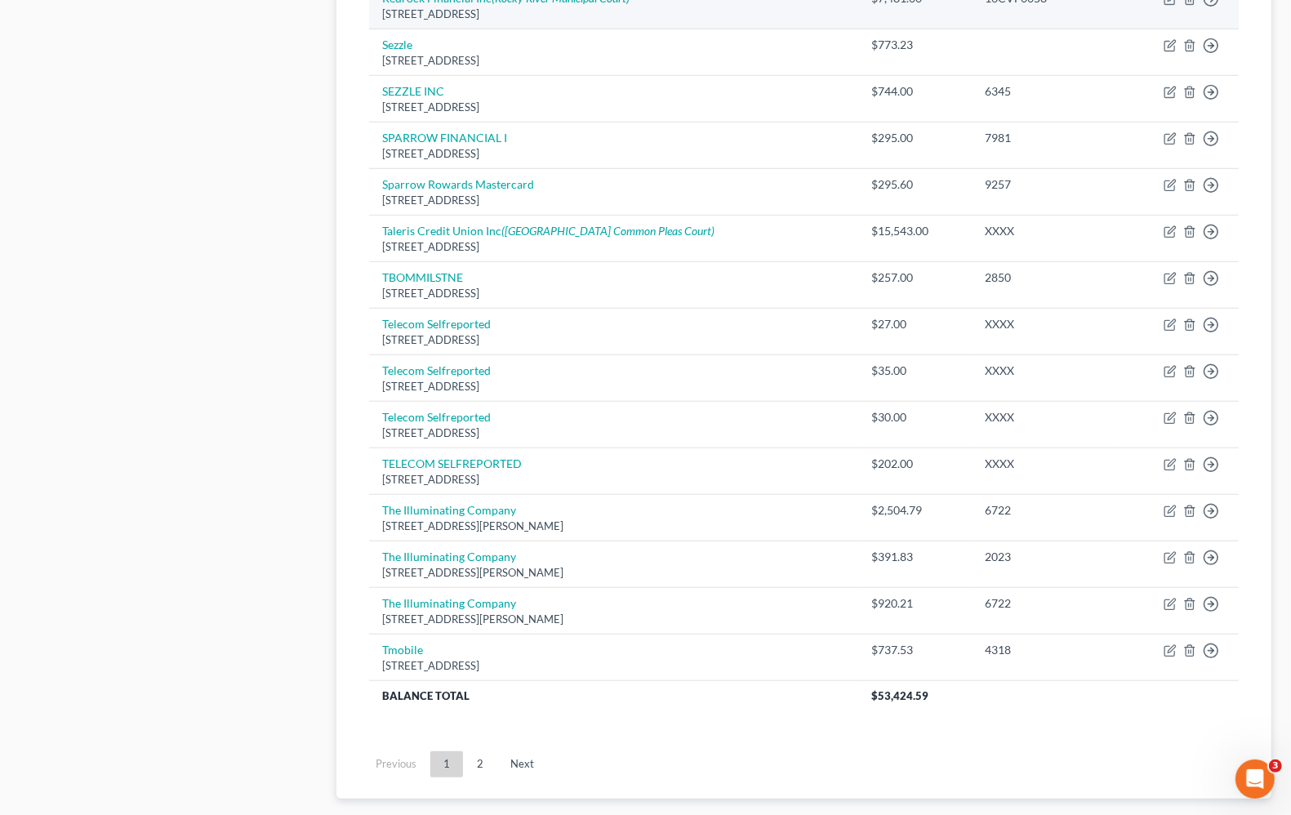
scroll to position [1020, 0]
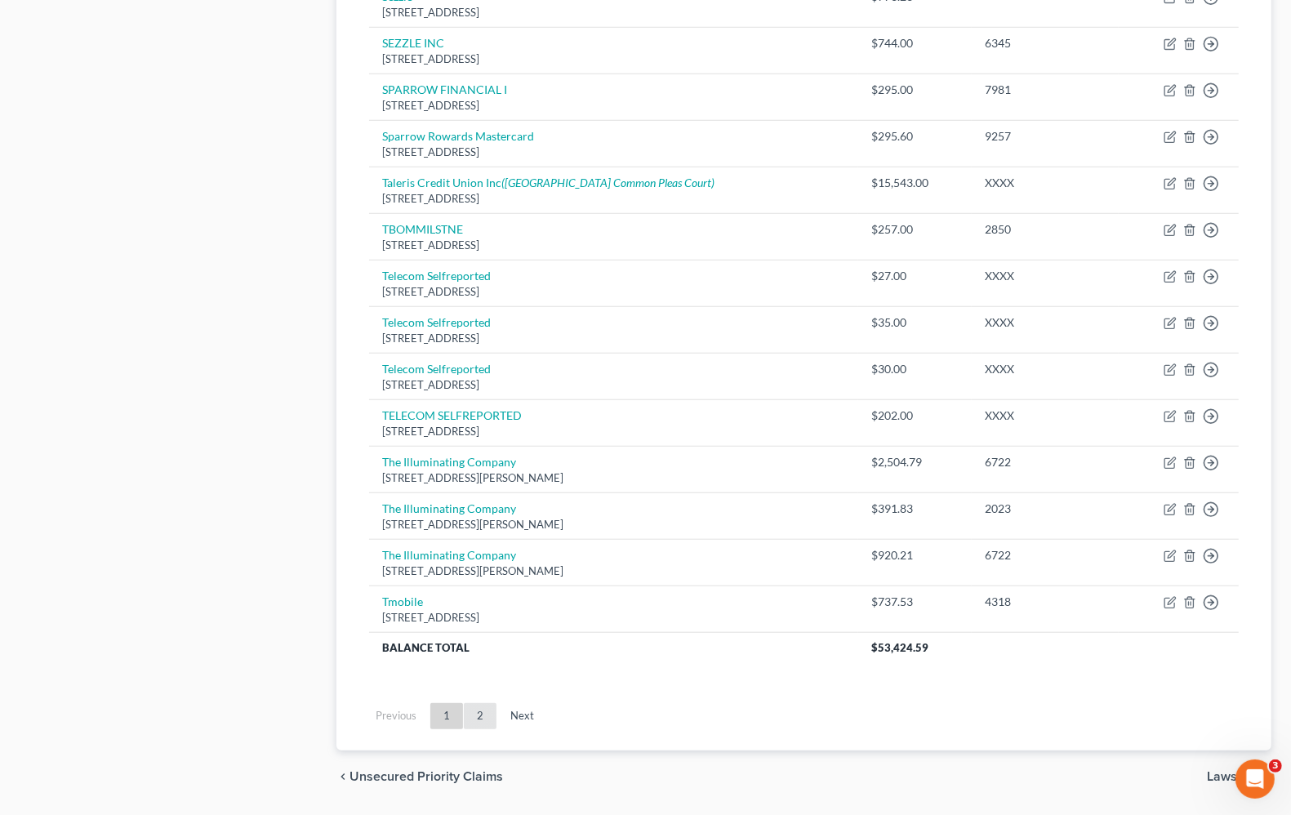
click at [474, 718] on link "2" at bounding box center [480, 716] width 33 height 26
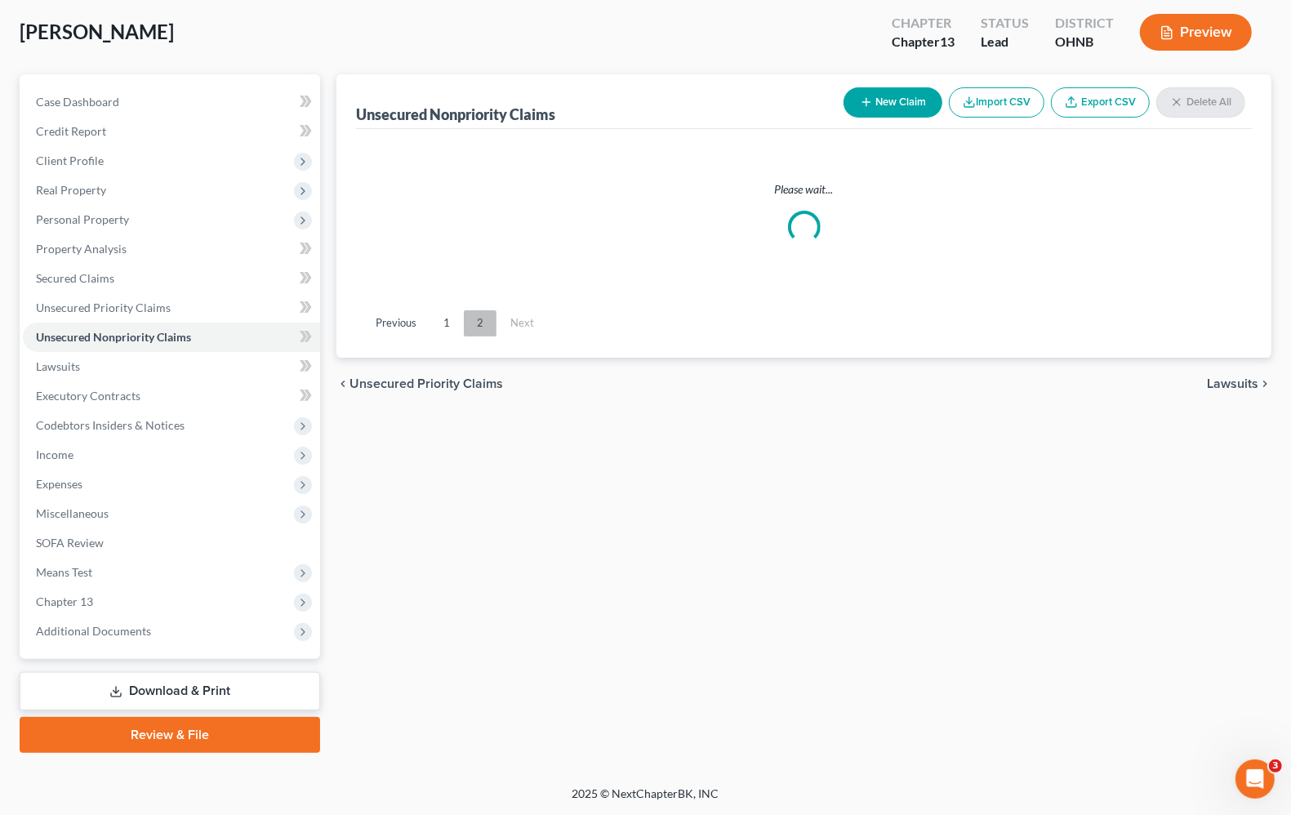
scroll to position [80, 0]
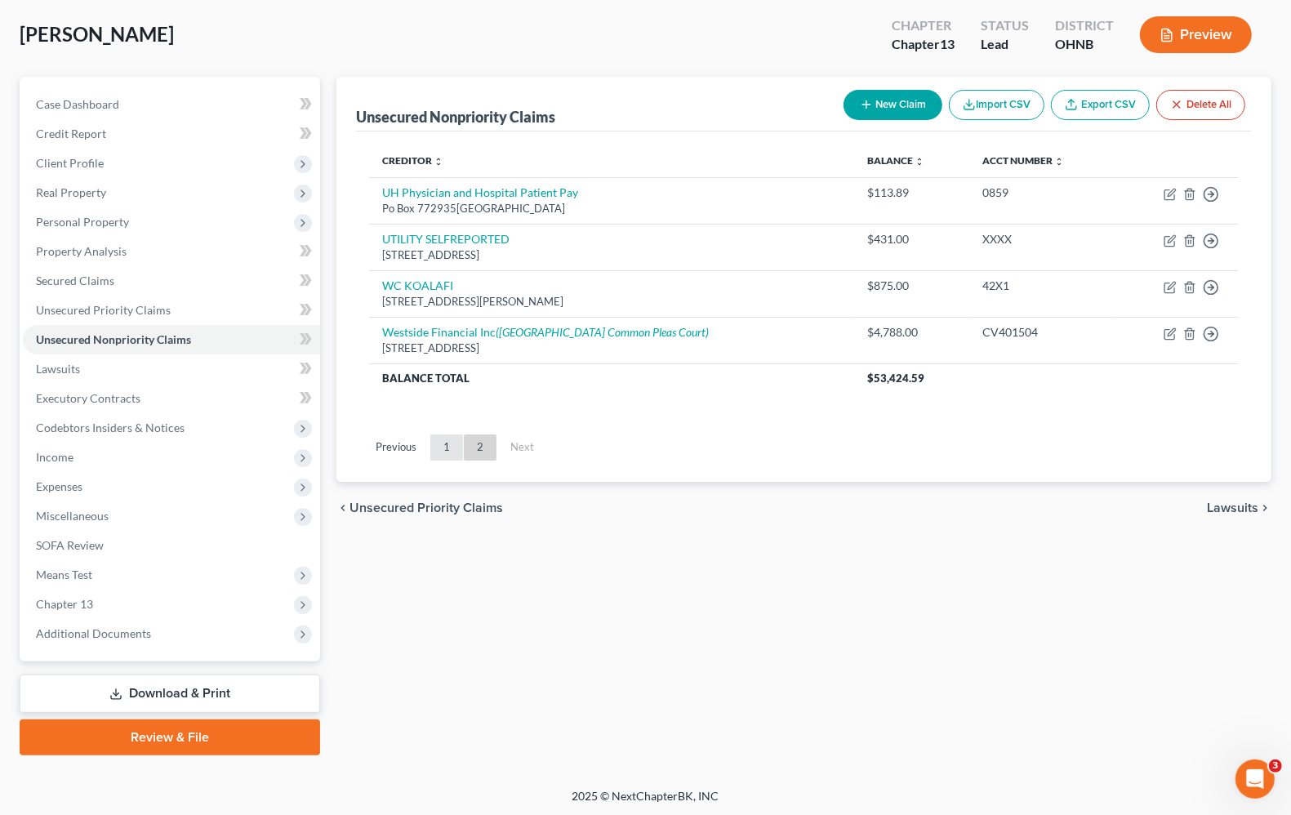
click at [447, 450] on link "1" at bounding box center [446, 447] width 33 height 26
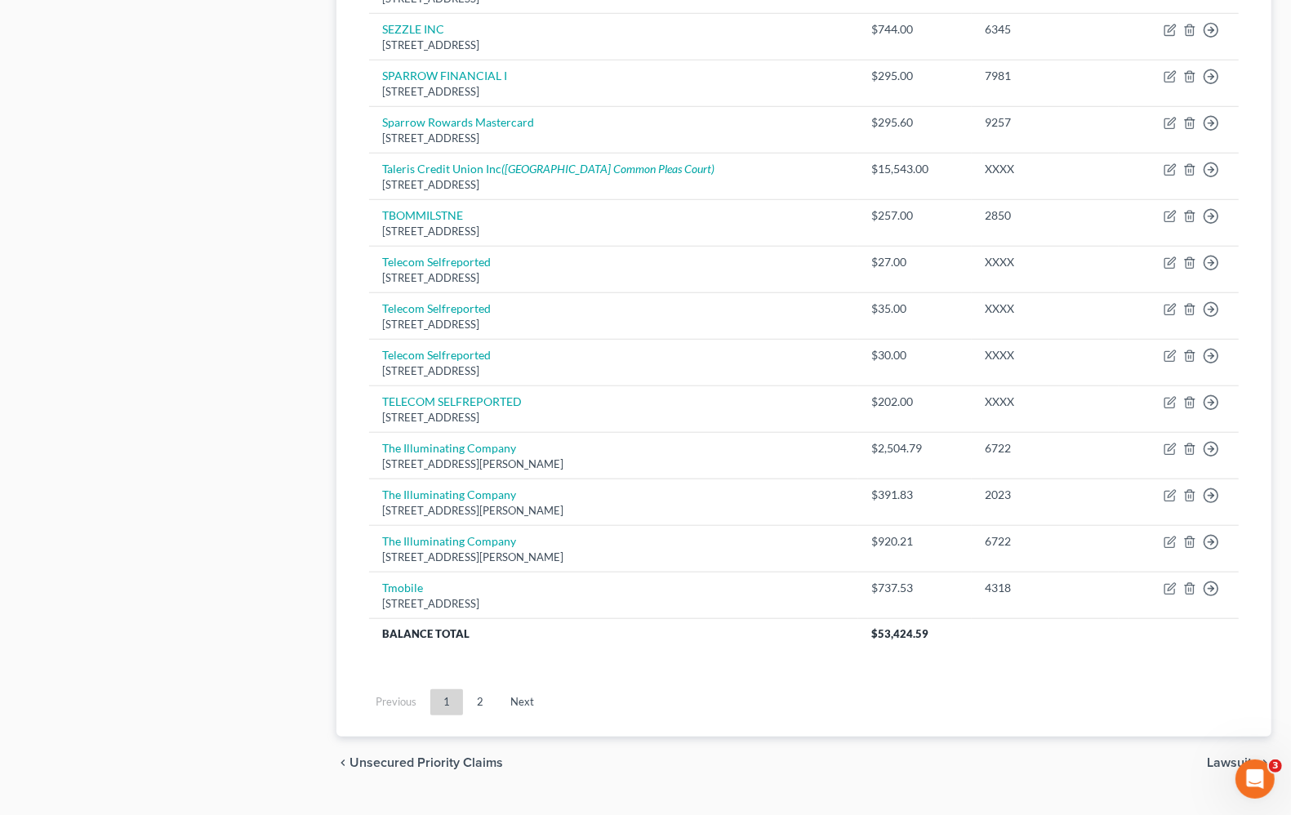
scroll to position [1076, 0]
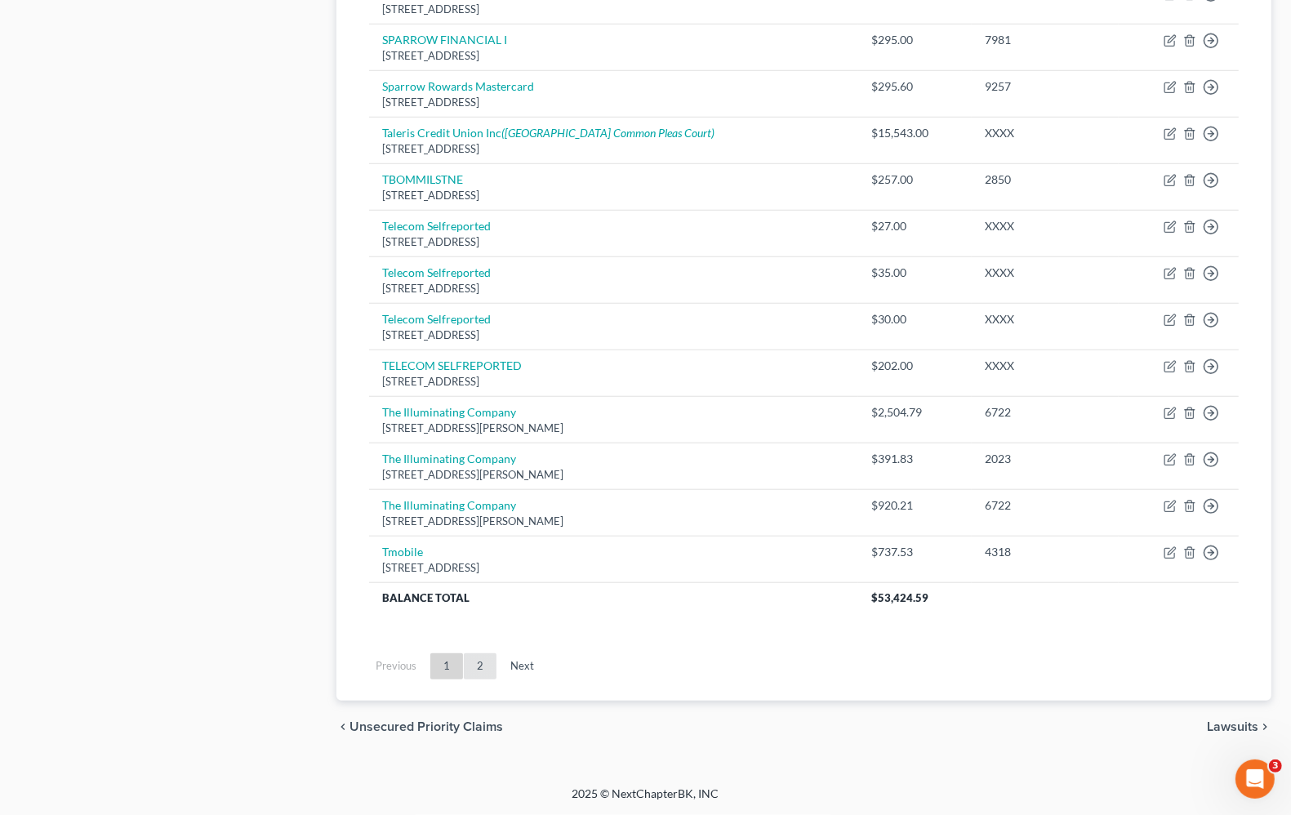
click at [482, 672] on link "2" at bounding box center [480, 666] width 33 height 26
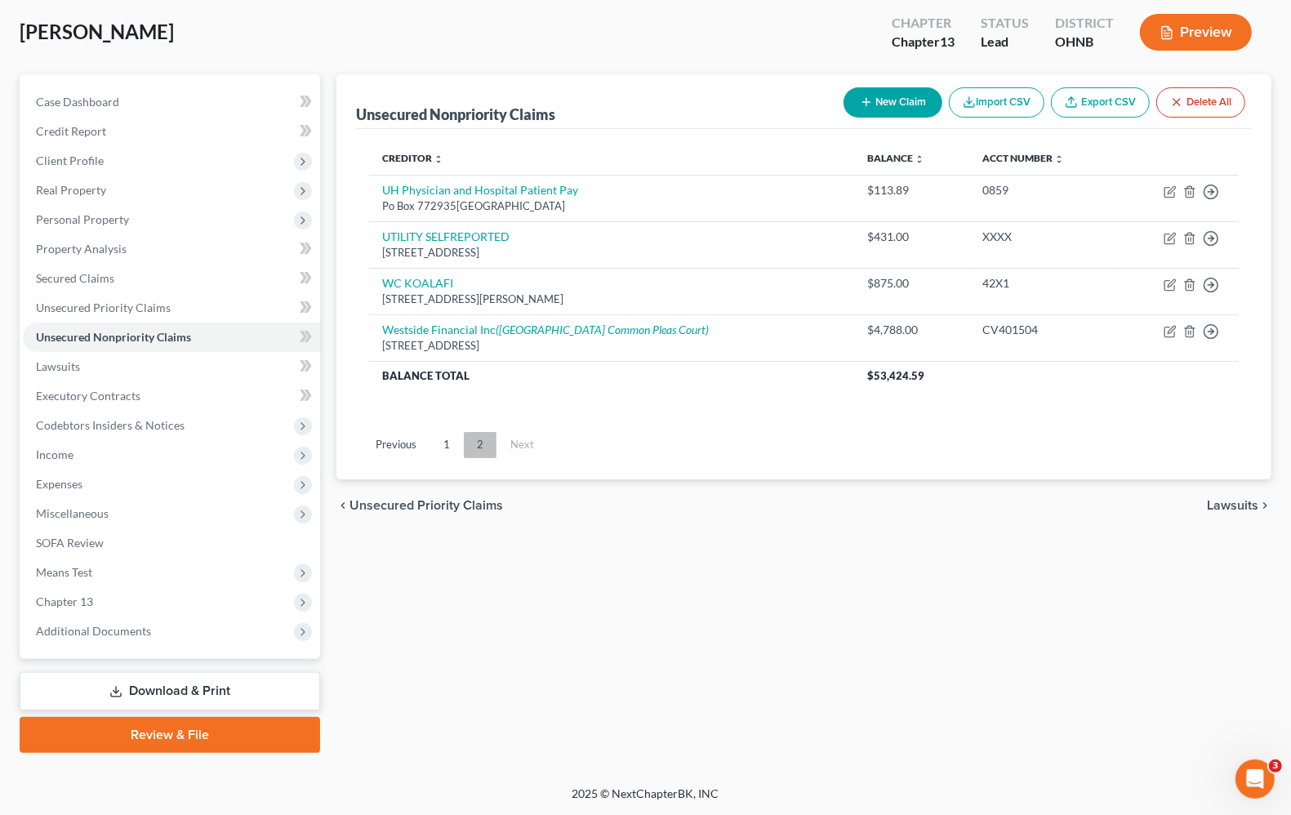
scroll to position [80, 0]
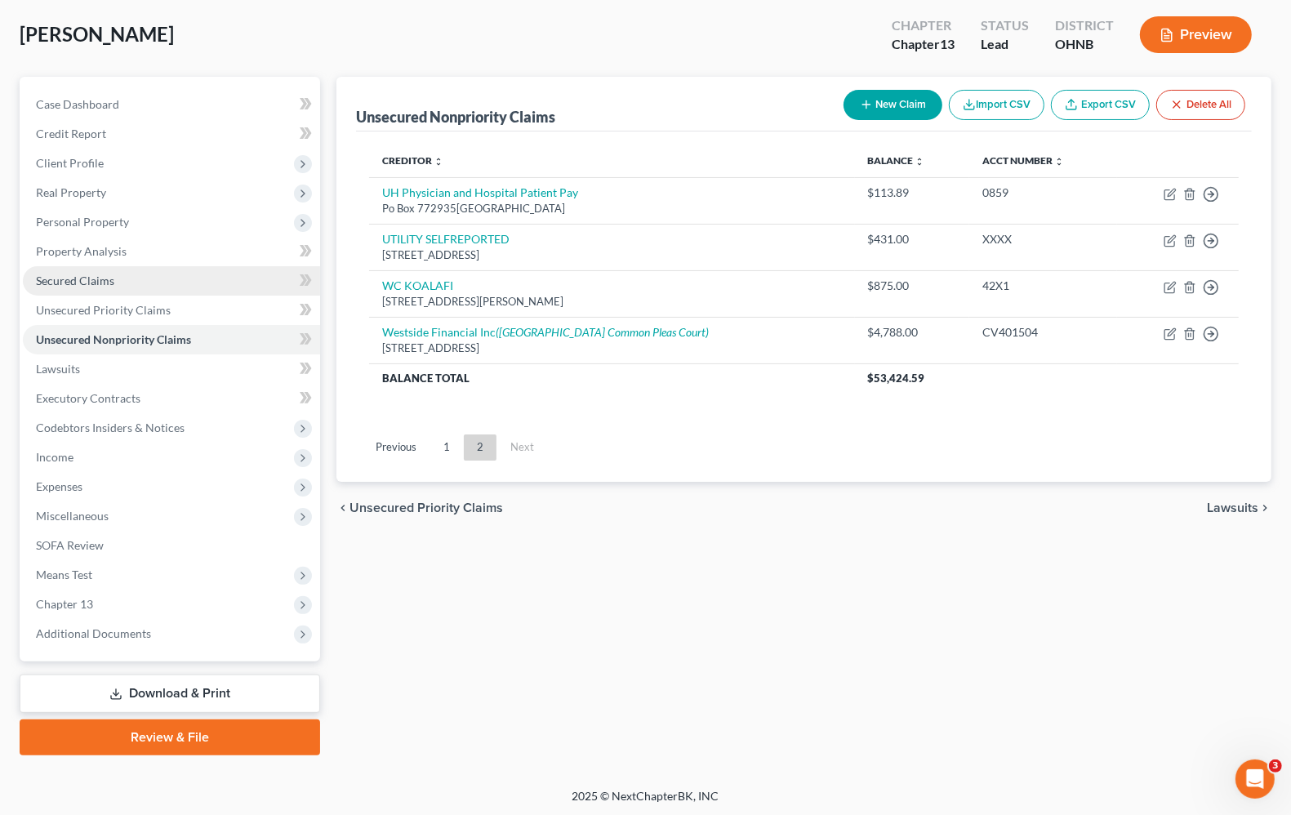
click at [55, 282] on span "Secured Claims" at bounding box center [75, 280] width 78 height 14
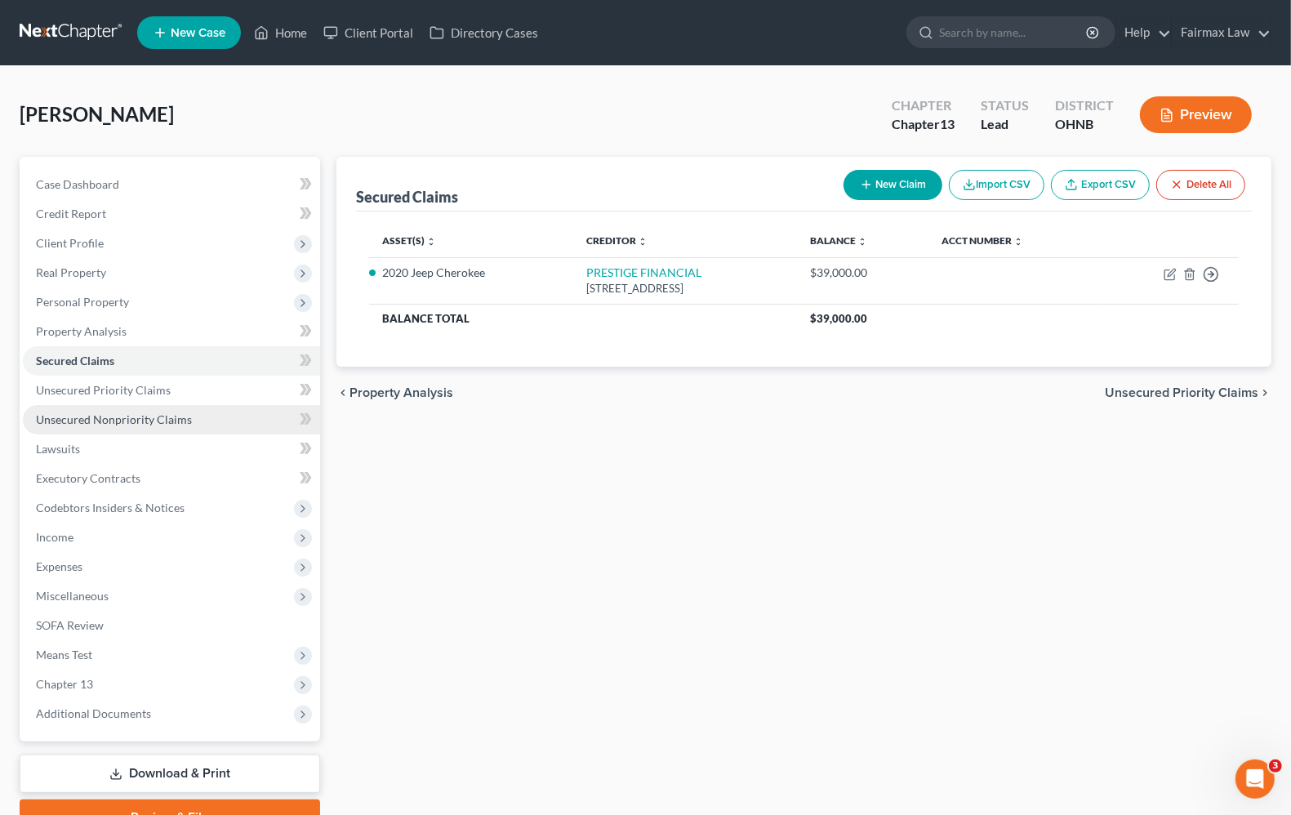
drag, startPoint x: 70, startPoint y: 417, endPoint x: 98, endPoint y: 426, distance: 29.2
click at [70, 417] on span "Unsecured Nonpriority Claims" at bounding box center [114, 419] width 156 height 14
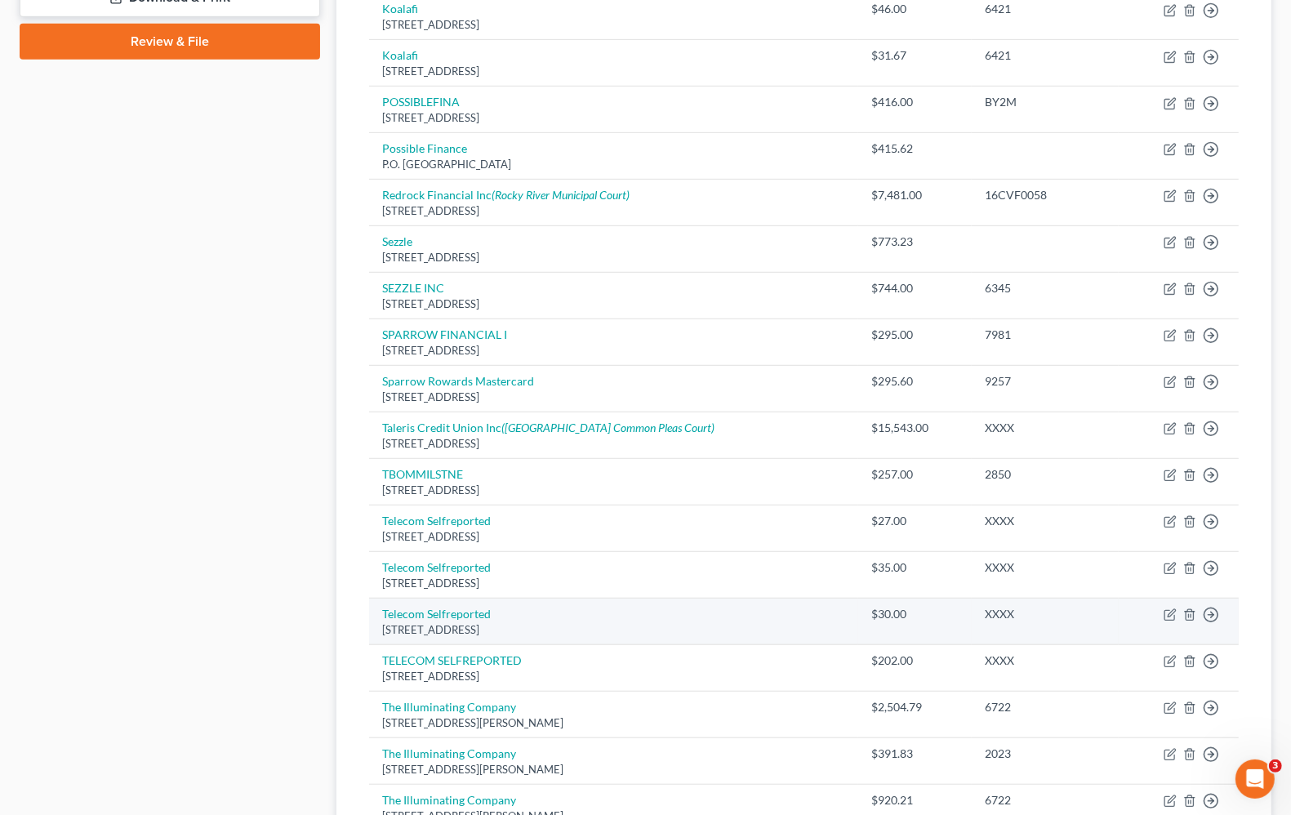
scroll to position [1076, 0]
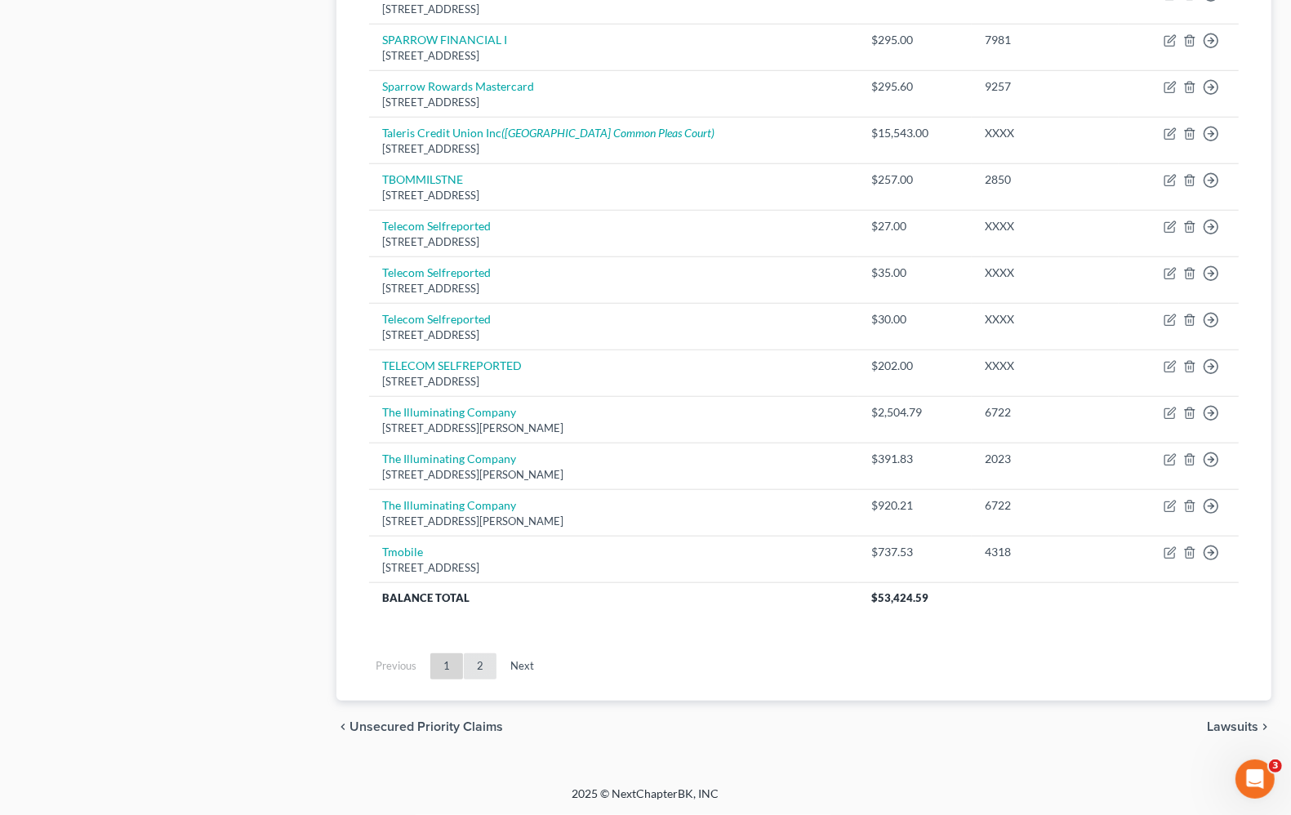
click at [476, 667] on link "2" at bounding box center [480, 666] width 33 height 26
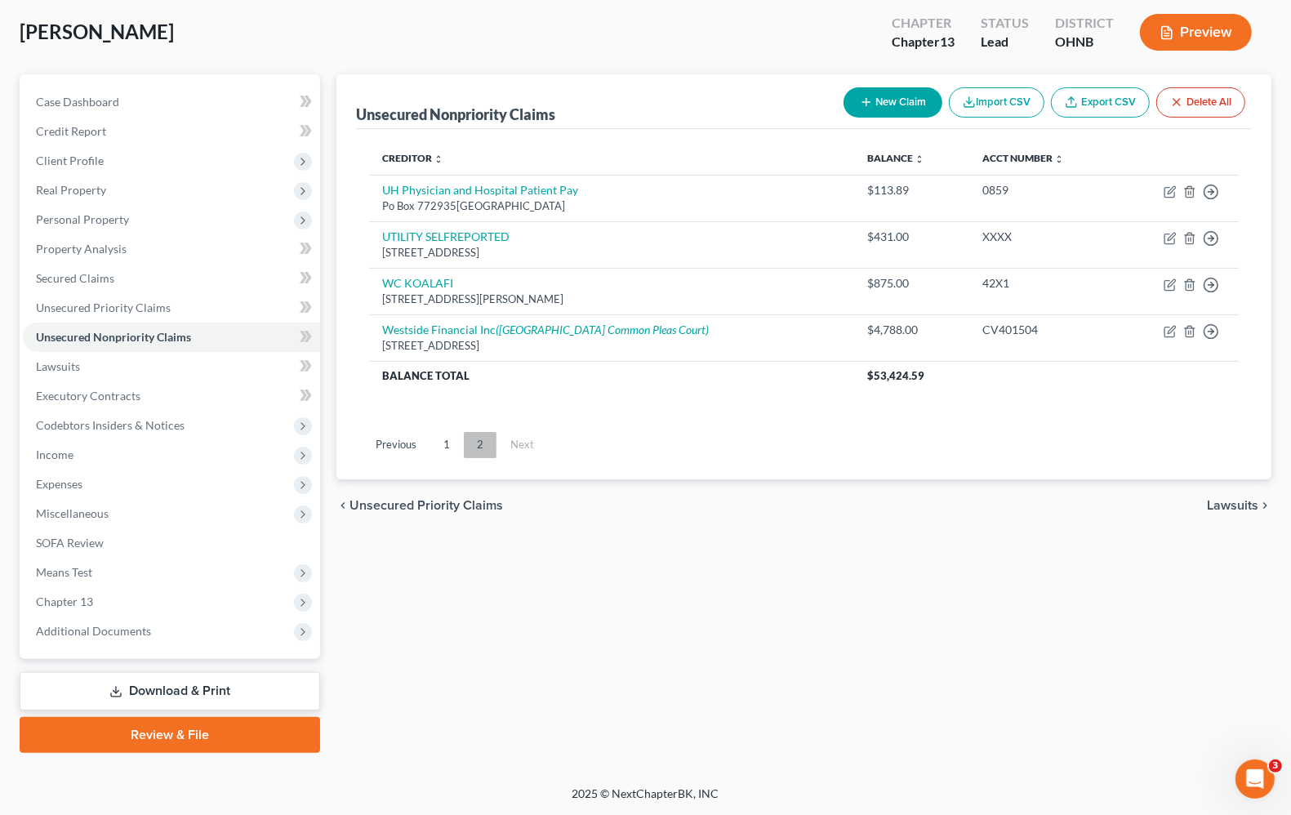
scroll to position [80, 0]
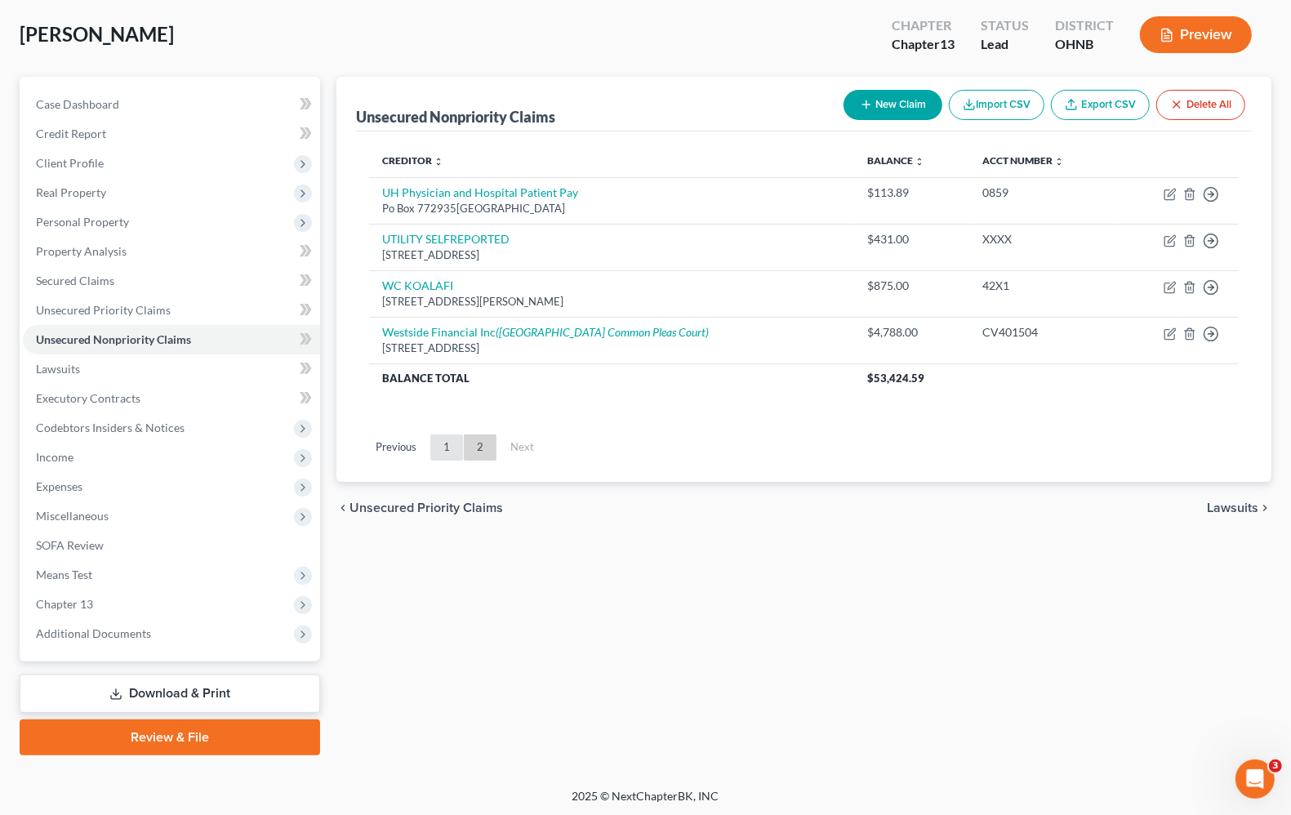
click at [438, 449] on link "1" at bounding box center [446, 447] width 33 height 26
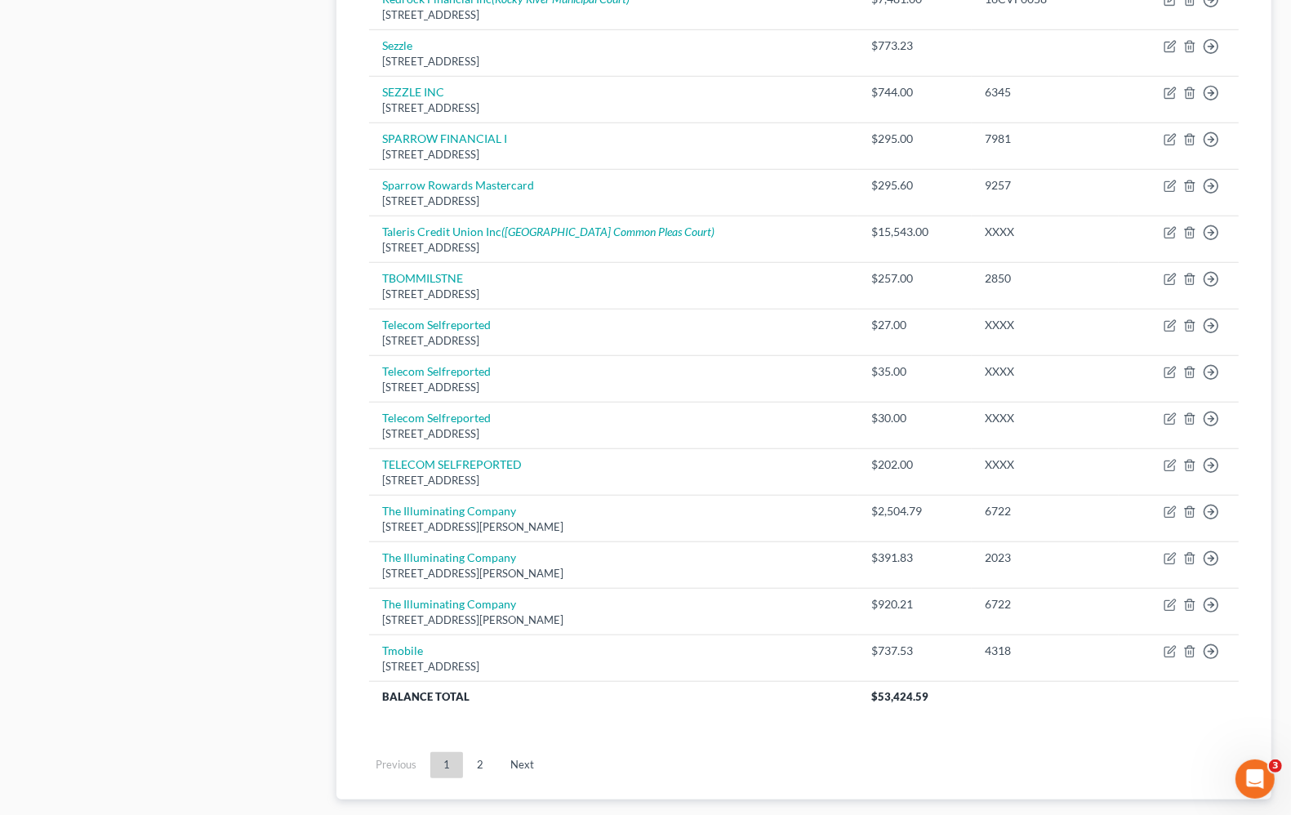
scroll to position [1020, 0]
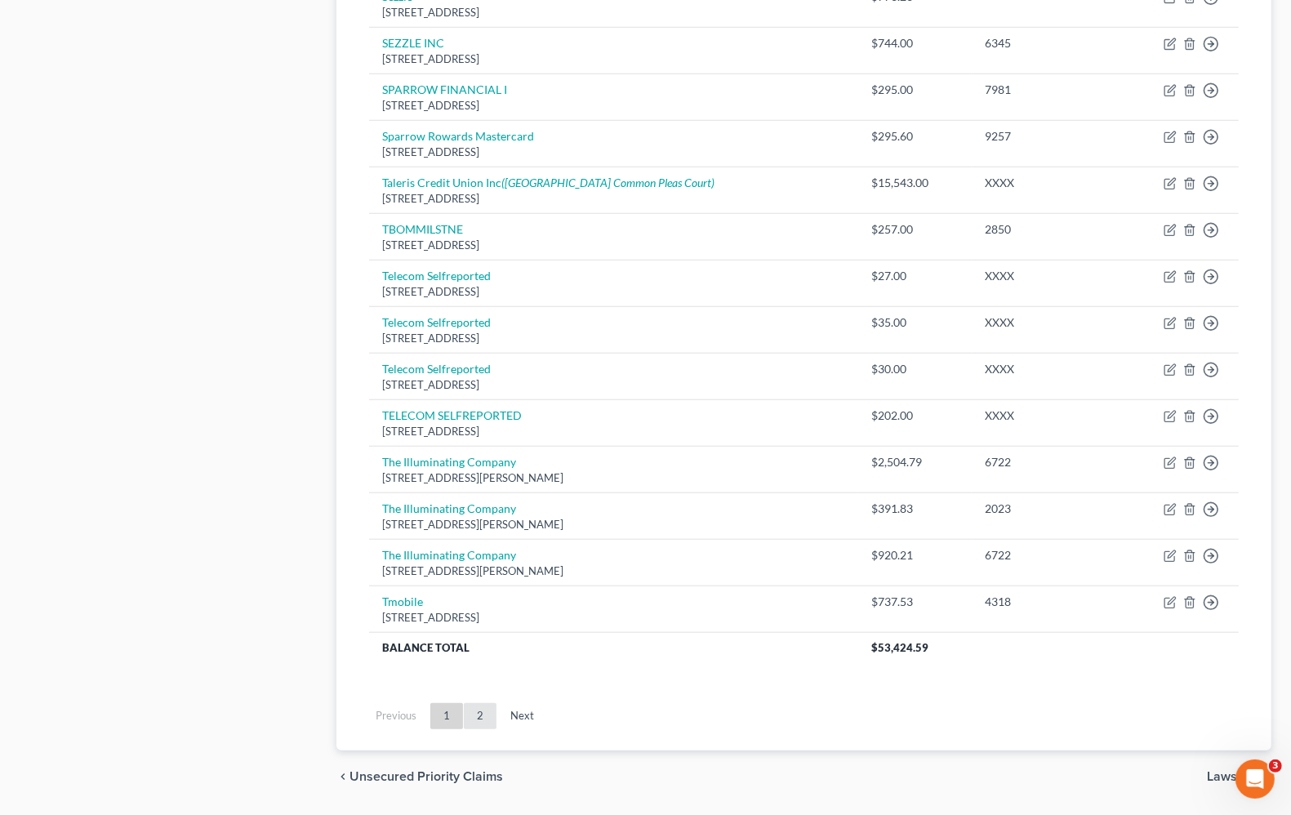
click at [478, 724] on link "2" at bounding box center [480, 716] width 33 height 26
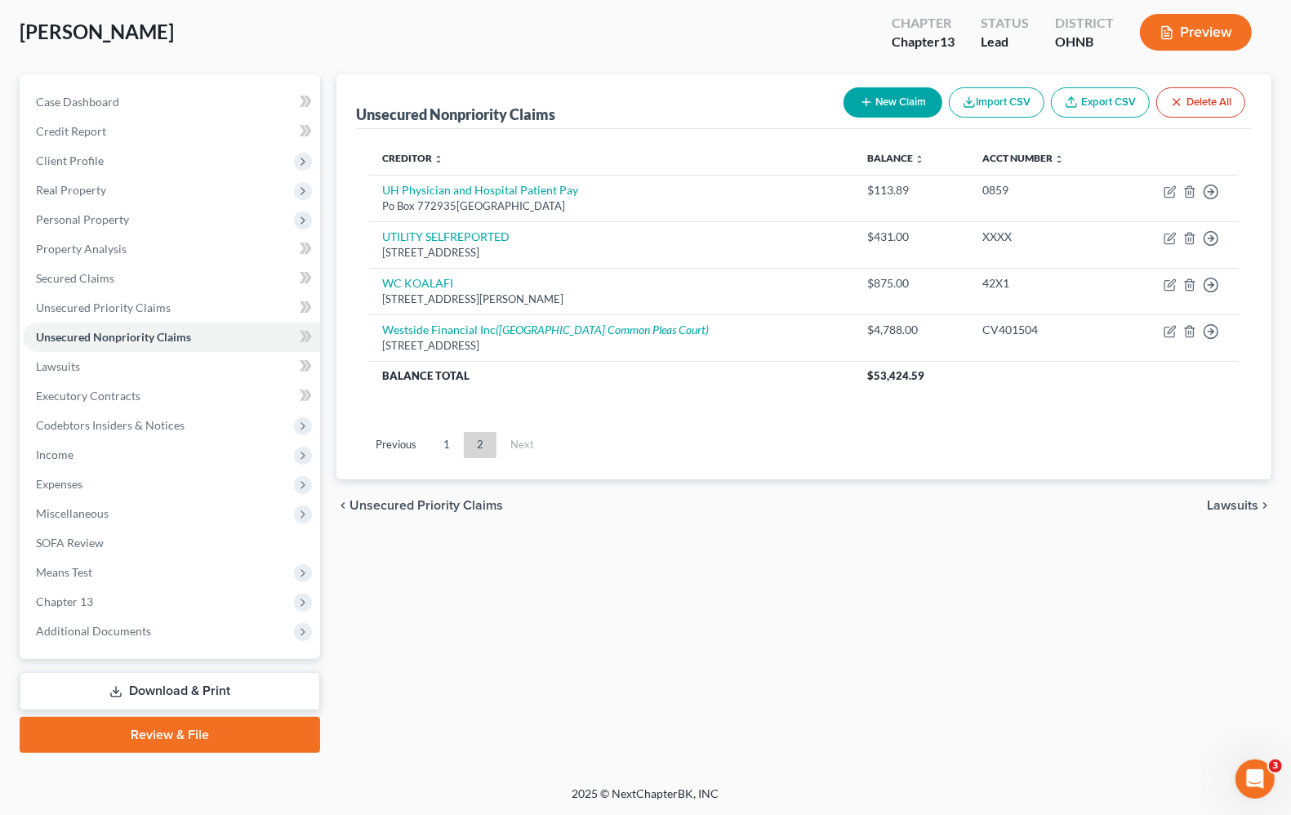
scroll to position [80, 0]
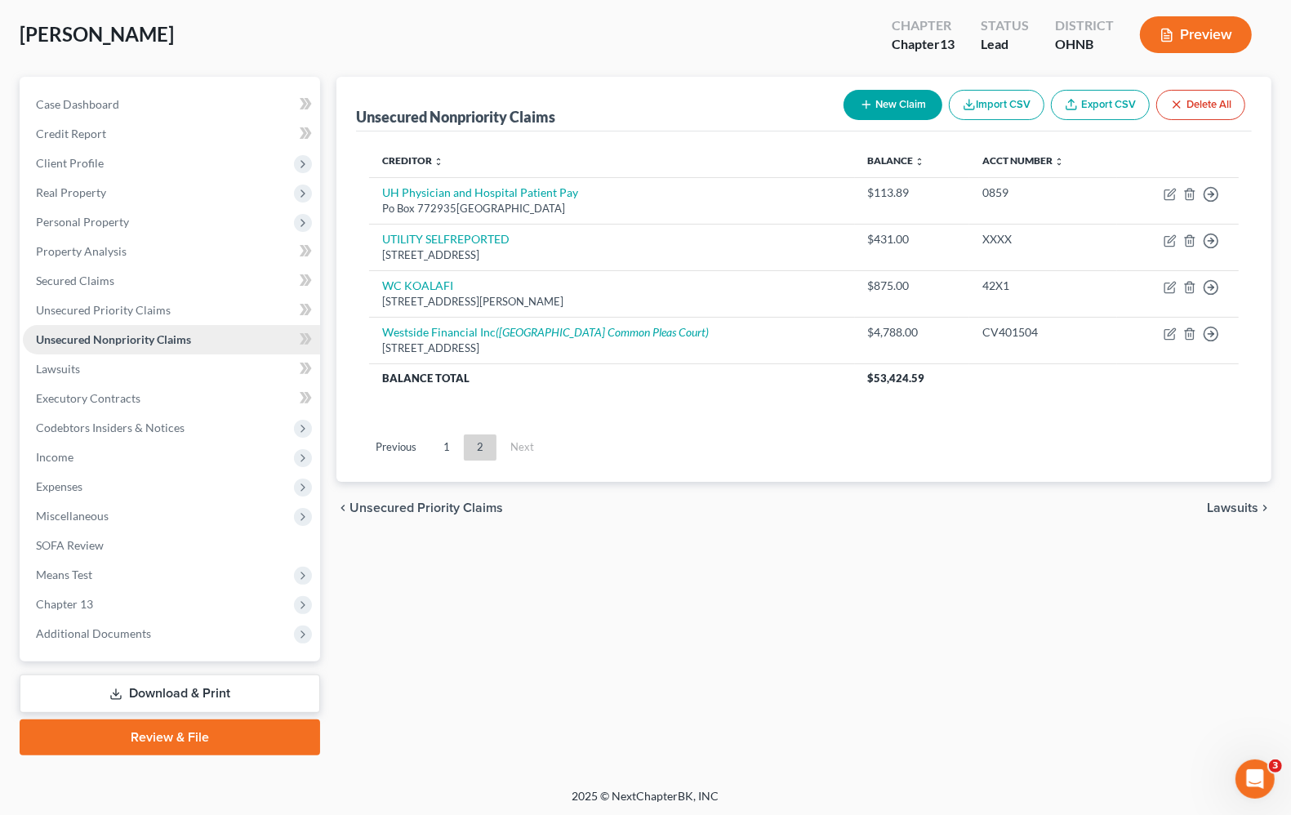
click at [67, 332] on span "Unsecured Nonpriority Claims" at bounding box center [113, 339] width 155 height 14
click at [441, 451] on link "1" at bounding box center [446, 447] width 33 height 26
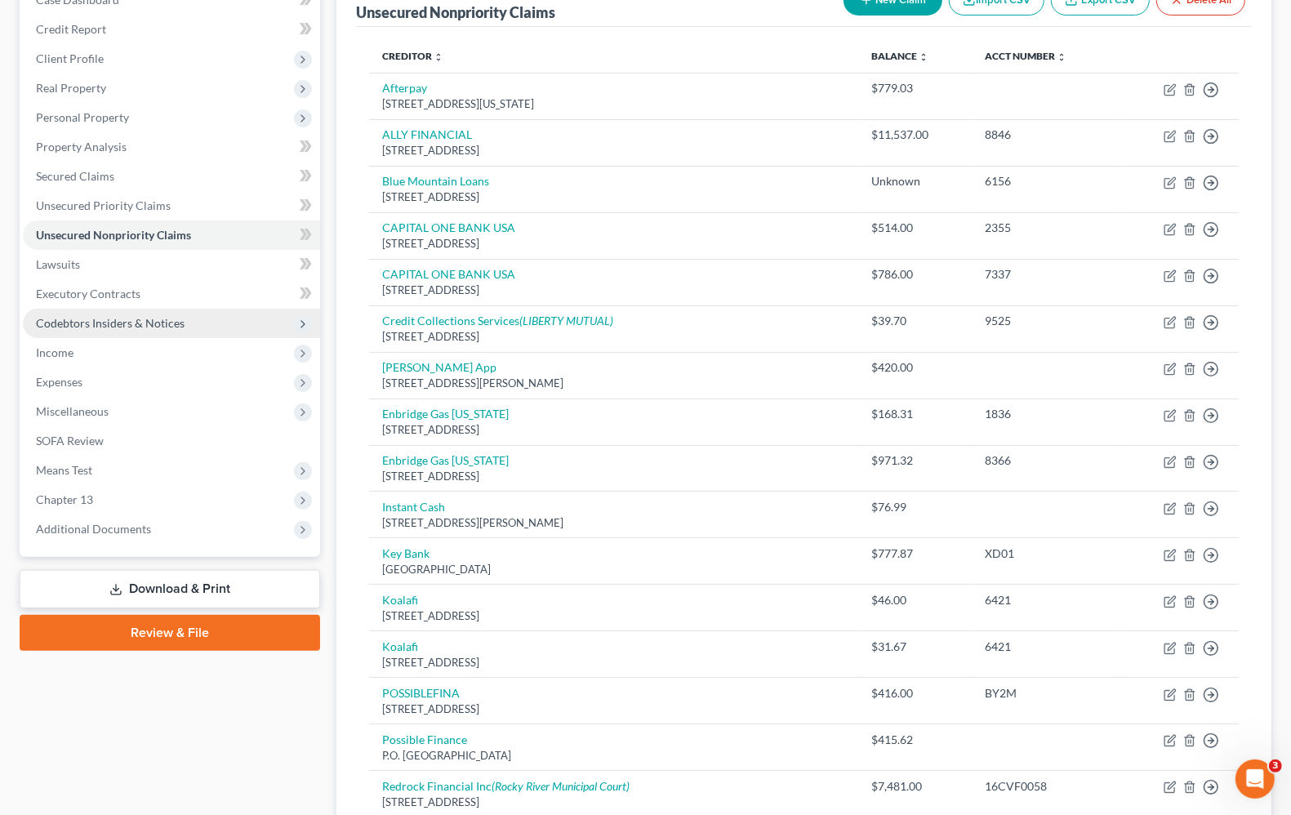
scroll to position [182, 0]
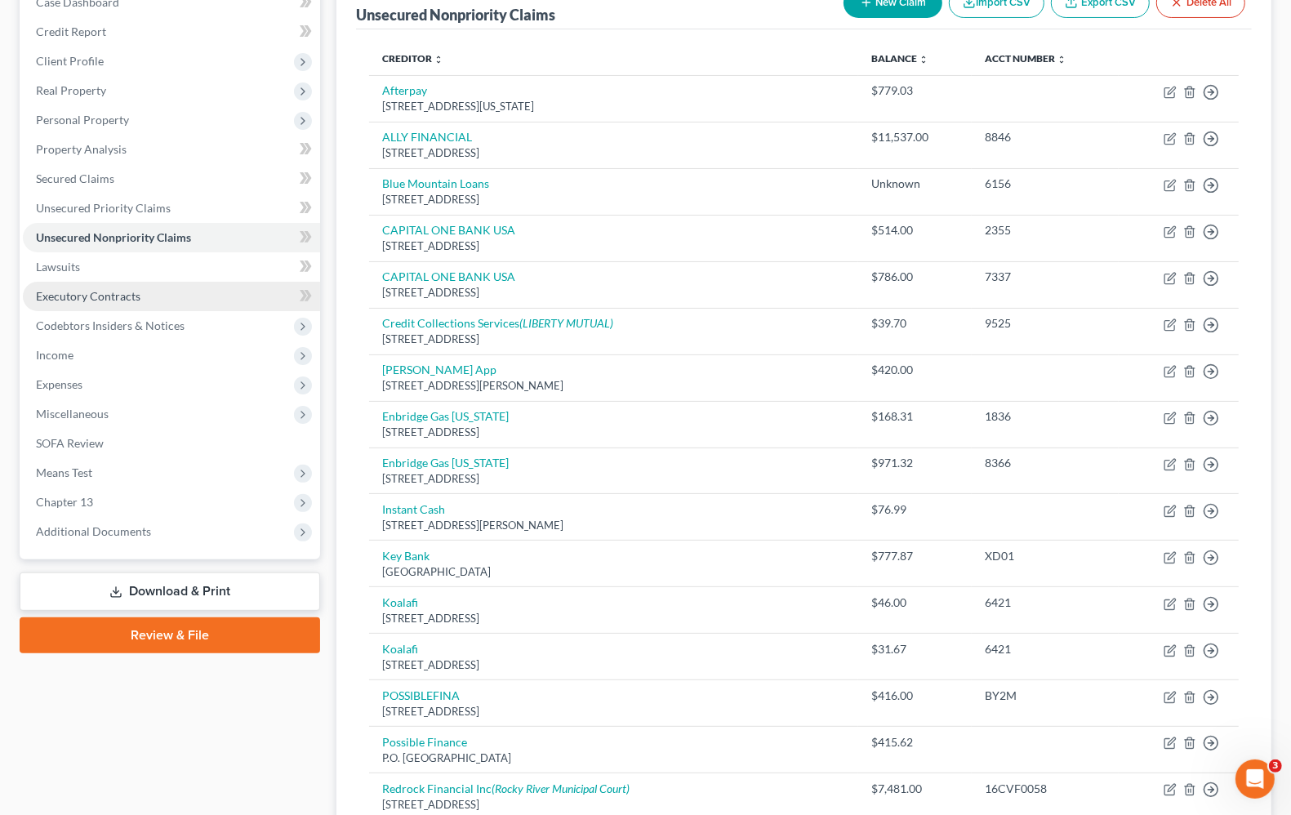
click at [83, 290] on span "Executory Contracts" at bounding box center [88, 296] width 104 height 14
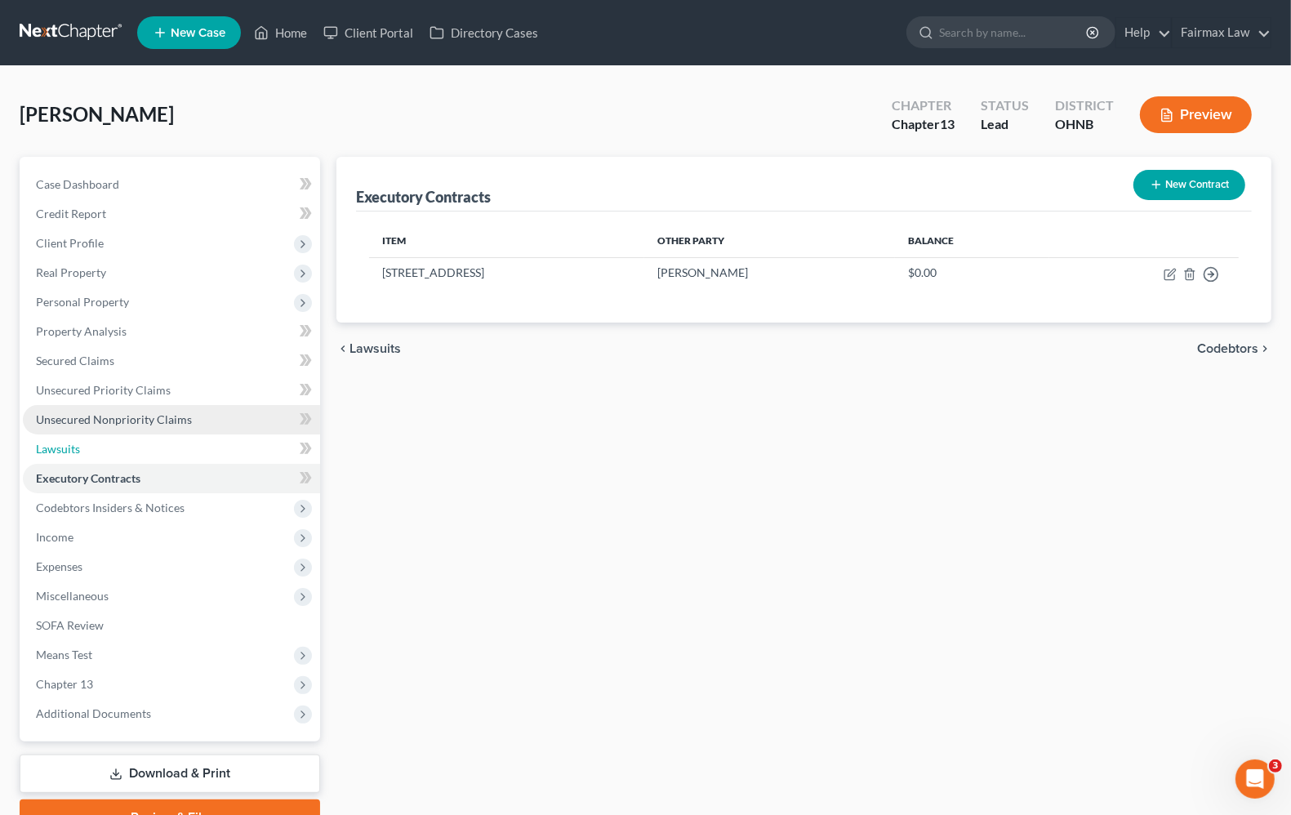
click at [84, 434] on link "Lawsuits" at bounding box center [171, 448] width 297 height 29
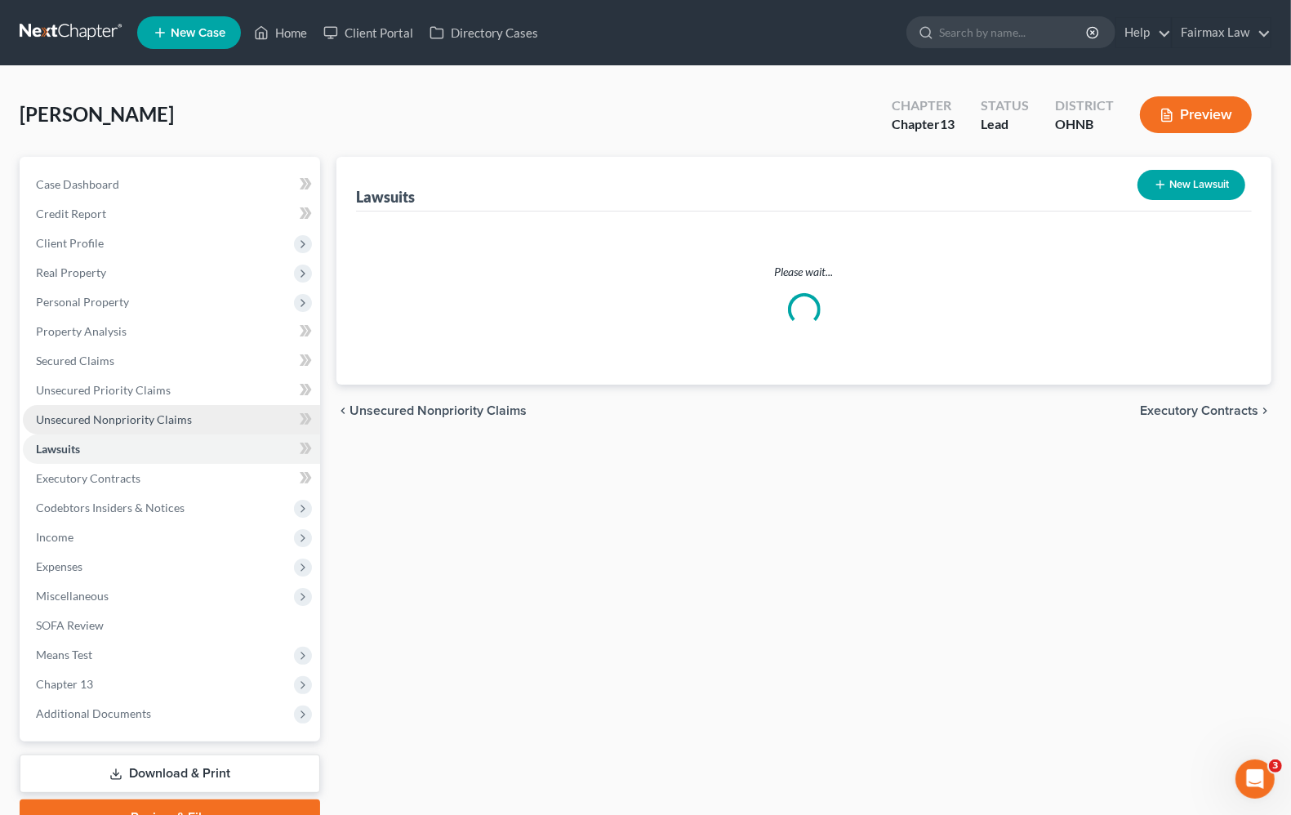
click at [86, 425] on link "Unsecured Nonpriority Claims" at bounding box center [171, 419] width 297 height 29
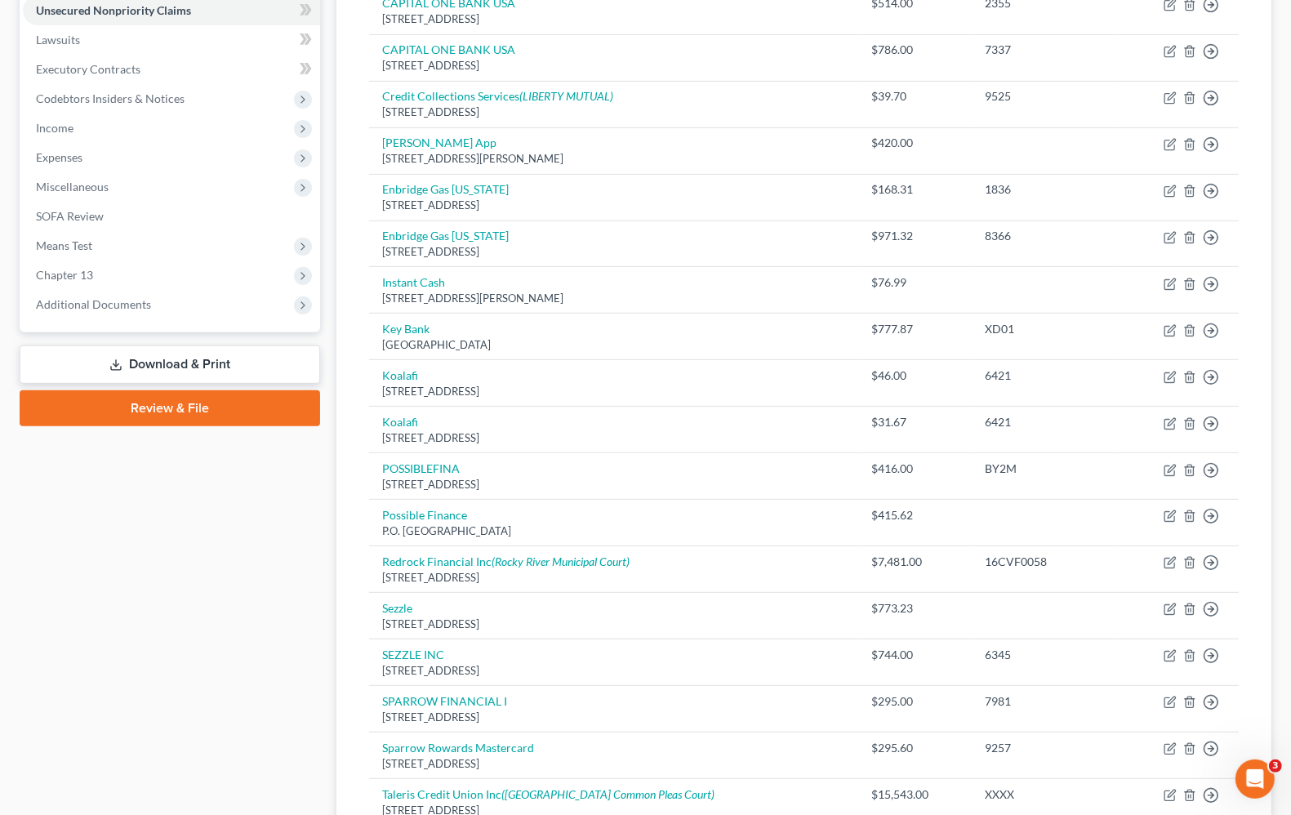
scroll to position [408, 0]
drag, startPoint x: 92, startPoint y: 279, endPoint x: 17, endPoint y: 316, distance: 83.6
click at [92, 279] on span "Chapter 13" at bounding box center [171, 275] width 297 height 29
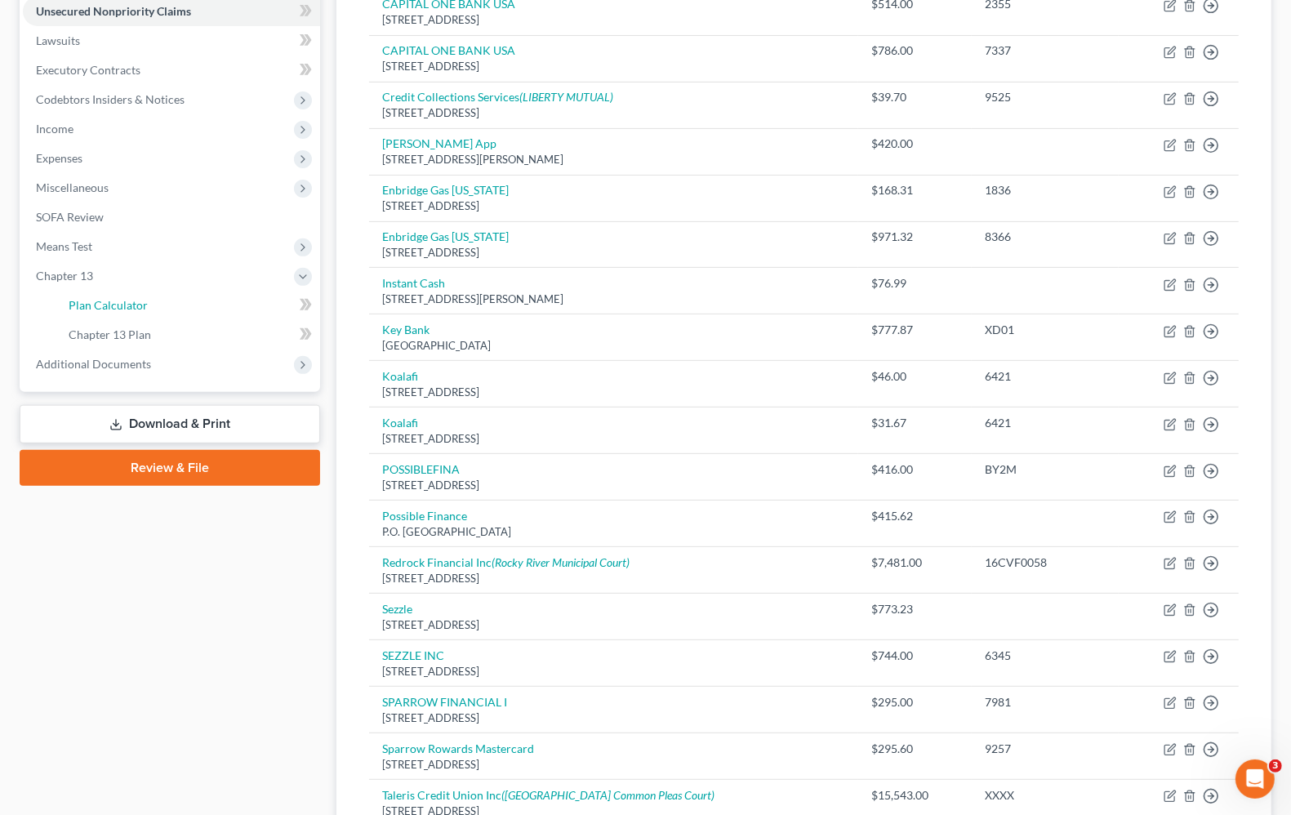
drag, startPoint x: 176, startPoint y: 307, endPoint x: 180, endPoint y: 382, distance: 75.3
click at [176, 307] on link "Plan Calculator" at bounding box center [188, 305] width 265 height 29
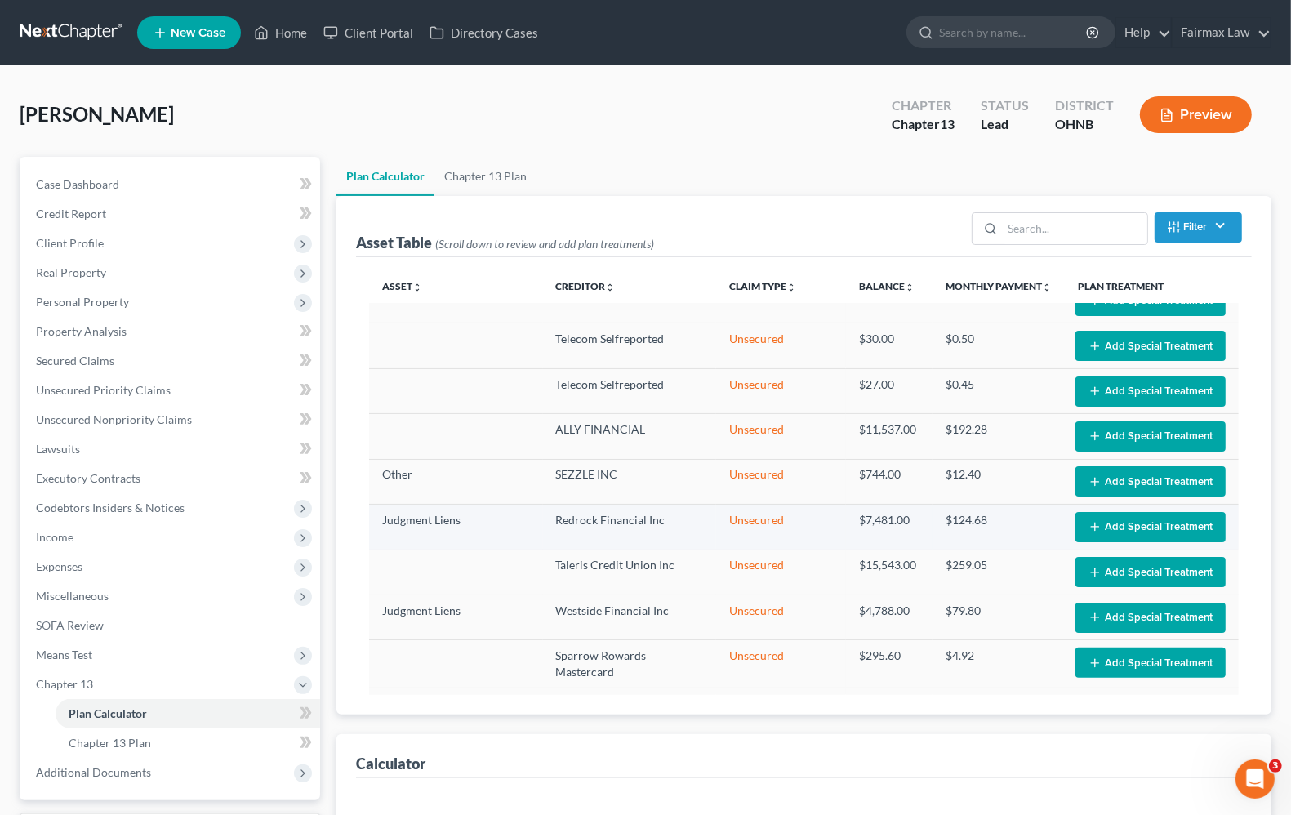
select select "59"
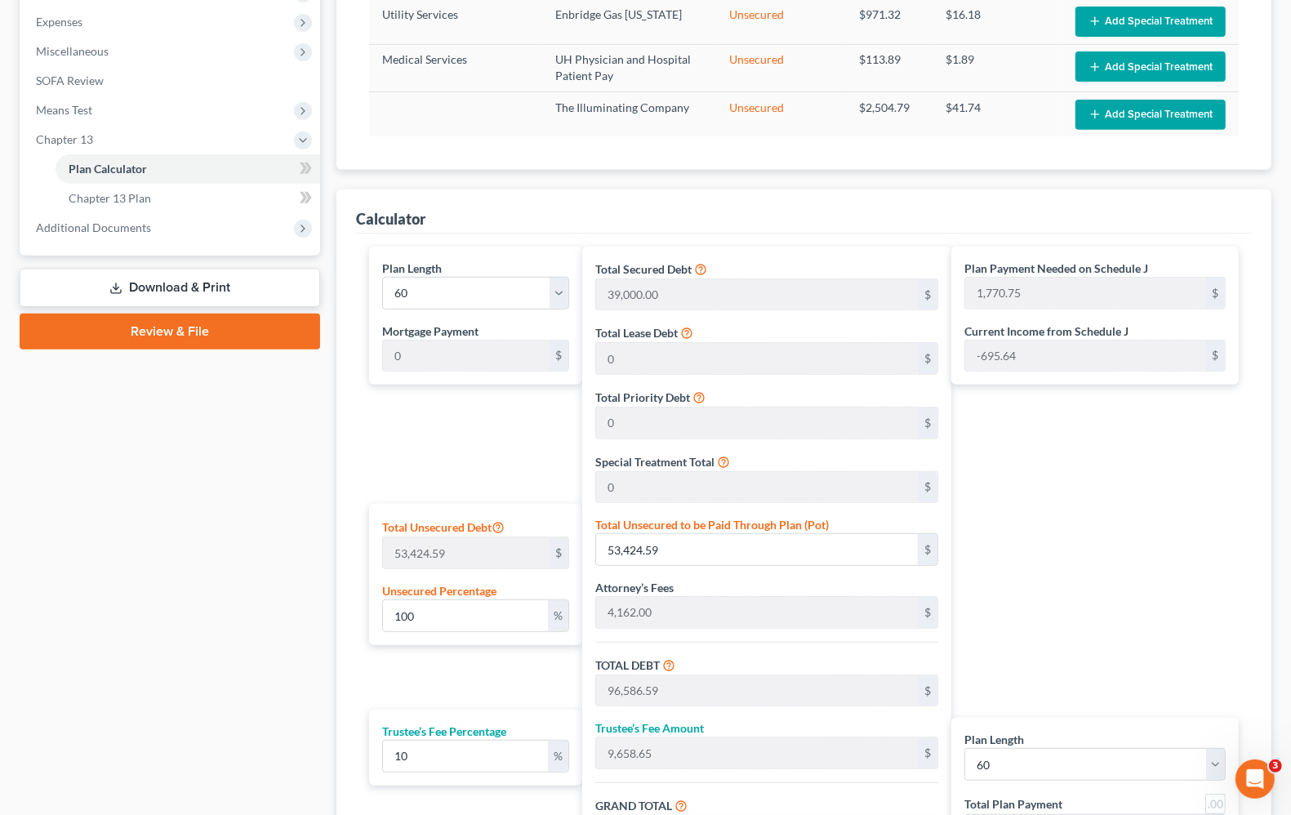
scroll to position [472, 0]
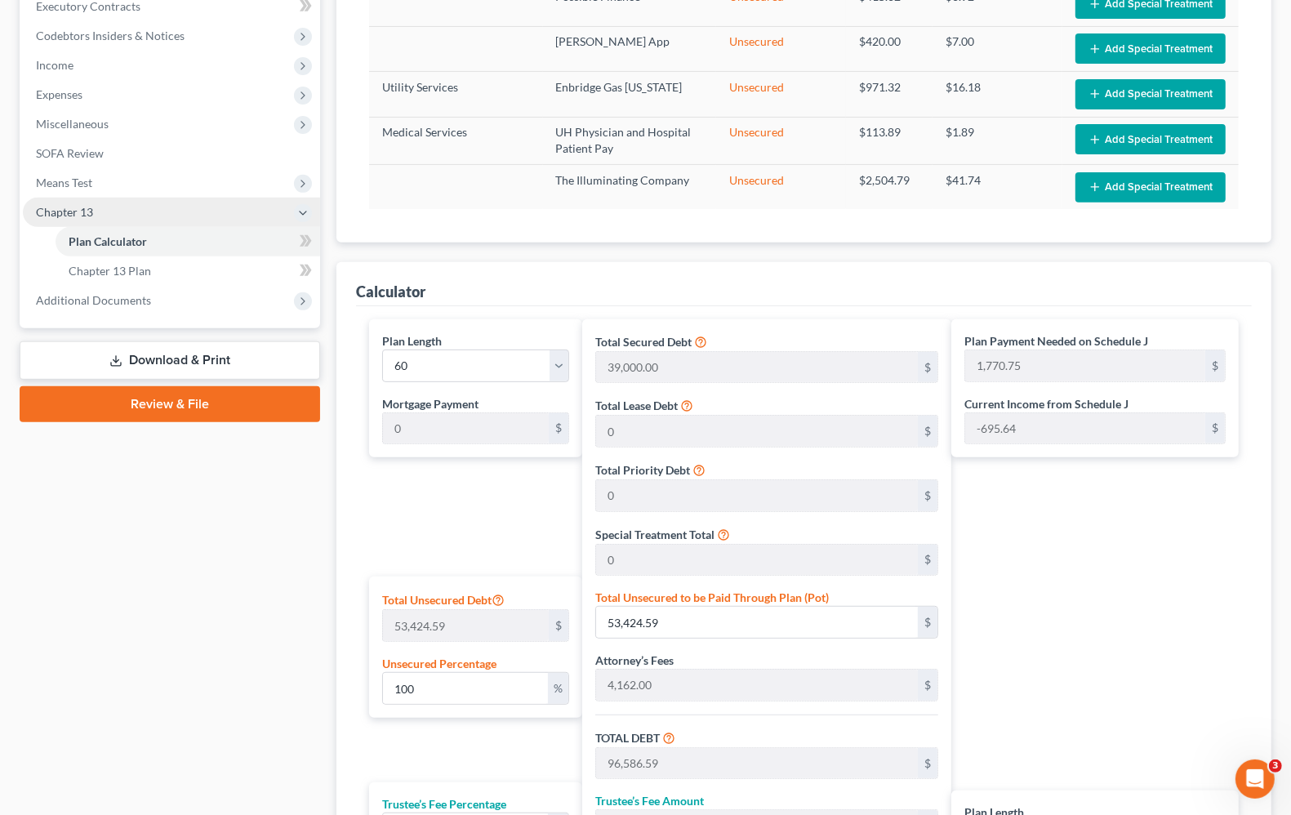
drag, startPoint x: 88, startPoint y: 184, endPoint x: 88, endPoint y: 206, distance: 22.0
click at [88, 184] on span "Means Test" at bounding box center [64, 183] width 56 height 14
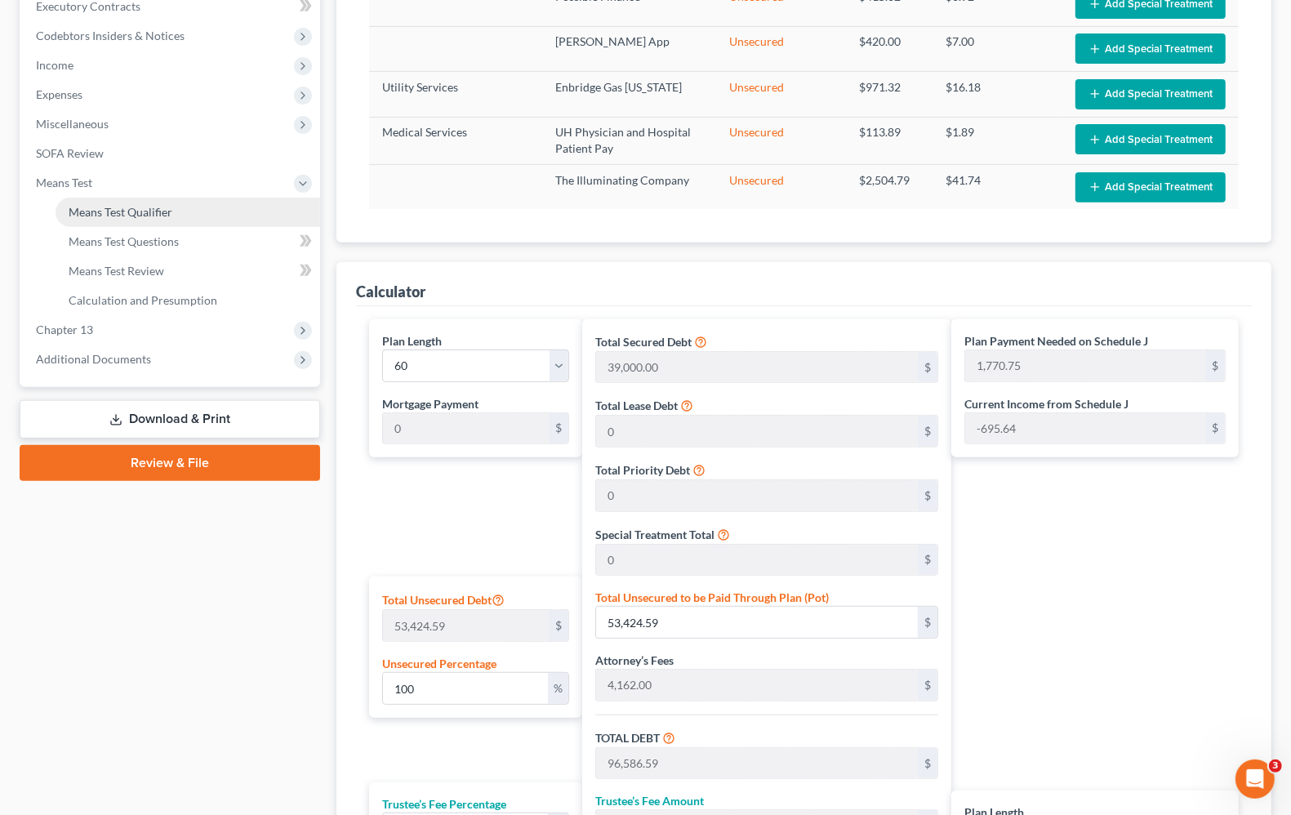
click at [113, 210] on span "Means Test Qualifier" at bounding box center [121, 212] width 104 height 14
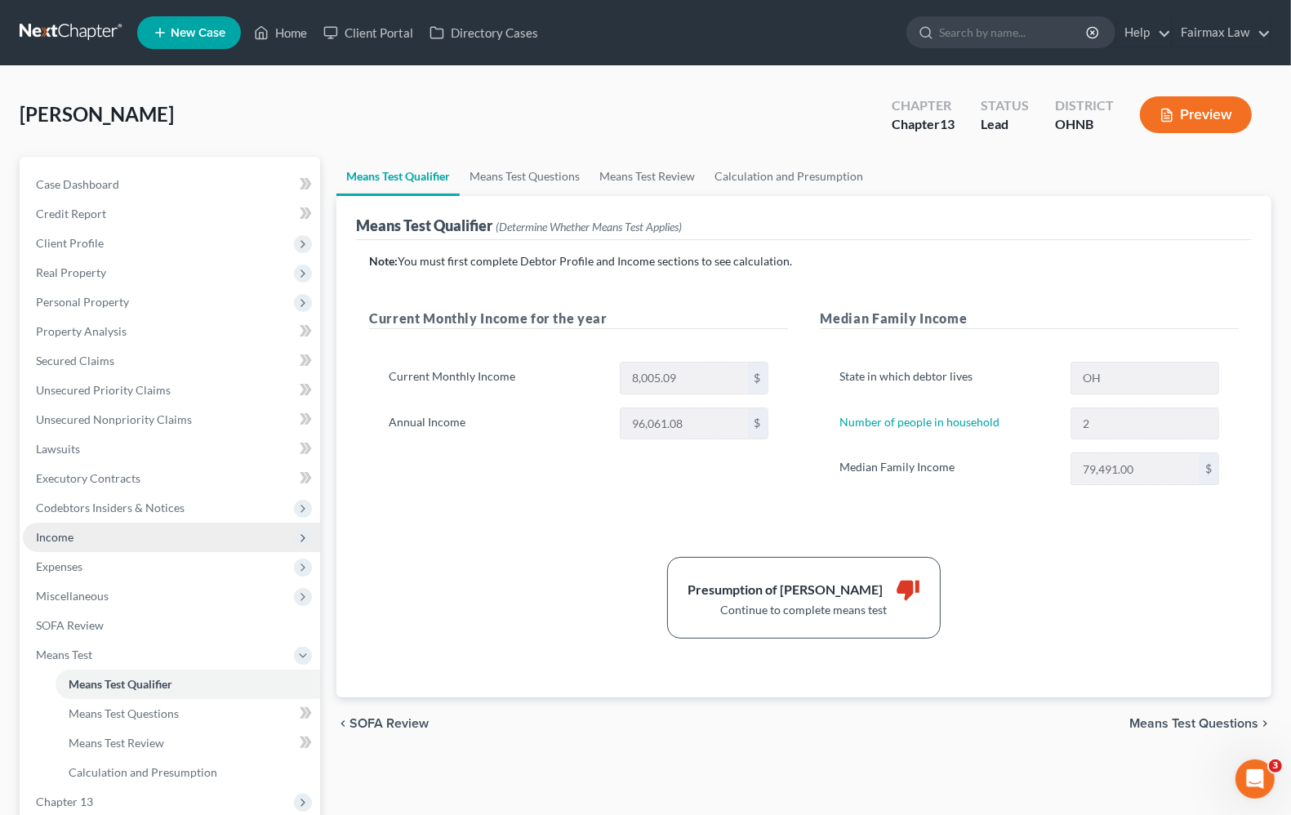
click at [96, 541] on span "Income" at bounding box center [171, 536] width 297 height 29
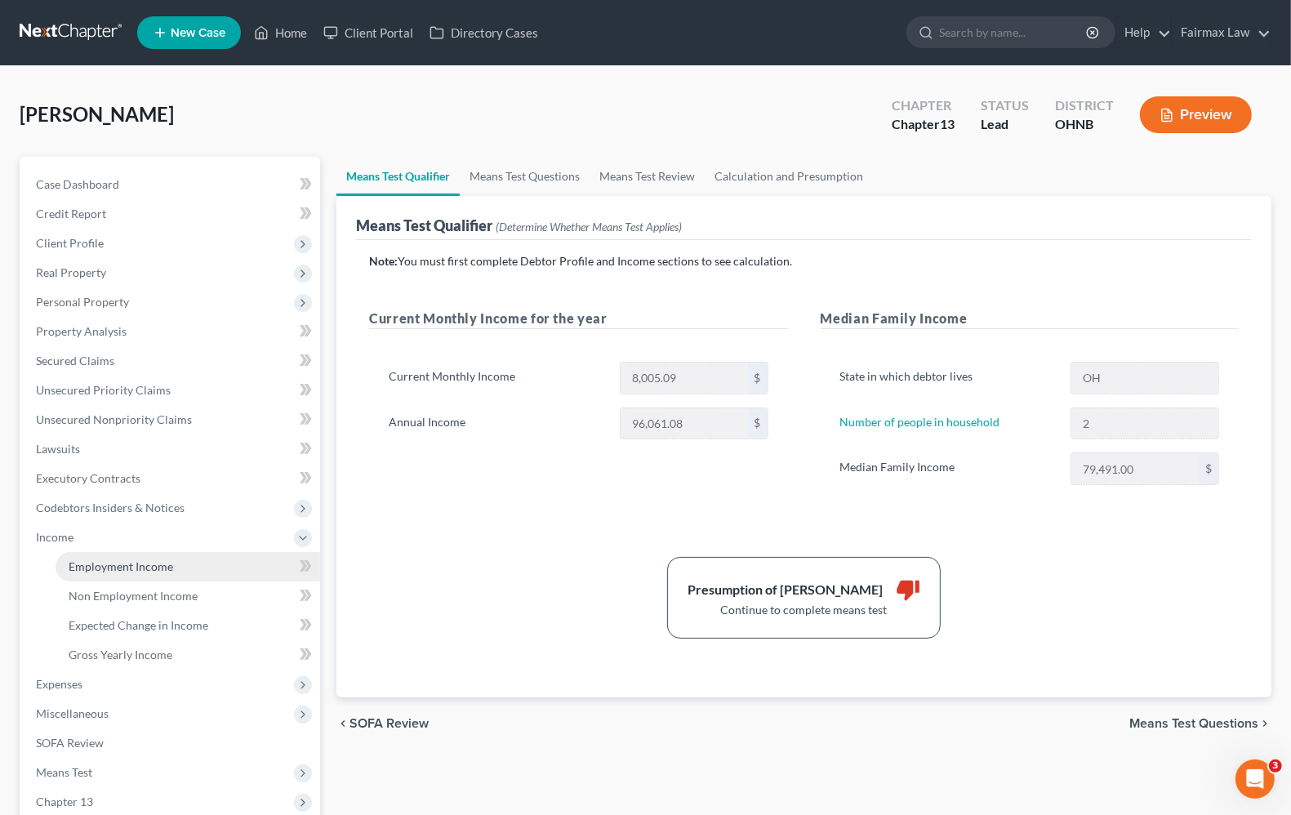
click at [96, 564] on span "Employment Income" at bounding box center [121, 566] width 104 height 14
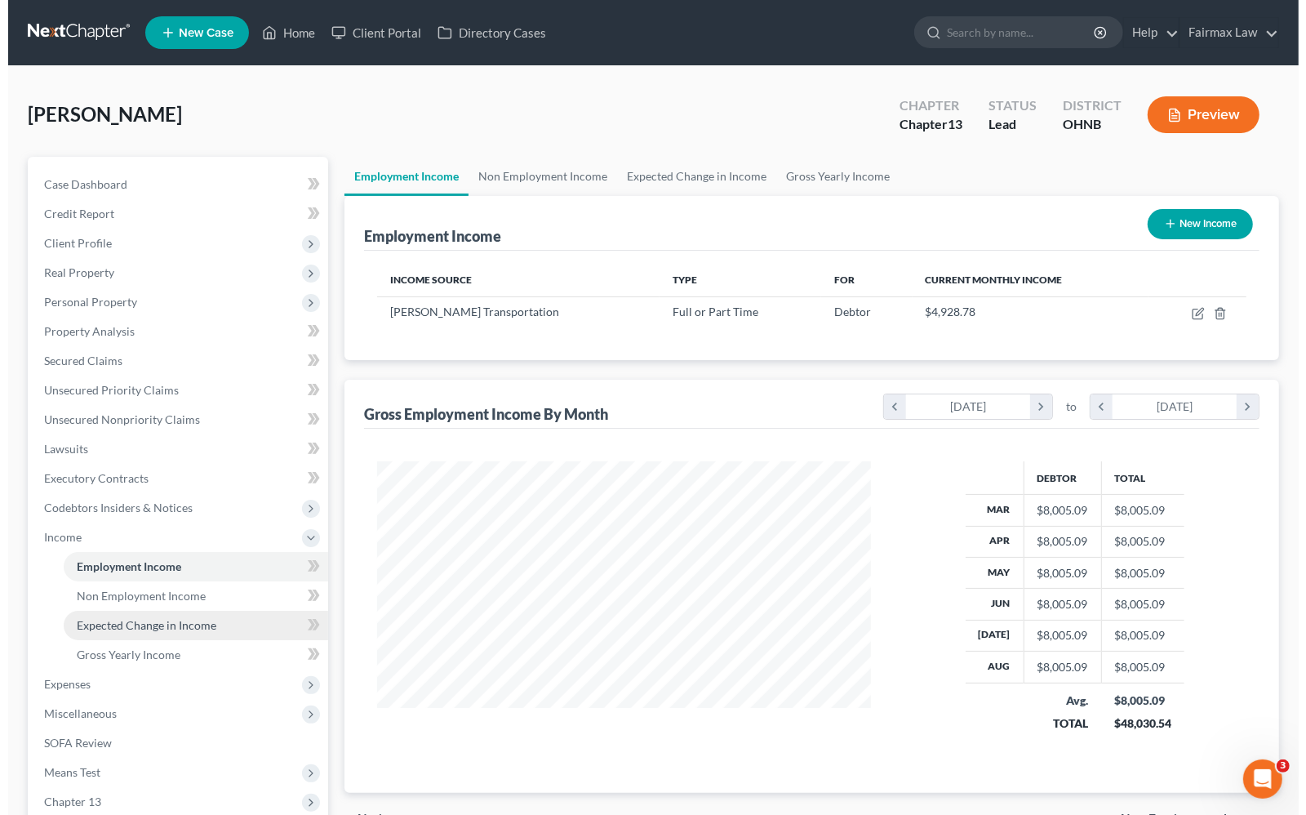
scroll to position [294, 525]
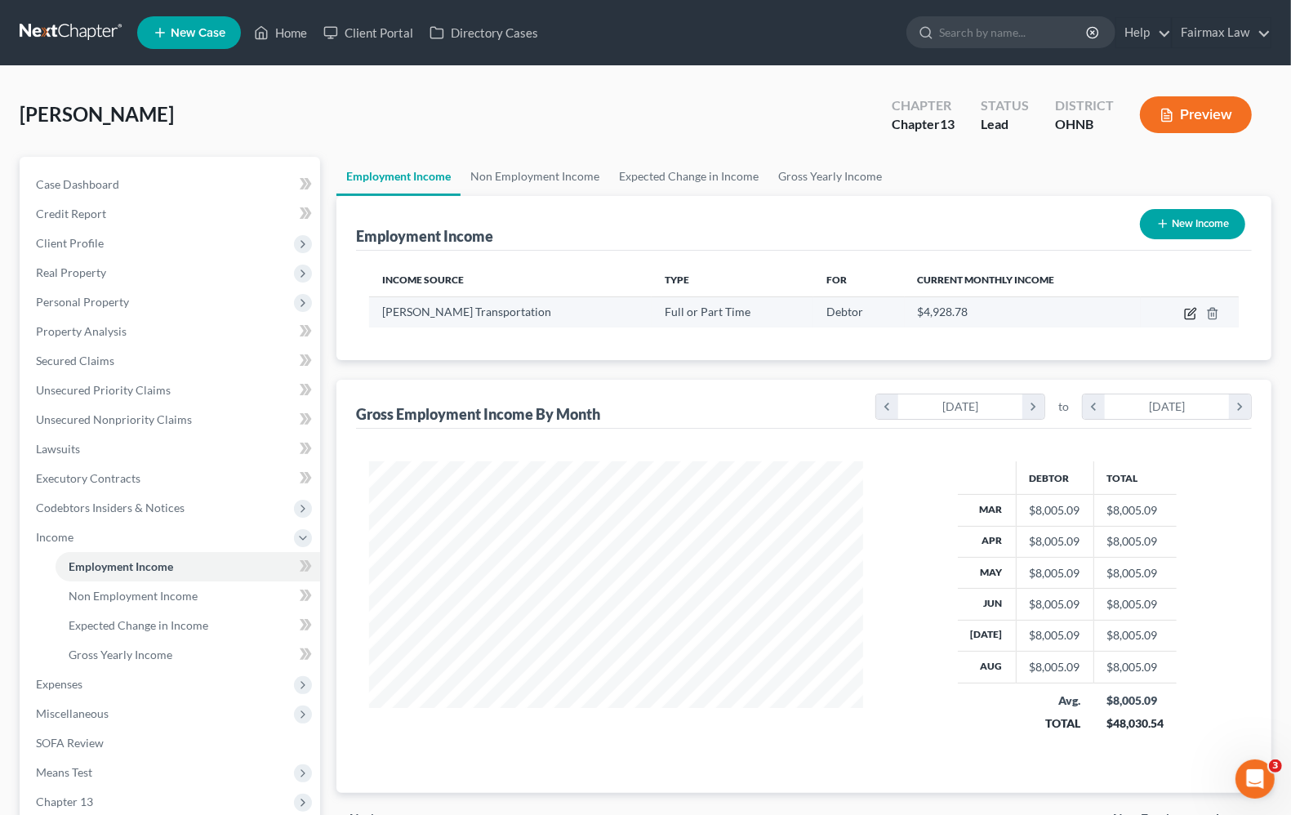
click at [1189, 313] on icon "button" at bounding box center [1191, 311] width 7 height 7
select select "0"
select select "36"
select select "3"
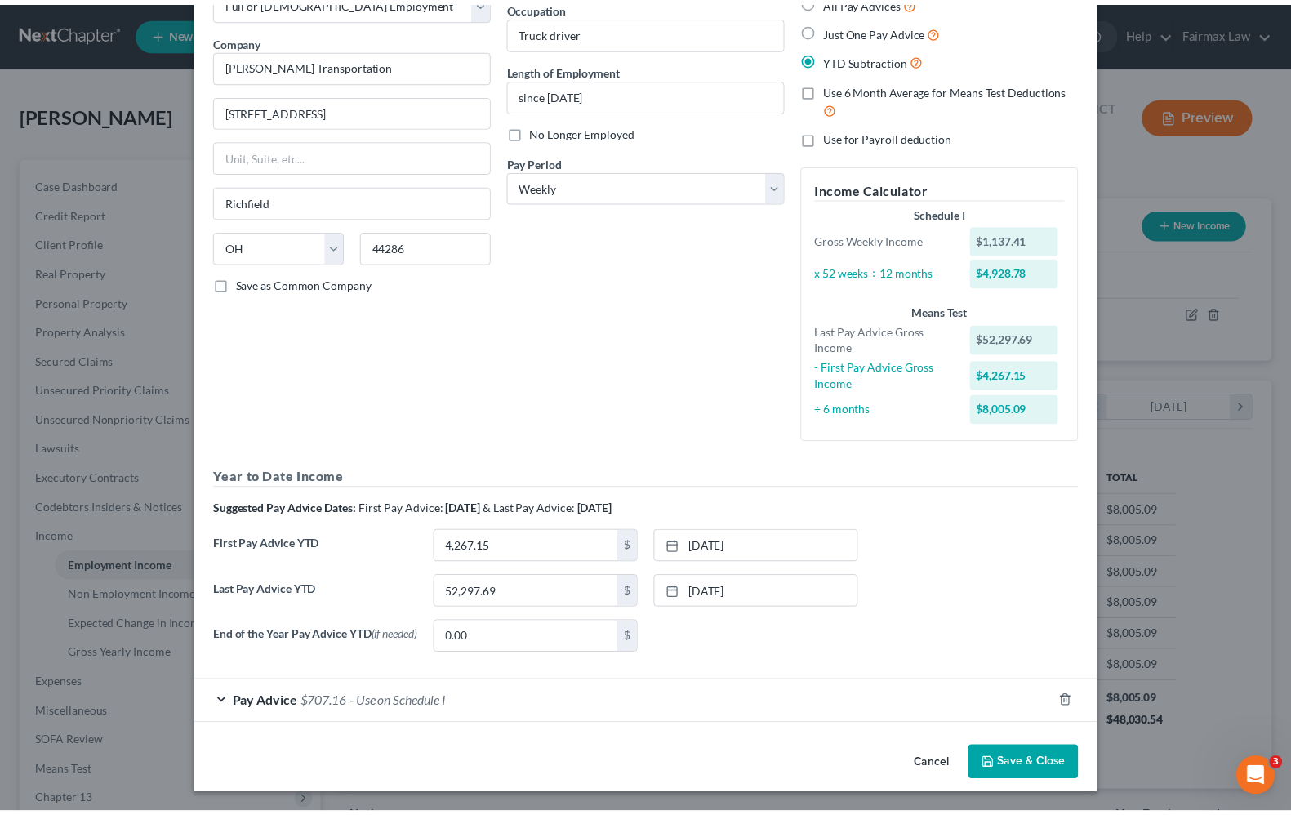
scroll to position [0, 0]
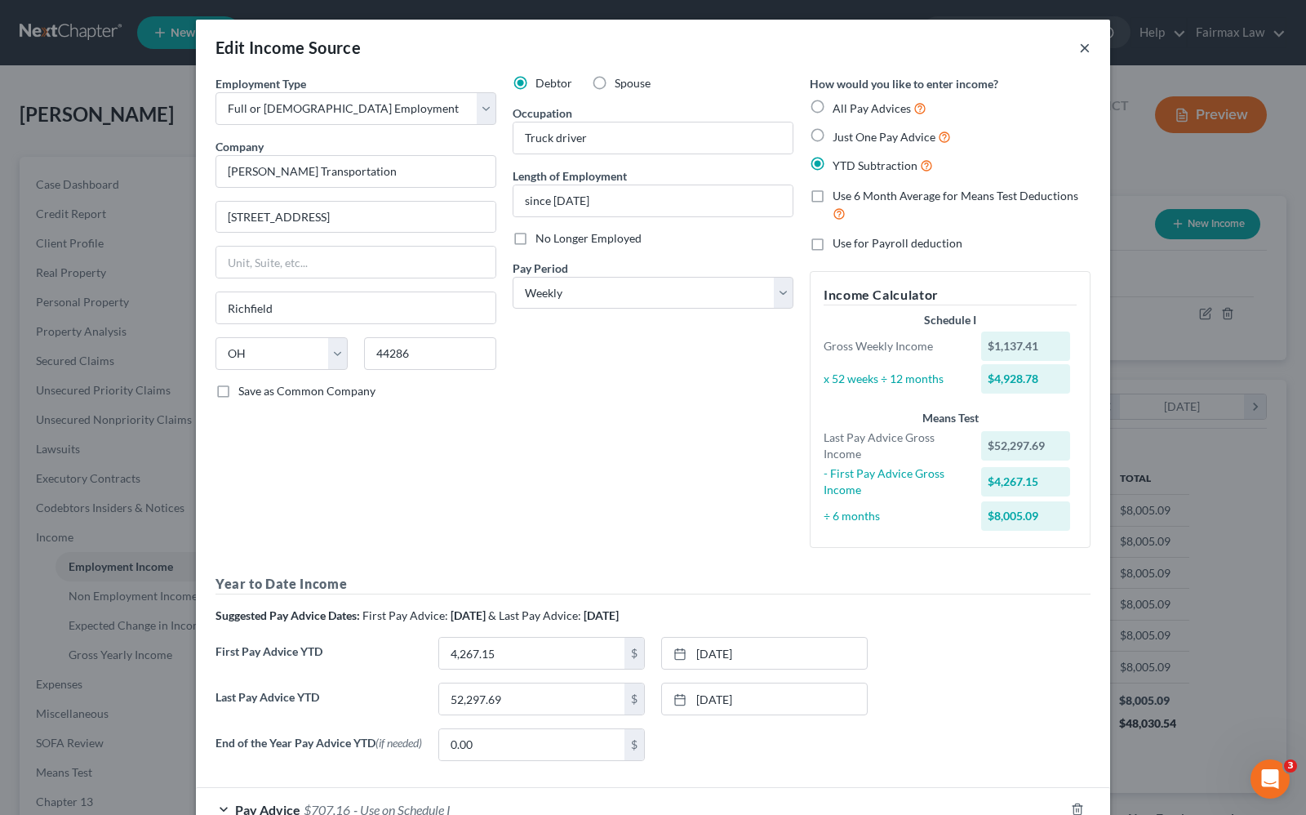
click at [1079, 47] on button "×" at bounding box center [1084, 48] width 11 height 20
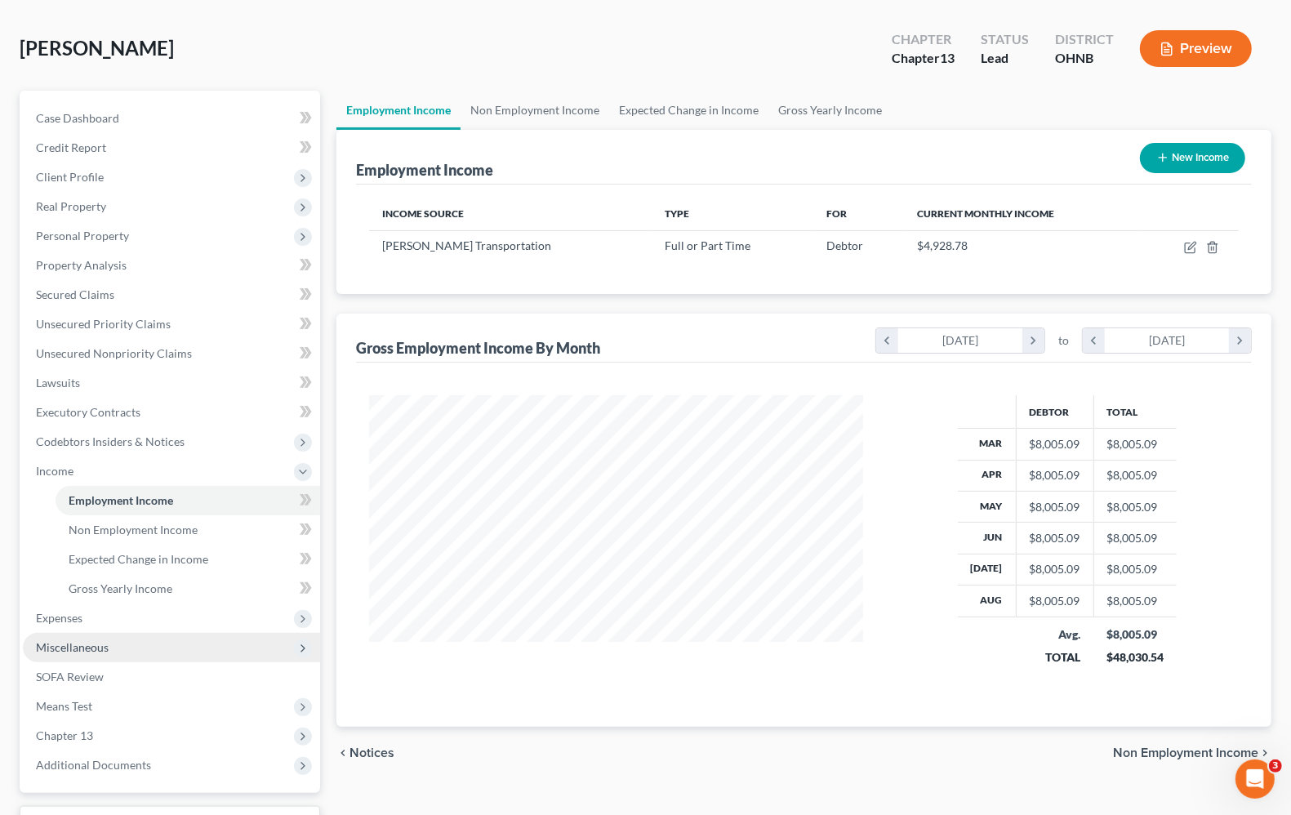
scroll to position [102, 0]
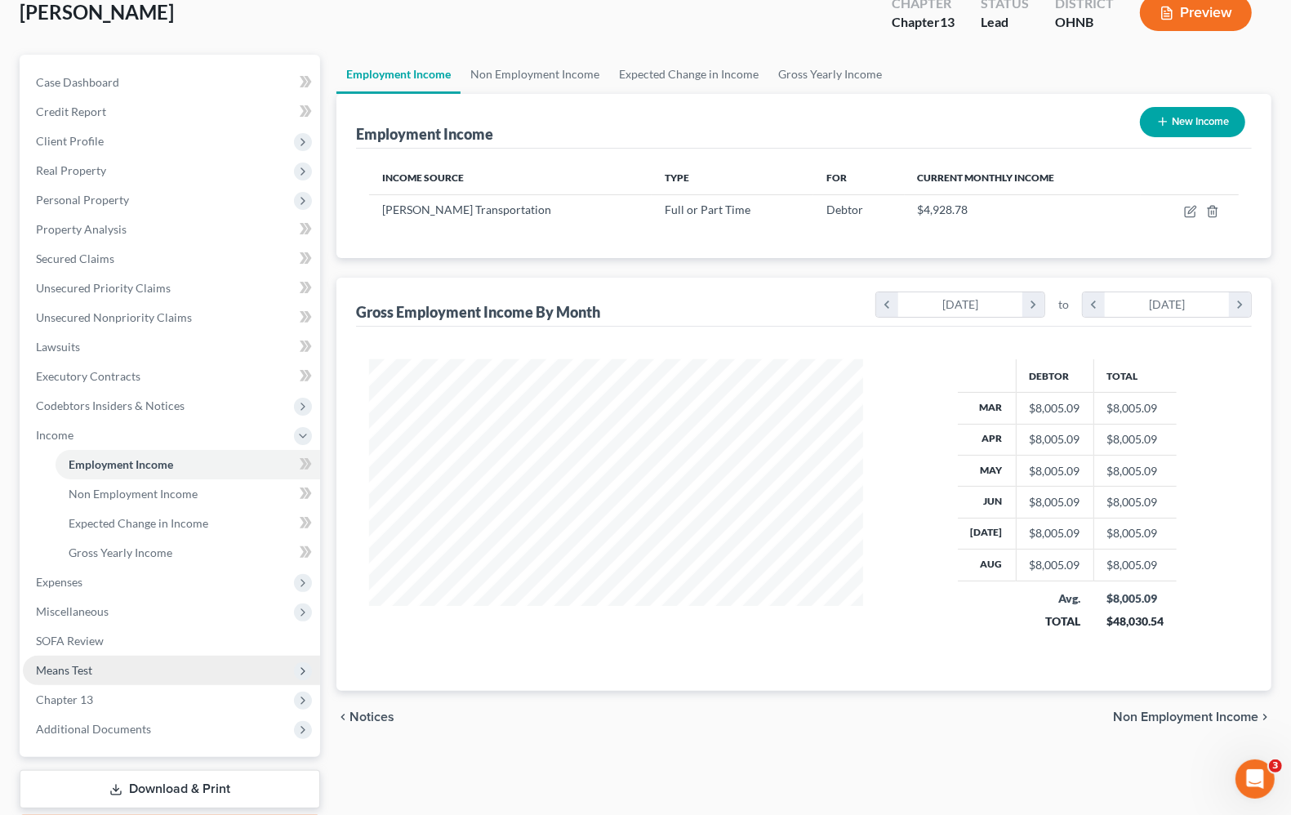
click at [86, 671] on span "Means Test" at bounding box center [64, 670] width 56 height 14
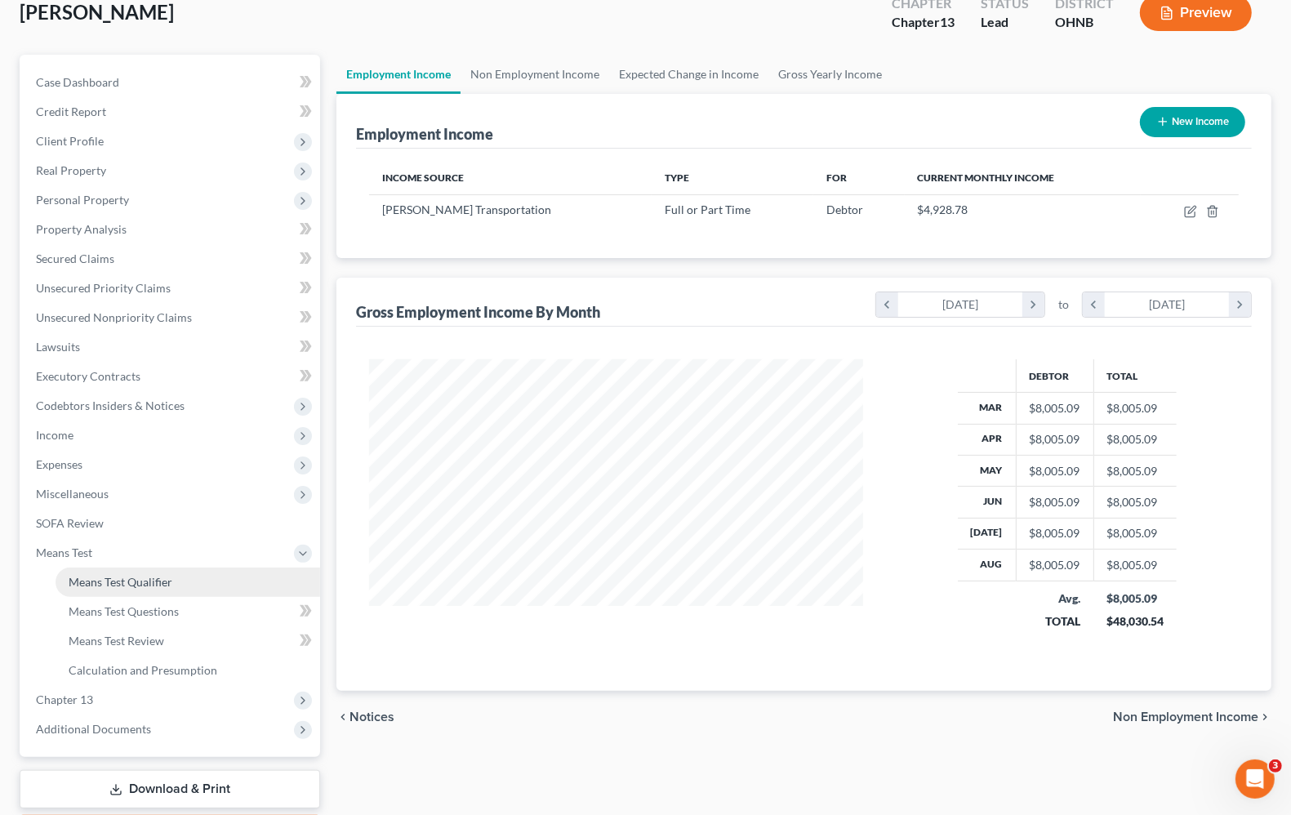
click at [113, 588] on link "Means Test Qualifier" at bounding box center [188, 581] width 265 height 29
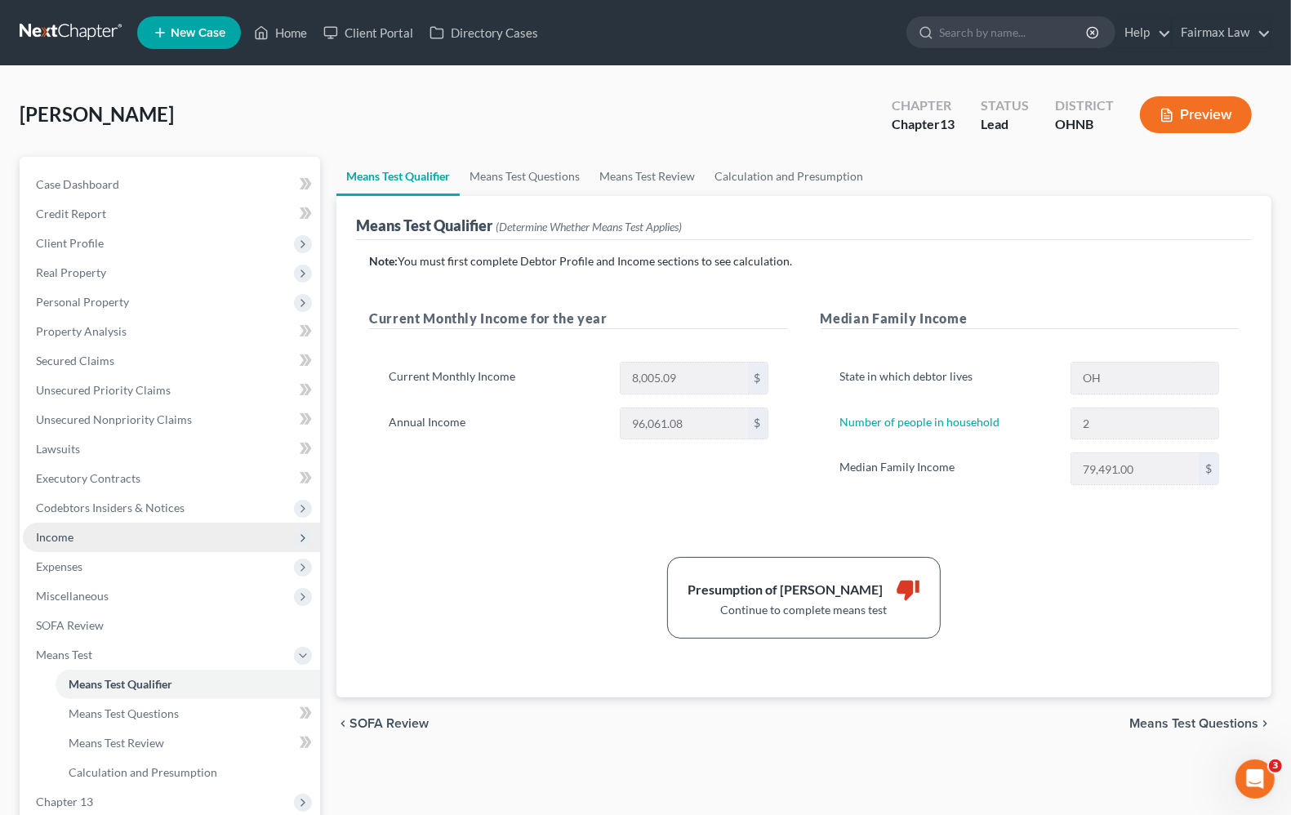
click at [72, 537] on span "Income" at bounding box center [55, 537] width 38 height 14
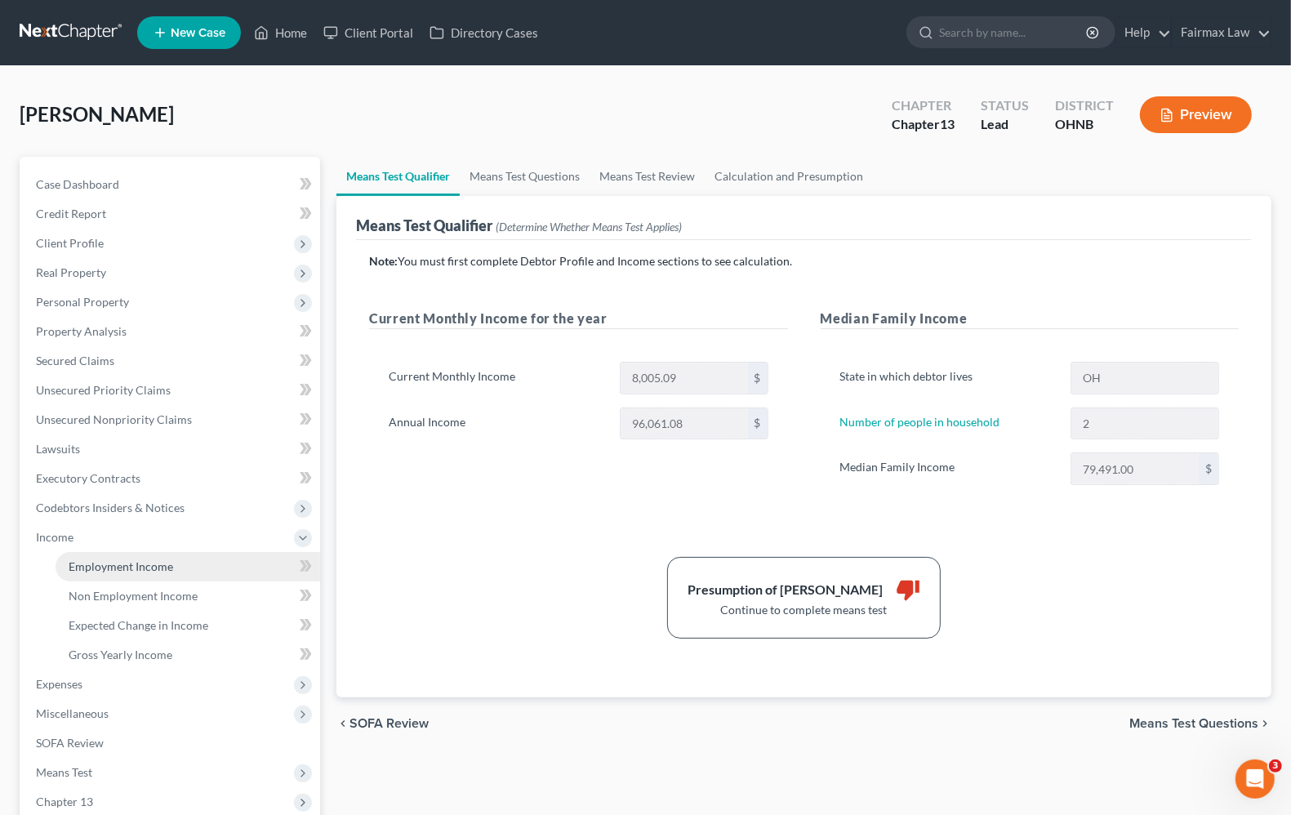
click at [95, 564] on span "Employment Income" at bounding box center [121, 566] width 104 height 14
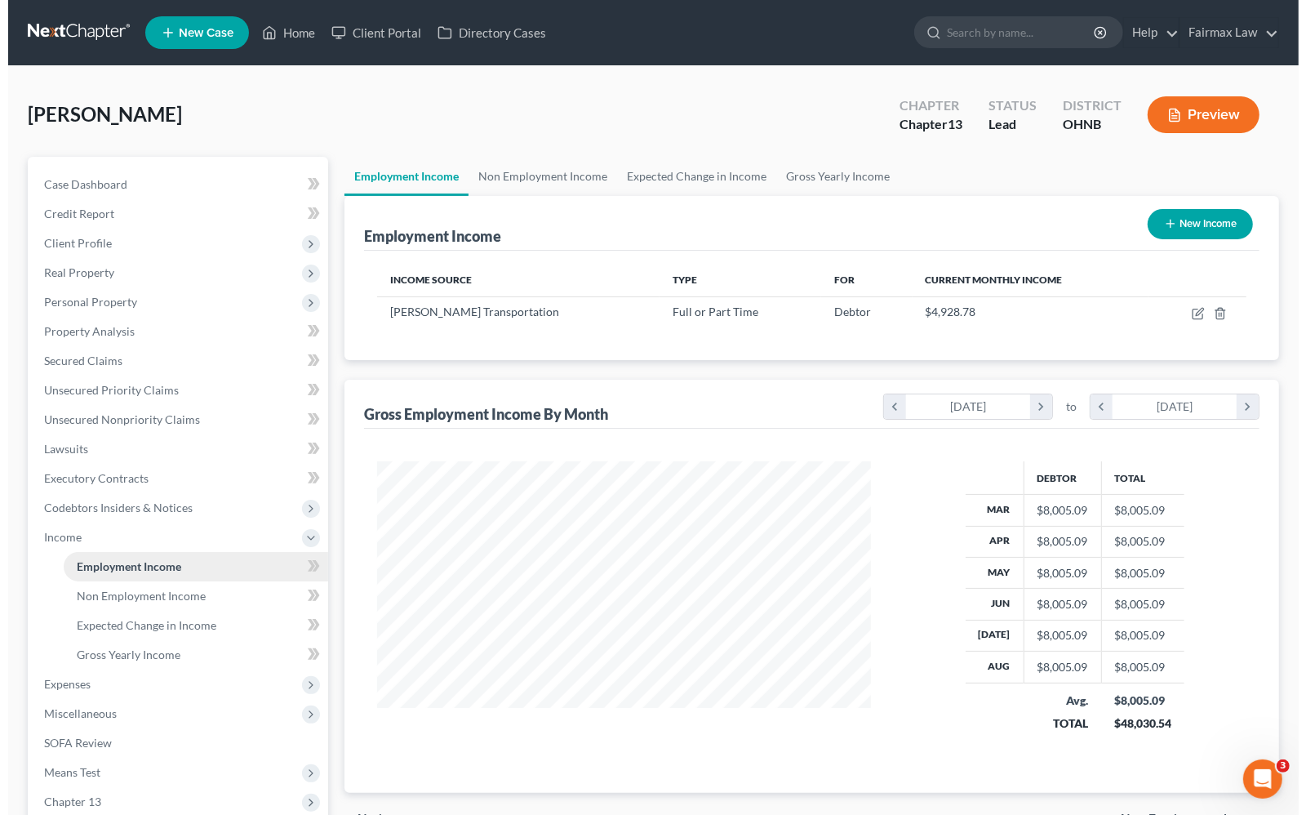
scroll to position [294, 525]
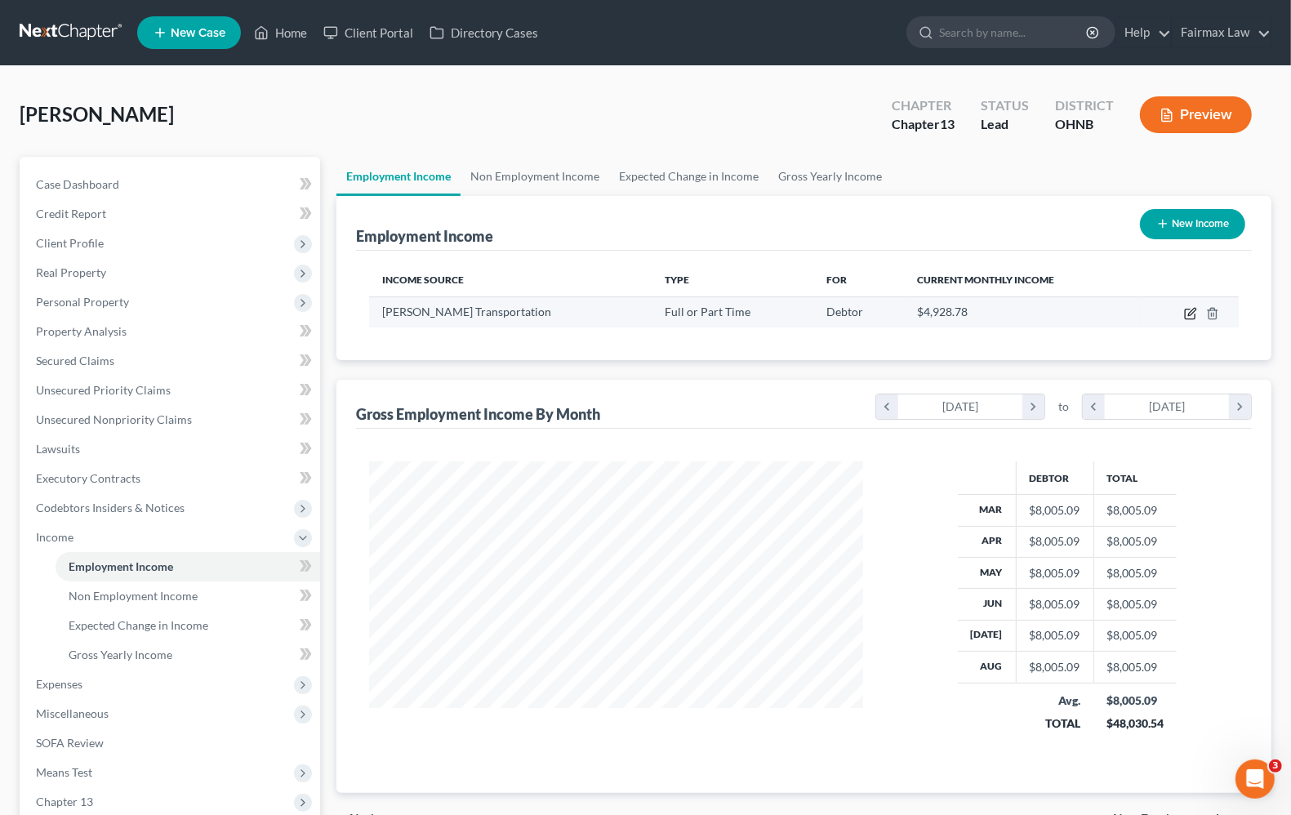
click at [1192, 313] on icon "button" at bounding box center [1191, 311] width 7 height 7
select select "0"
select select "36"
select select "3"
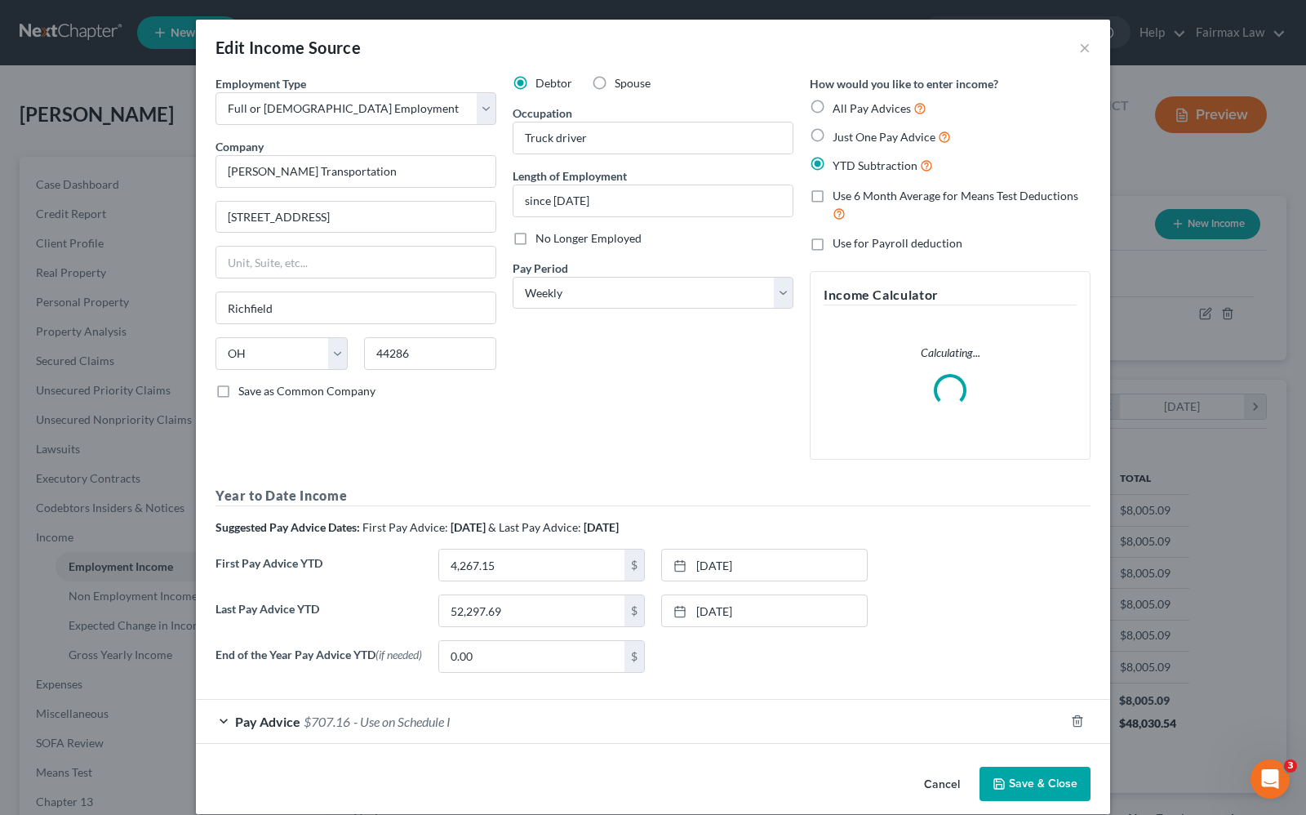
scroll to position [294, 532]
click at [322, 725] on span "$707.16" at bounding box center [327, 721] width 47 height 16
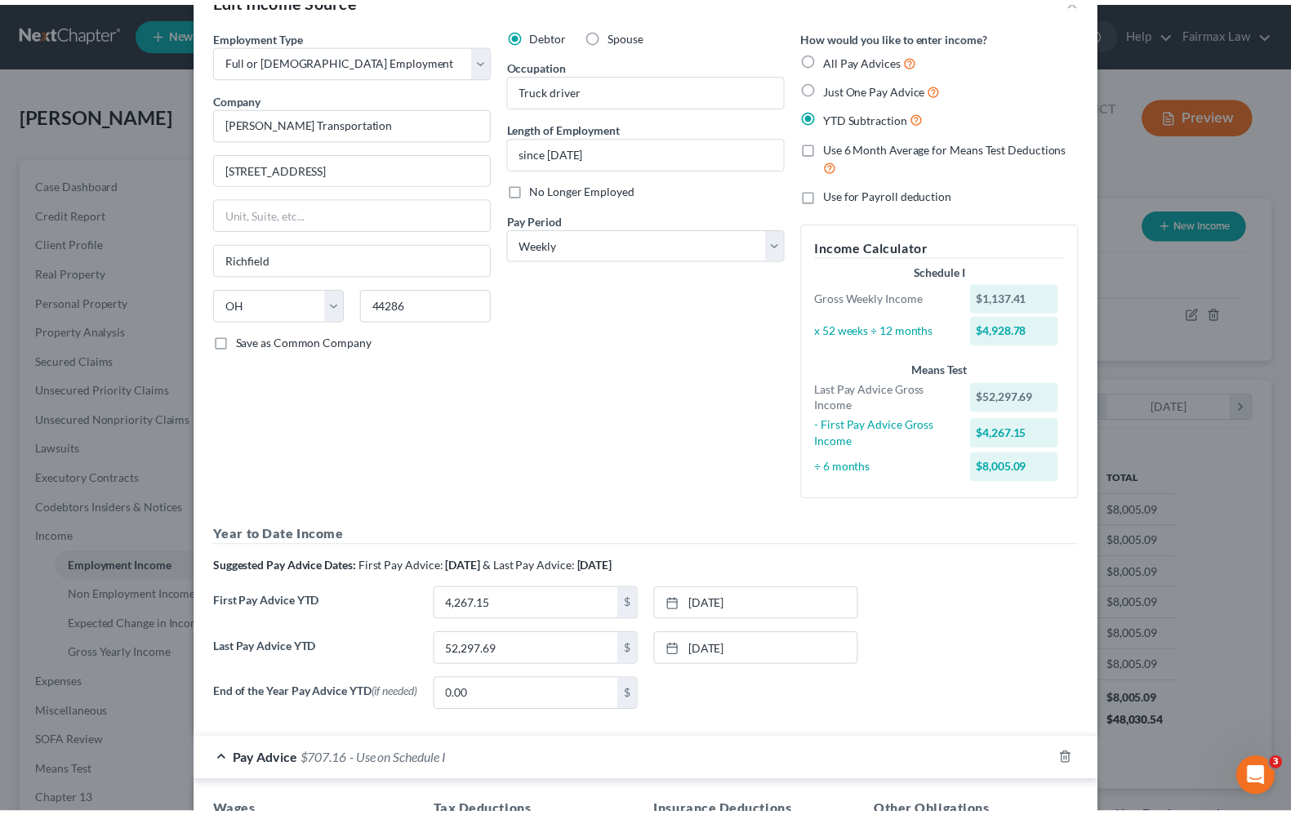
scroll to position [0, 0]
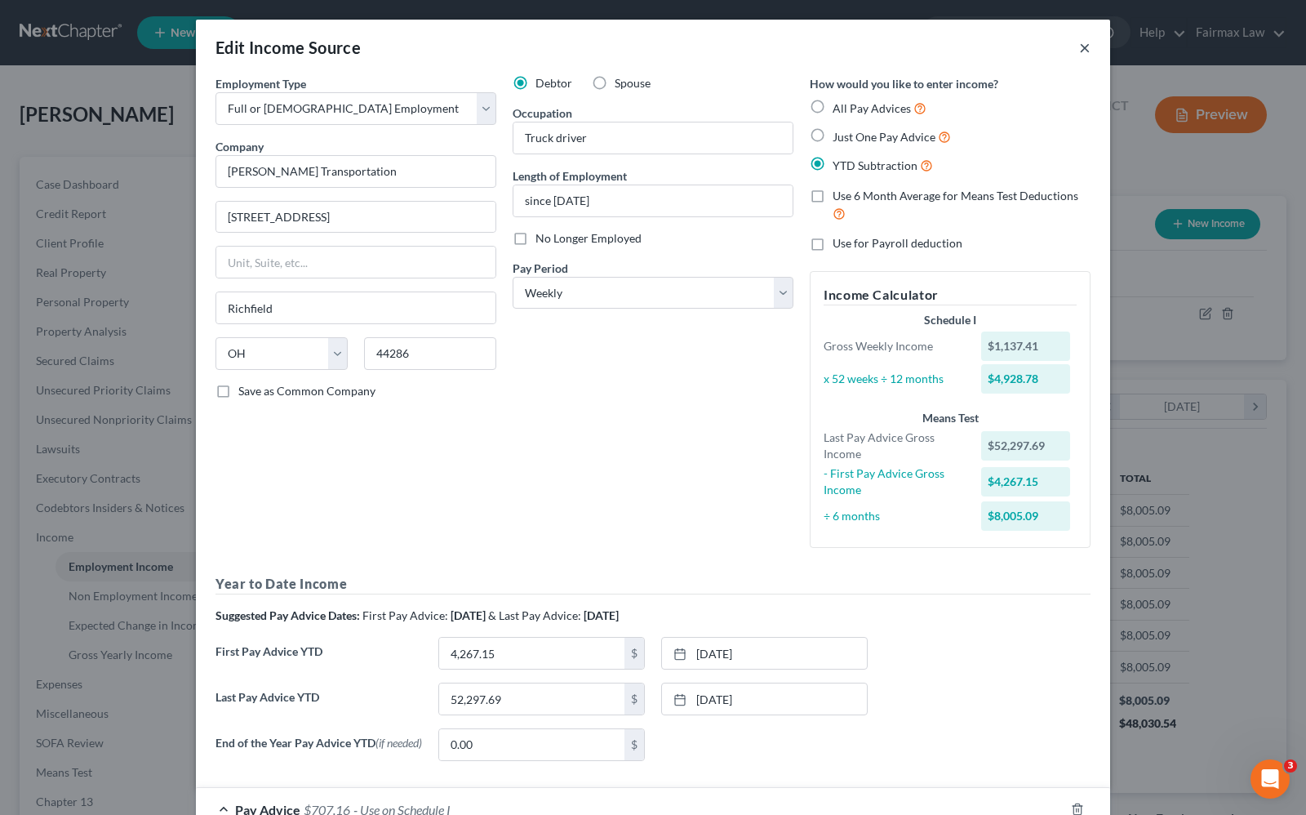
click at [1079, 42] on button "×" at bounding box center [1084, 48] width 11 height 20
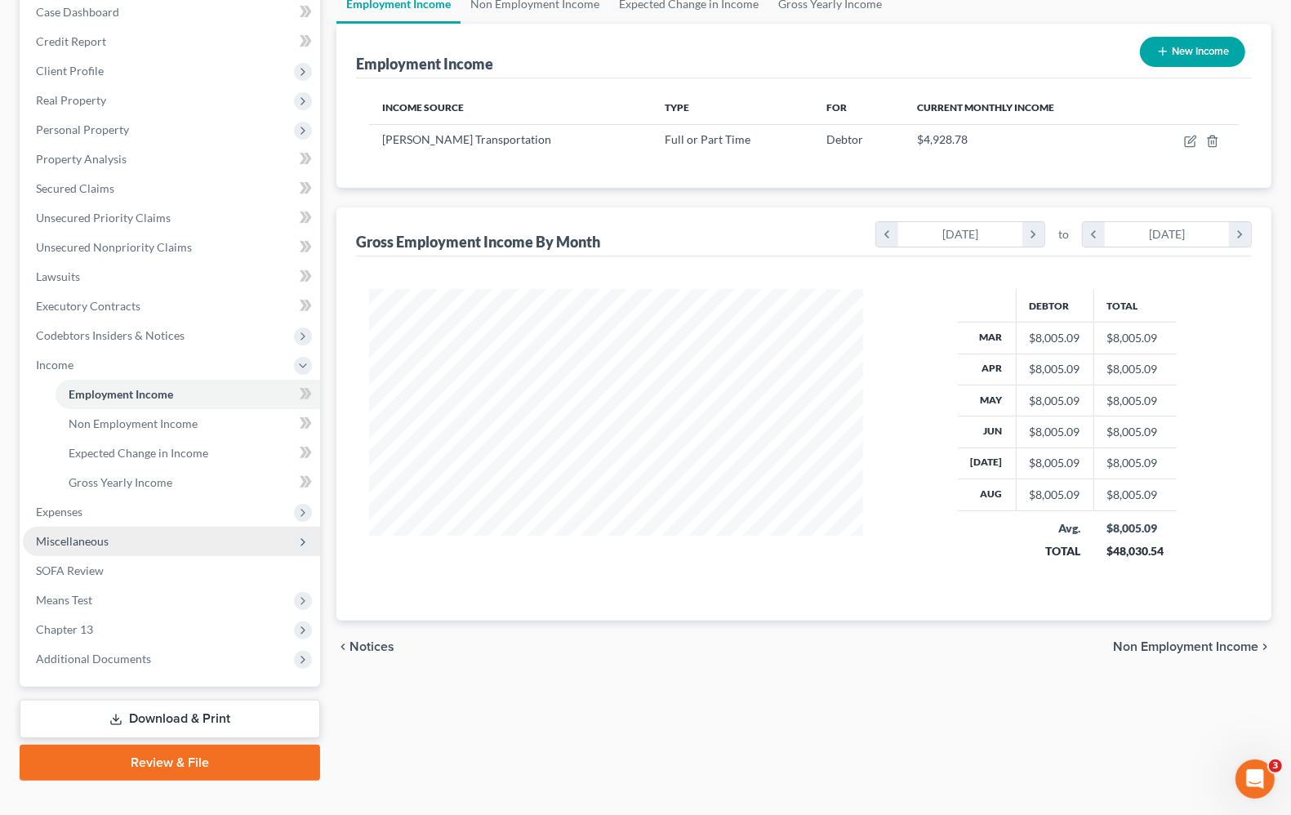
scroll to position [198, 0]
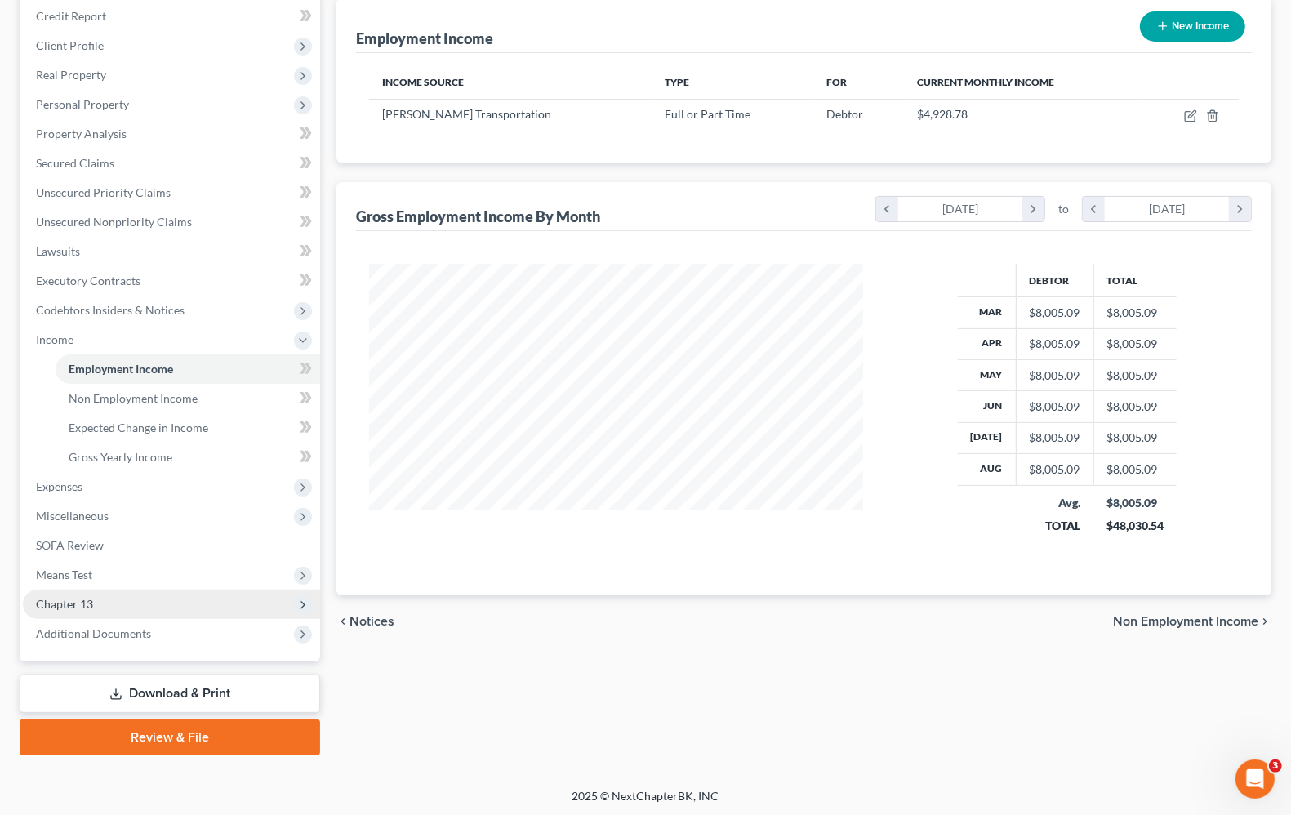
click at [80, 602] on span "Chapter 13" at bounding box center [64, 604] width 57 height 14
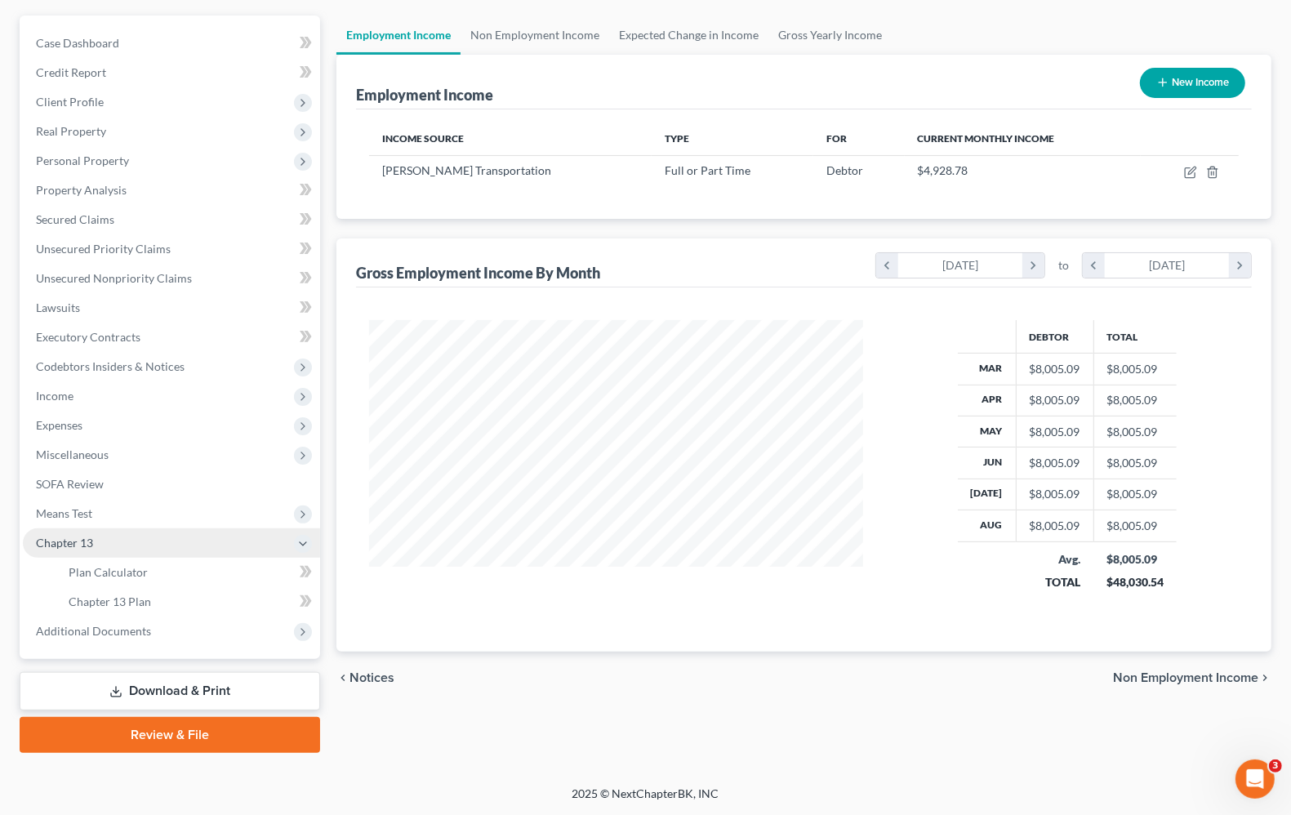
scroll to position [140, 0]
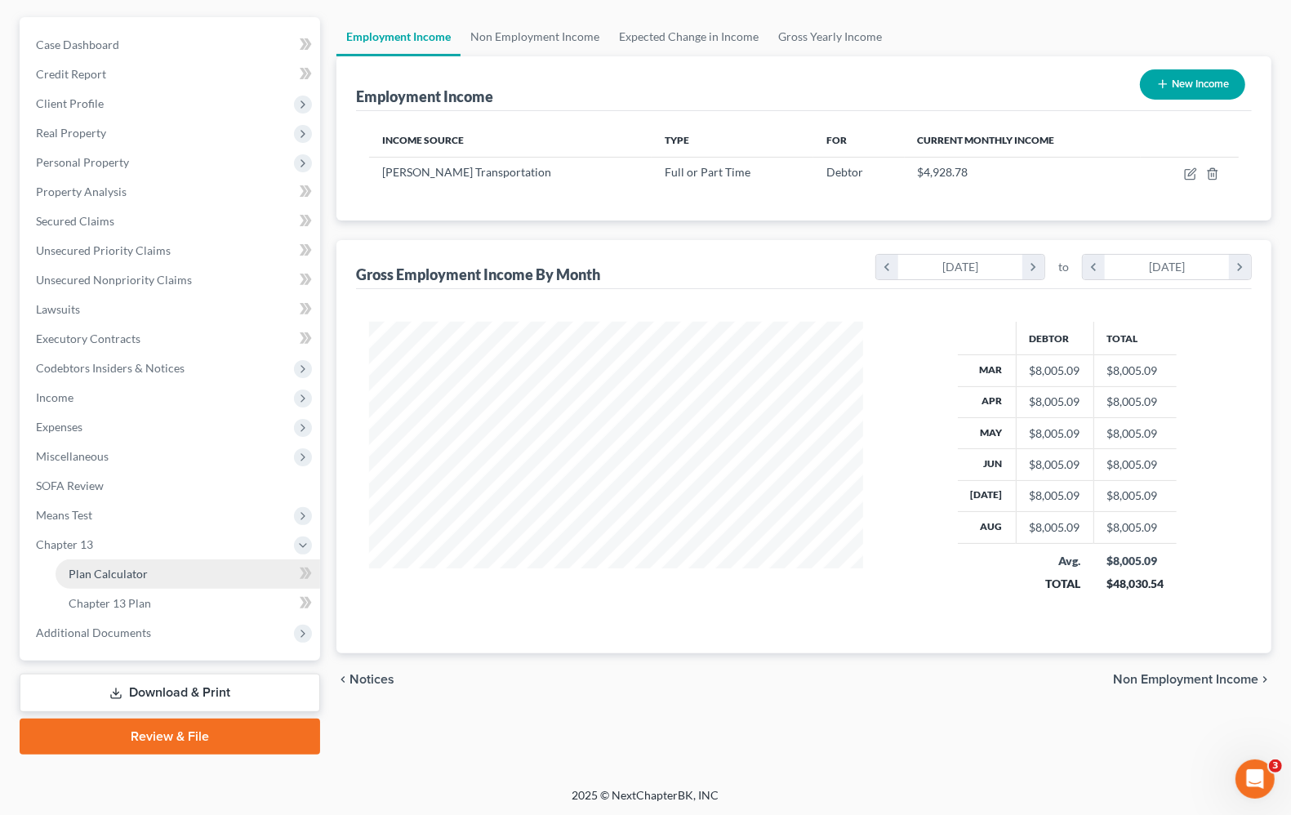
click at [125, 568] on span "Plan Calculator" at bounding box center [108, 574] width 79 height 14
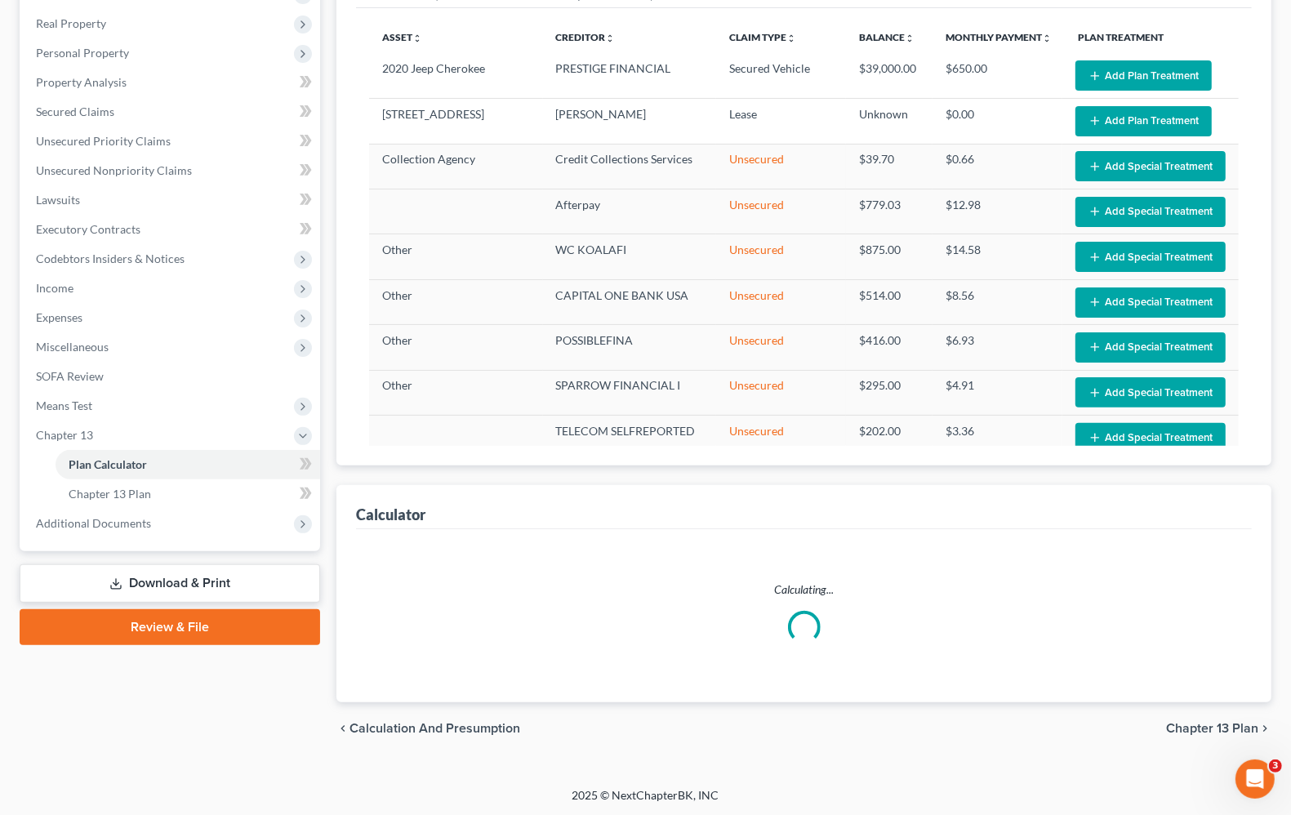
select select "59"
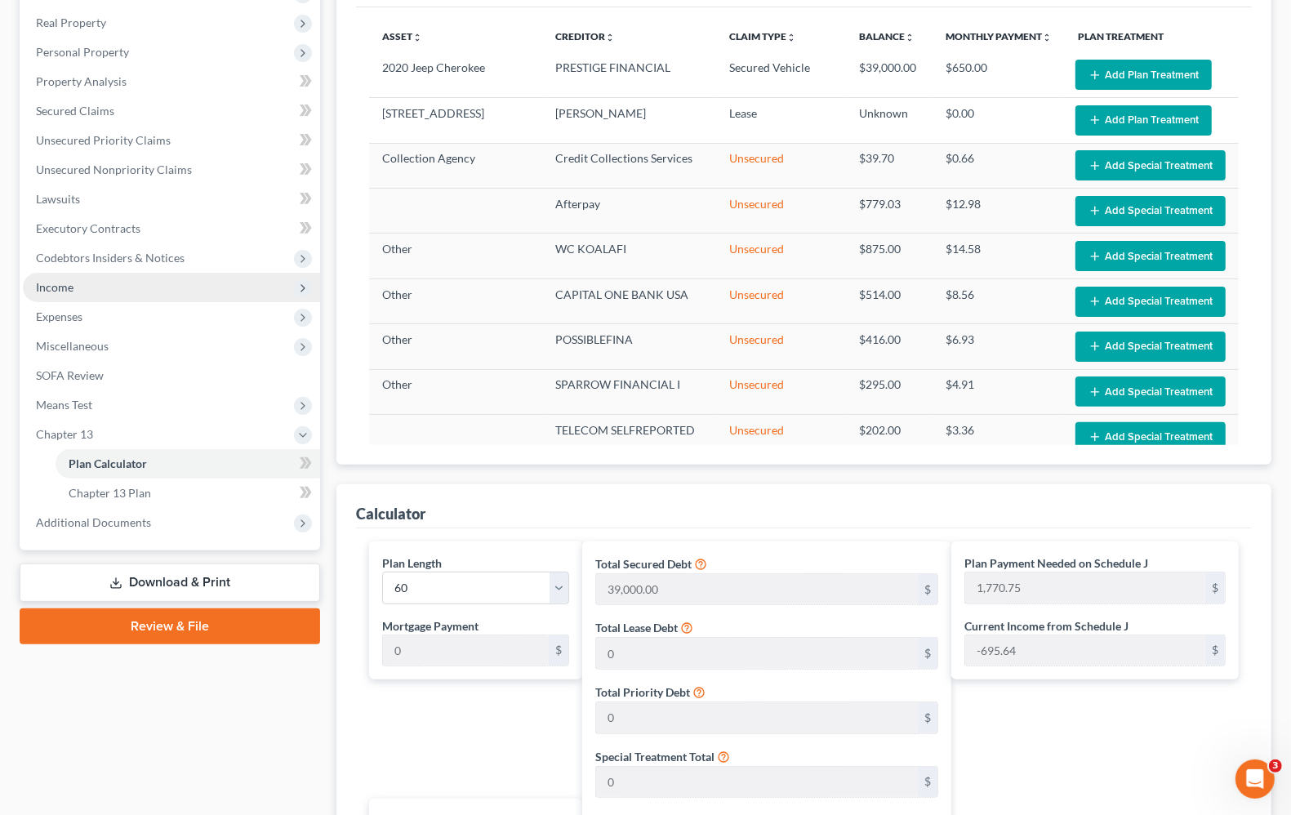
scroll to position [249, 0]
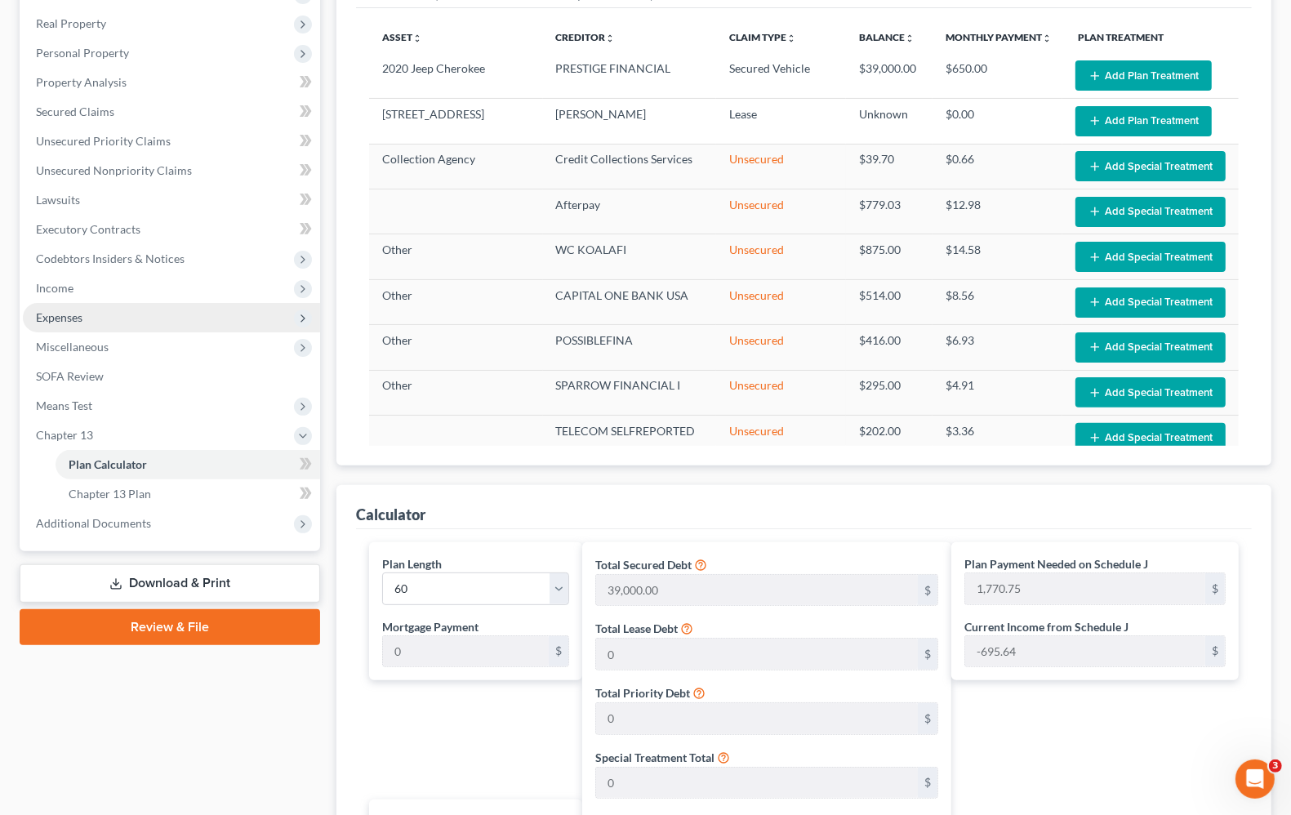
click at [71, 311] on span "Expenses" at bounding box center [59, 317] width 47 height 14
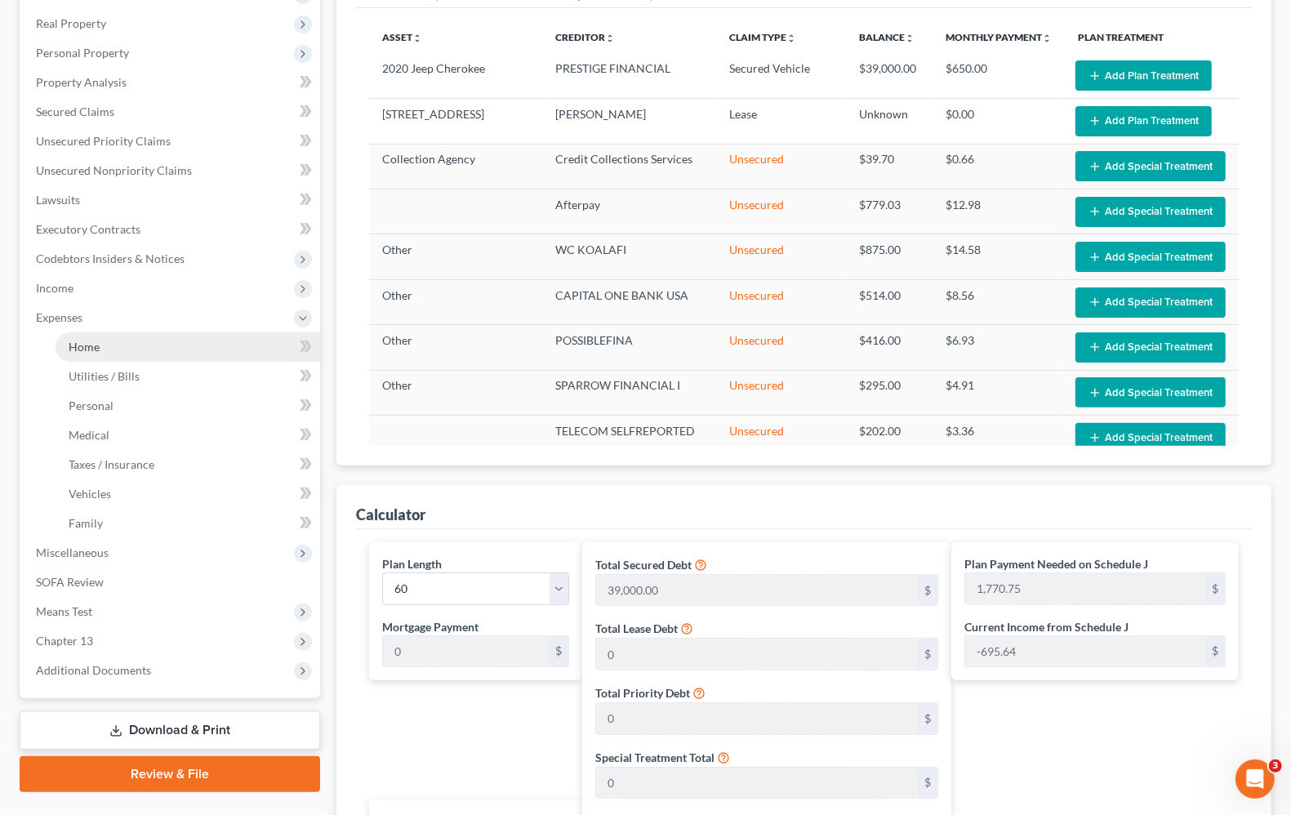
click at [80, 340] on span "Home" at bounding box center [84, 347] width 31 height 14
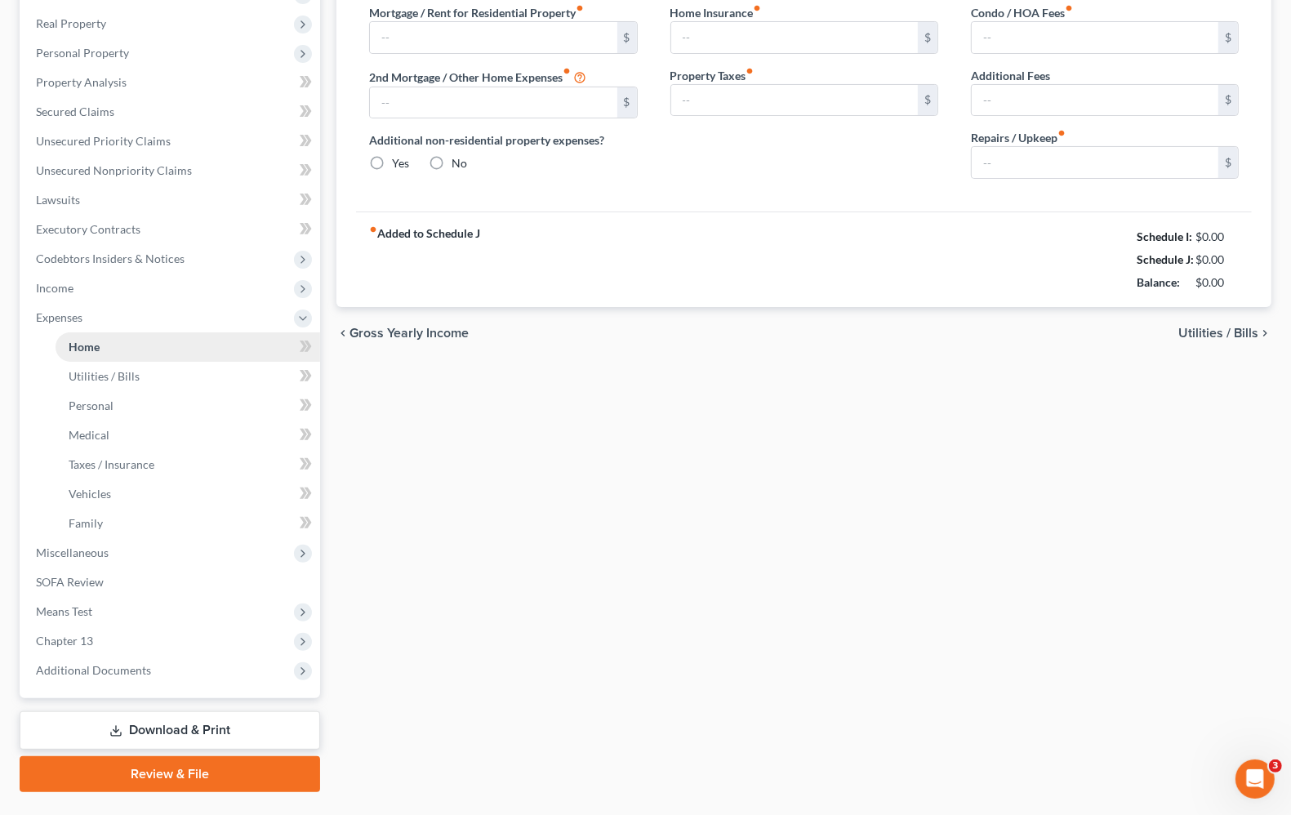
scroll to position [1, 0]
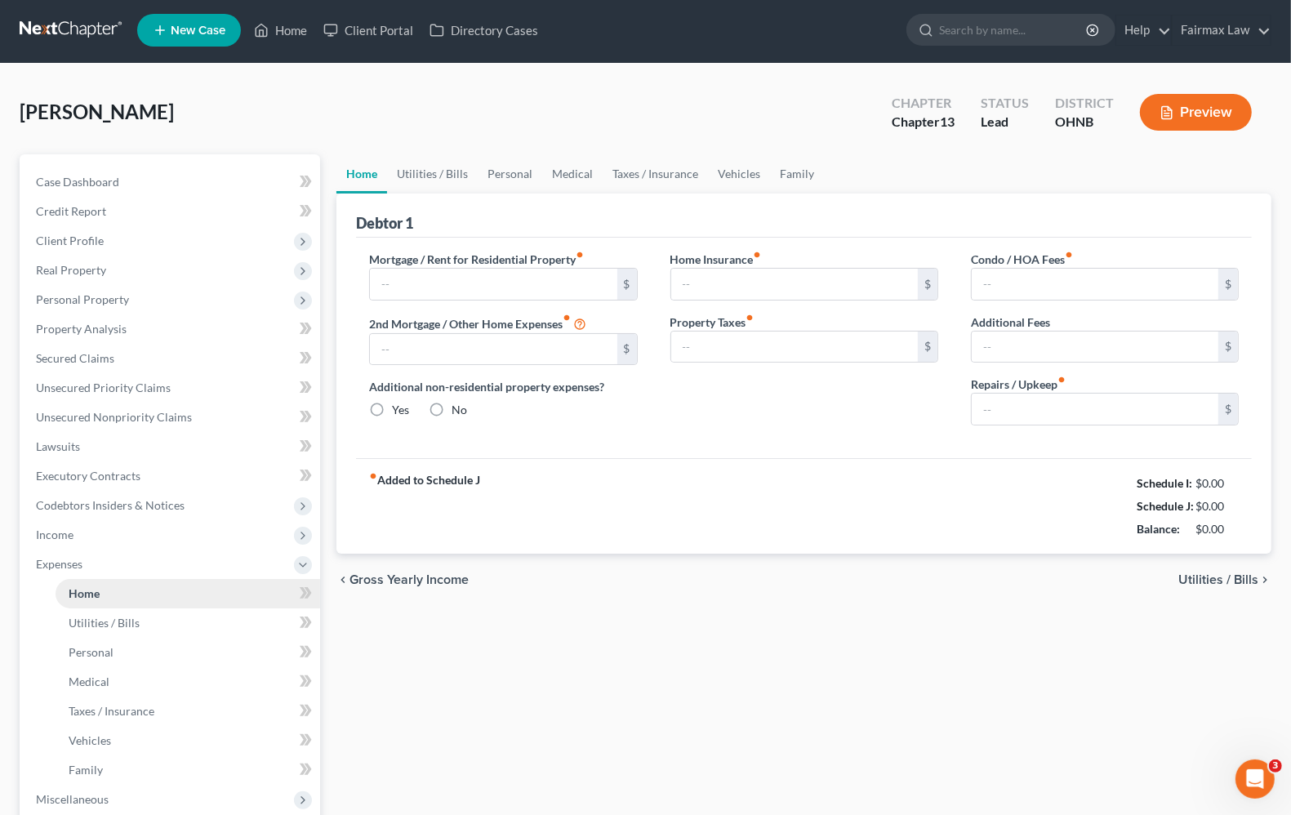
type input "1,600.00"
type input "0.00"
radio input "true"
type input "0.00"
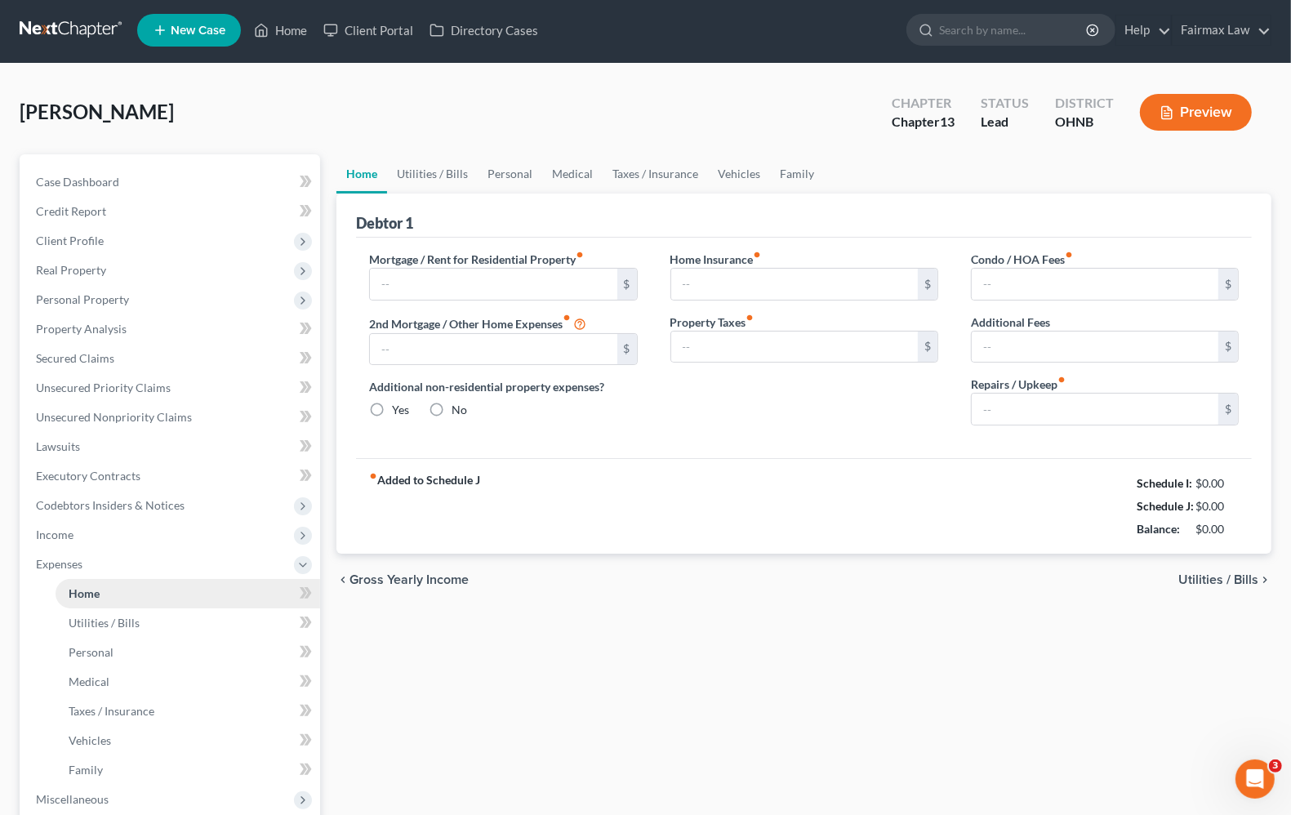
type input "0.00"
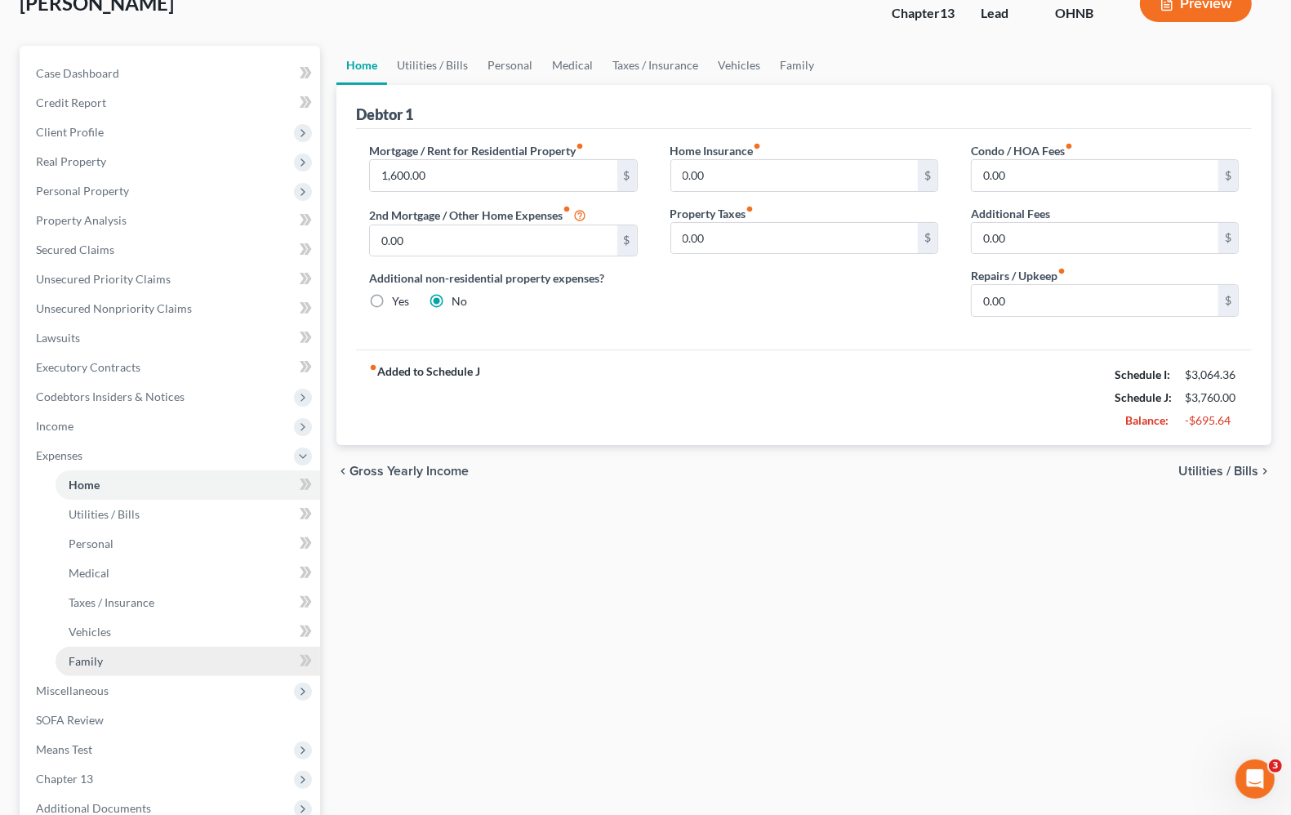
scroll to position [287, 0]
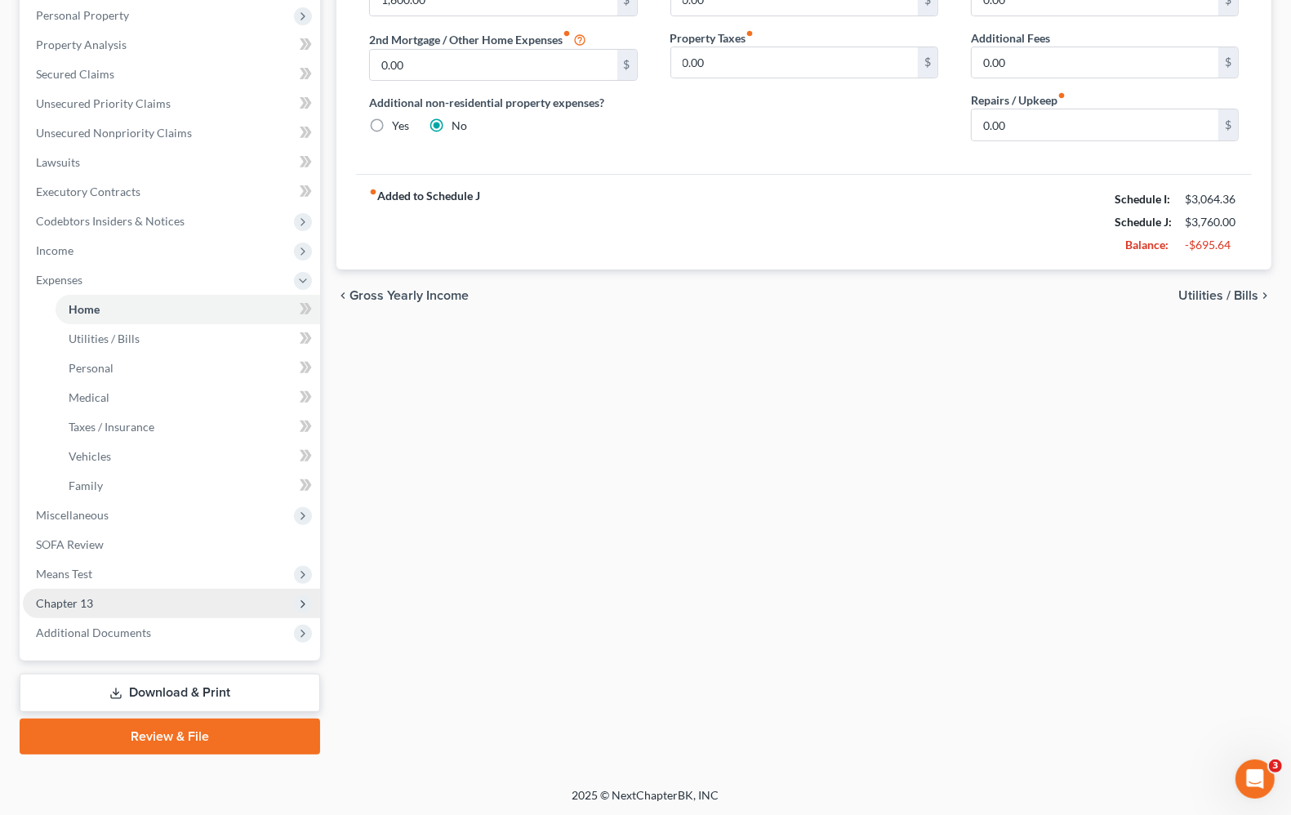
click at [73, 604] on span "Chapter 13" at bounding box center [64, 603] width 57 height 14
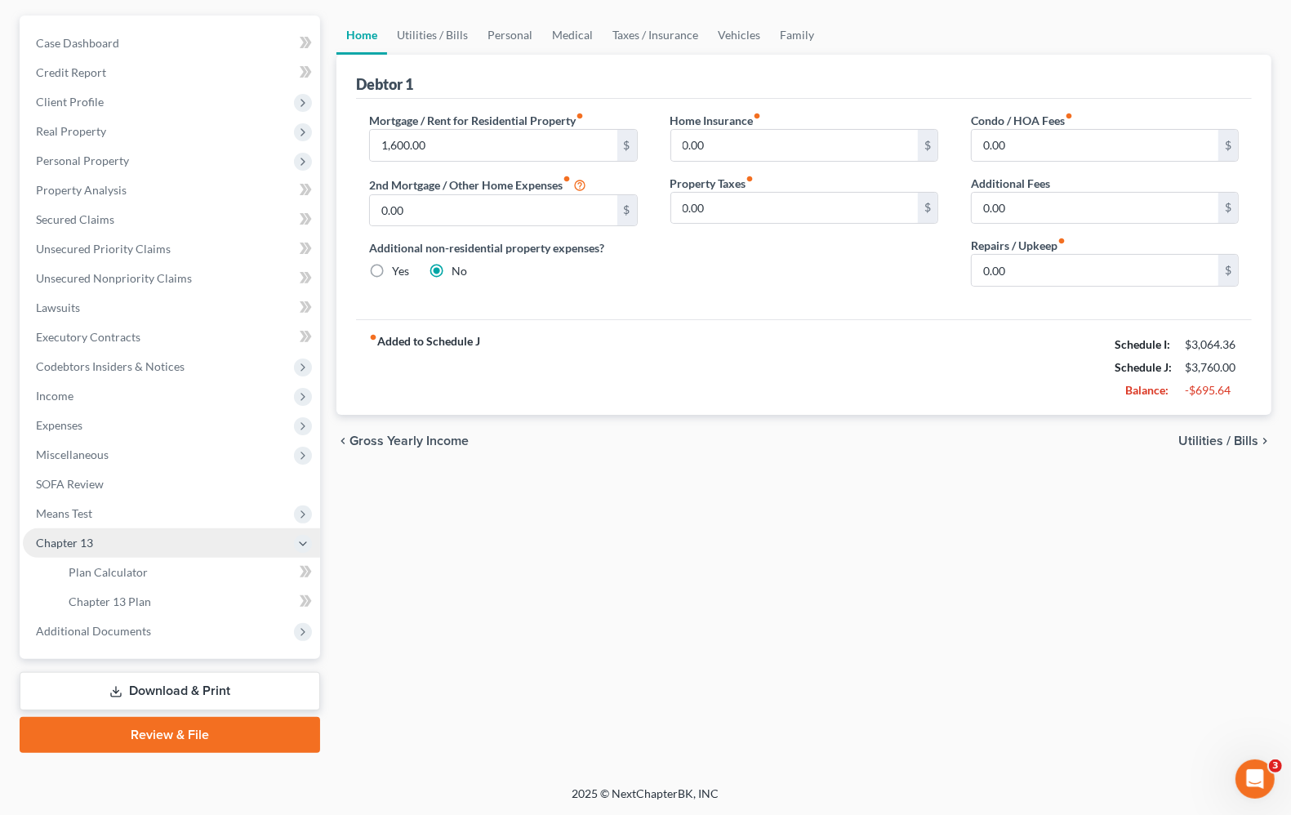
scroll to position [140, 0]
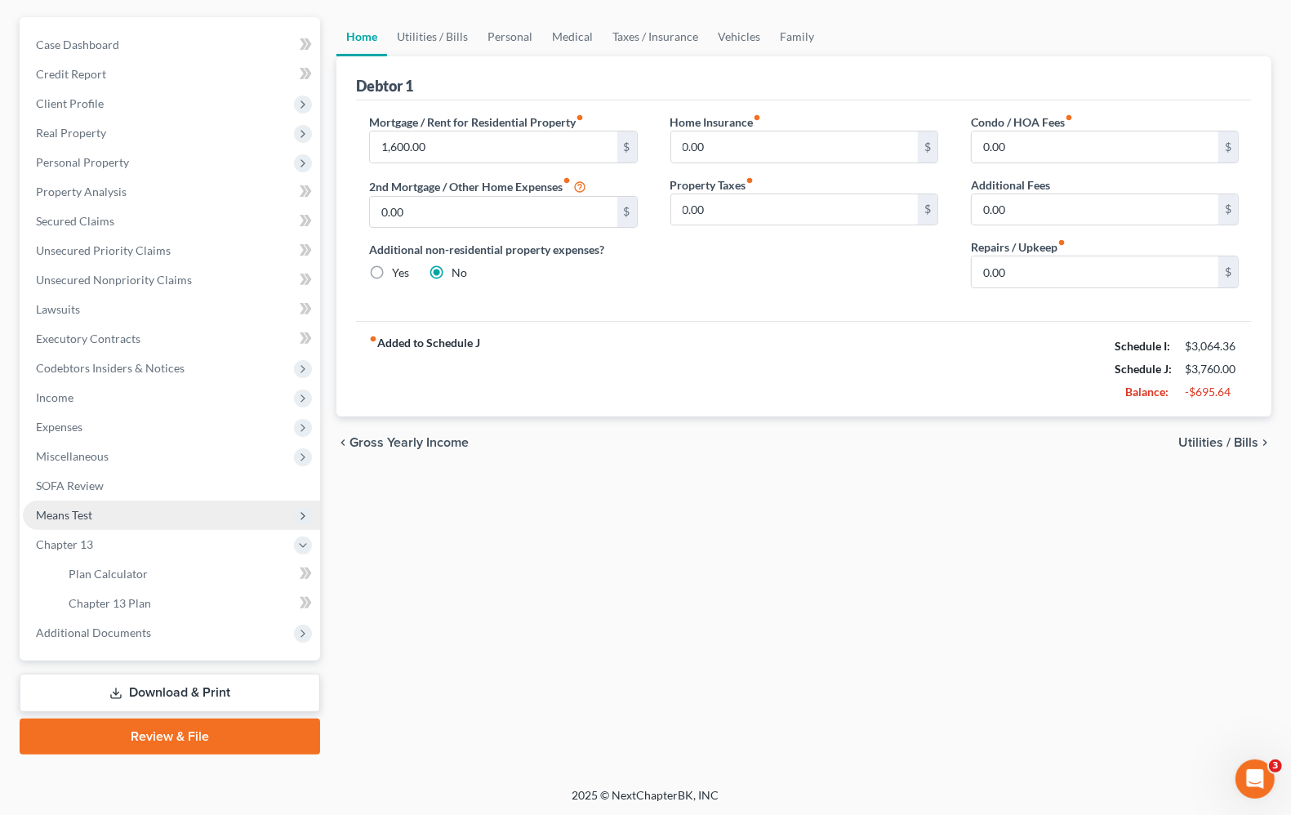
click at [70, 517] on span "Means Test" at bounding box center [64, 515] width 56 height 14
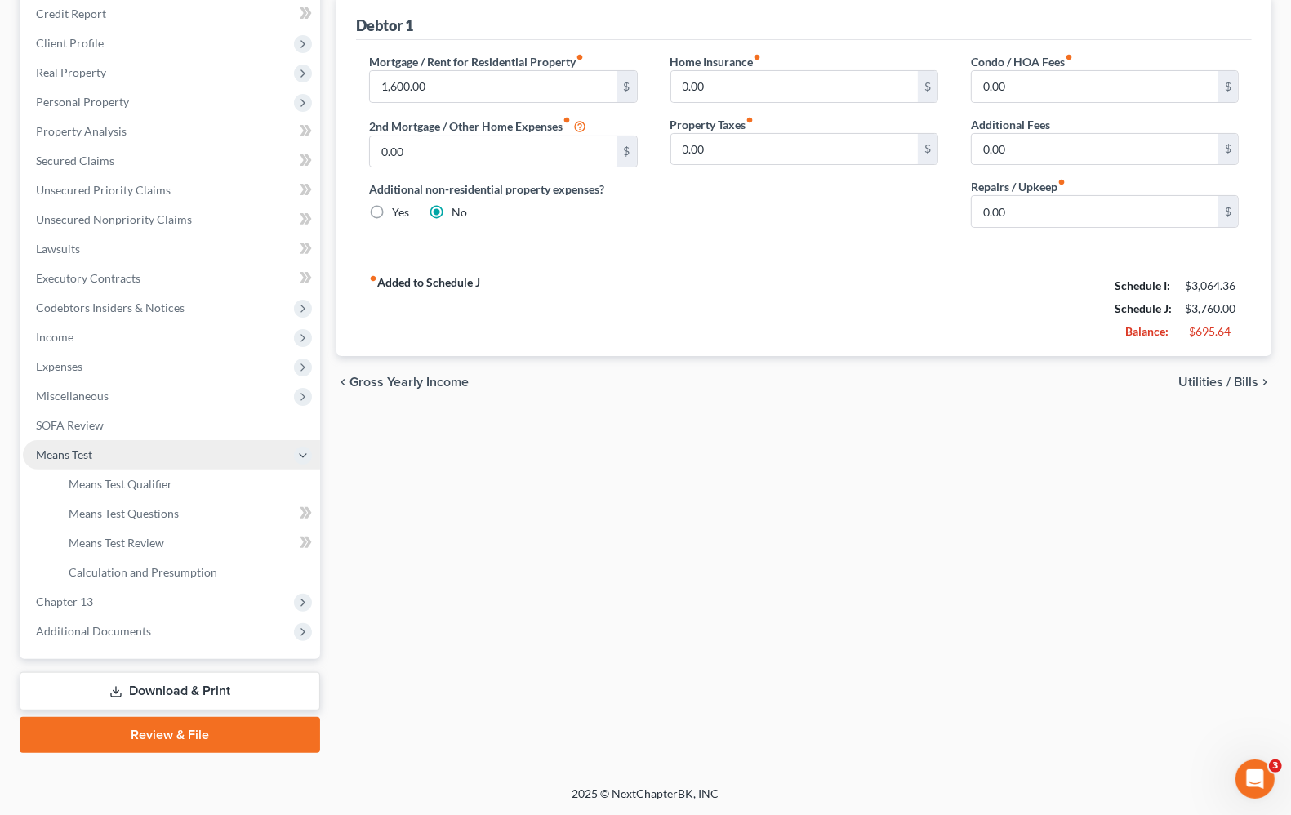
scroll to position [198, 0]
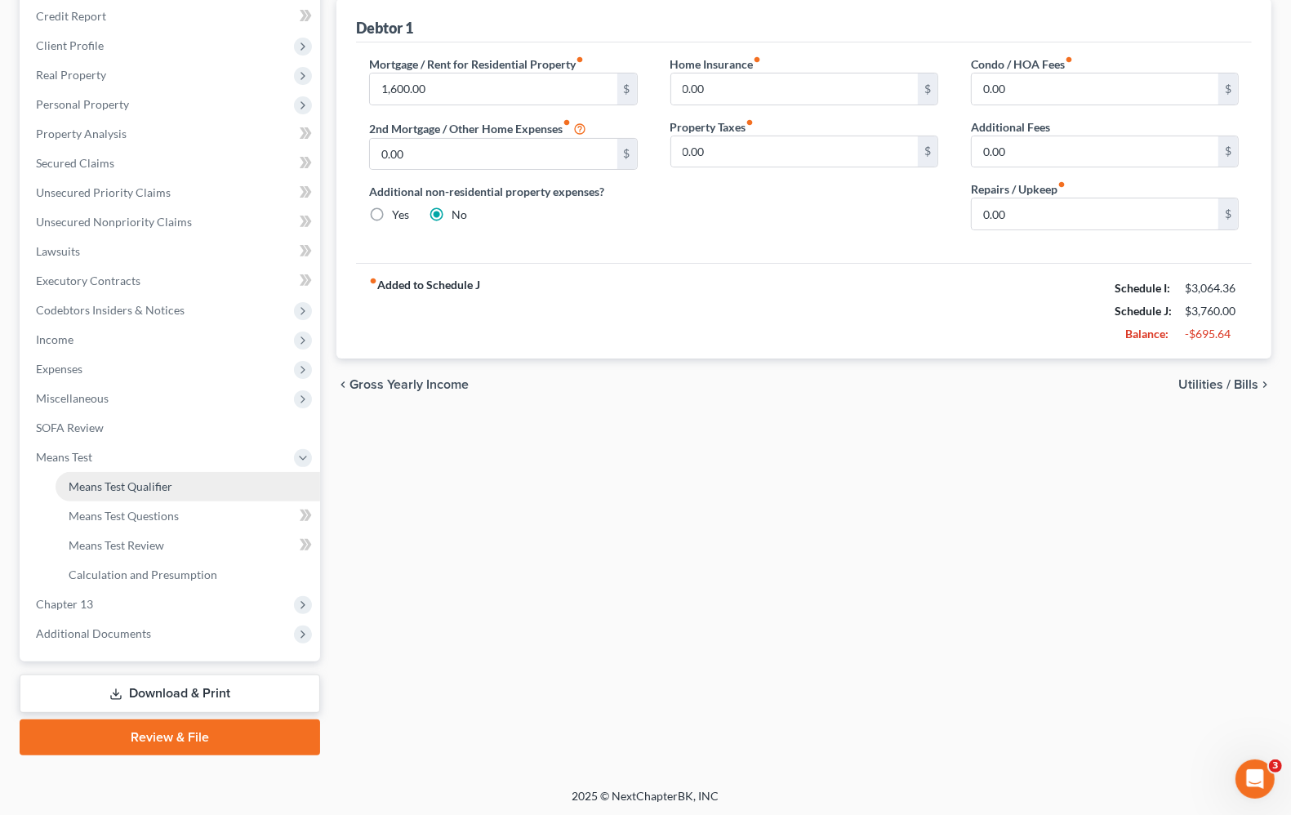
click at [87, 480] on span "Means Test Qualifier" at bounding box center [121, 486] width 104 height 14
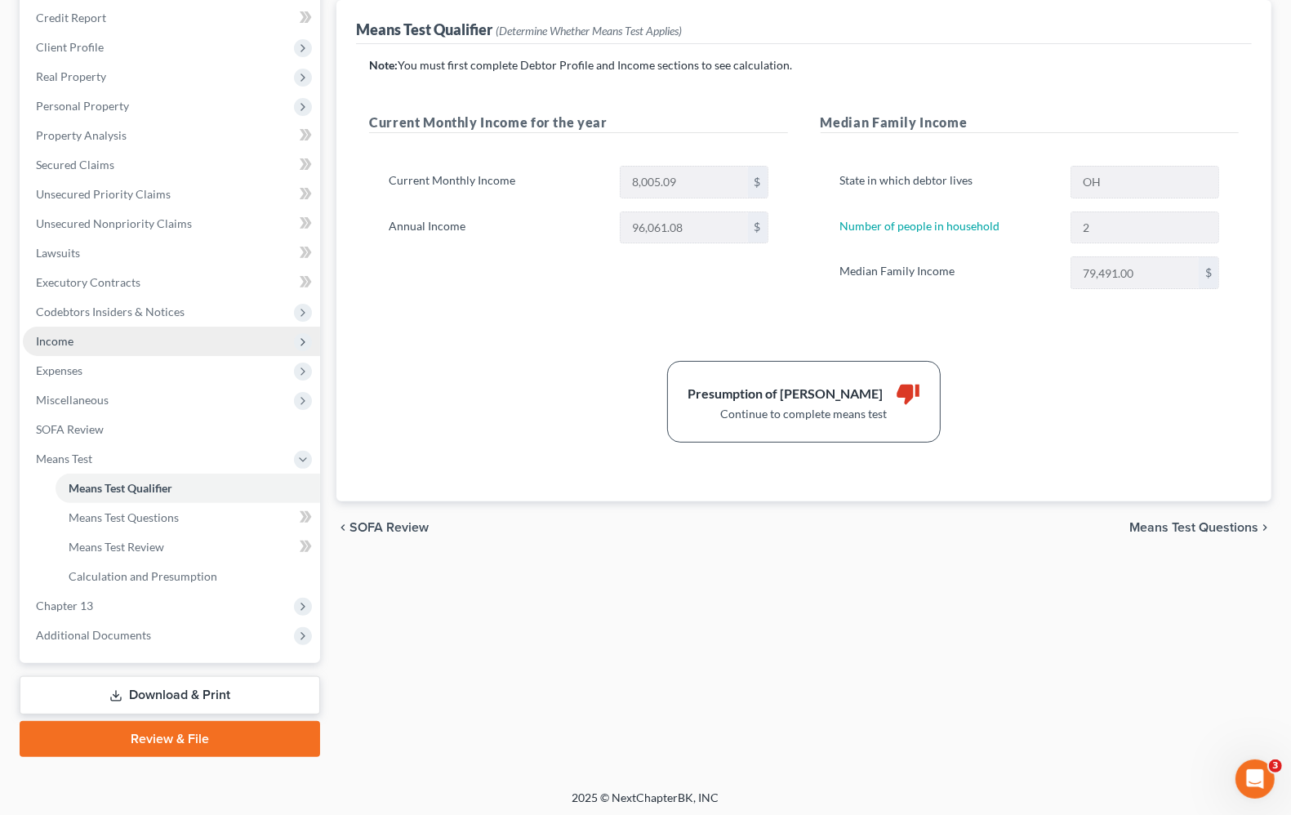
scroll to position [198, 0]
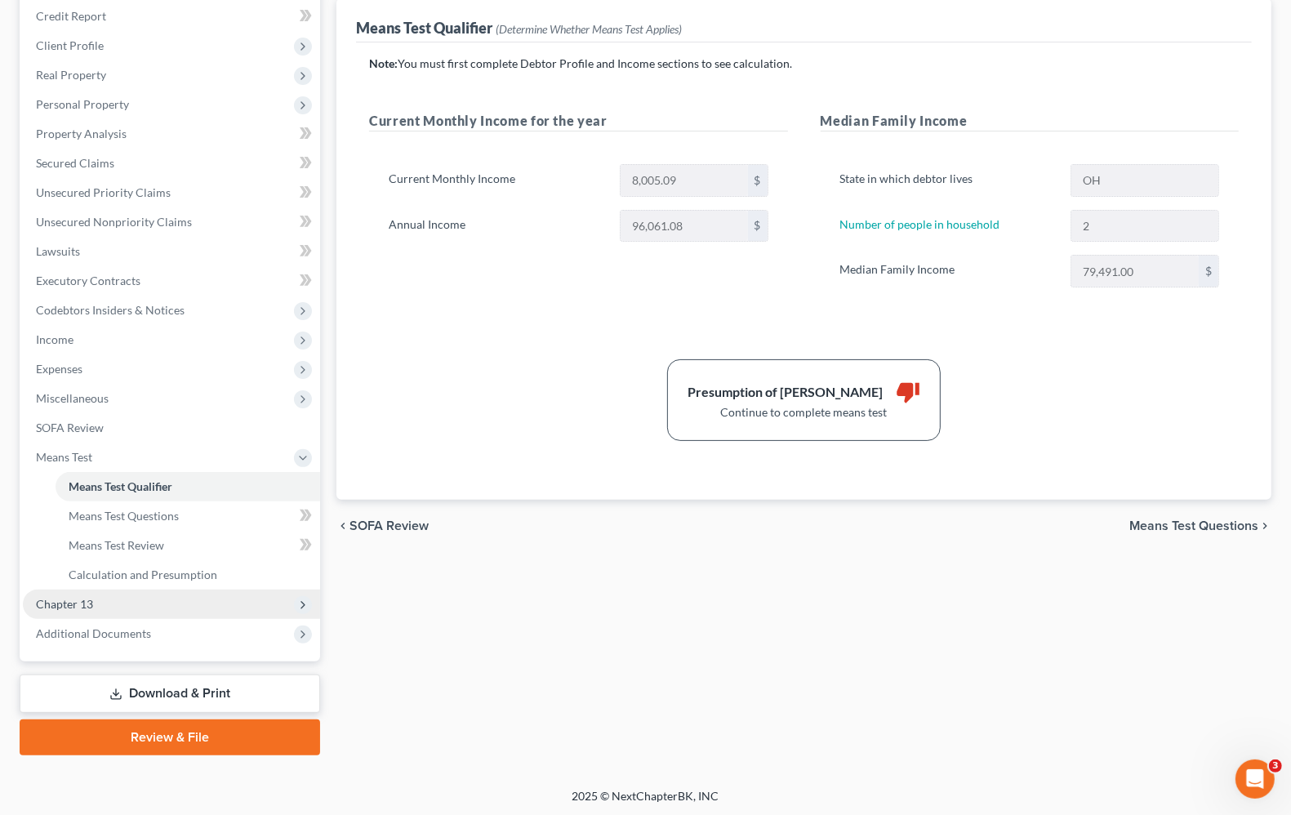
click at [64, 608] on span "Chapter 13" at bounding box center [64, 604] width 57 height 14
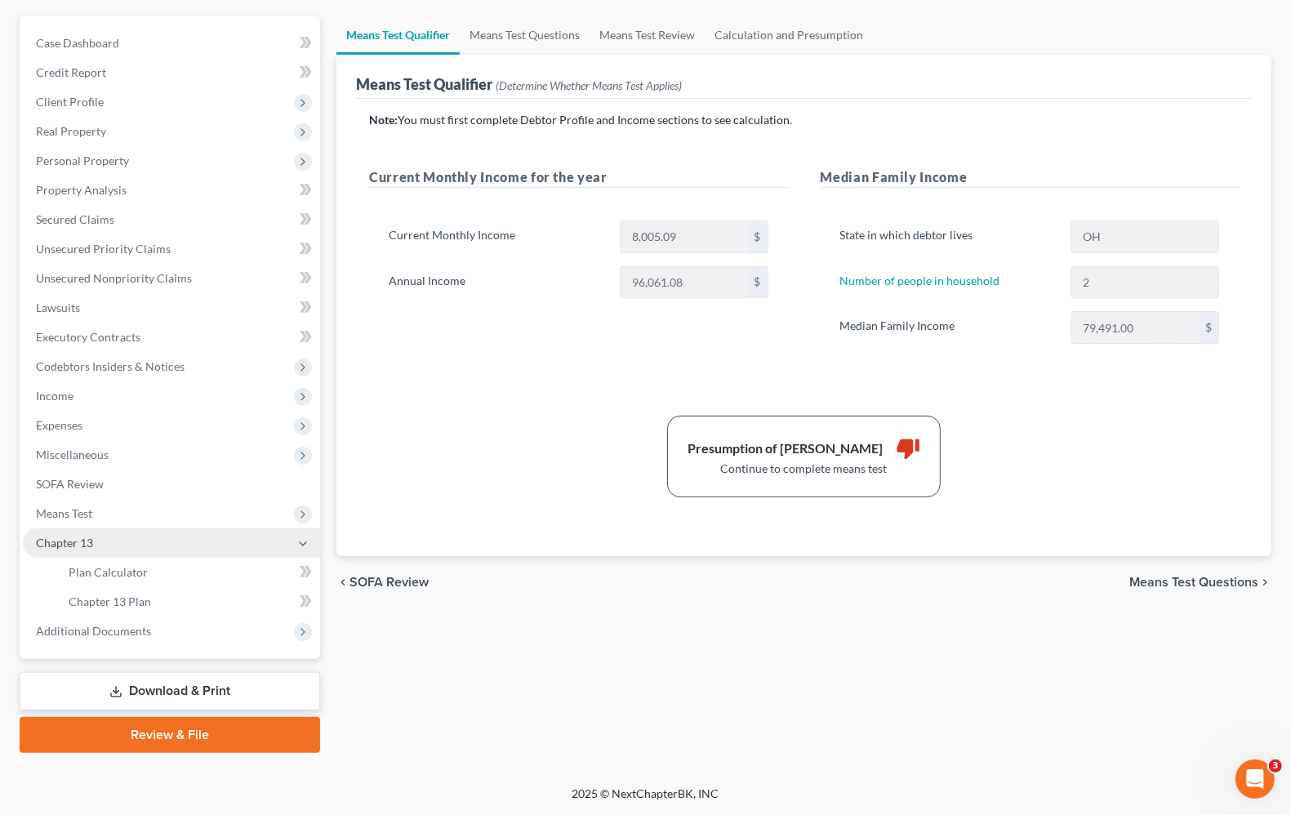
scroll to position [140, 0]
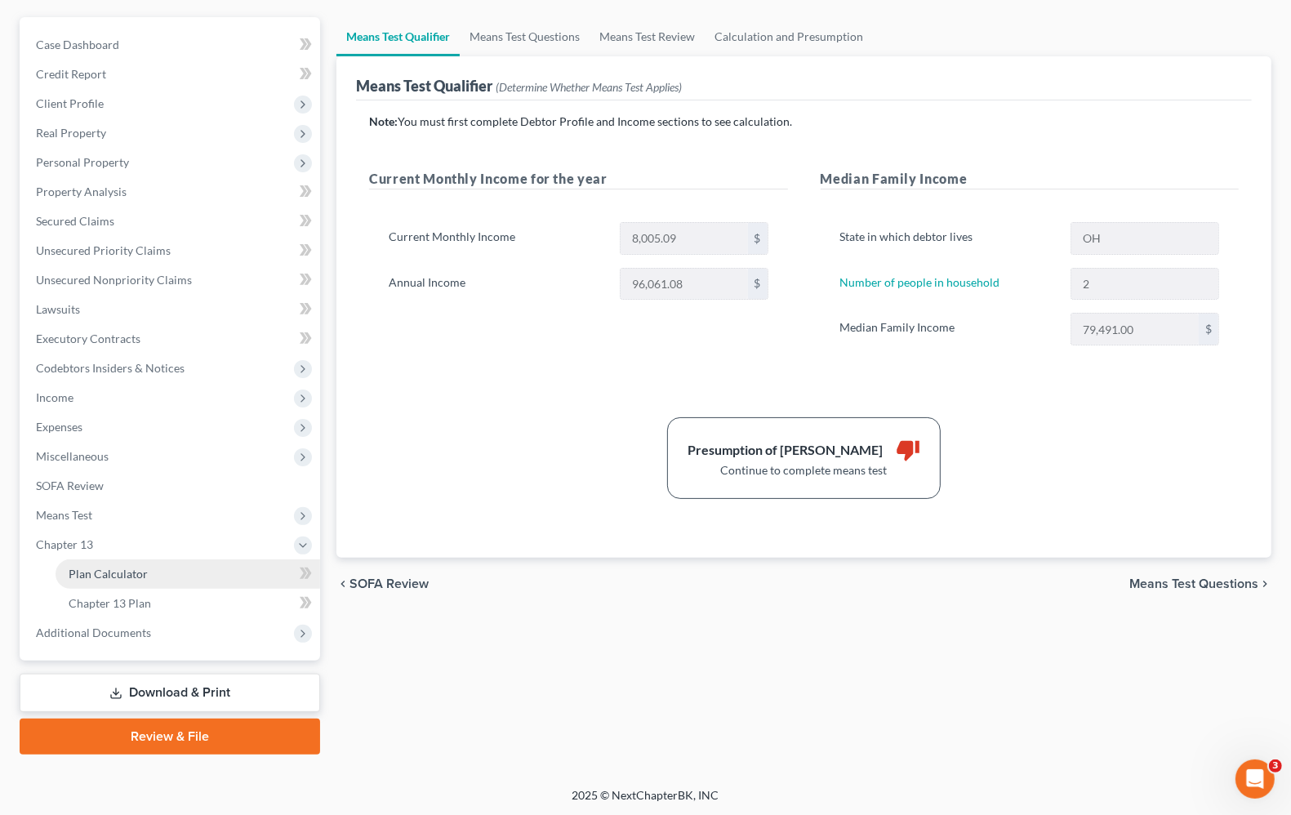
click at [78, 573] on span "Plan Calculator" at bounding box center [108, 574] width 79 height 14
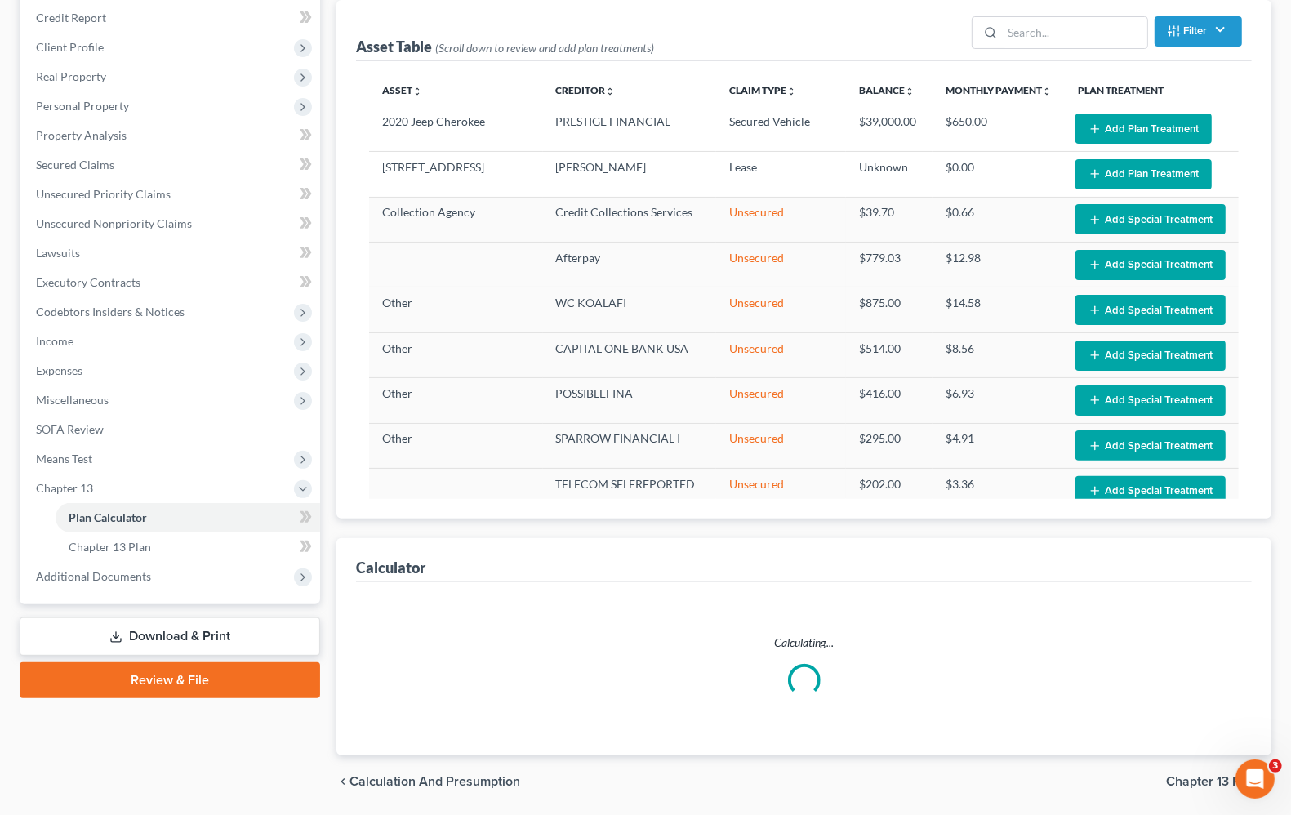
scroll to position [249, 0]
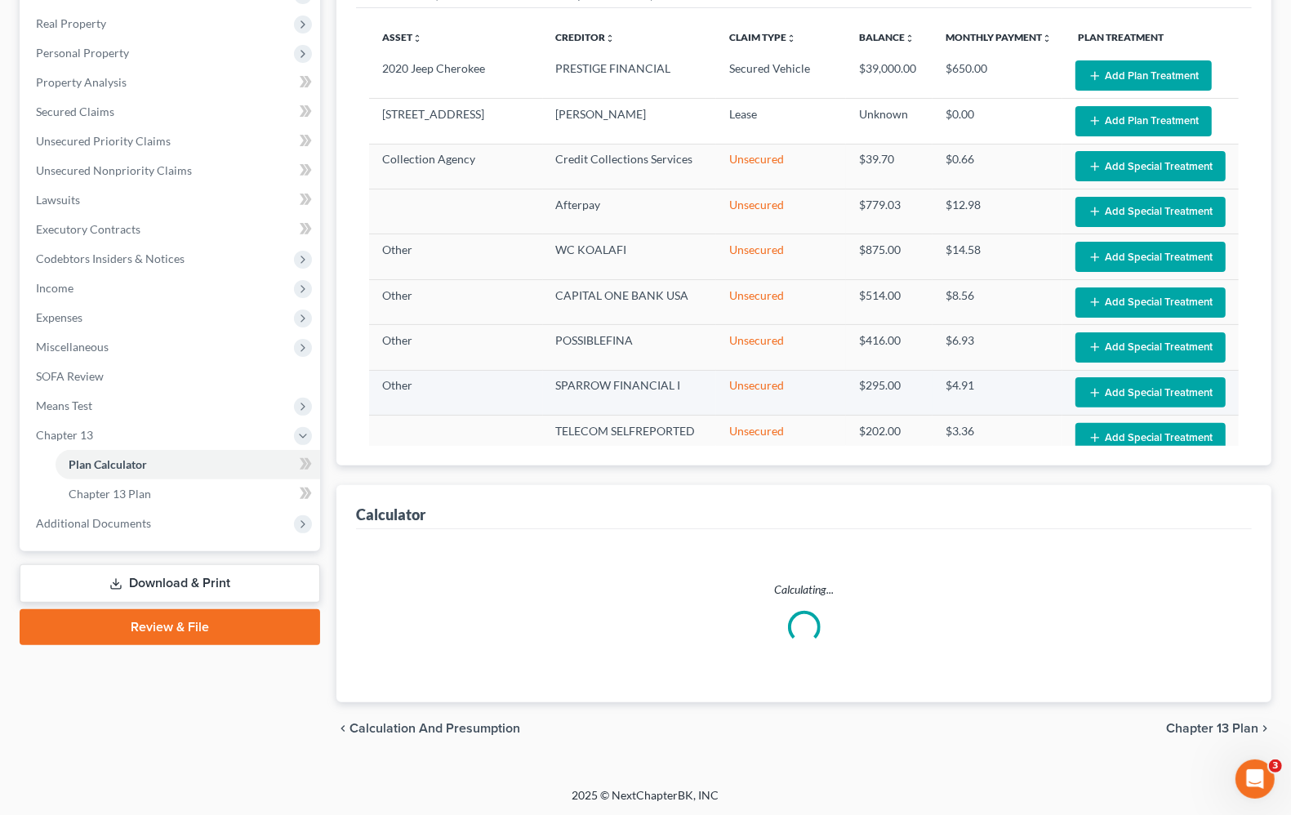
select select "59"
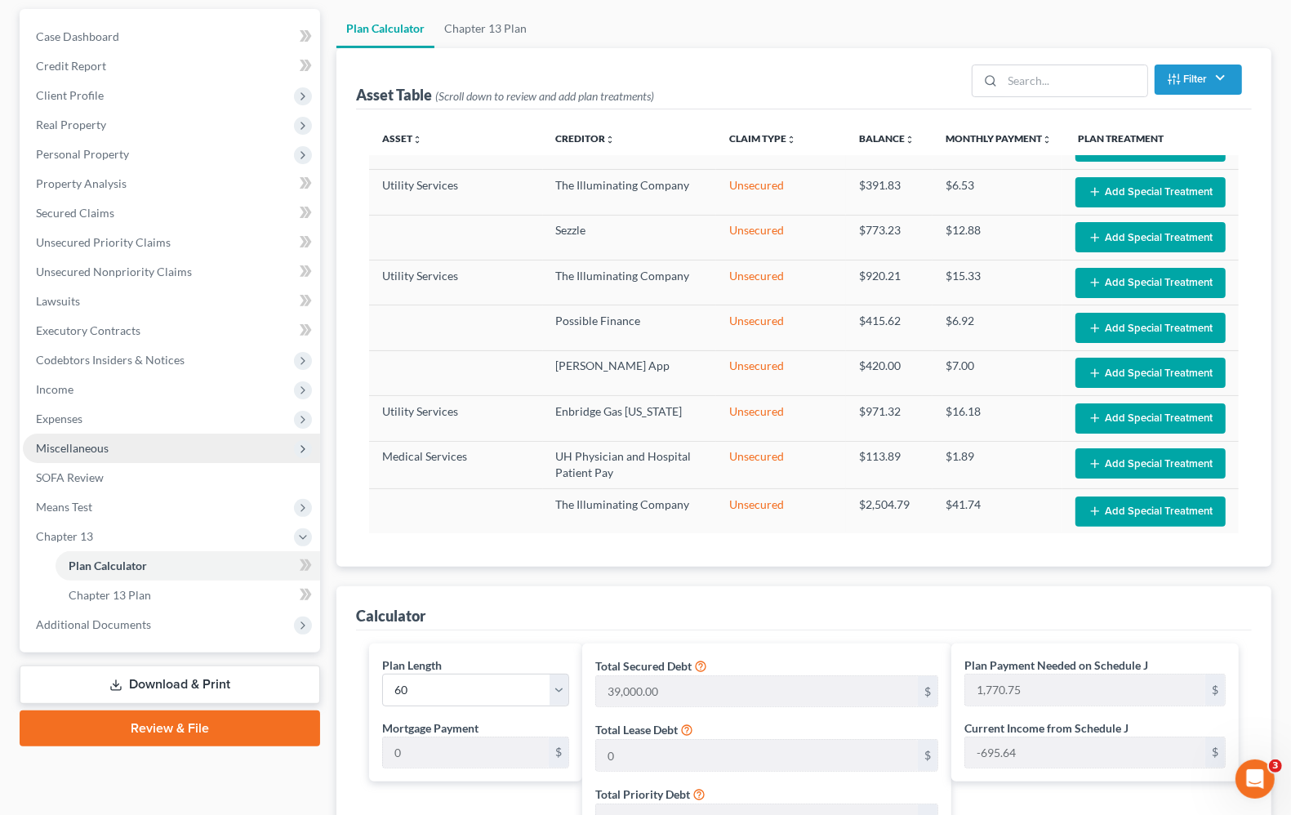
scroll to position [147, 0]
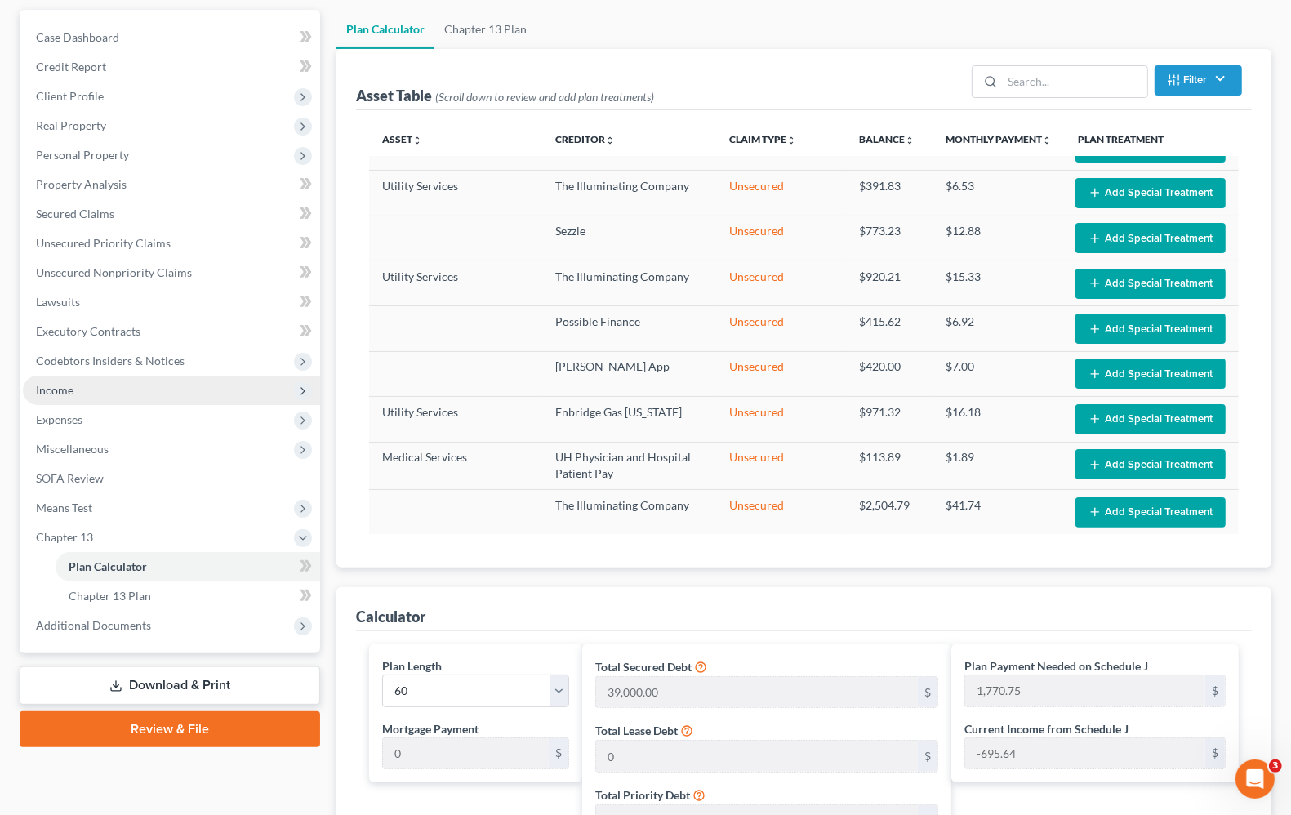
click at [67, 398] on span "Income" at bounding box center [171, 390] width 297 height 29
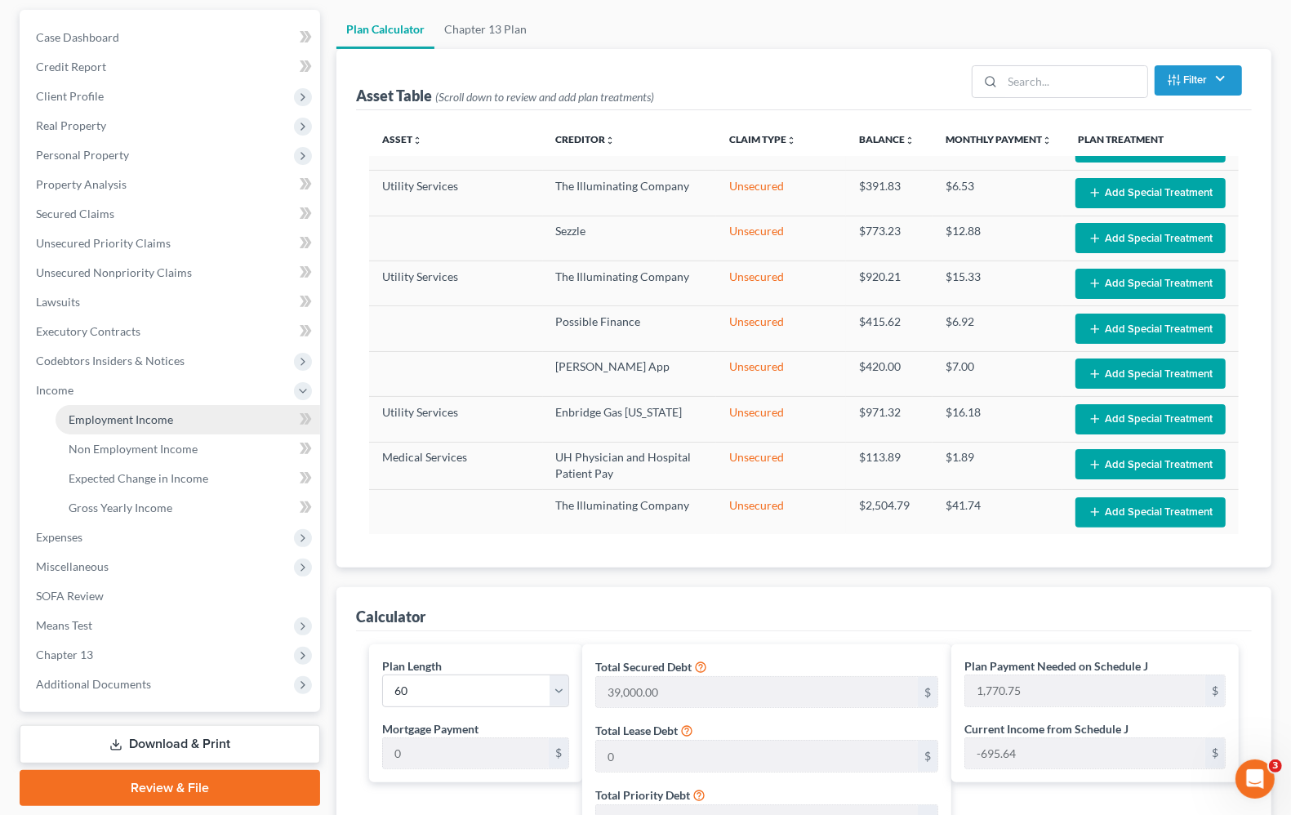
click at [104, 420] on span "Employment Income" at bounding box center [121, 419] width 104 height 14
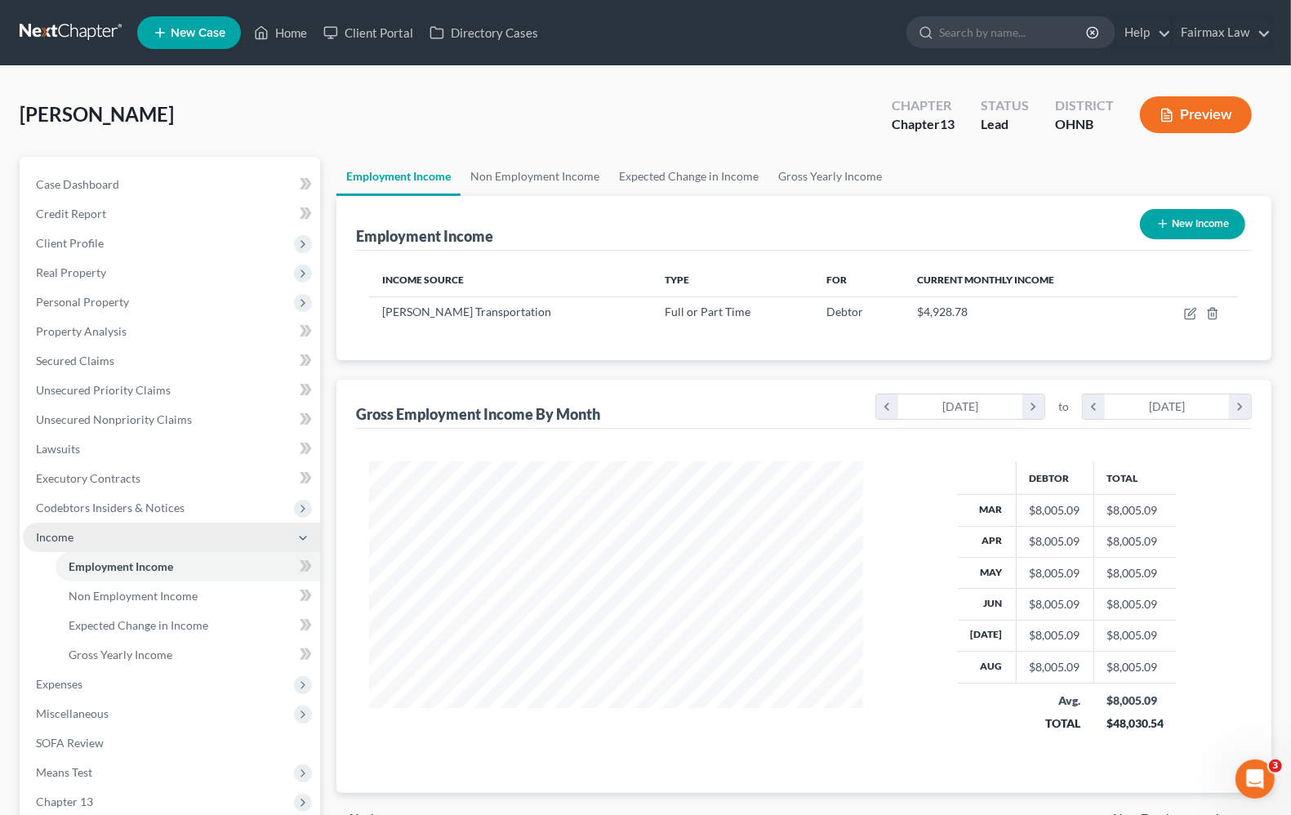
scroll to position [294, 525]
click at [79, 687] on span "Expenses" at bounding box center [59, 684] width 47 height 14
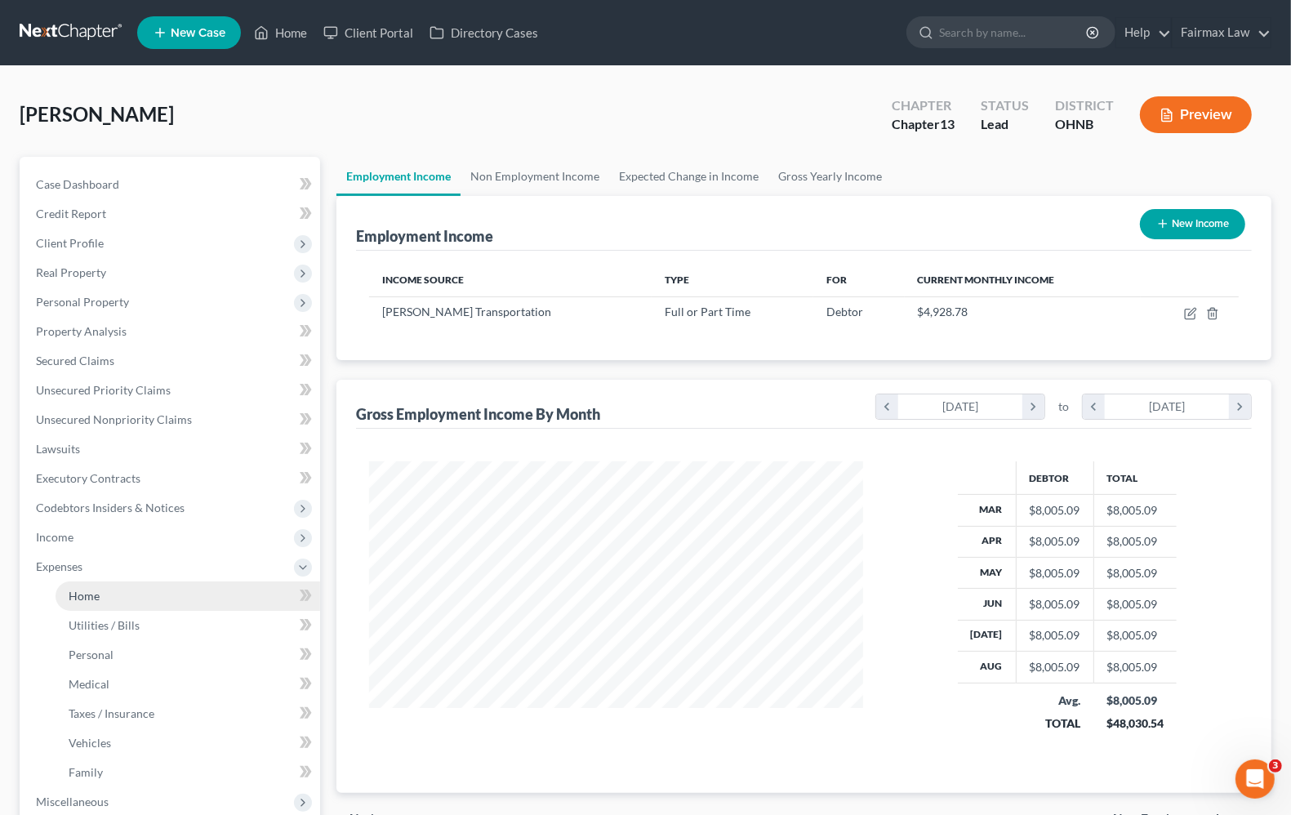
click at [80, 592] on span "Home" at bounding box center [84, 596] width 31 height 14
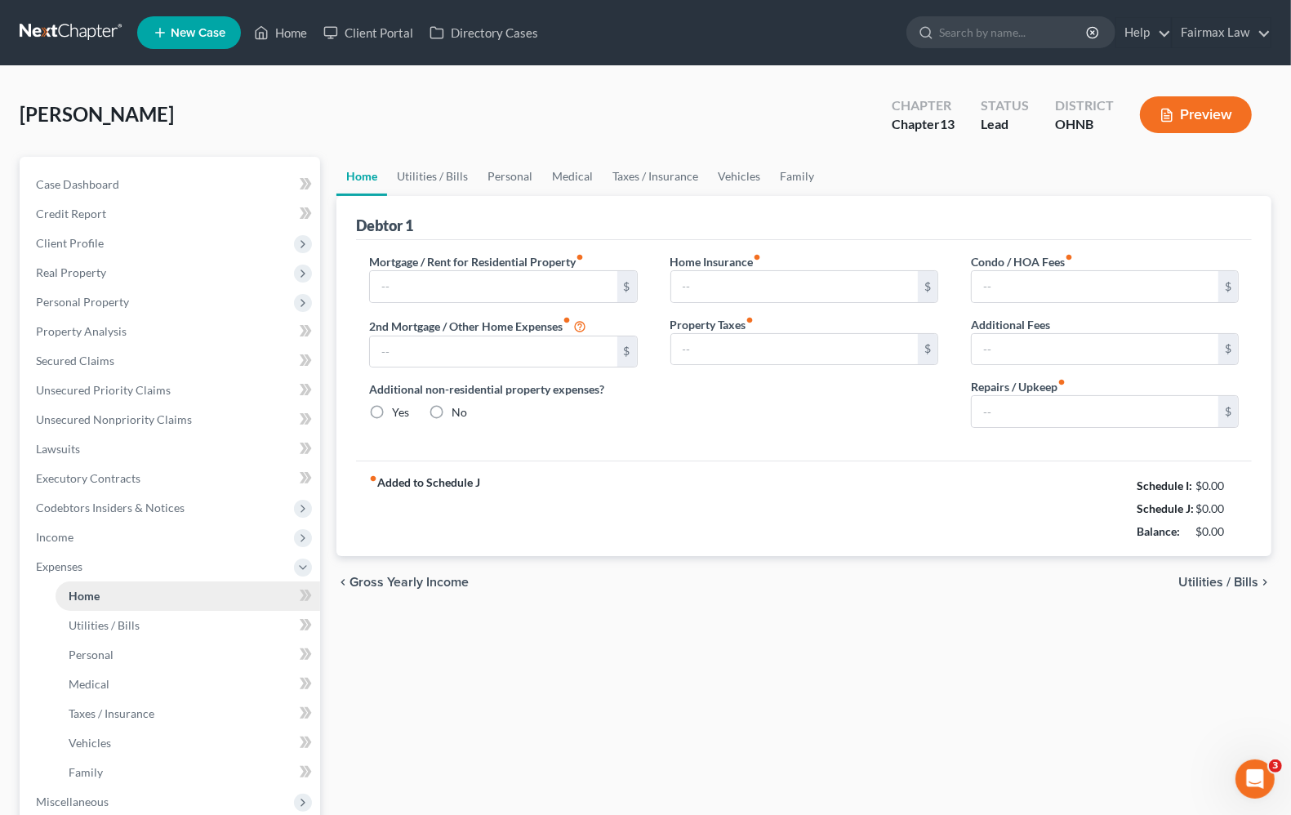
type input "1,600.00"
type input "0.00"
radio input "true"
type input "0.00"
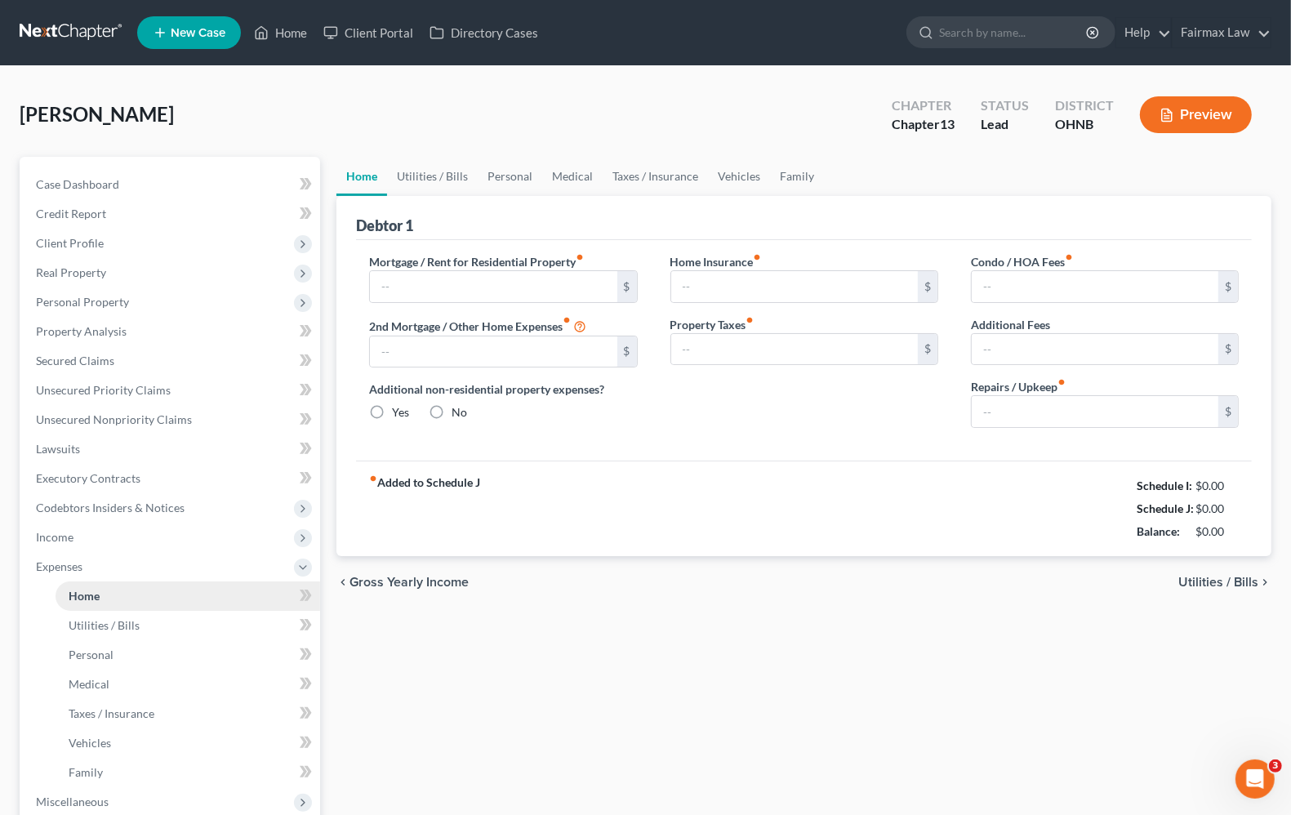
type input "0.00"
click at [1223, 585] on span "Utilities / Bills" at bounding box center [1218, 582] width 80 height 13
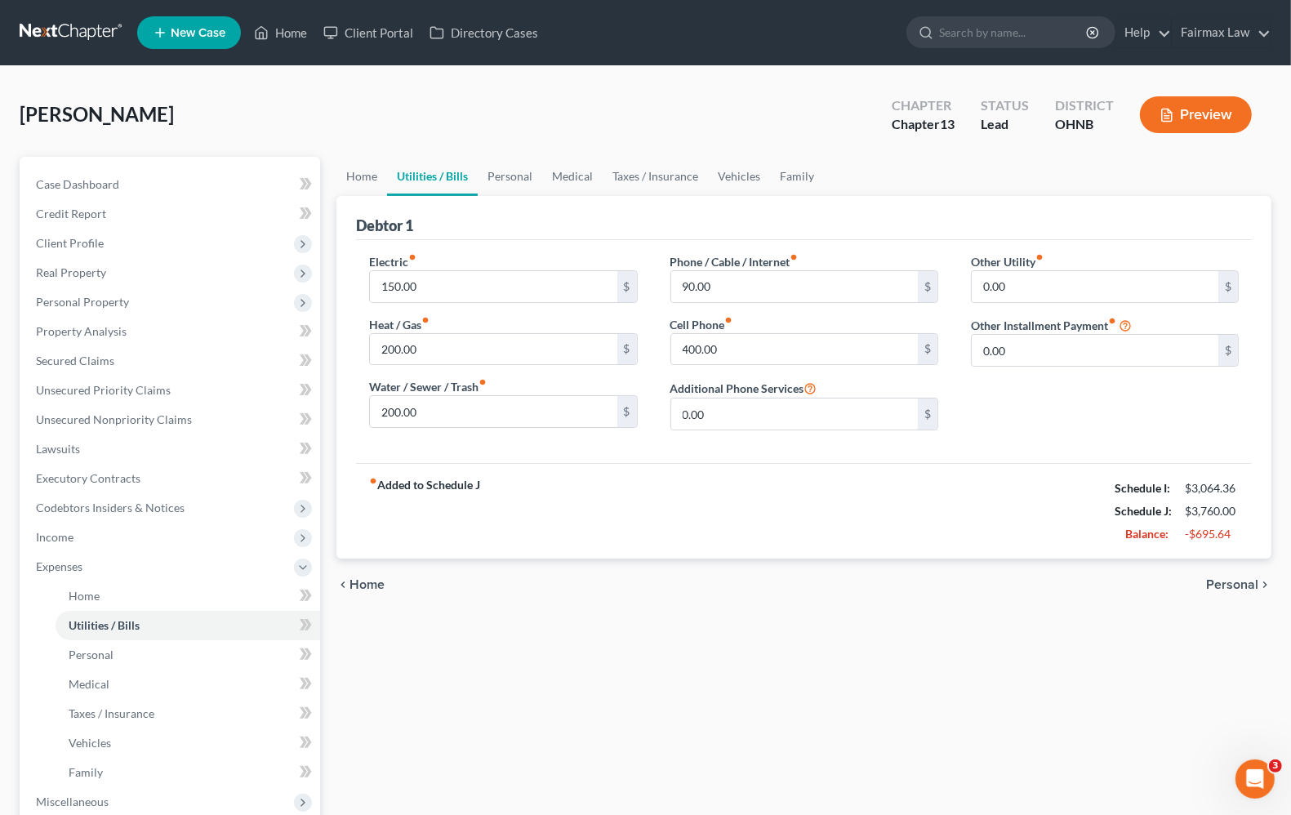
click at [1223, 582] on span "Personal" at bounding box center [1232, 584] width 52 height 13
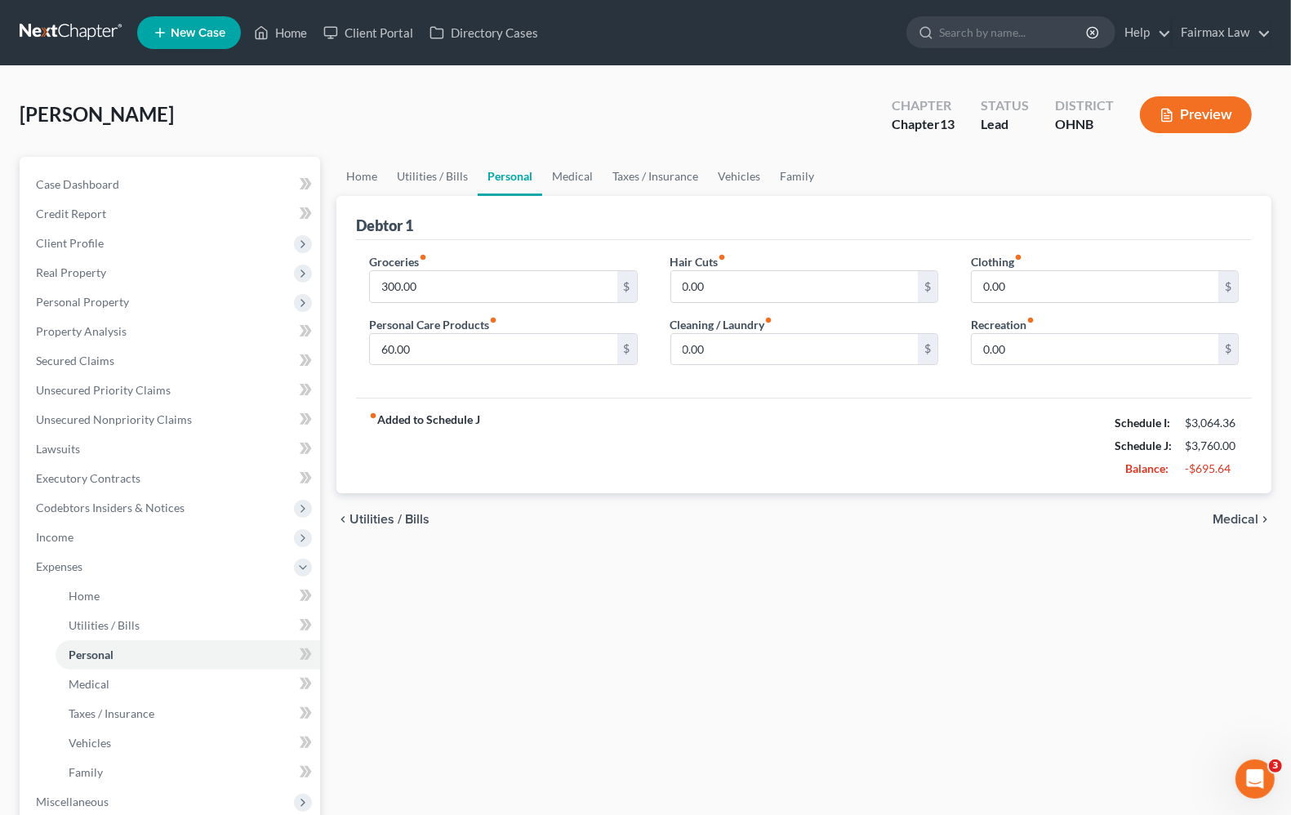
click at [1242, 523] on span "Medical" at bounding box center [1235, 519] width 46 height 13
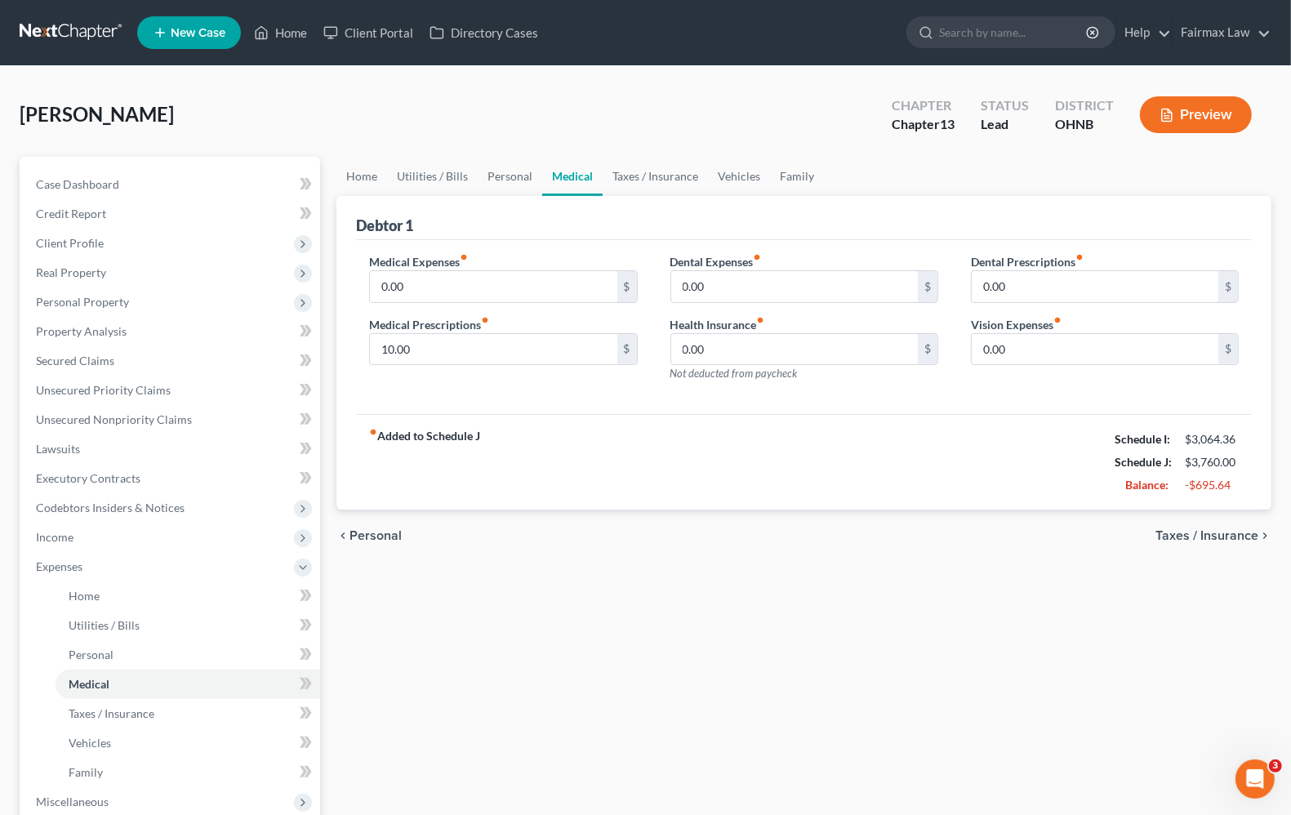
click at [1185, 535] on span "Taxes / Insurance" at bounding box center [1206, 535] width 103 height 13
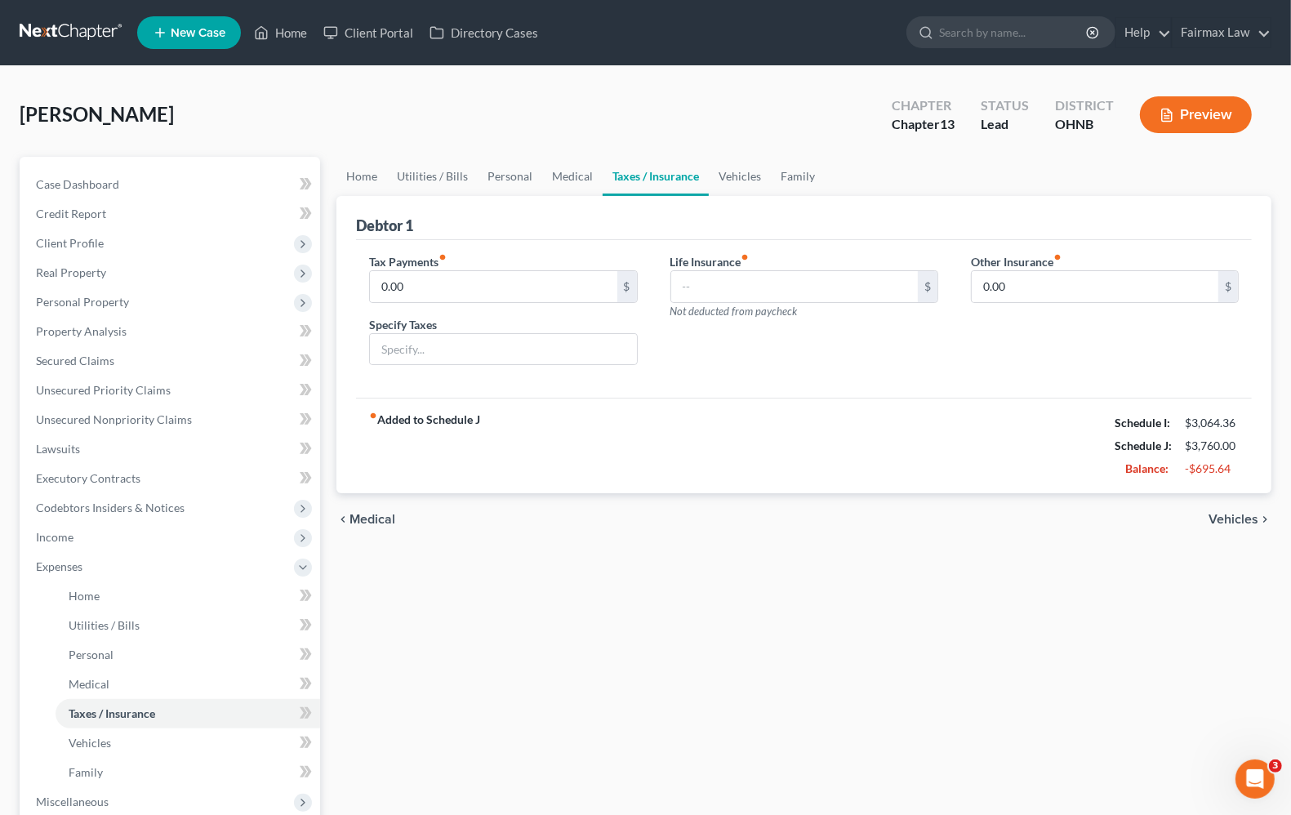
click at [1215, 517] on span "Vehicles" at bounding box center [1233, 519] width 50 height 13
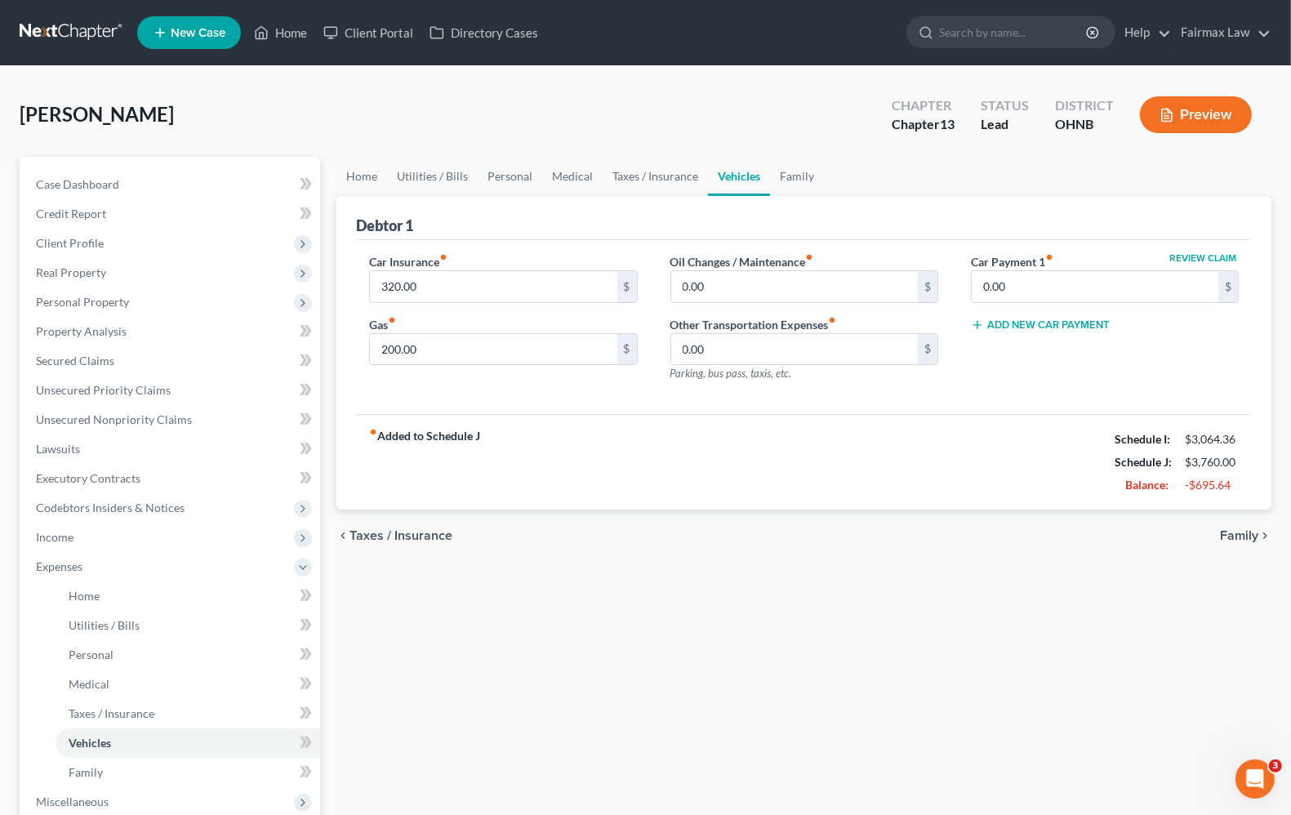
click at [1234, 536] on span "Family" at bounding box center [1239, 535] width 38 height 13
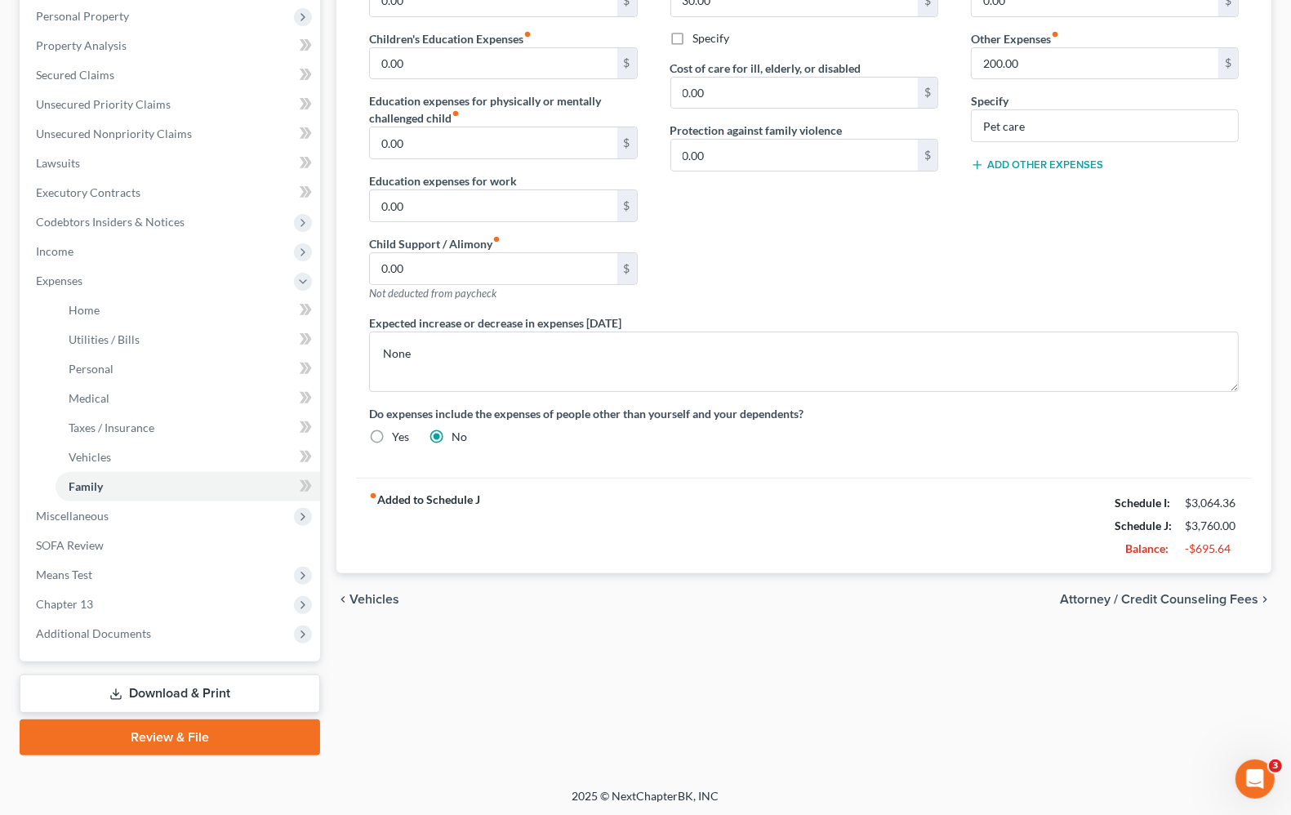
scroll to position [287, 0]
click at [385, 598] on span "Vehicles" at bounding box center [374, 598] width 50 height 13
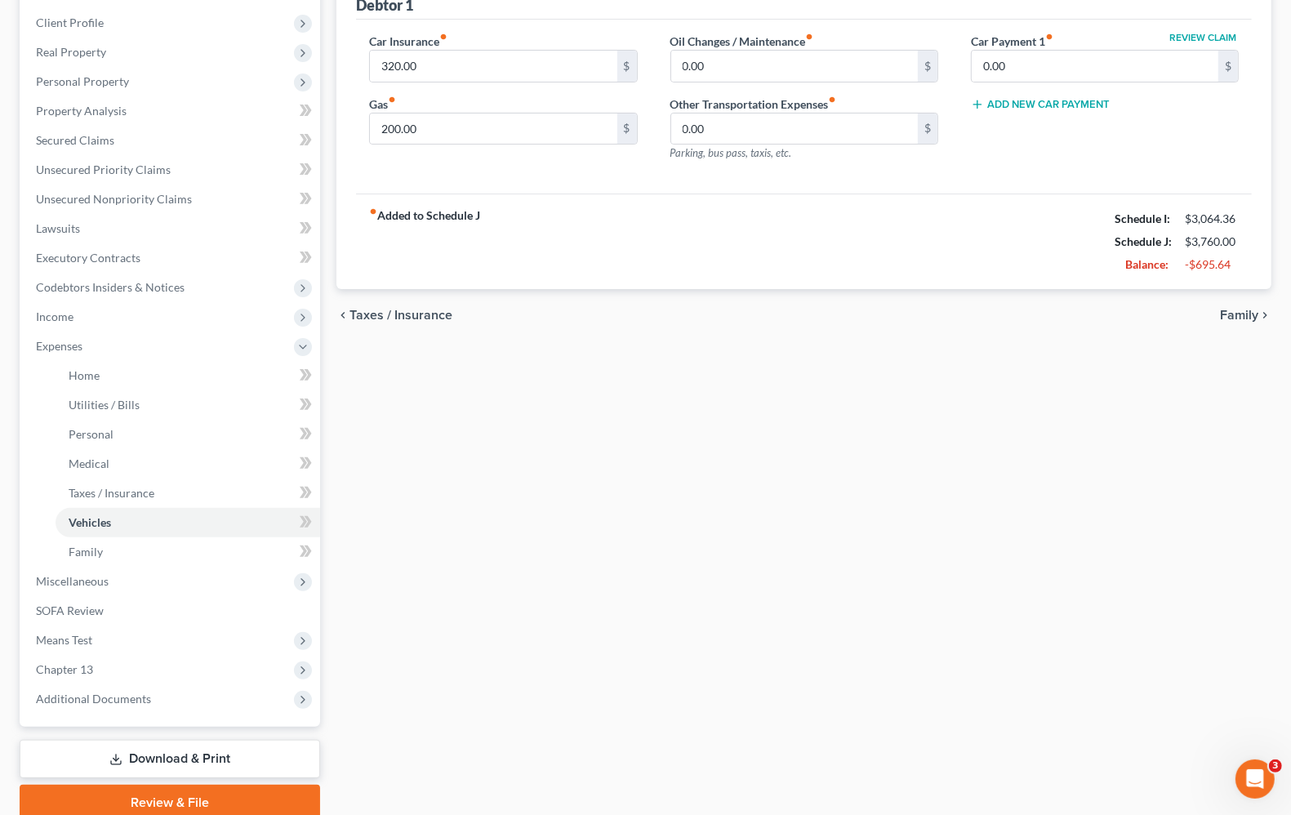
scroll to position [184, 0]
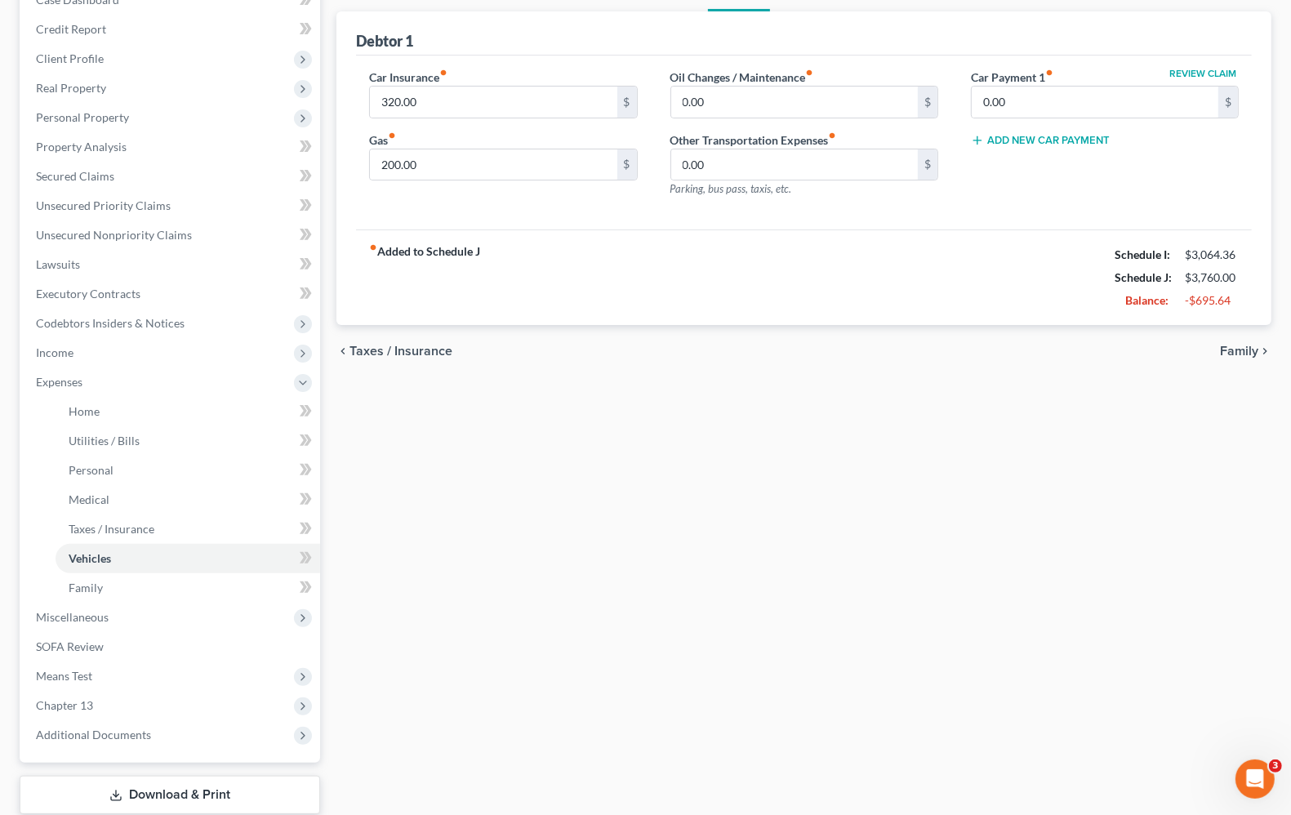
click at [417, 351] on span "Taxes / Insurance" at bounding box center [400, 351] width 103 height 13
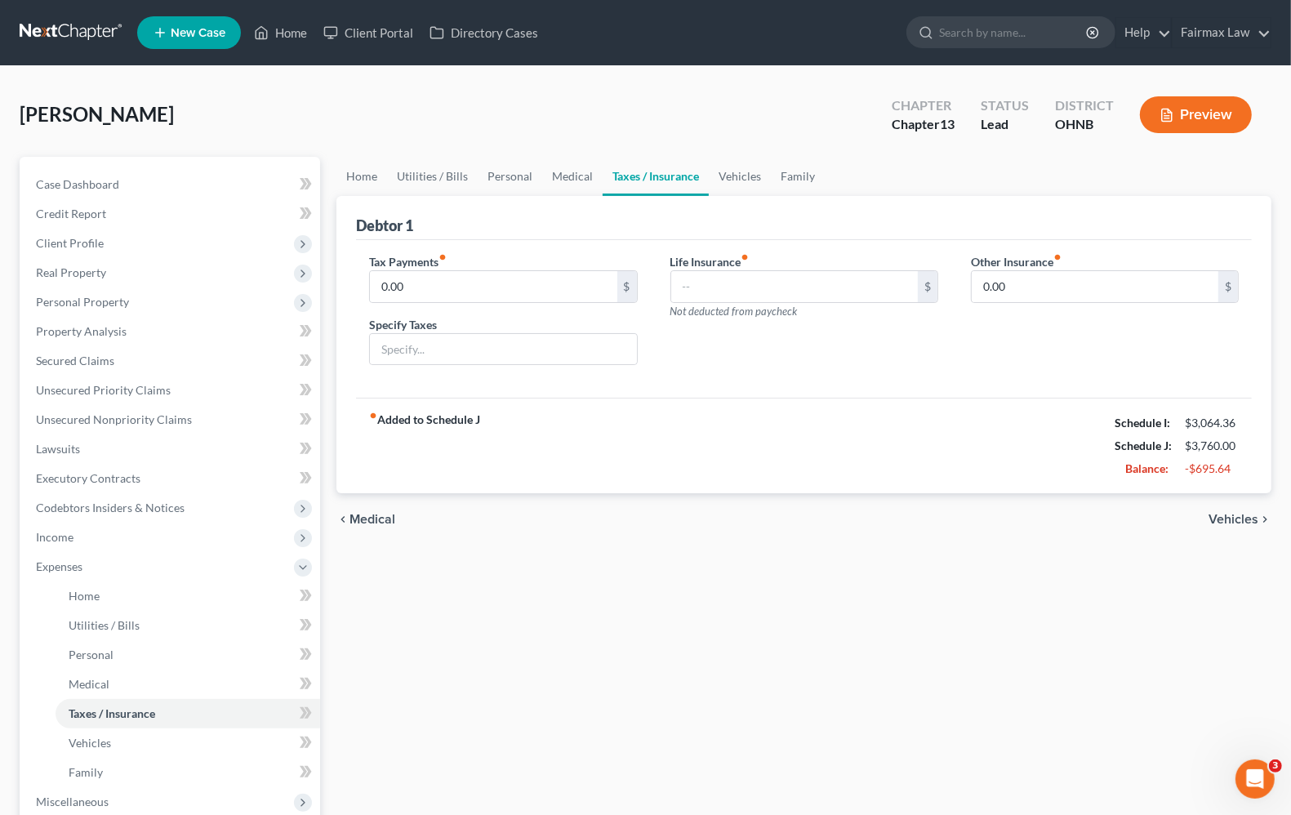
click at [364, 513] on span "Medical" at bounding box center [372, 519] width 46 height 13
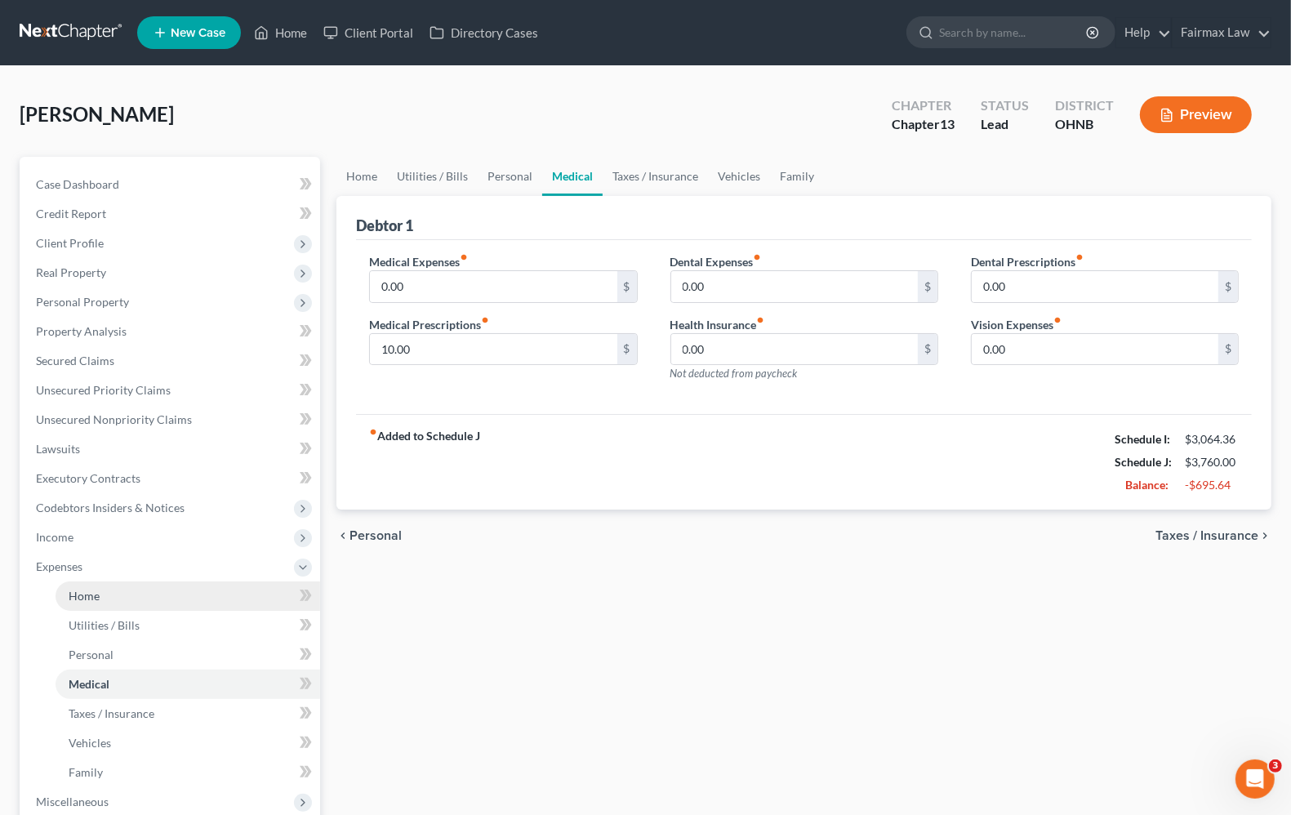
click at [80, 600] on span "Home" at bounding box center [84, 596] width 31 height 14
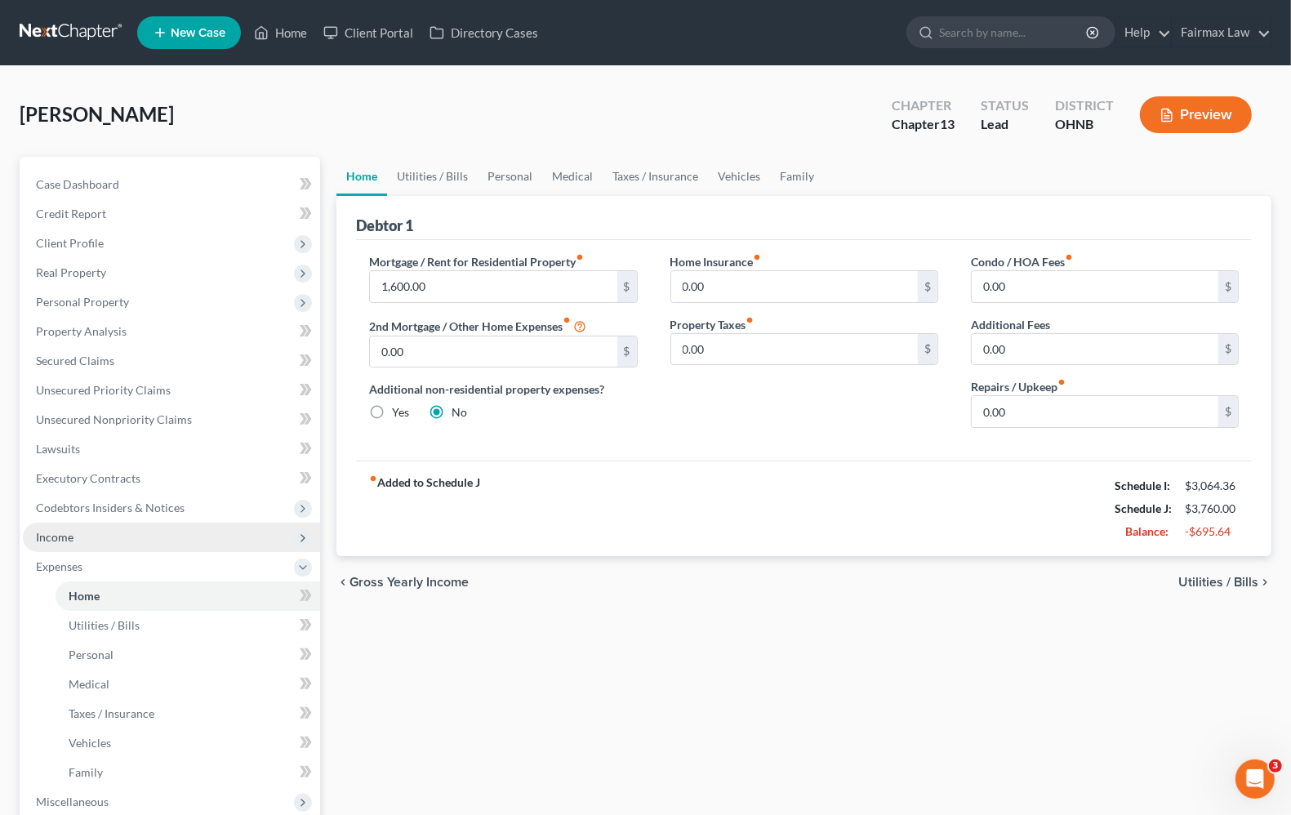
click at [71, 531] on span "Income" at bounding box center [55, 537] width 38 height 14
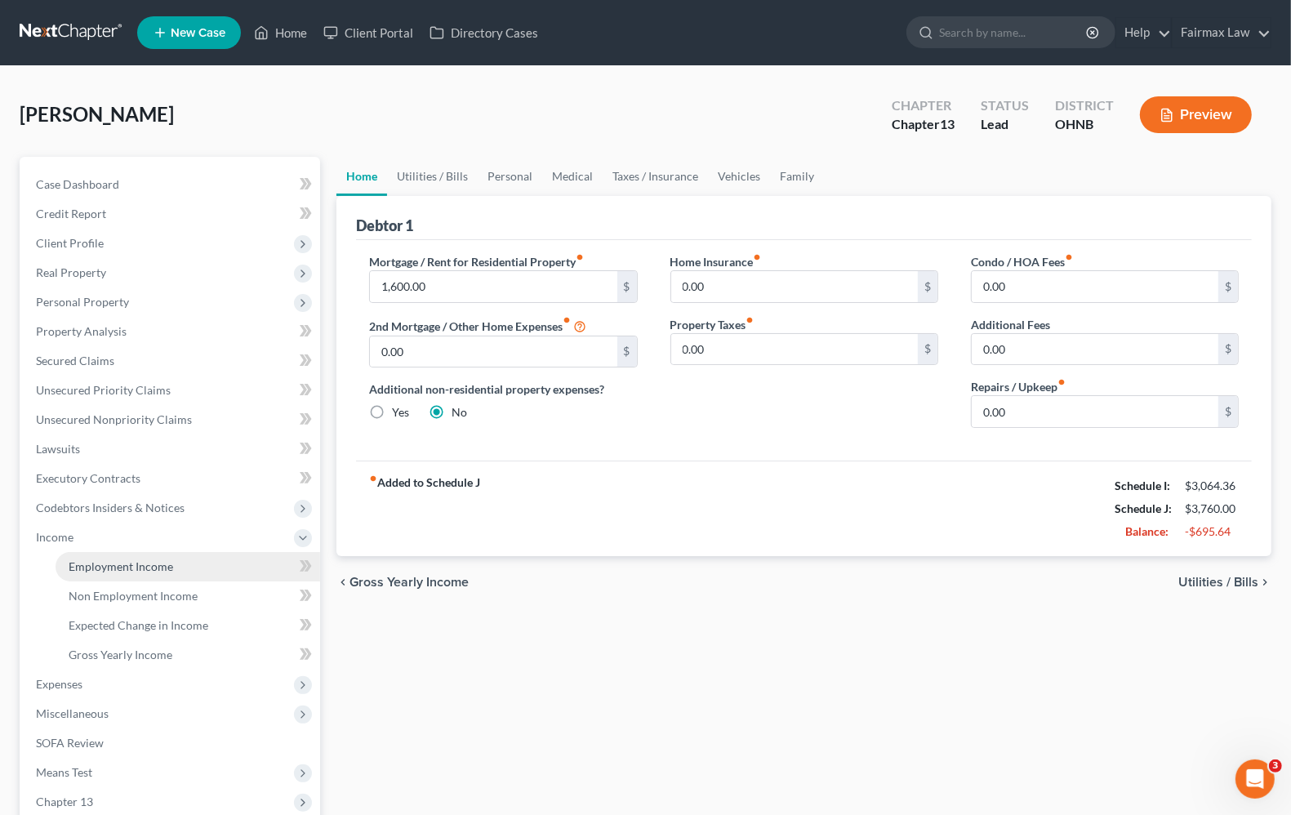
click at [84, 559] on span "Employment Income" at bounding box center [121, 566] width 104 height 14
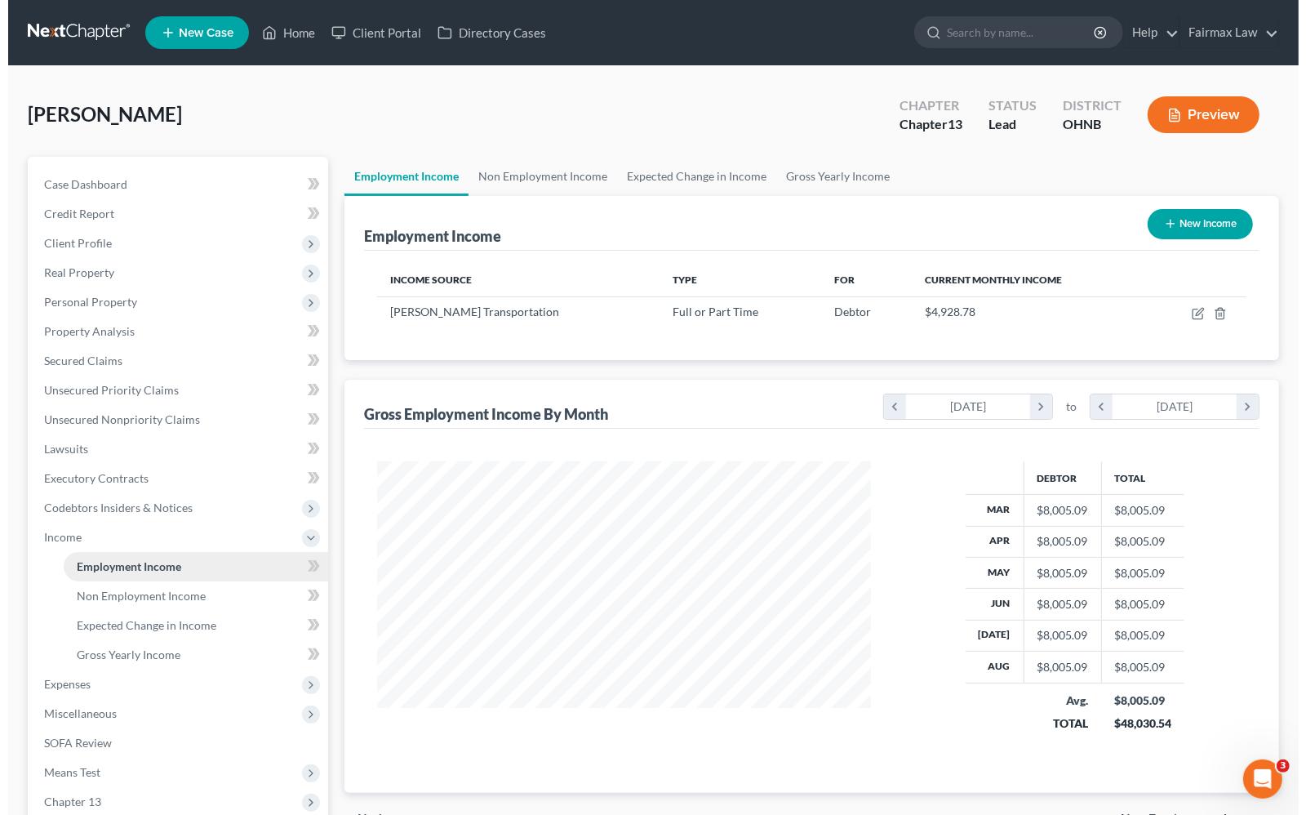
scroll to position [294, 525]
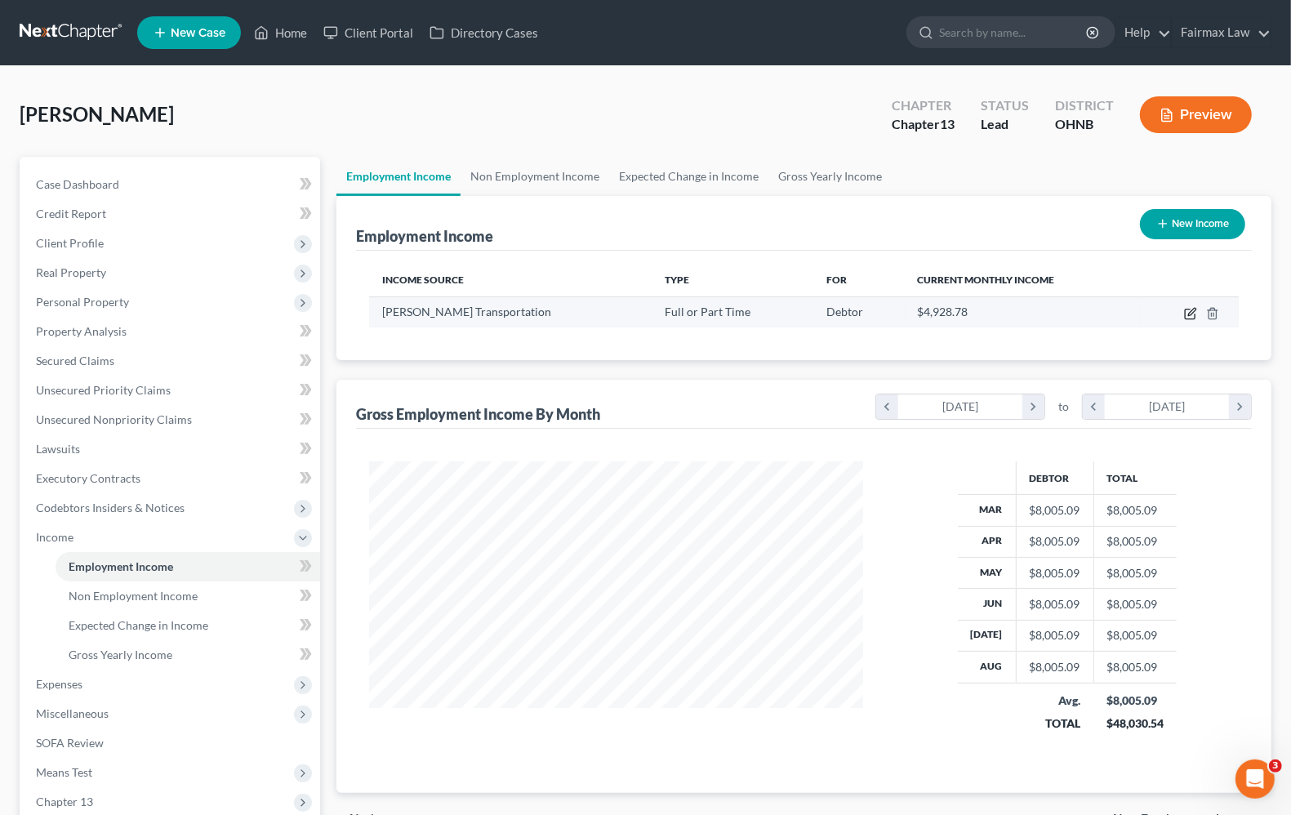
click at [1186, 313] on icon "button" at bounding box center [1190, 313] width 13 height 13
select select "0"
select select "36"
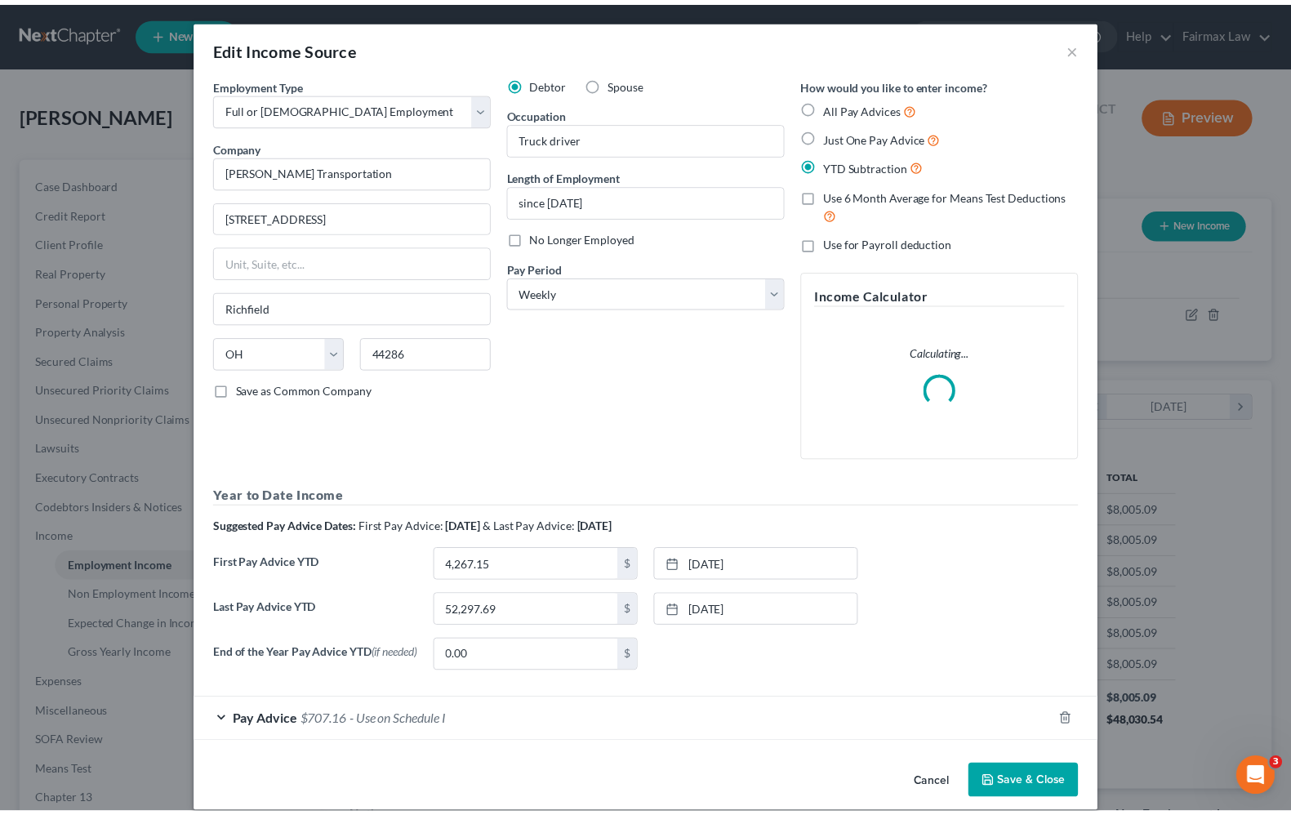
scroll to position [23, 0]
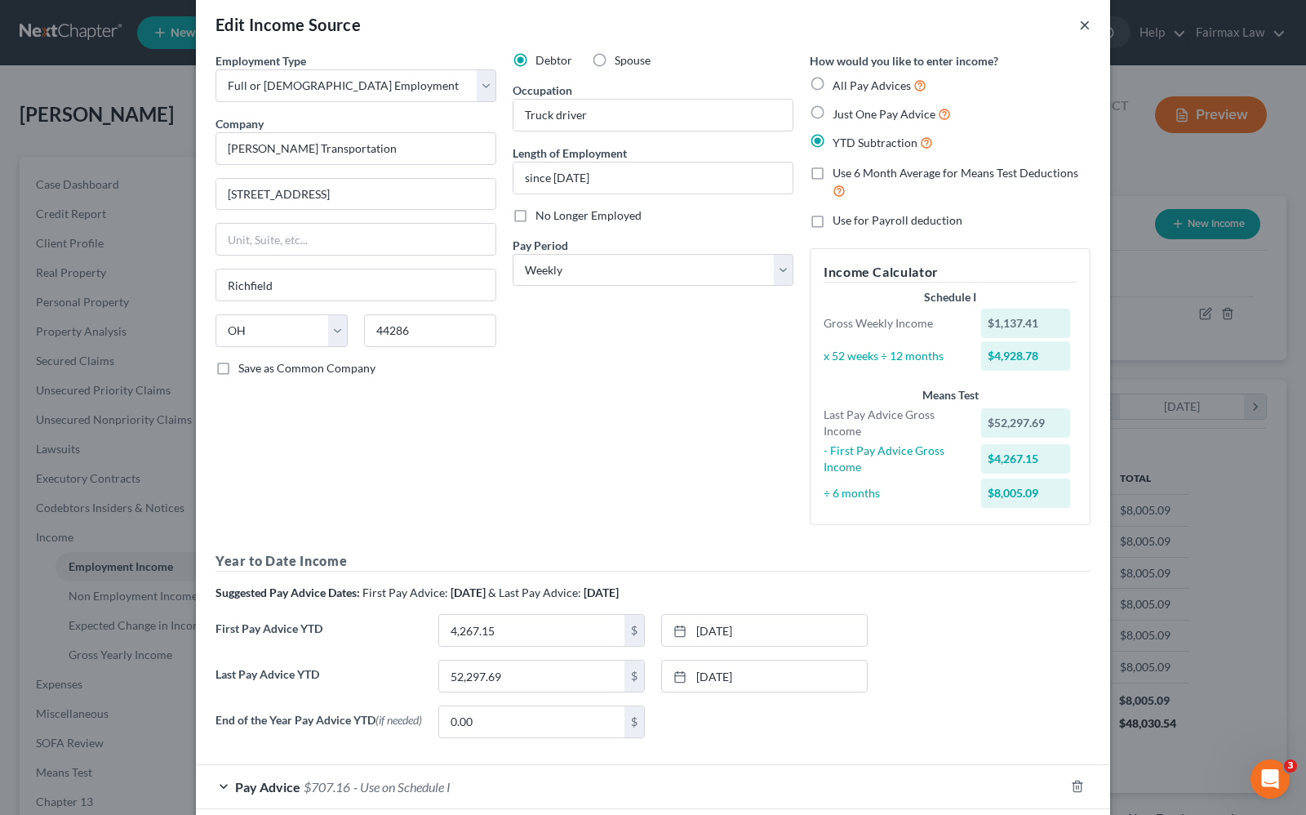
click at [1079, 29] on button "×" at bounding box center [1084, 25] width 11 height 20
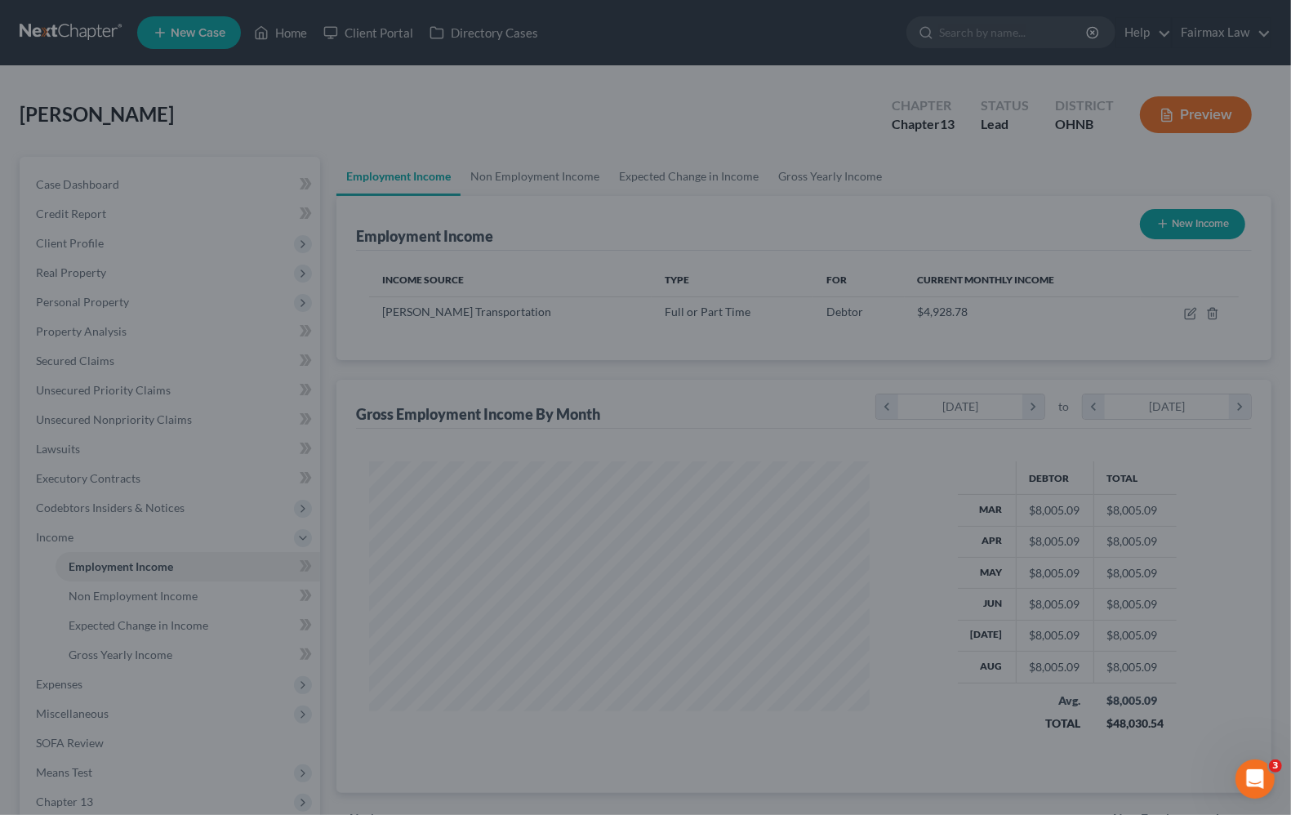
scroll to position [816067, 815834]
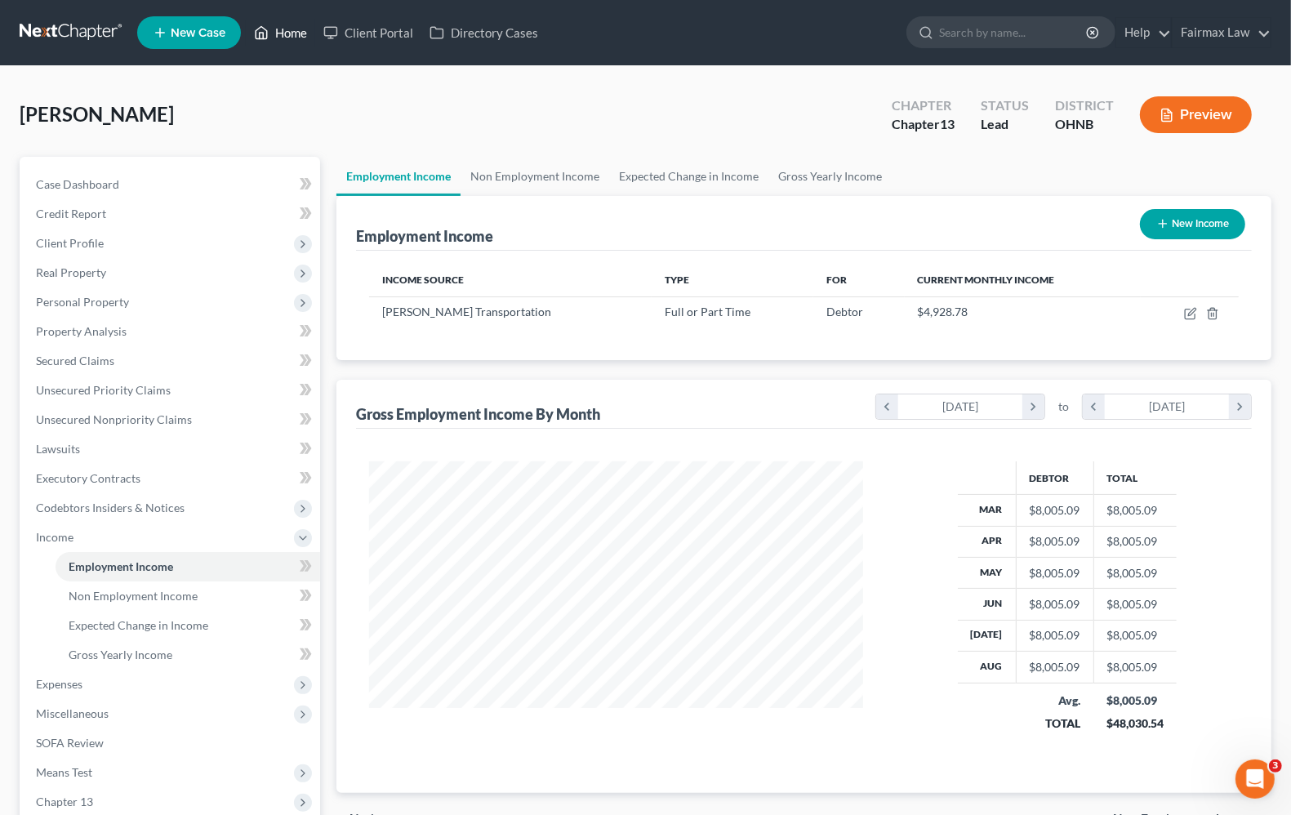
click at [280, 35] on link "Home" at bounding box center [280, 32] width 69 height 29
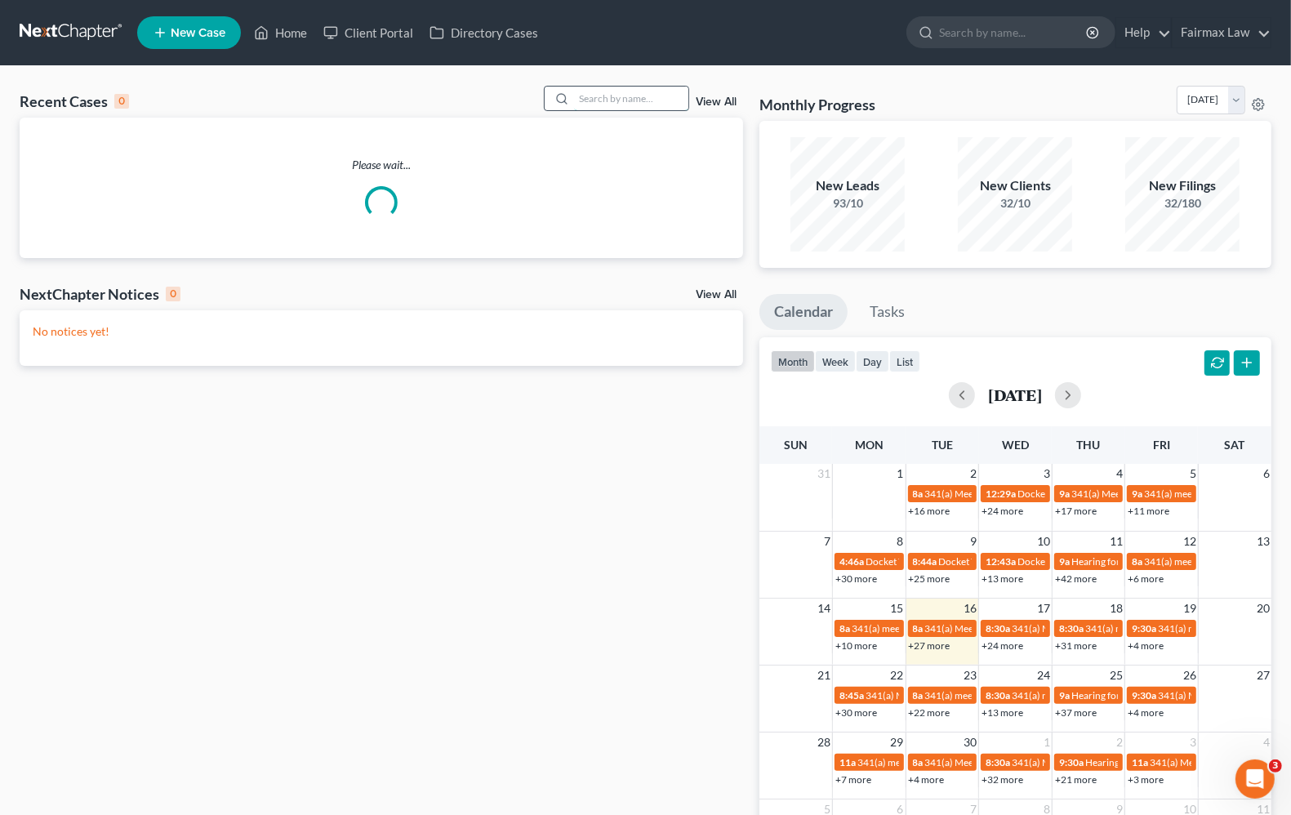
click at [654, 96] on input "search" at bounding box center [631, 99] width 114 height 24
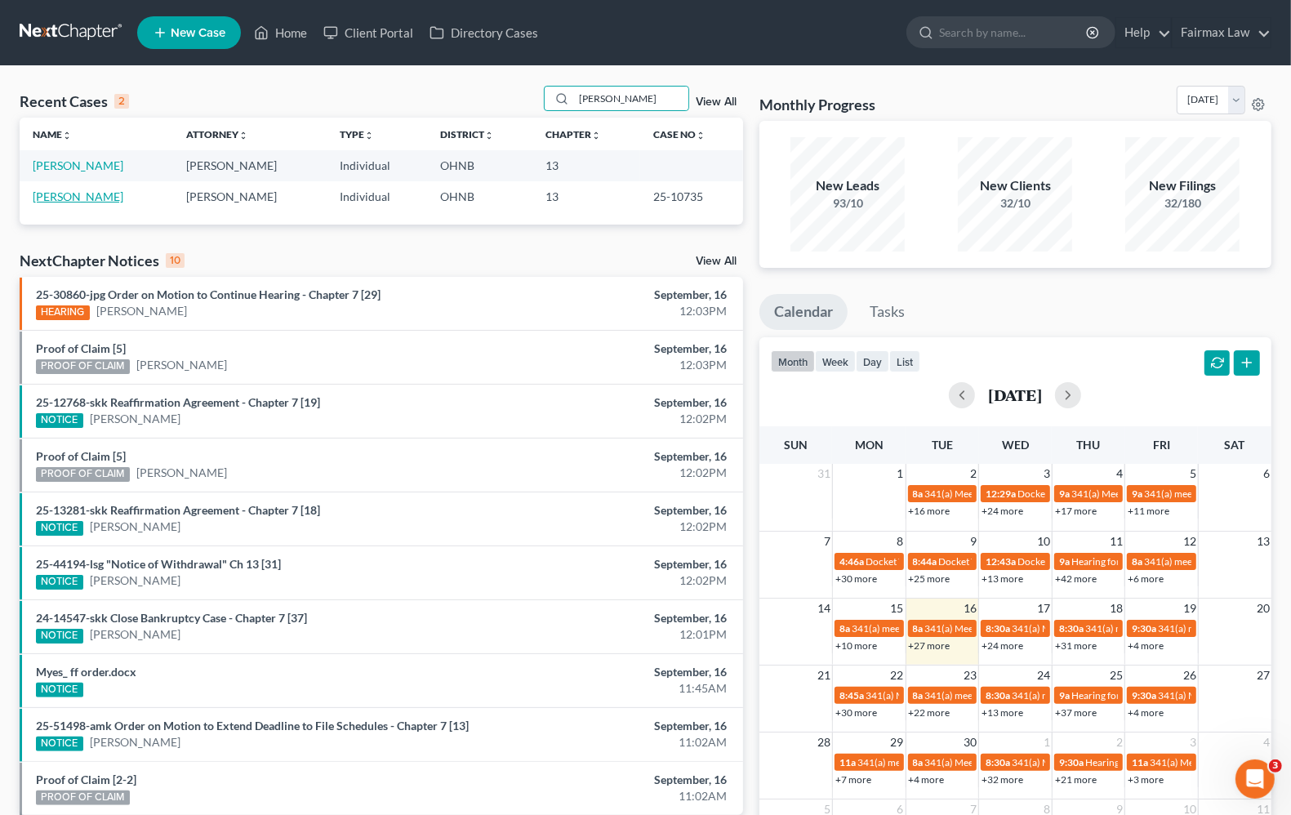
click at [65, 198] on link "[PERSON_NAME]" at bounding box center [78, 196] width 91 height 14
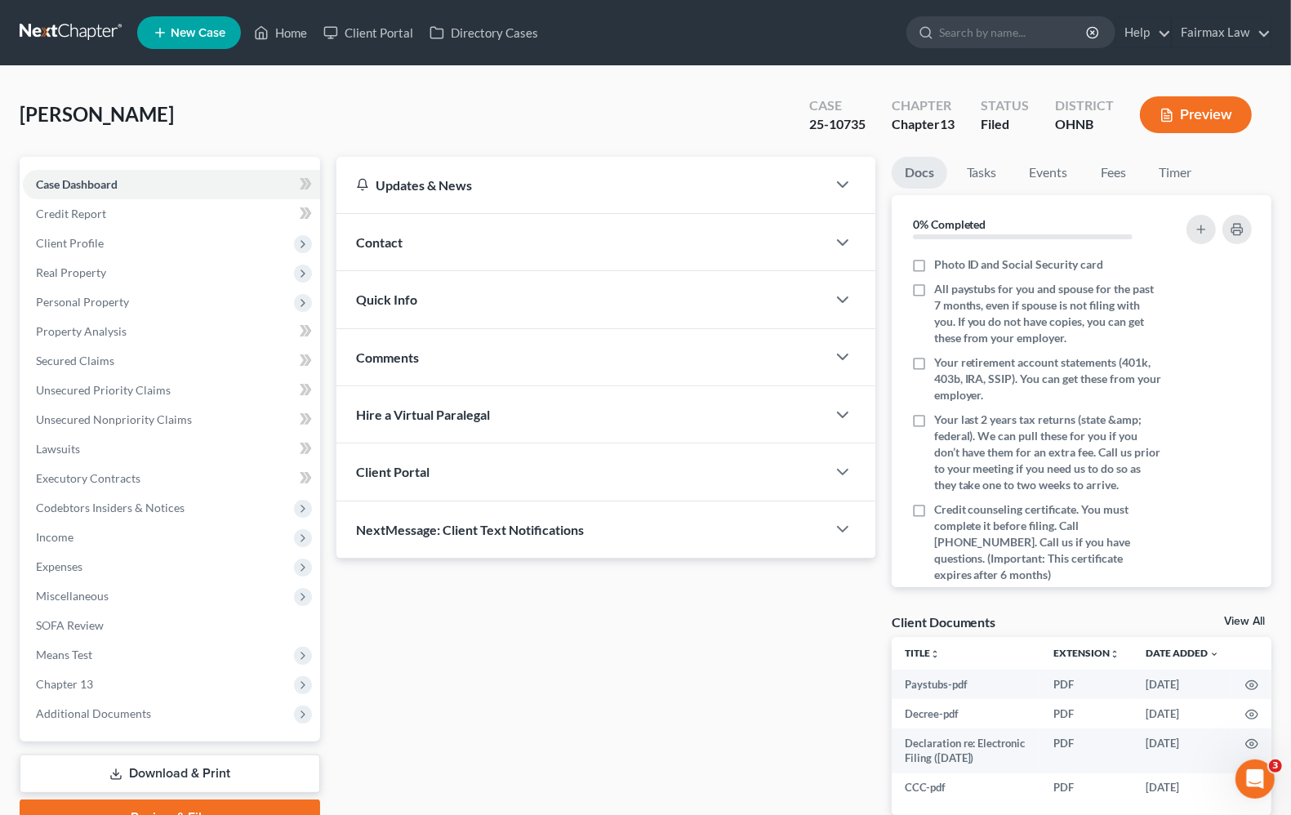
scroll to position [87, 0]
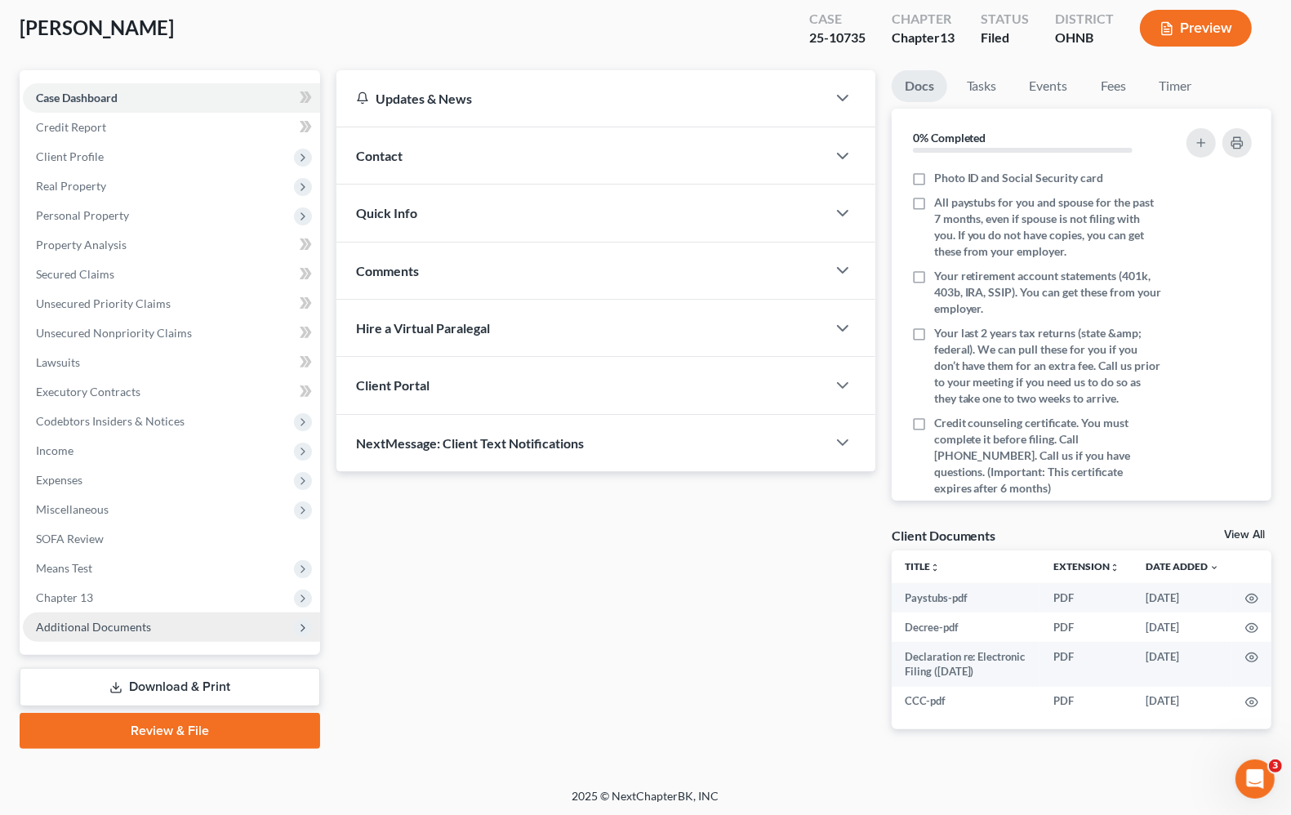
click at [82, 626] on span "Additional Documents" at bounding box center [93, 627] width 115 height 14
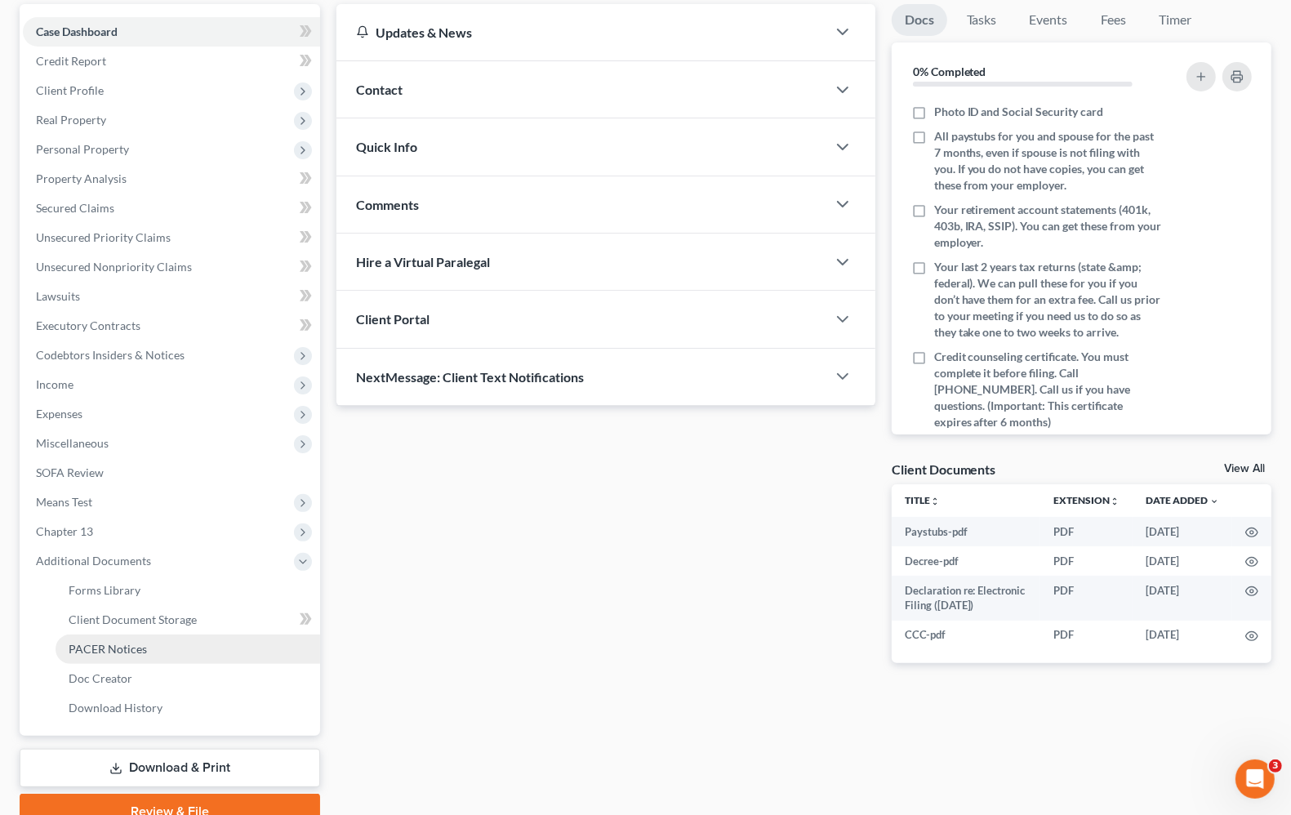
scroll to position [189, 0]
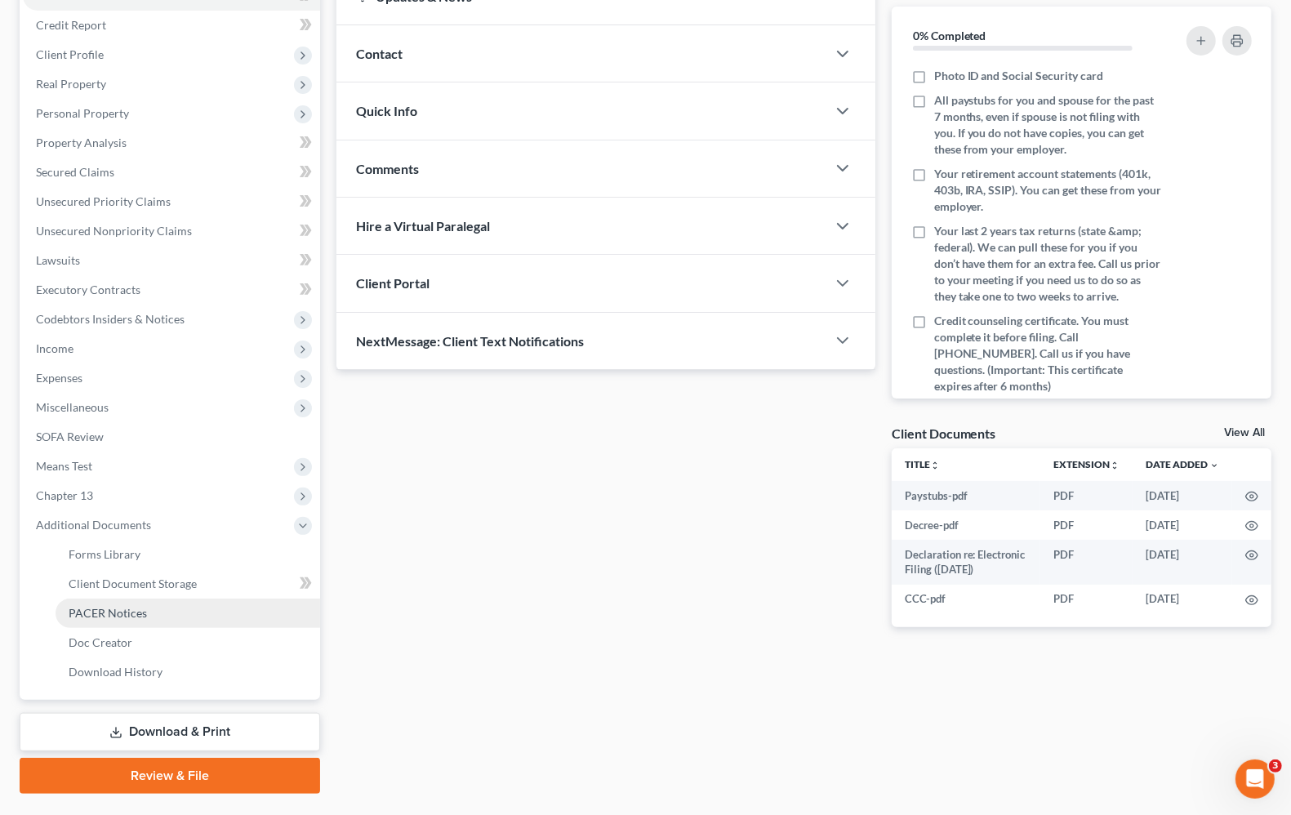
click at [127, 612] on span "PACER Notices" at bounding box center [108, 613] width 78 height 14
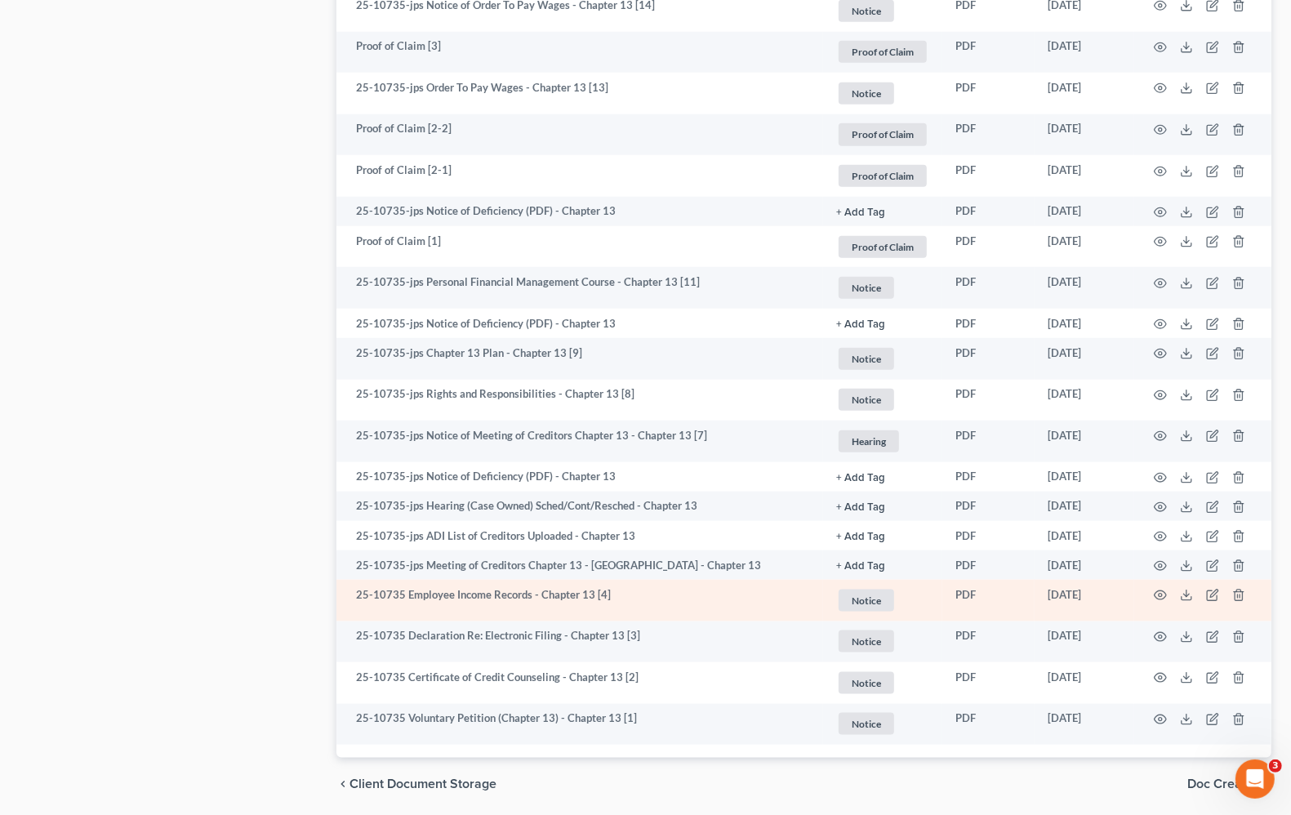
scroll to position [1302, 0]
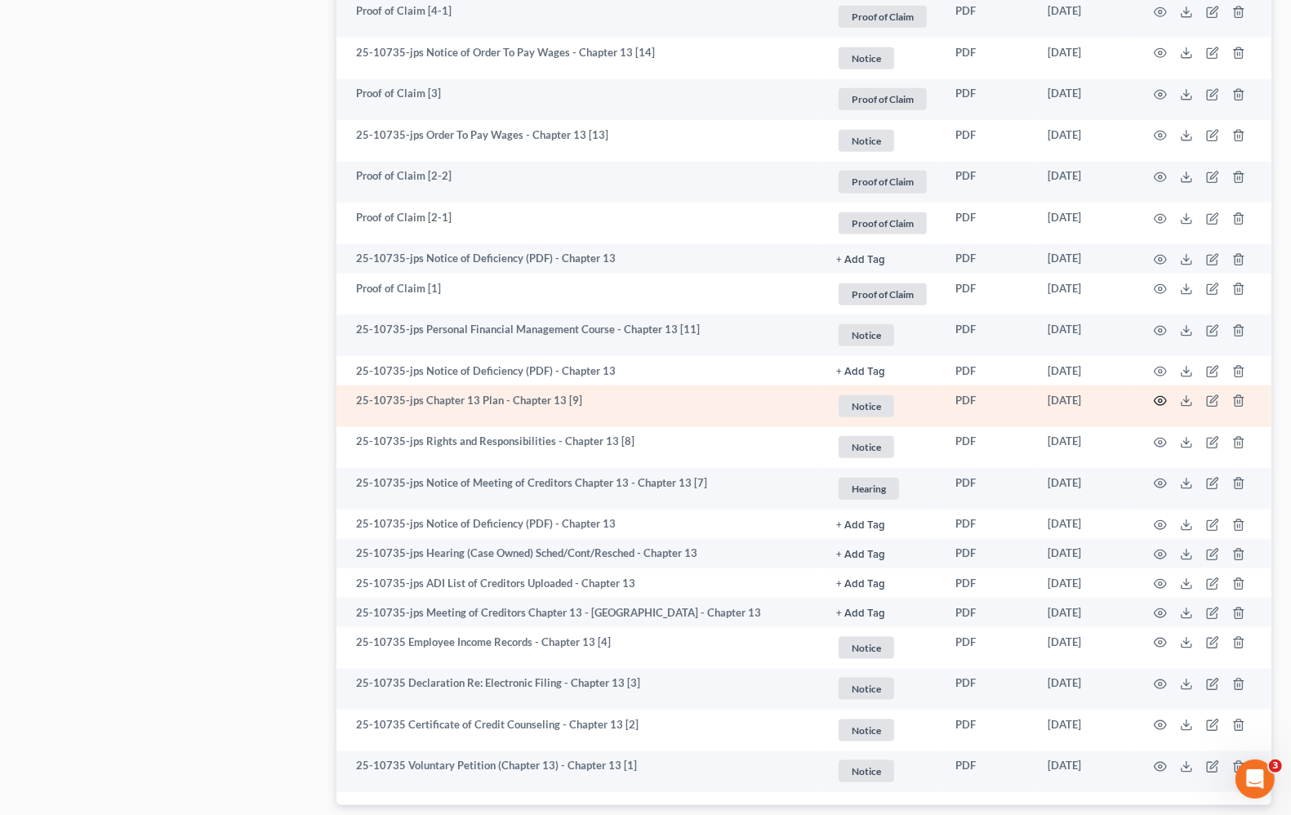
click at [1161, 401] on circle "button" at bounding box center [1159, 400] width 3 height 3
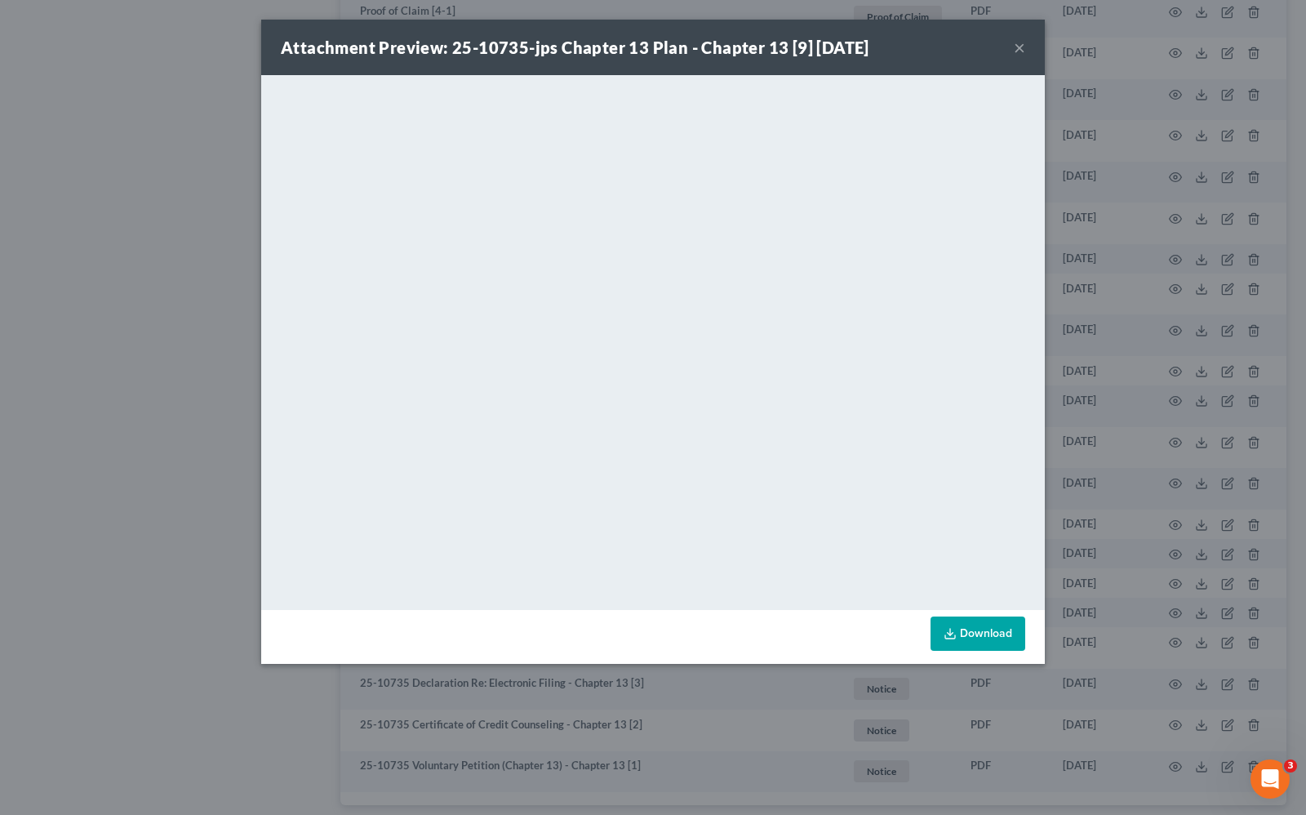
click at [1022, 50] on button "×" at bounding box center [1019, 48] width 11 height 20
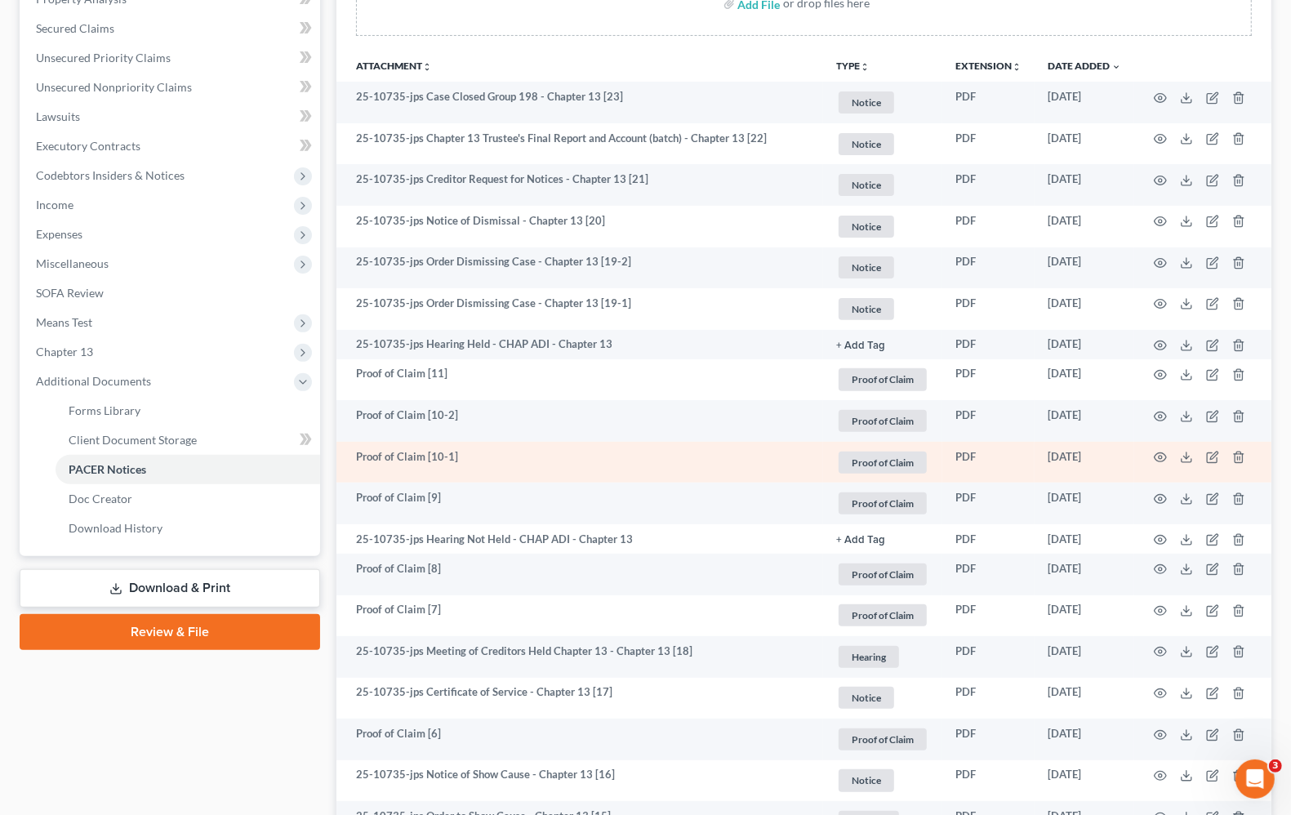
scroll to position [282, 0]
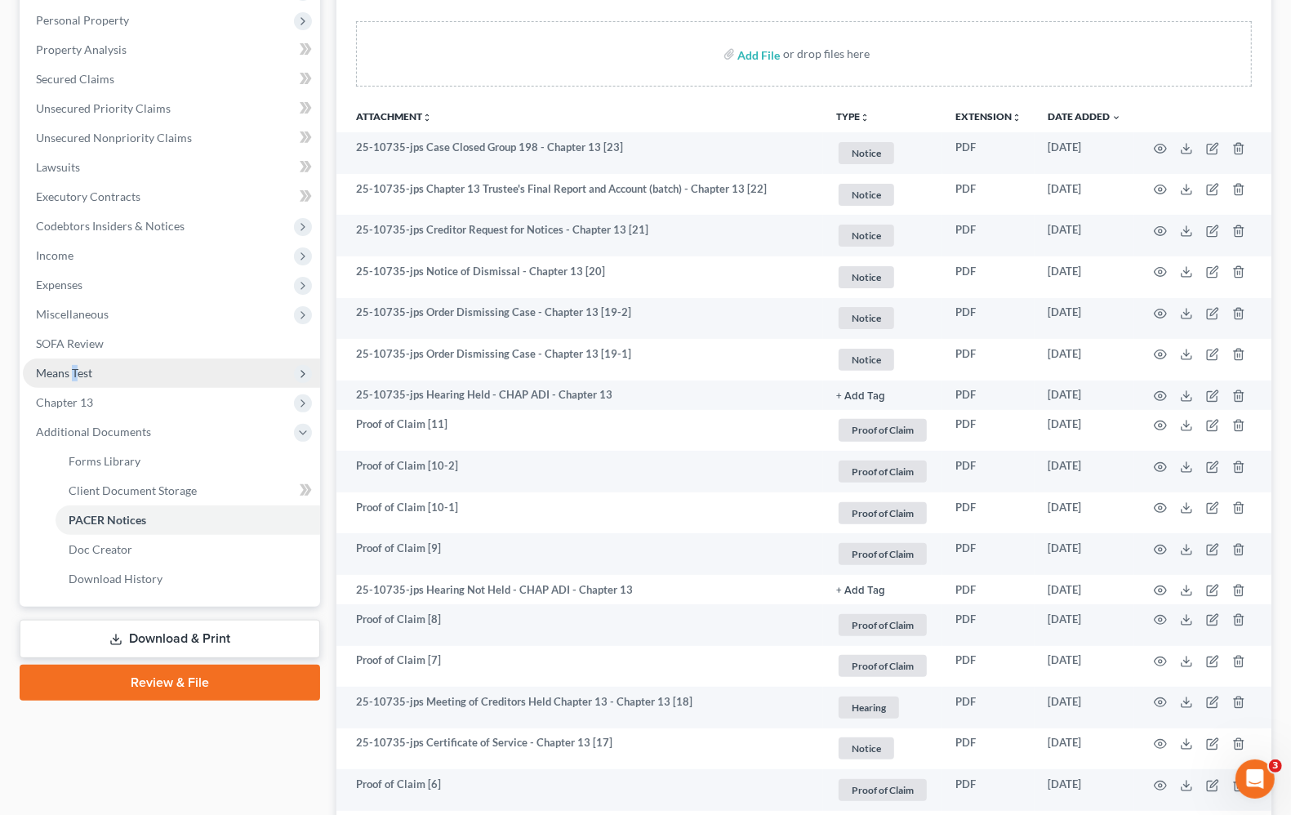
drag, startPoint x: 73, startPoint y: 366, endPoint x: 82, endPoint y: 369, distance: 9.6
click at [78, 366] on span "Means Test" at bounding box center [64, 373] width 56 height 14
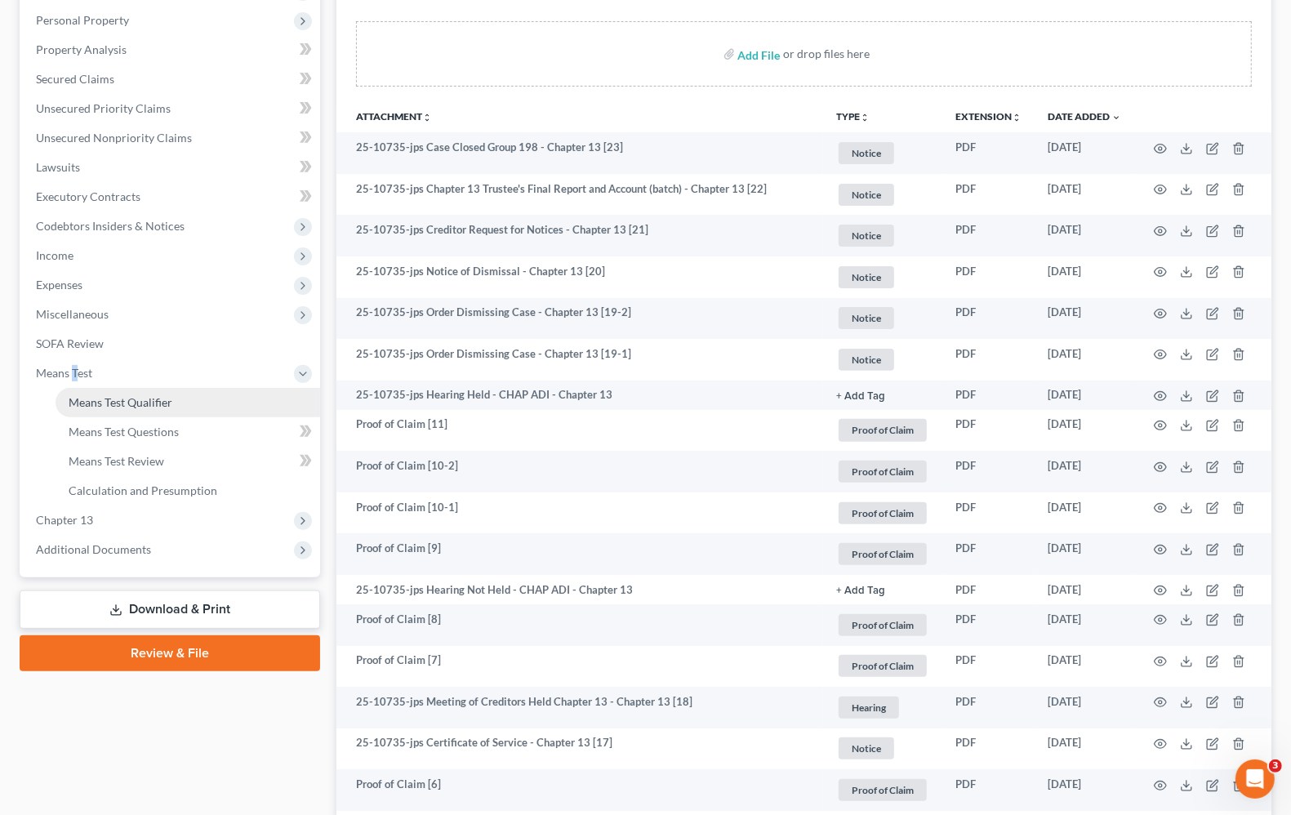
click at [131, 400] on span "Means Test Qualifier" at bounding box center [121, 402] width 104 height 14
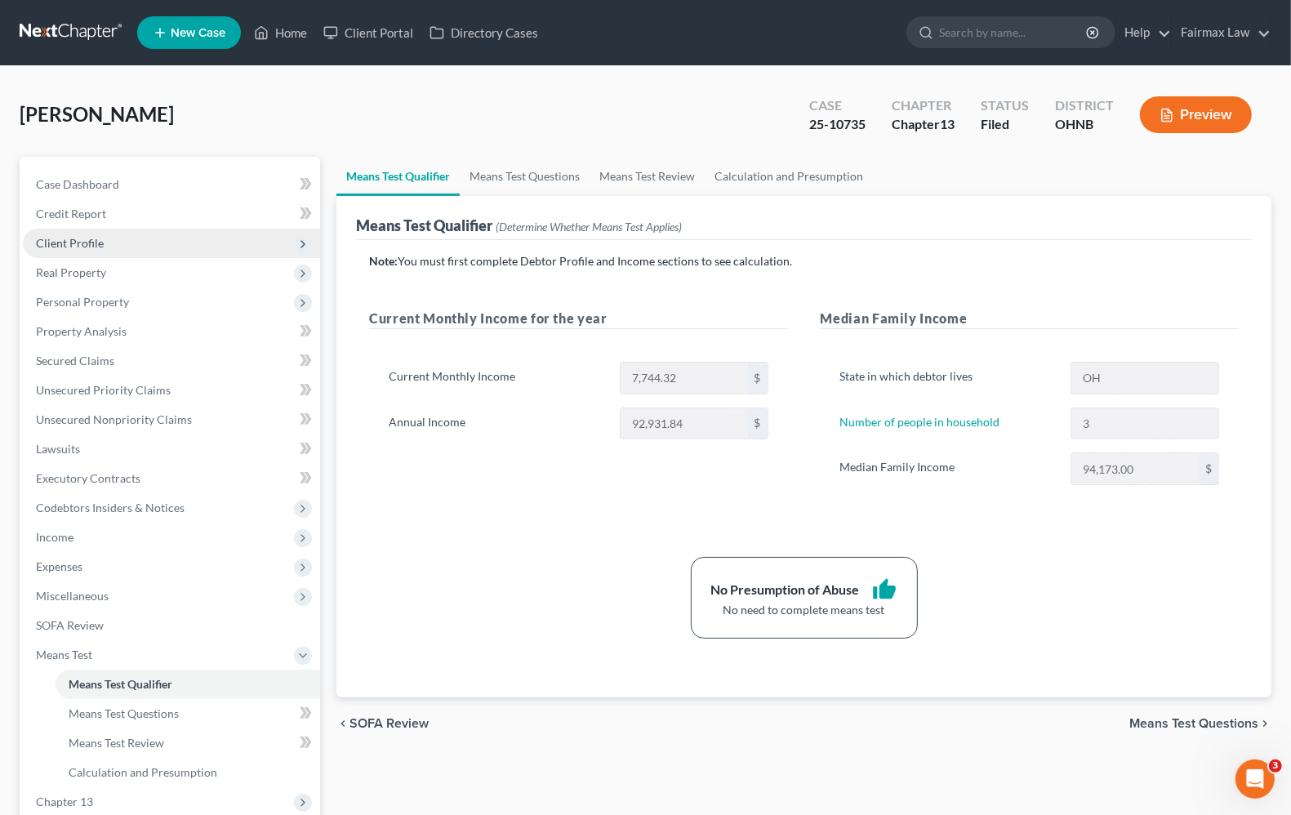
click at [55, 247] on span "Client Profile" at bounding box center [70, 243] width 68 height 14
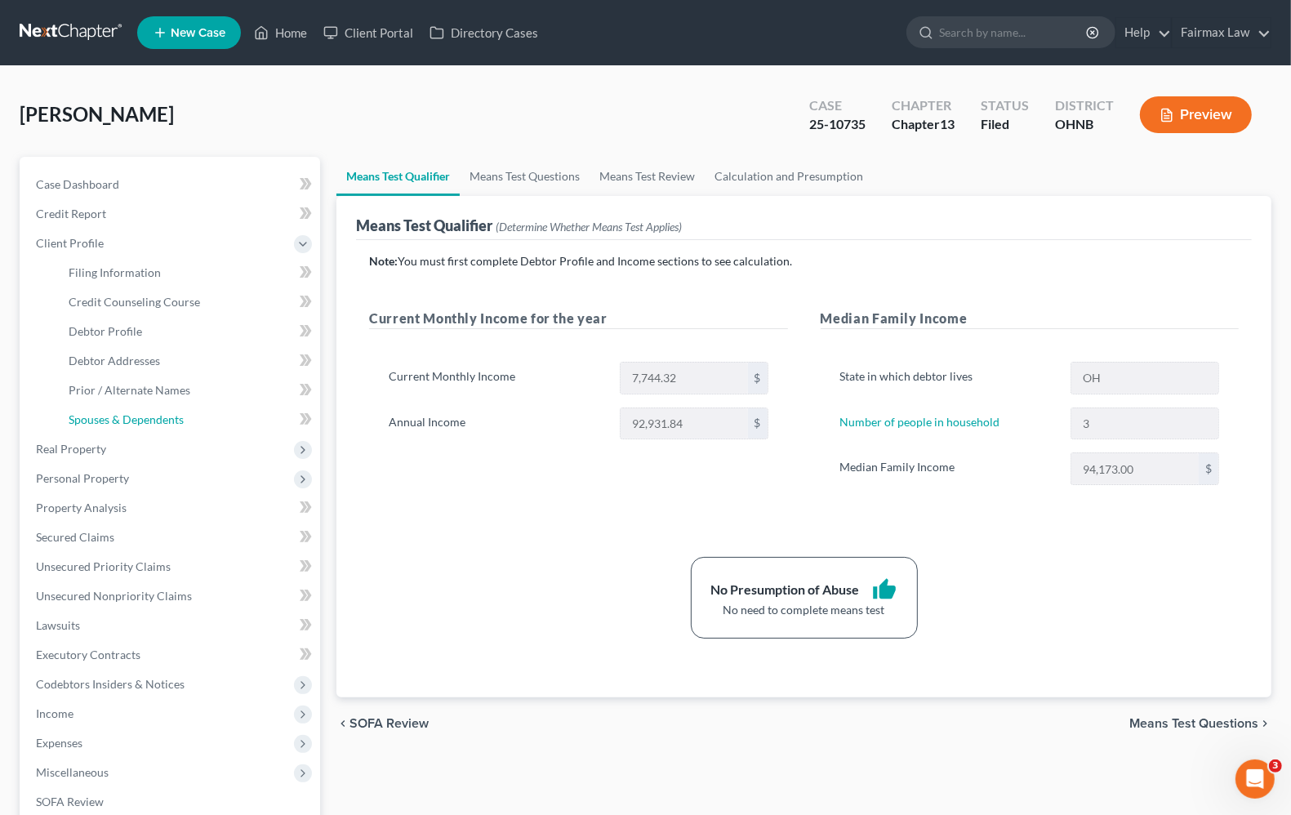
drag, startPoint x: 92, startPoint y: 418, endPoint x: 458, endPoint y: 482, distance: 371.4
click at [94, 418] on span "Spouses & Dependents" at bounding box center [126, 419] width 115 height 14
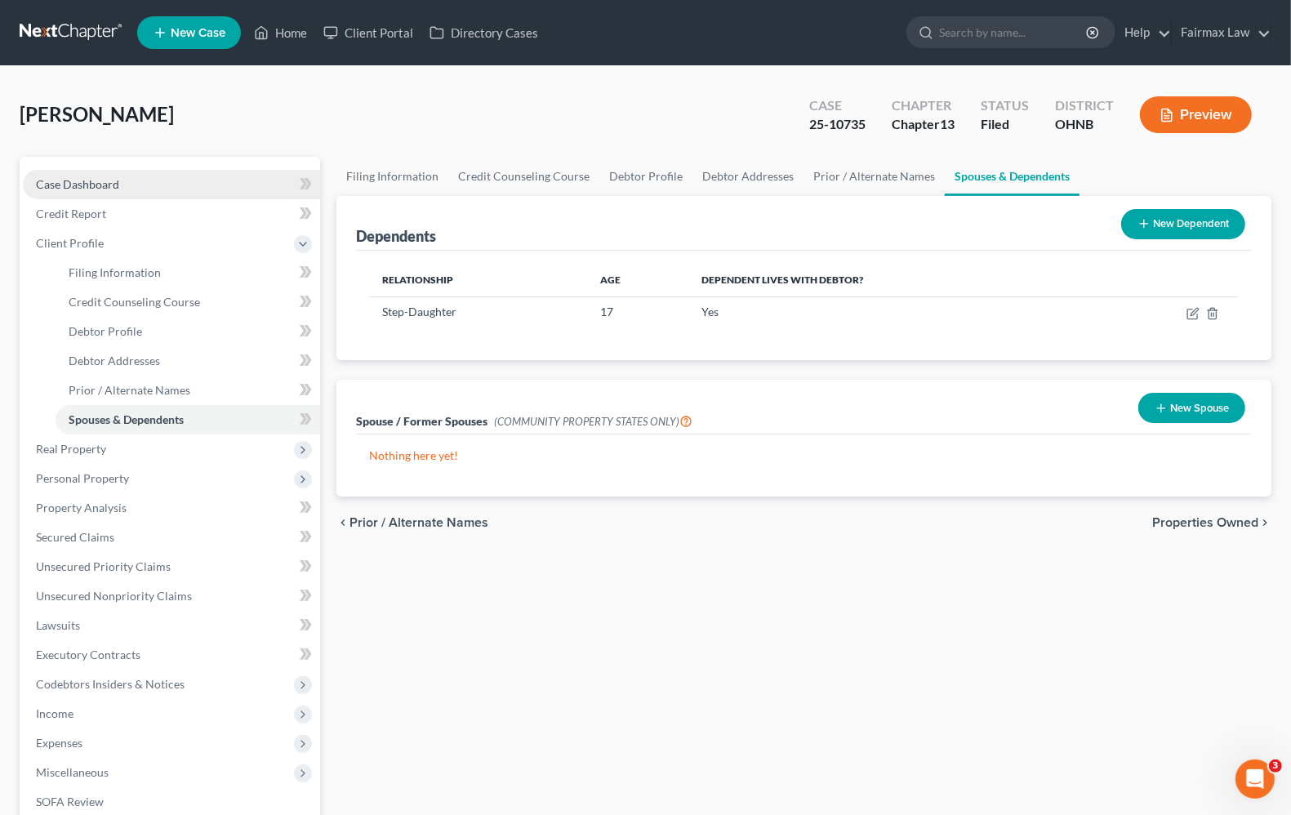
click at [58, 184] on span "Case Dashboard" at bounding box center [77, 184] width 83 height 14
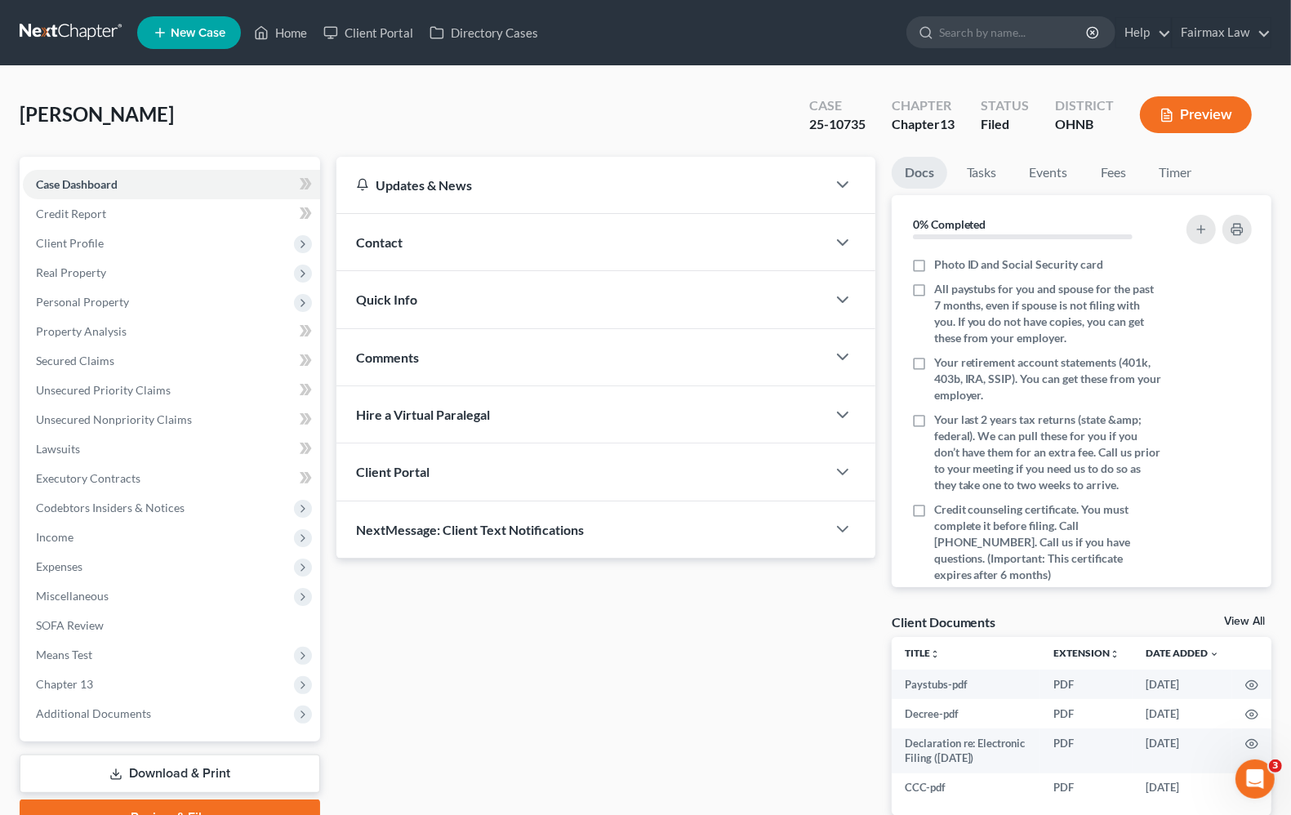
click at [594, 127] on div "[PERSON_NAME] Upgraded Case 25-10735 Chapter Chapter 13 Status [GEOGRAPHIC_DATA…" at bounding box center [645, 121] width 1251 height 71
click at [53, 548] on span "Income" at bounding box center [171, 536] width 297 height 29
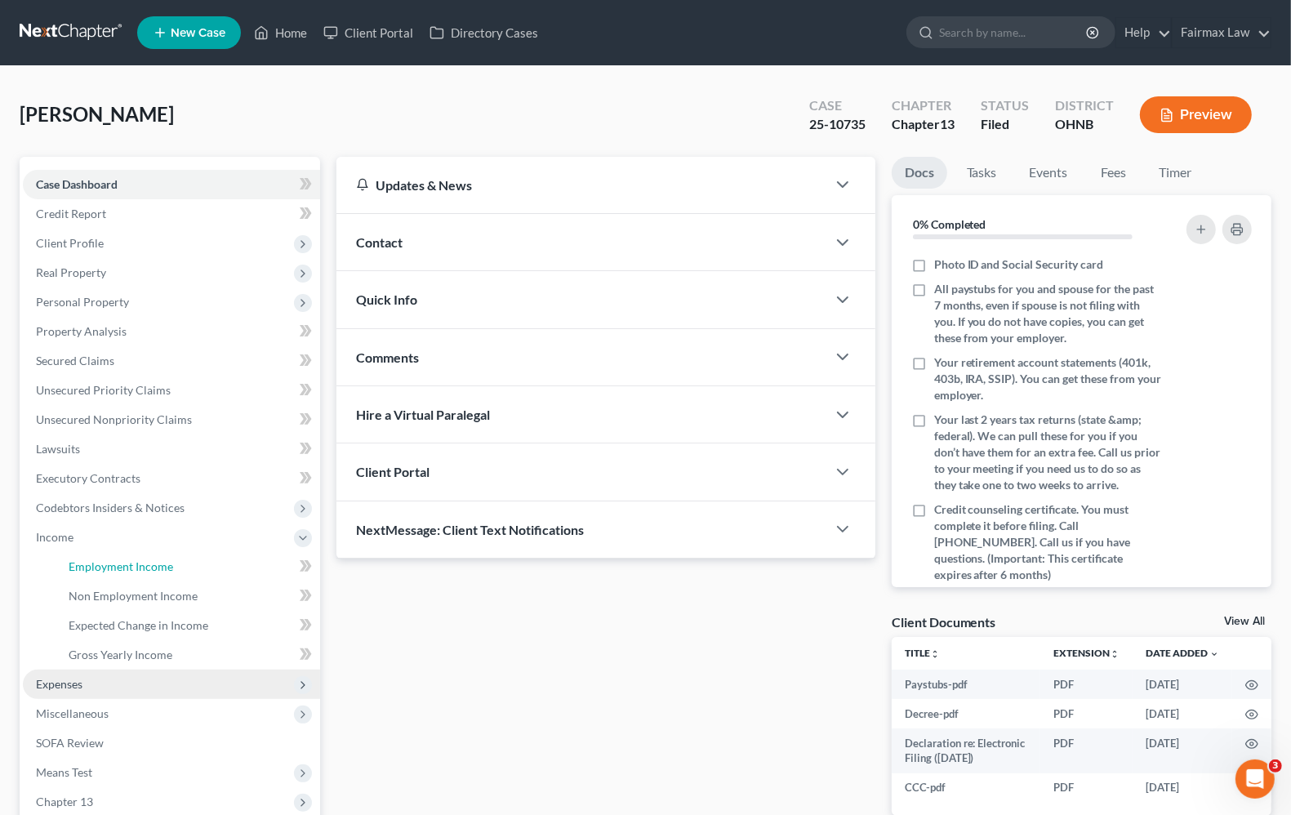
click at [67, 569] on link "Employment Income" at bounding box center [188, 566] width 265 height 29
click at [100, 576] on link "Employment Income" at bounding box center [188, 566] width 265 height 29
click at [74, 683] on span "Expenses" at bounding box center [59, 684] width 47 height 14
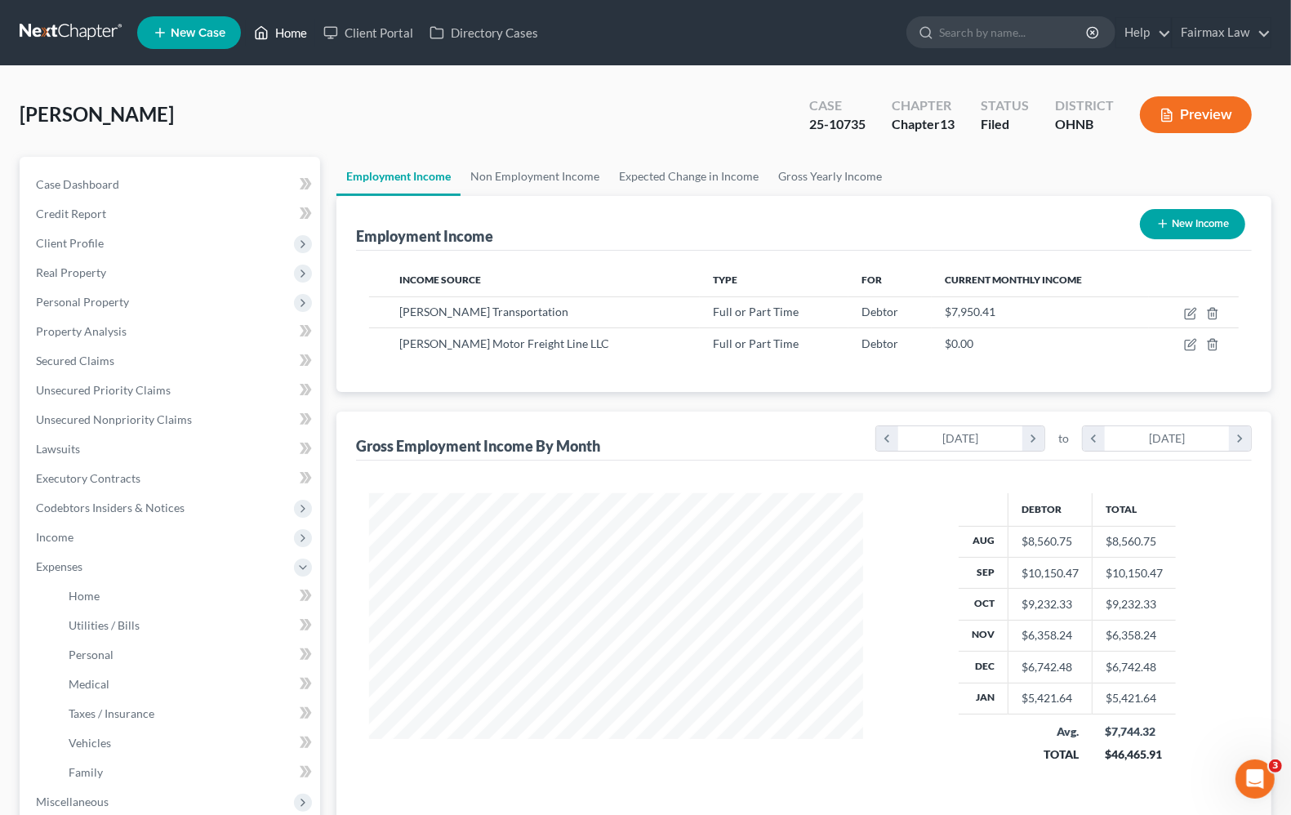
click at [276, 38] on link "Home" at bounding box center [280, 32] width 69 height 29
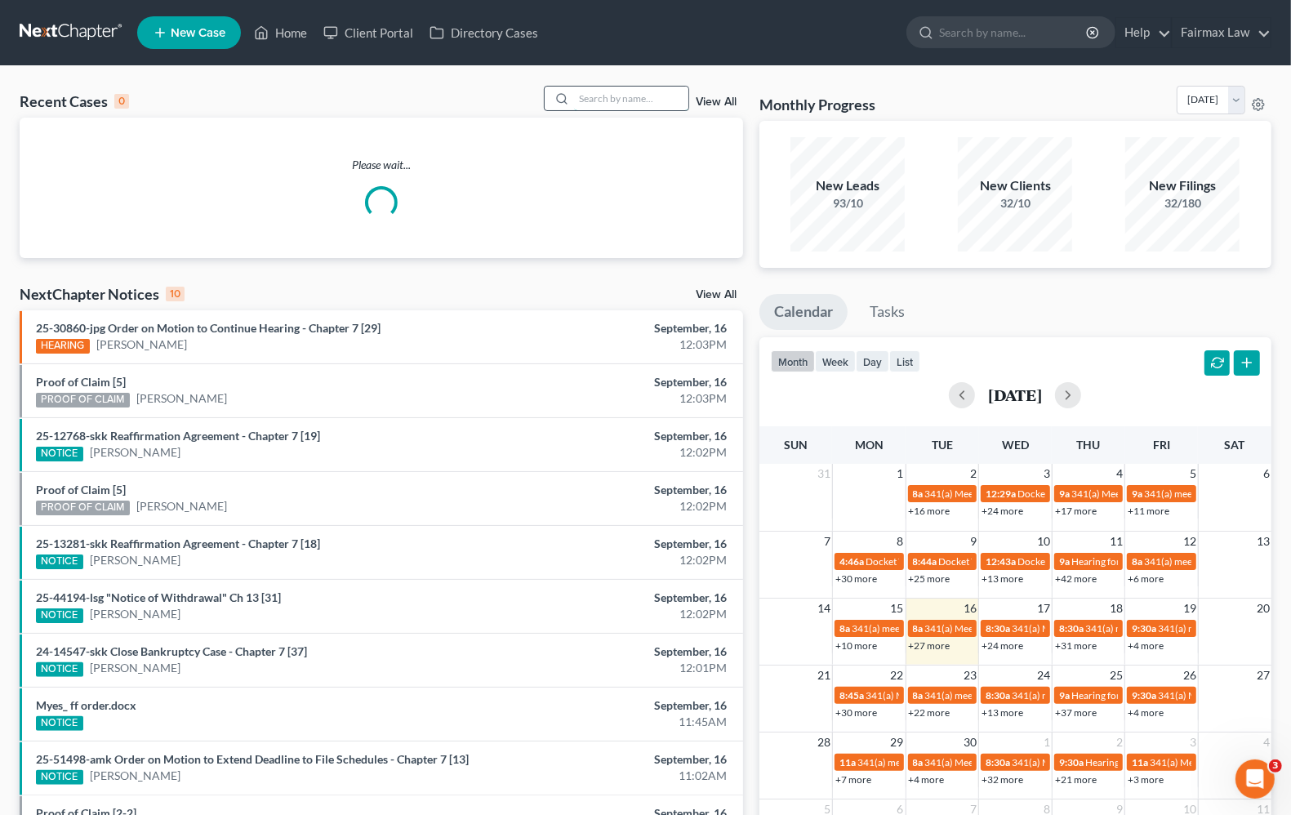
click at [650, 99] on input "search" at bounding box center [631, 99] width 114 height 24
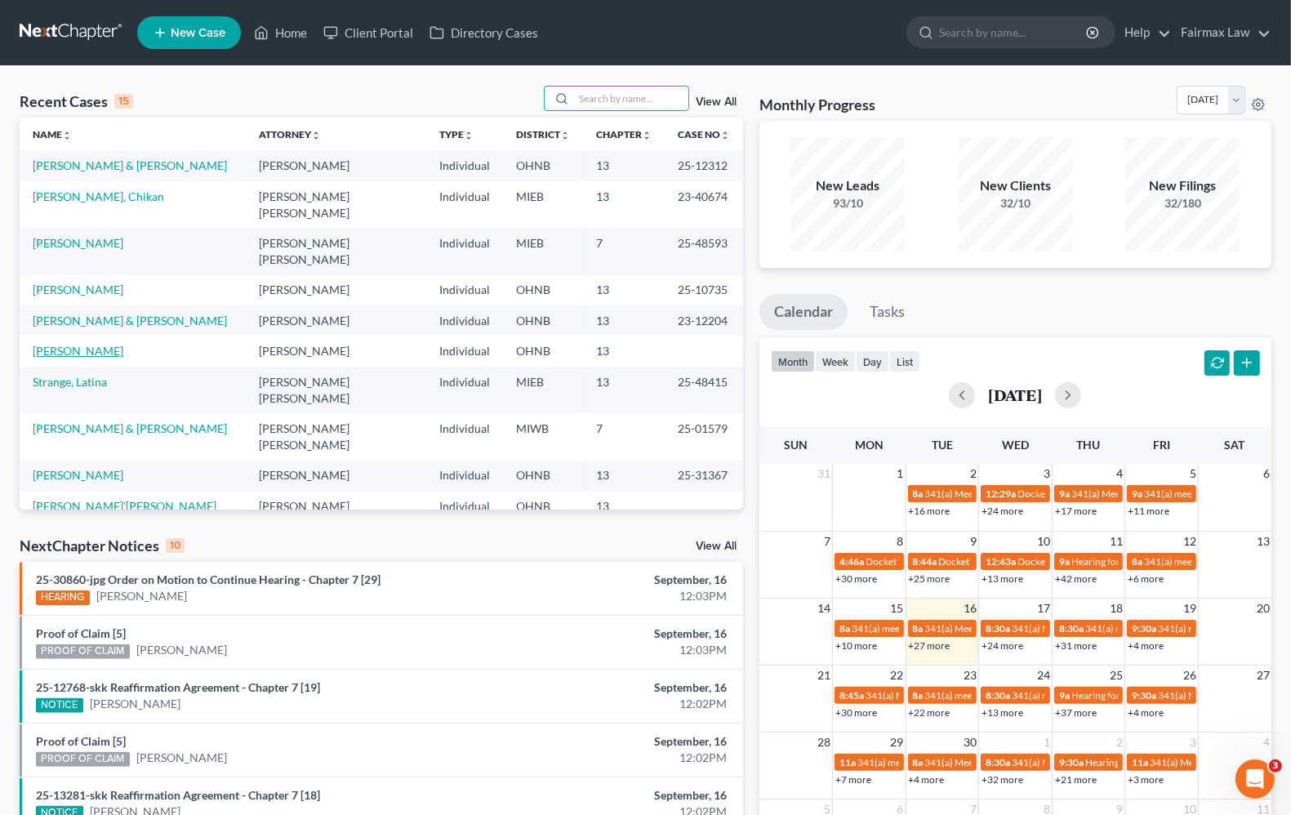
click at [80, 344] on link "[PERSON_NAME]" at bounding box center [78, 351] width 91 height 14
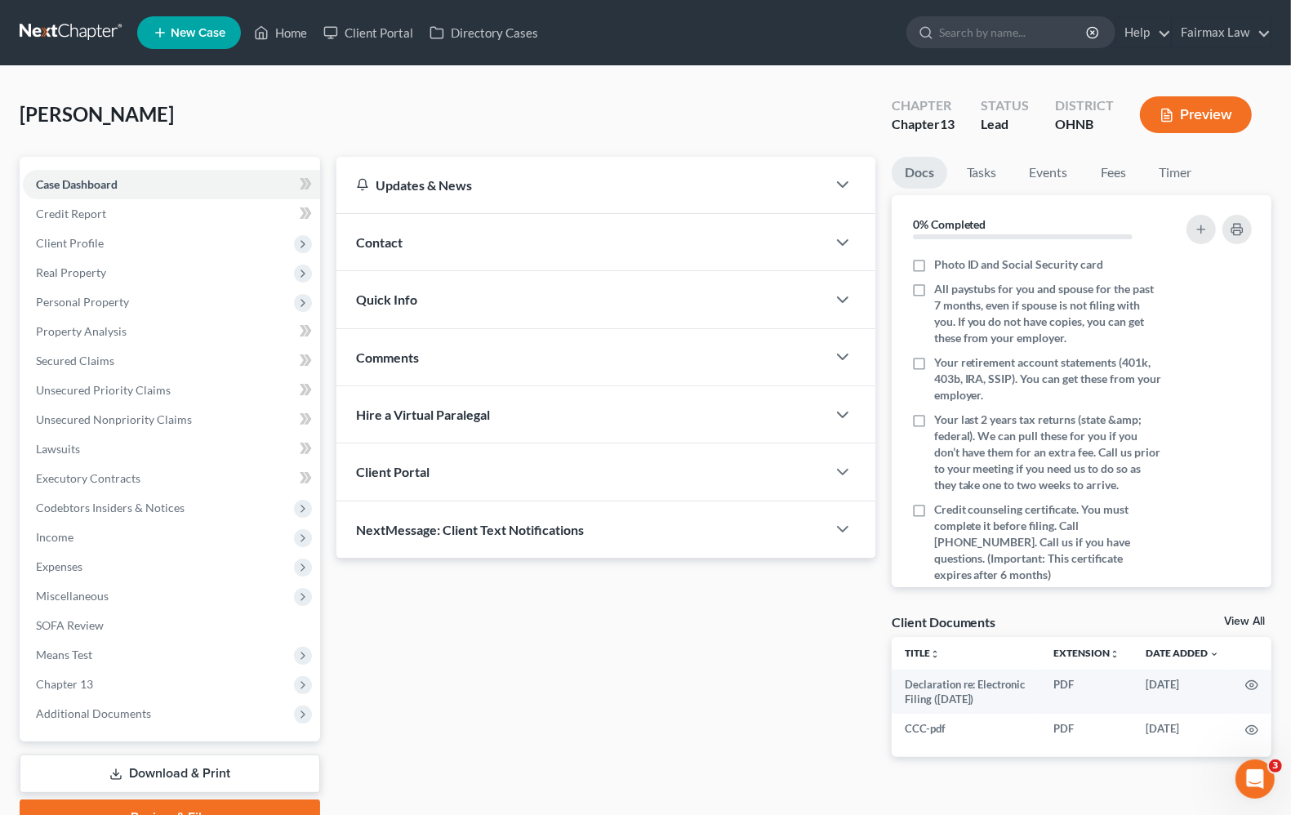
click at [589, 706] on div "Updates & News × [US_STATE] [GEOGRAPHIC_DATA] Notes: [DATE] - The Northern Dist…" at bounding box center [605, 470] width 554 height 626
click at [68, 682] on span "Chapter 13" at bounding box center [64, 684] width 57 height 14
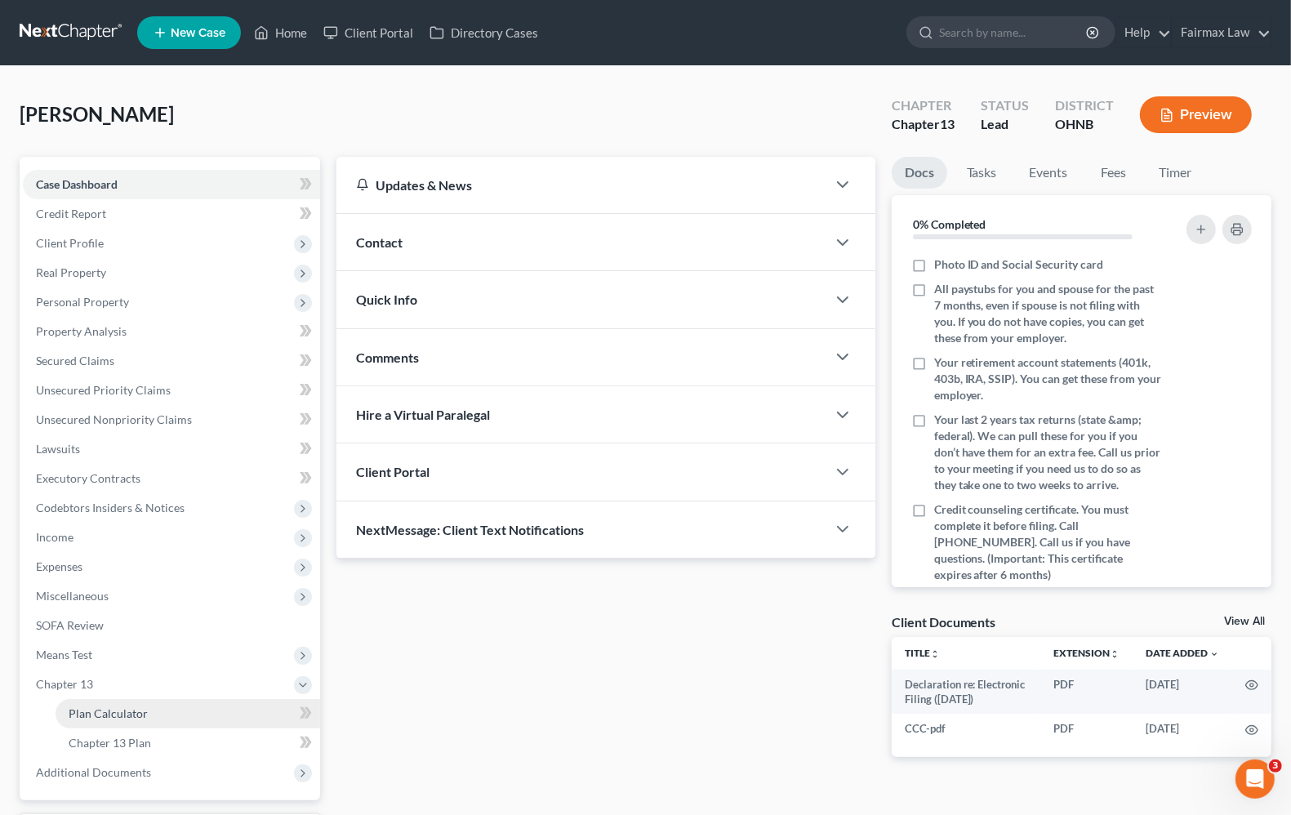
click at [84, 711] on span "Plan Calculator" at bounding box center [108, 713] width 79 height 14
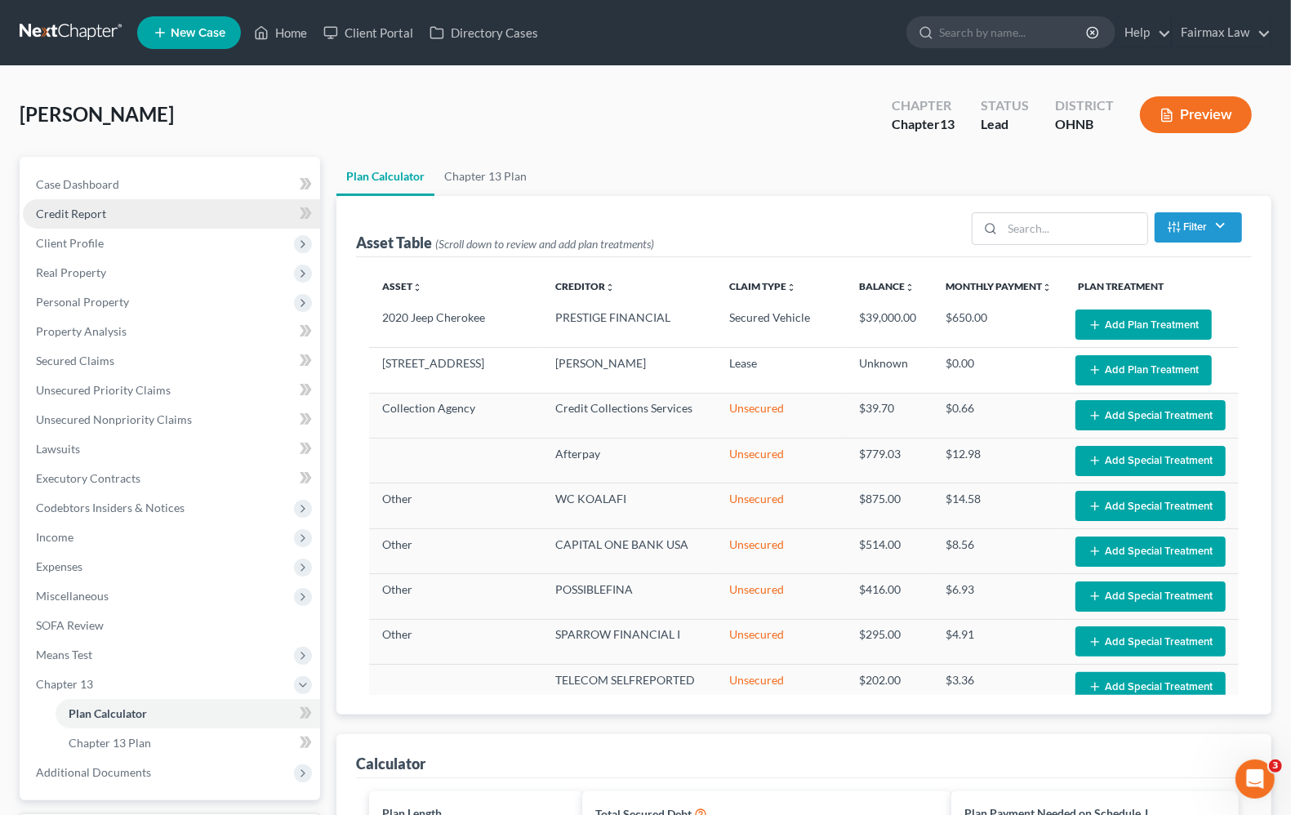
click at [111, 222] on link "Credit Report" at bounding box center [171, 213] width 297 height 29
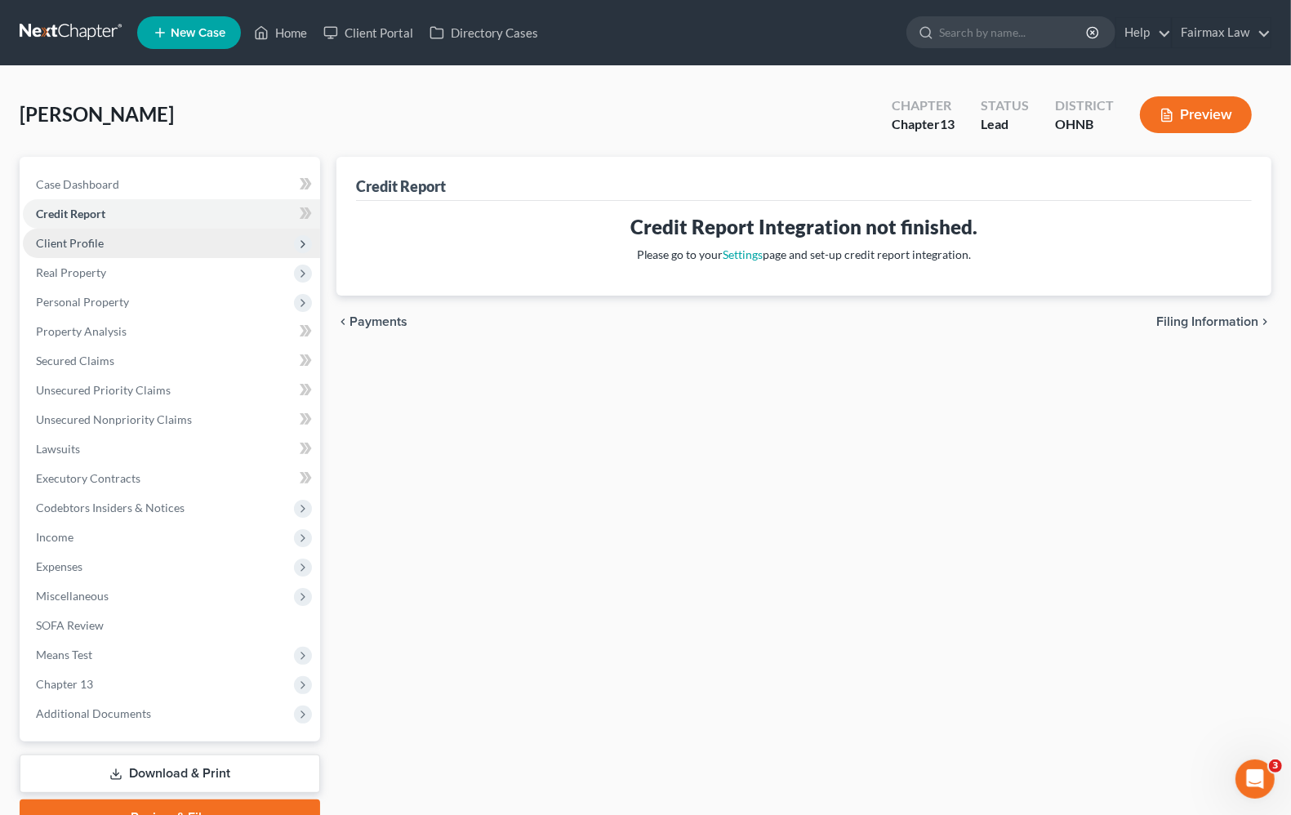
click at [90, 251] on span "Client Profile" at bounding box center [171, 243] width 297 height 29
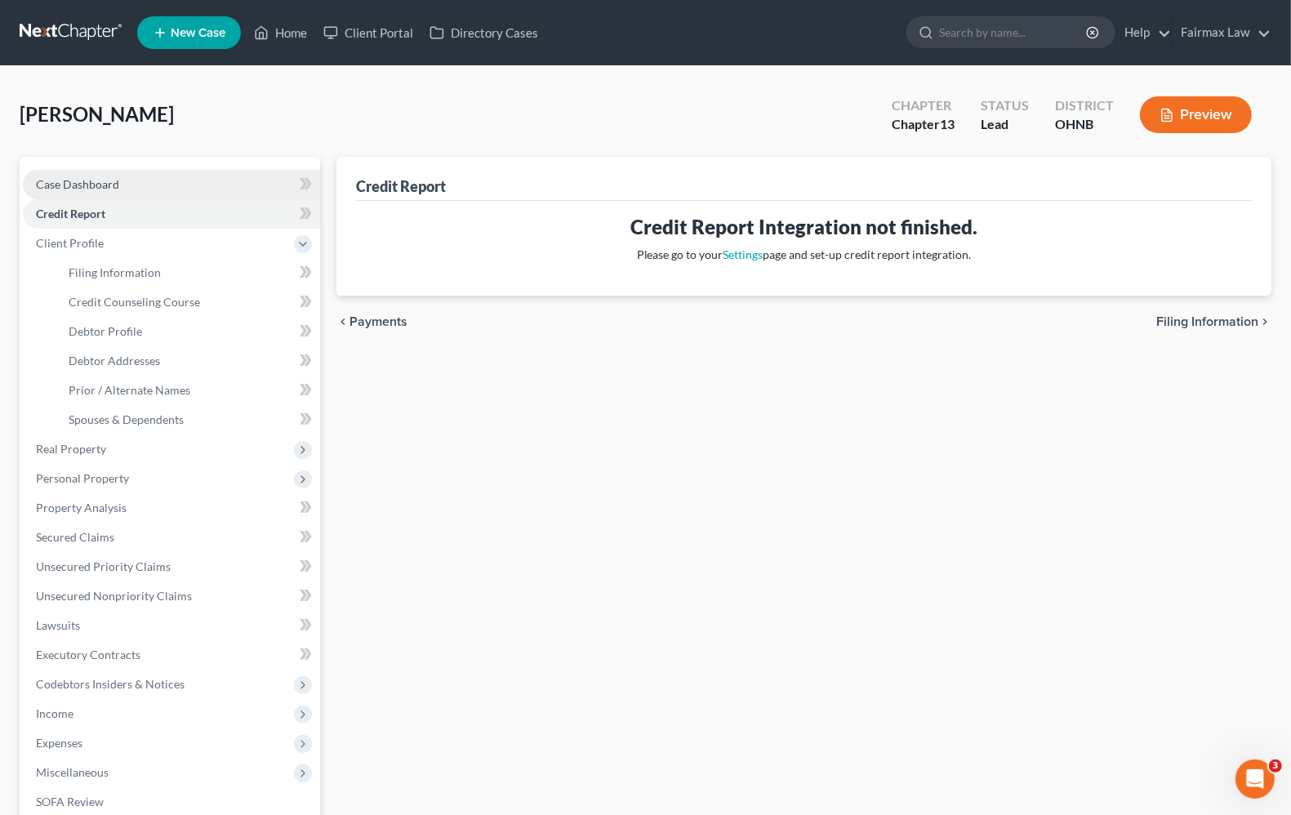
click at [76, 185] on span "Case Dashboard" at bounding box center [77, 184] width 83 height 14
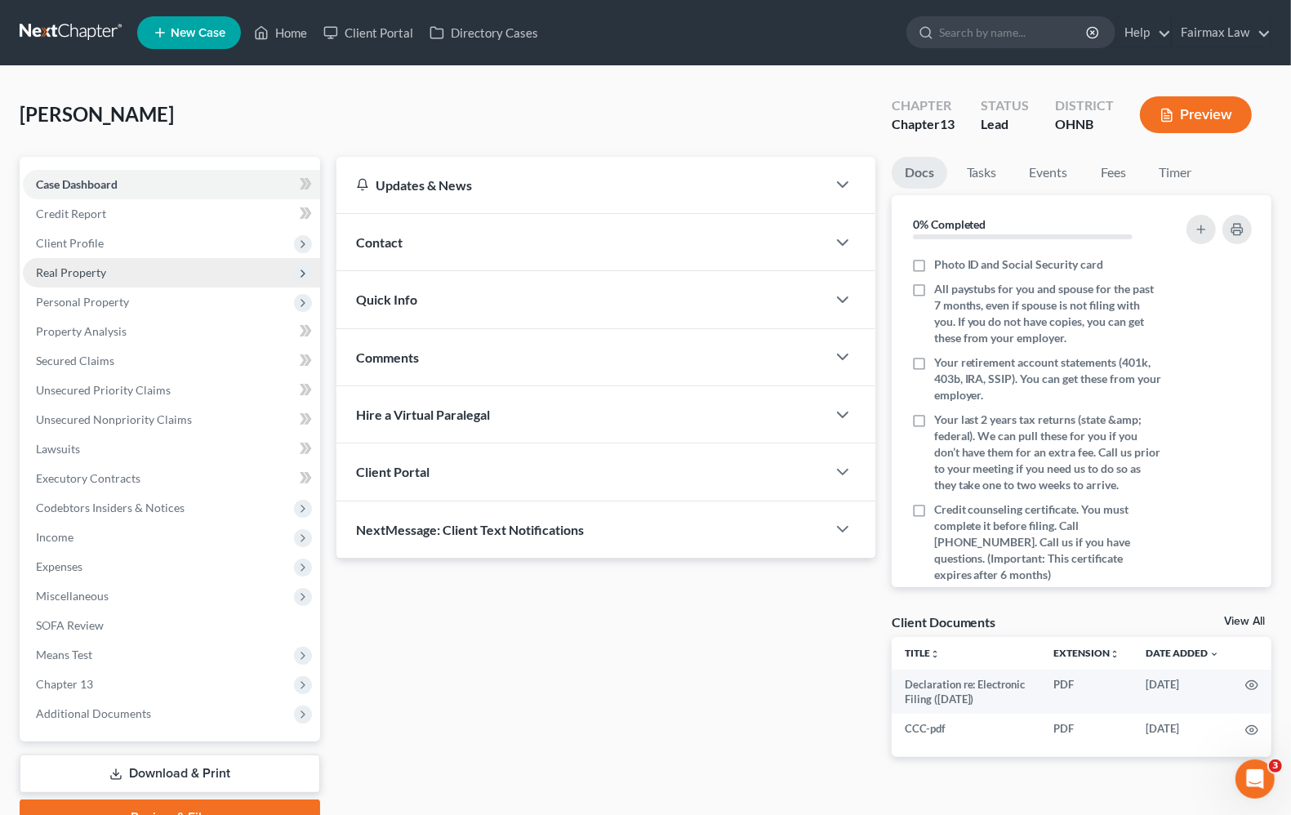
click at [62, 279] on span "Real Property" at bounding box center [171, 272] width 297 height 29
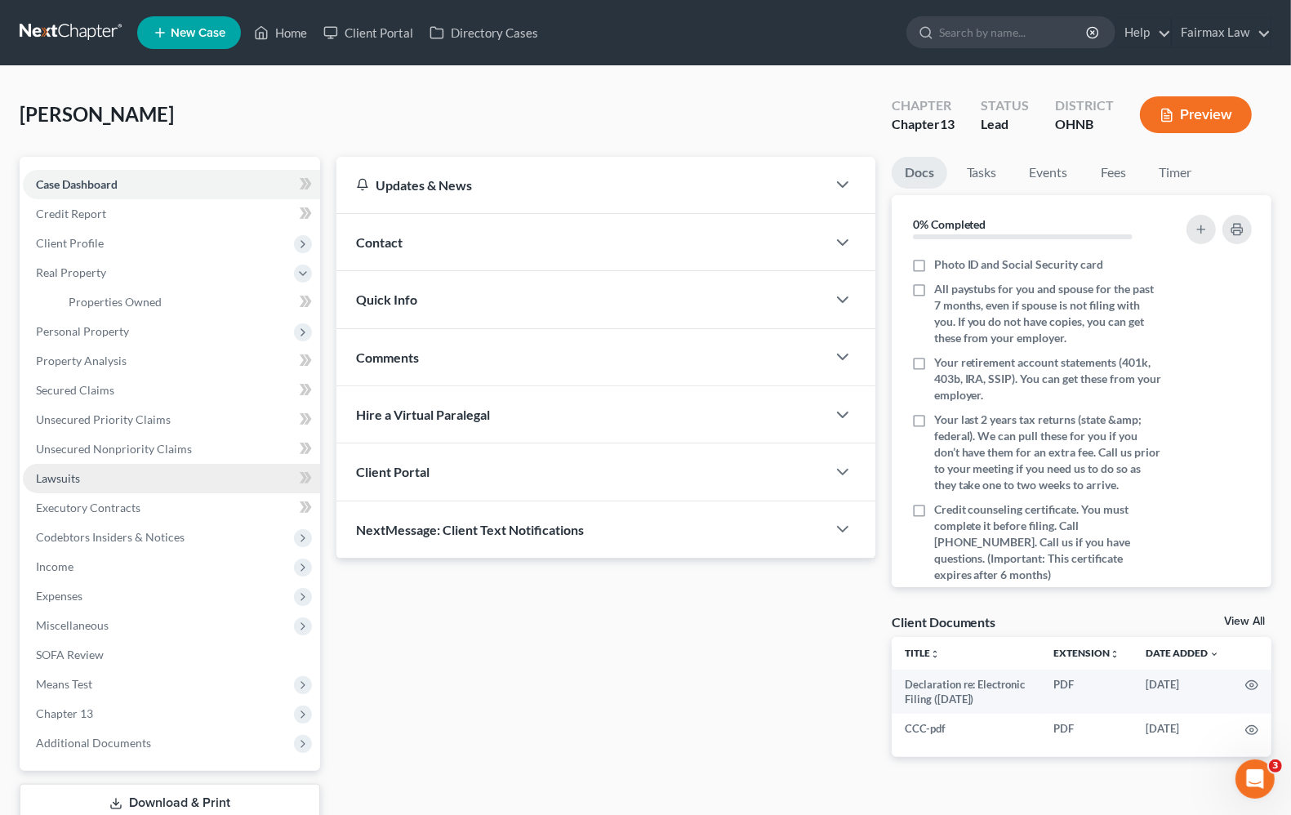
click at [60, 483] on link "Lawsuits" at bounding box center [171, 478] width 297 height 29
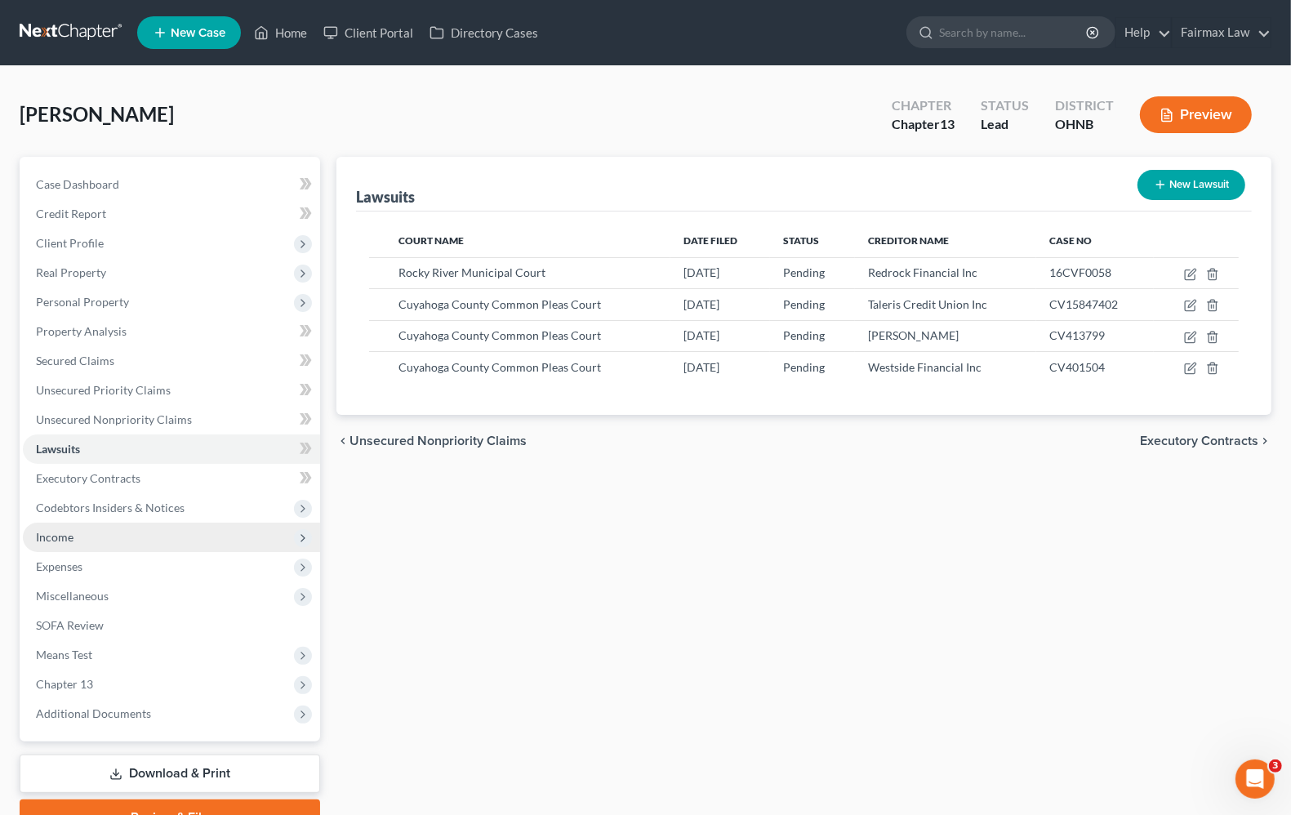
click at [75, 552] on span "Income" at bounding box center [171, 536] width 297 height 29
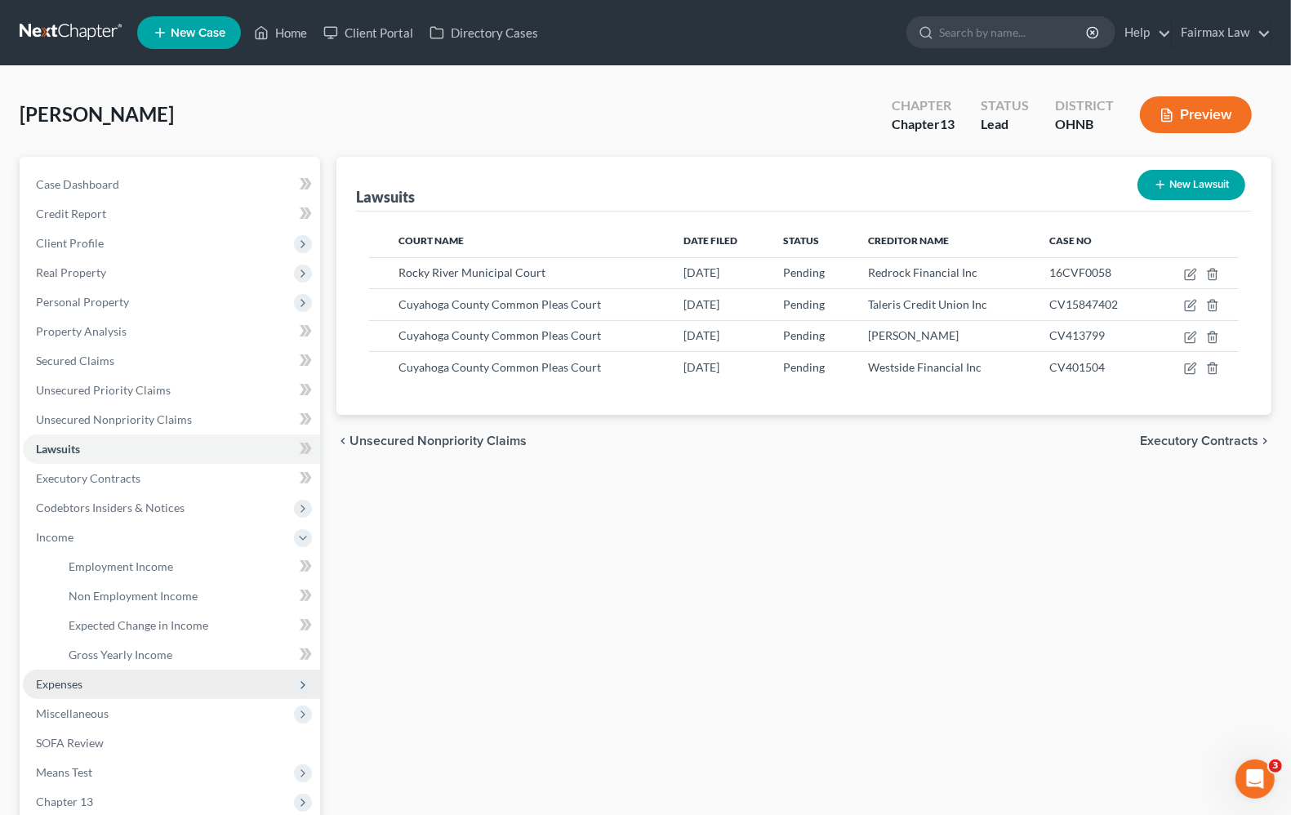
click at [60, 682] on span "Expenses" at bounding box center [59, 684] width 47 height 14
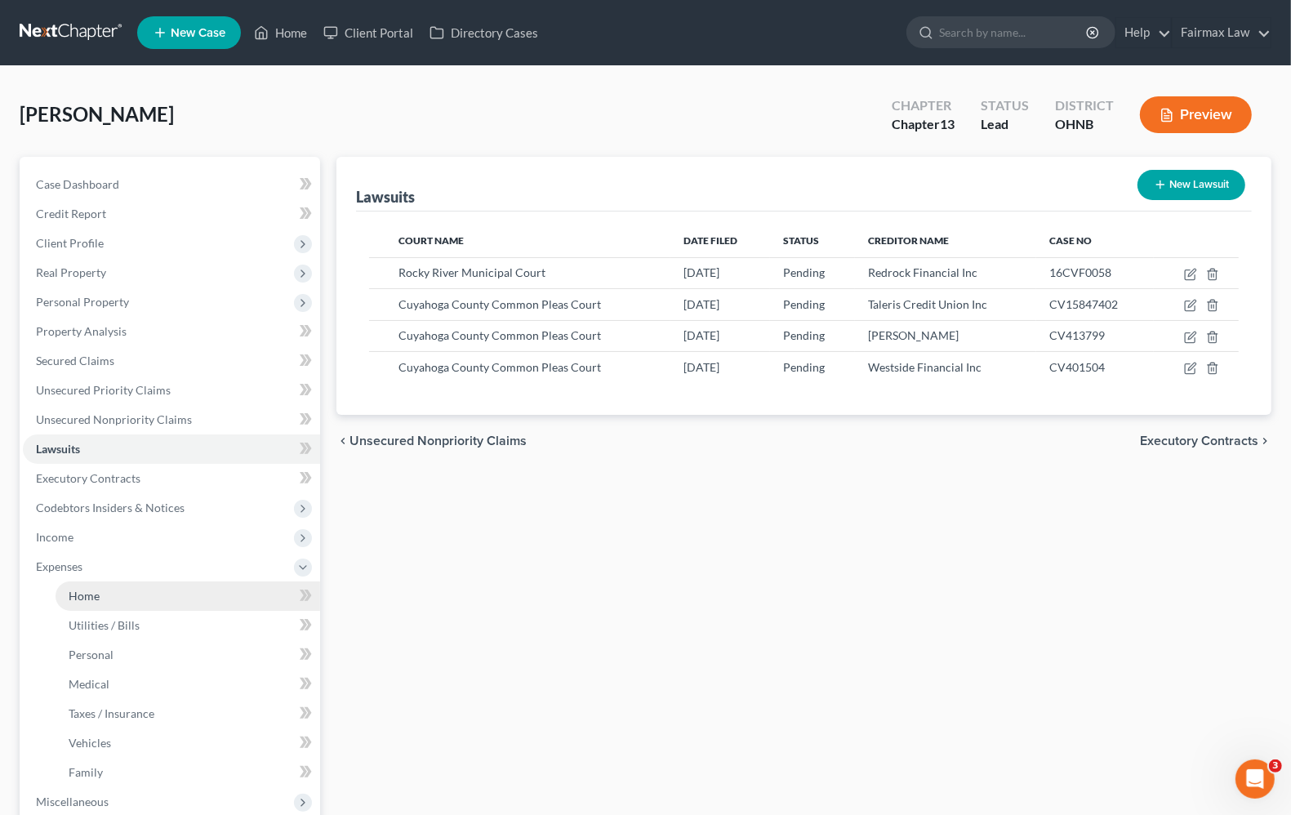
click at [84, 601] on link "Home" at bounding box center [188, 595] width 265 height 29
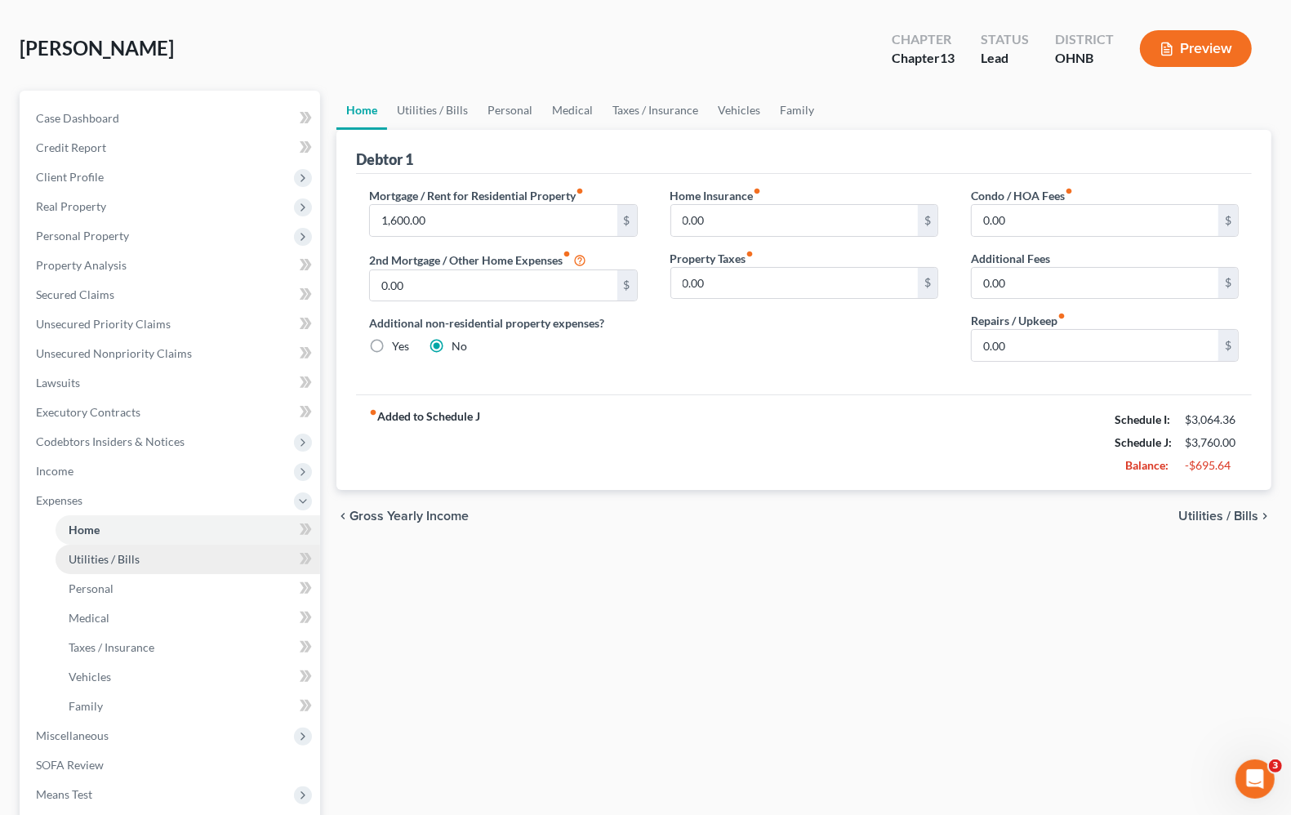
scroll to position [102, 0]
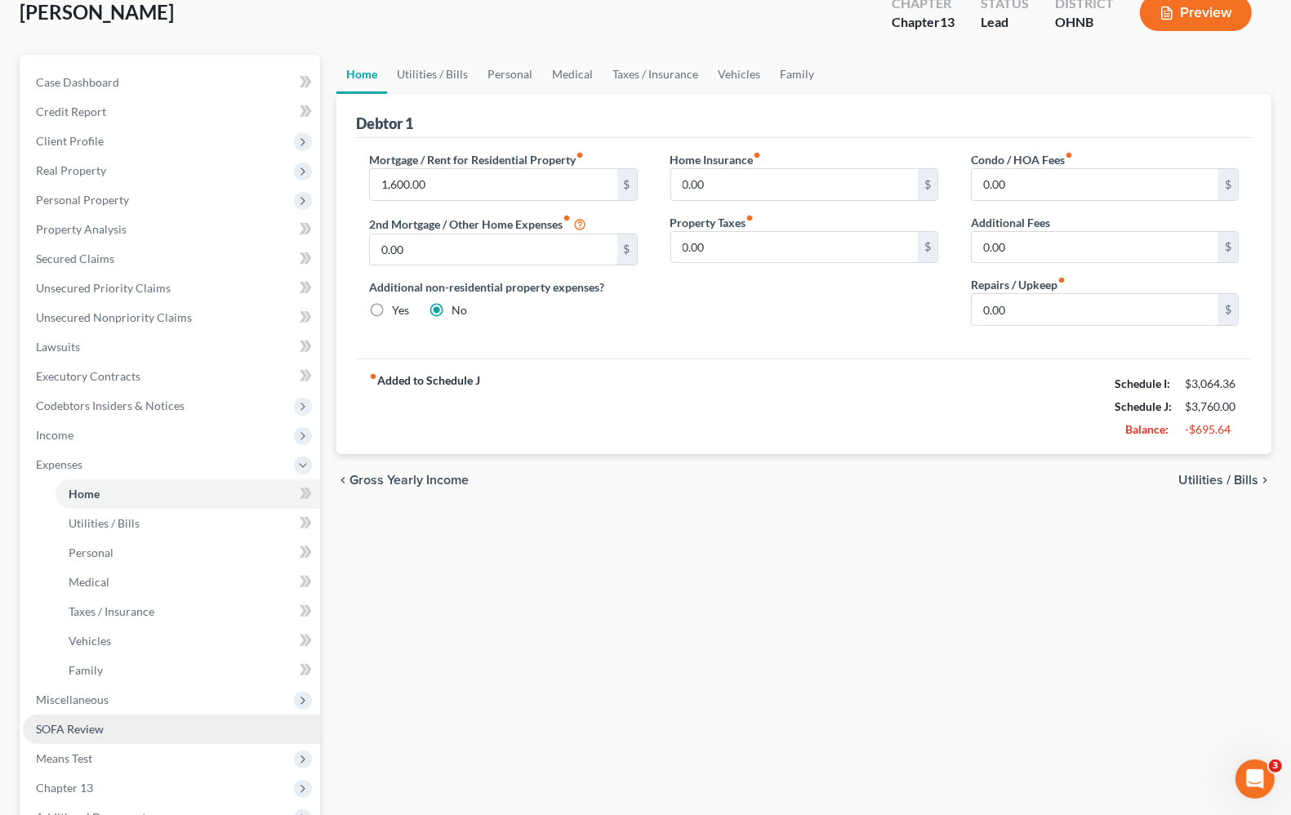
click at [87, 729] on span "SOFA Review" at bounding box center [70, 729] width 68 height 14
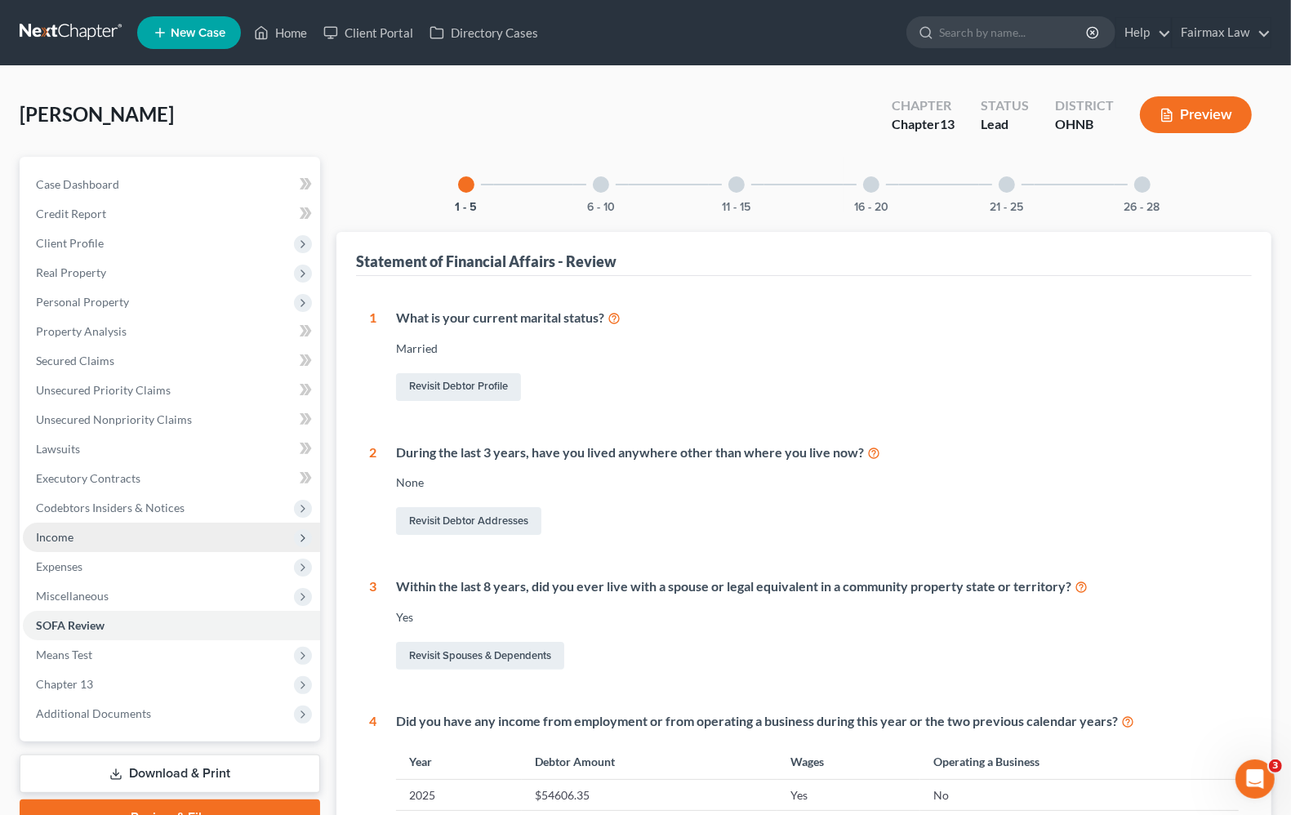
click at [57, 536] on span "Income" at bounding box center [55, 537] width 38 height 14
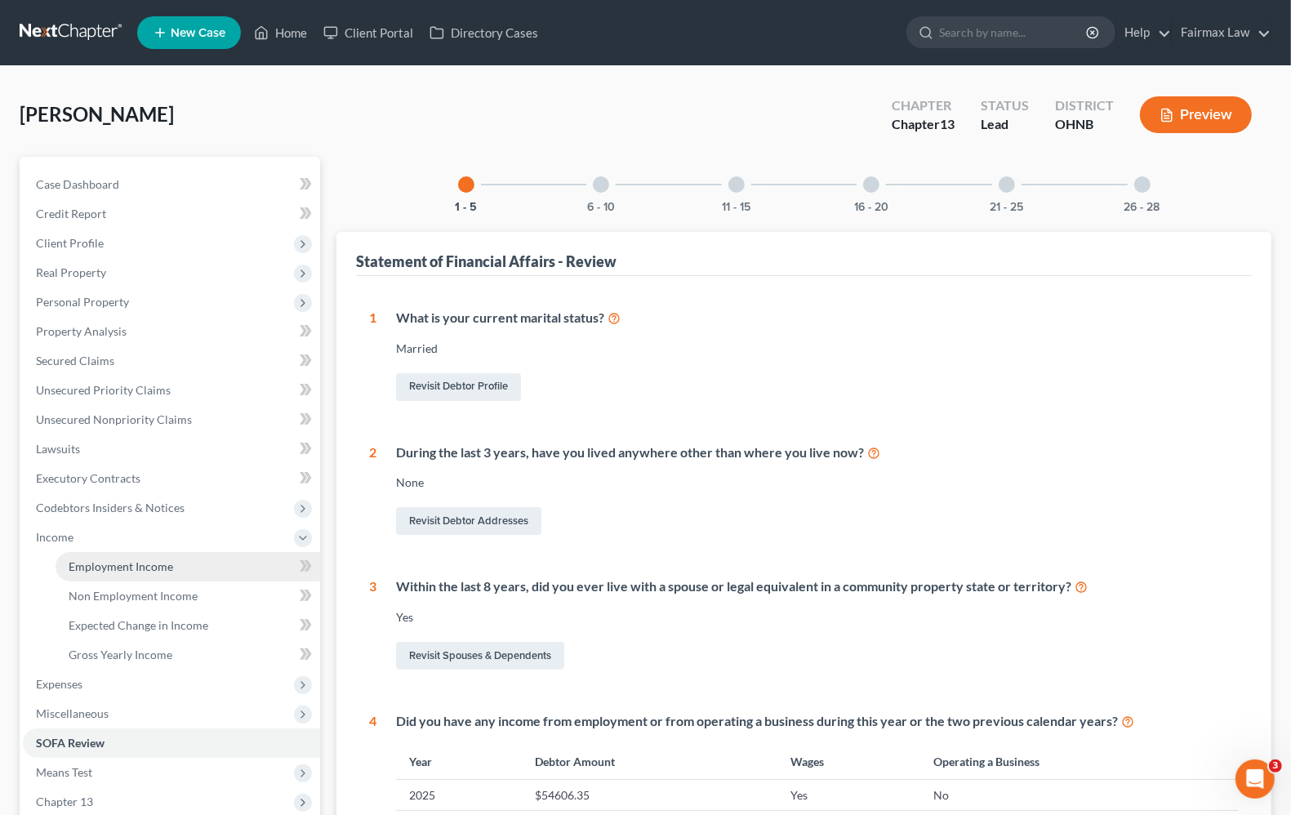
click at [88, 553] on link "Employment Income" at bounding box center [188, 566] width 265 height 29
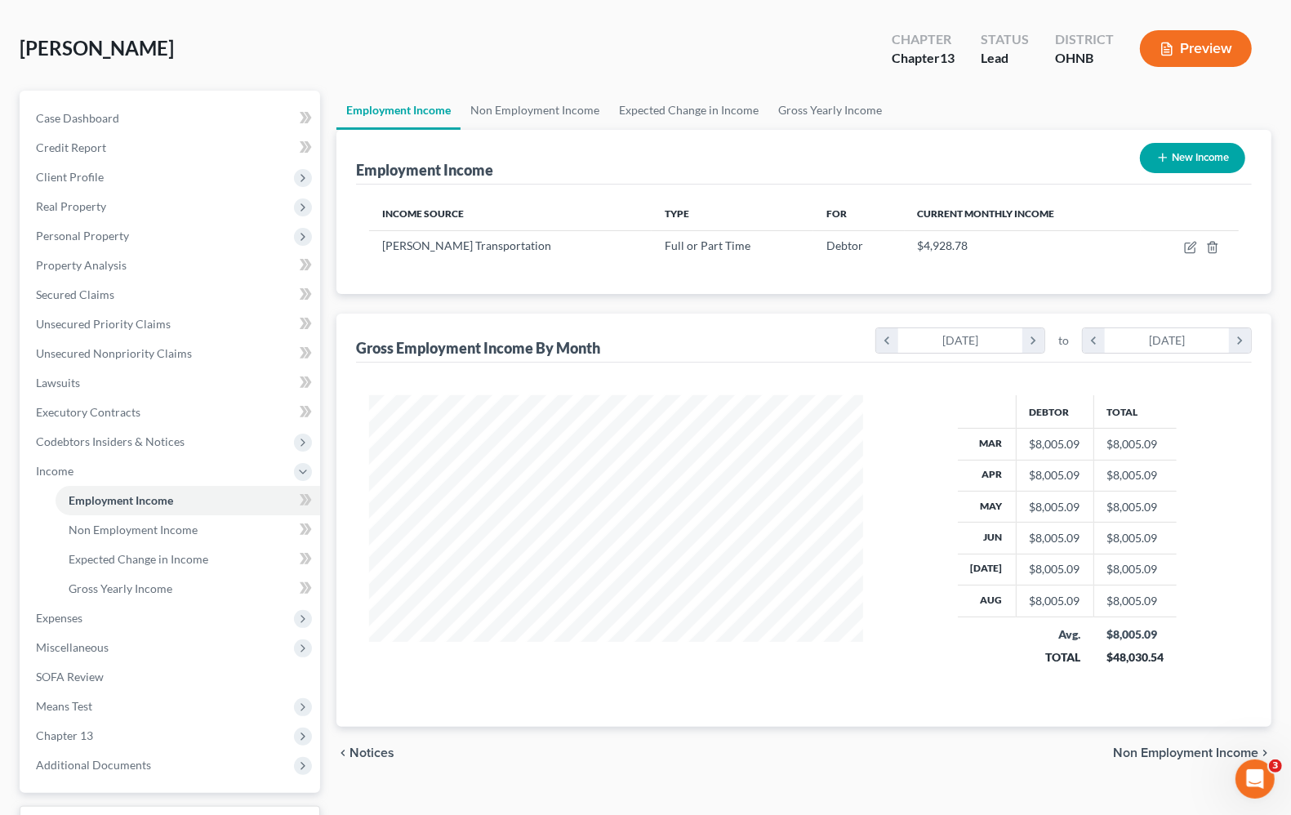
scroll to position [102, 0]
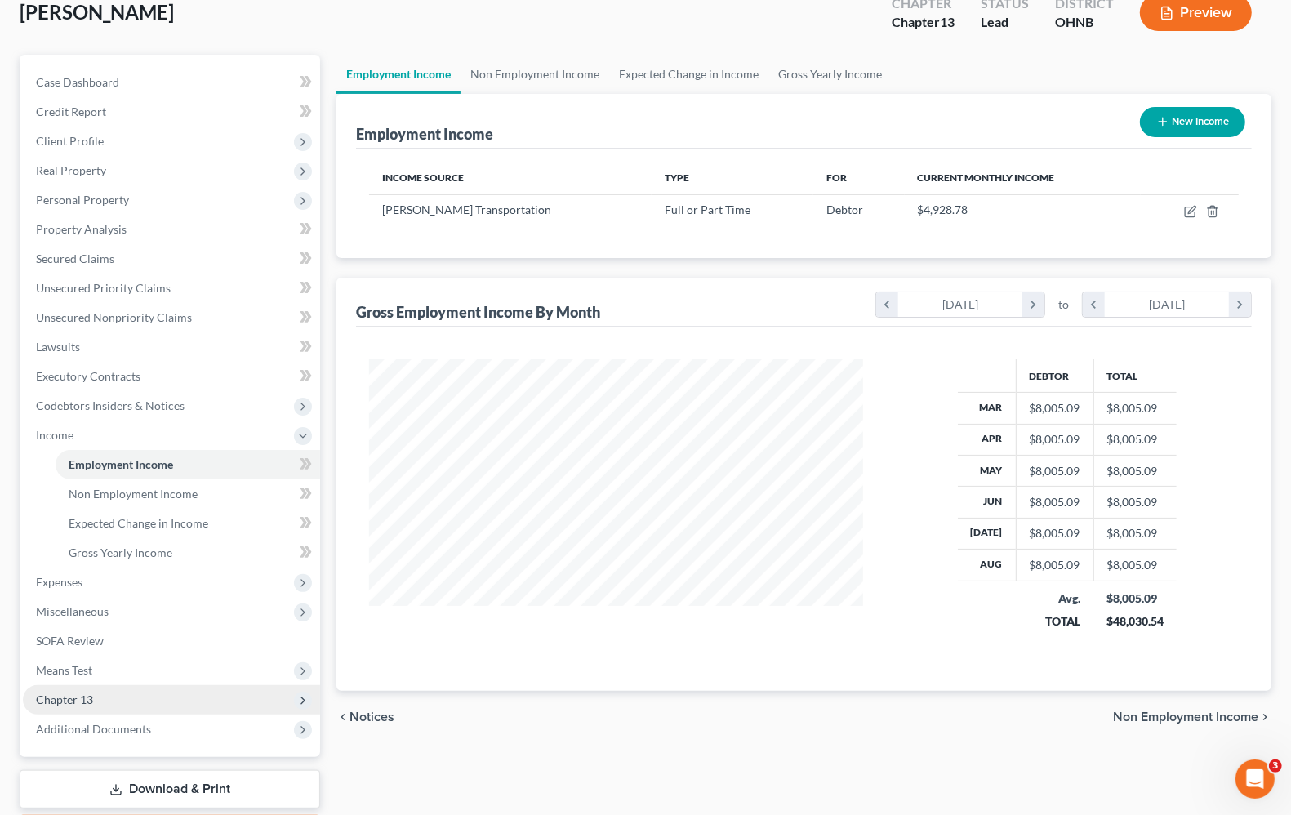
drag, startPoint x: 56, startPoint y: 675, endPoint x: 63, endPoint y: 692, distance: 18.7
click at [56, 676] on span "Means Test" at bounding box center [171, 670] width 297 height 29
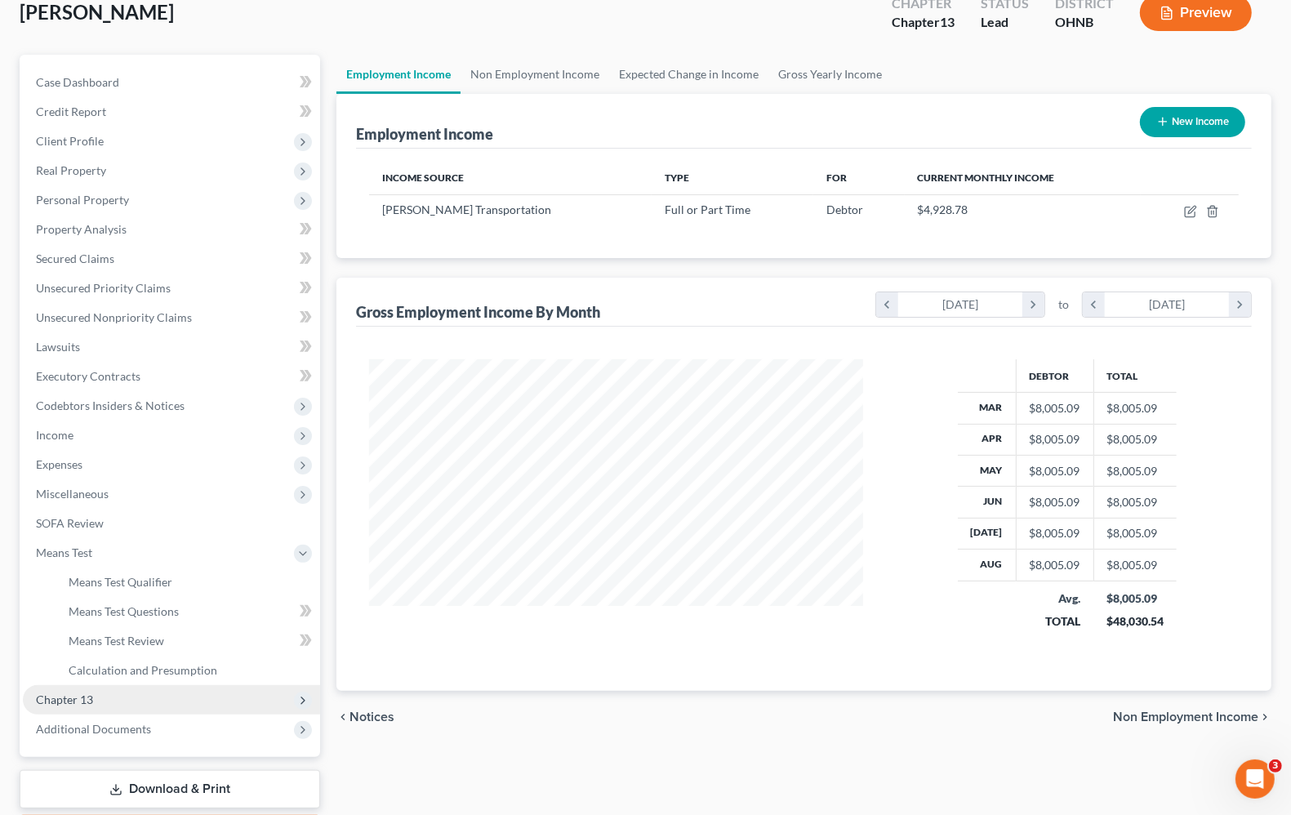
click at [64, 698] on span "Chapter 13" at bounding box center [64, 699] width 57 height 14
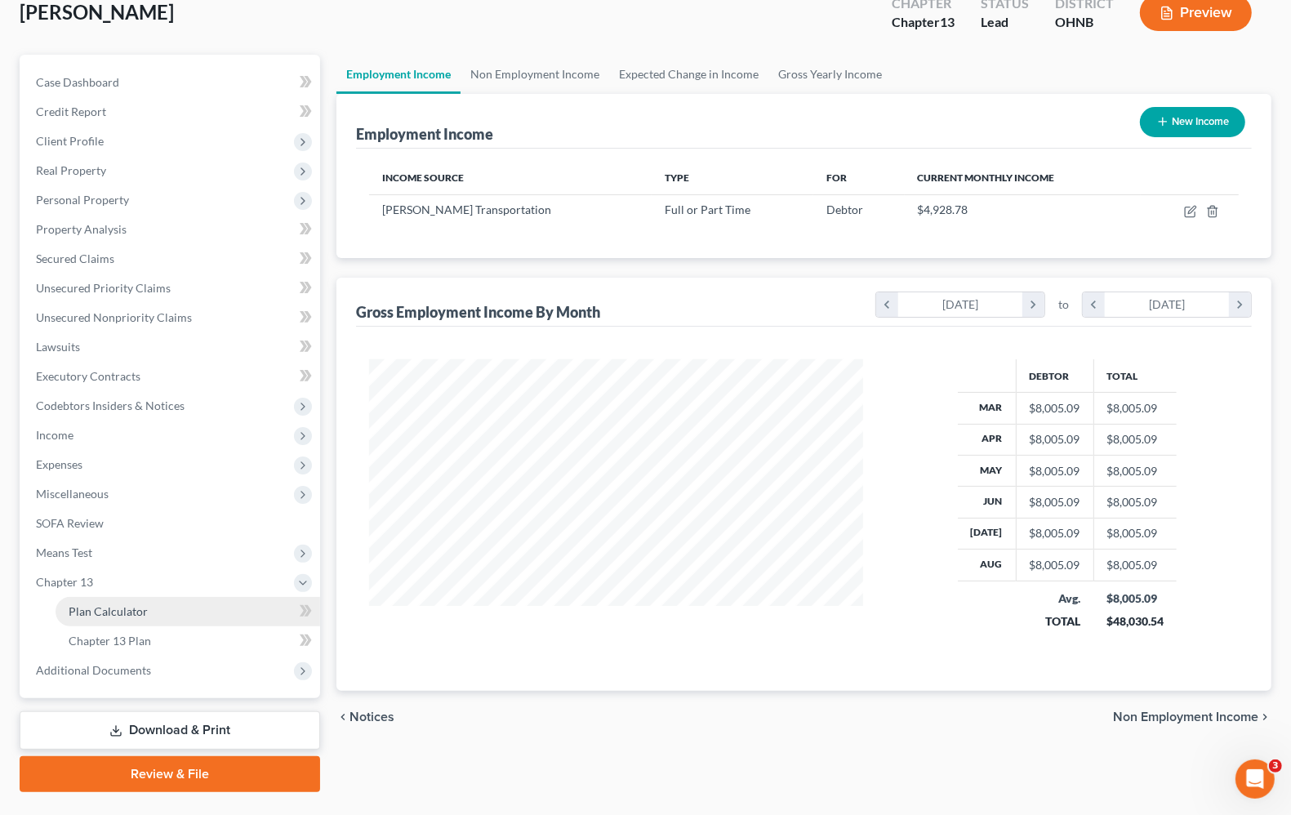
click at [96, 611] on span "Plan Calculator" at bounding box center [108, 611] width 79 height 14
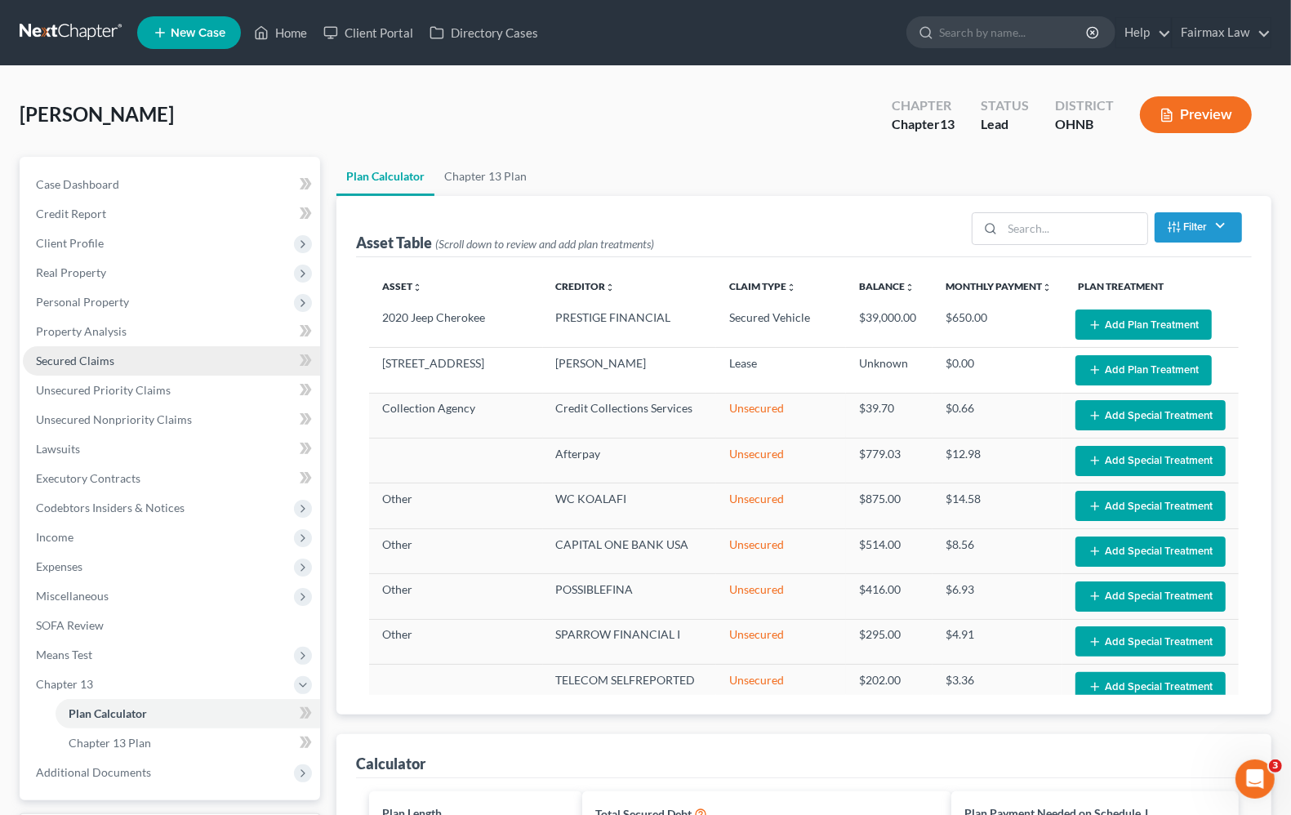
click at [76, 362] on span "Secured Claims" at bounding box center [75, 360] width 78 height 14
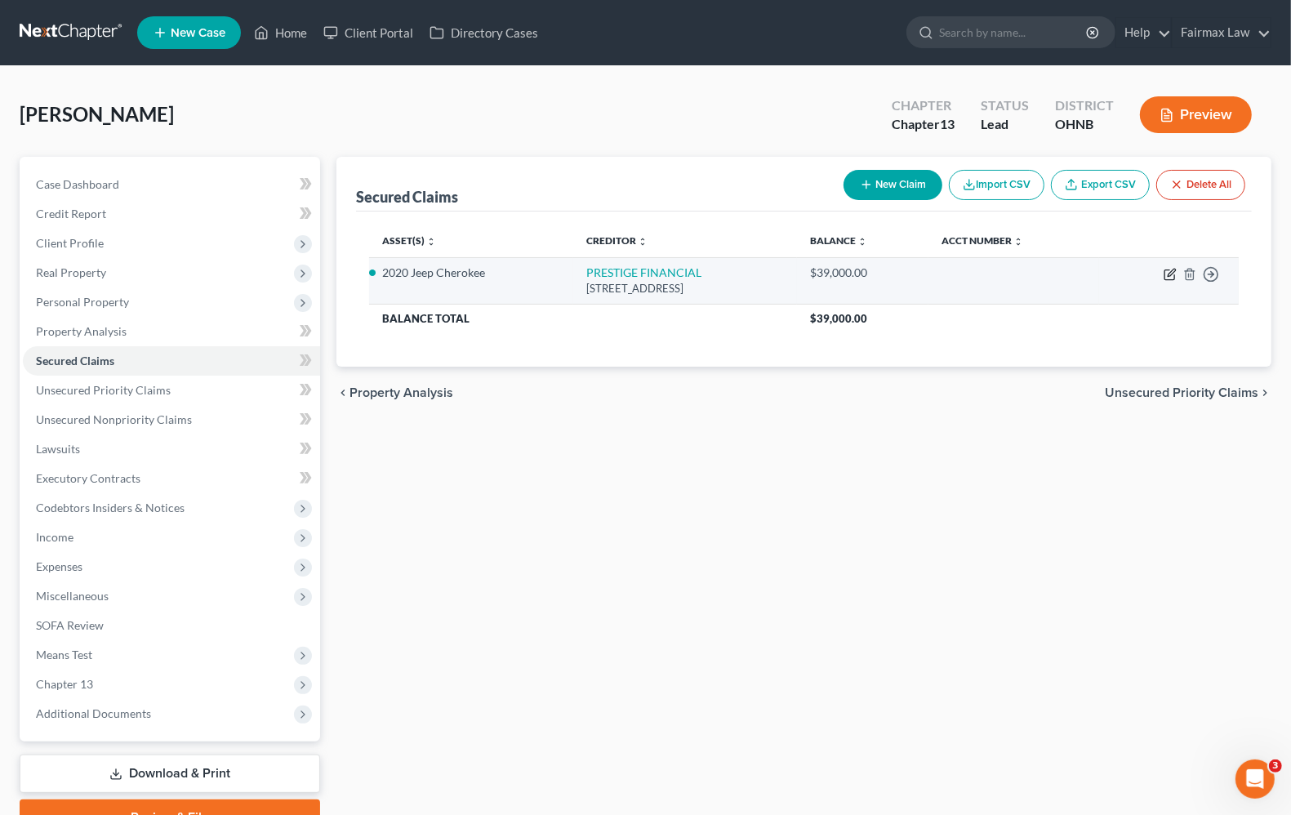
click at [1169, 278] on icon "button" at bounding box center [1169, 274] width 13 height 13
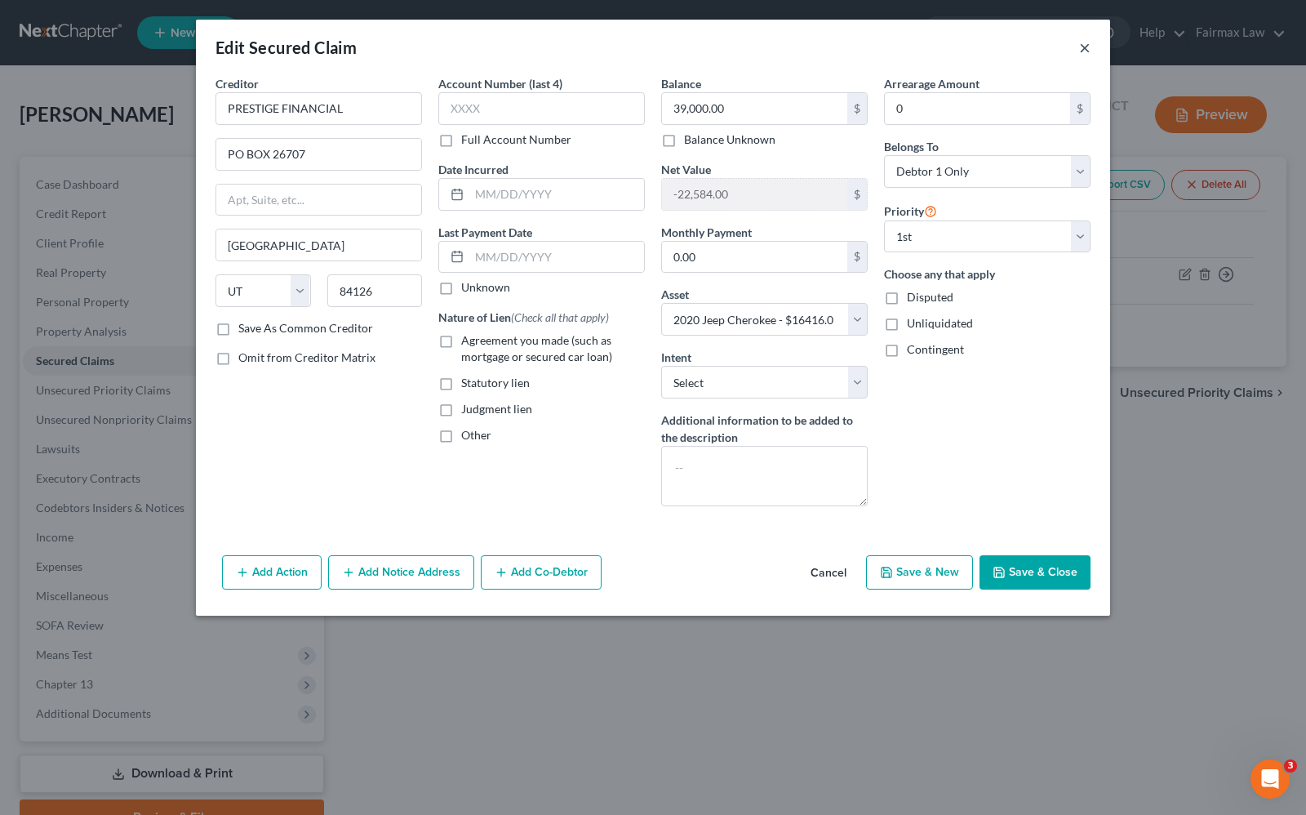
click at [1082, 53] on button "×" at bounding box center [1084, 48] width 11 height 20
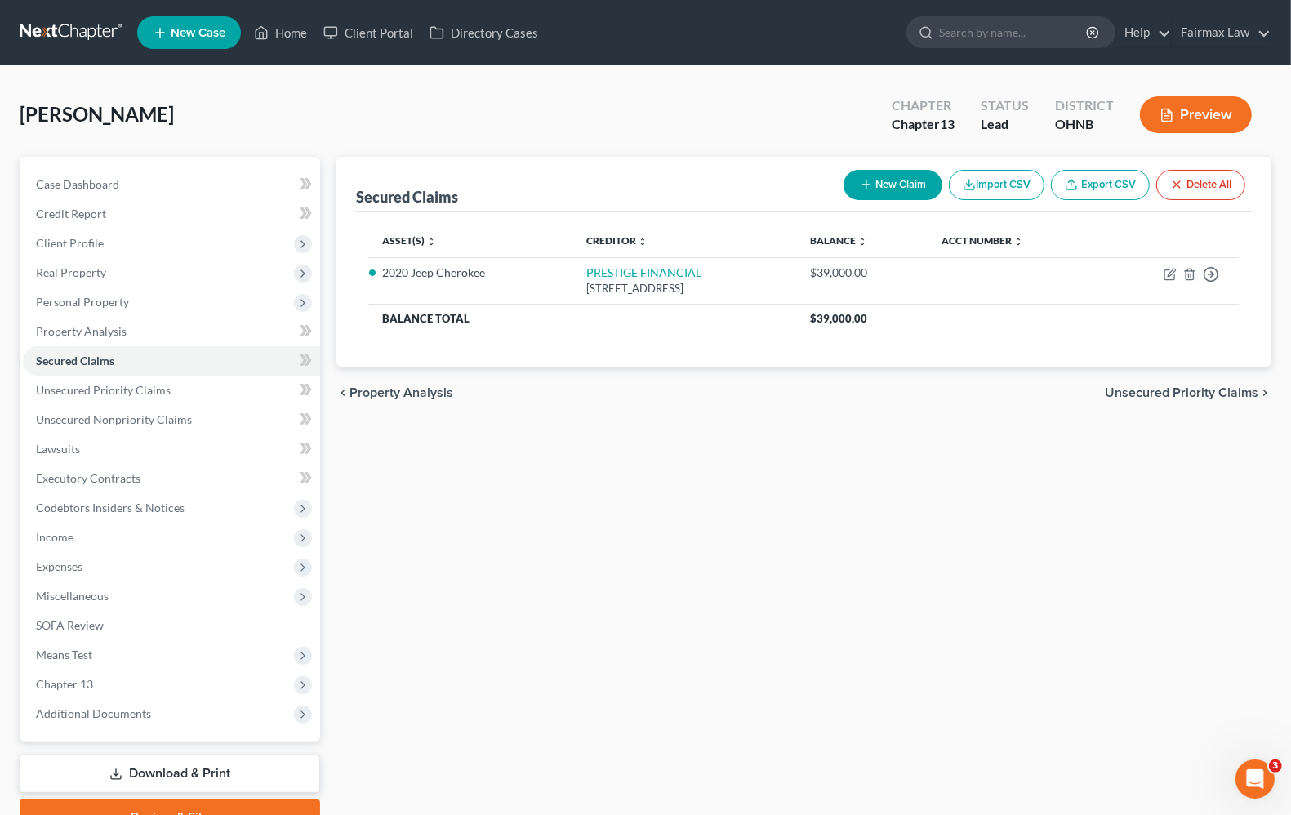
scroll to position [80, 0]
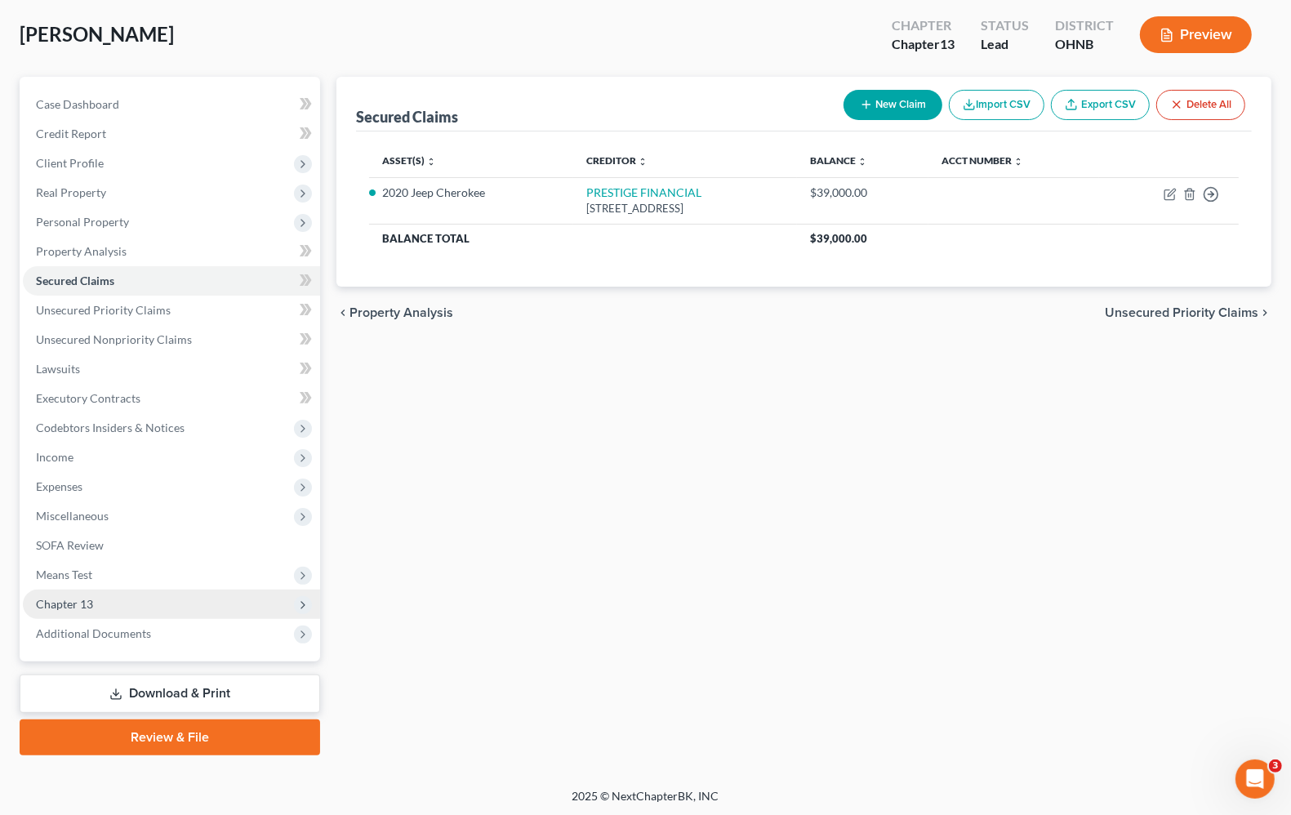
click at [76, 600] on span "Chapter 13" at bounding box center [64, 604] width 57 height 14
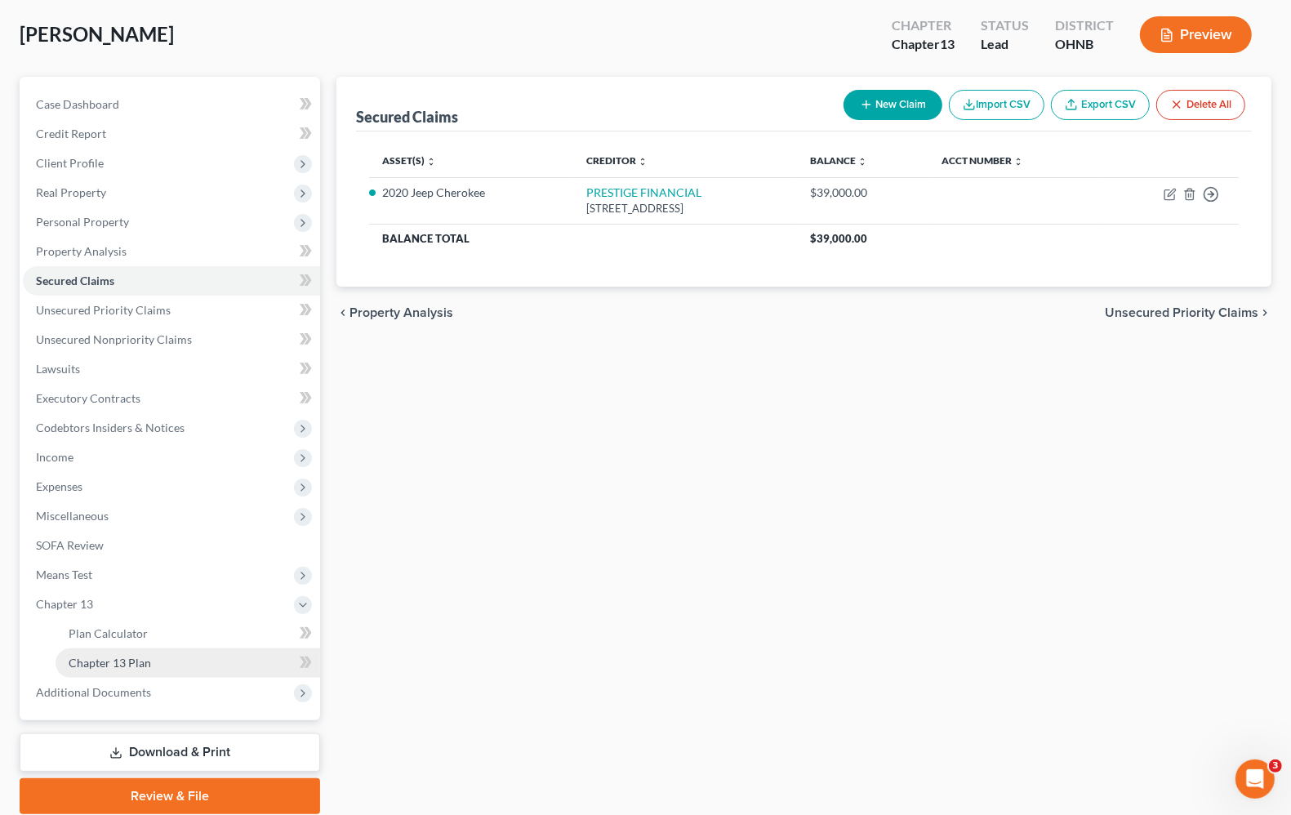
click at [96, 660] on span "Chapter 13 Plan" at bounding box center [110, 663] width 82 height 14
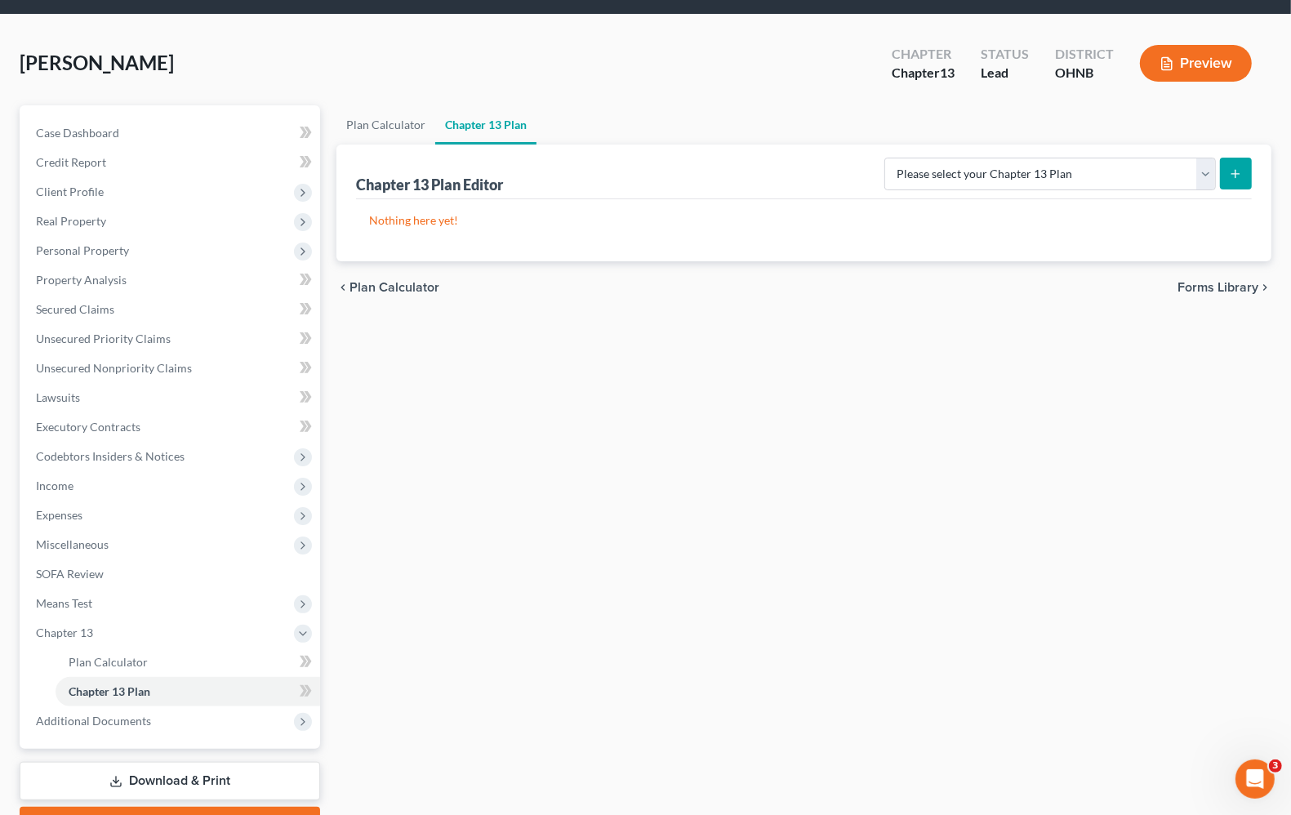
scroll to position [102, 0]
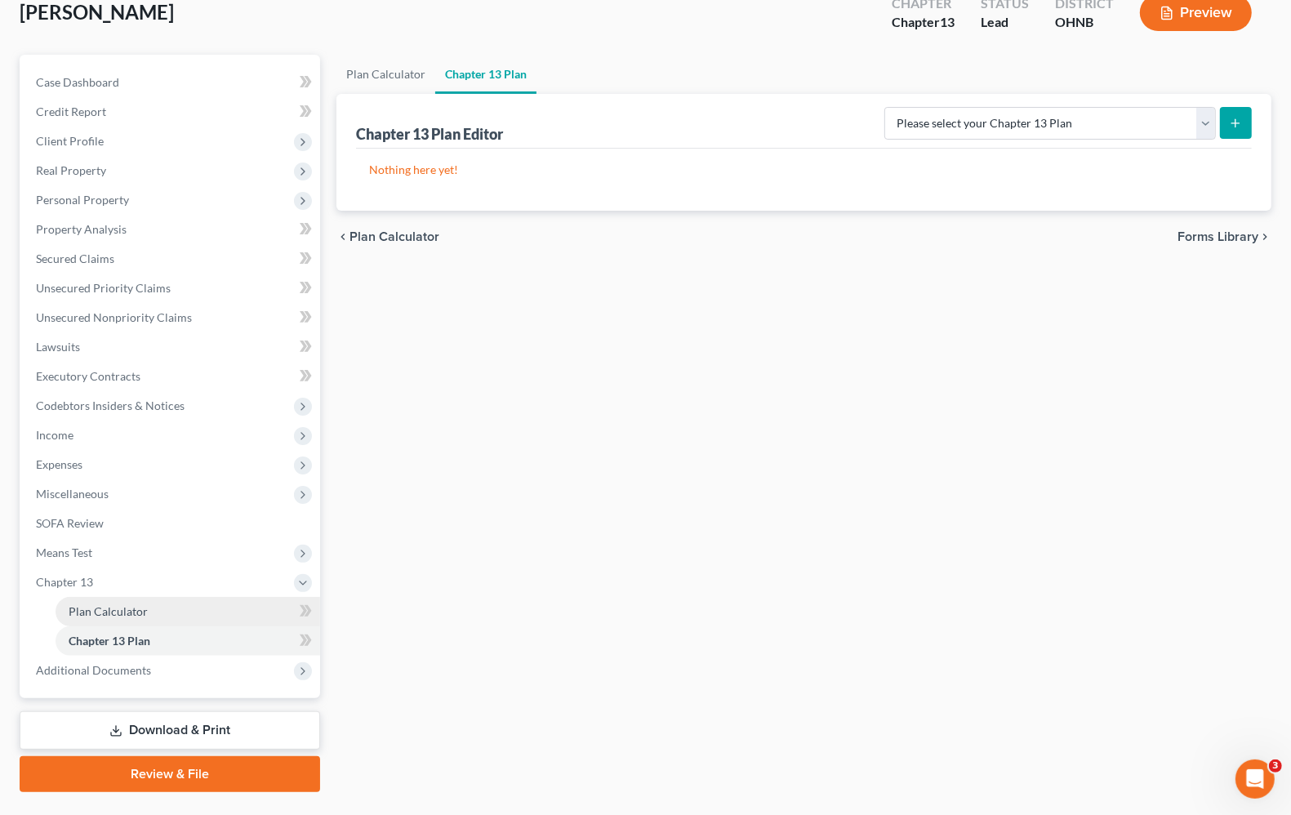
click at [144, 615] on span "Plan Calculator" at bounding box center [108, 611] width 79 height 14
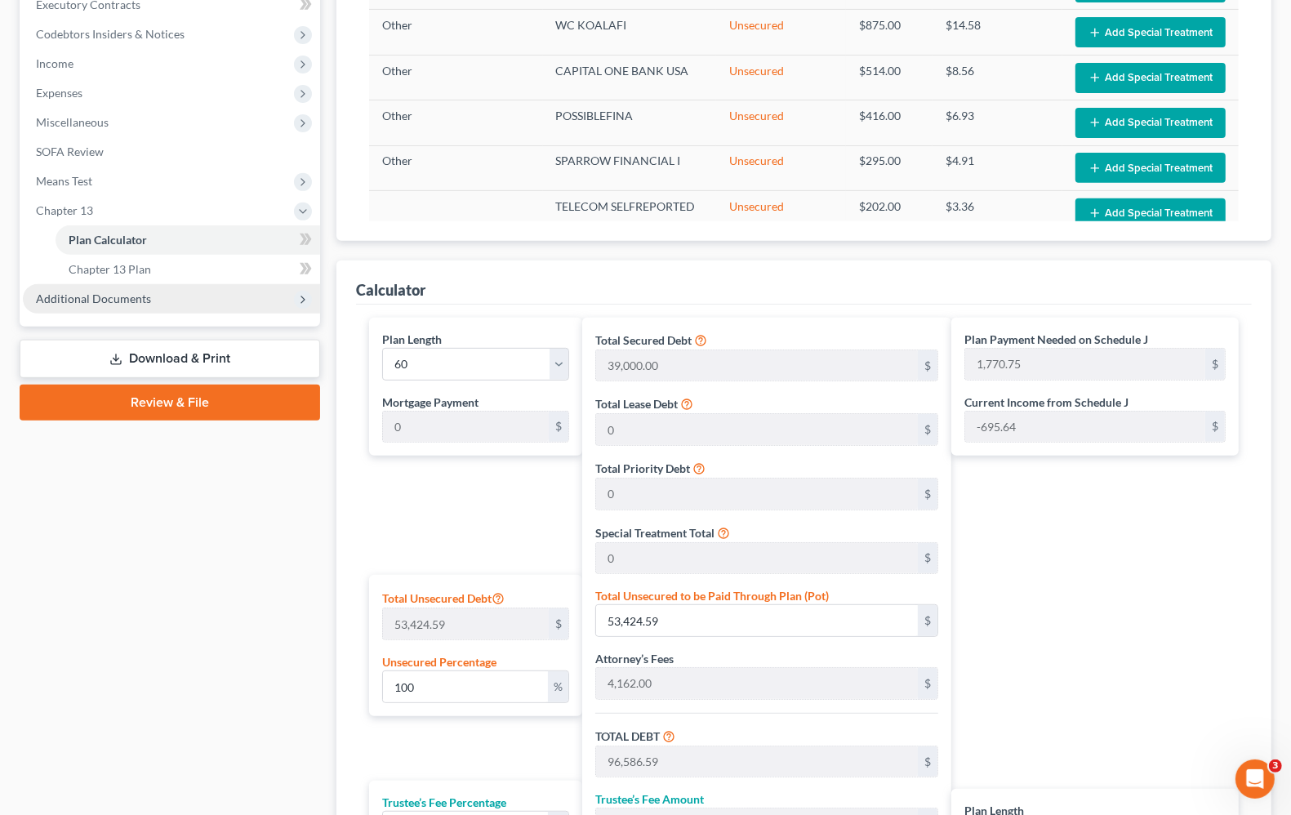
scroll to position [472, 0]
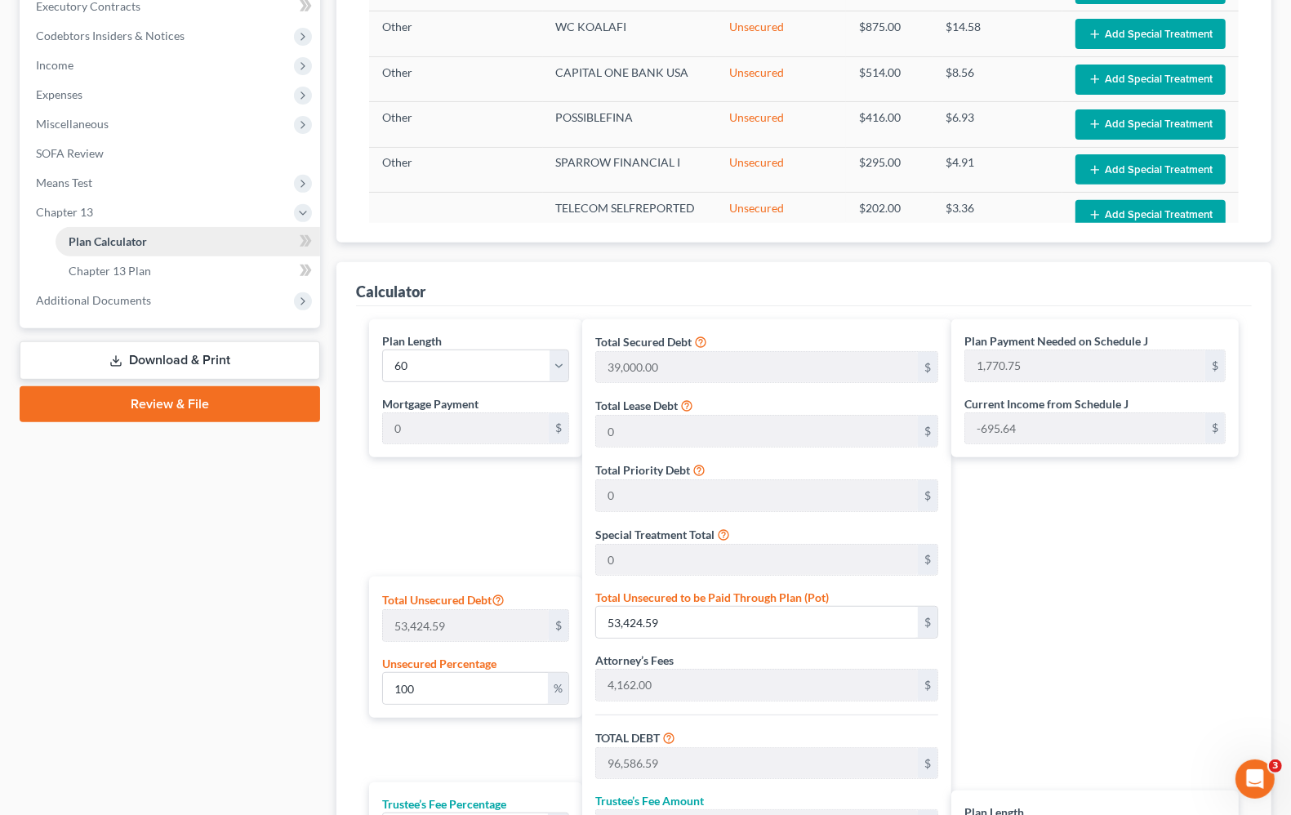
click at [124, 239] on span "Plan Calculator" at bounding box center [108, 241] width 78 height 14
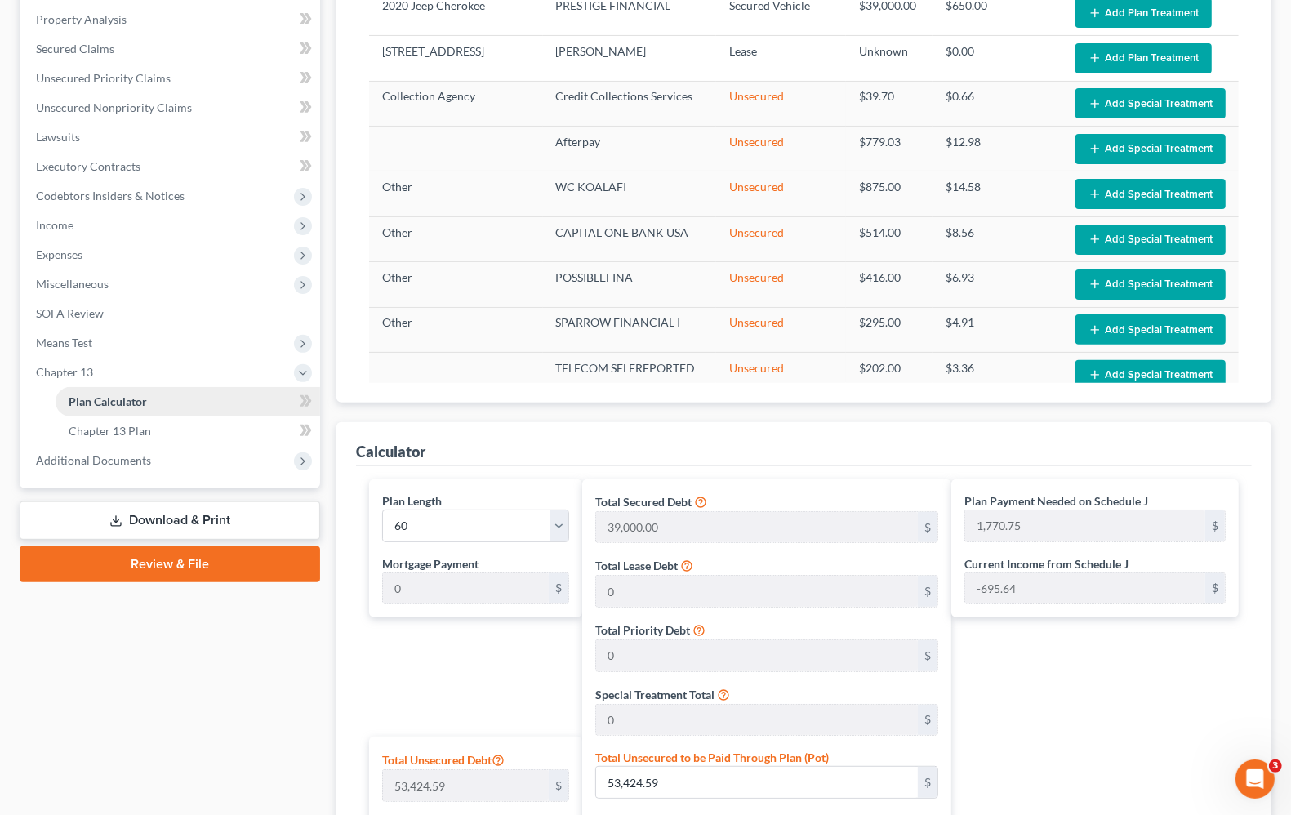
scroll to position [268, 0]
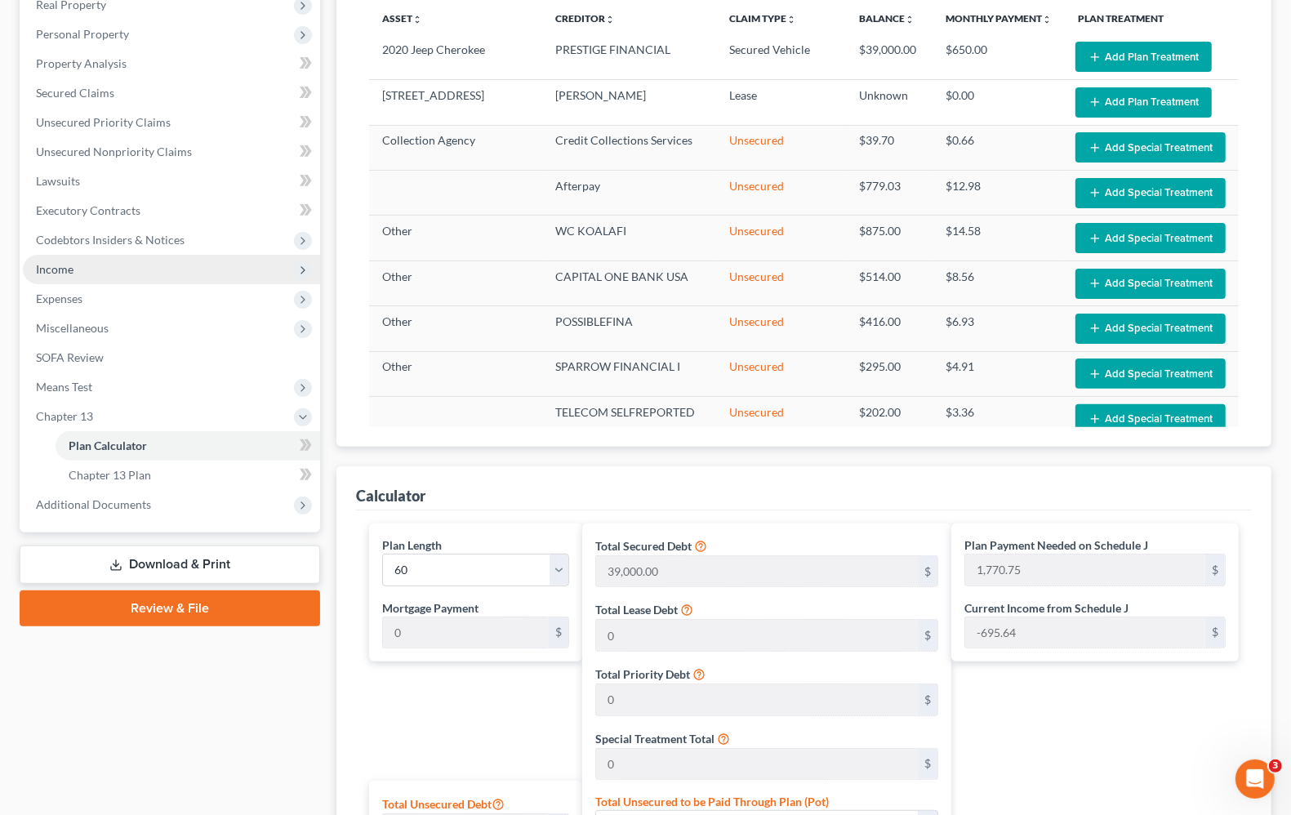
click at [103, 259] on span "Income" at bounding box center [171, 269] width 297 height 29
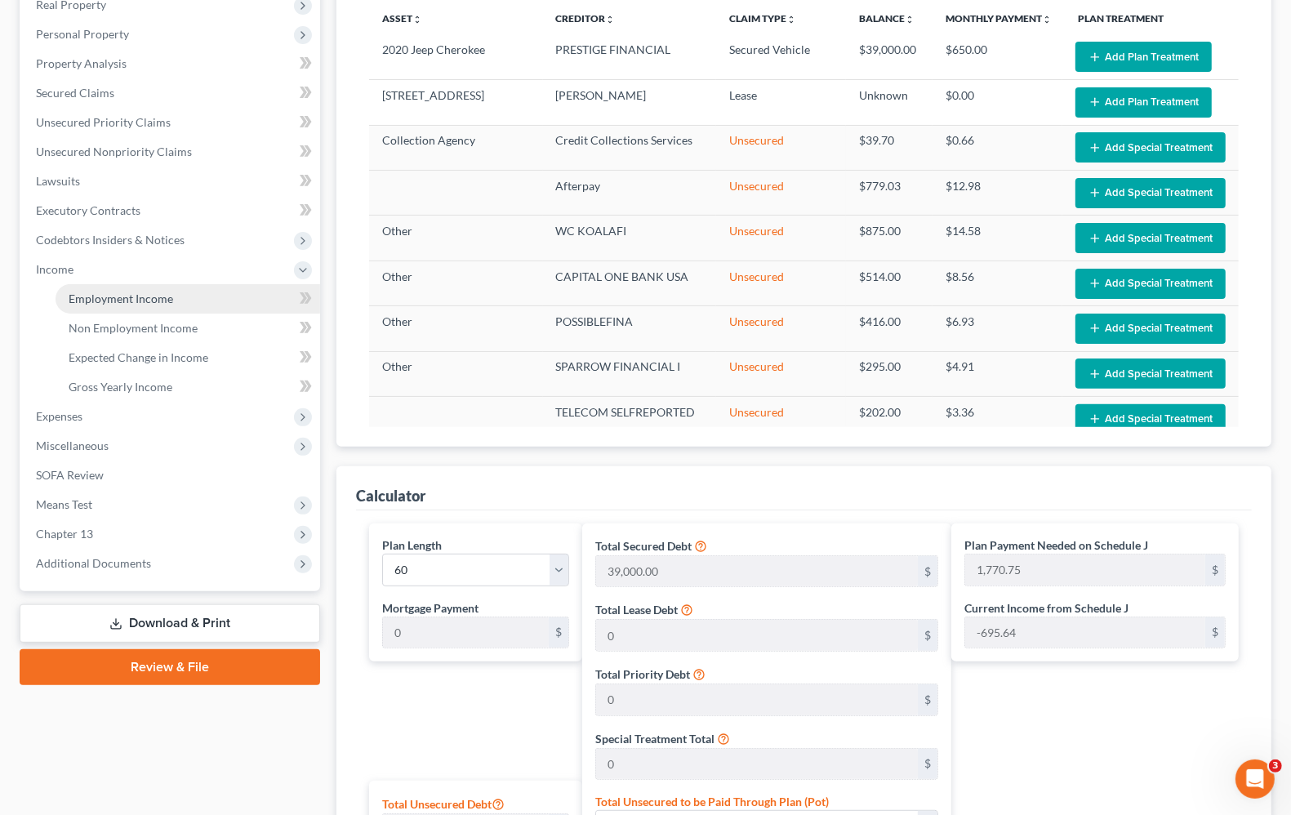
click at [109, 300] on span "Employment Income" at bounding box center [121, 298] width 104 height 14
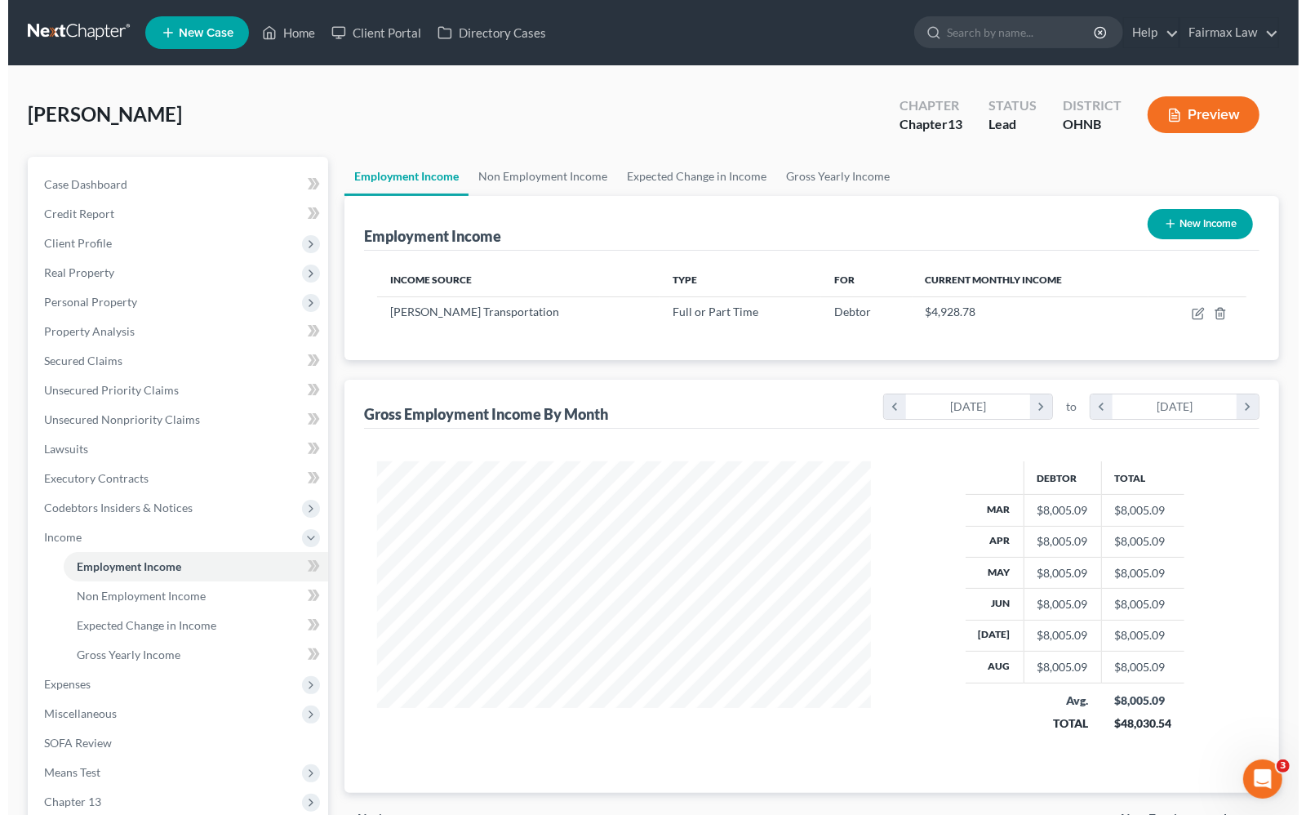
scroll to position [294, 525]
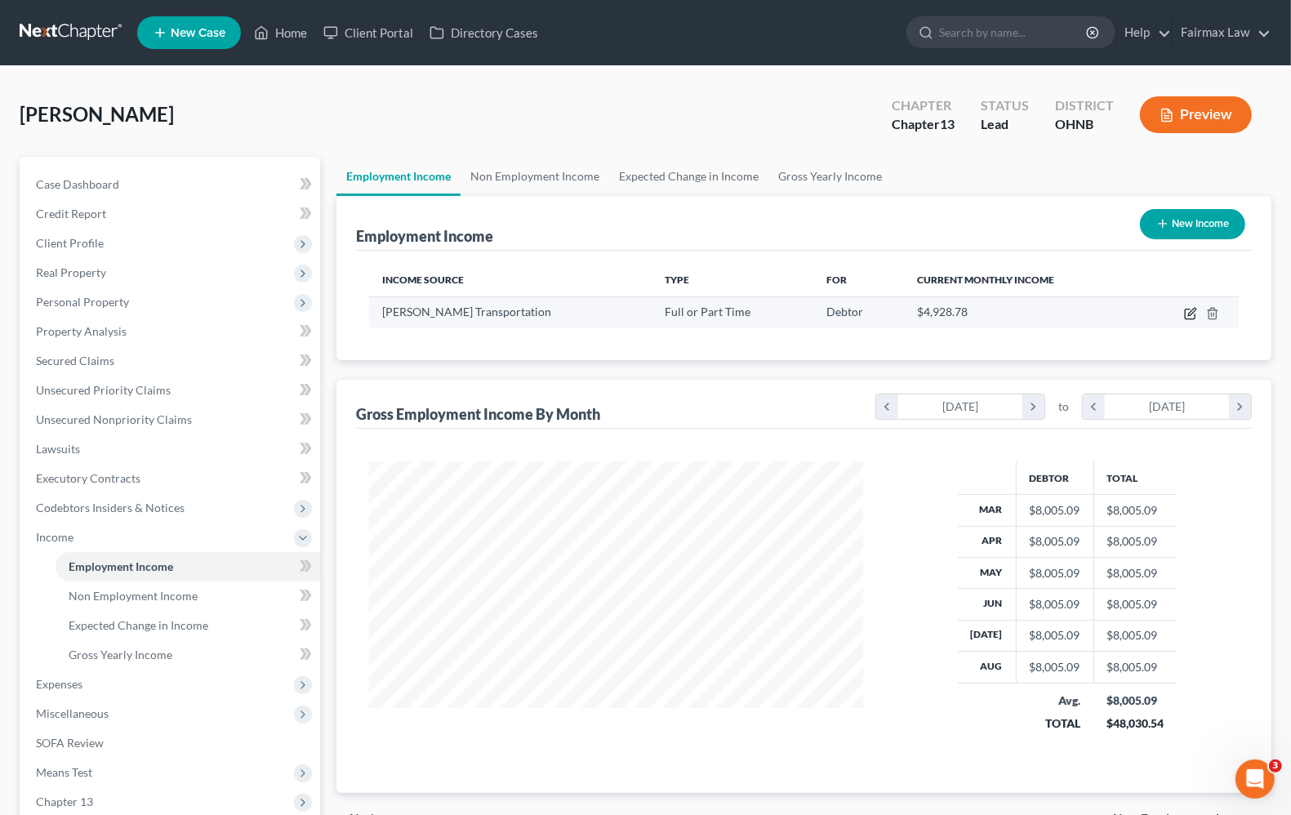
click at [1192, 314] on icon "button" at bounding box center [1190, 313] width 13 height 13
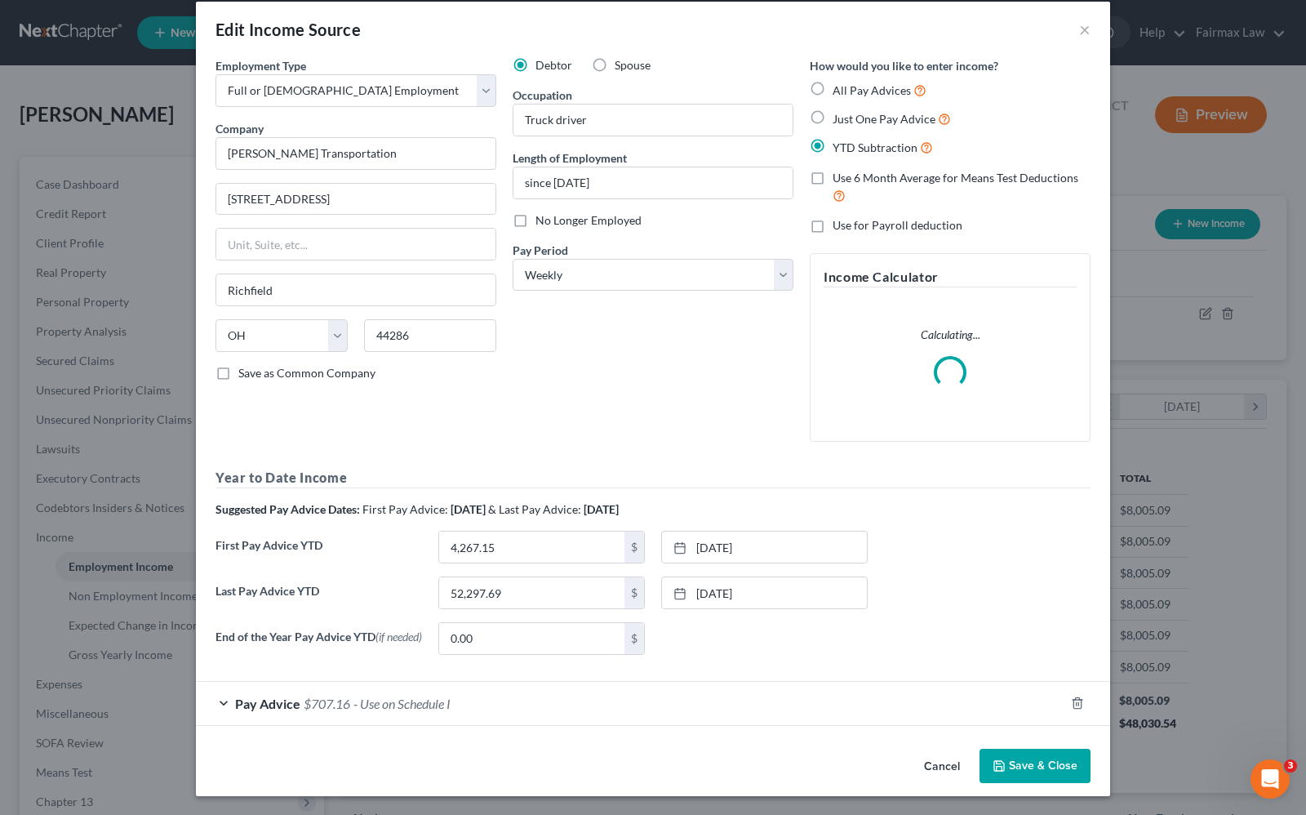
scroll to position [23, 0]
click at [259, 667] on label "End of the Year Pay Advice YTD (if needed)" at bounding box center [318, 644] width 223 height 46
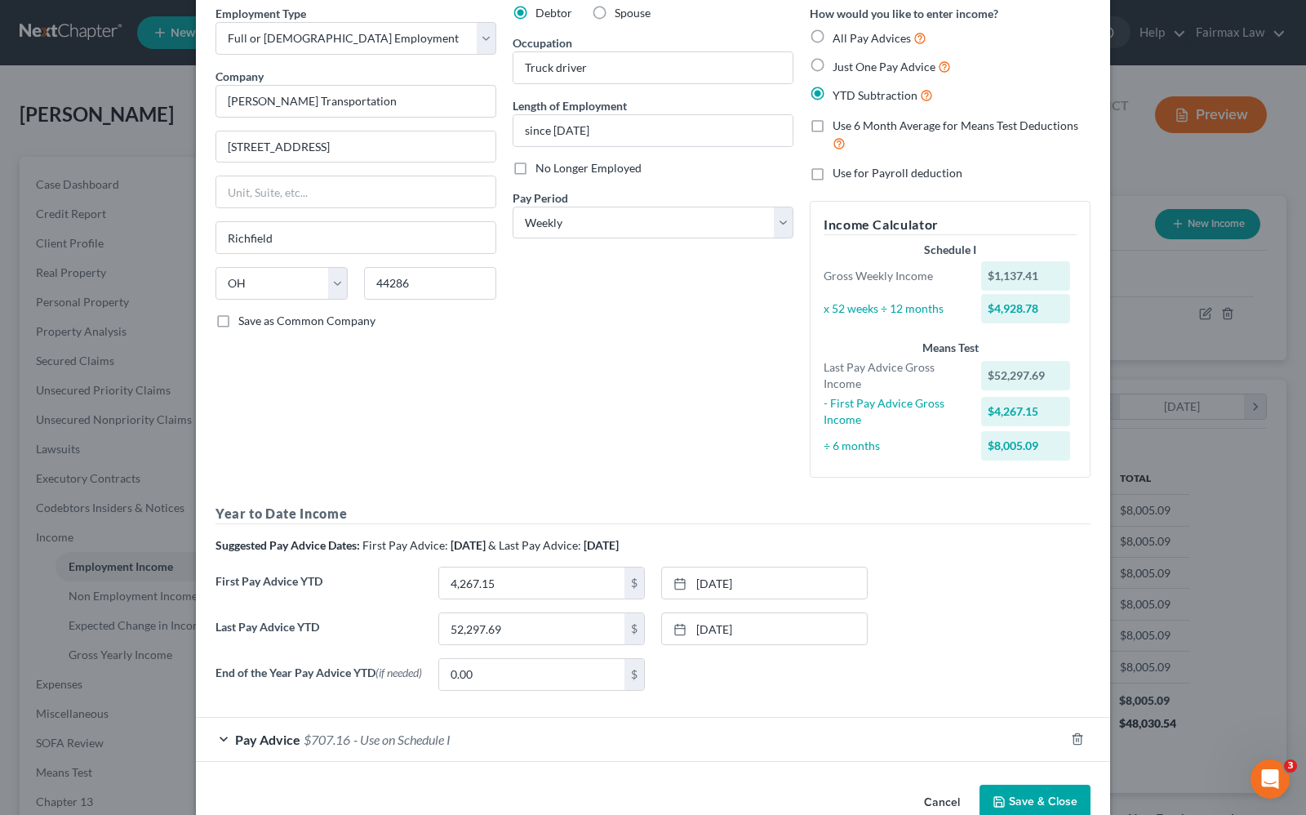
scroll to position [111, 0]
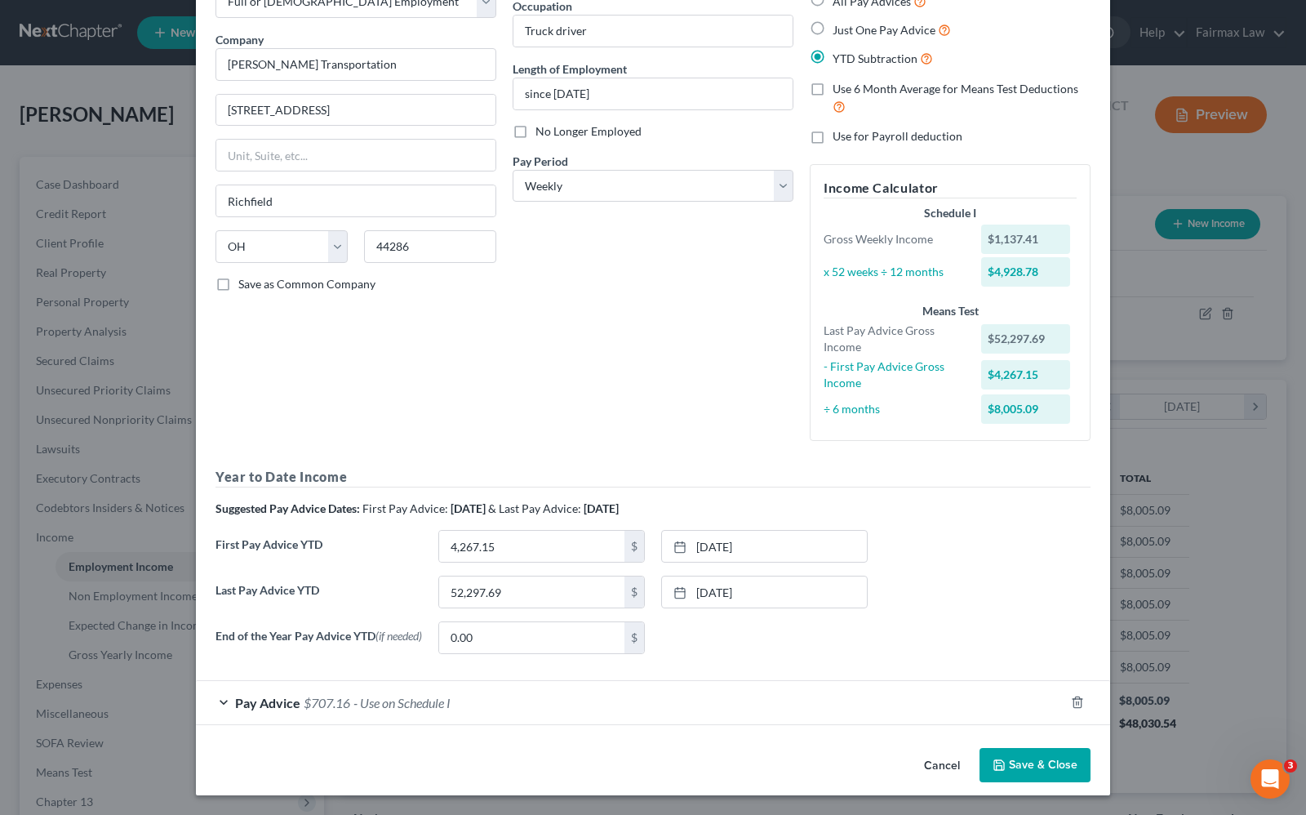
click at [796, 723] on div "Pay Advice $707.16 - Use on Schedule I" at bounding box center [630, 702] width 869 height 43
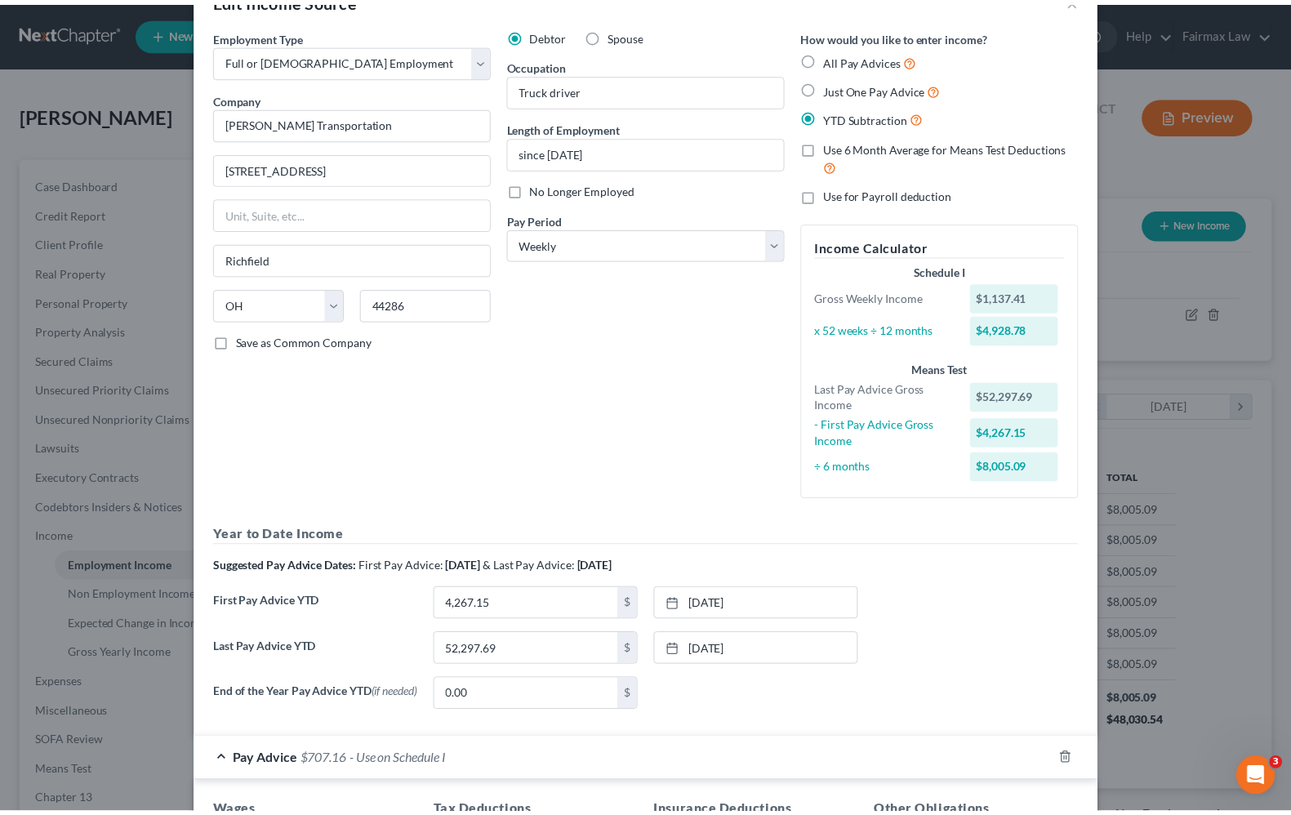
scroll to position [0, 0]
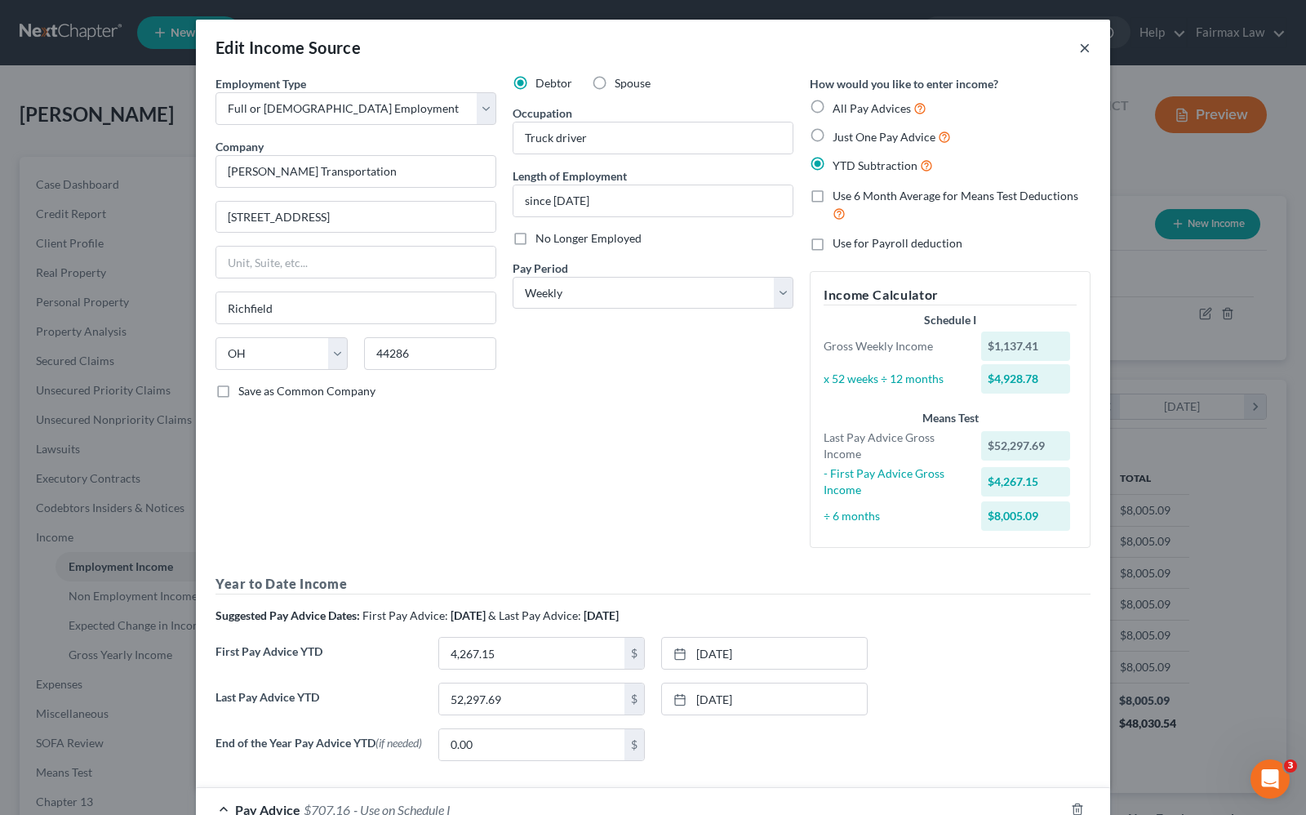
click at [1079, 51] on button "×" at bounding box center [1084, 48] width 11 height 20
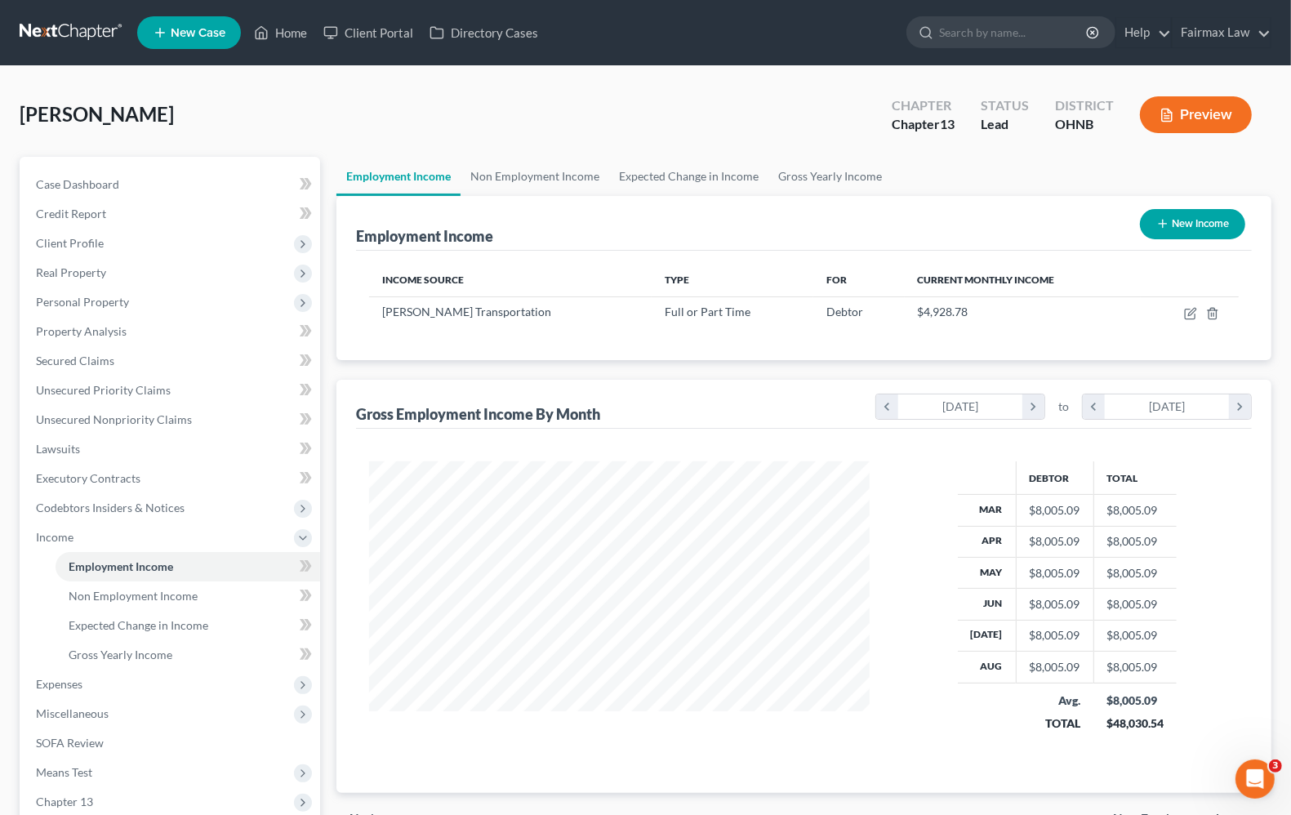
scroll to position [816067, 815834]
